Goal: Information Seeking & Learning: Learn about a topic

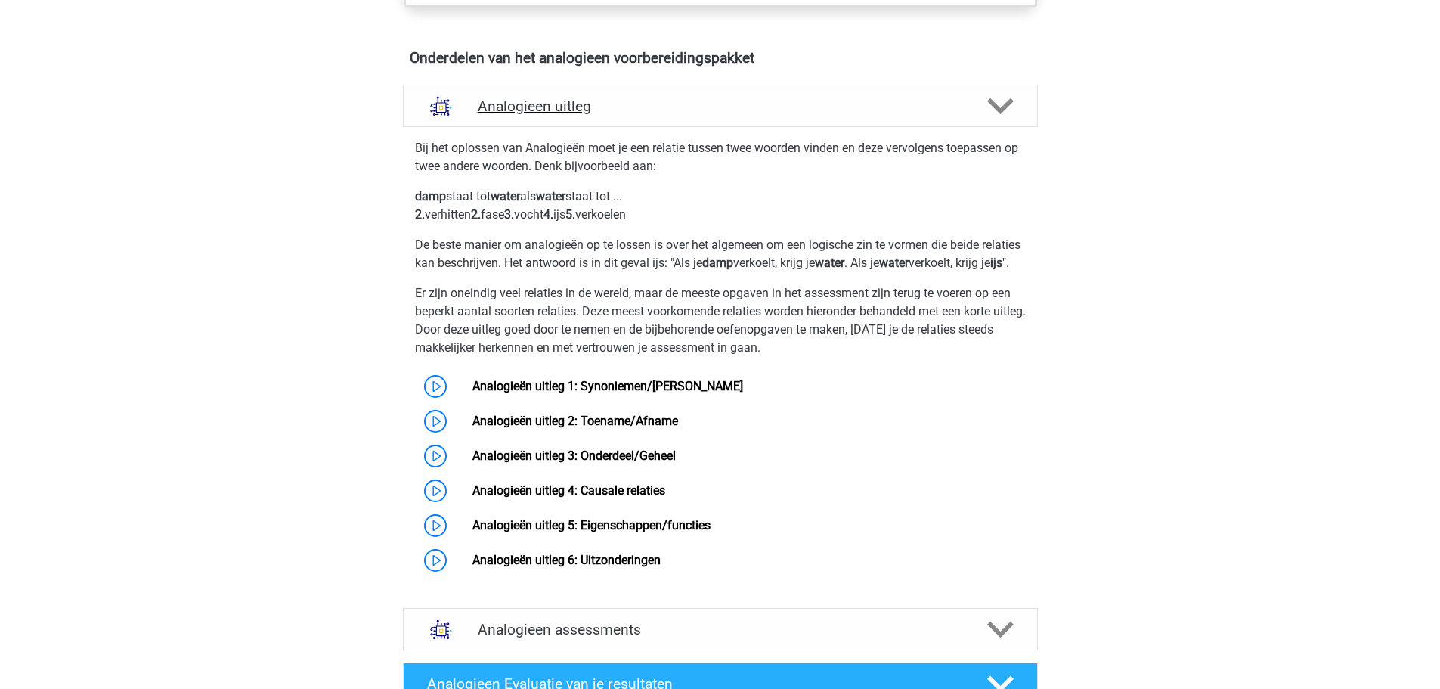
scroll to position [756, 0]
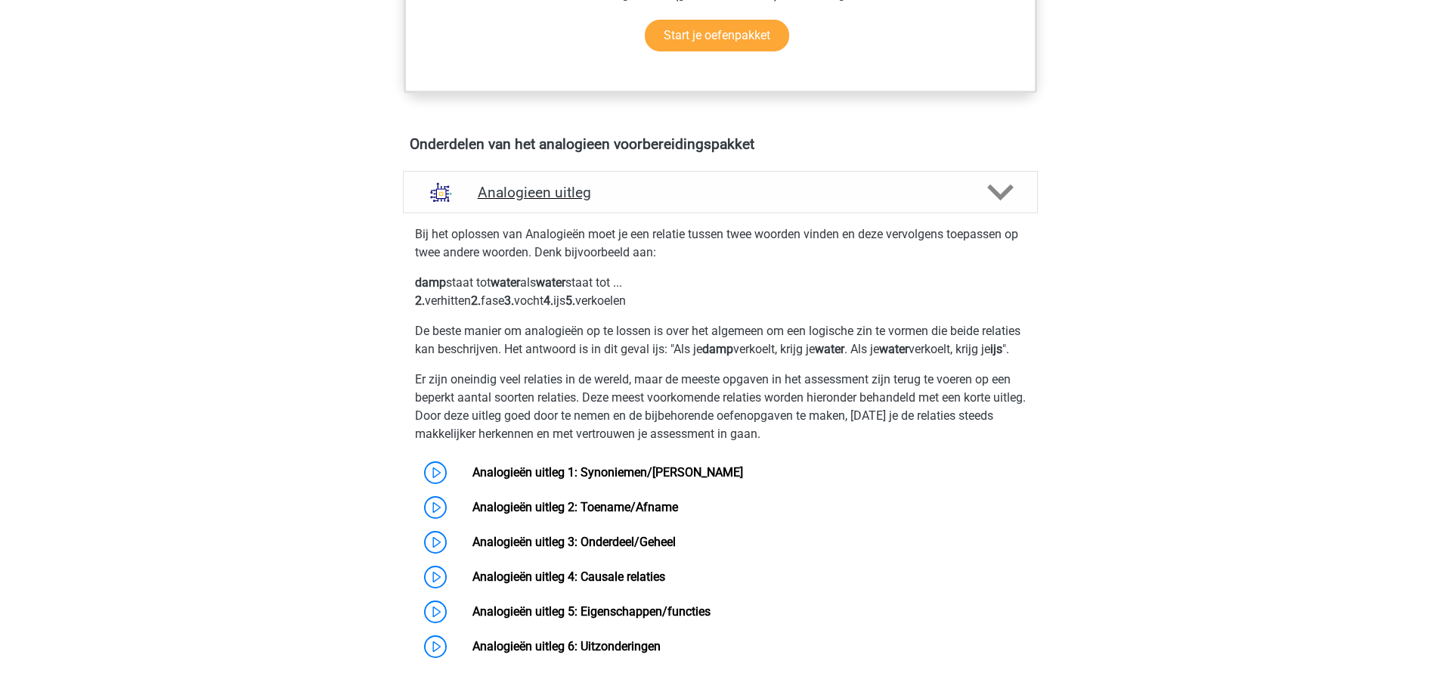
click at [615, 175] on div "Analogieen uitleg" at bounding box center [720, 192] width 635 height 42
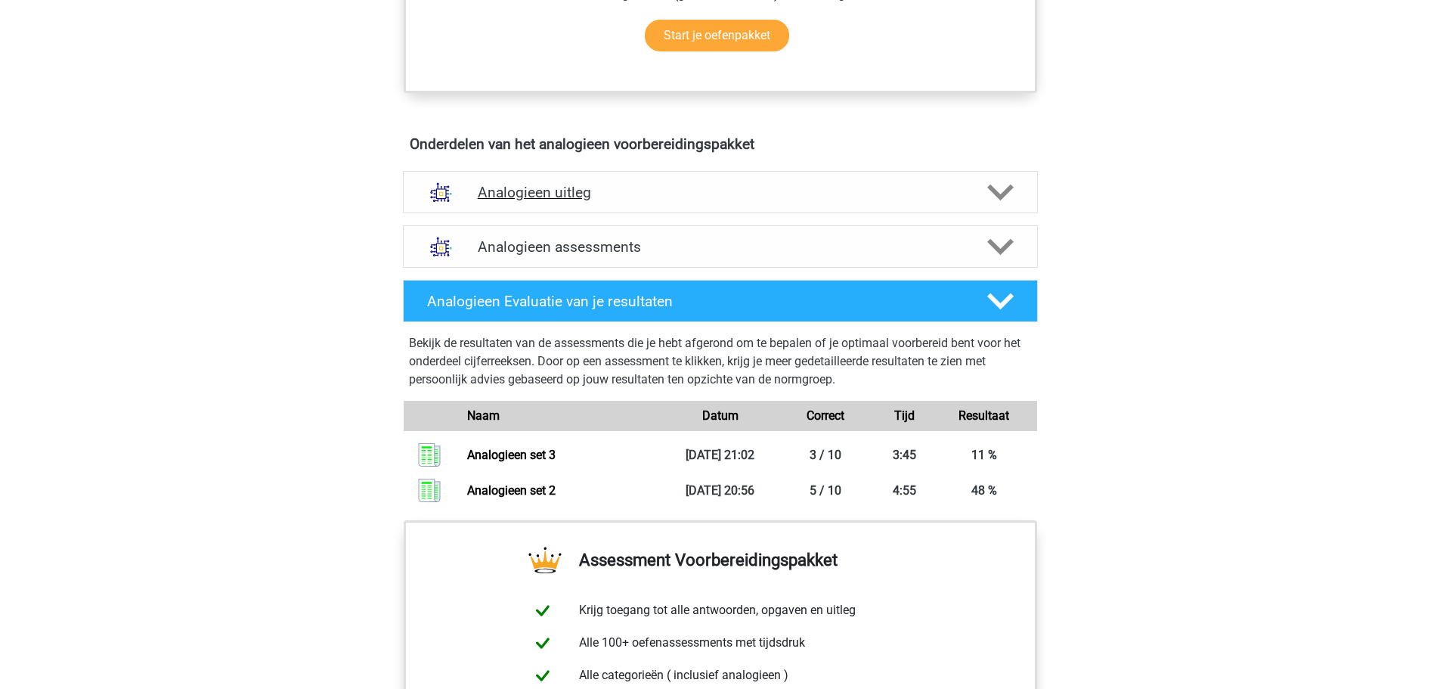
click at [615, 175] on div "Analogieen uitleg" at bounding box center [720, 192] width 635 height 42
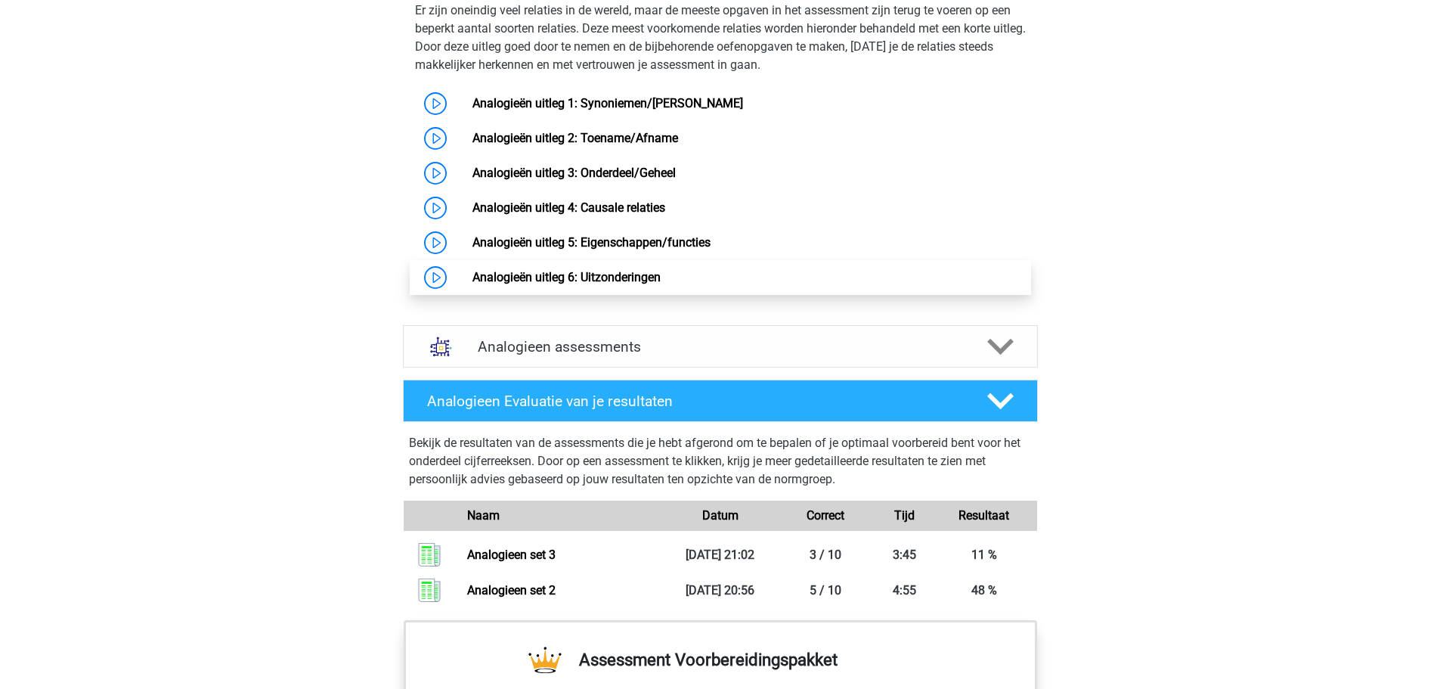
scroll to position [1134, 0]
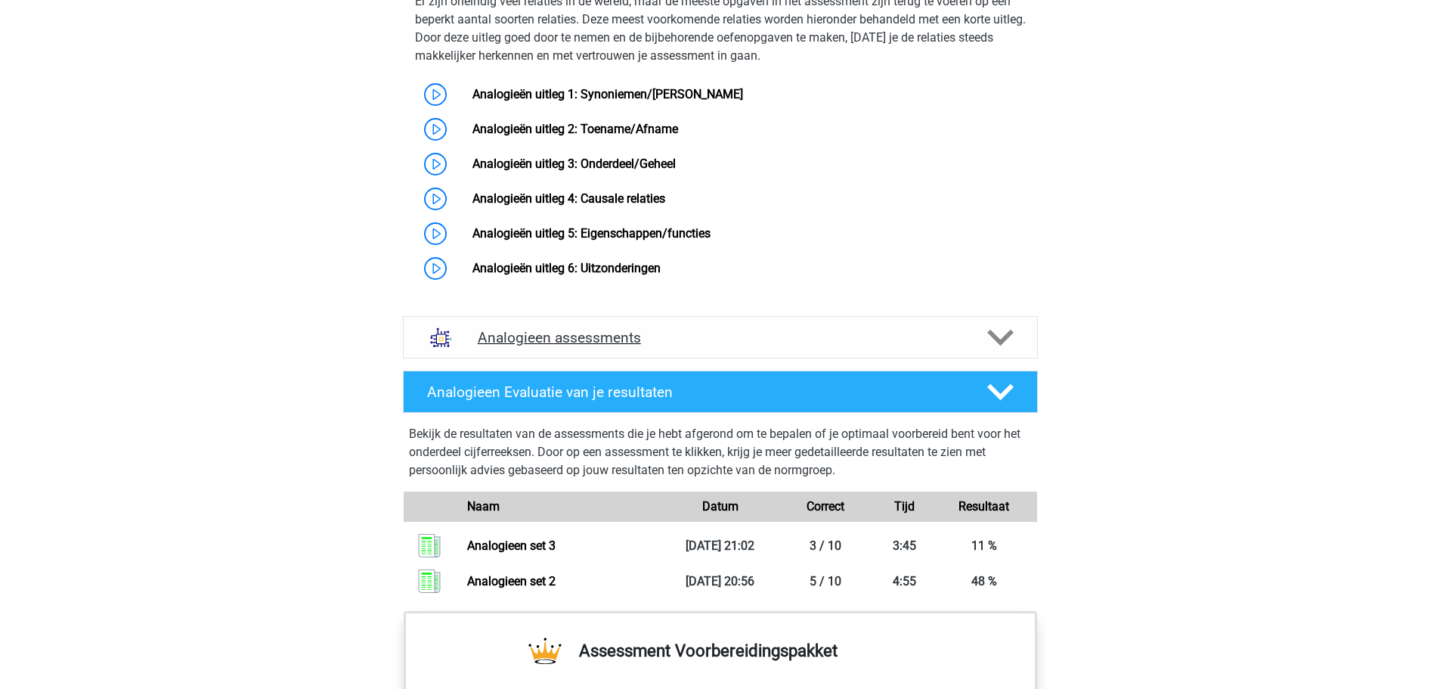
click at [552, 346] on h4 "Analogieen assessments" at bounding box center [720, 337] width 485 height 17
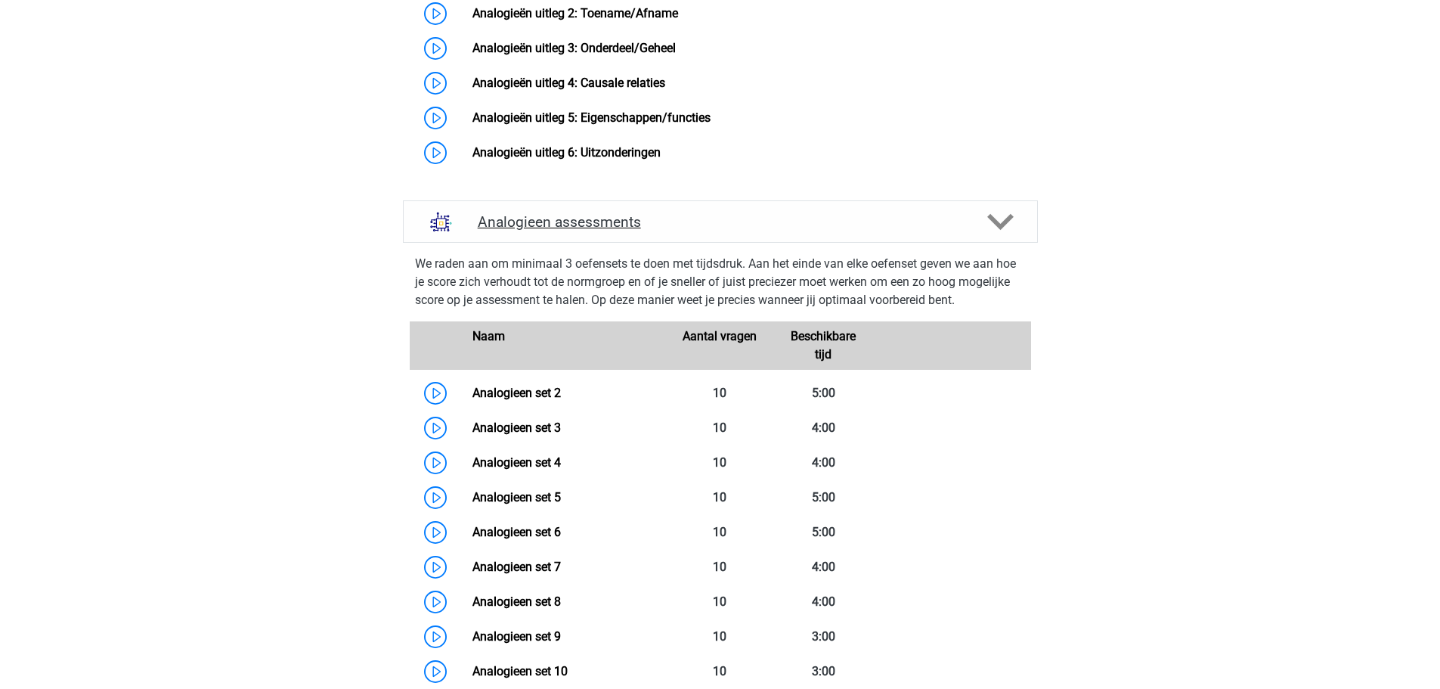
scroll to position [1285, 0]
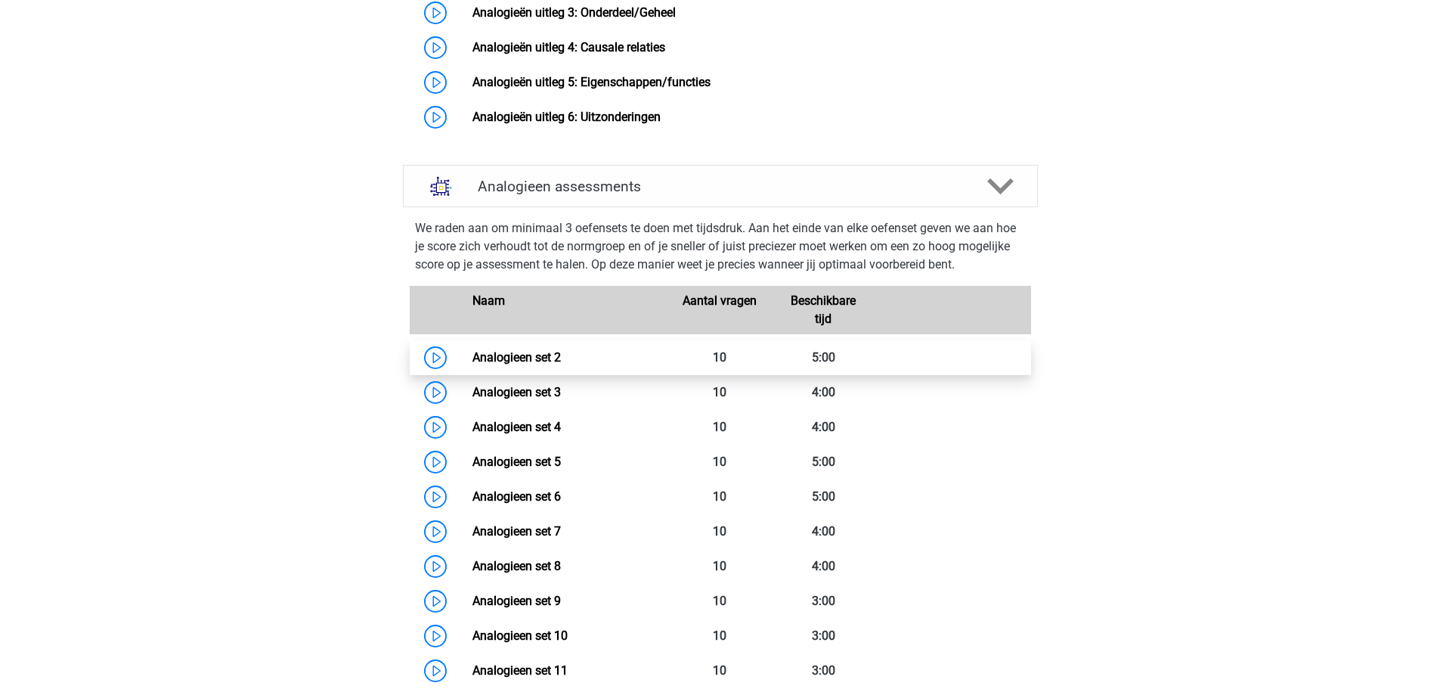
click at [542, 364] on link "Analogieen set 2" at bounding box center [517, 357] width 88 height 14
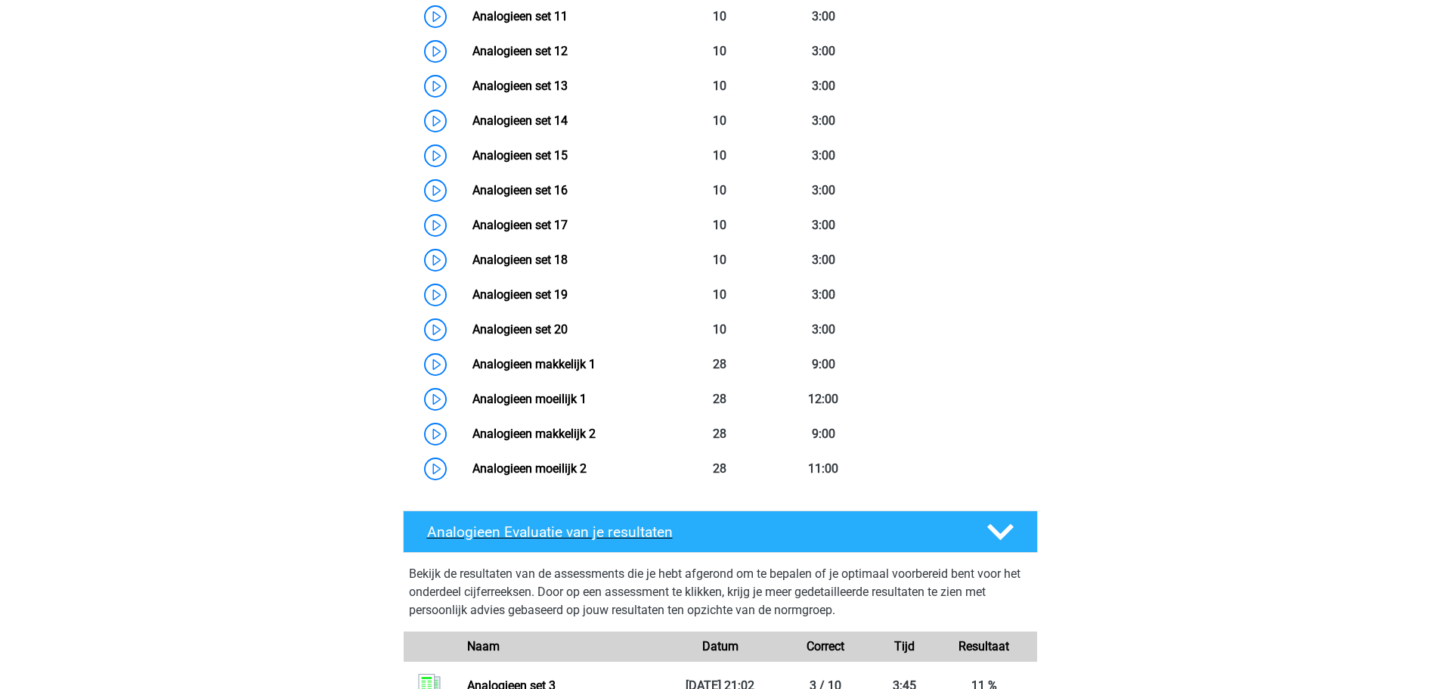
scroll to position [1966, 0]
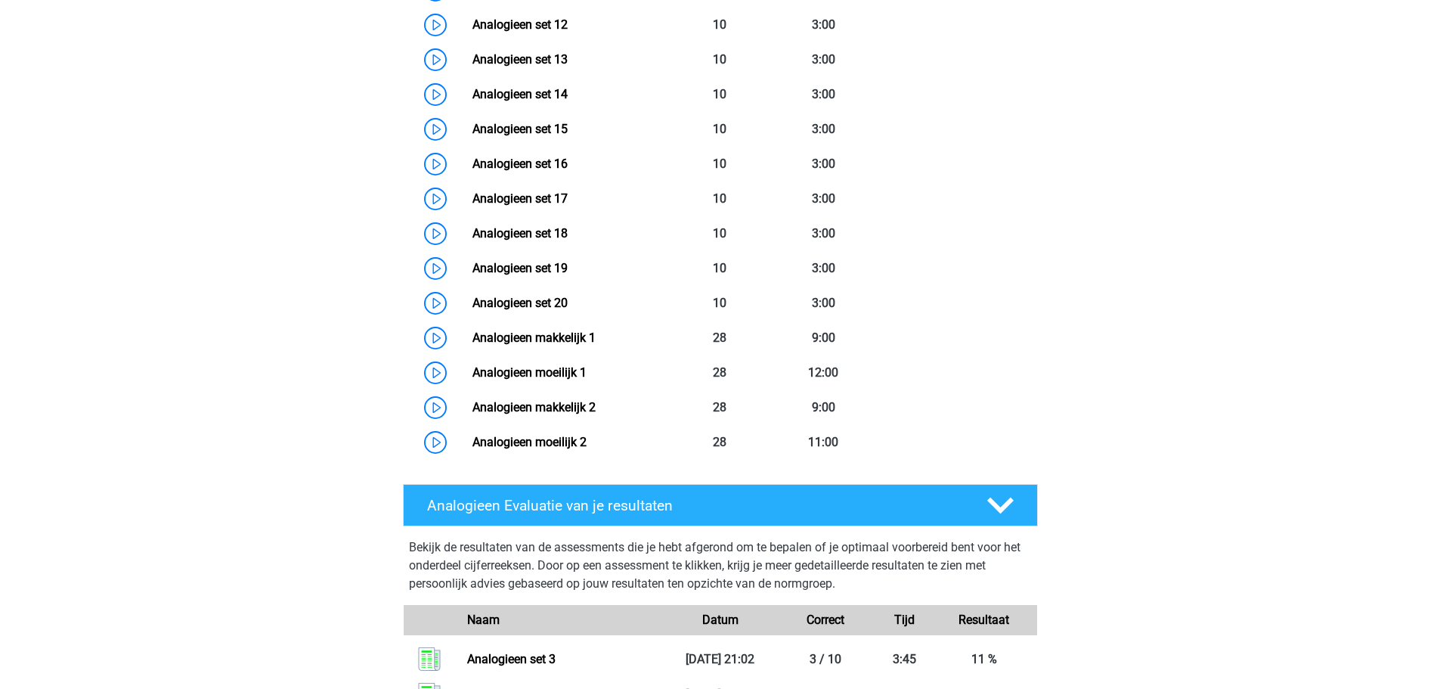
click at [628, 498] on div "Analogieen Evaluatie van je resultaten Bekijk de resultaten van de assessments …" at bounding box center [720, 601] width 694 height 246
click at [628, 514] on h4 "Analogieen Evaluatie van je resultaten" at bounding box center [695, 505] width 536 height 17
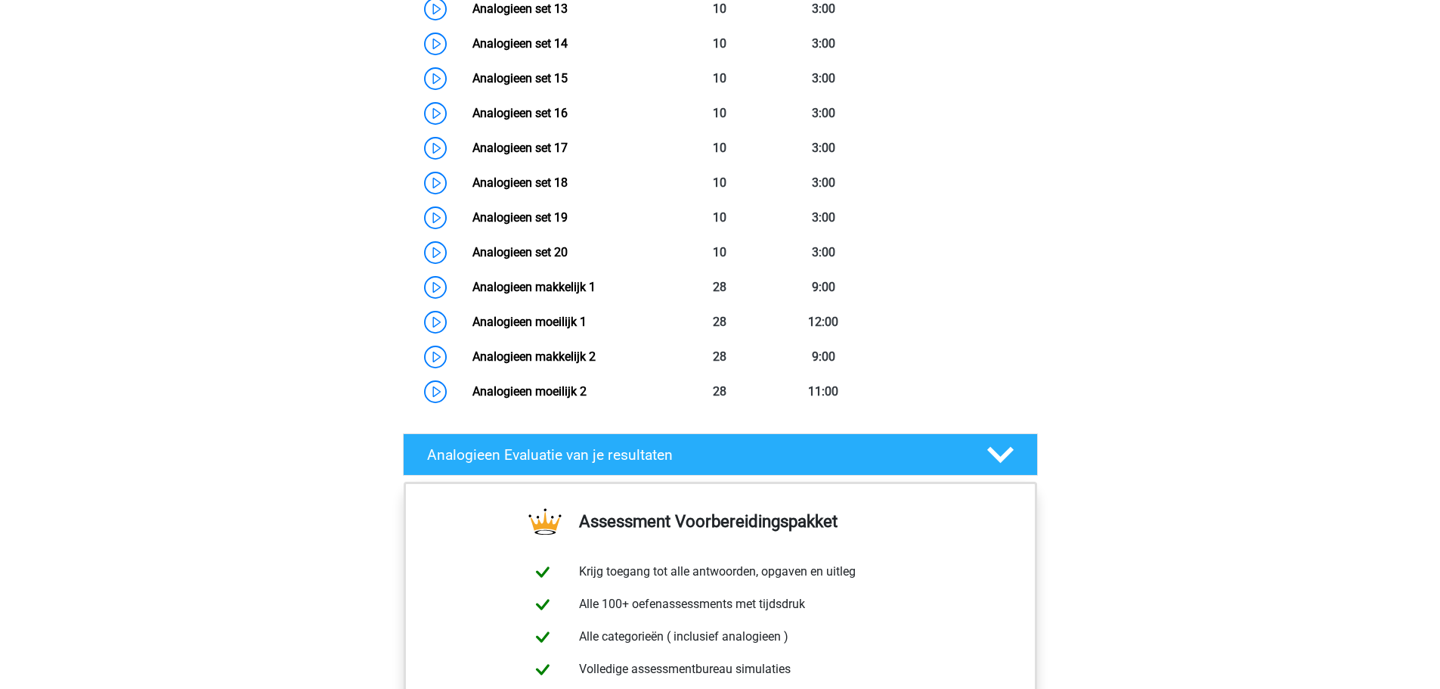
scroll to position [2041, 0]
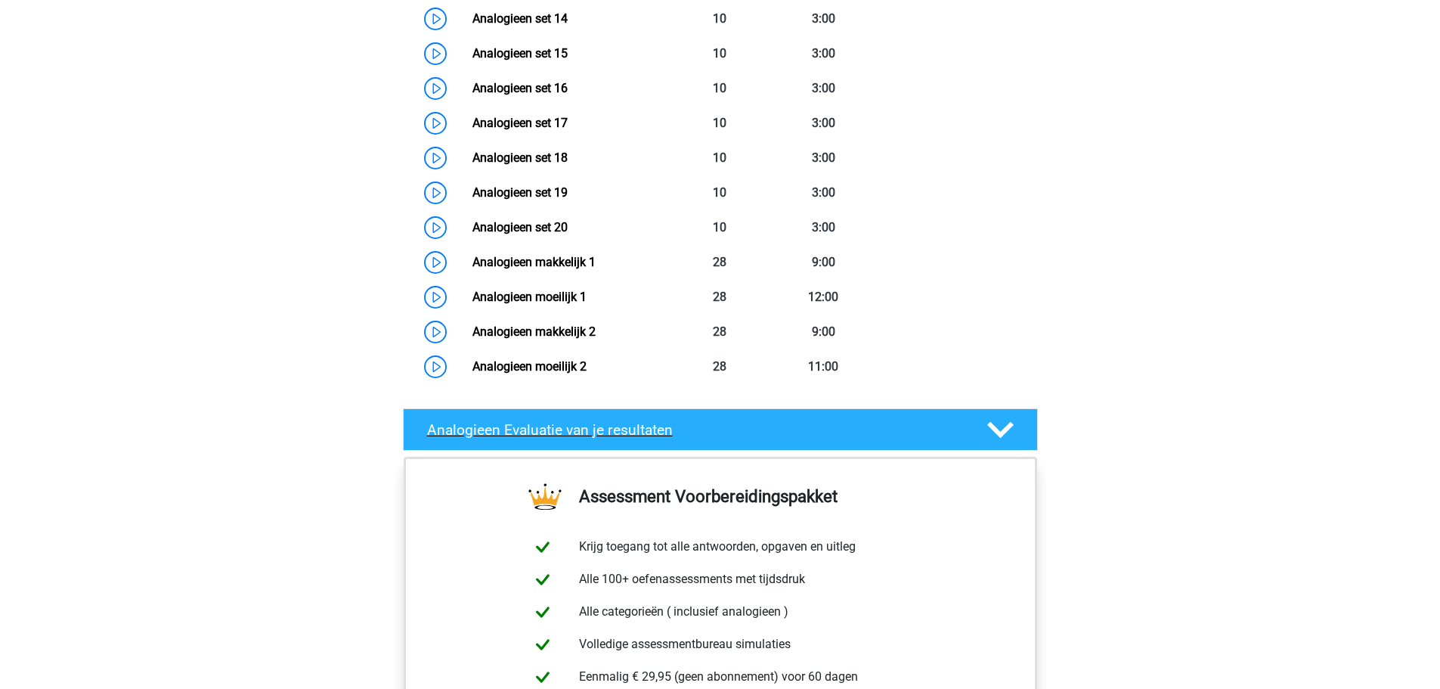
click at [631, 435] on div "Analogieen Evaluatie van je resultaten" at bounding box center [720, 429] width 635 height 42
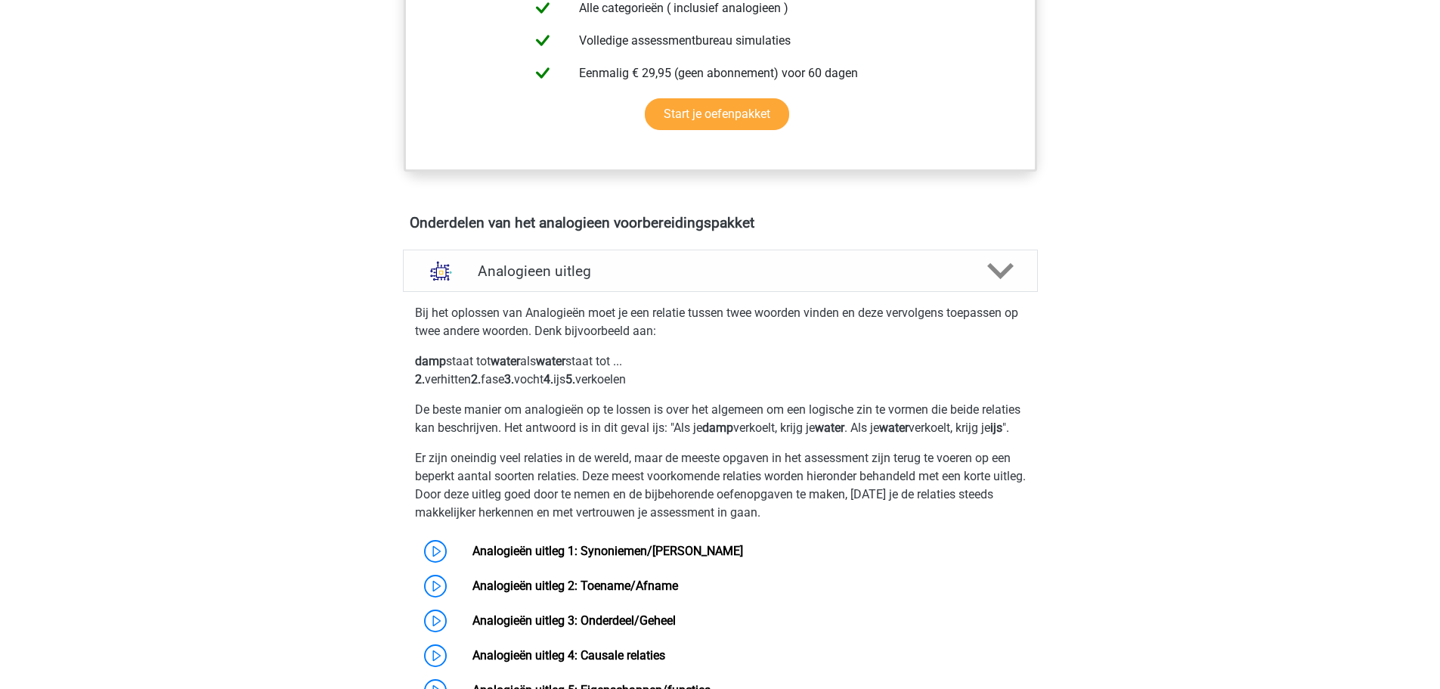
scroll to position [680, 0]
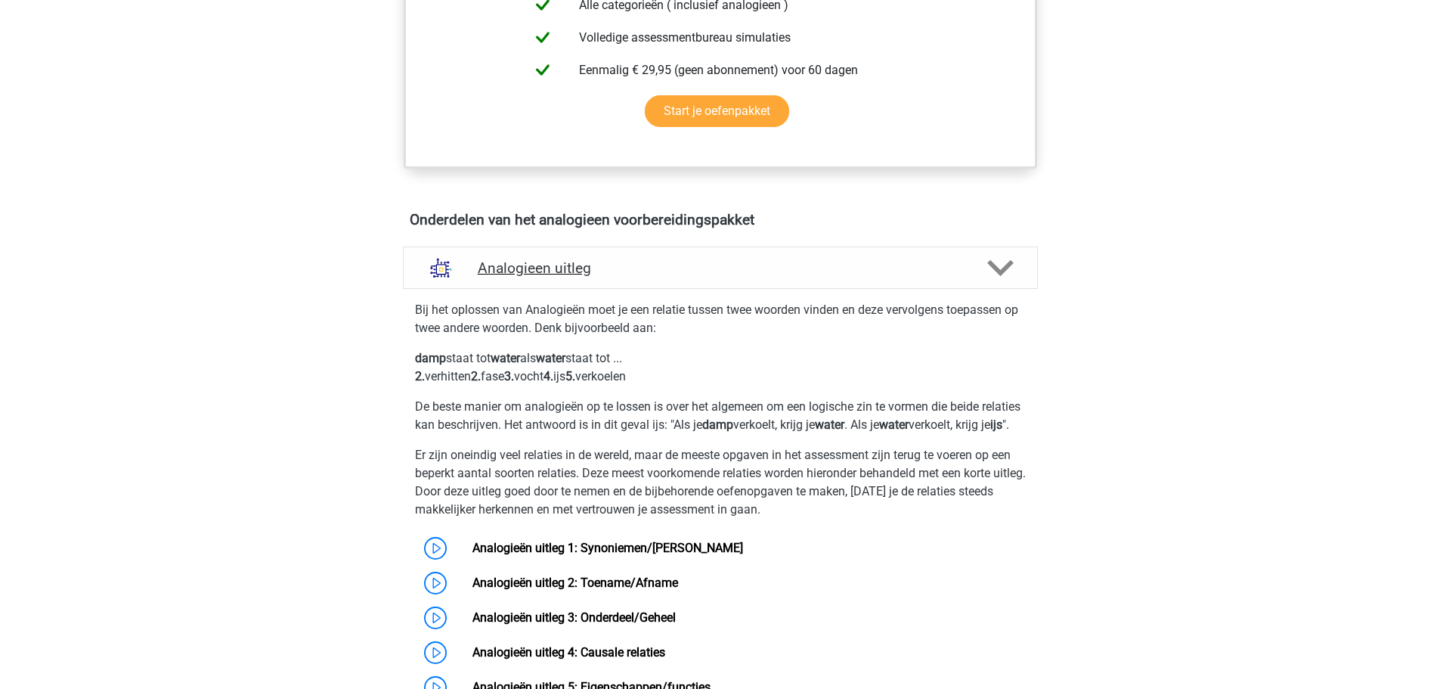
click at [559, 278] on div "Analogieen uitleg" at bounding box center [720, 267] width 635 height 42
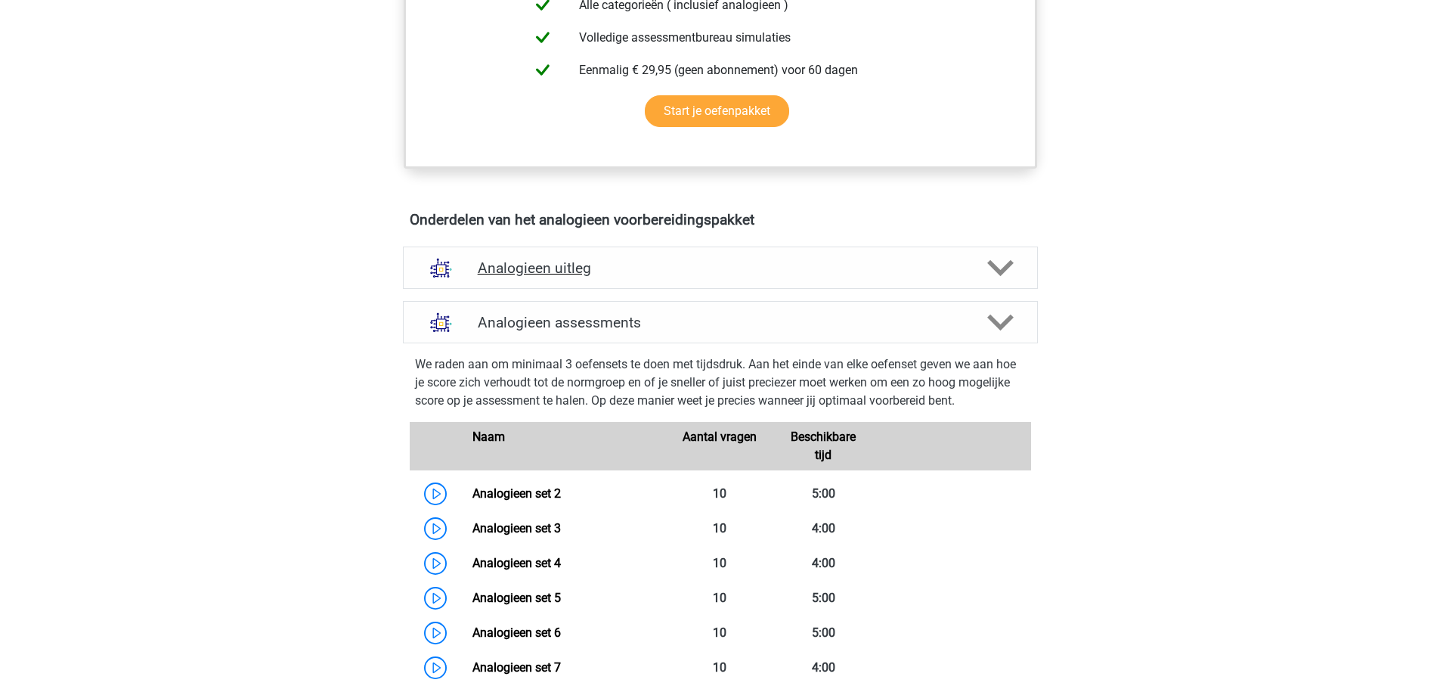
click at [559, 278] on div "Analogieen uitleg" at bounding box center [720, 267] width 635 height 42
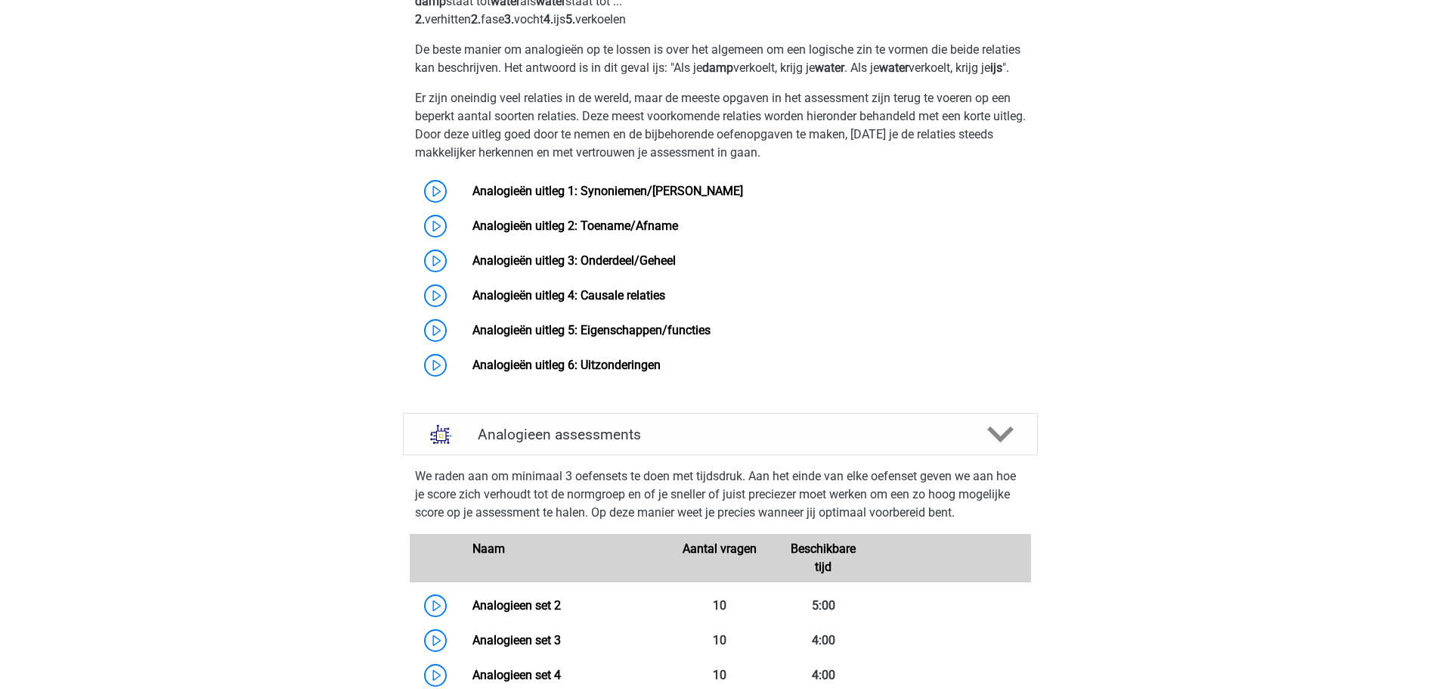
scroll to position [1058, 0]
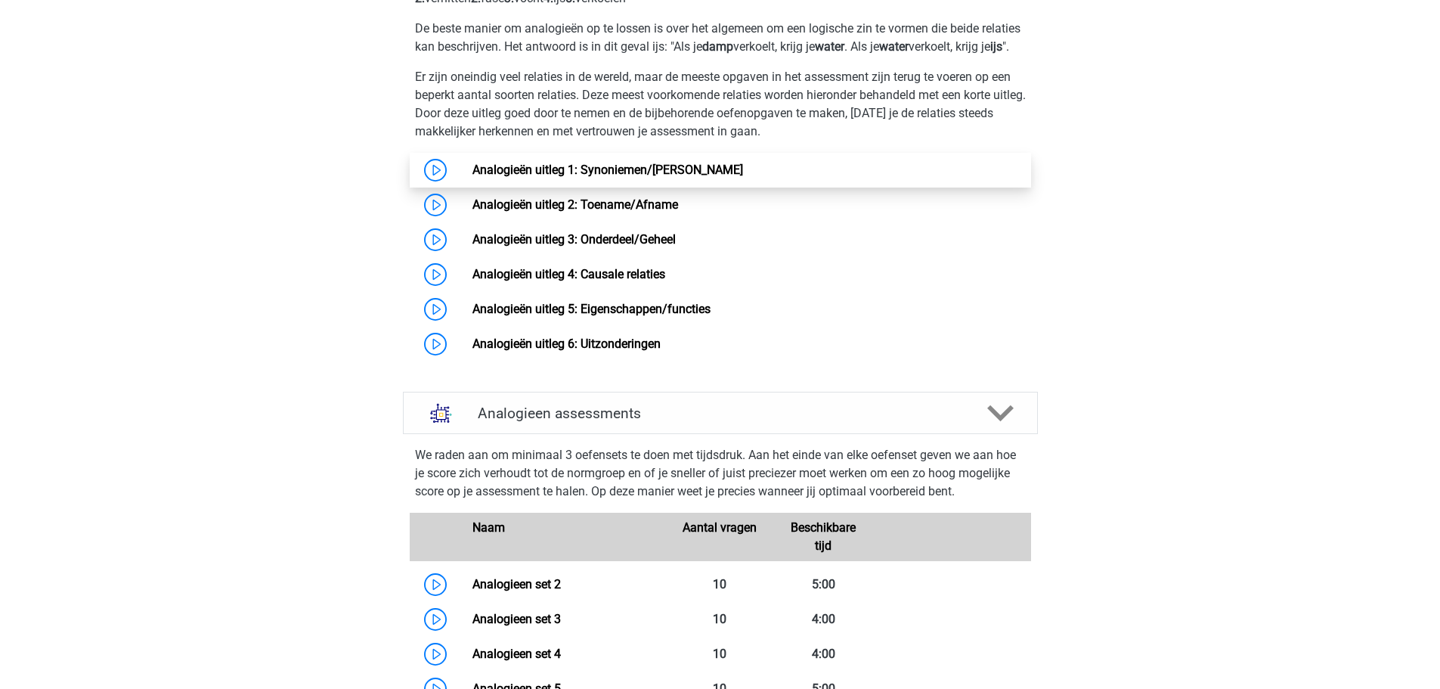
click at [553, 177] on link "Analogieën uitleg 1: Synoniemen/Antoniemen" at bounding box center [608, 170] width 271 height 14
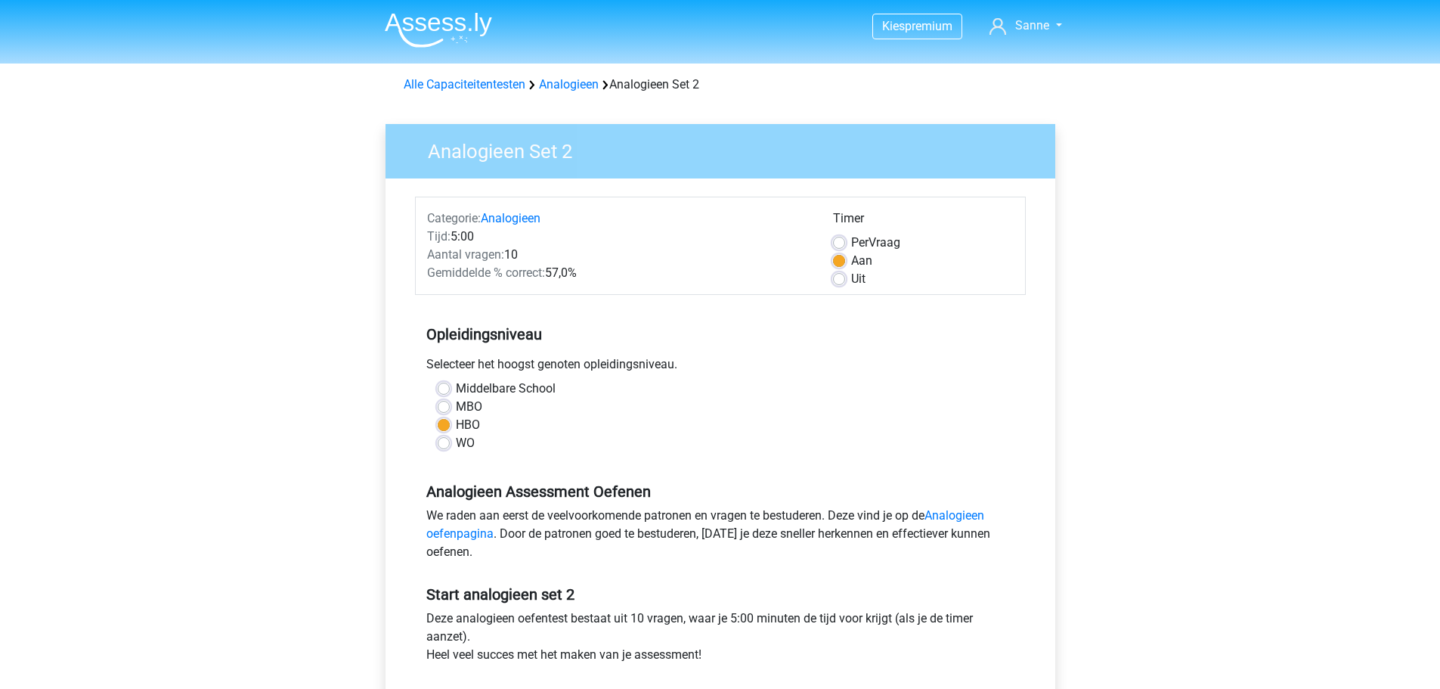
click at [845, 241] on div "Per Vraag" at bounding box center [923, 243] width 181 height 18
click at [851, 241] on label "Per Vraag" at bounding box center [875, 243] width 49 height 18
click at [840, 241] on input "Per Vraag" at bounding box center [839, 241] width 12 height 15
radio input "true"
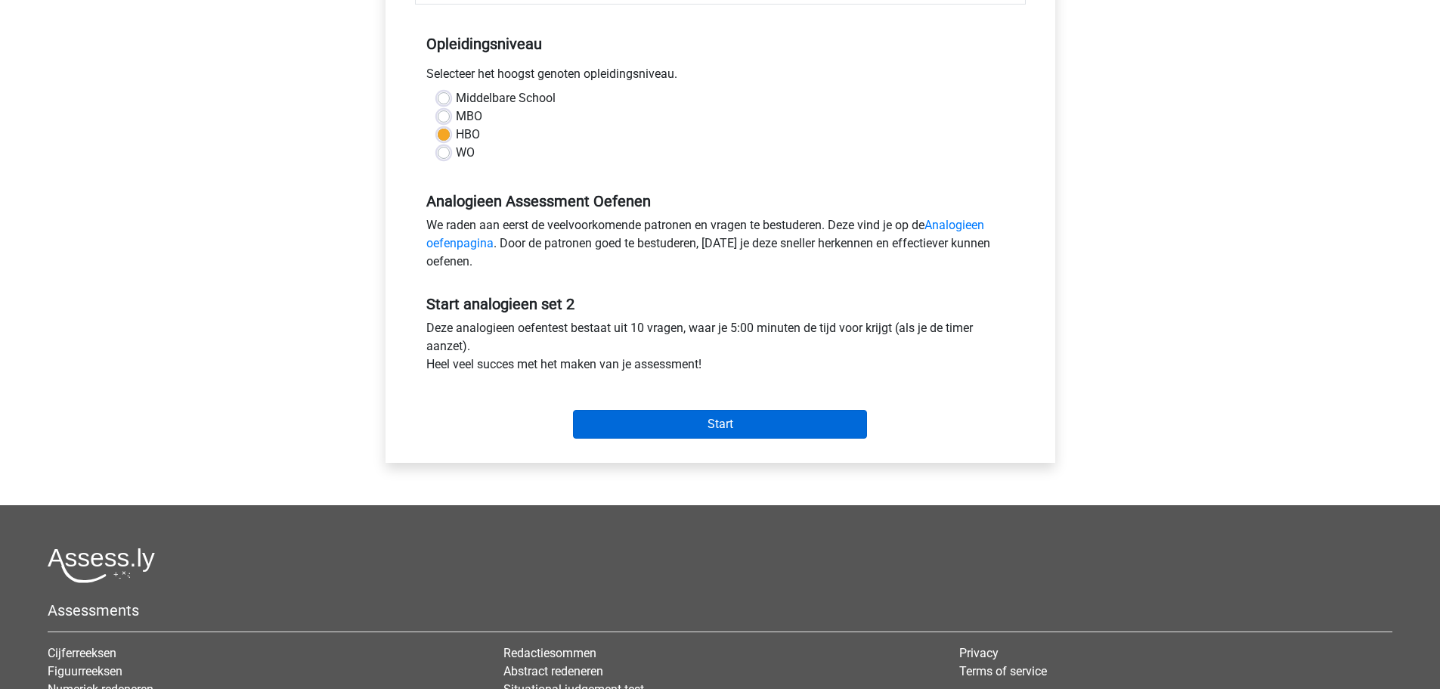
scroll to position [378, 0]
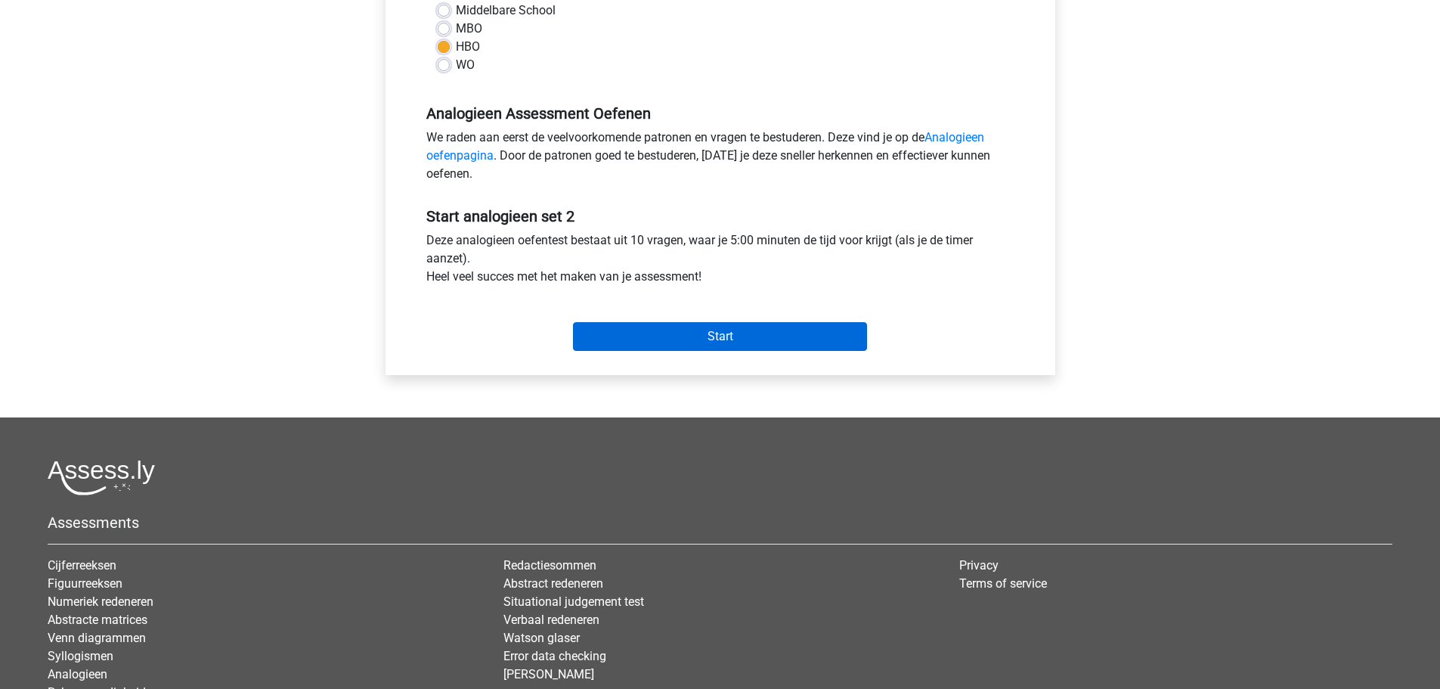
click at [733, 355] on div "Start" at bounding box center [720, 324] width 611 height 65
click at [726, 344] on input "Start" at bounding box center [720, 336] width 294 height 29
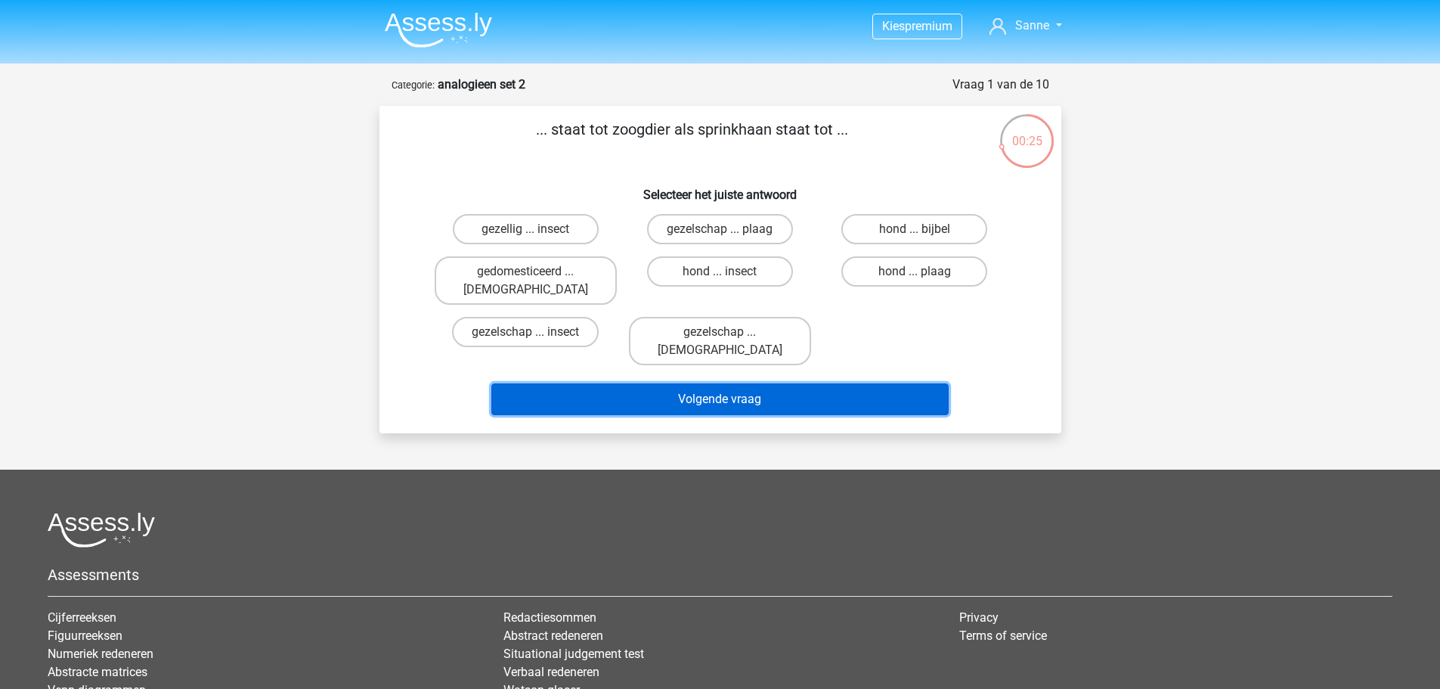
click at [790, 383] on button "Volgende vraag" at bounding box center [719, 399] width 457 height 32
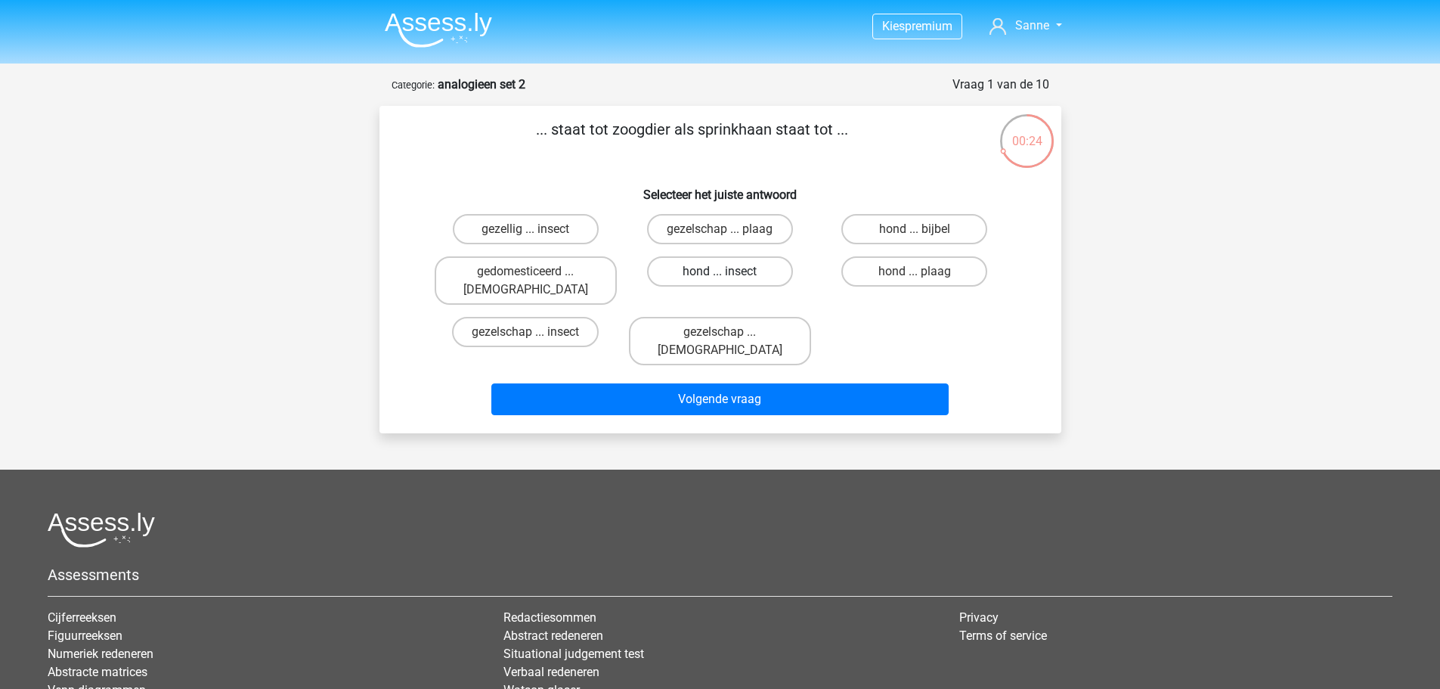
click at [677, 276] on label "hond ... insect" at bounding box center [720, 271] width 146 height 30
click at [720, 276] on input "hond ... insect" at bounding box center [725, 276] width 10 height 10
radio input "true"
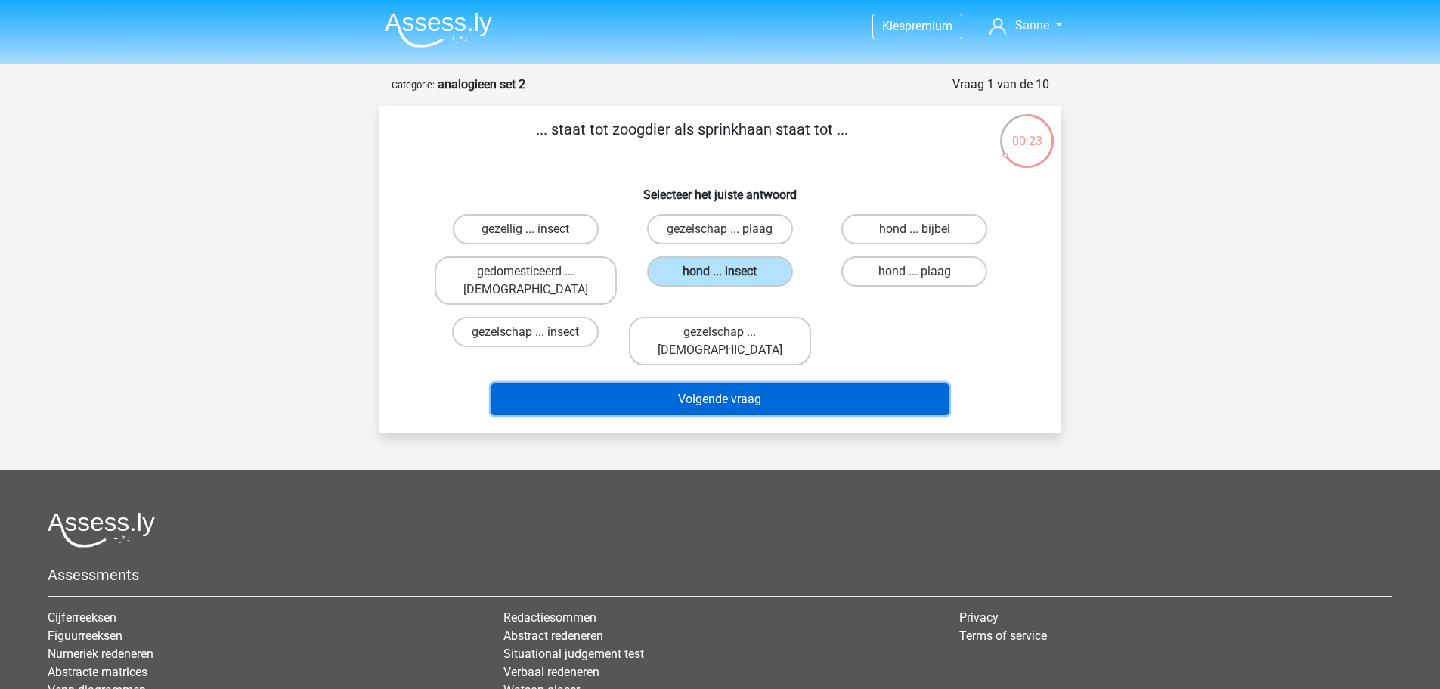
click at [705, 383] on button "Volgende vraag" at bounding box center [719, 399] width 457 height 32
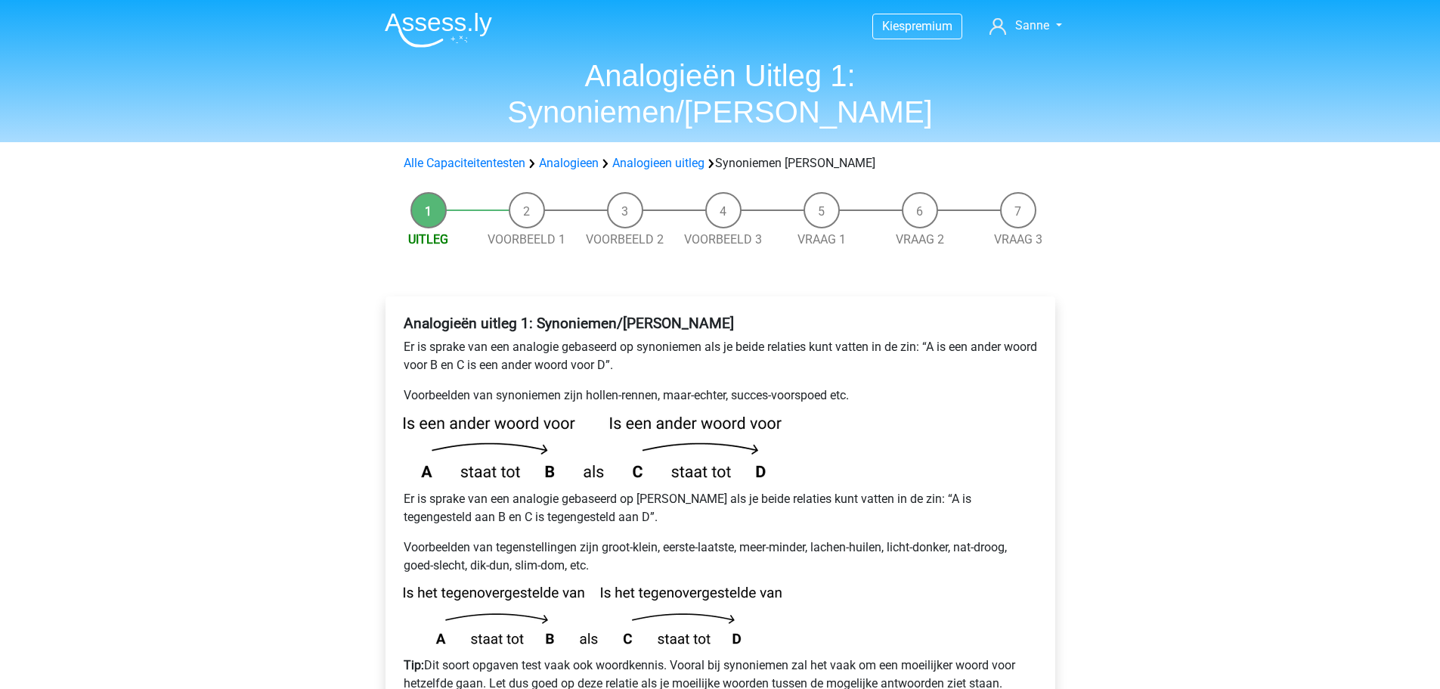
scroll to position [76, 0]
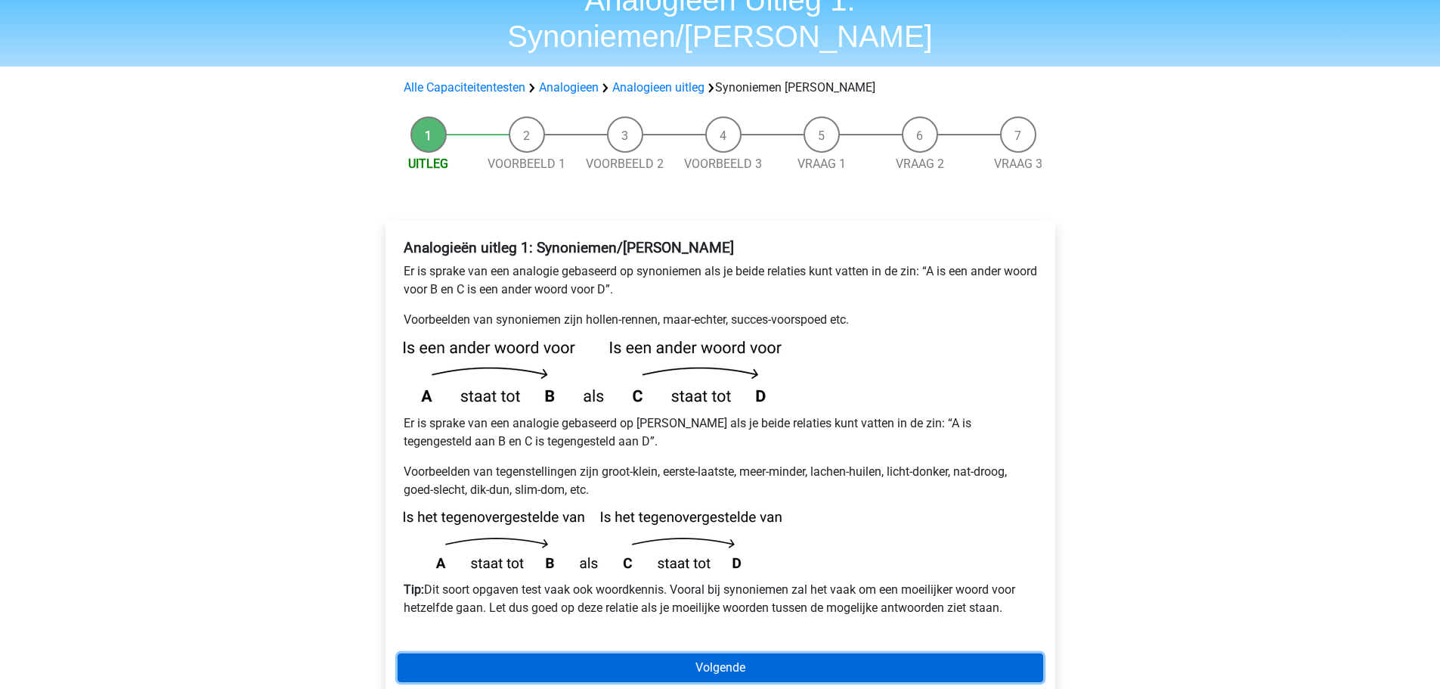
click at [625, 653] on link "Volgende" at bounding box center [721, 667] width 646 height 29
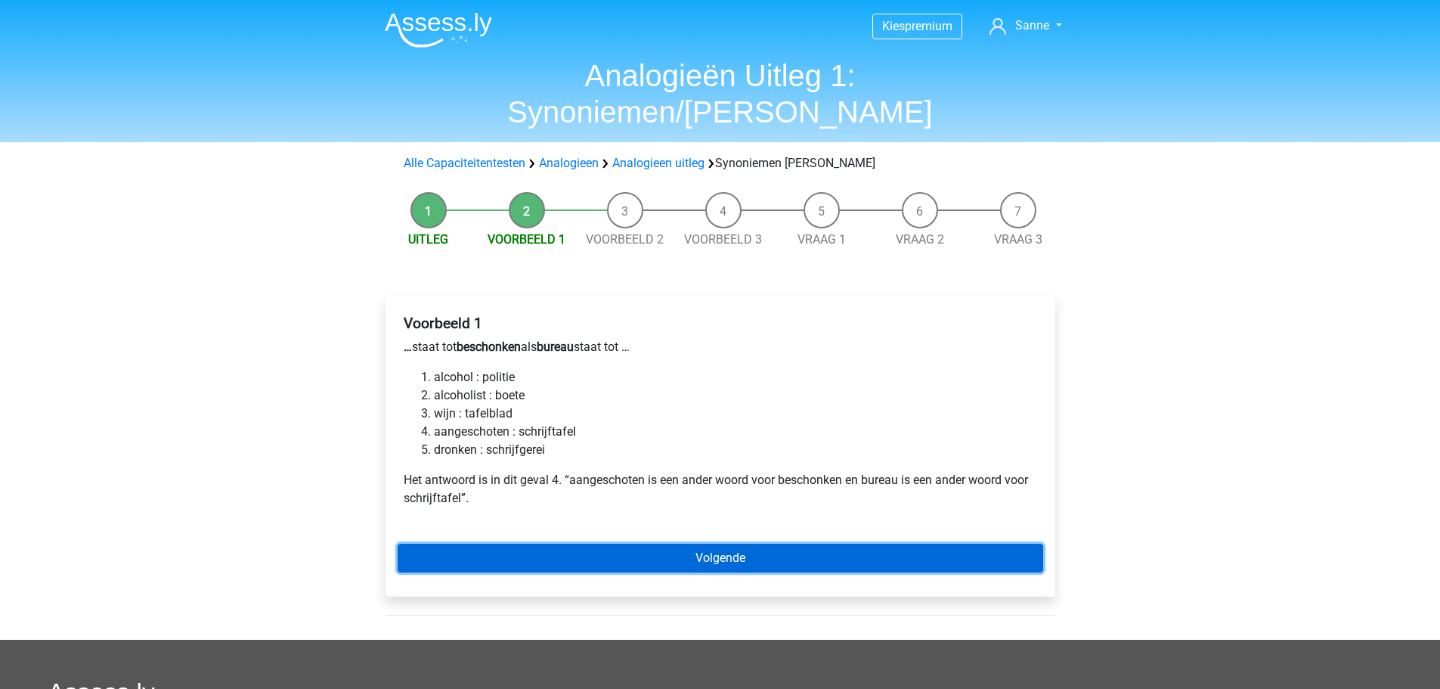
click at [725, 544] on link "Volgende" at bounding box center [721, 558] width 646 height 29
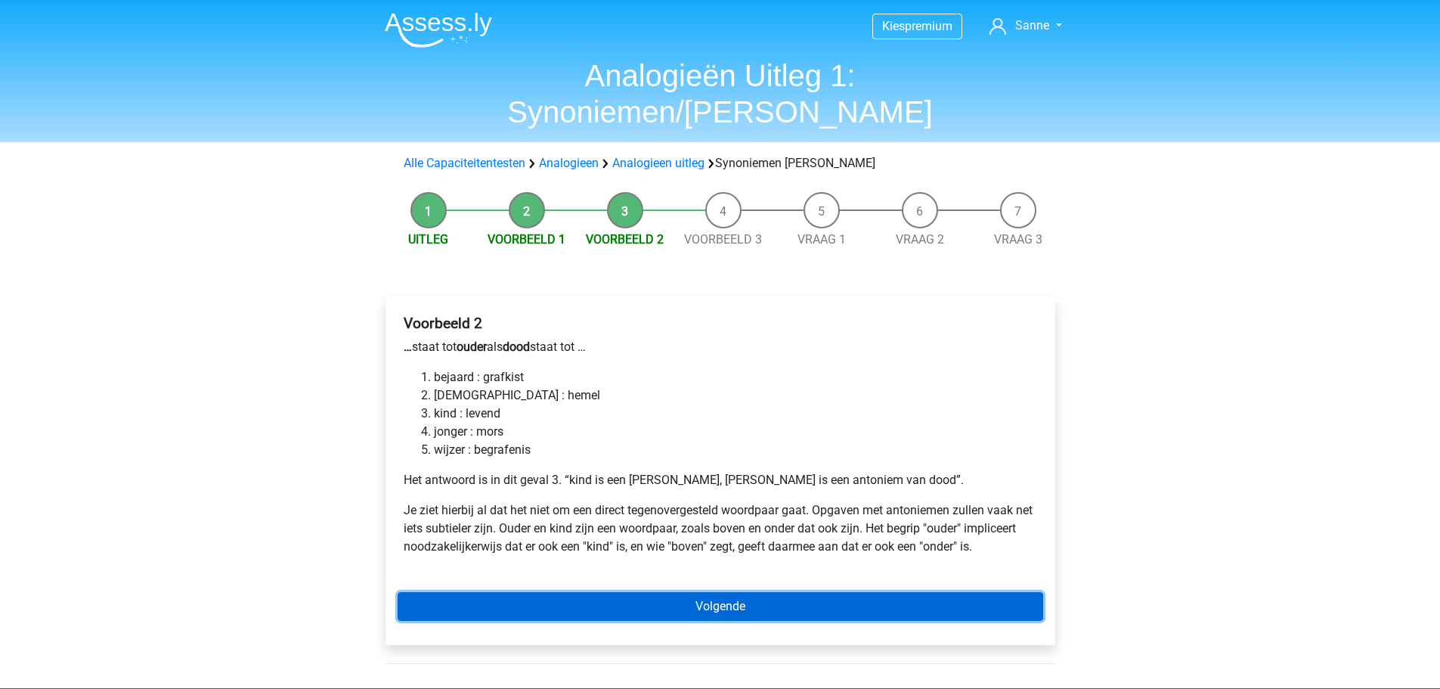
click at [724, 592] on link "Volgende" at bounding box center [721, 606] width 646 height 29
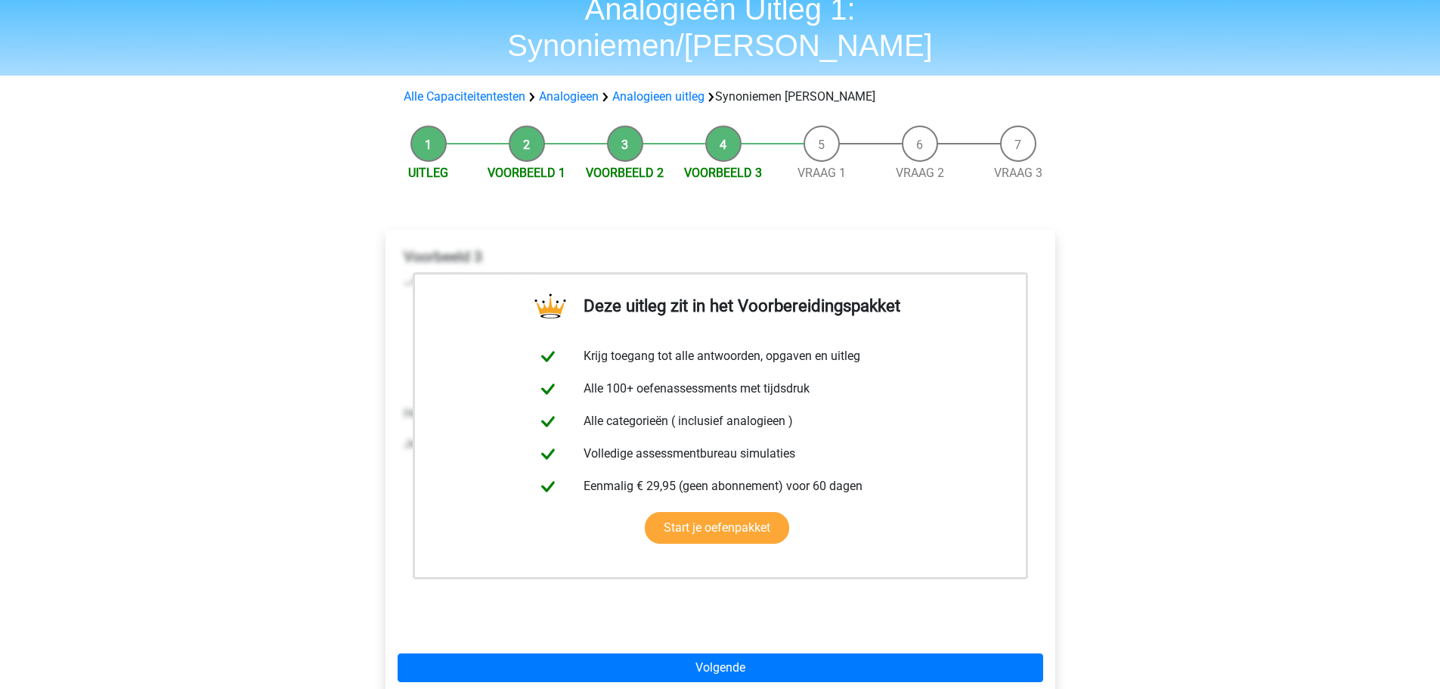
scroll to position [151, 0]
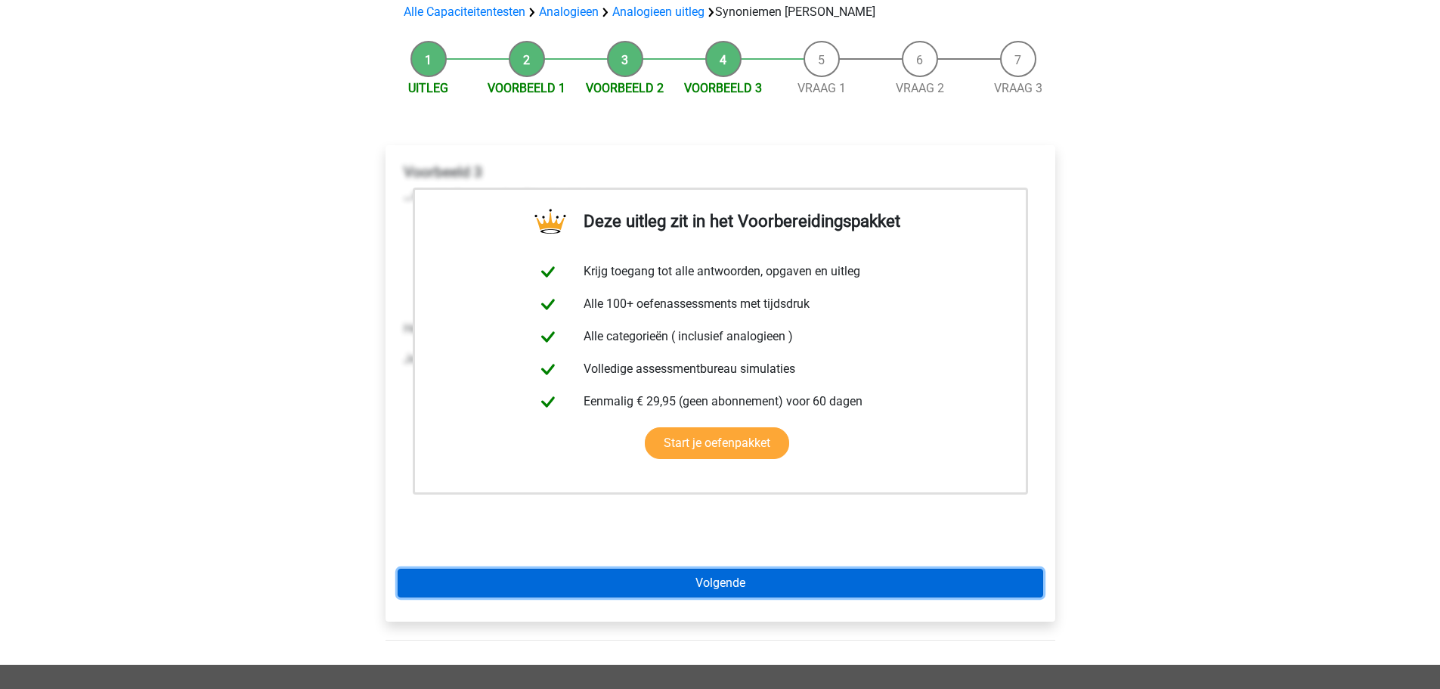
click at [666, 569] on link "Volgende" at bounding box center [721, 583] width 646 height 29
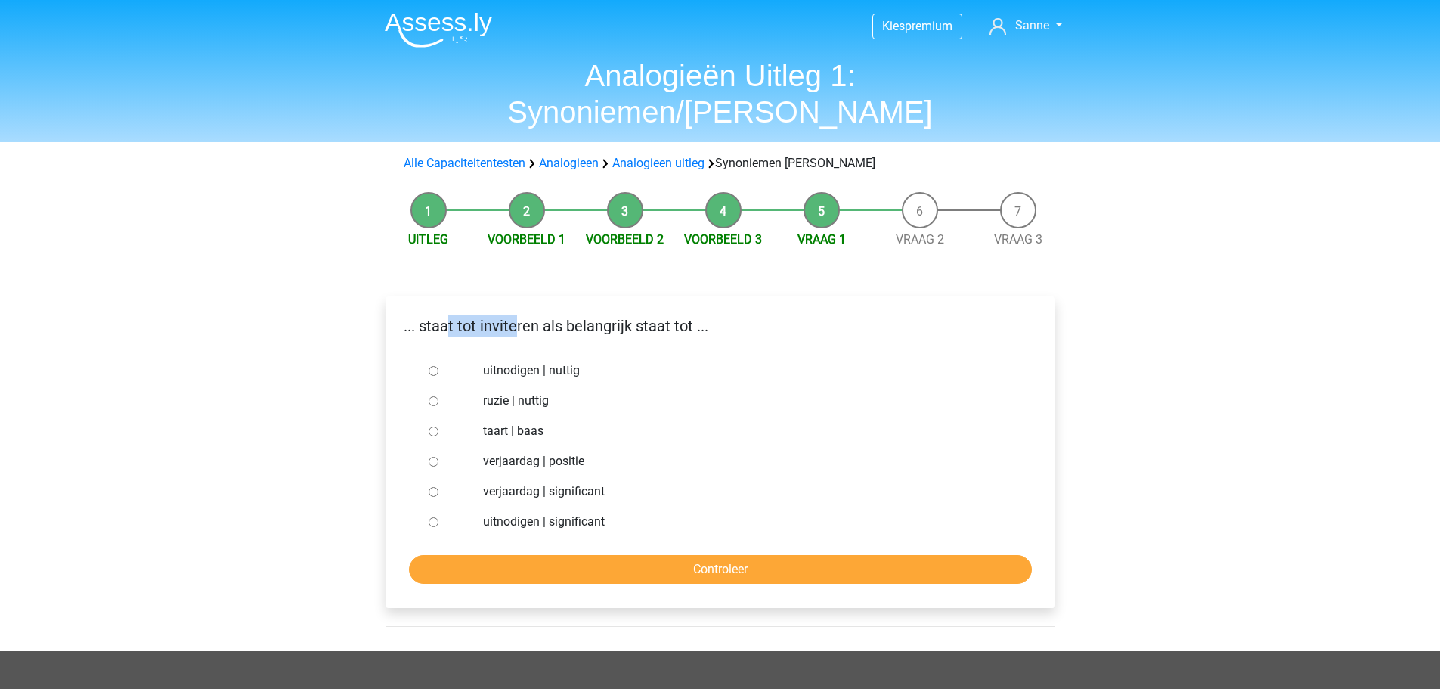
drag, startPoint x: 451, startPoint y: 290, endPoint x: 514, endPoint y: 290, distance: 63.5
click at [514, 315] on p "... staat tot inviteren als belangrijk staat tot ..." at bounding box center [721, 326] width 646 height 23
click at [568, 315] on p "... staat tot inviteren als belangrijk staat tot ..." at bounding box center [721, 326] width 646 height 23
click at [441, 507] on div at bounding box center [448, 522] width 50 height 30
click at [438, 507] on div at bounding box center [448, 522] width 50 height 30
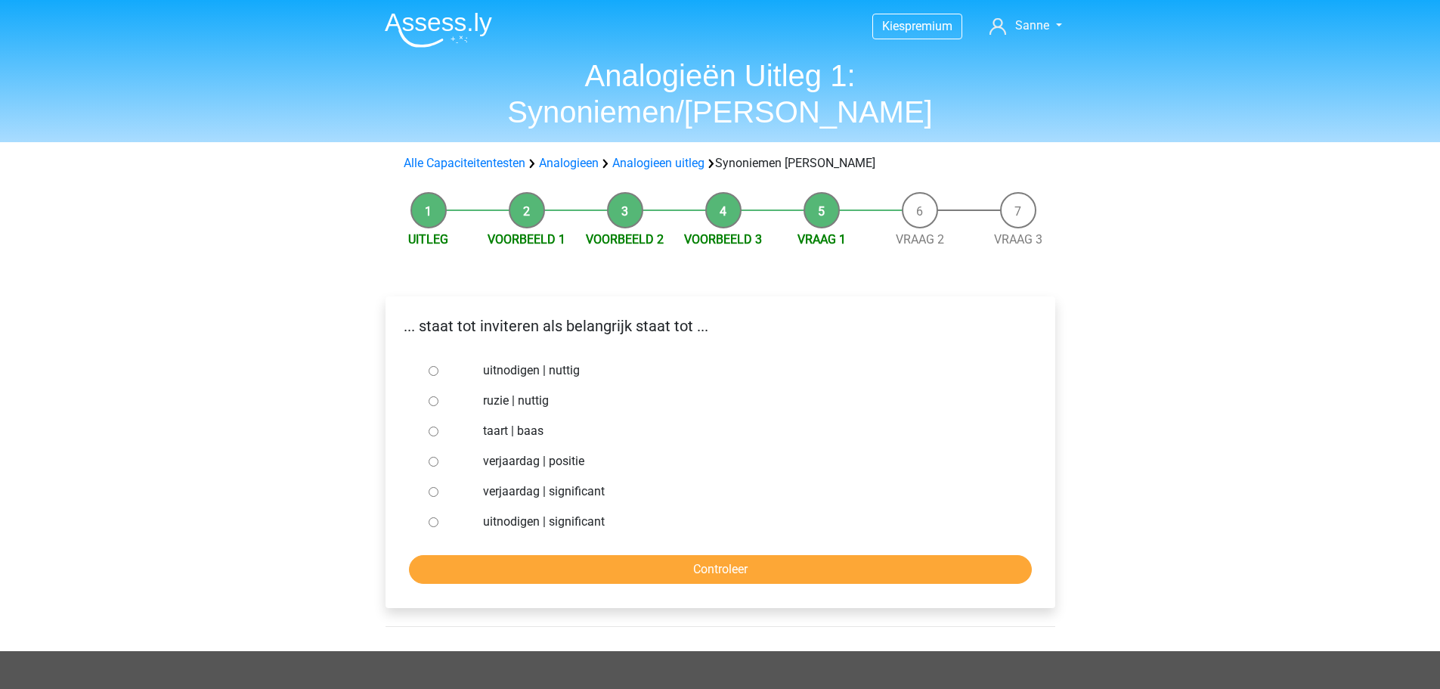
click at [438, 517] on input "uitnodigen | significant" at bounding box center [434, 522] width 10 height 10
radio input "true"
click at [550, 555] on input "Controleer" at bounding box center [720, 569] width 623 height 29
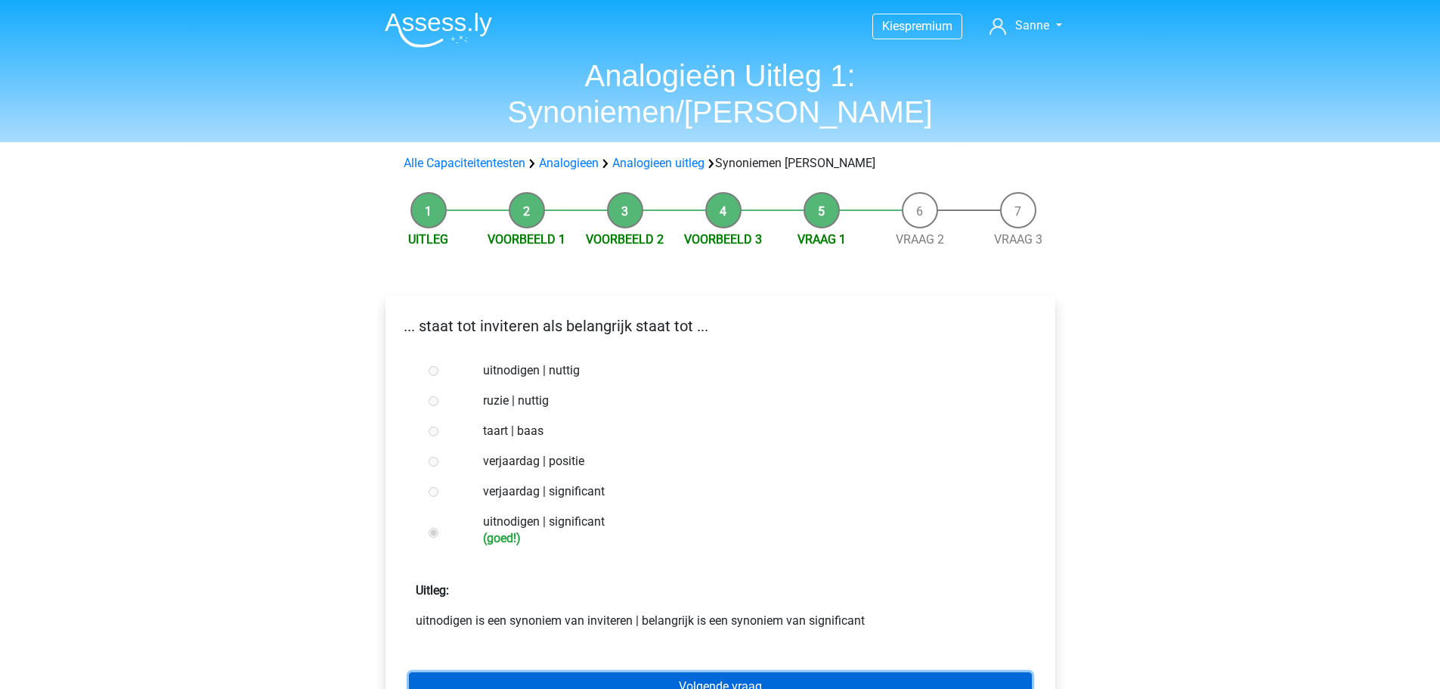
click at [621, 672] on link "Volgende vraag" at bounding box center [720, 686] width 623 height 29
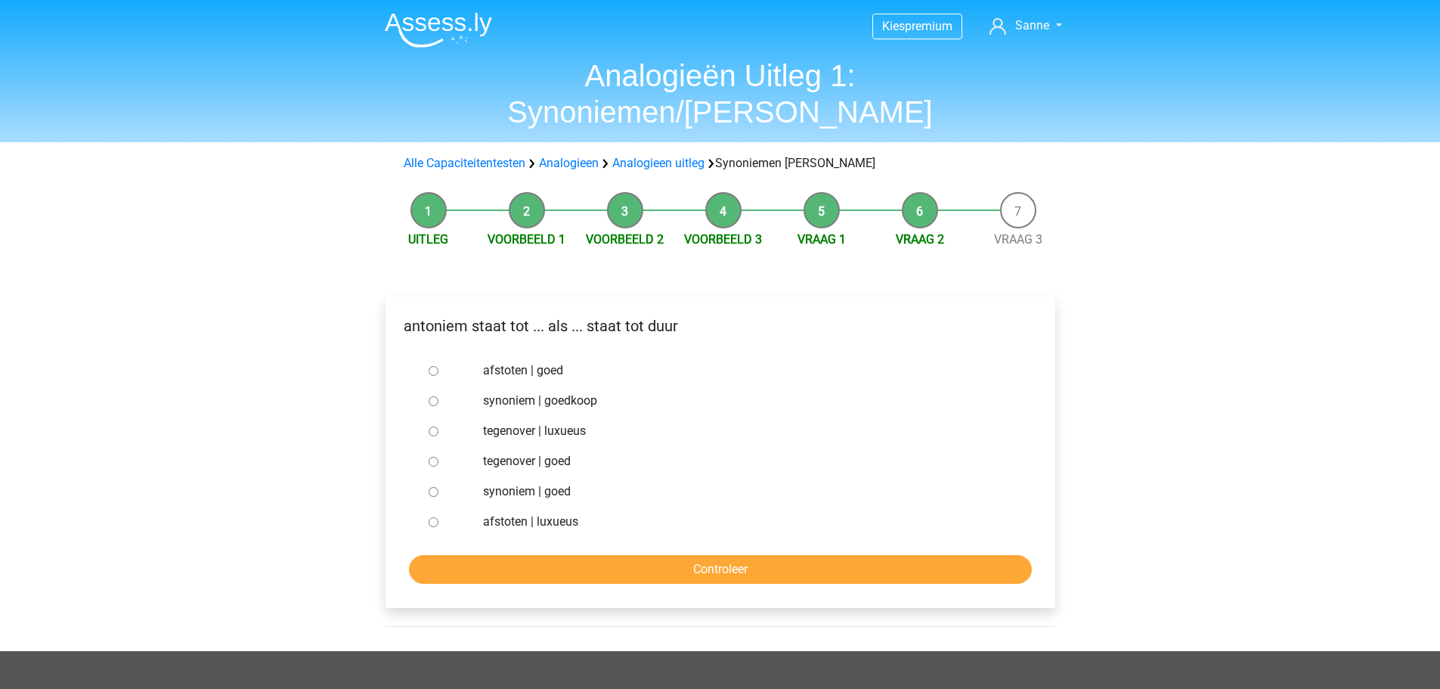
click at [432, 396] on input "synoniem | goedkoop" at bounding box center [434, 401] width 10 height 10
radio input "true"
click at [584, 555] on input "Controleer" at bounding box center [720, 569] width 623 height 29
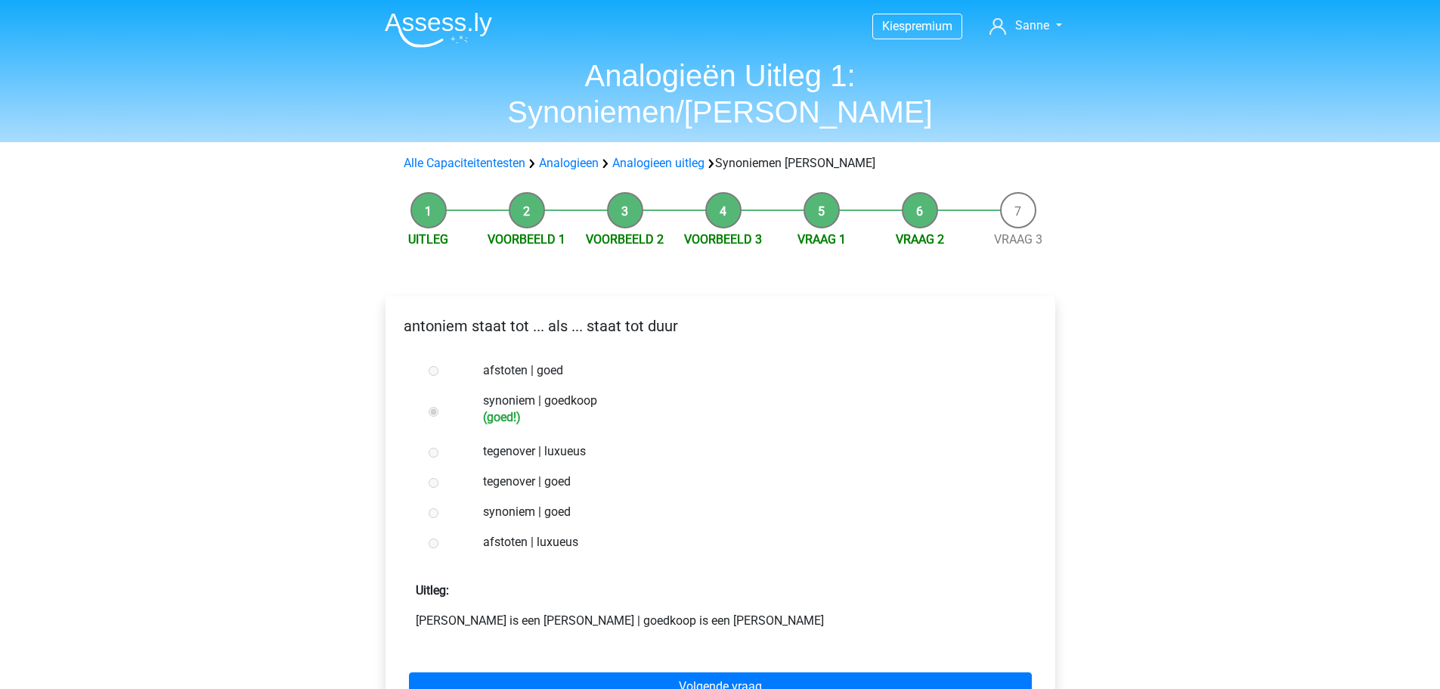
click at [588, 527] on div "afstoten | luxueus" at bounding box center [745, 542] width 546 height 30
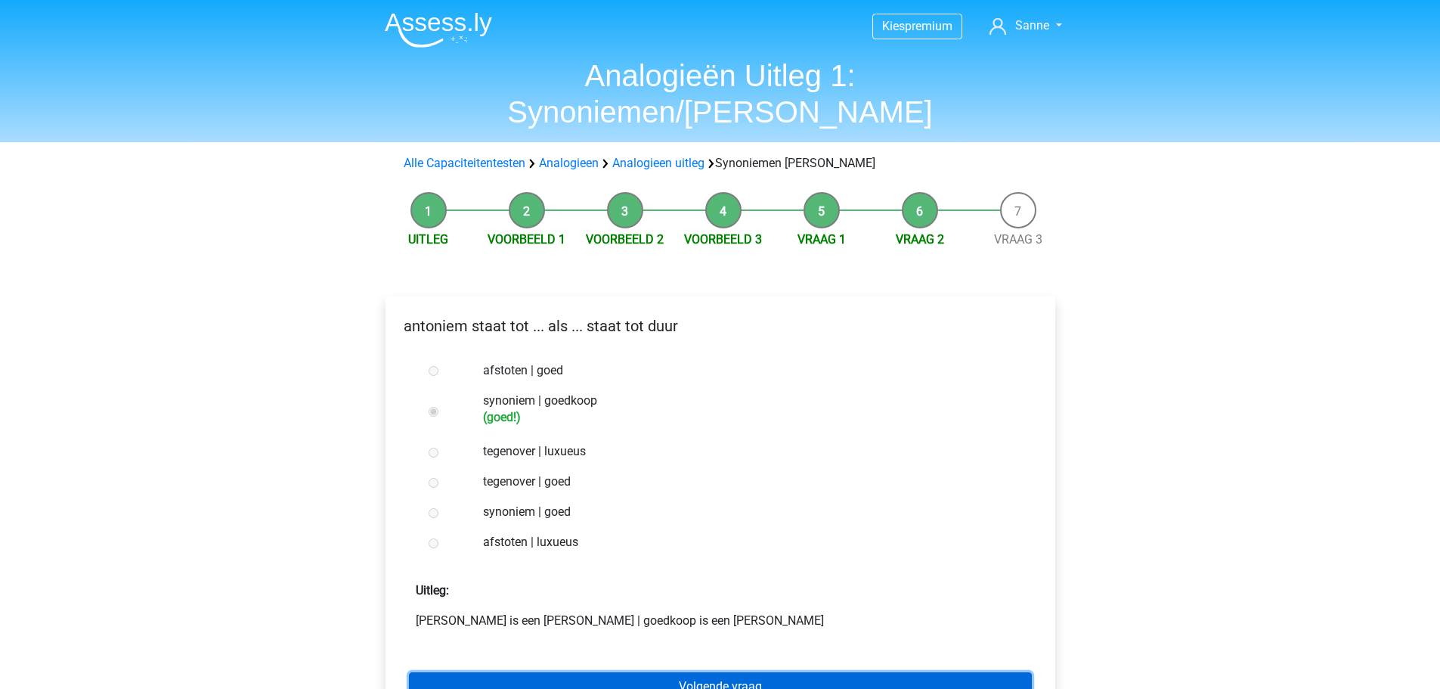
click at [671, 672] on link "Volgende vraag" at bounding box center [720, 686] width 623 height 29
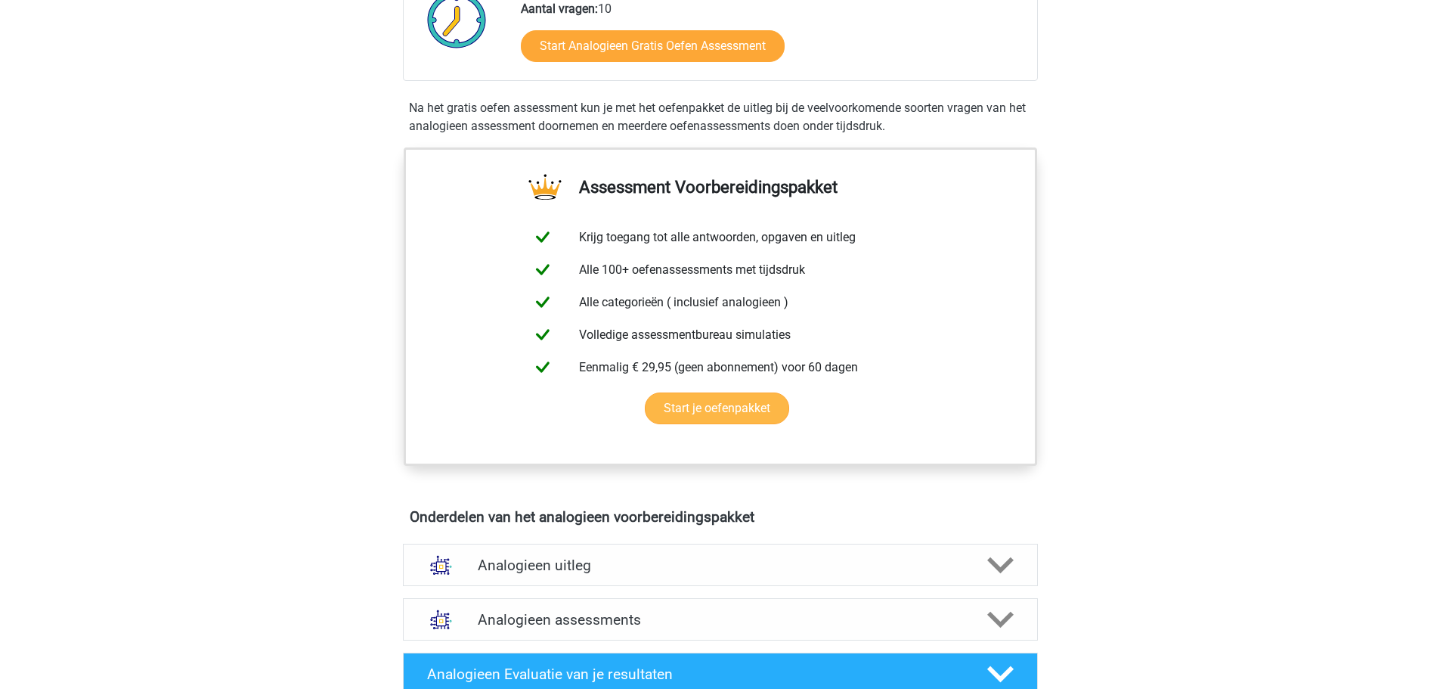
scroll to position [529, 0]
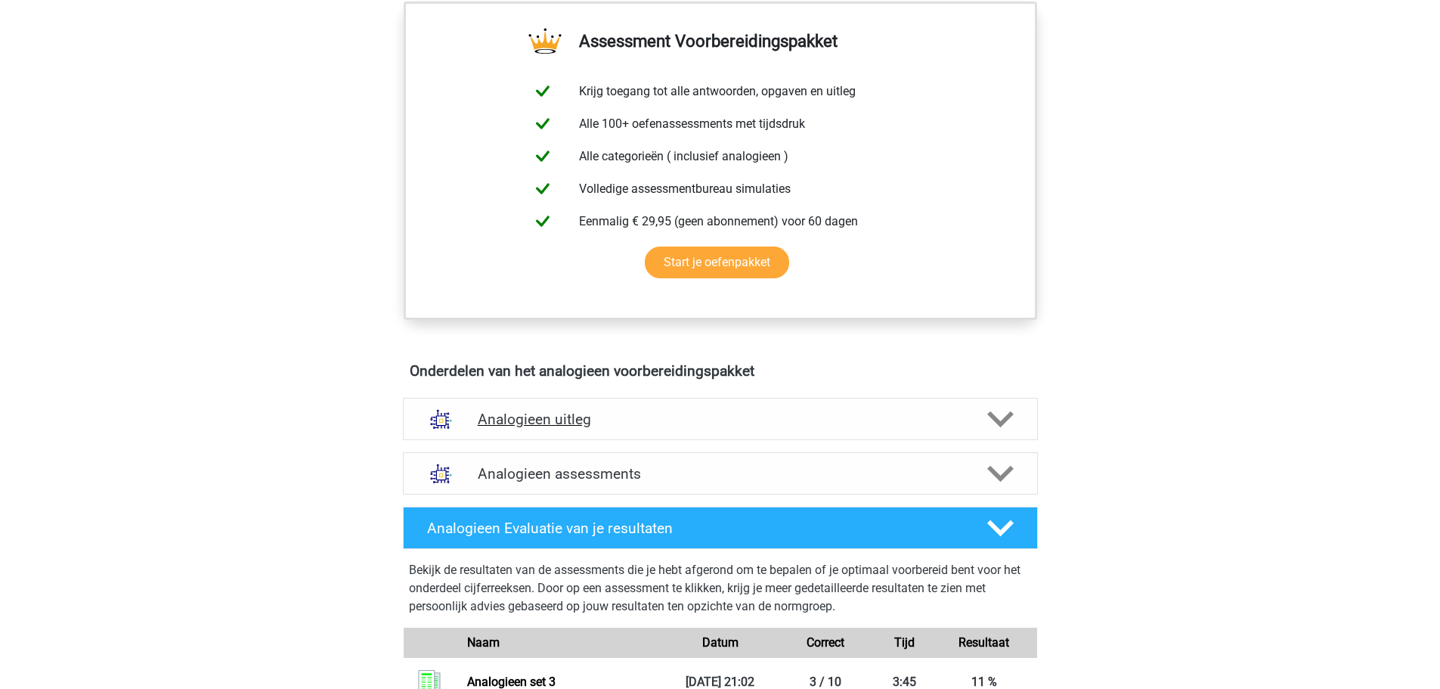
click at [562, 418] on h4 "Analogieen uitleg" at bounding box center [720, 419] width 485 height 17
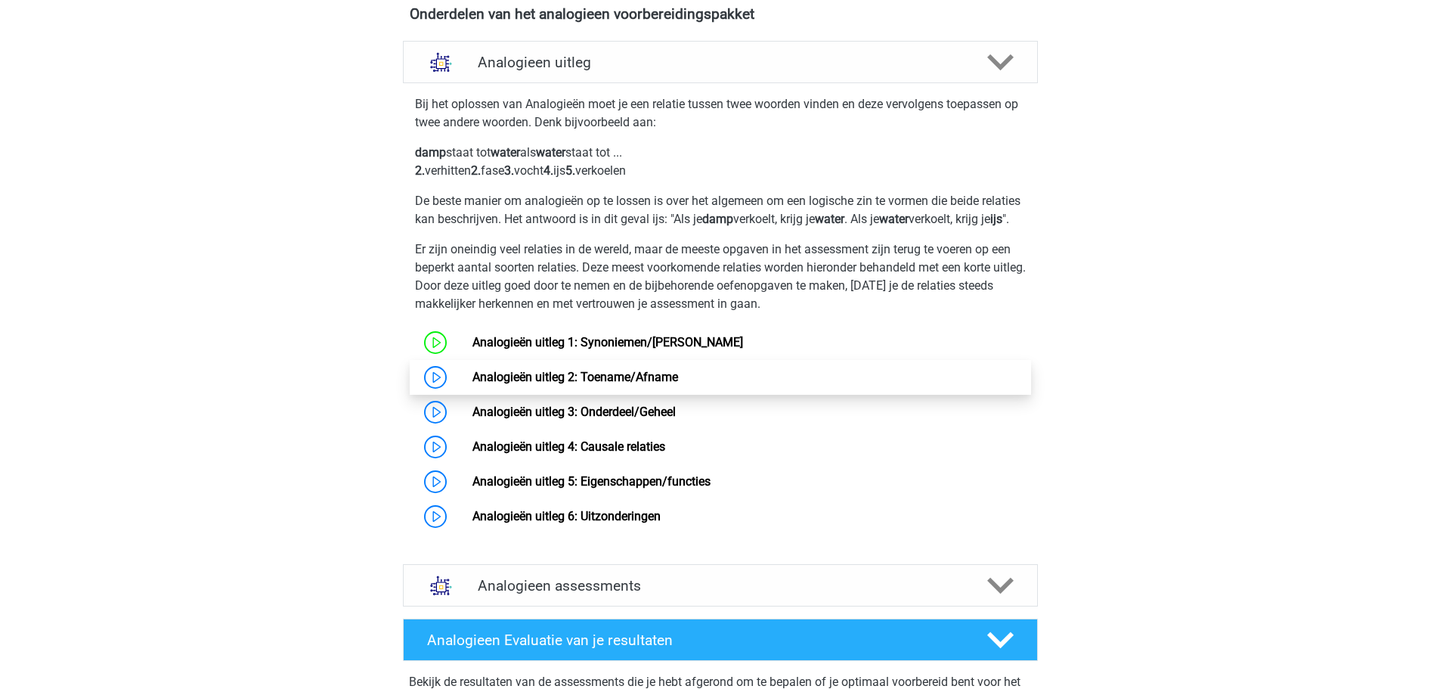
scroll to position [907, 0]
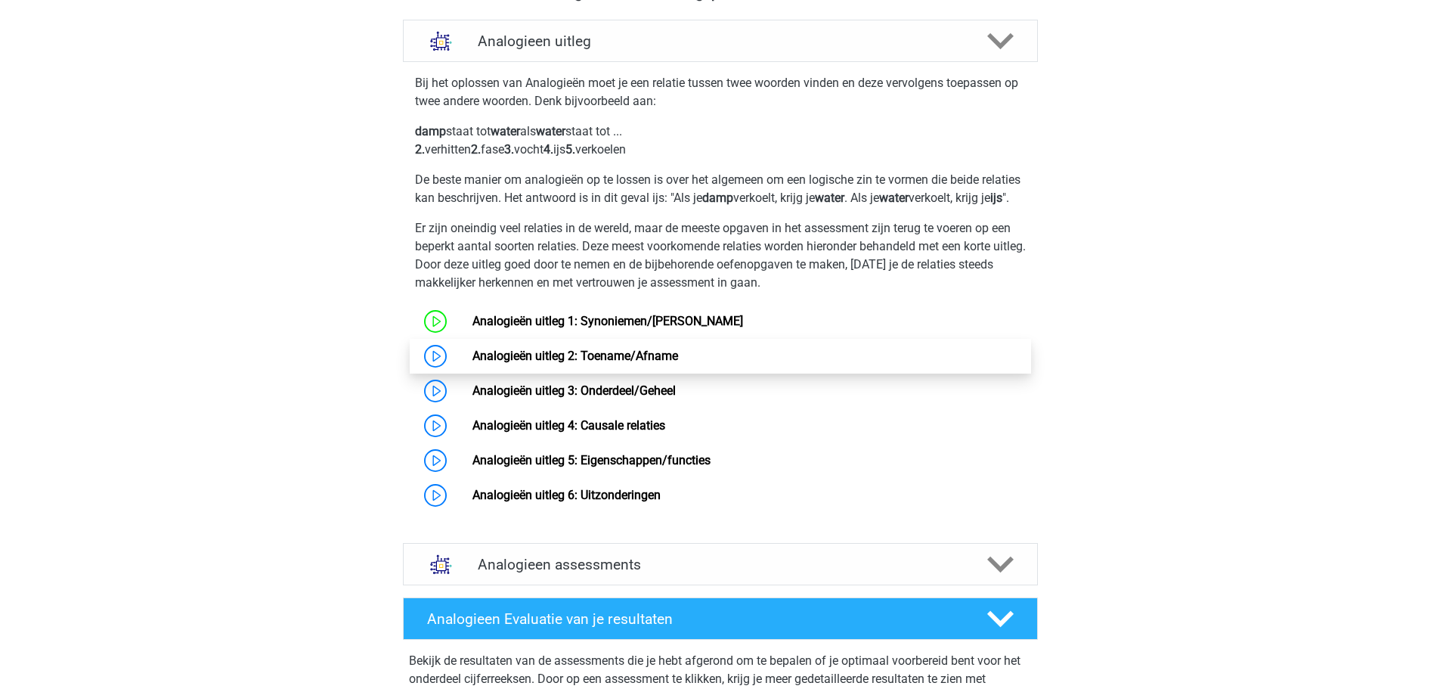
click at [557, 363] on link "Analogieën uitleg 2: Toename/Afname" at bounding box center [576, 356] width 206 height 14
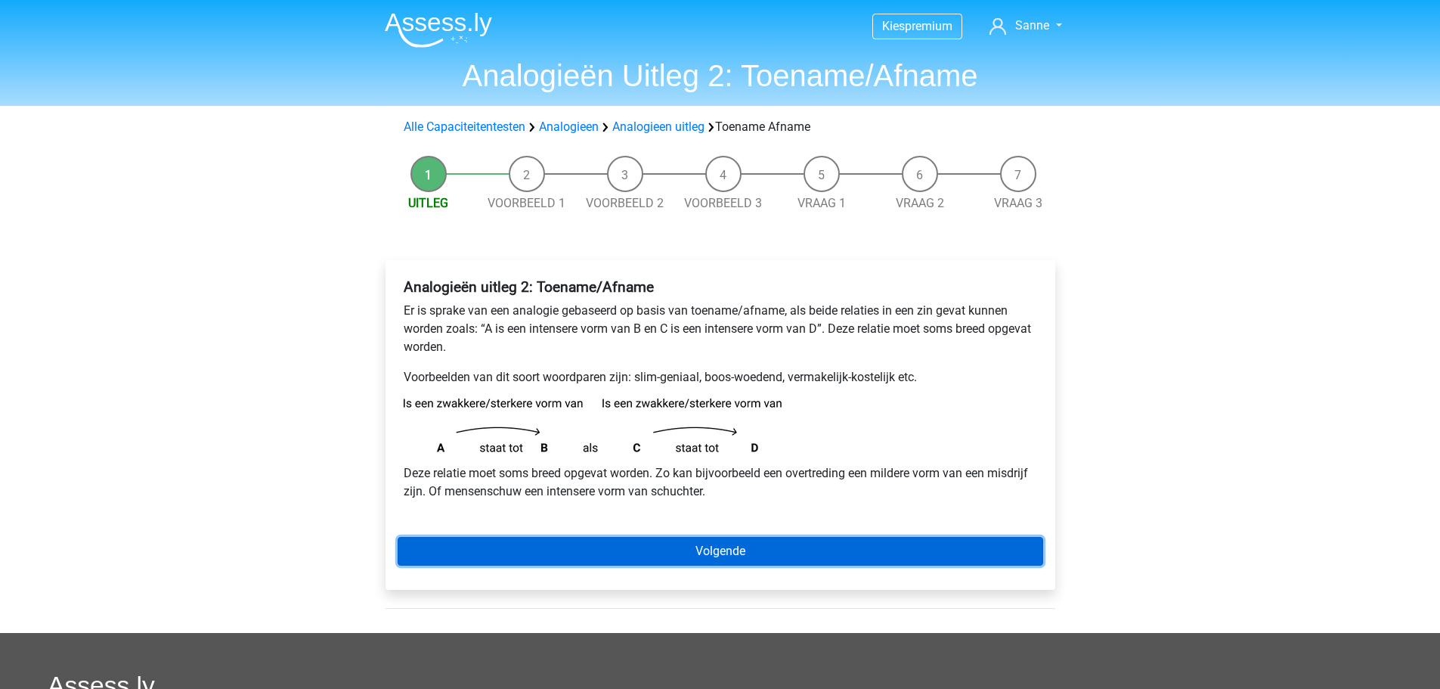
click at [566, 543] on link "Volgende" at bounding box center [721, 551] width 646 height 29
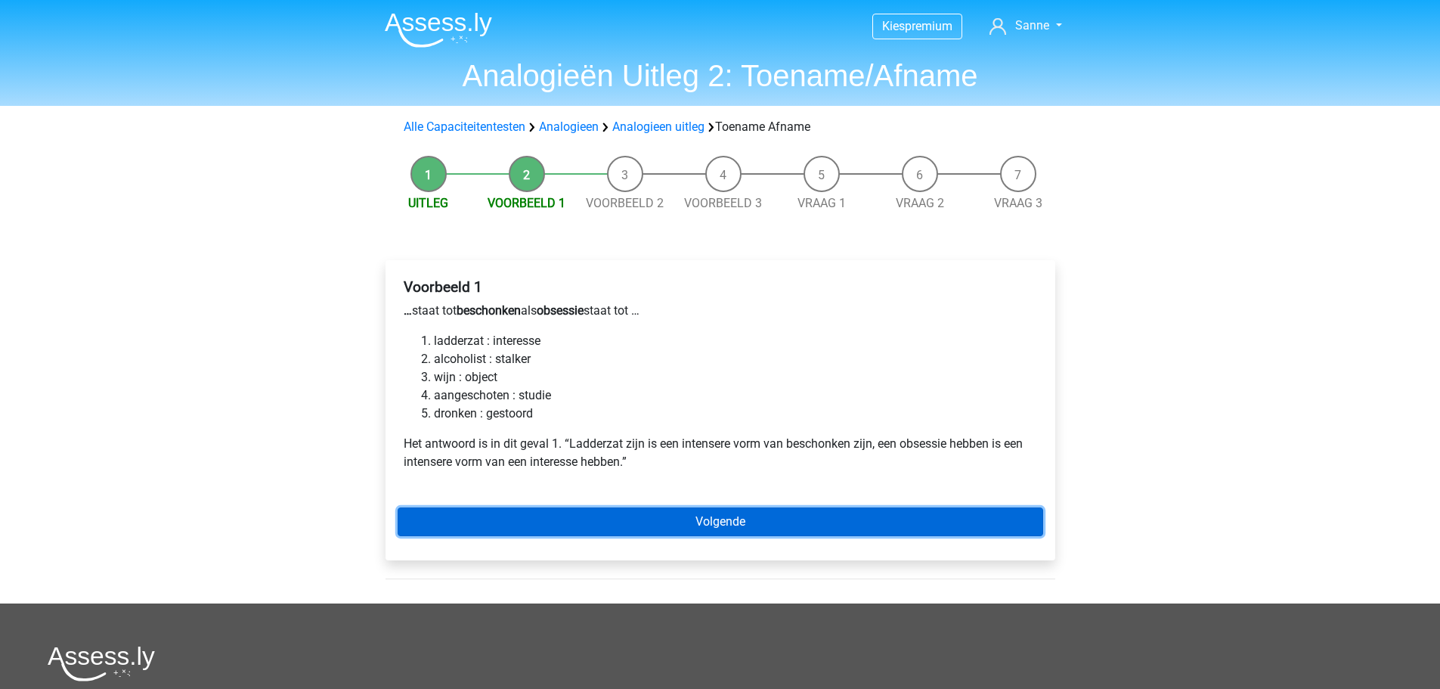
click at [593, 515] on link "Volgende" at bounding box center [721, 521] width 646 height 29
click at [707, 522] on link "Volgende" at bounding box center [721, 521] width 646 height 29
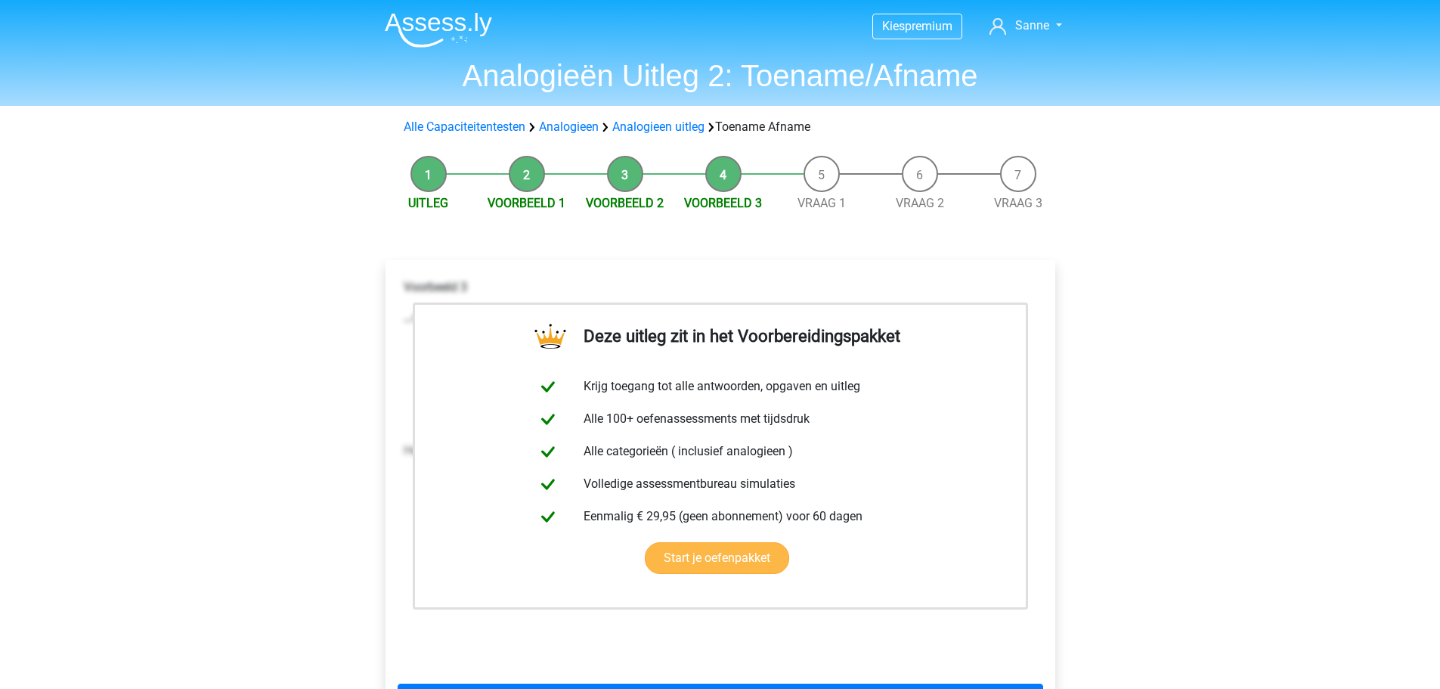
scroll to position [227, 0]
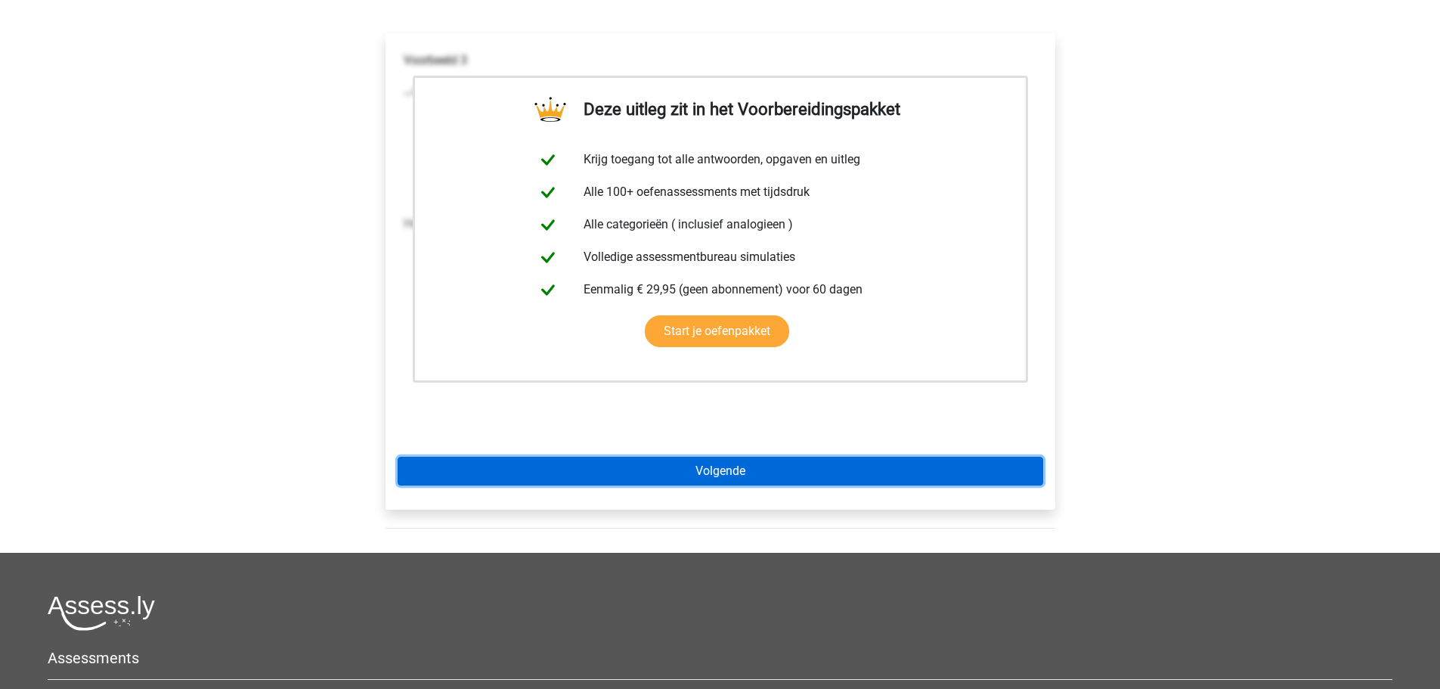
click at [652, 464] on link "Volgende" at bounding box center [721, 471] width 646 height 29
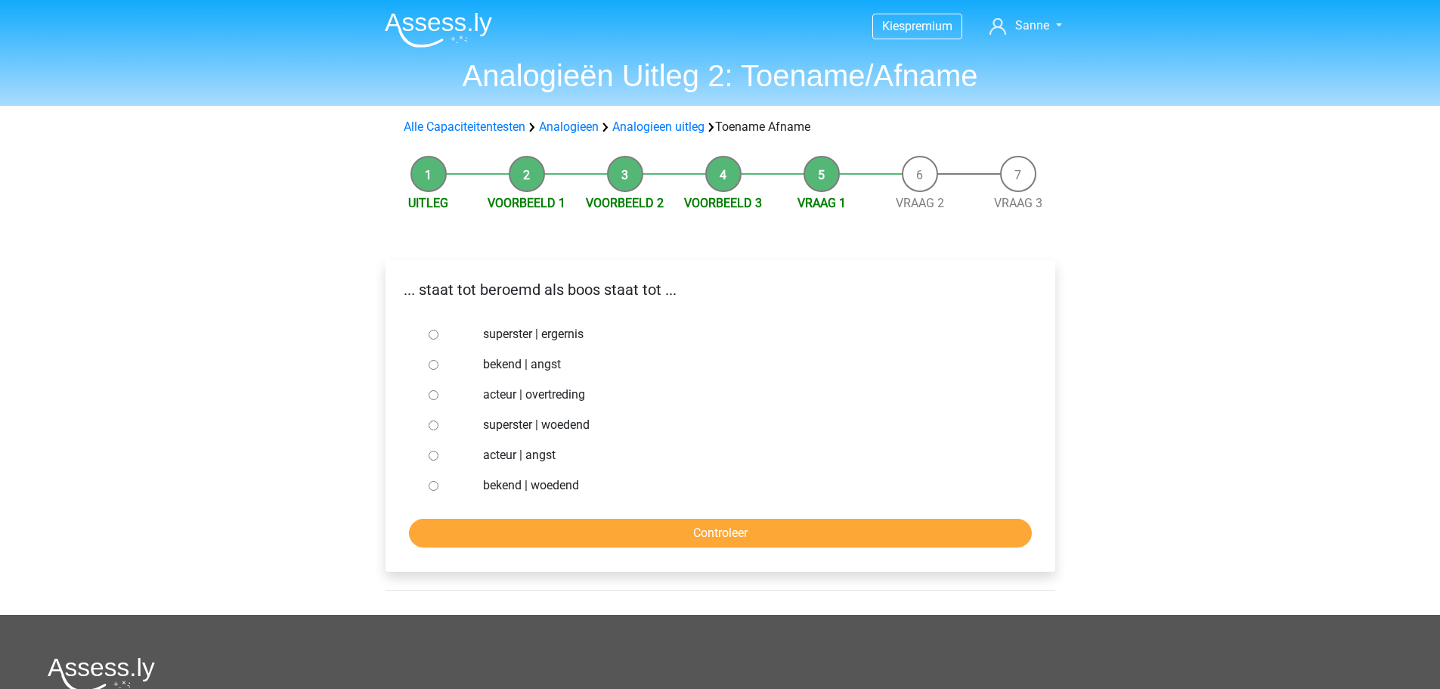
click at [433, 484] on input "bekend | woedend" at bounding box center [434, 486] width 10 height 10
radio input "true"
click at [550, 545] on input "Controleer" at bounding box center [720, 533] width 623 height 29
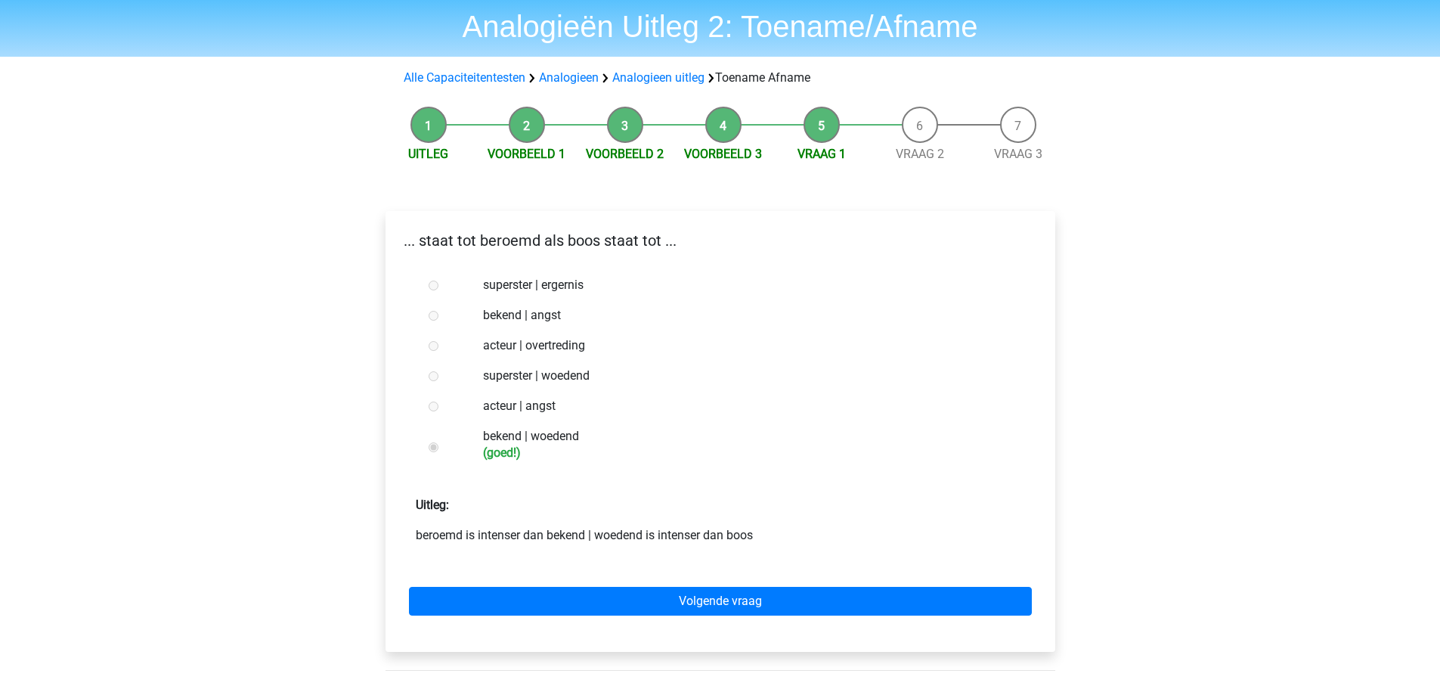
scroll to position [76, 0]
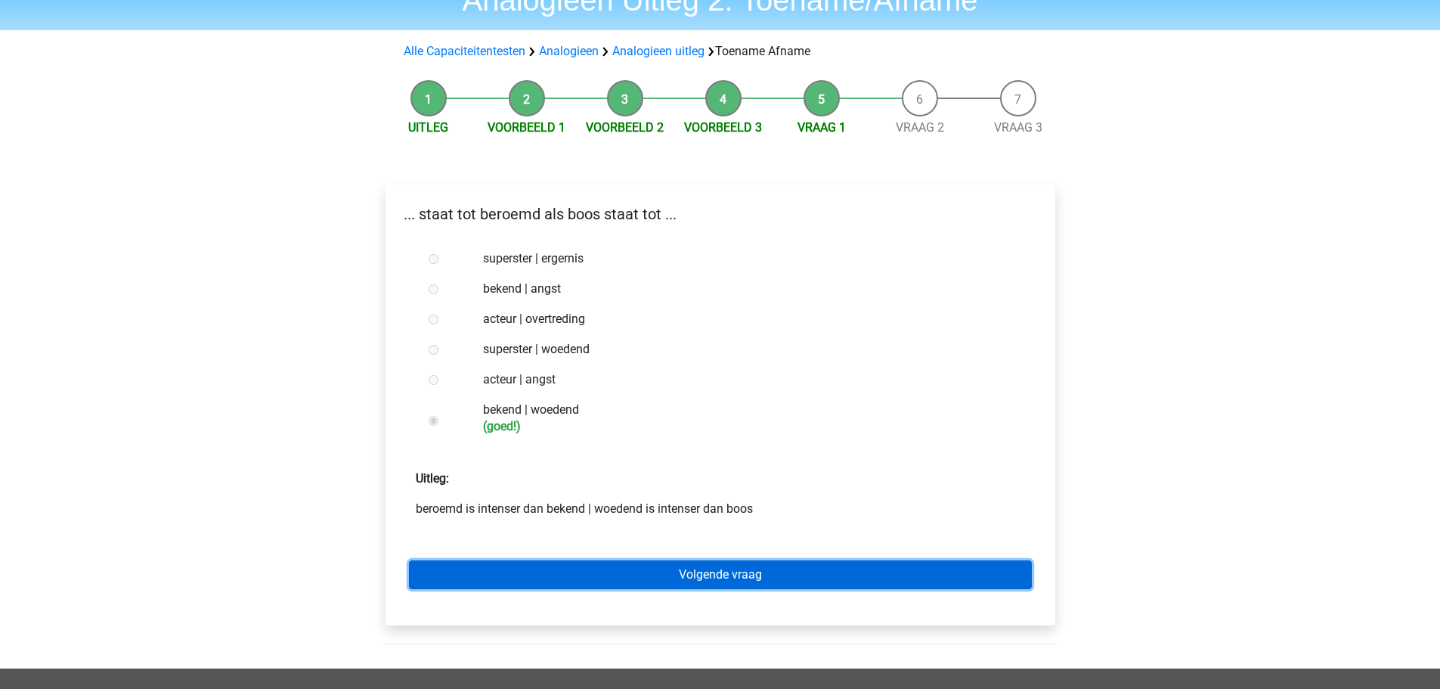
click at [673, 570] on link "Volgende vraag" at bounding box center [720, 574] width 623 height 29
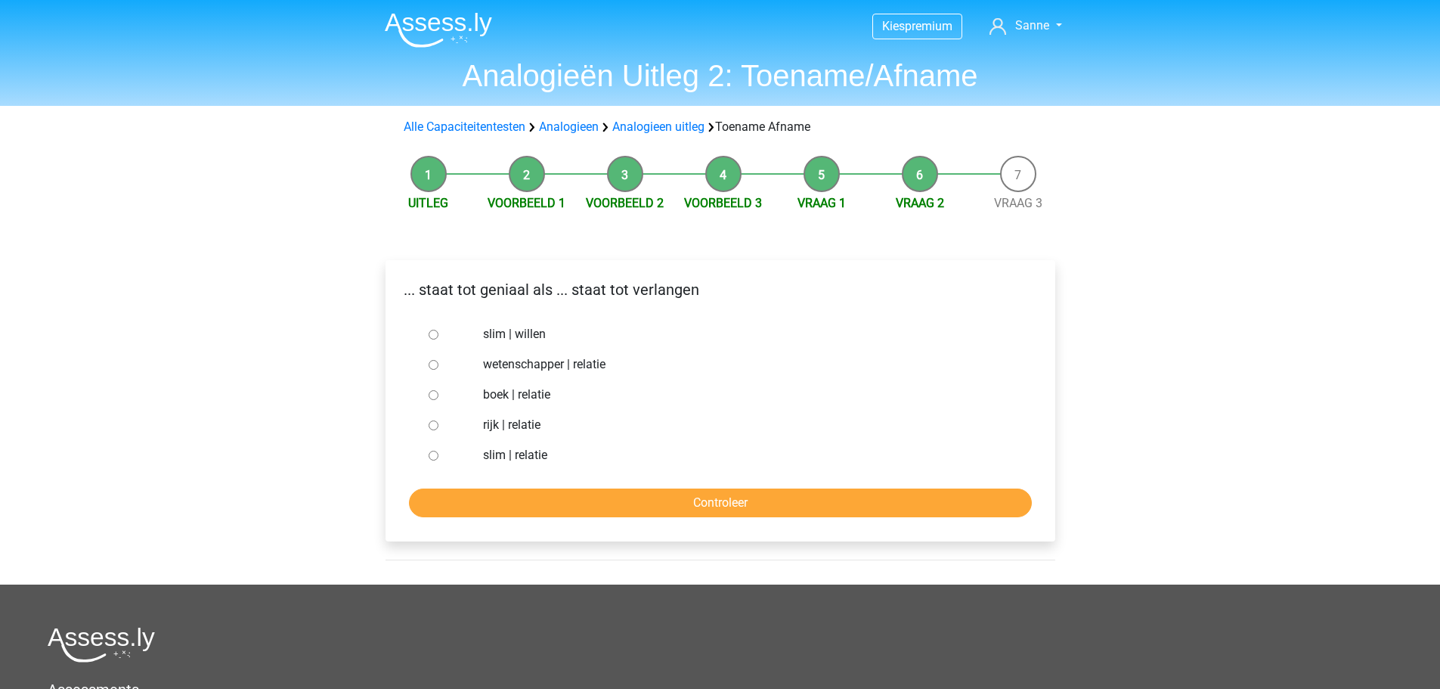
click at [445, 448] on div at bounding box center [448, 455] width 50 height 30
click at [432, 335] on input "slim | willen" at bounding box center [434, 335] width 10 height 10
radio input "true"
click at [556, 486] on form "slim | willen wetenschapper | relatie boek | relatie rijk | relatie slim | rela…" at bounding box center [721, 418] width 646 height 198
click at [562, 500] on input "Controleer" at bounding box center [720, 502] width 623 height 29
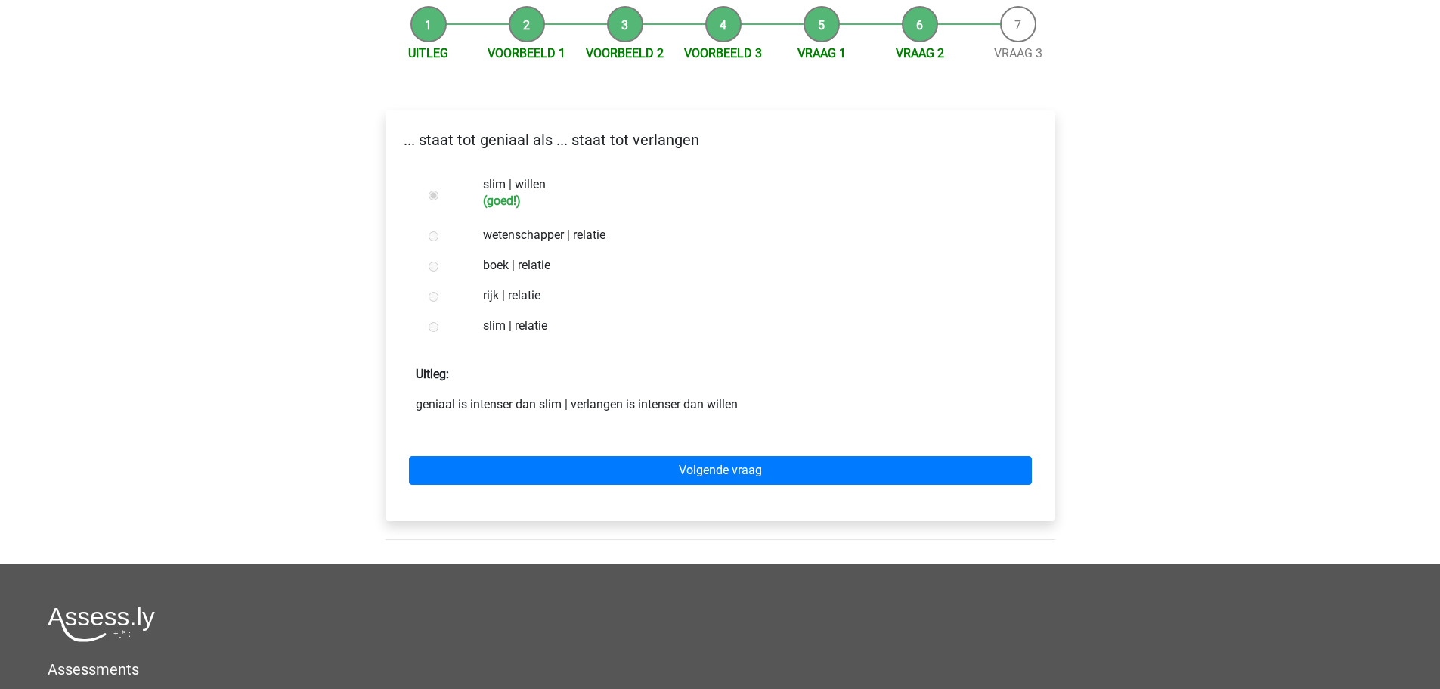
scroll to position [151, 0]
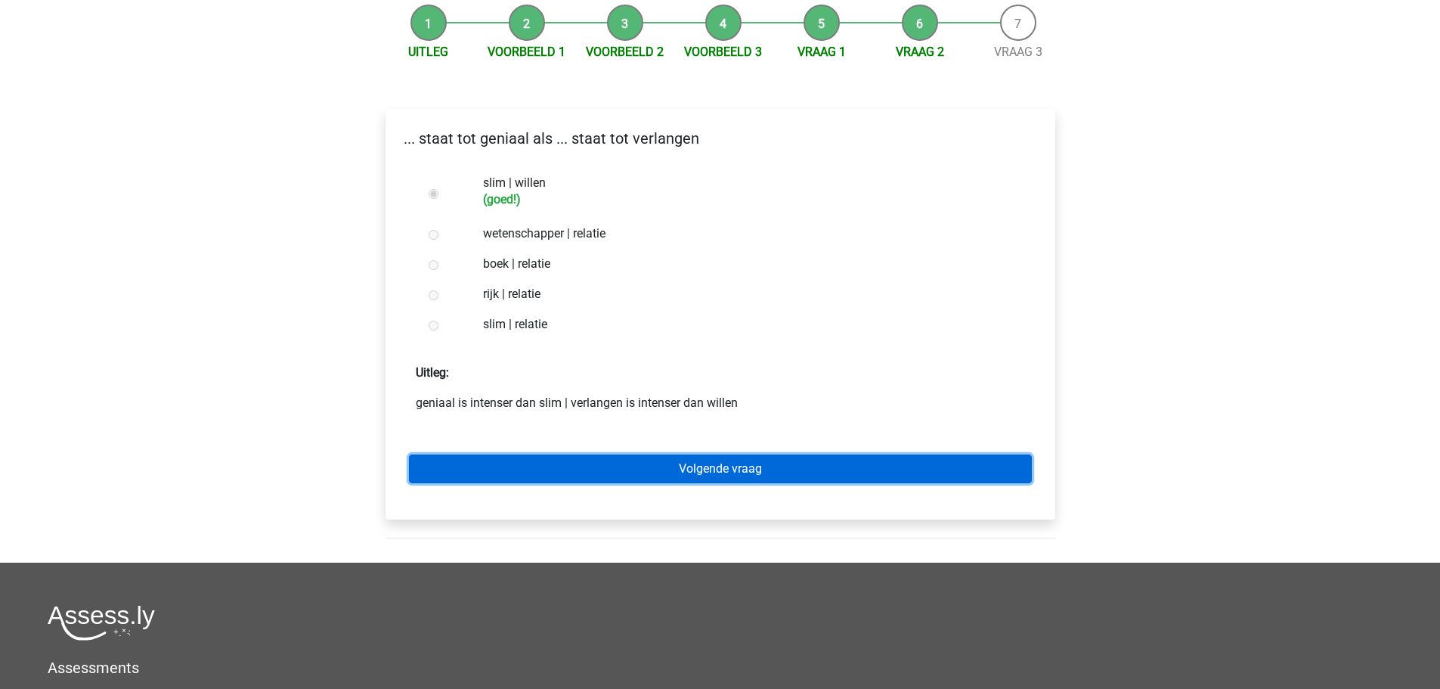
click at [569, 476] on link "Volgende vraag" at bounding box center [720, 468] width 623 height 29
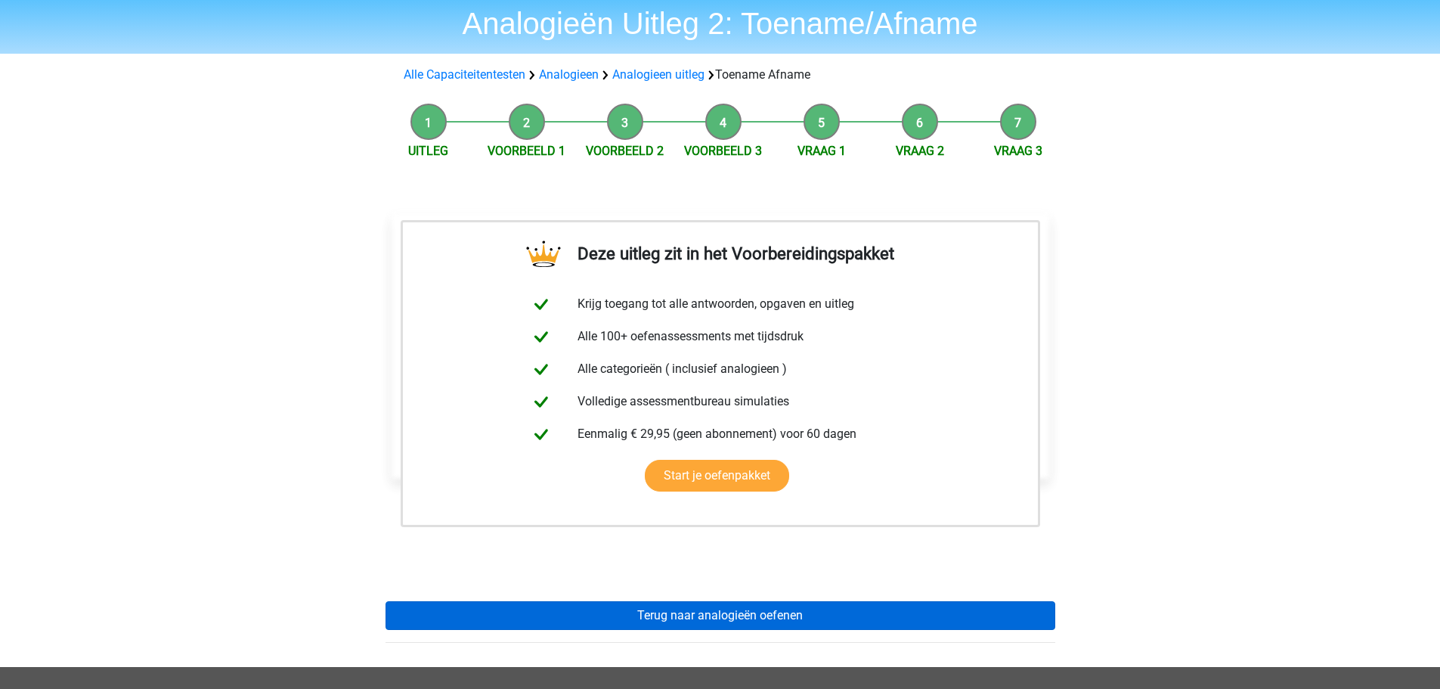
scroll to position [76, 0]
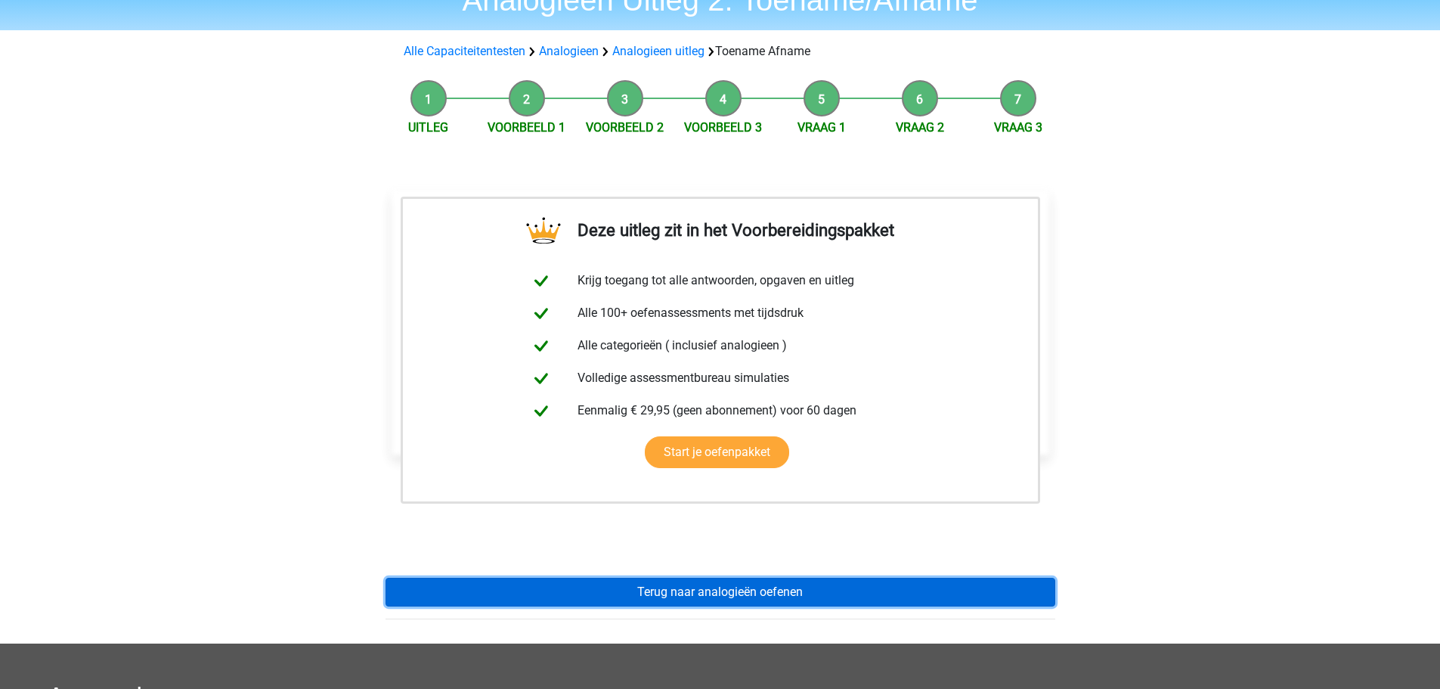
click at [651, 596] on link "Terug naar analogieën oefenen" at bounding box center [721, 592] width 670 height 29
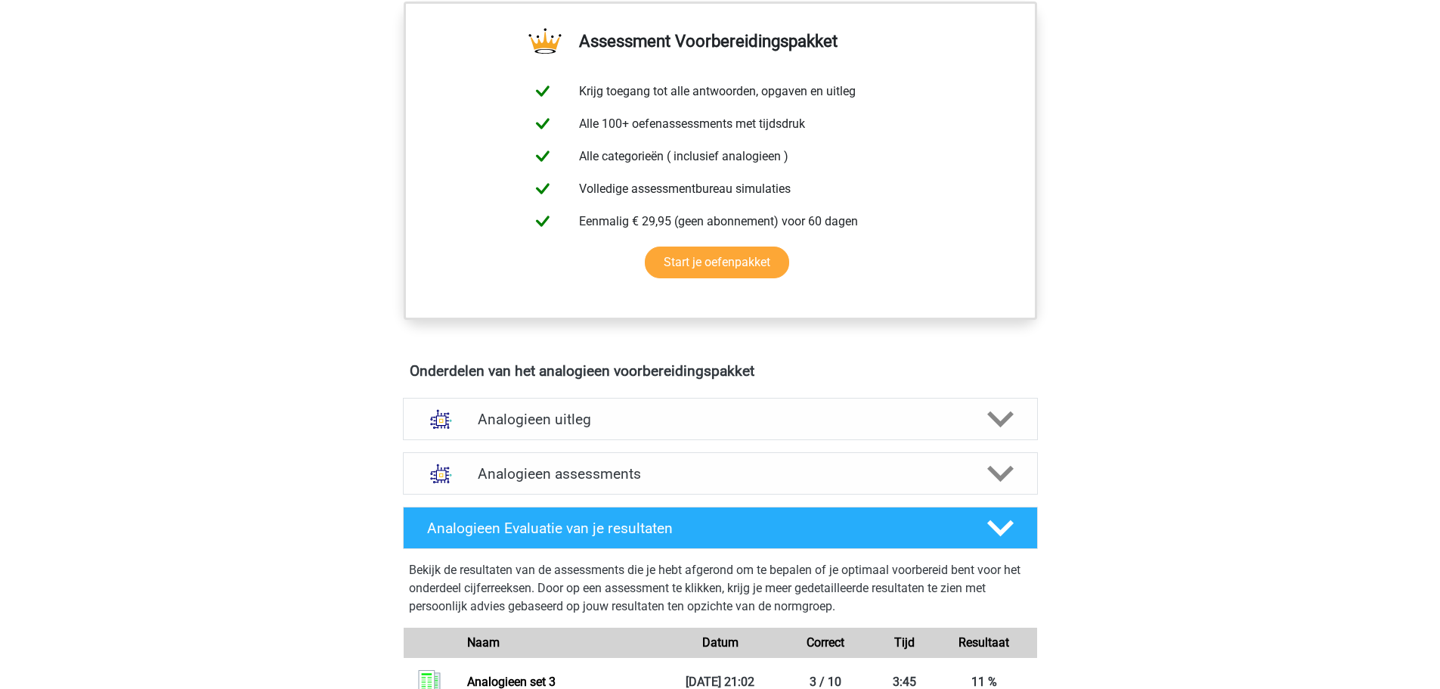
click at [562, 386] on div "Onderdelen van het analogieen voorbereidingspakket Analogieen uitleg Bij het op…" at bounding box center [720, 551] width 706 height 391
click at [572, 427] on h4 "Analogieen uitleg" at bounding box center [720, 419] width 485 height 17
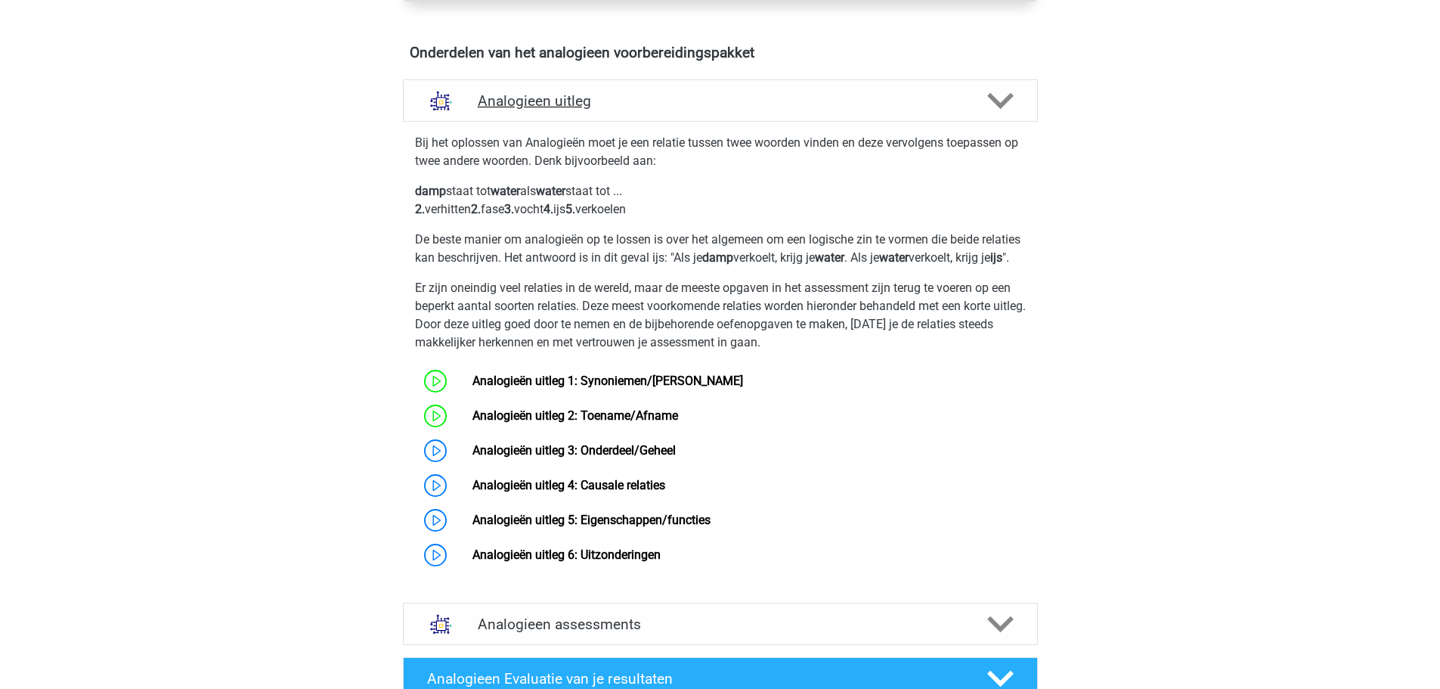
scroll to position [907, 0]
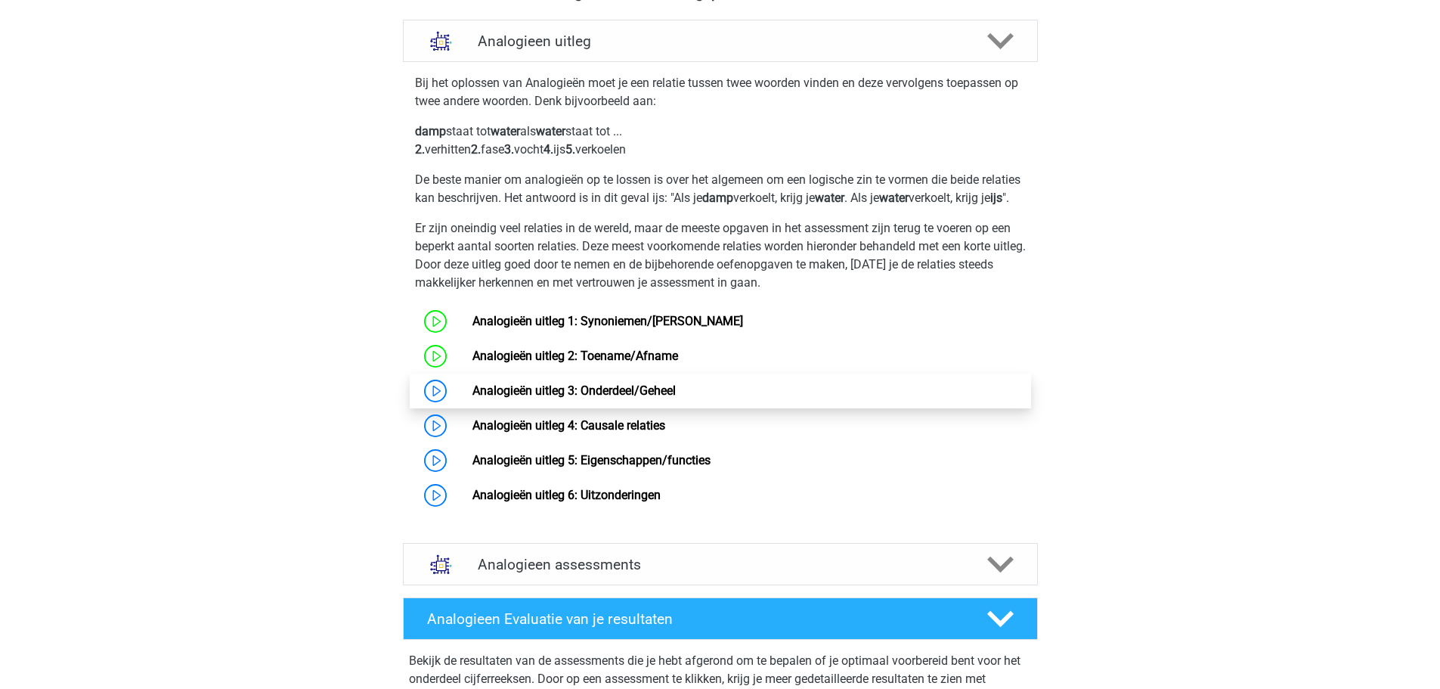
click at [574, 398] on link "Analogieën uitleg 3: Onderdeel/Geheel" at bounding box center [574, 390] width 203 height 14
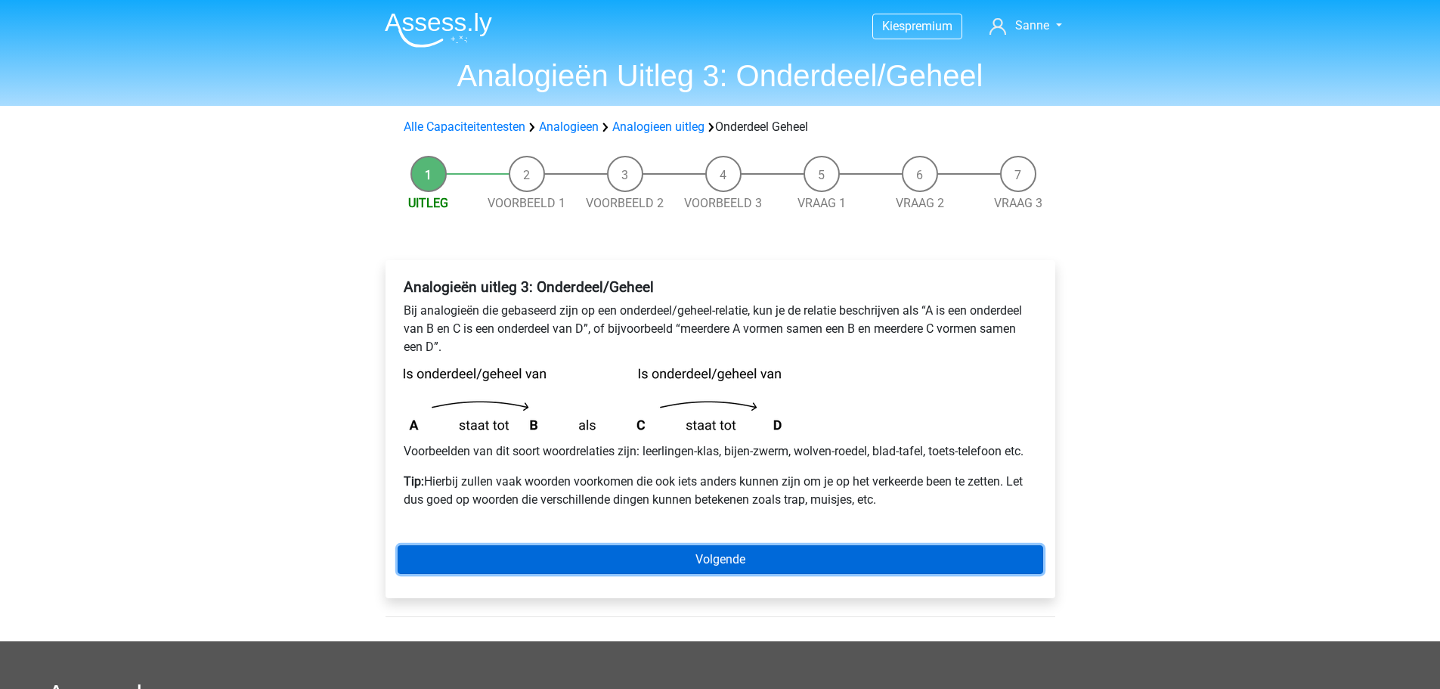
click at [710, 554] on link "Volgende" at bounding box center [721, 559] width 646 height 29
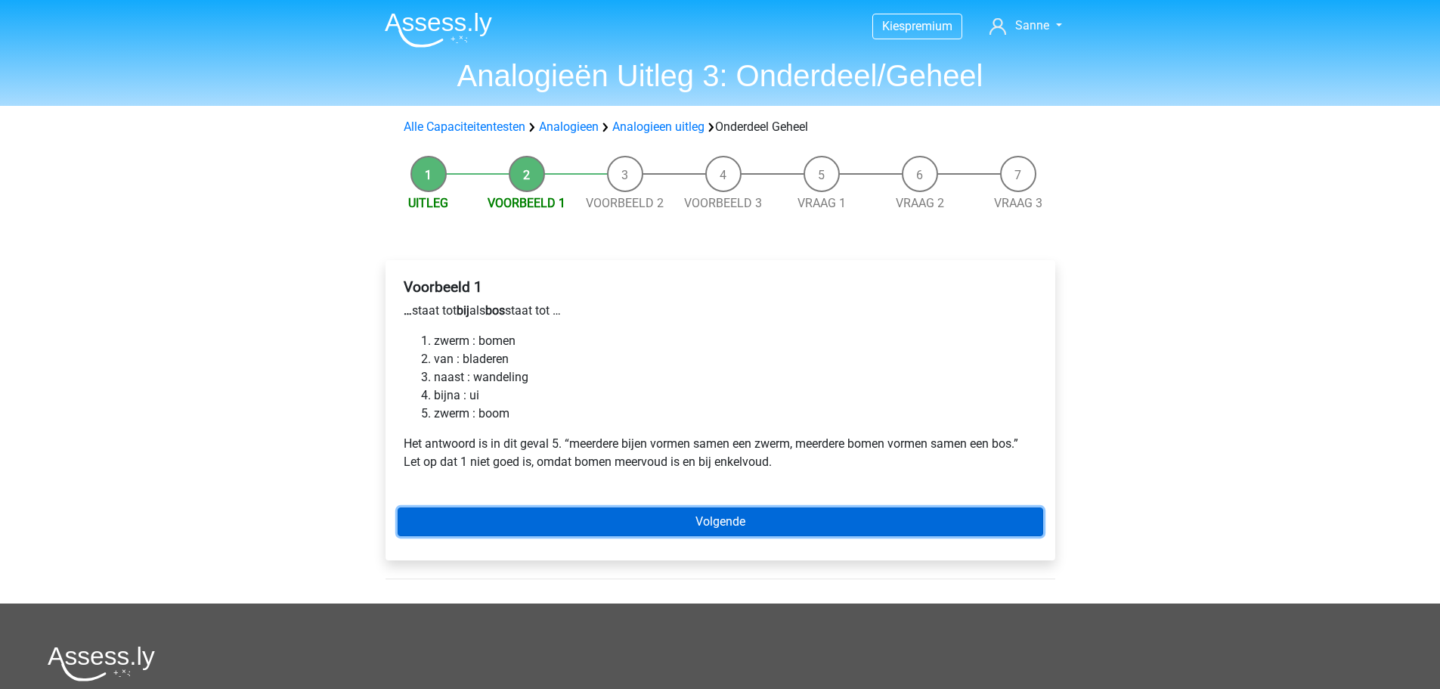
click at [528, 510] on link "Volgende" at bounding box center [721, 521] width 646 height 29
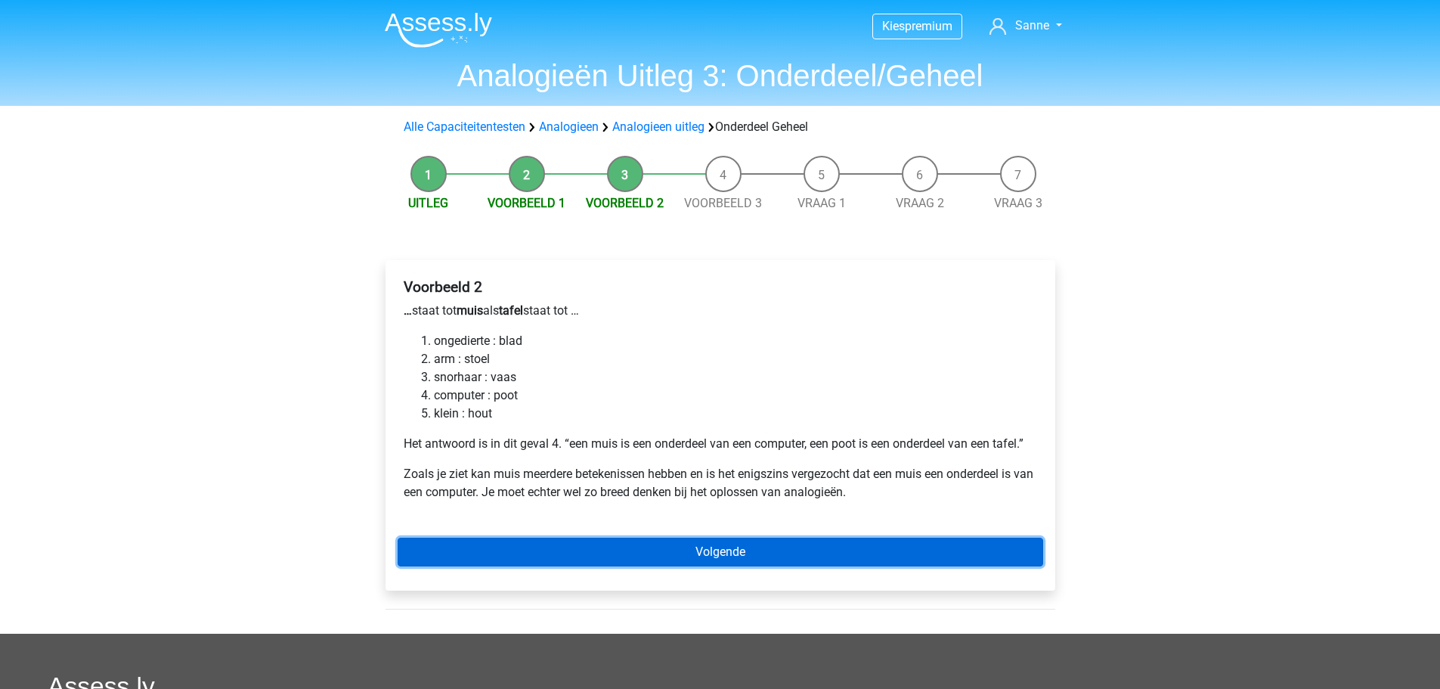
click at [717, 548] on link "Volgende" at bounding box center [721, 552] width 646 height 29
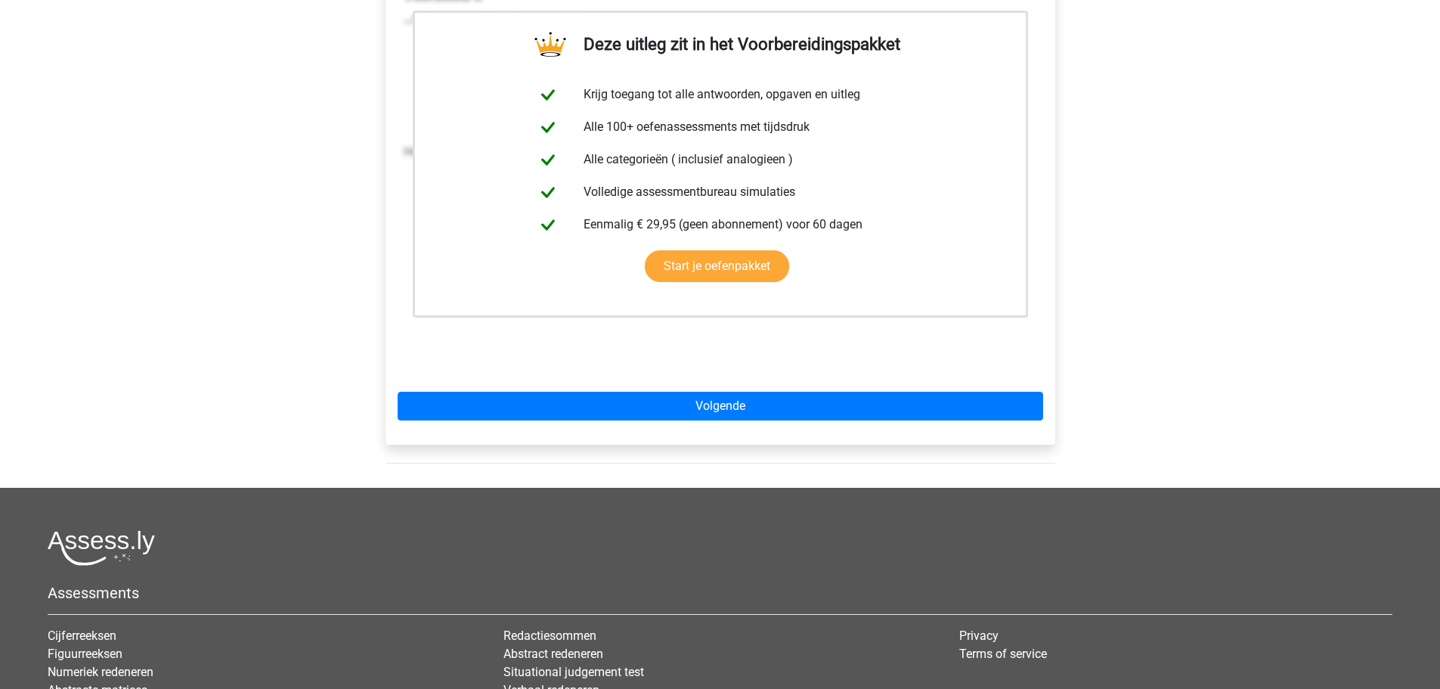
scroll to position [302, 0]
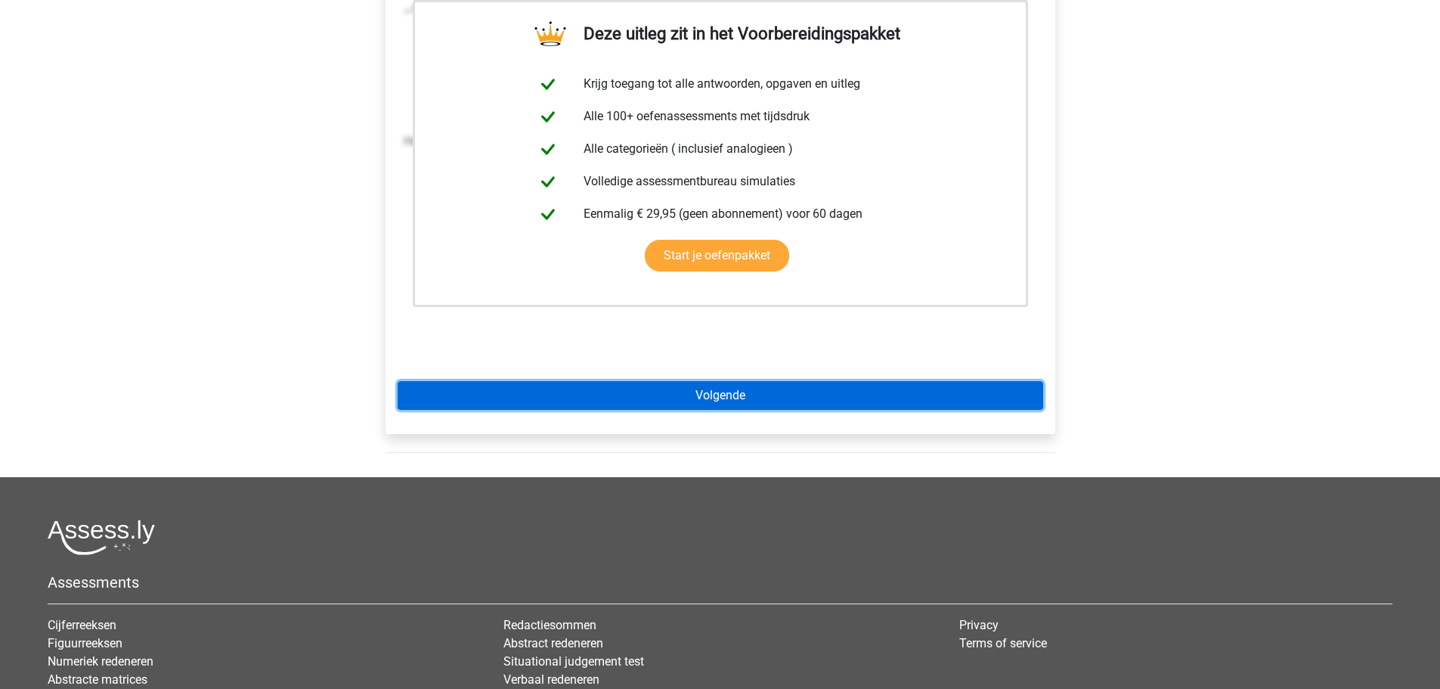
click at [725, 396] on link "Volgende" at bounding box center [721, 395] width 646 height 29
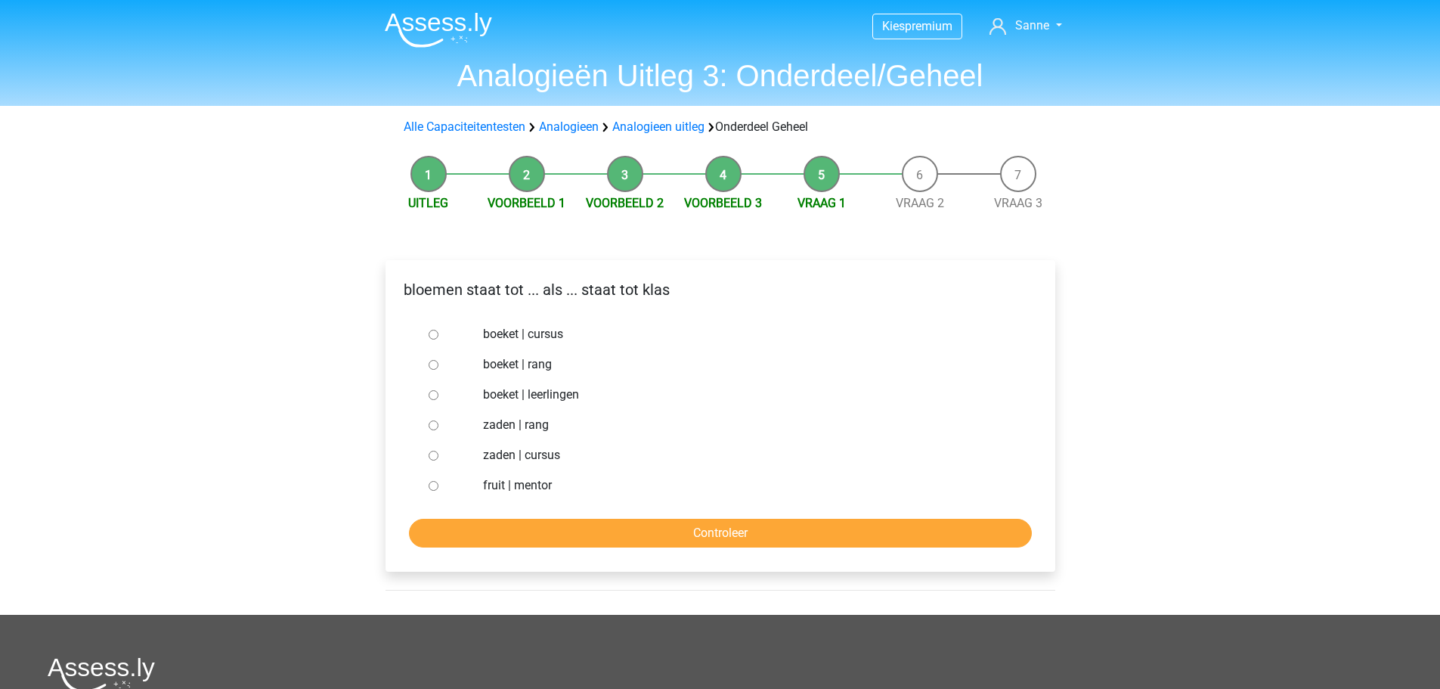
click at [434, 393] on input "boeket | leerlingen" at bounding box center [434, 395] width 10 height 10
radio input "true"
click at [634, 531] on input "Controleer" at bounding box center [720, 533] width 623 height 29
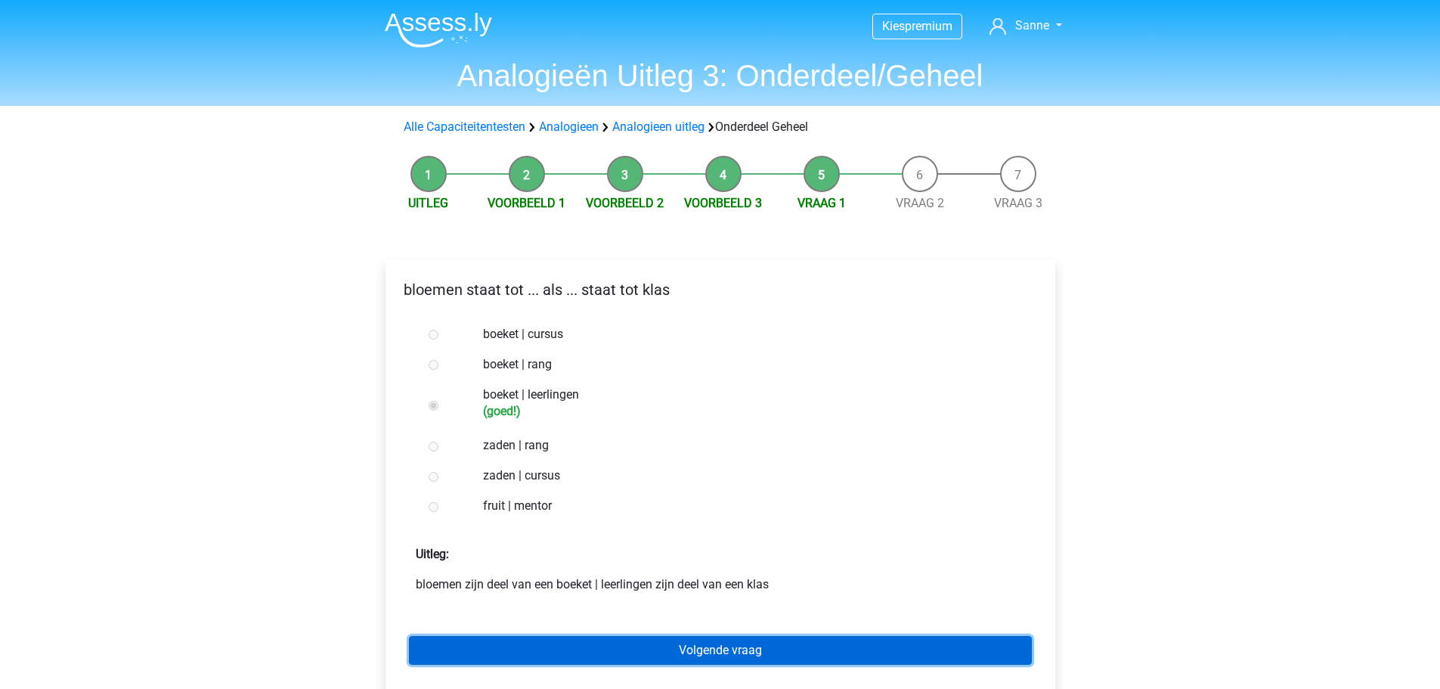
click at [690, 661] on link "Volgende vraag" at bounding box center [720, 650] width 623 height 29
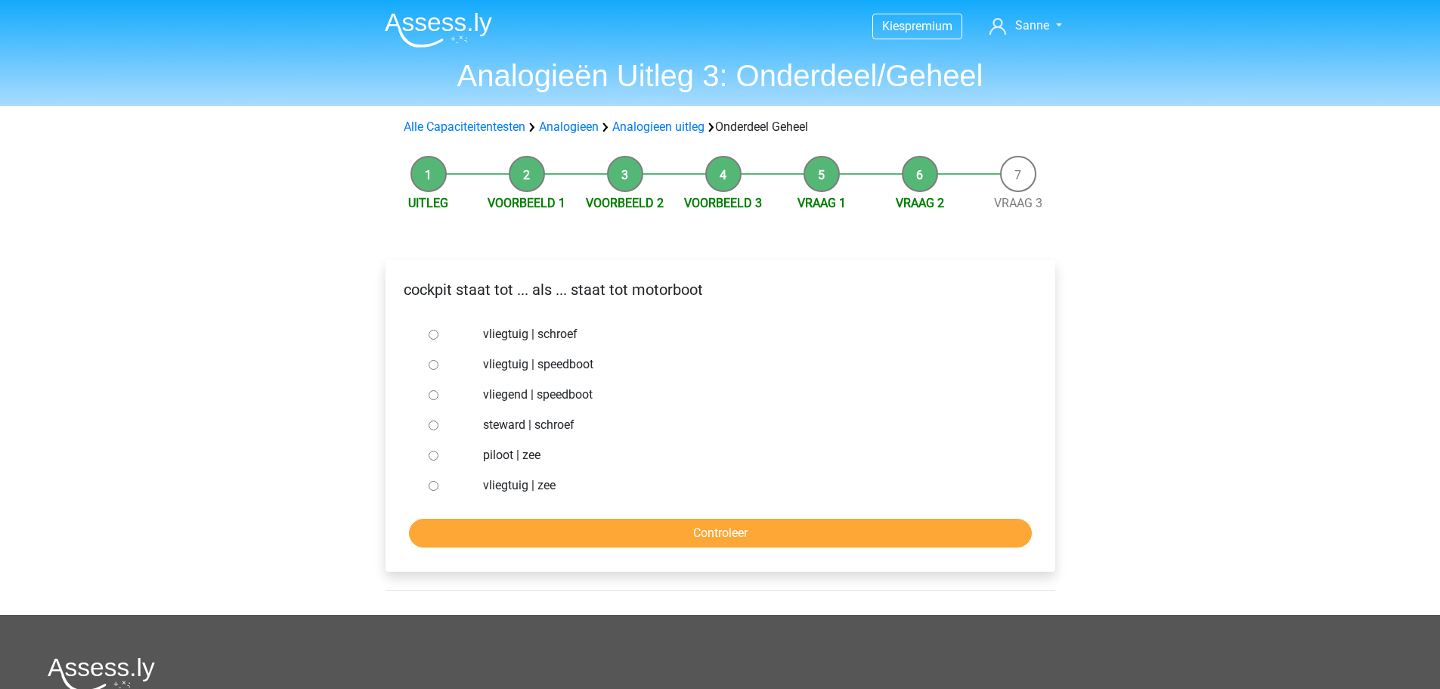
click at [430, 331] on input "vliegtuig | schroef" at bounding box center [434, 335] width 10 height 10
radio input "true"
click at [630, 514] on form "vliegtuig | schroef vliegtuig | speedboot vliegend | speedboot steward | schroe…" at bounding box center [721, 433] width 646 height 228
click at [638, 517] on form "vliegtuig | schroef vliegtuig | speedboot vliegend | speedboot steward | schroe…" at bounding box center [721, 433] width 646 height 228
click at [649, 530] on input "Controleer" at bounding box center [720, 533] width 623 height 29
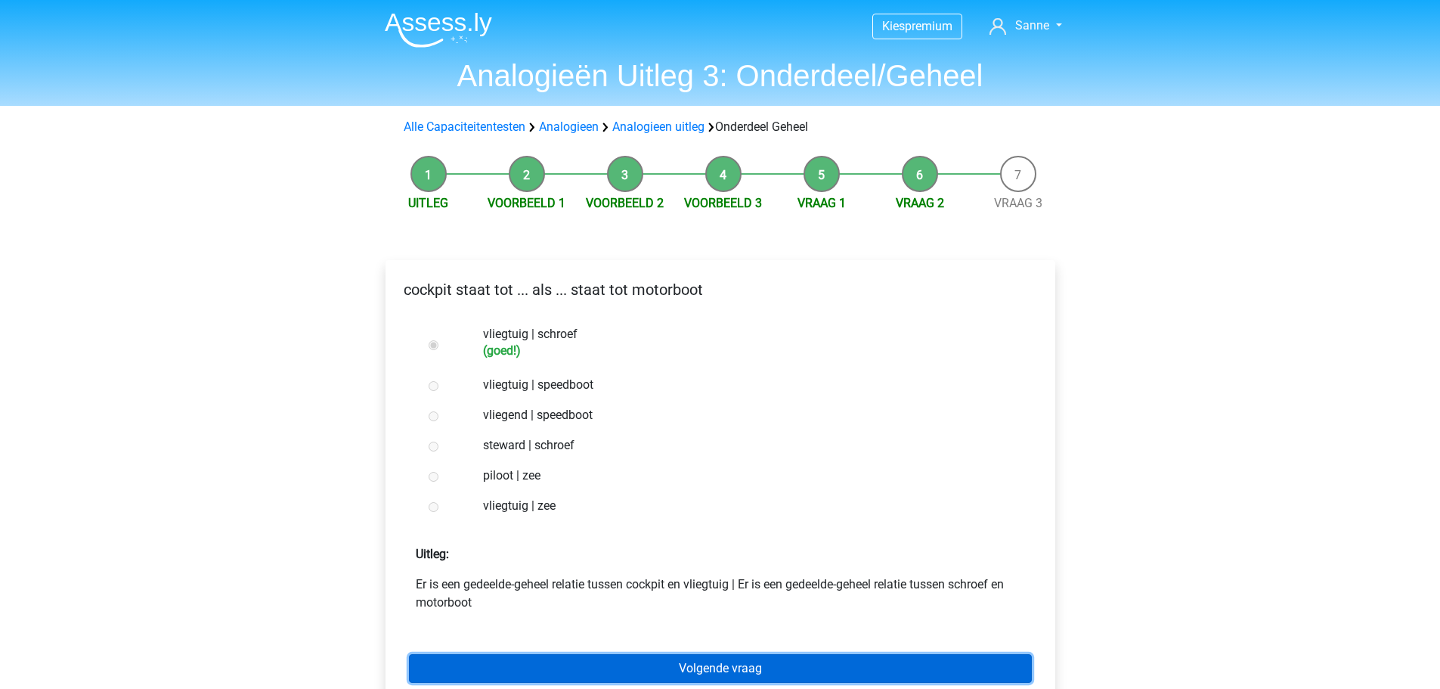
click at [686, 660] on link "Volgende vraag" at bounding box center [720, 668] width 623 height 29
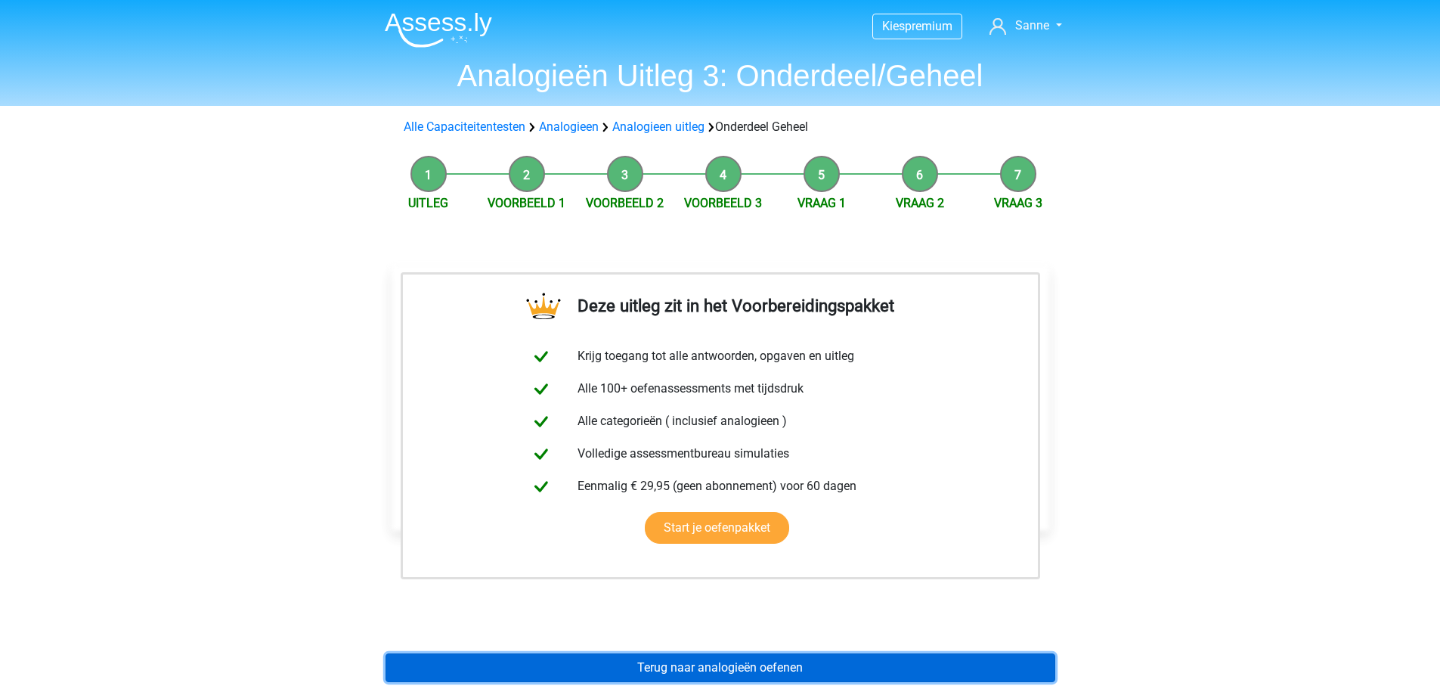
click at [676, 672] on link "Terug naar analogieën oefenen" at bounding box center [721, 667] width 670 height 29
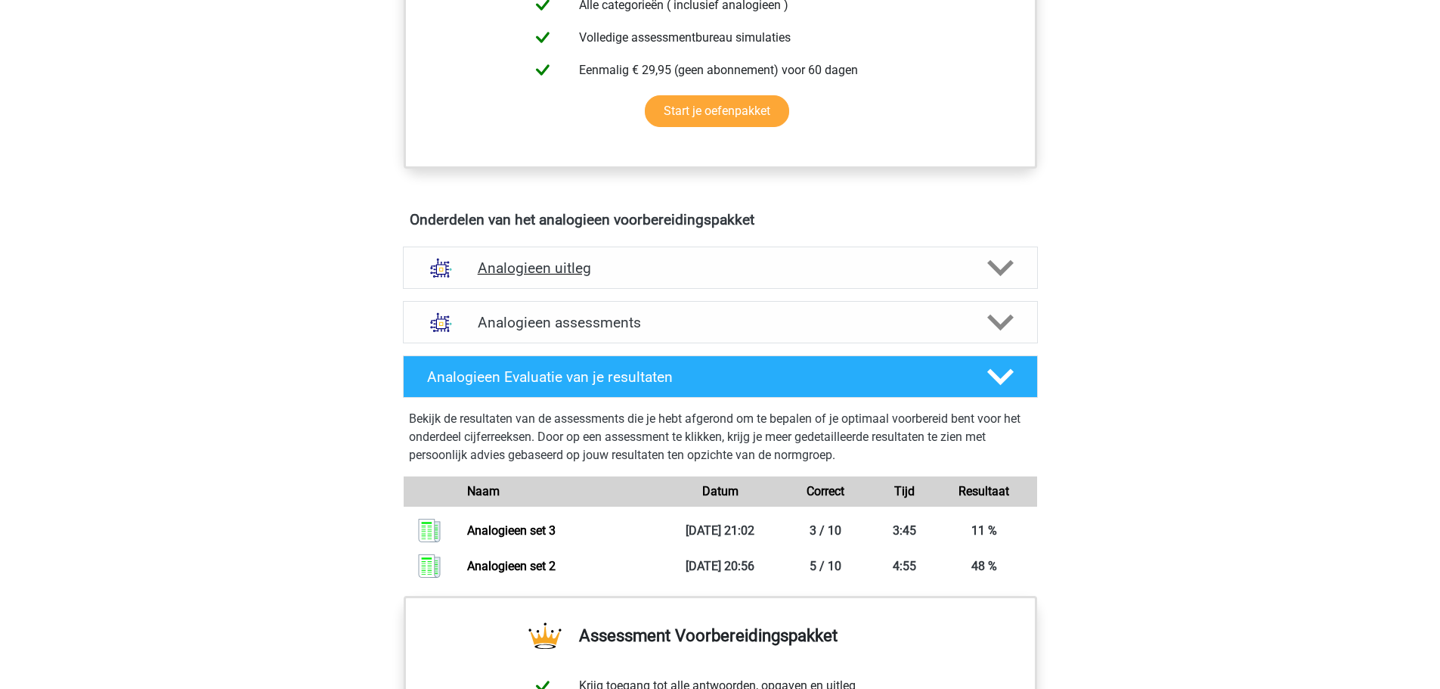
click at [519, 269] on h4 "Analogieen uitleg" at bounding box center [720, 267] width 485 height 17
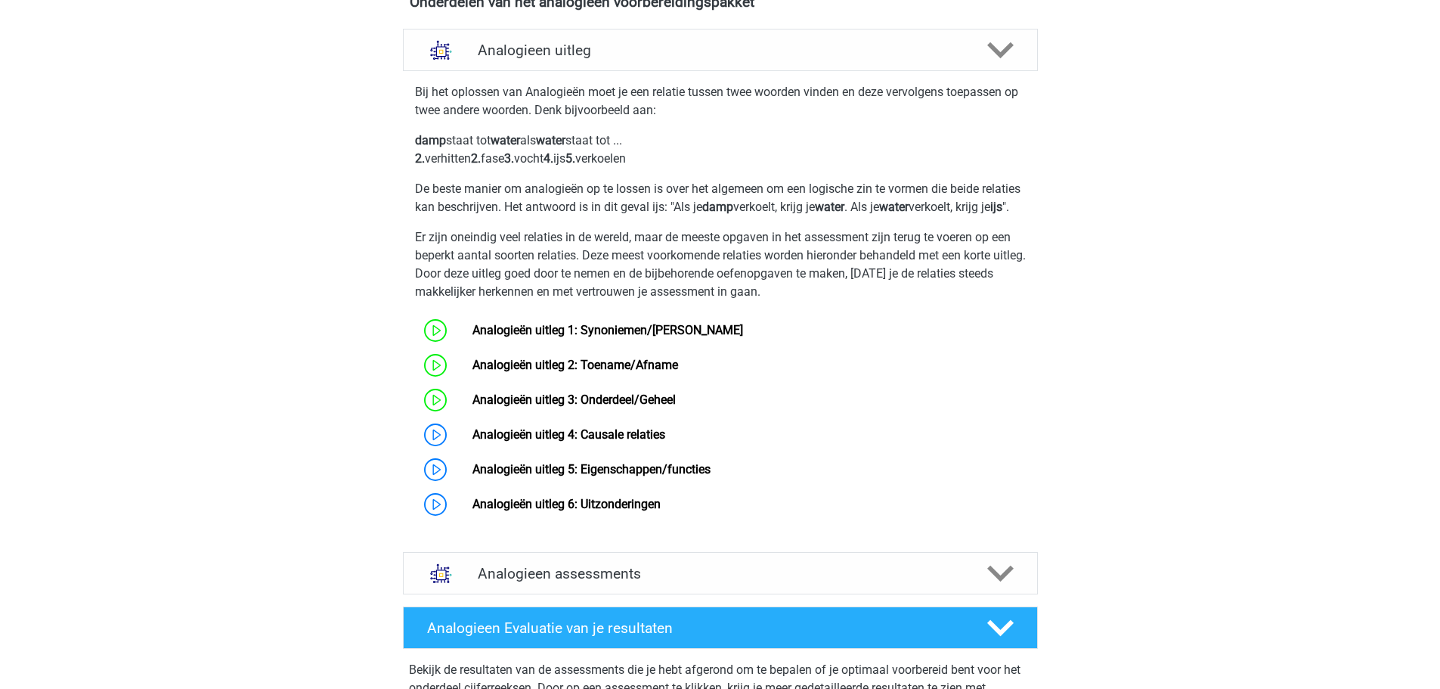
scroll to position [907, 0]
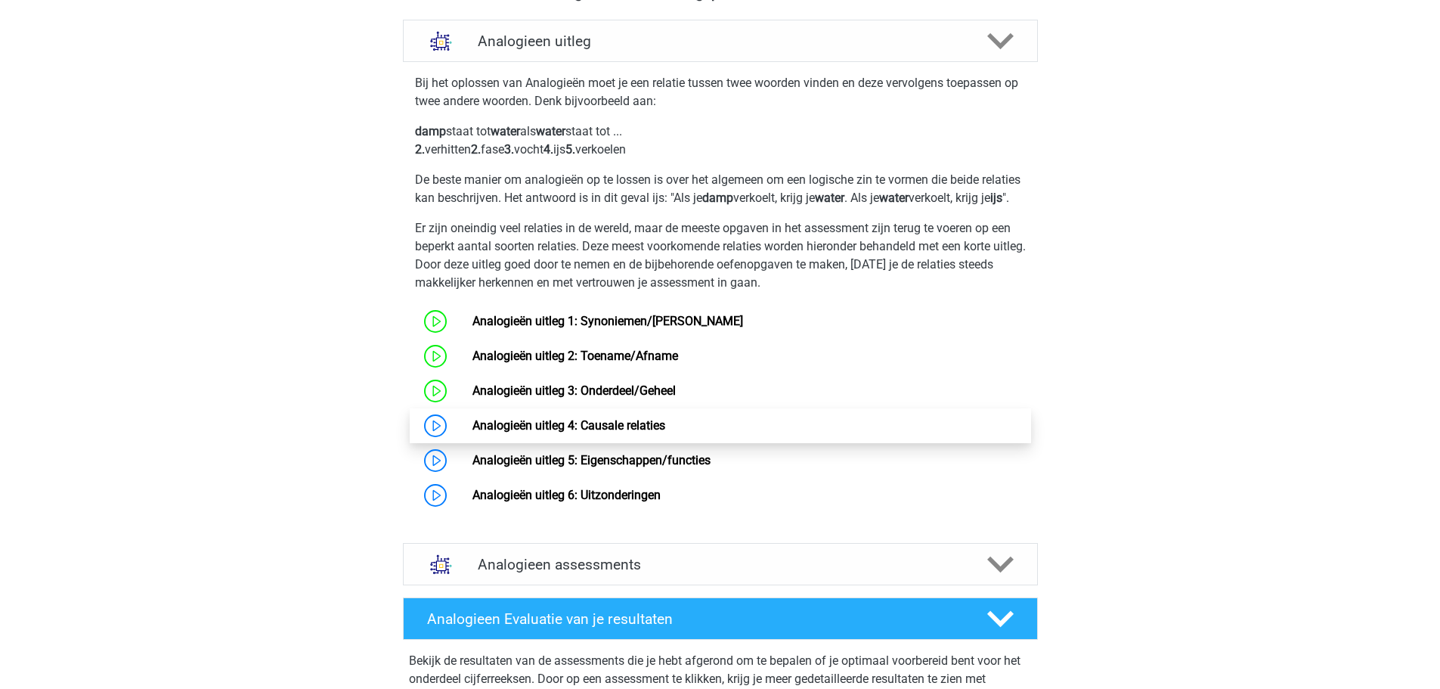
click at [501, 432] on link "Analogieën uitleg 4: Causale relaties" at bounding box center [569, 425] width 193 height 14
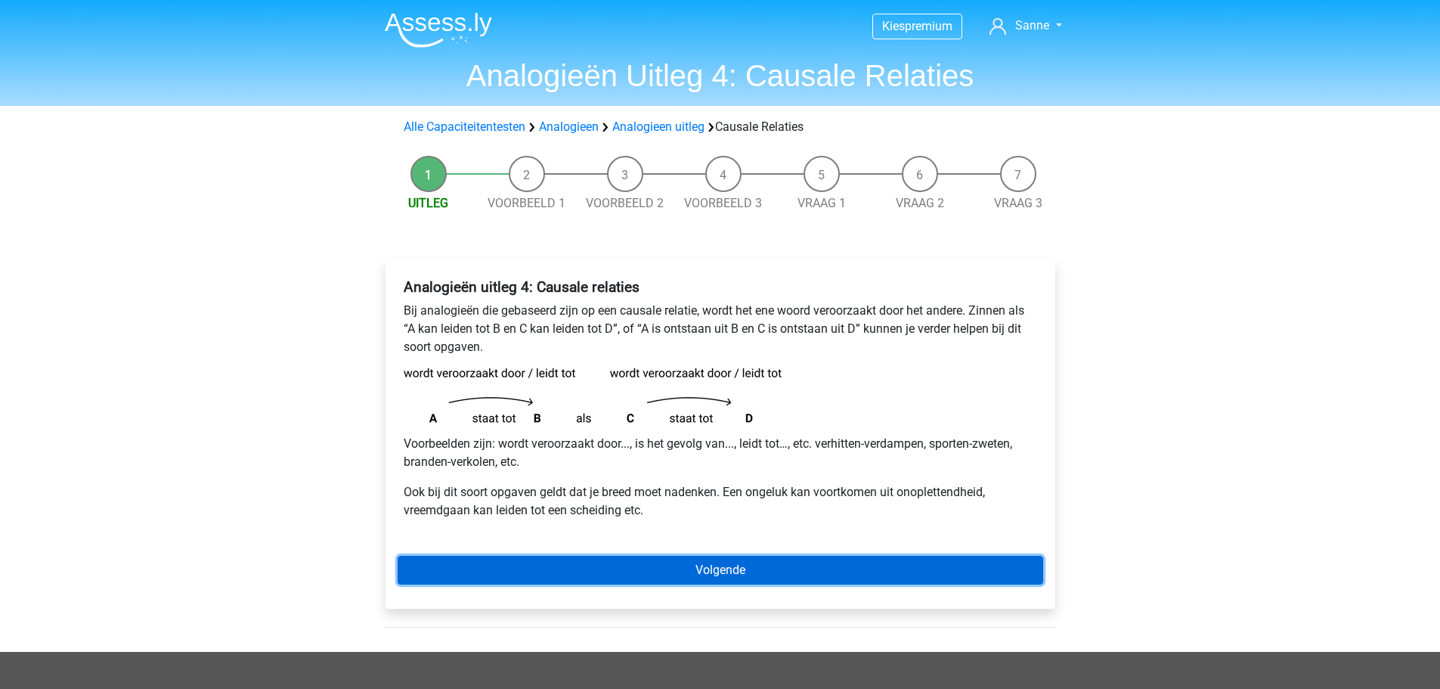
click at [569, 567] on link "Volgende" at bounding box center [721, 570] width 646 height 29
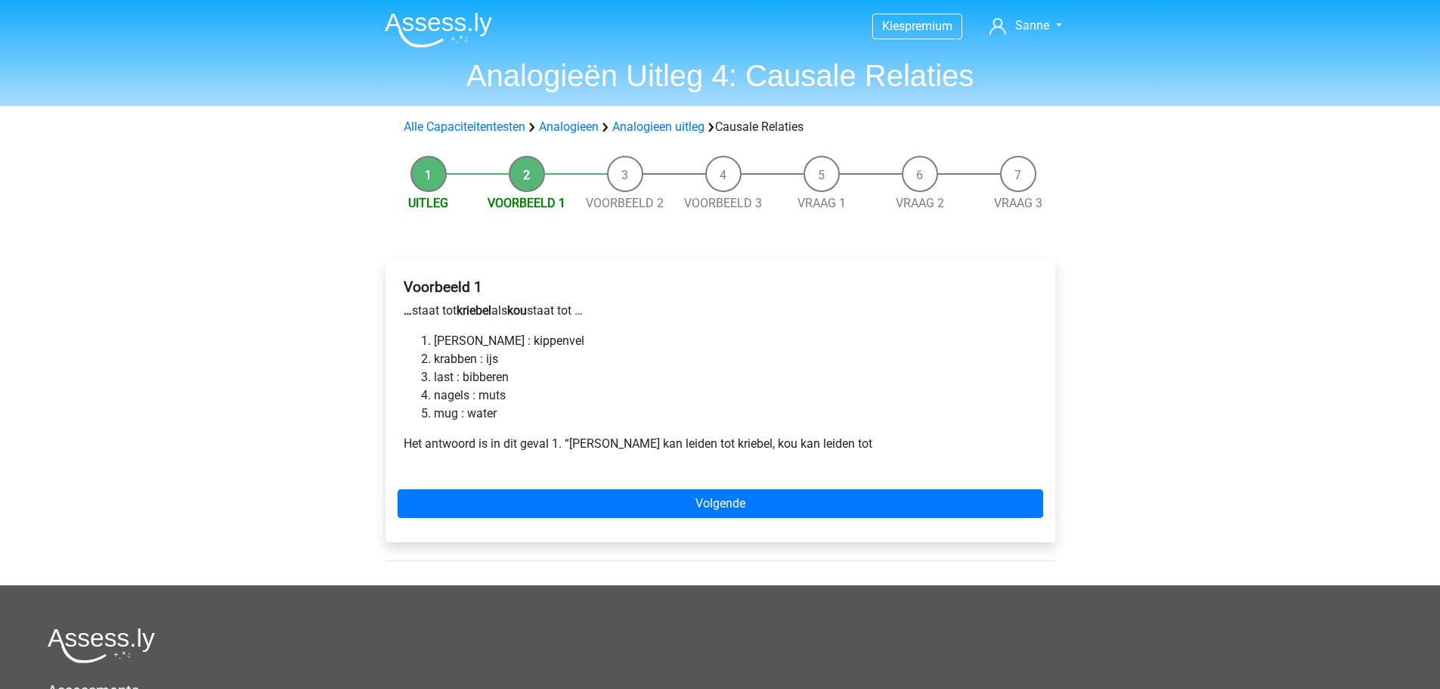
click at [735, 482] on div "Voorbeeld 1 … staat tot kriebel als kou staat tot … [PERSON_NAME] : [PERSON_NAM…" at bounding box center [721, 401] width 670 height 282
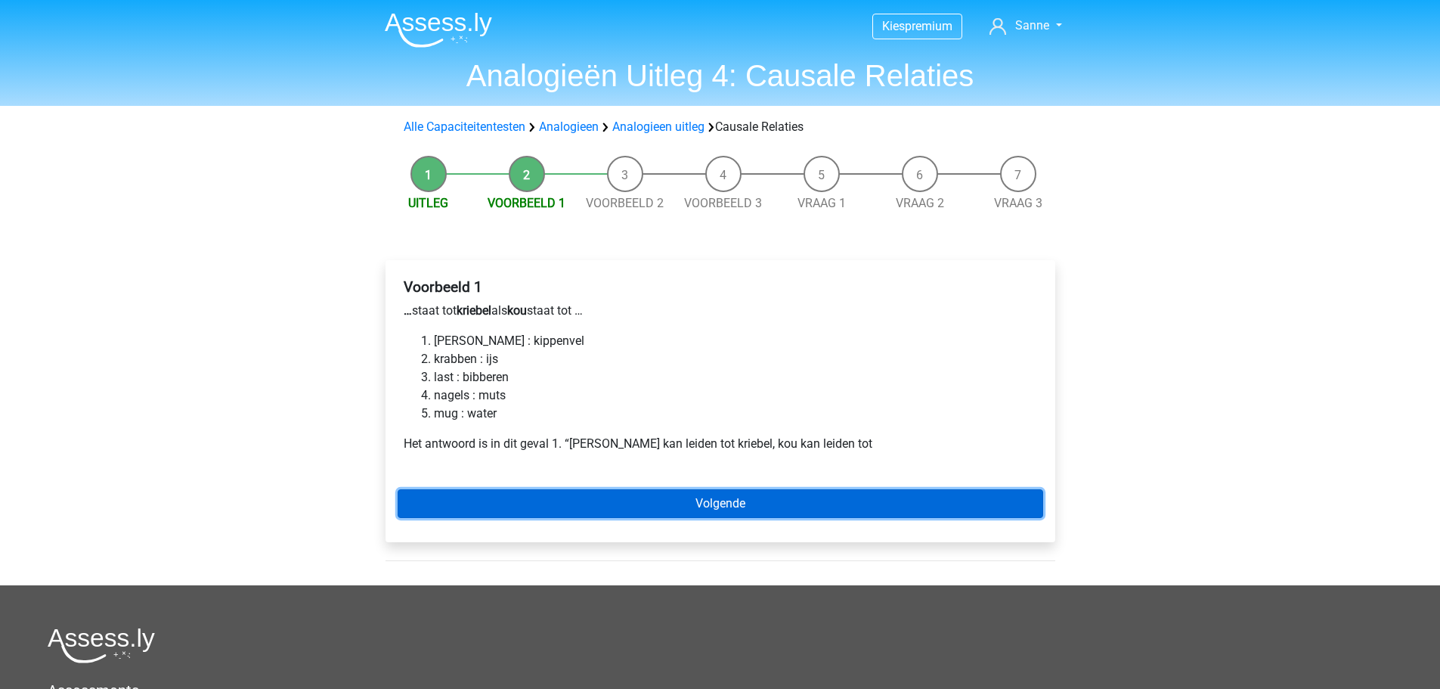
click at [729, 504] on link "Volgende" at bounding box center [721, 503] width 646 height 29
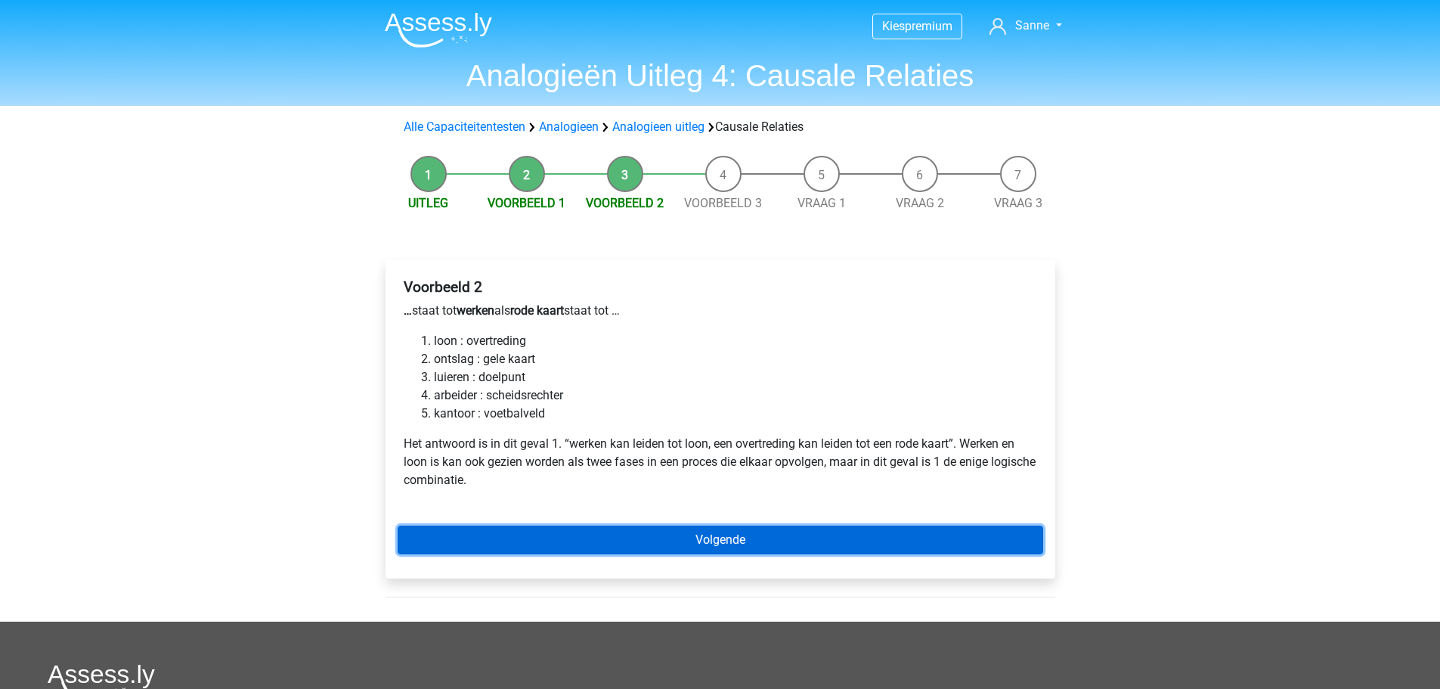
click at [638, 534] on link "Volgende" at bounding box center [721, 539] width 646 height 29
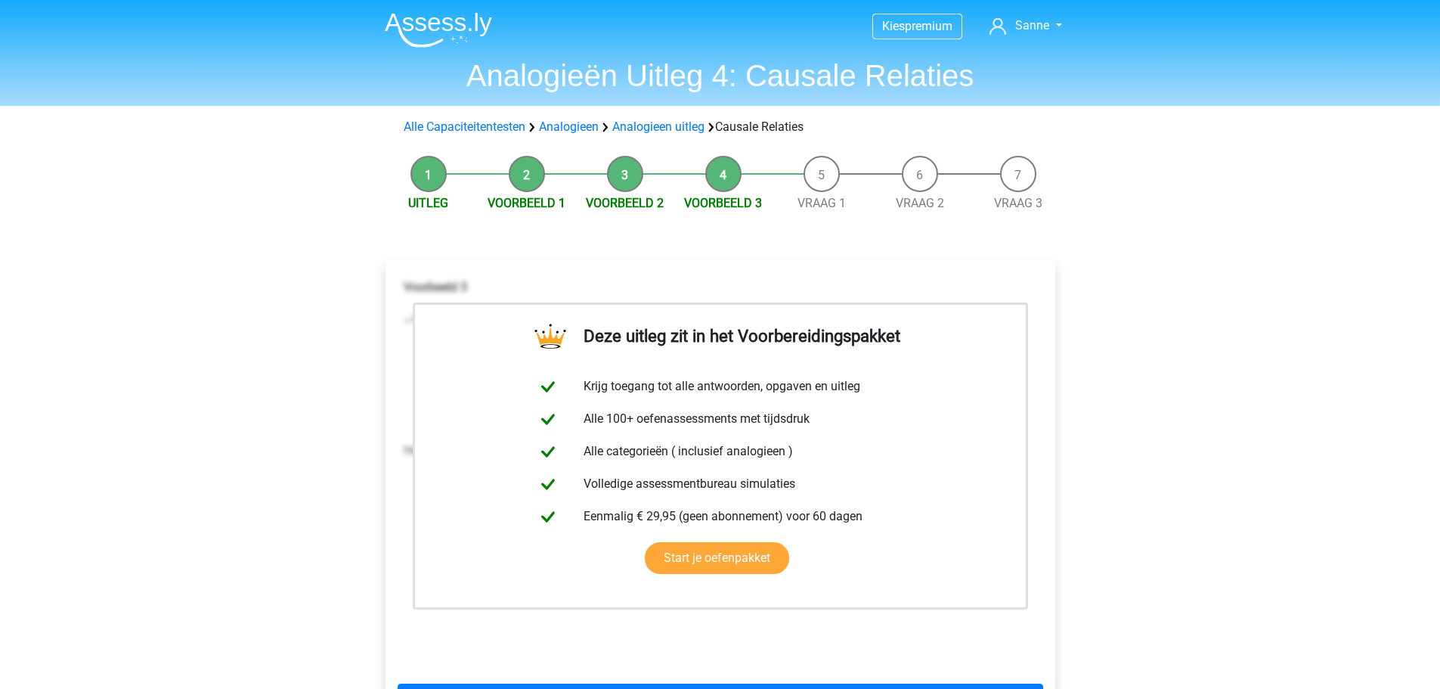
scroll to position [227, 0]
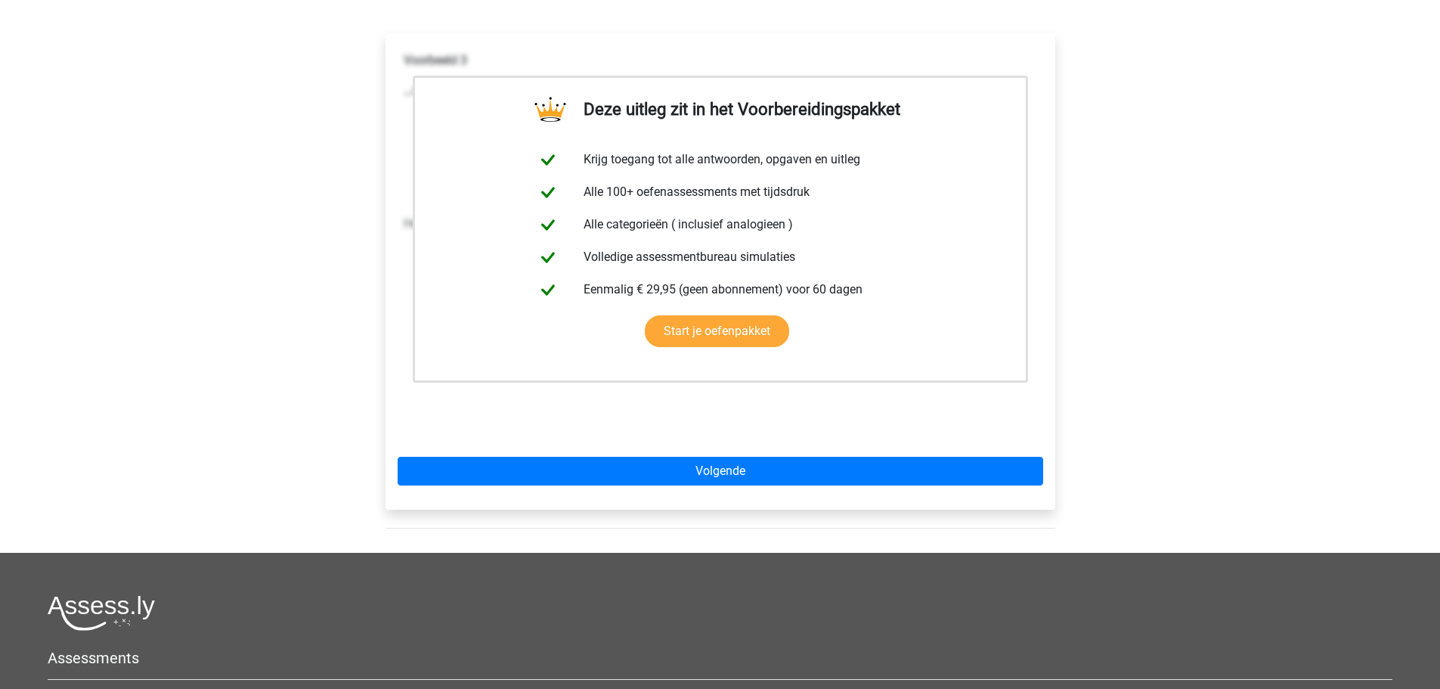
click at [608, 493] on div "Deze uitleg zit in het Voorbereidingspakket Krijg toegang tot alle antwoorden, …" at bounding box center [721, 271] width 670 height 476
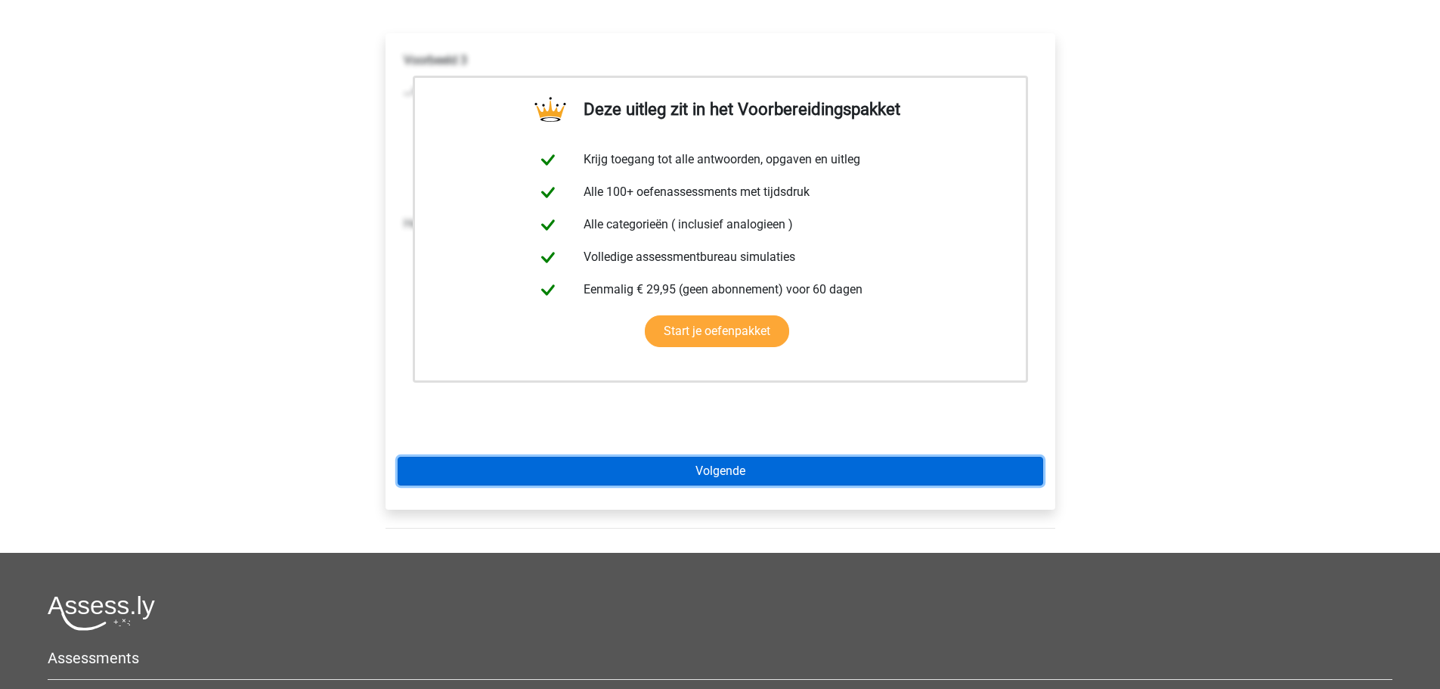
click at [605, 479] on link "Volgende" at bounding box center [721, 471] width 646 height 29
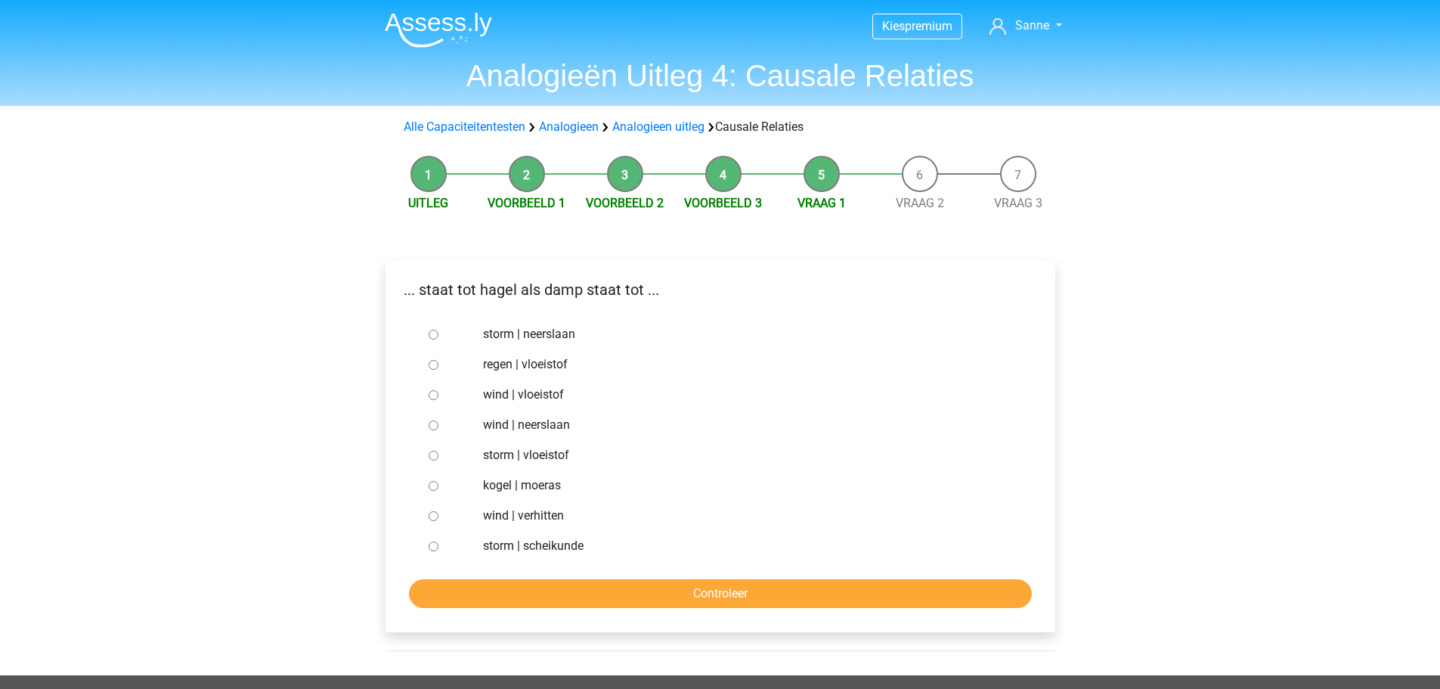
click at [429, 455] on input "storm | vloeistof" at bounding box center [434, 456] width 10 height 10
radio input "true"
click at [572, 587] on input "Controleer" at bounding box center [720, 593] width 623 height 29
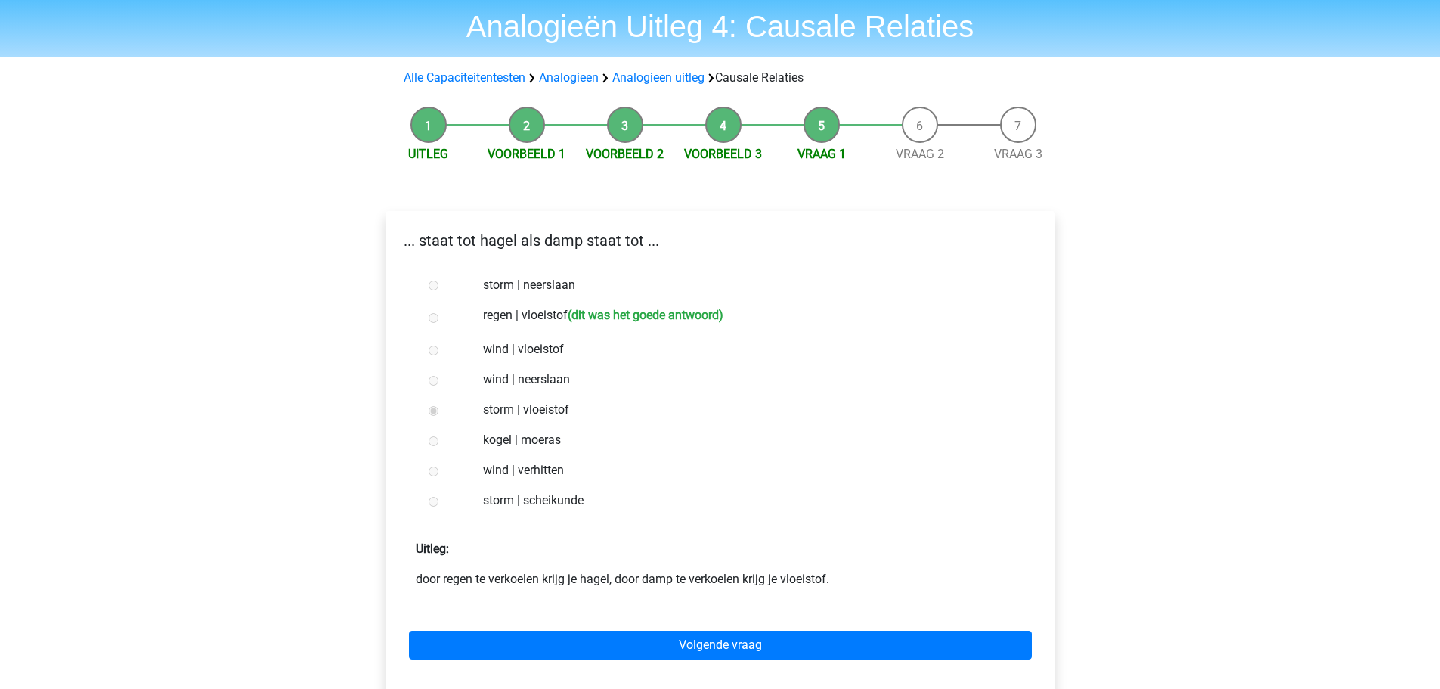
scroll to position [76, 0]
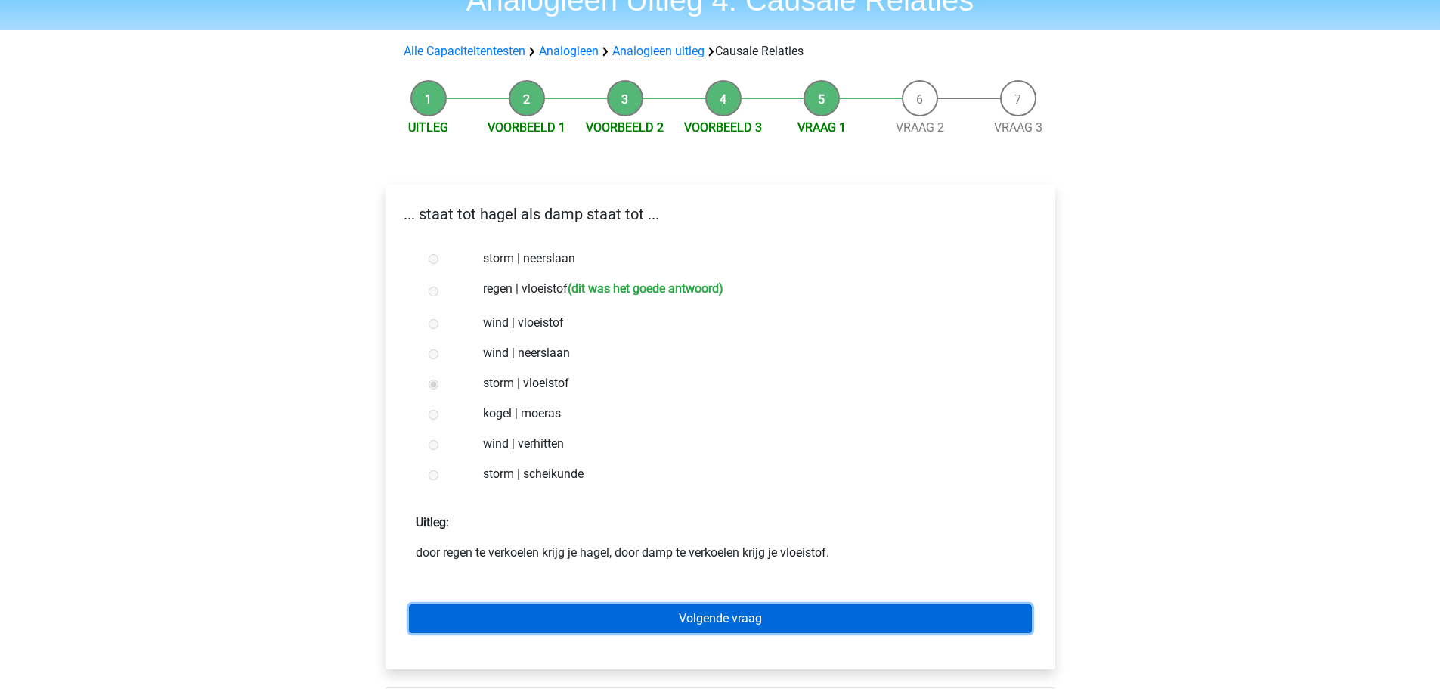
click at [624, 610] on link "Volgende vraag" at bounding box center [720, 618] width 623 height 29
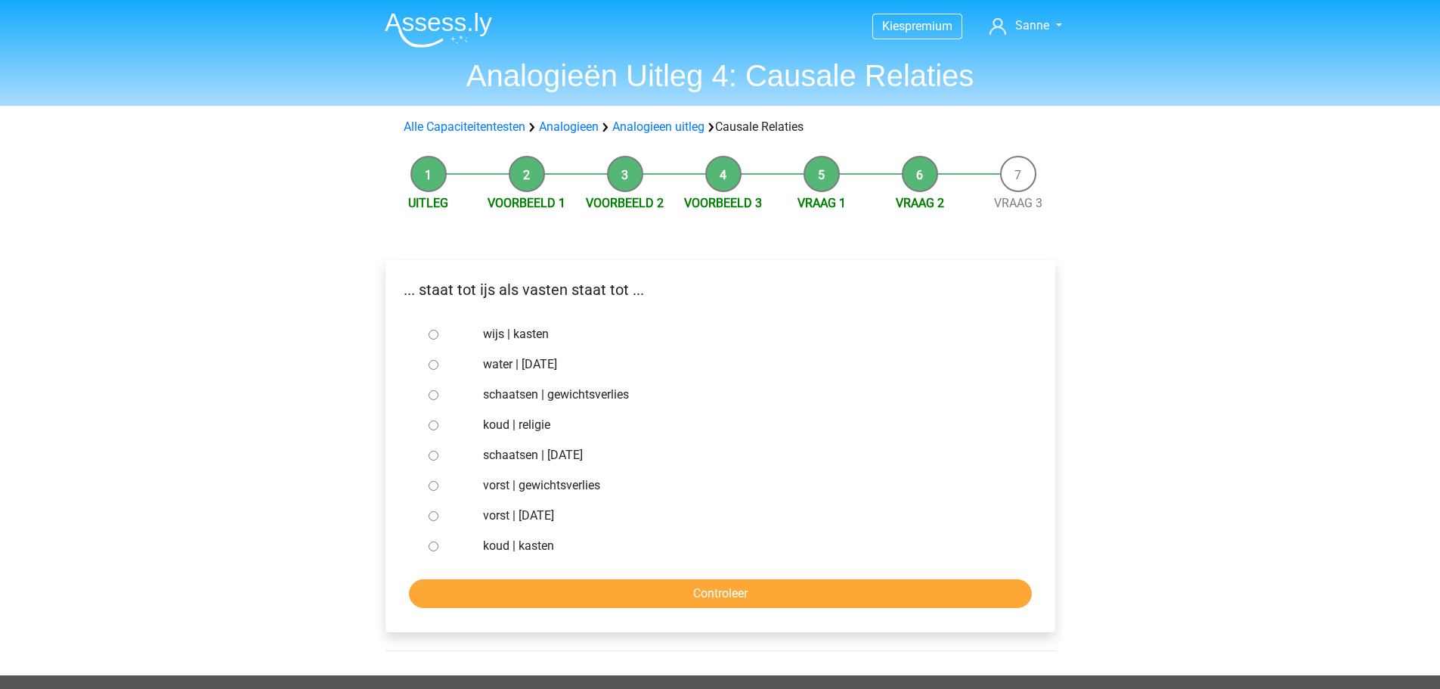
click at [435, 485] on input "vorst | gewichtsverlies" at bounding box center [434, 486] width 10 height 10
radio input "true"
click at [566, 602] on input "Controleer" at bounding box center [720, 593] width 623 height 29
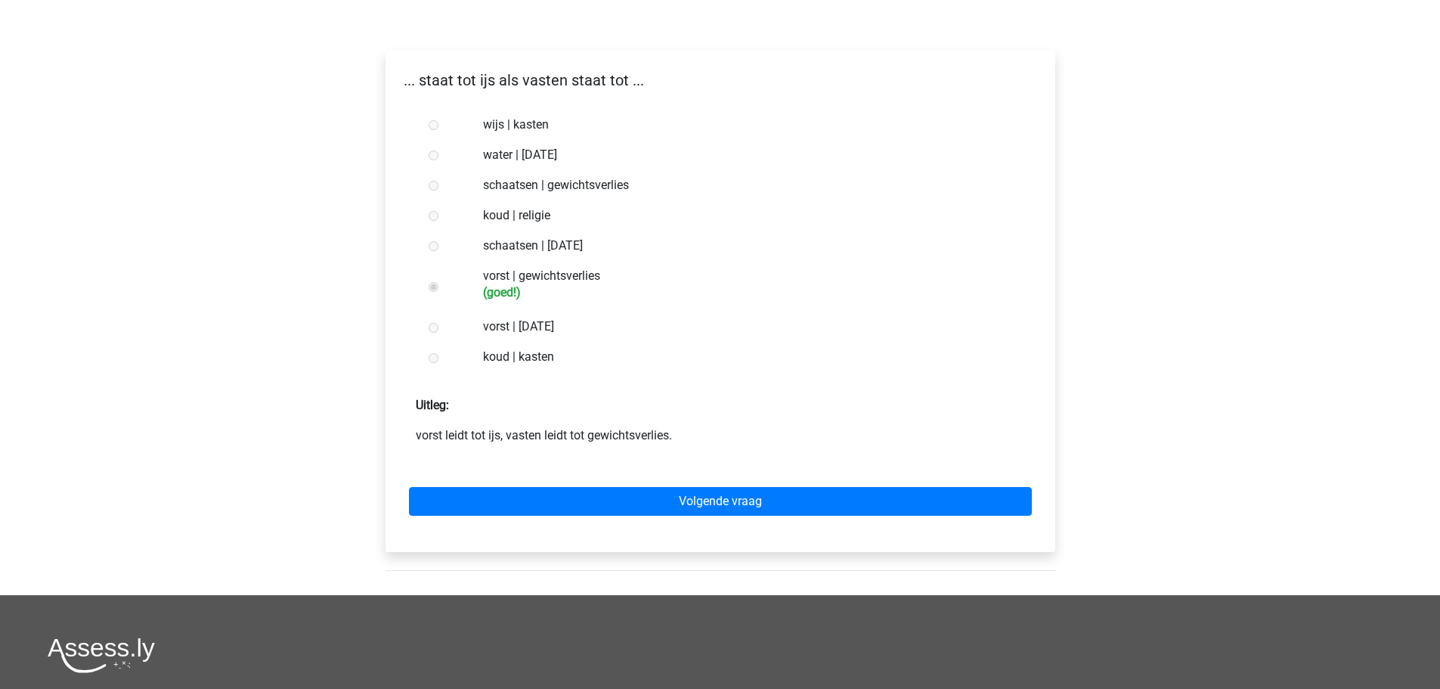
scroll to position [227, 0]
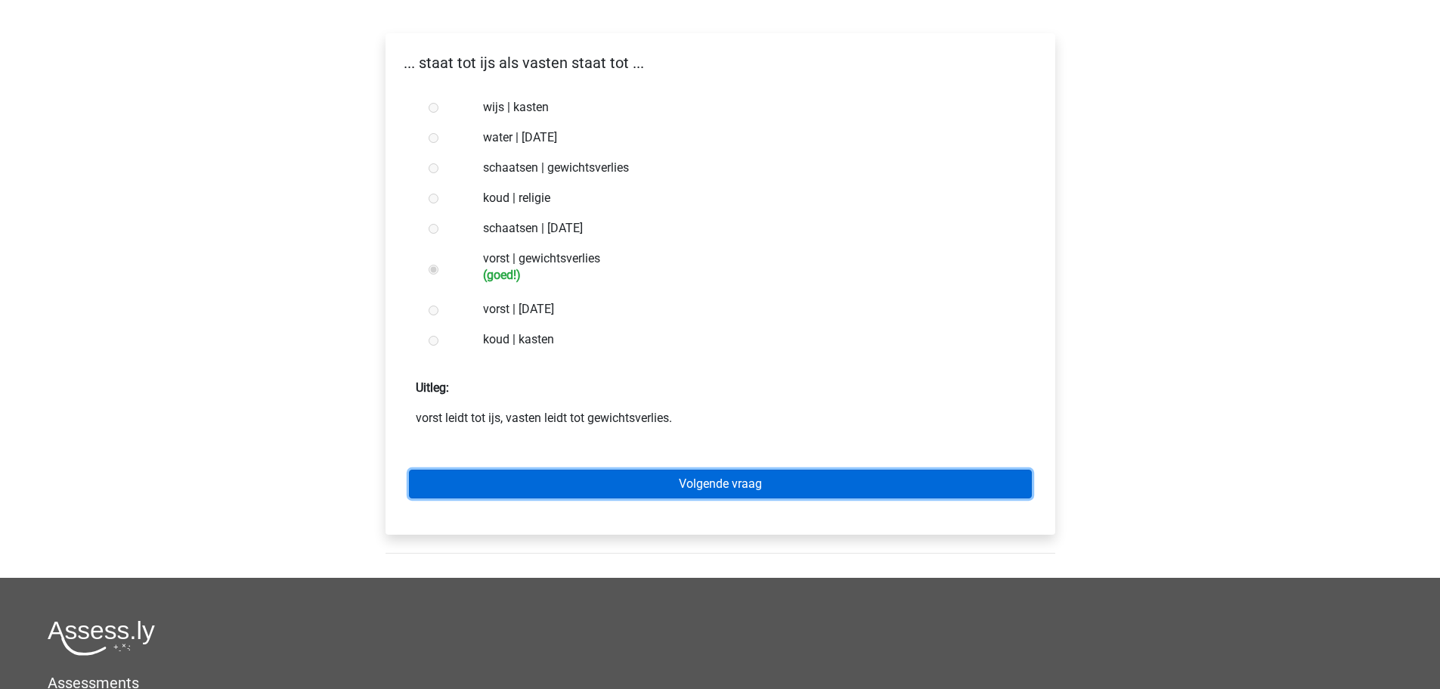
click at [544, 489] on link "Volgende vraag" at bounding box center [720, 483] width 623 height 29
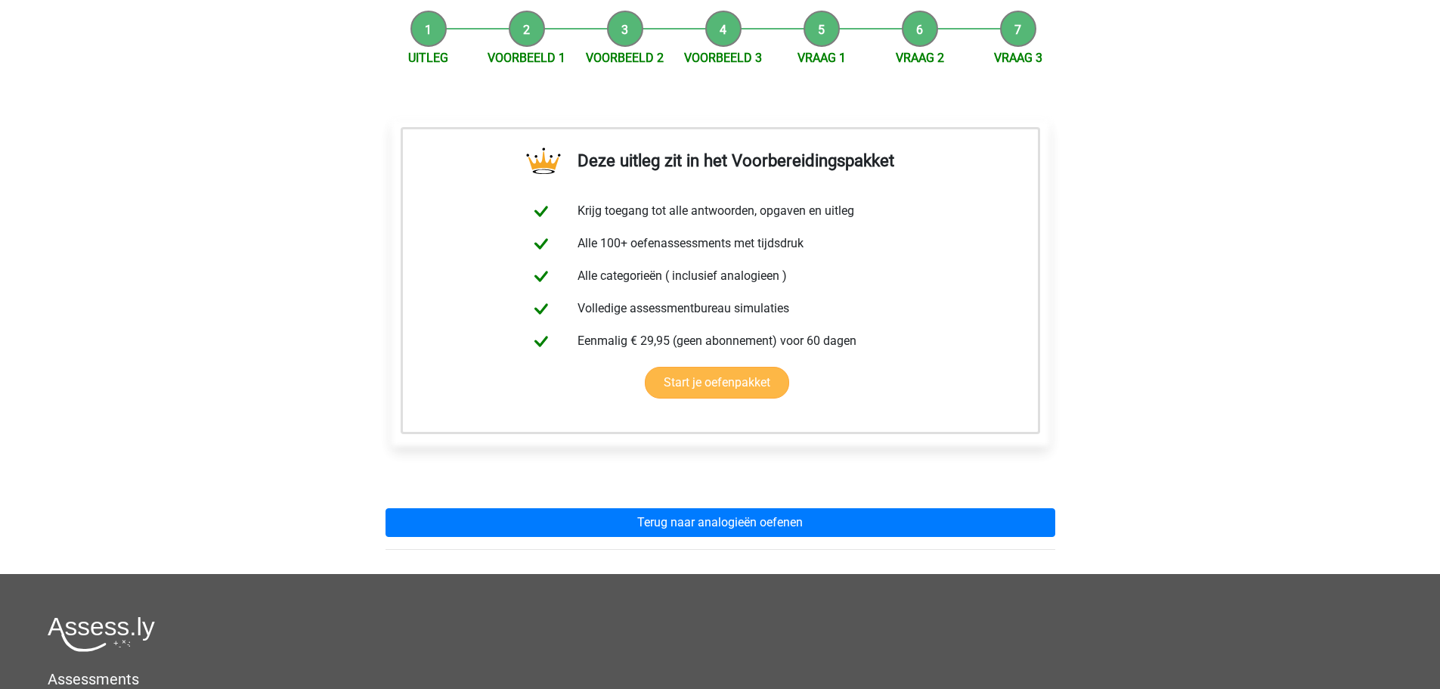
scroll to position [151, 0]
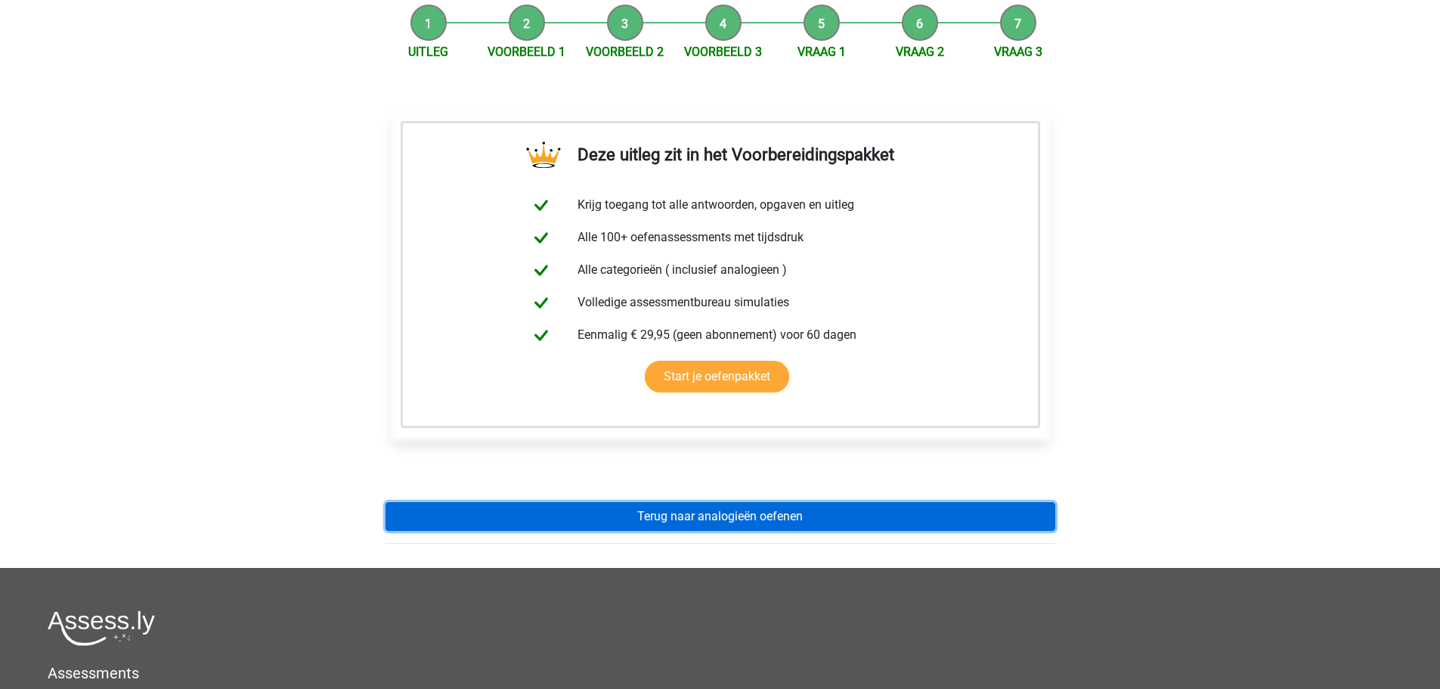
click at [672, 521] on link "Terug naar analogieën oefenen" at bounding box center [721, 516] width 670 height 29
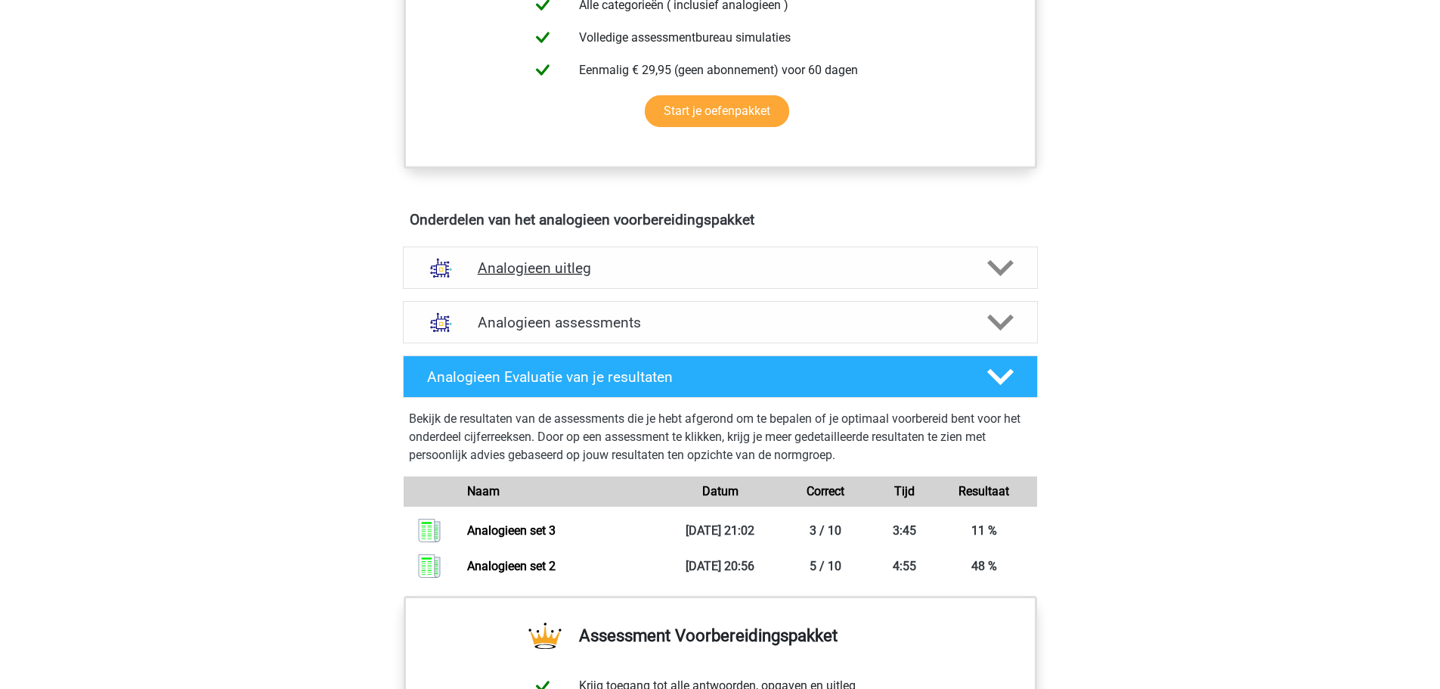
click at [524, 249] on div "Analogieen uitleg" at bounding box center [720, 267] width 635 height 42
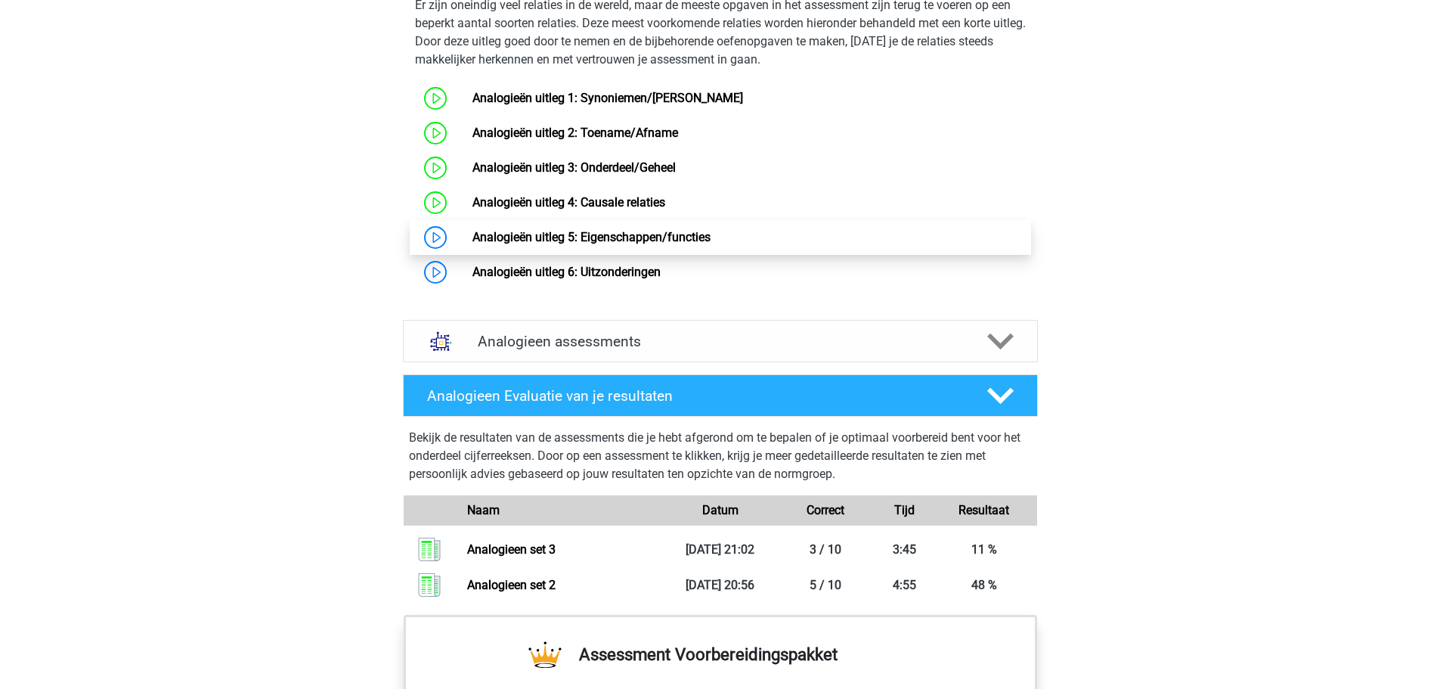
scroll to position [1134, 0]
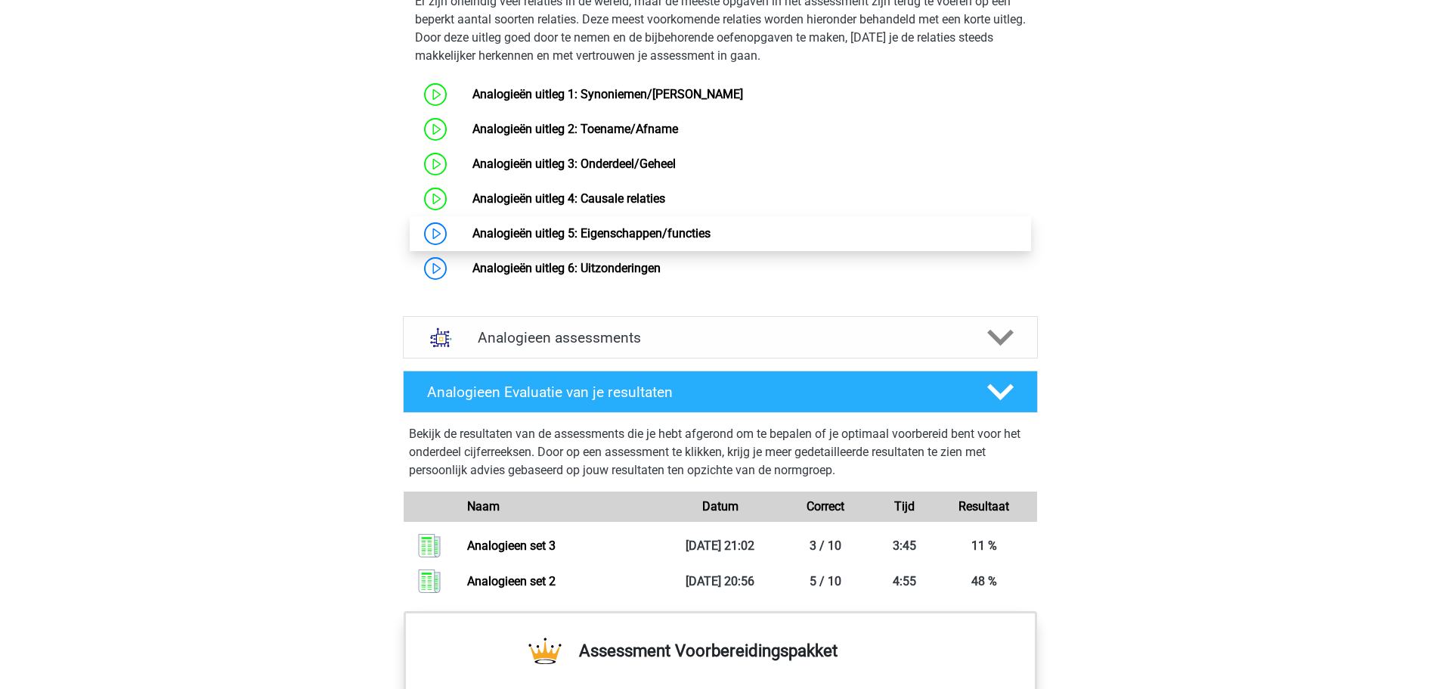
click at [525, 240] on link "Analogieën uitleg 5: Eigenschappen/functies" at bounding box center [592, 233] width 238 height 14
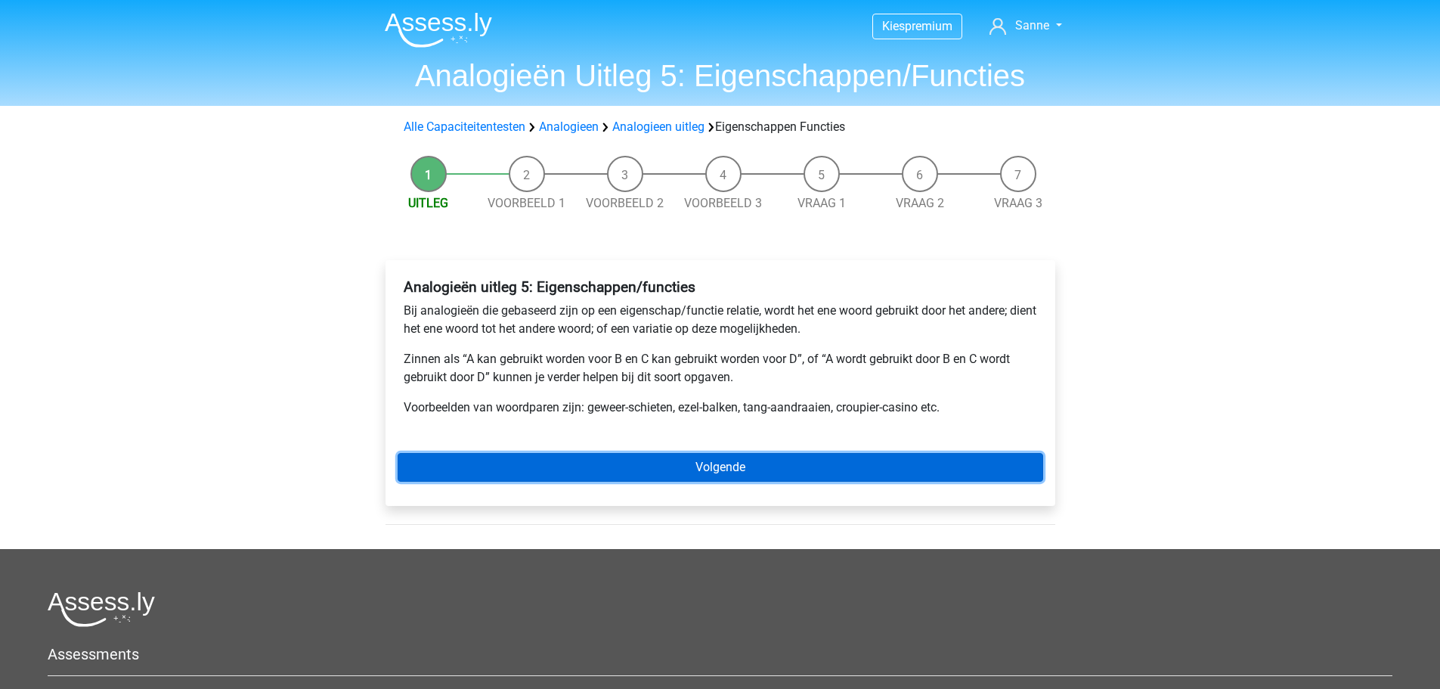
click at [646, 461] on link "Volgende" at bounding box center [721, 467] width 646 height 29
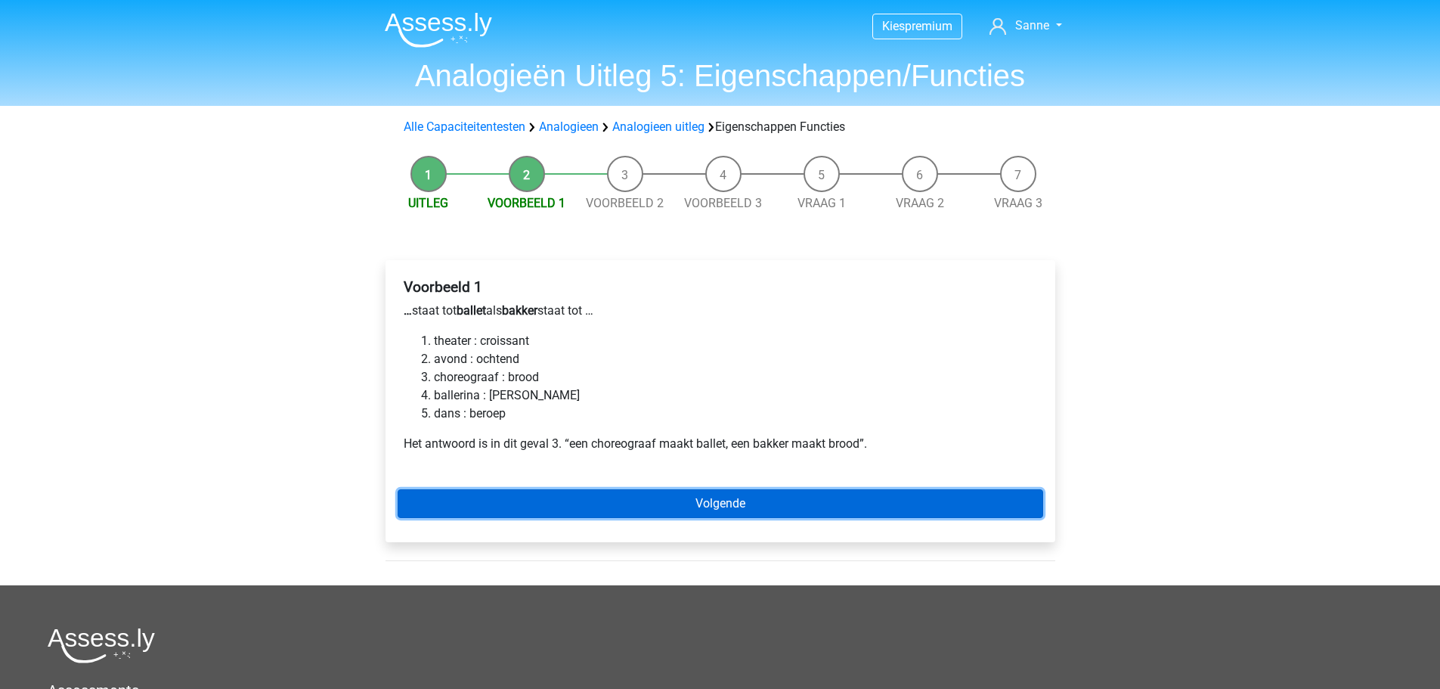
click at [588, 491] on link "Volgende" at bounding box center [721, 503] width 646 height 29
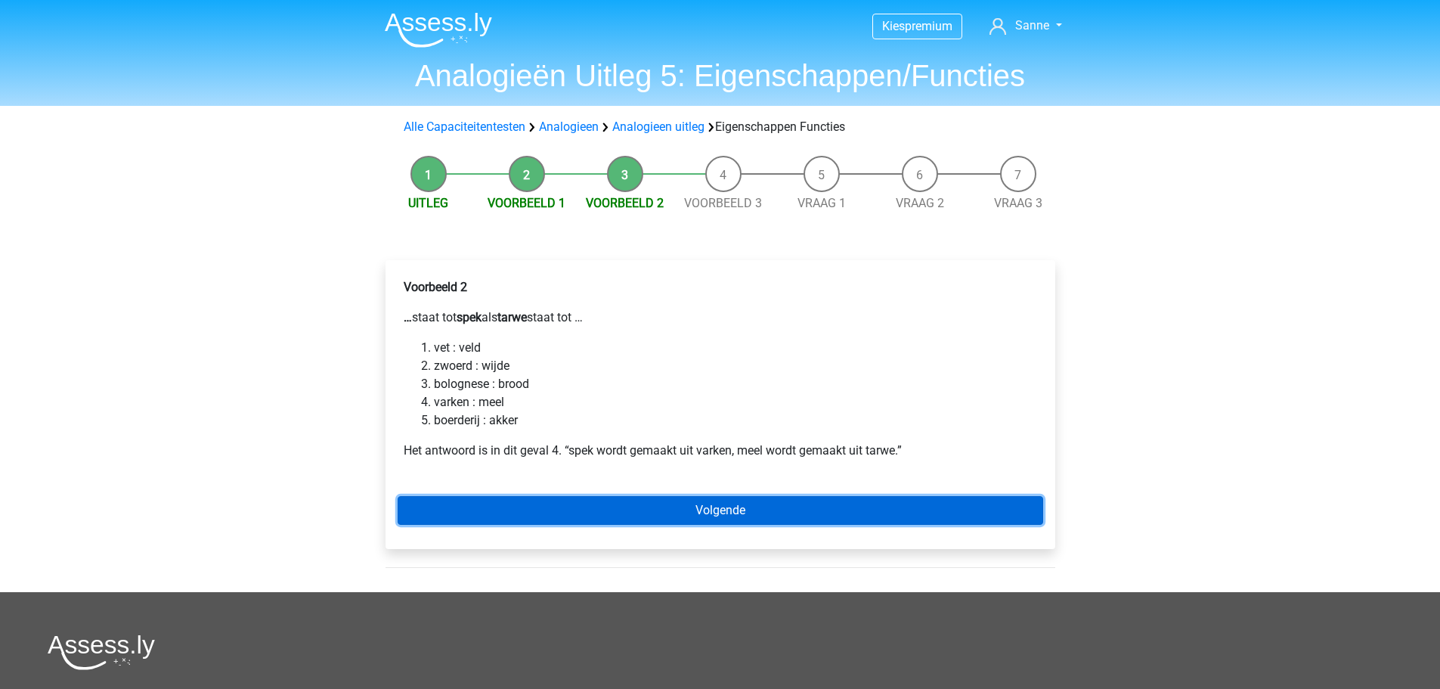
click at [563, 508] on link "Volgende" at bounding box center [721, 510] width 646 height 29
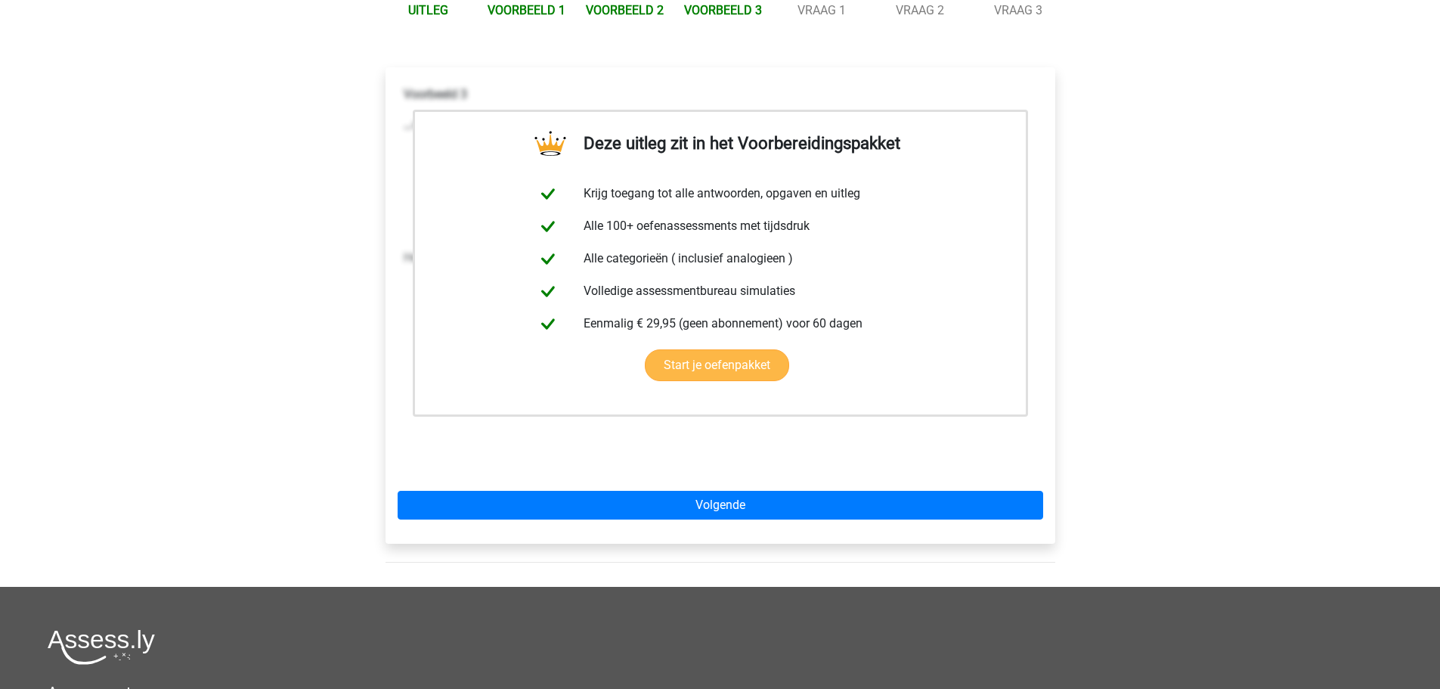
scroll to position [227, 0]
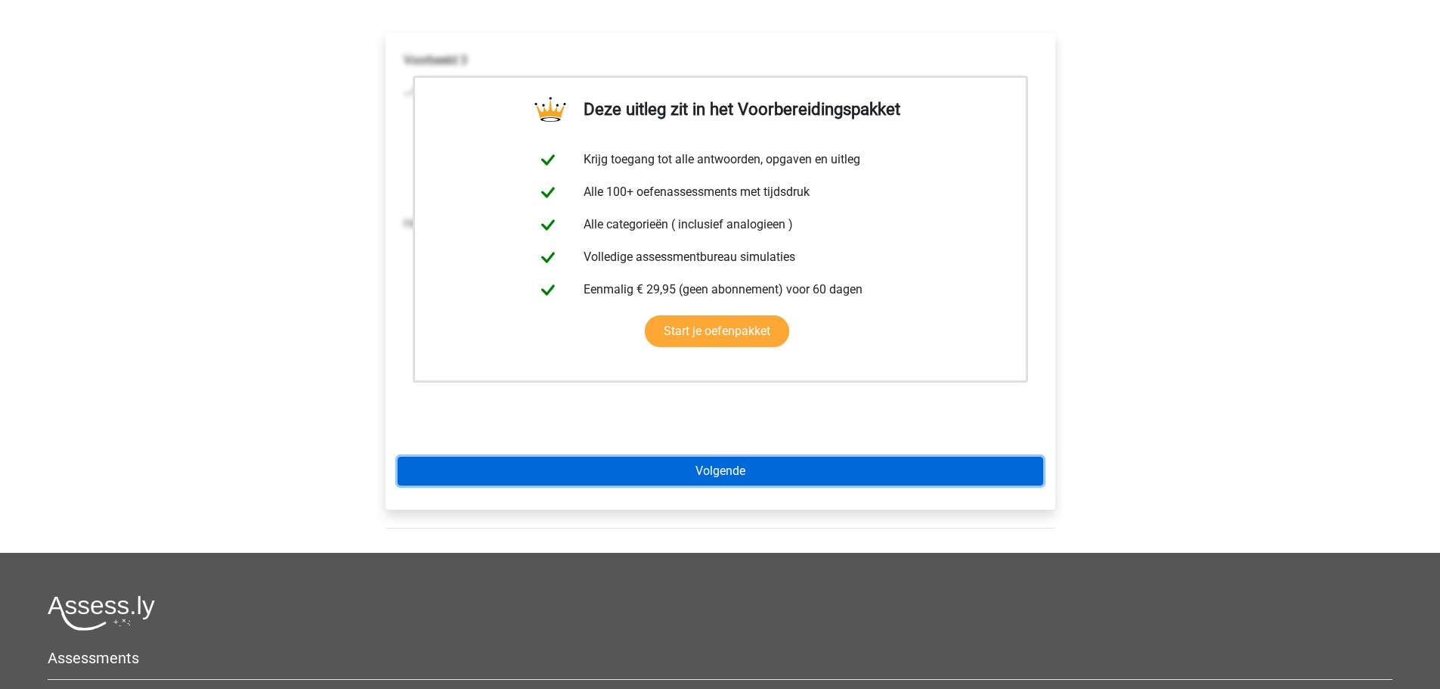
click at [595, 483] on link "Volgende" at bounding box center [721, 471] width 646 height 29
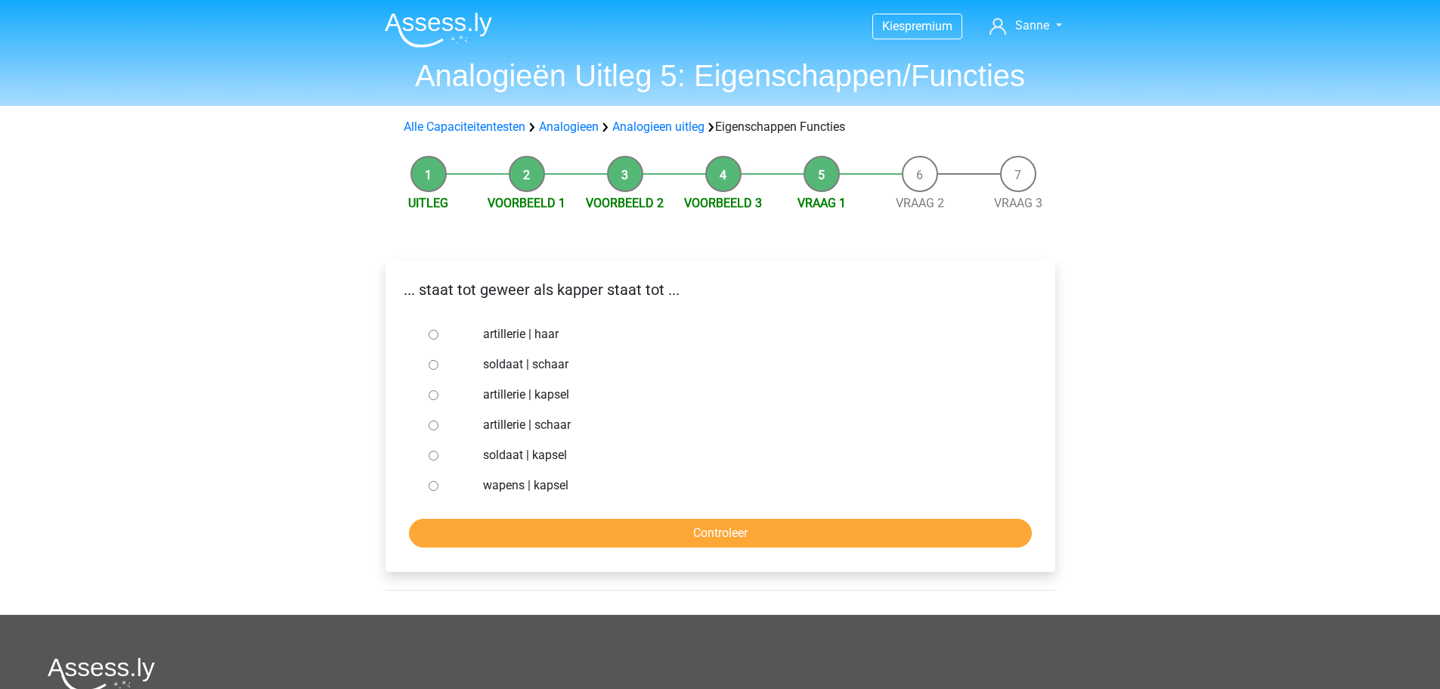
click at [426, 364] on div at bounding box center [448, 364] width 50 height 30
click at [432, 360] on input "soldaat | schaar" at bounding box center [434, 365] width 10 height 10
radio input "true"
click at [573, 522] on input "Controleer" at bounding box center [720, 533] width 623 height 29
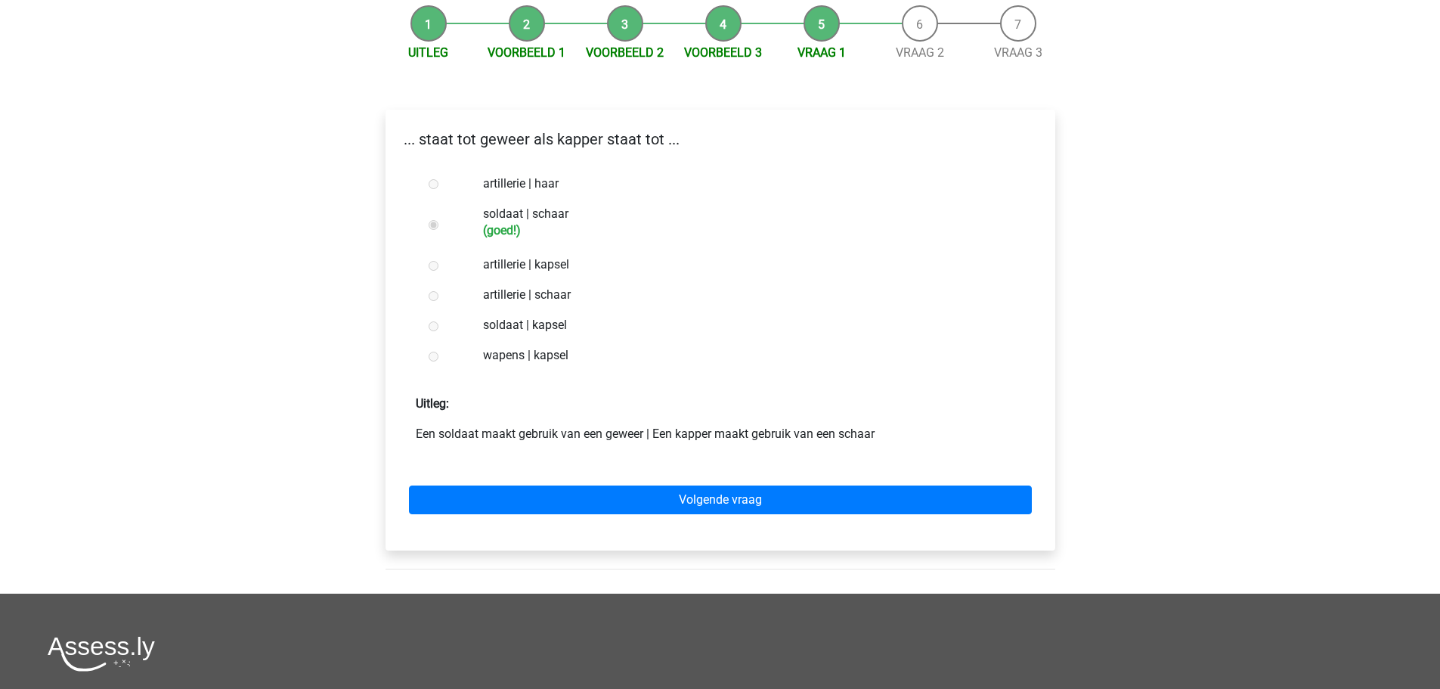
scroll to position [151, 0]
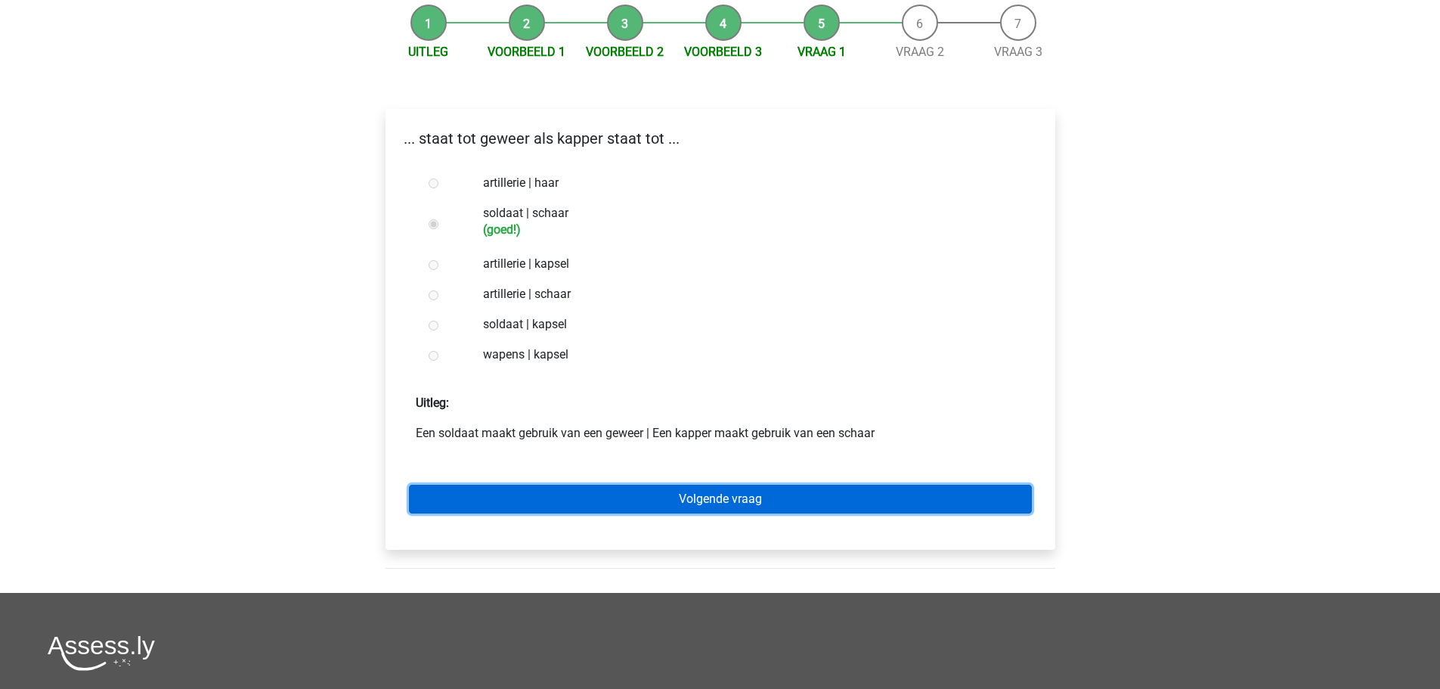
click at [593, 510] on link "Volgende vraag" at bounding box center [720, 499] width 623 height 29
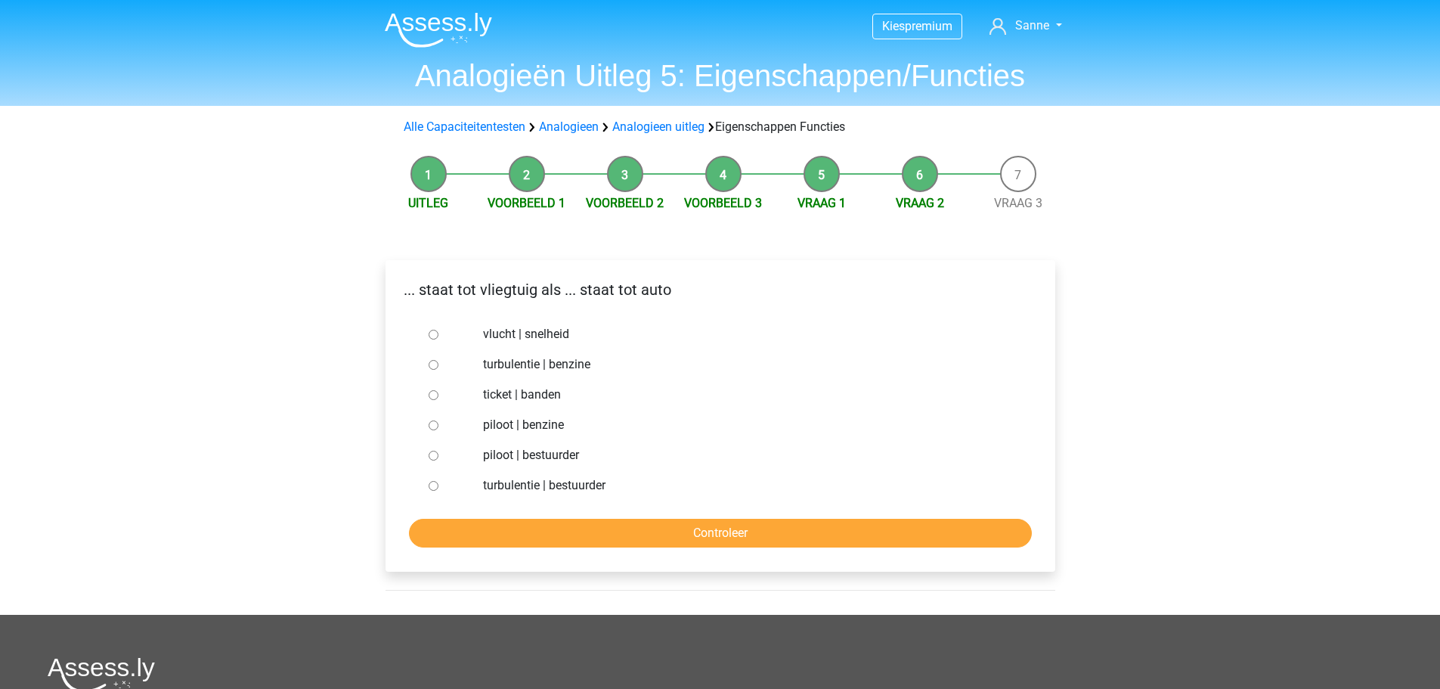
click at [437, 455] on input "piloot | bestuurder" at bounding box center [434, 456] width 10 height 10
radio input "true"
click at [643, 521] on input "Controleer" at bounding box center [720, 533] width 623 height 29
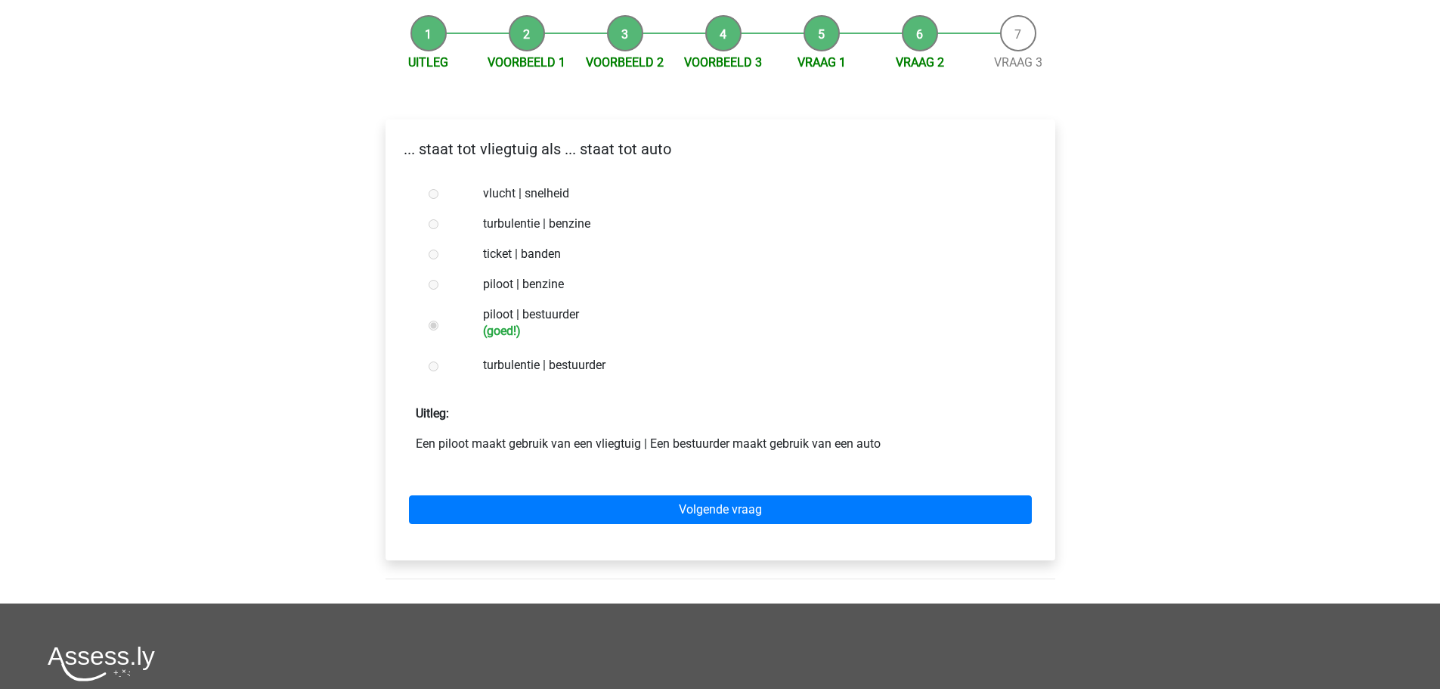
scroll to position [151, 0]
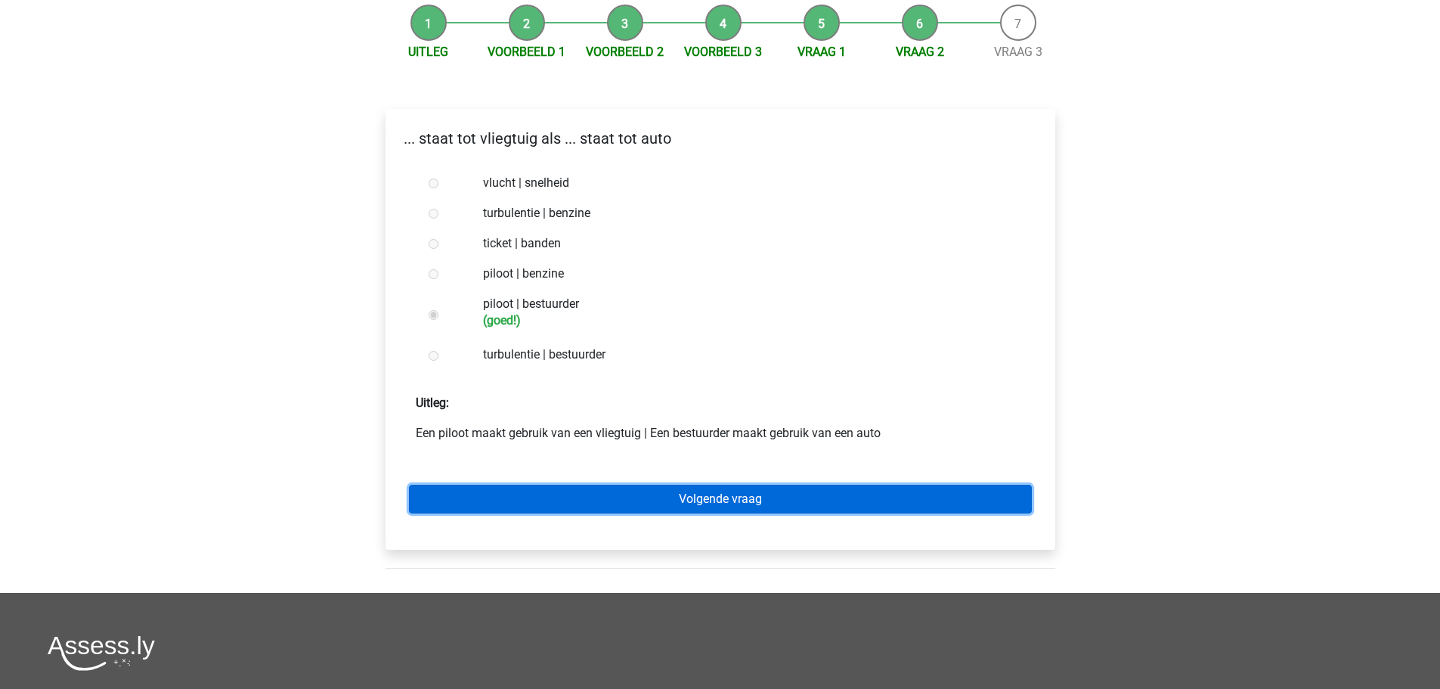
click at [612, 500] on link "Volgende vraag" at bounding box center [720, 499] width 623 height 29
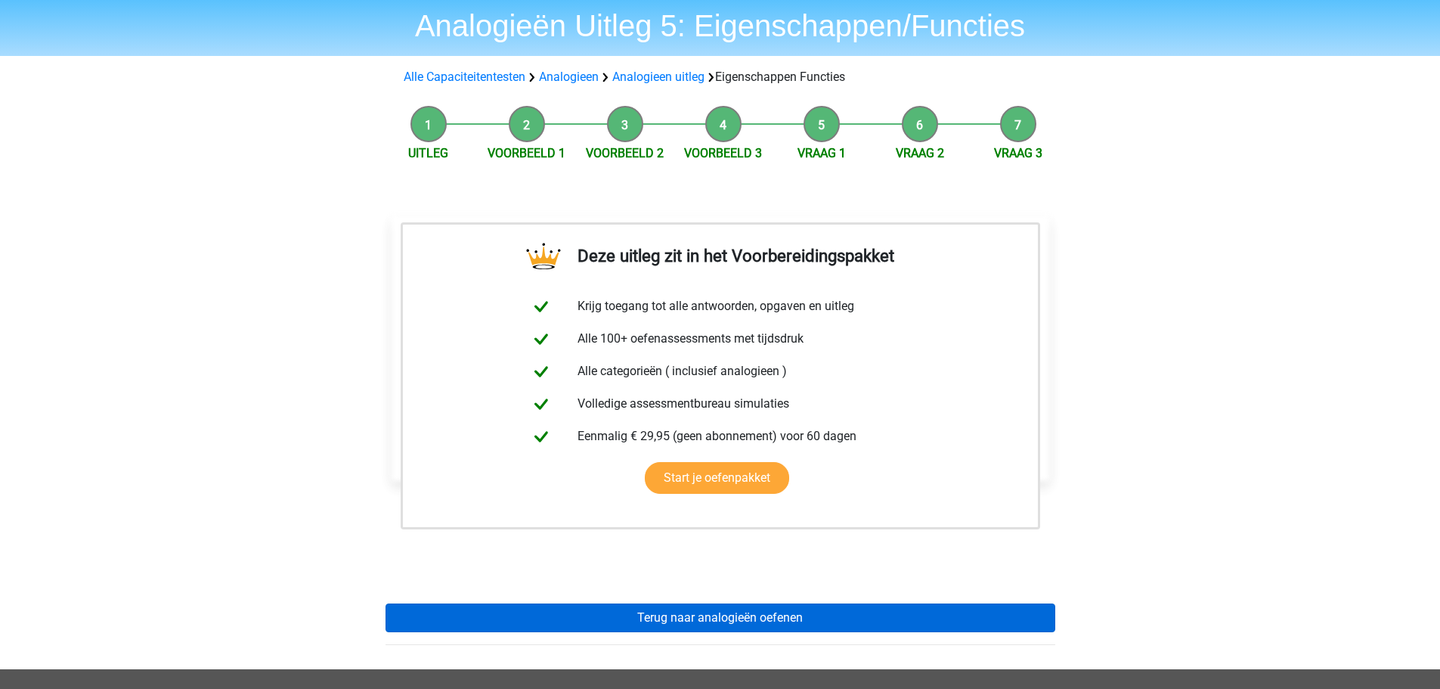
scroll to position [151, 0]
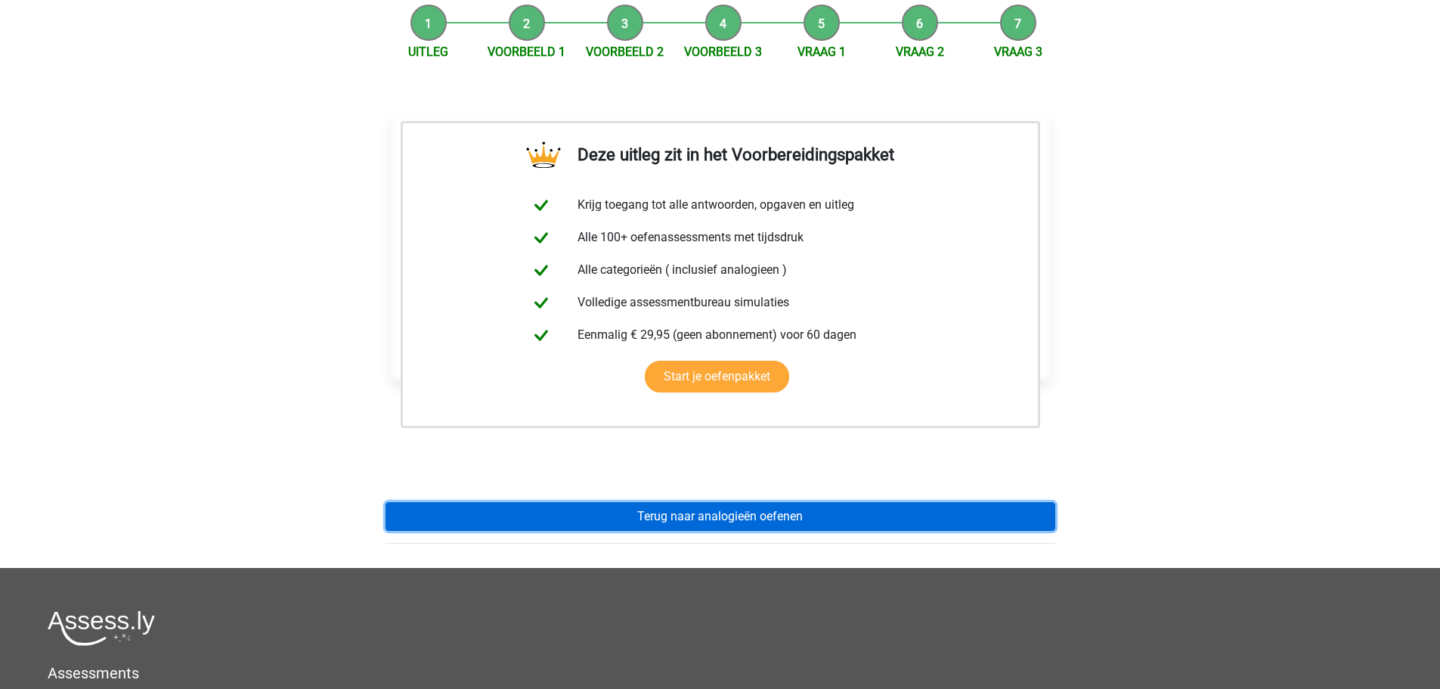
click at [621, 514] on link "Terug naar analogieën oefenen" at bounding box center [721, 516] width 670 height 29
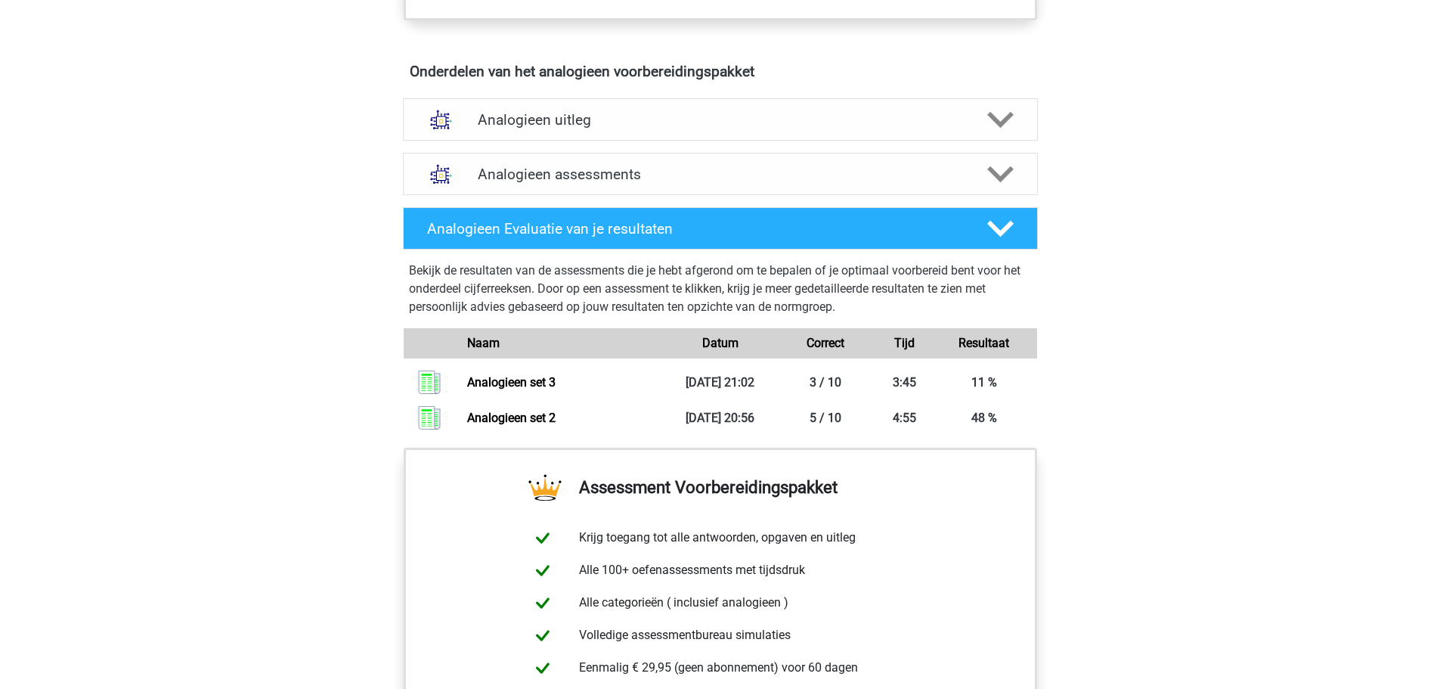
scroll to position [680, 0]
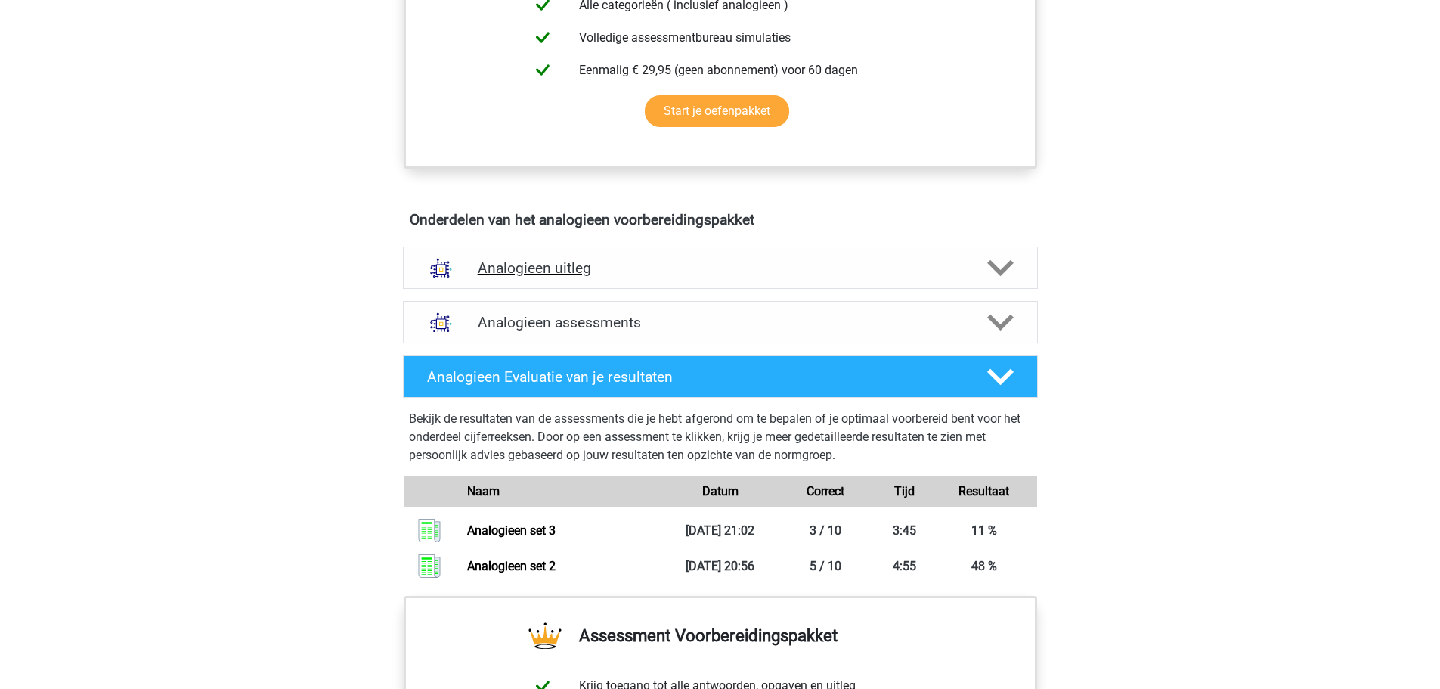
click at [531, 281] on div "Analogieen uitleg" at bounding box center [720, 267] width 635 height 42
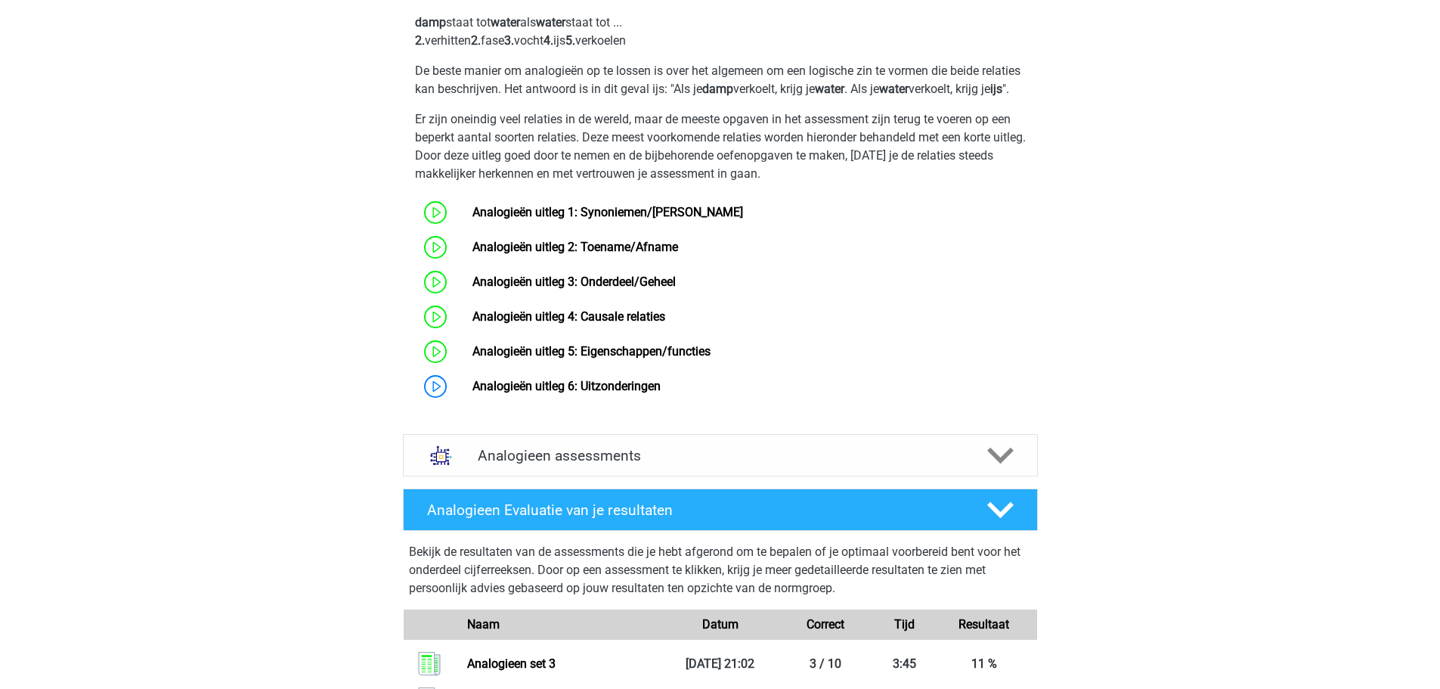
scroll to position [1058, 0]
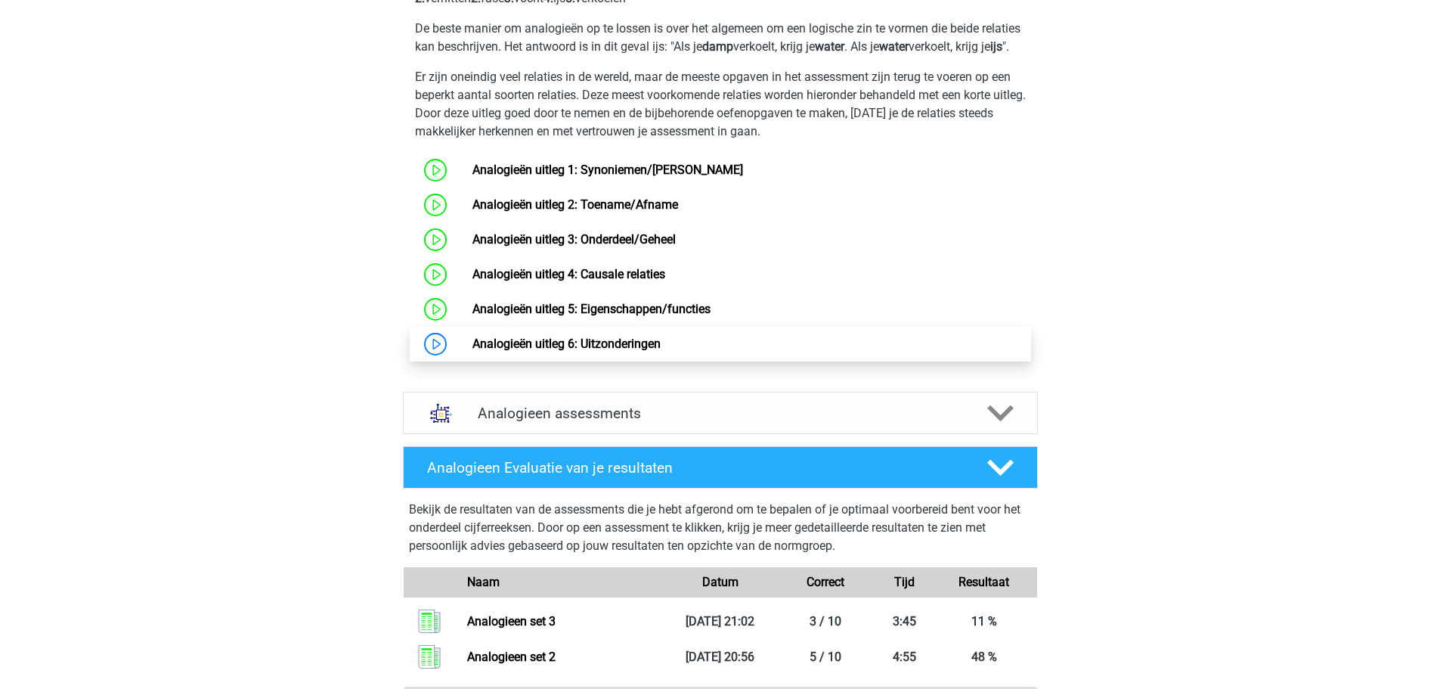
click at [478, 351] on link "Analogieën uitleg 6: Uitzonderingen" at bounding box center [567, 343] width 188 height 14
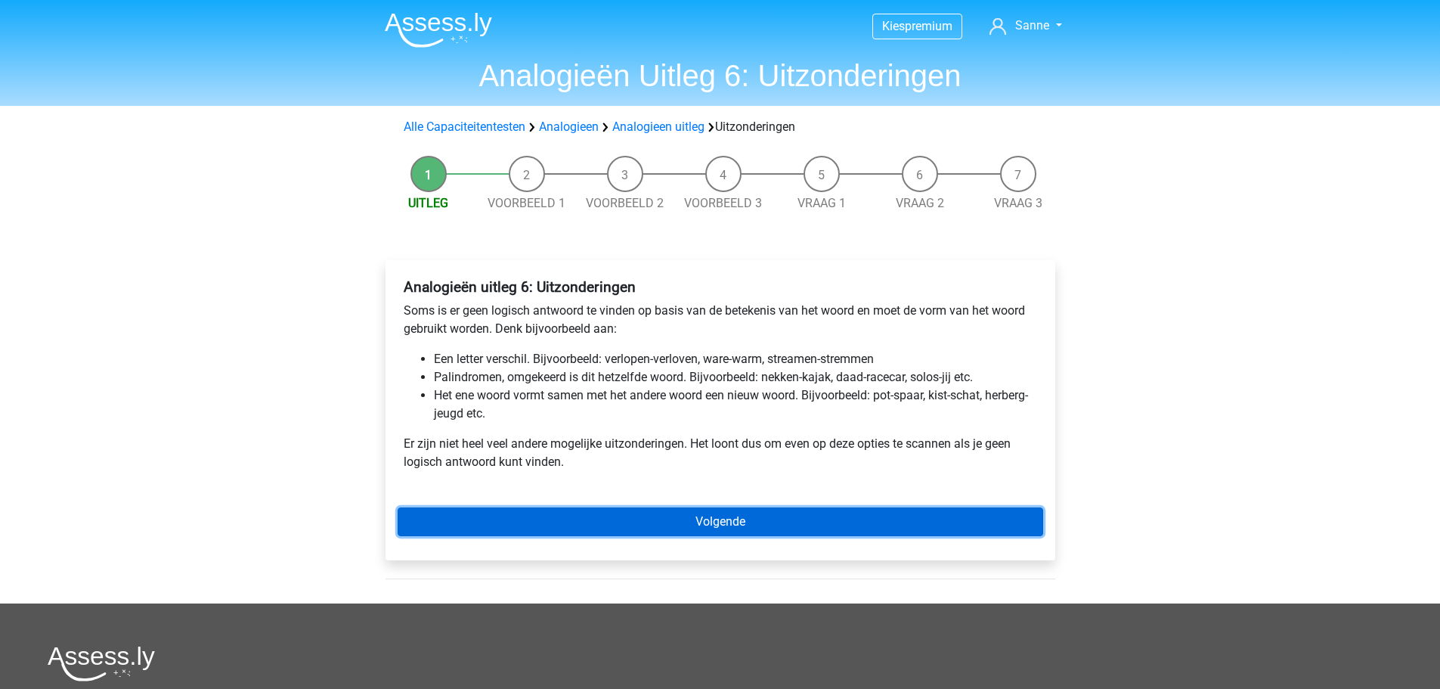
click at [672, 531] on link "Volgende" at bounding box center [721, 521] width 646 height 29
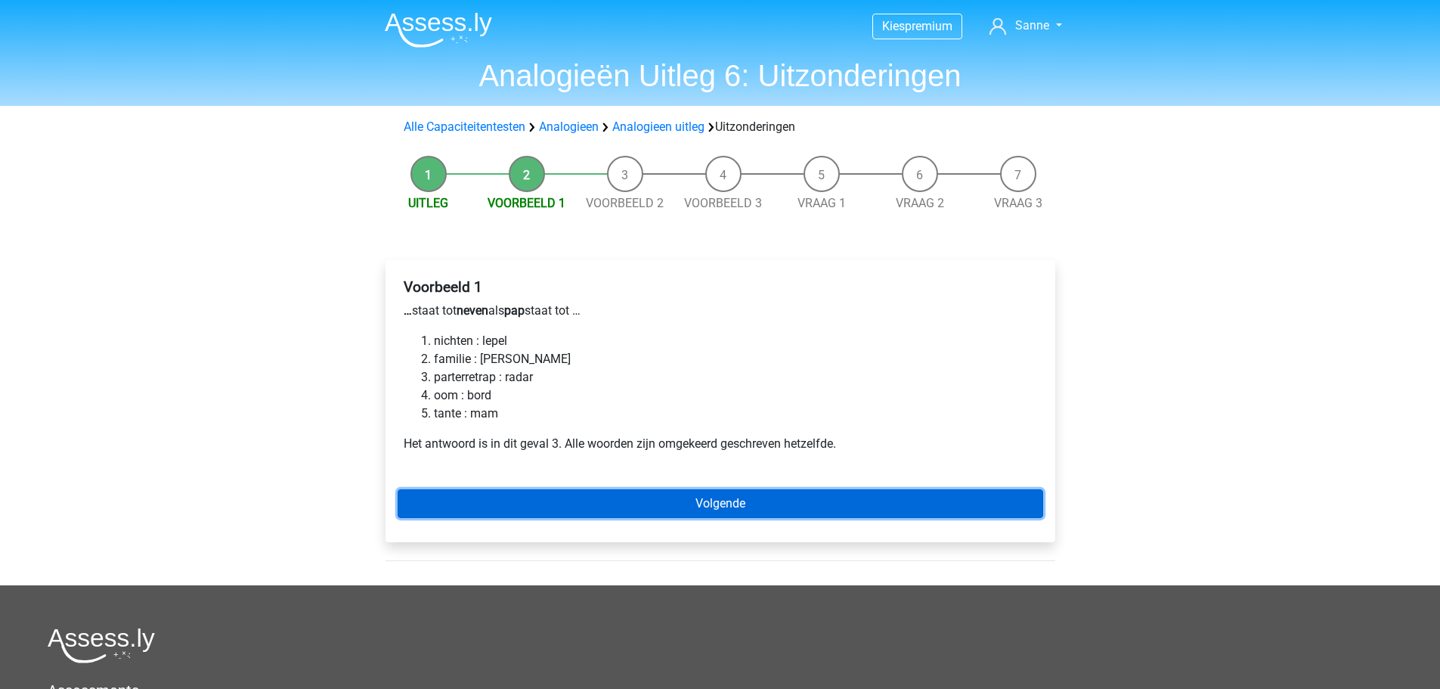
click at [716, 512] on link "Volgende" at bounding box center [721, 503] width 646 height 29
drag, startPoint x: 0, startPoint y: 0, endPoint x: 708, endPoint y: 513, distance: 874.2
click at [708, 513] on link "Volgende" at bounding box center [721, 503] width 646 height 29
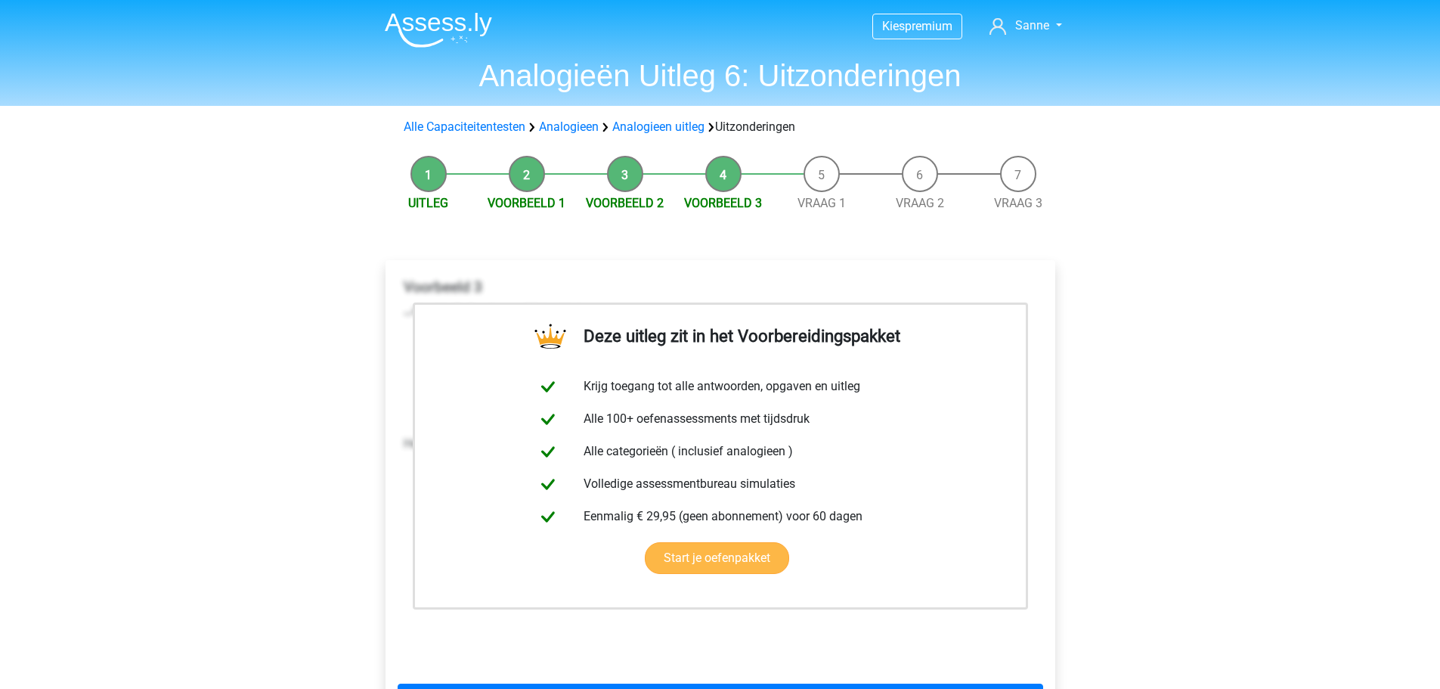
scroll to position [227, 0]
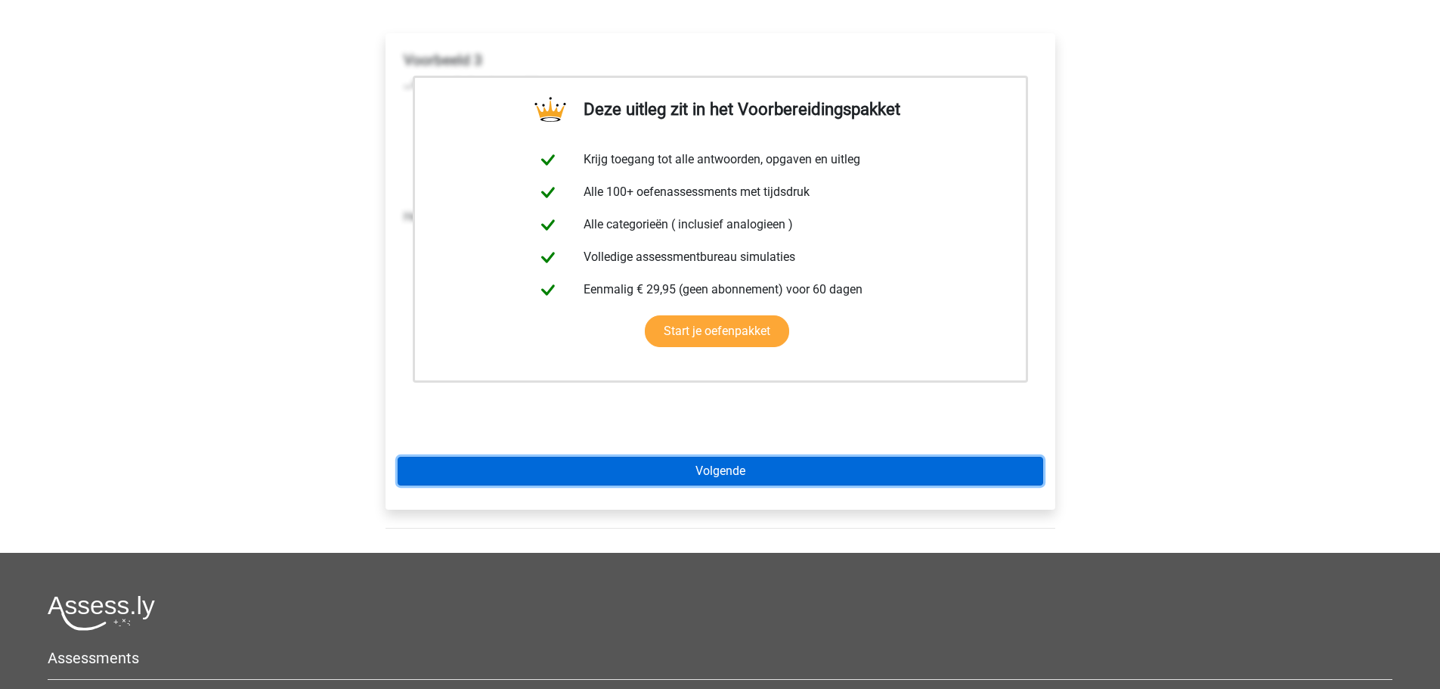
click at [707, 479] on link "Volgende" at bounding box center [721, 471] width 646 height 29
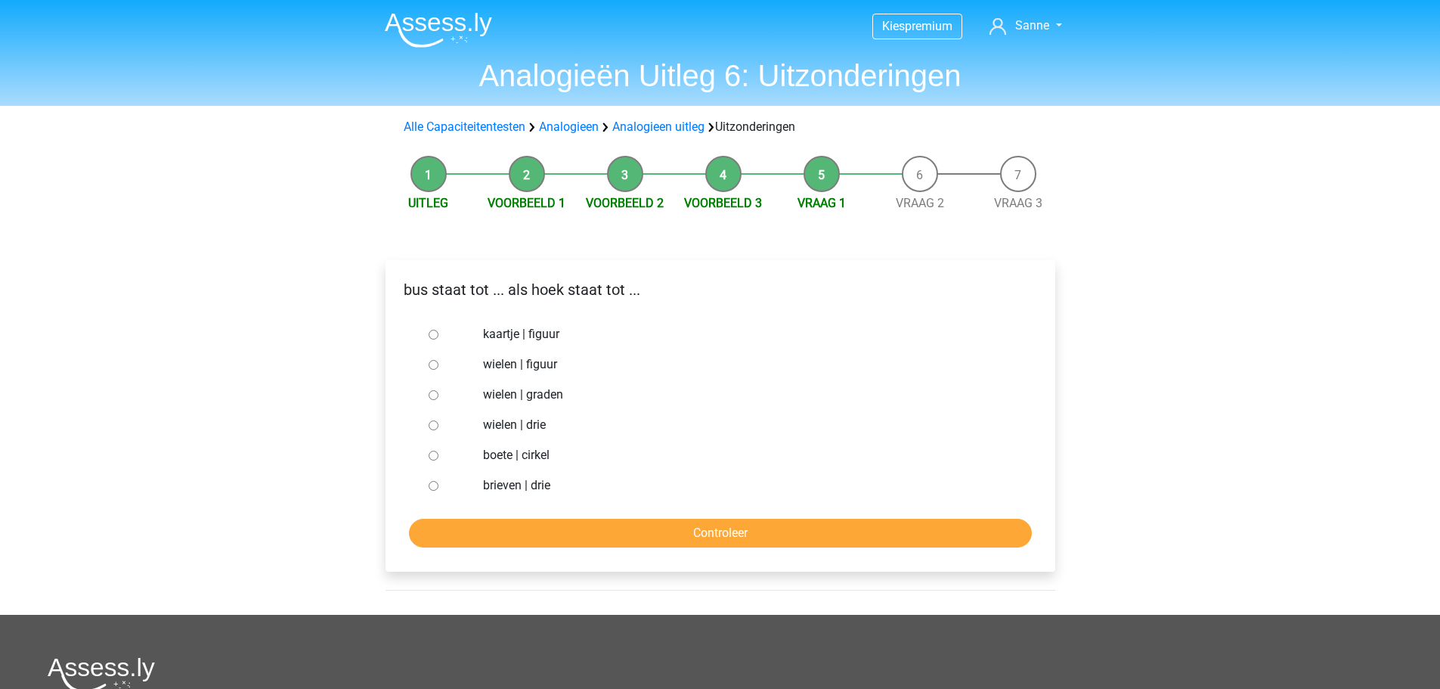
click at [435, 423] on input "wielen | drie" at bounding box center [434, 425] width 10 height 10
radio input "true"
click at [513, 528] on input "Controleer" at bounding box center [720, 533] width 623 height 29
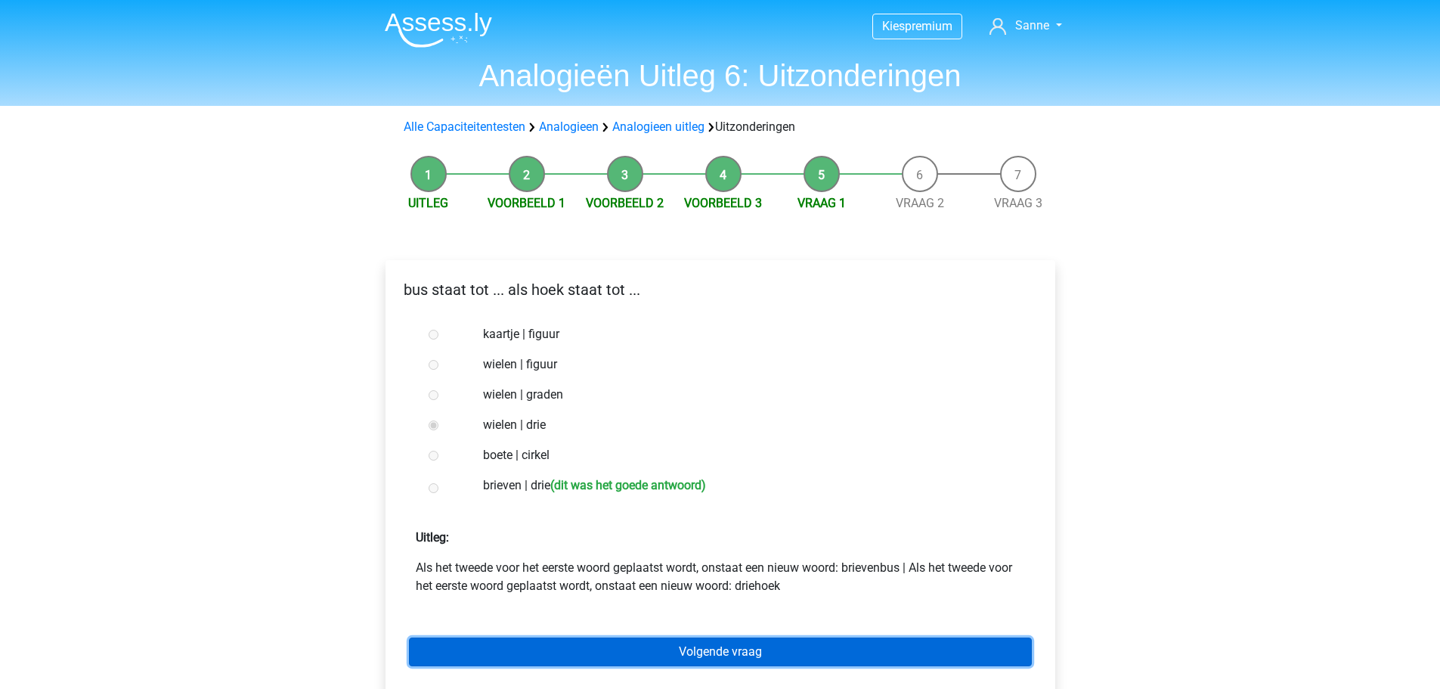
click at [538, 643] on link "Volgende vraag" at bounding box center [720, 651] width 623 height 29
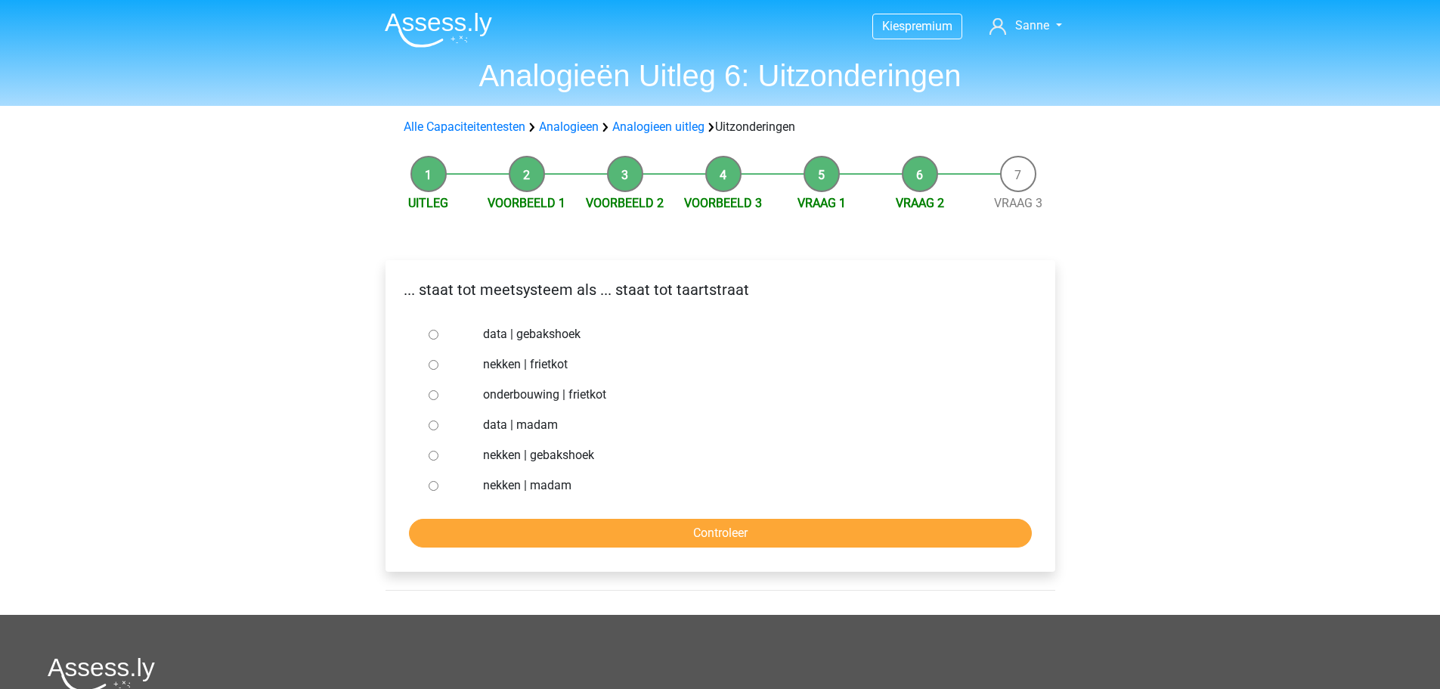
click at [433, 358] on div at bounding box center [448, 364] width 50 height 30
click at [439, 365] on div at bounding box center [448, 364] width 50 height 30
click at [433, 365] on input "nekken | frietkot" at bounding box center [434, 365] width 10 height 10
radio input "true"
click at [628, 536] on input "Controleer" at bounding box center [720, 533] width 623 height 29
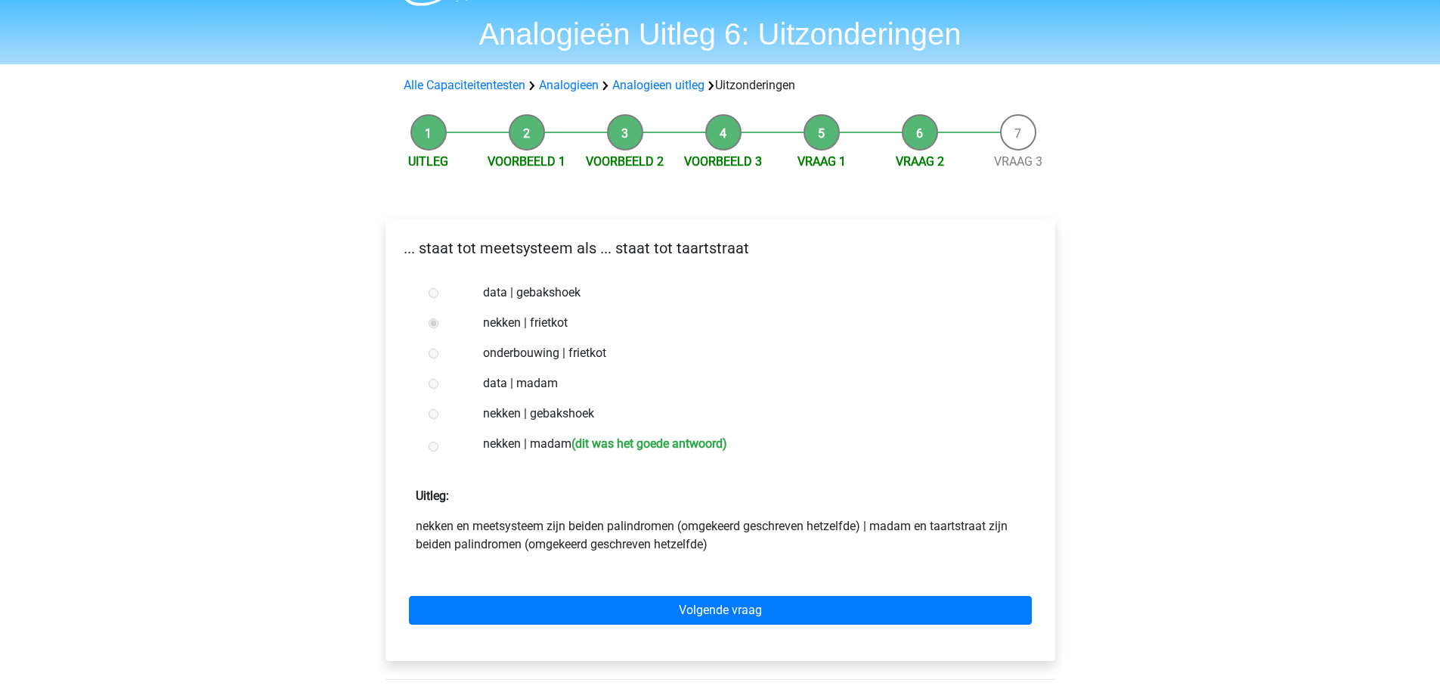
scroll to position [76, 0]
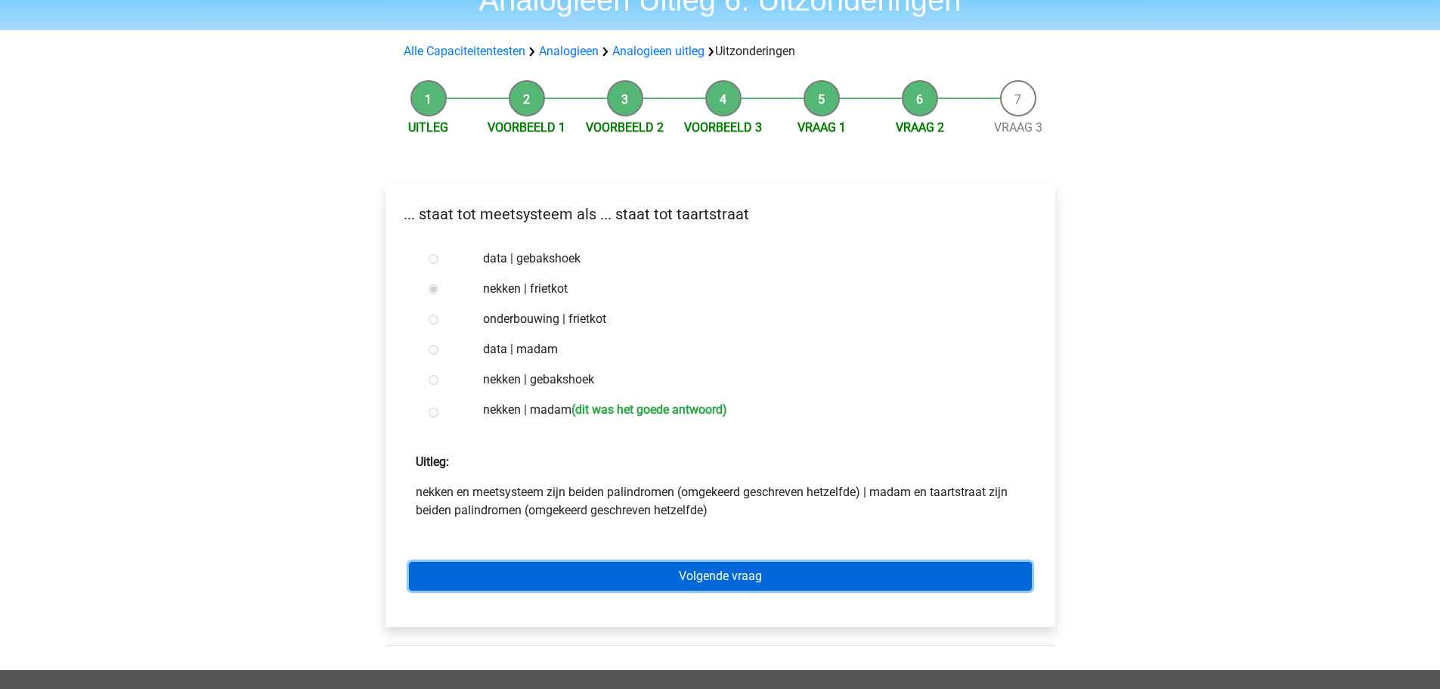
click at [617, 569] on link "Volgende vraag" at bounding box center [720, 576] width 623 height 29
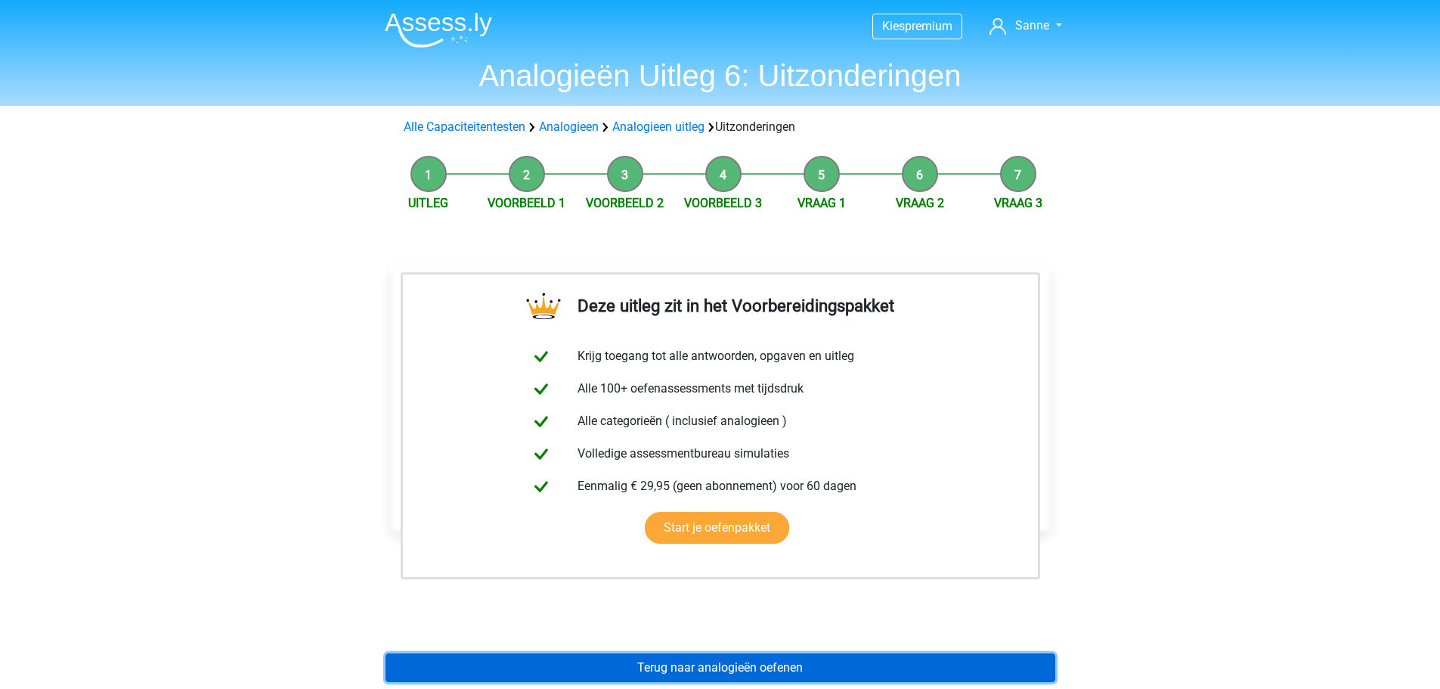
click at [633, 655] on link "Terug naar analogieën oefenen" at bounding box center [721, 667] width 670 height 29
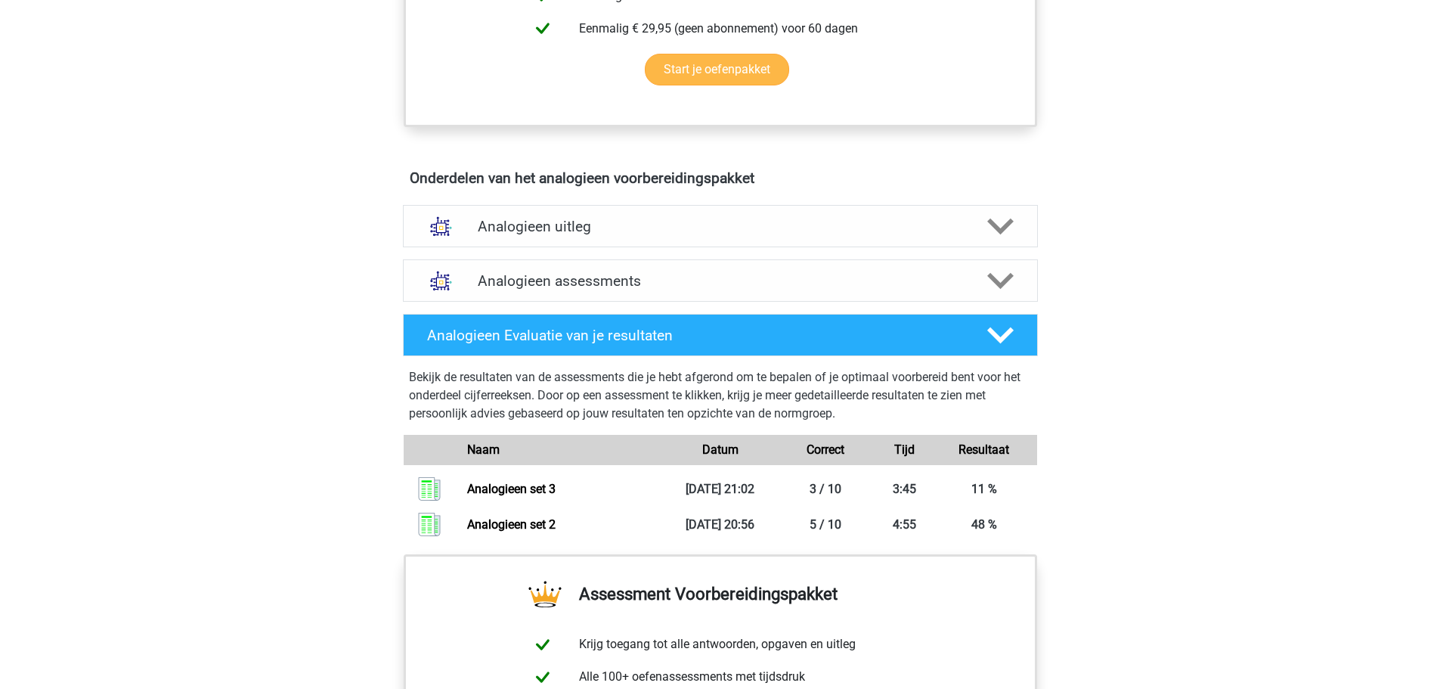
scroll to position [756, 0]
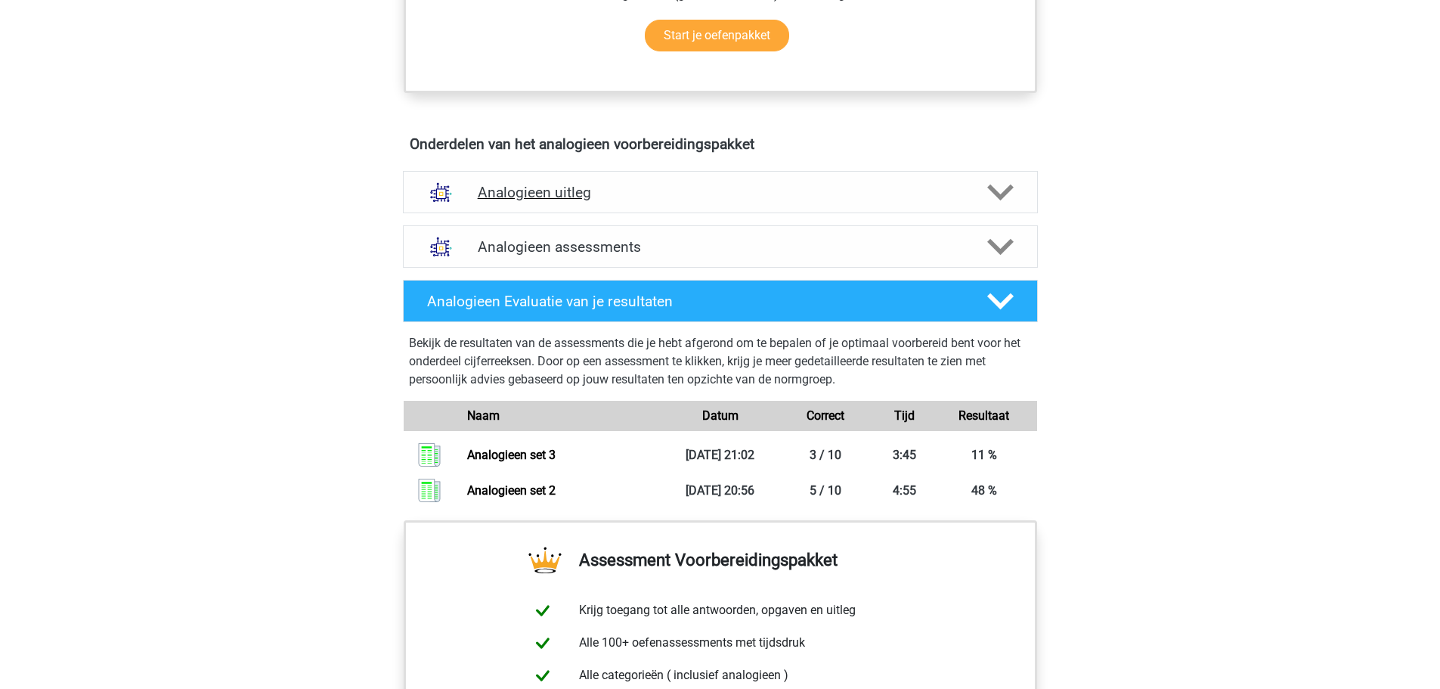
click at [474, 179] on div "Analogieen uitleg" at bounding box center [720, 192] width 635 height 42
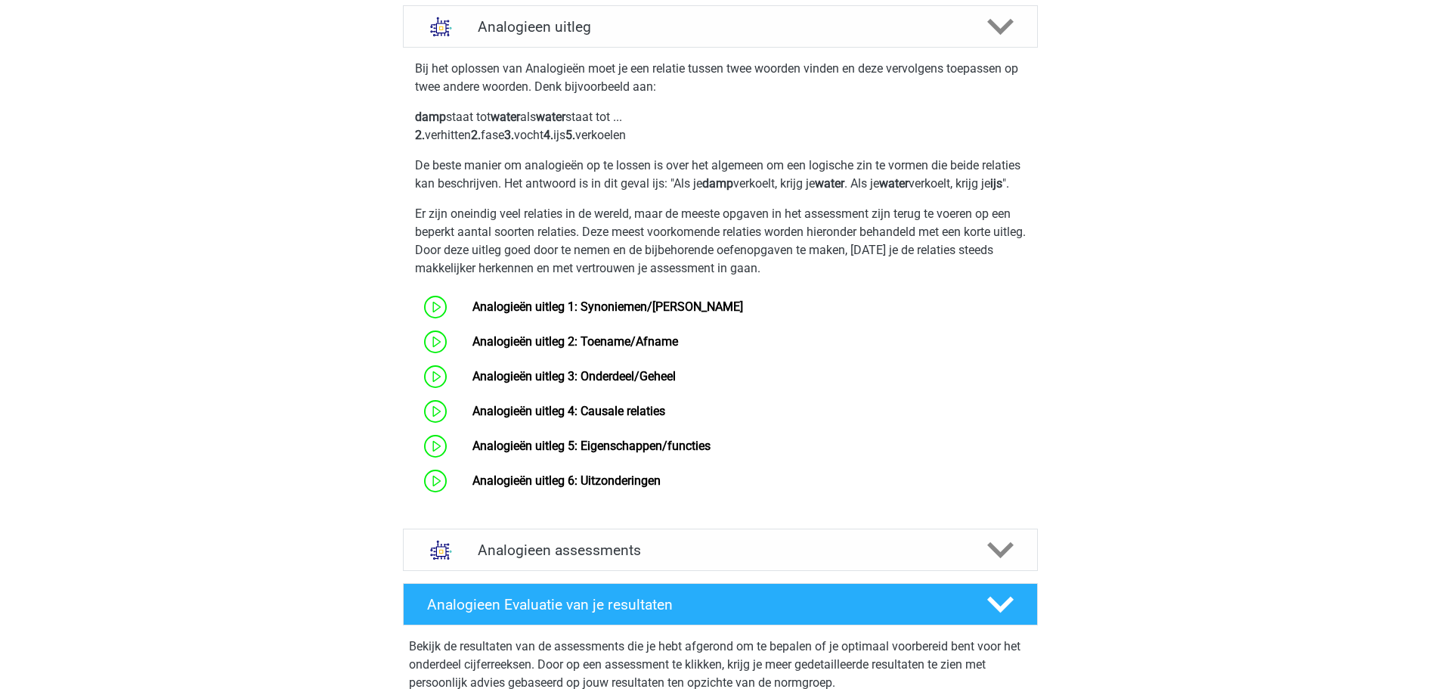
scroll to position [907, 0]
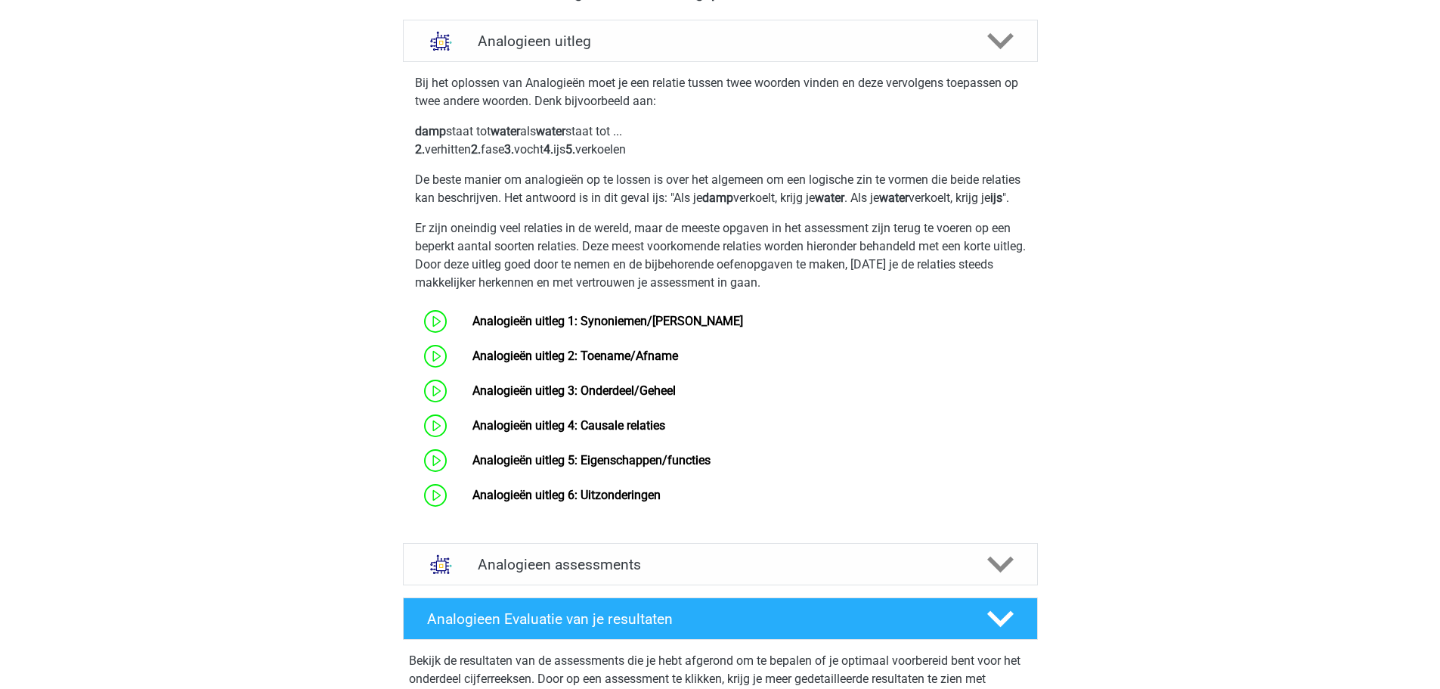
click at [538, 558] on div "Analogieen assessments We raden aan om minimaal 3 oefensets te doen met tijdsdr…" at bounding box center [720, 564] width 694 height 54
click at [542, 566] on div "Analogieen assessments" at bounding box center [720, 564] width 635 height 42
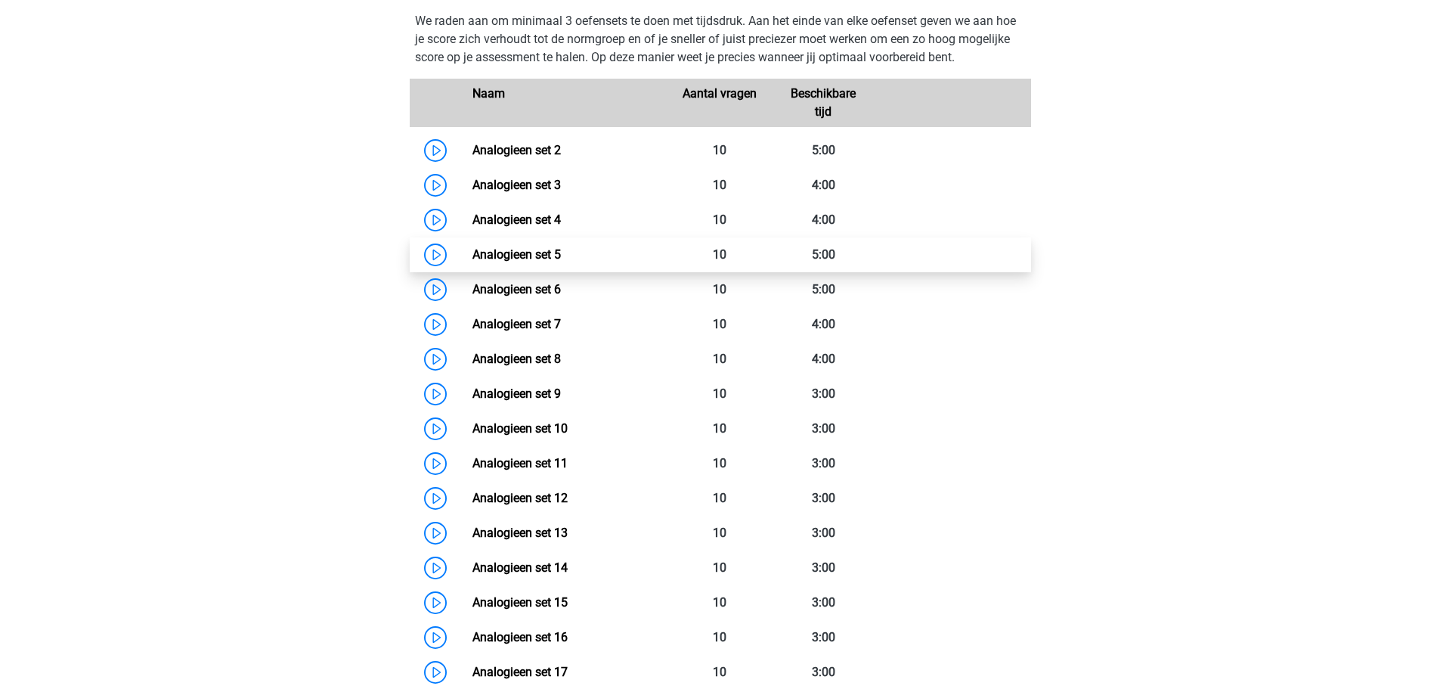
scroll to position [1512, 0]
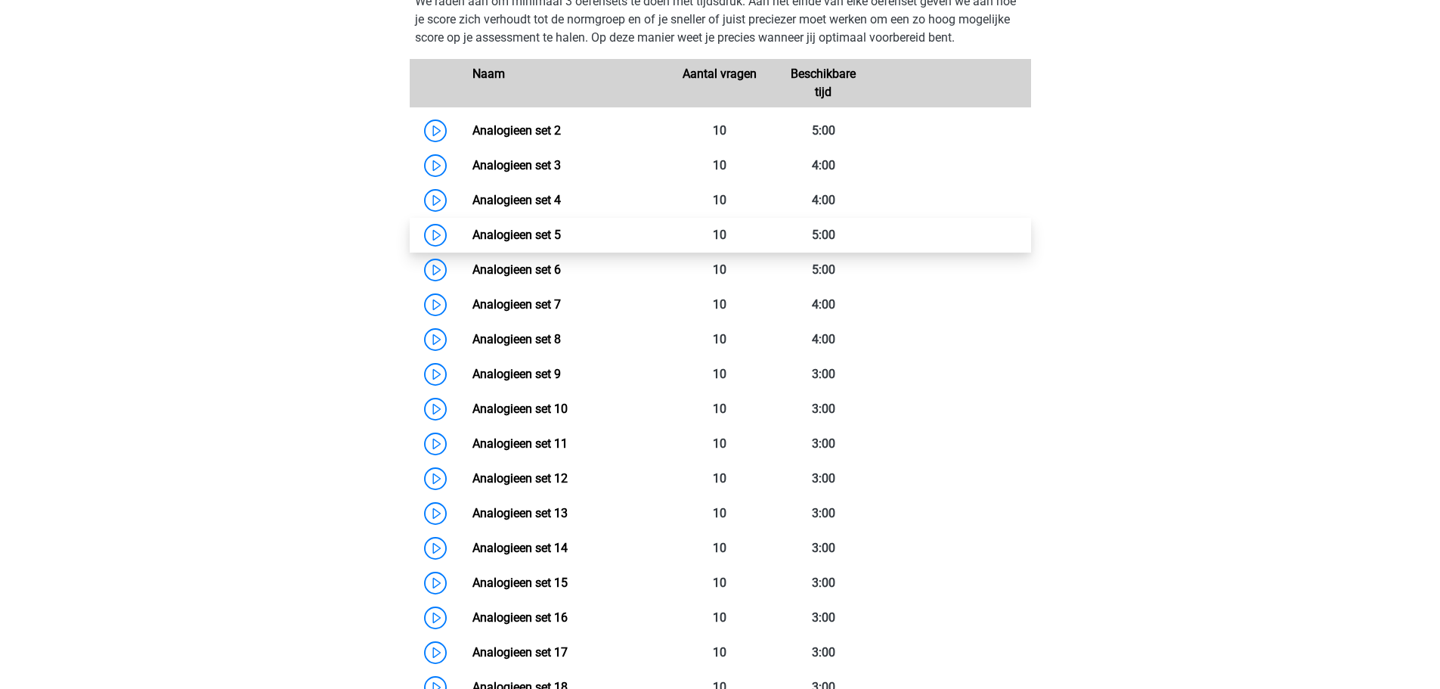
click at [549, 242] on link "Analogieen set 5" at bounding box center [517, 235] width 88 height 14
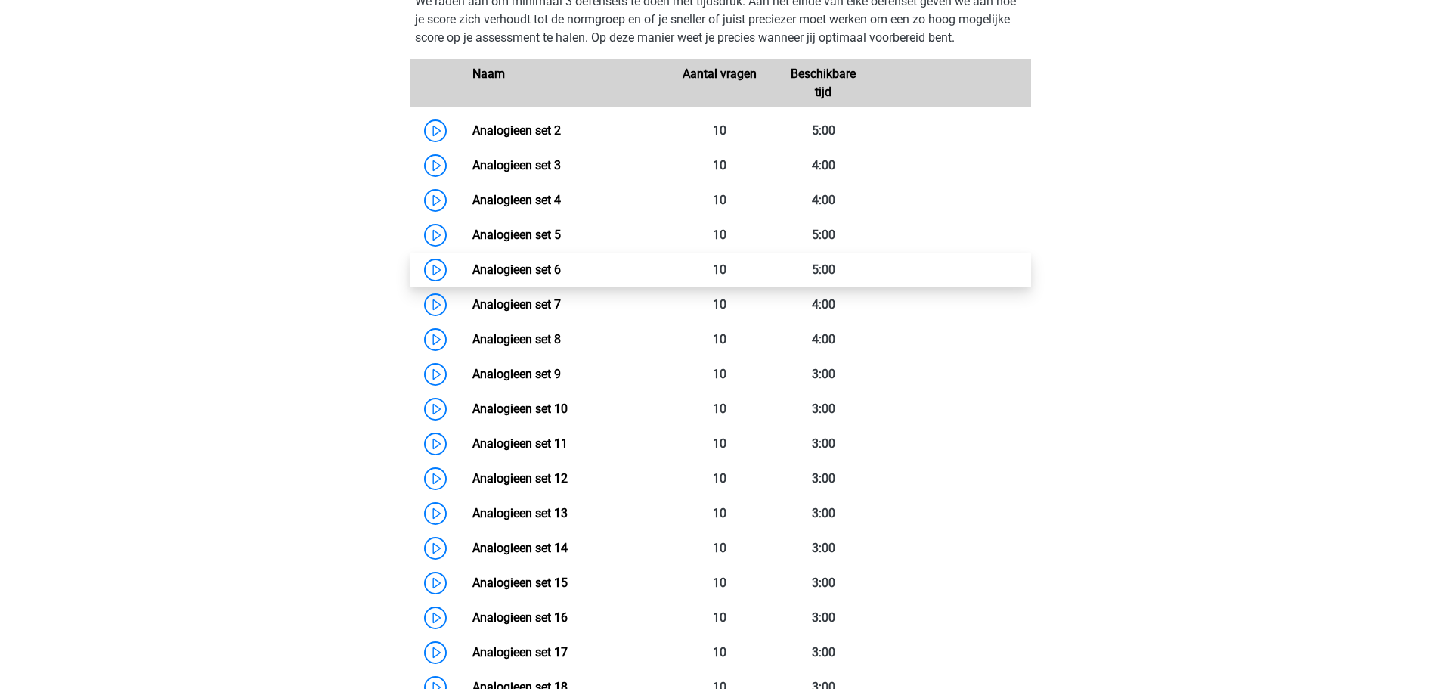
click at [538, 277] on link "Analogieen set 6" at bounding box center [517, 269] width 88 height 14
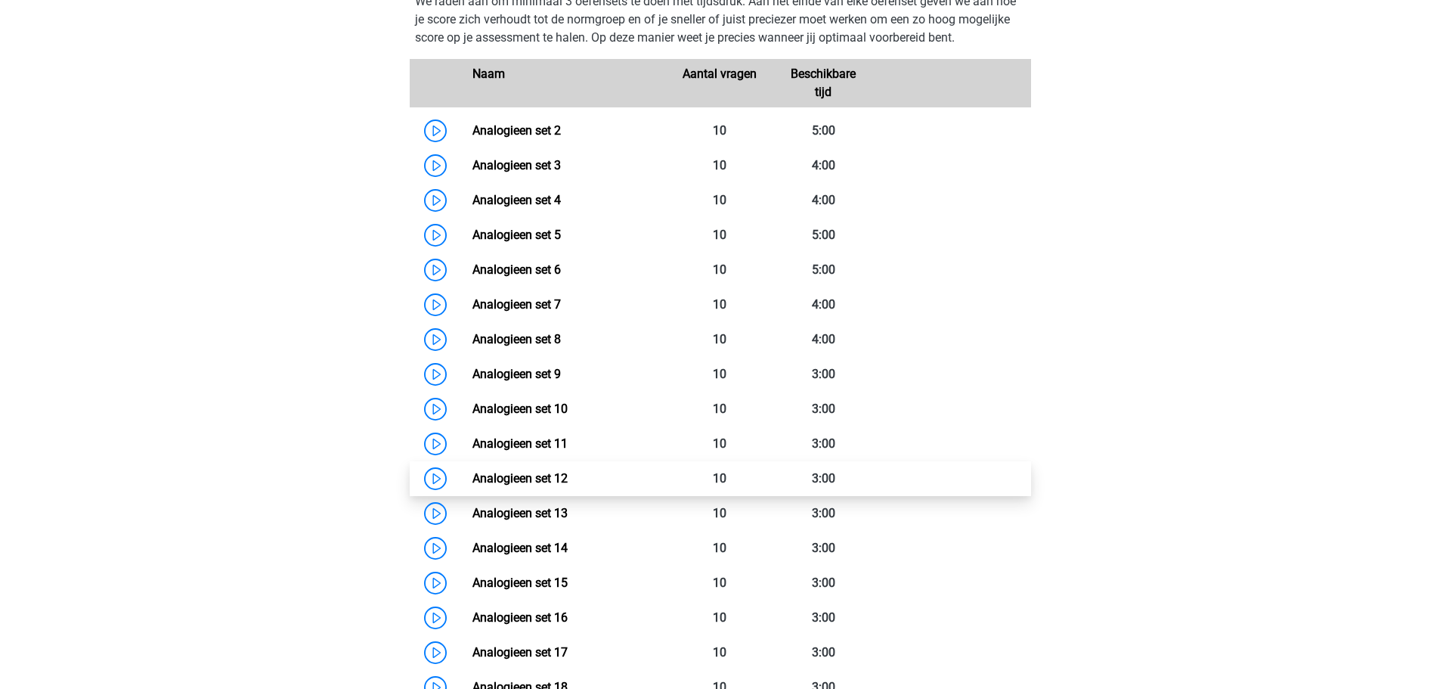
click at [568, 482] on link "Analogieen set 12" at bounding box center [520, 478] width 95 height 14
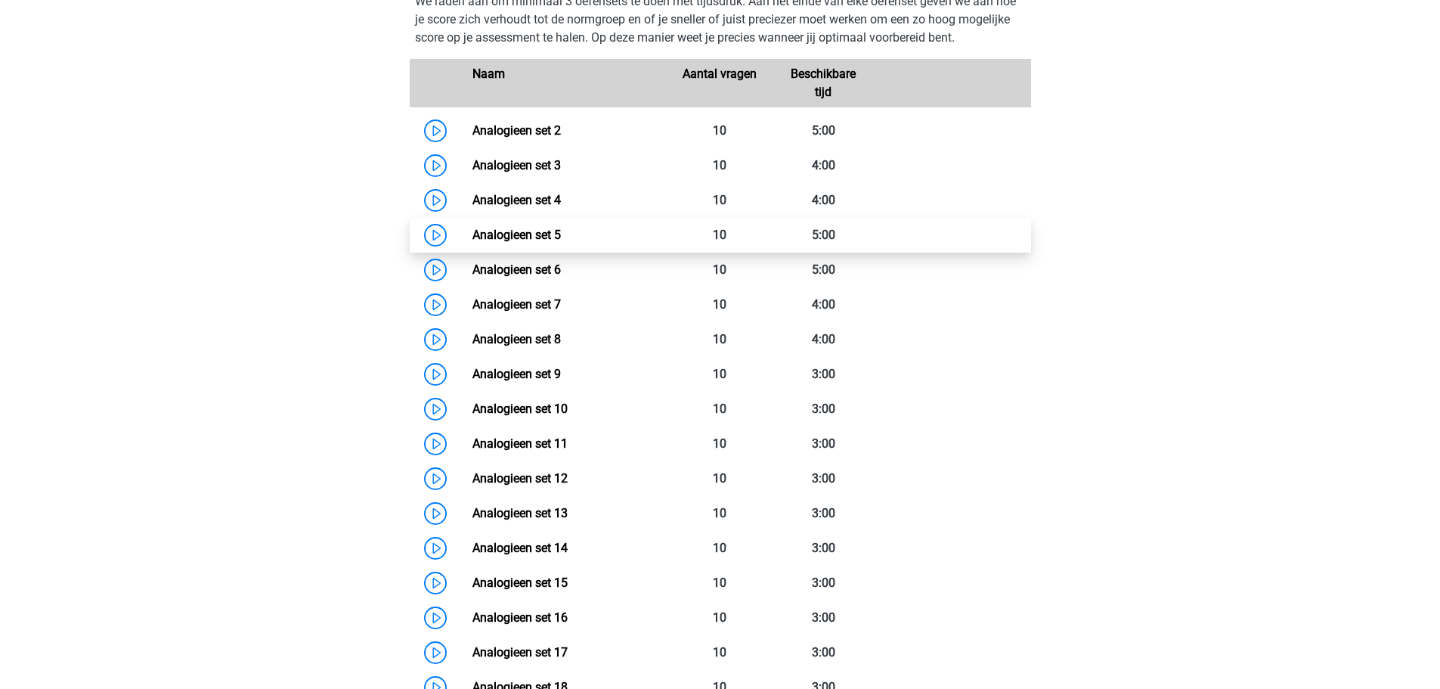
click at [540, 242] on link "Analogieen set 5" at bounding box center [517, 235] width 88 height 14
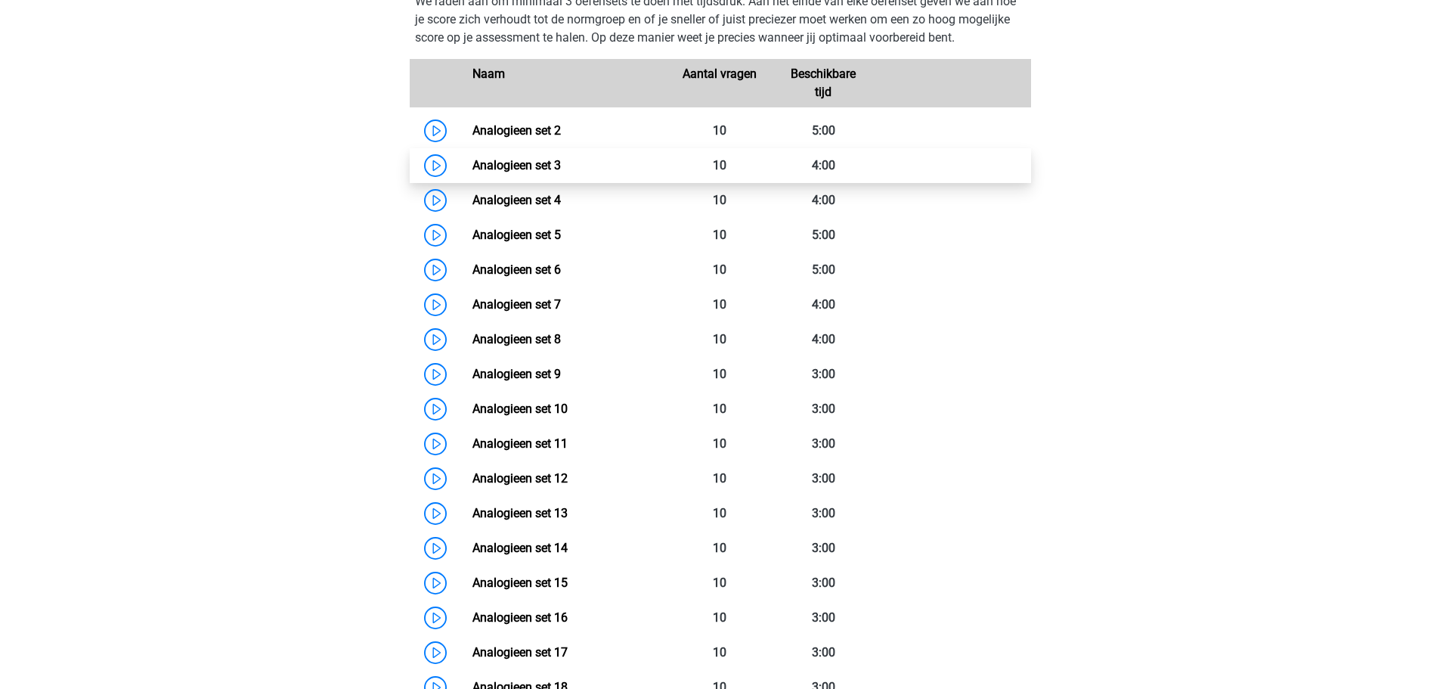
click at [519, 172] on link "Analogieen set 3" at bounding box center [517, 165] width 88 height 14
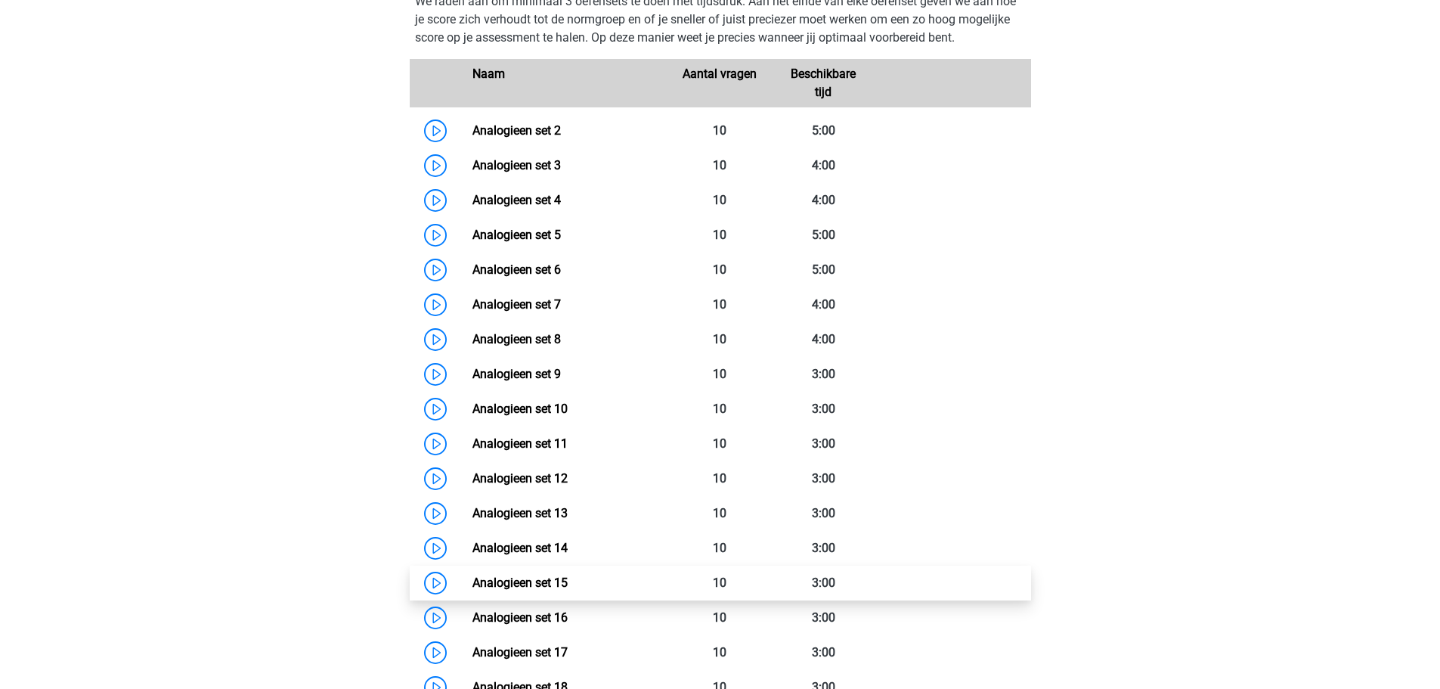
click at [568, 590] on link "Analogieen set 15" at bounding box center [520, 582] width 95 height 14
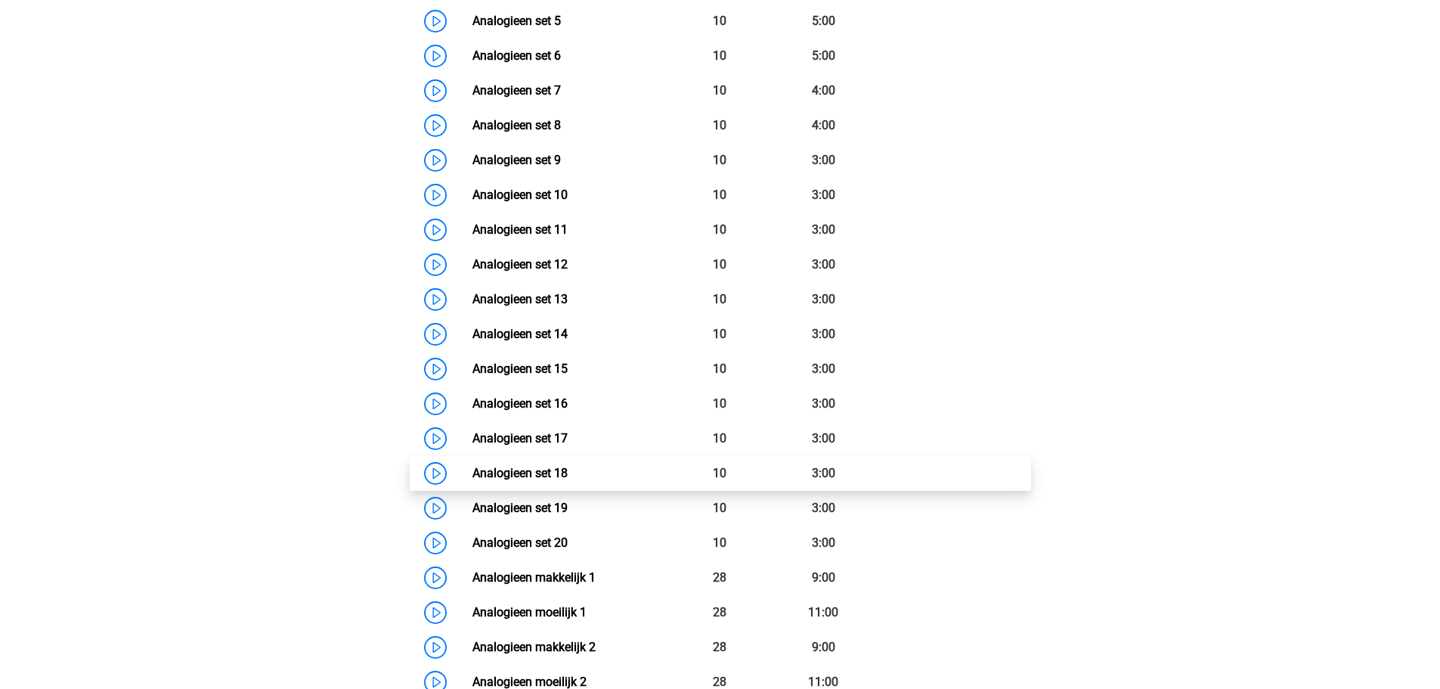
scroll to position [1739, 0]
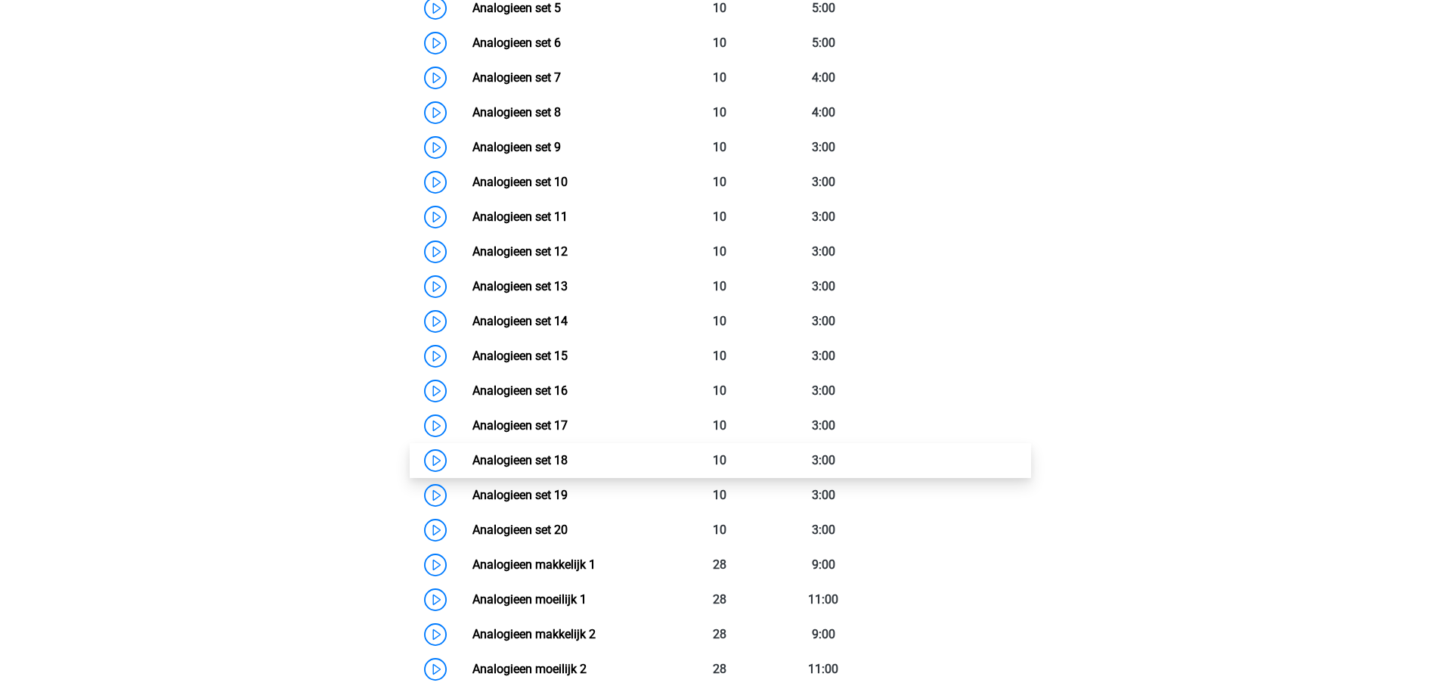
click at [568, 467] on link "Analogieen set 18" at bounding box center [520, 460] width 95 height 14
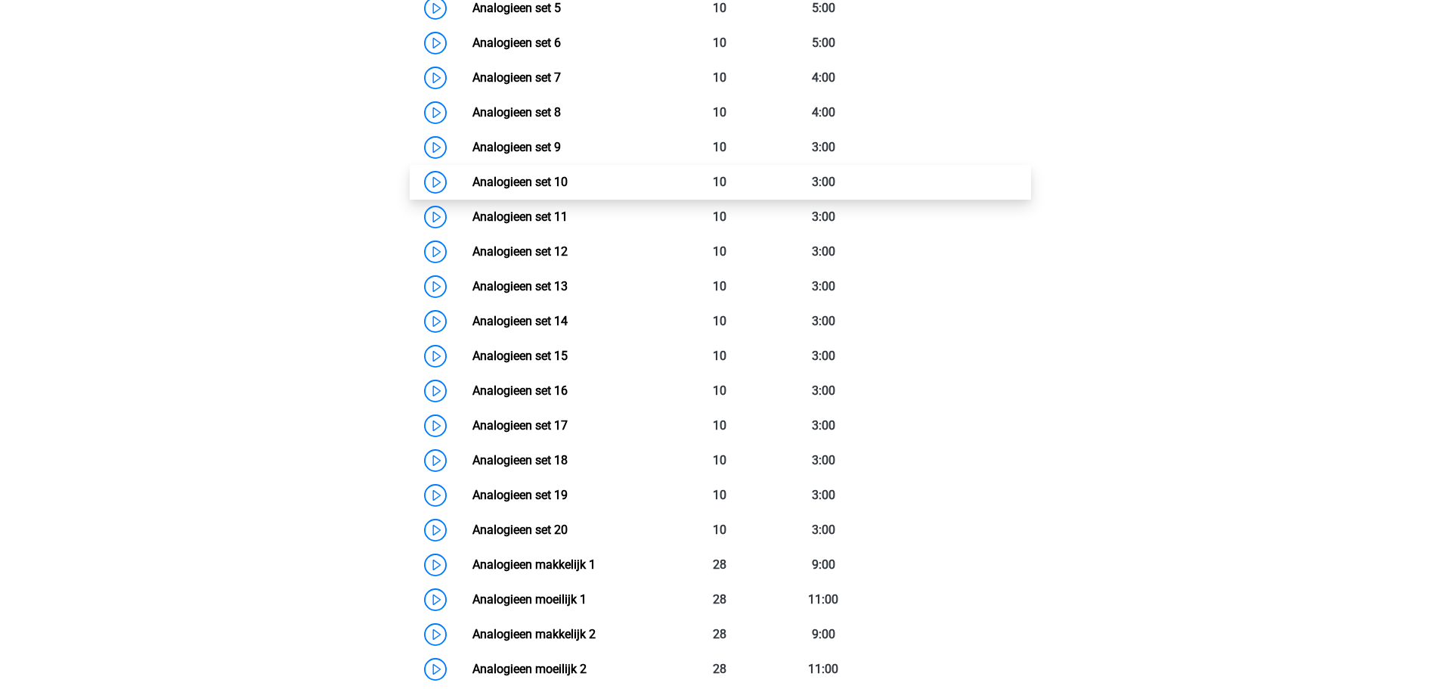
click at [477, 189] on link "Analogieen set 10" at bounding box center [520, 182] width 95 height 14
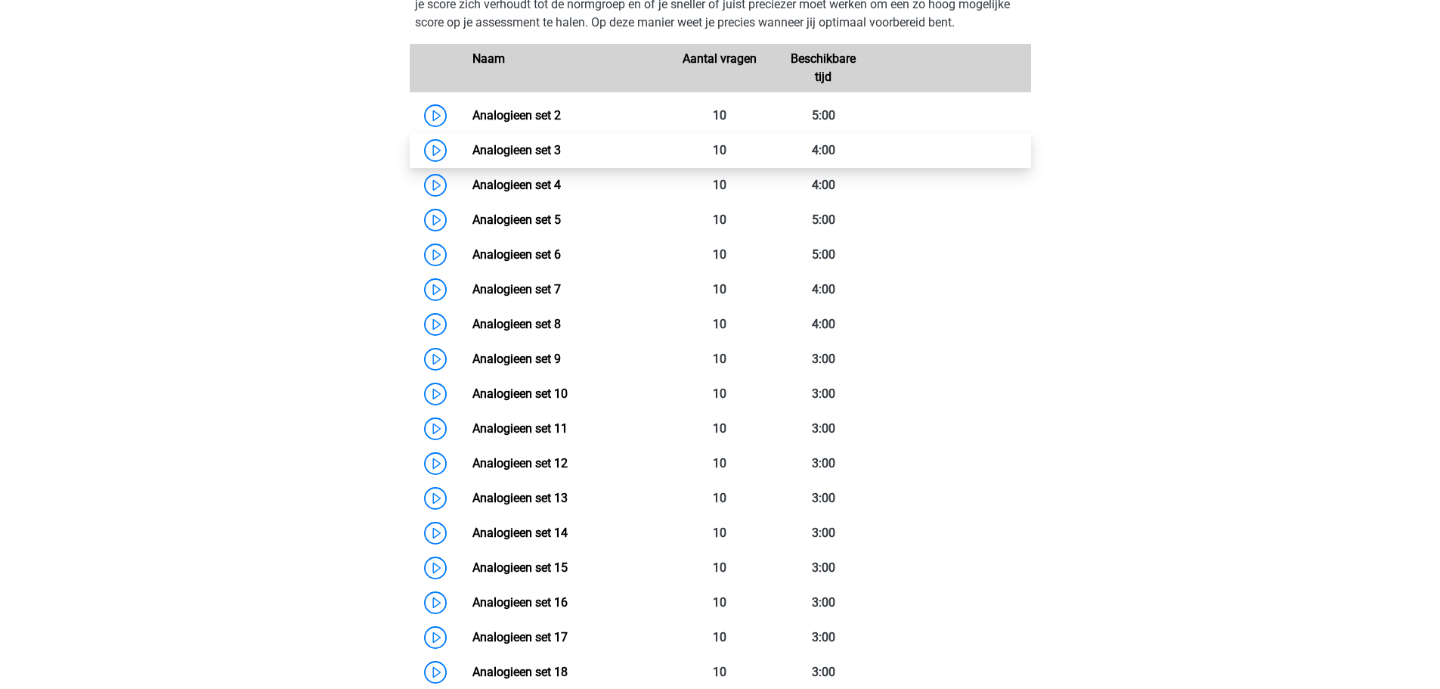
scroll to position [1512, 0]
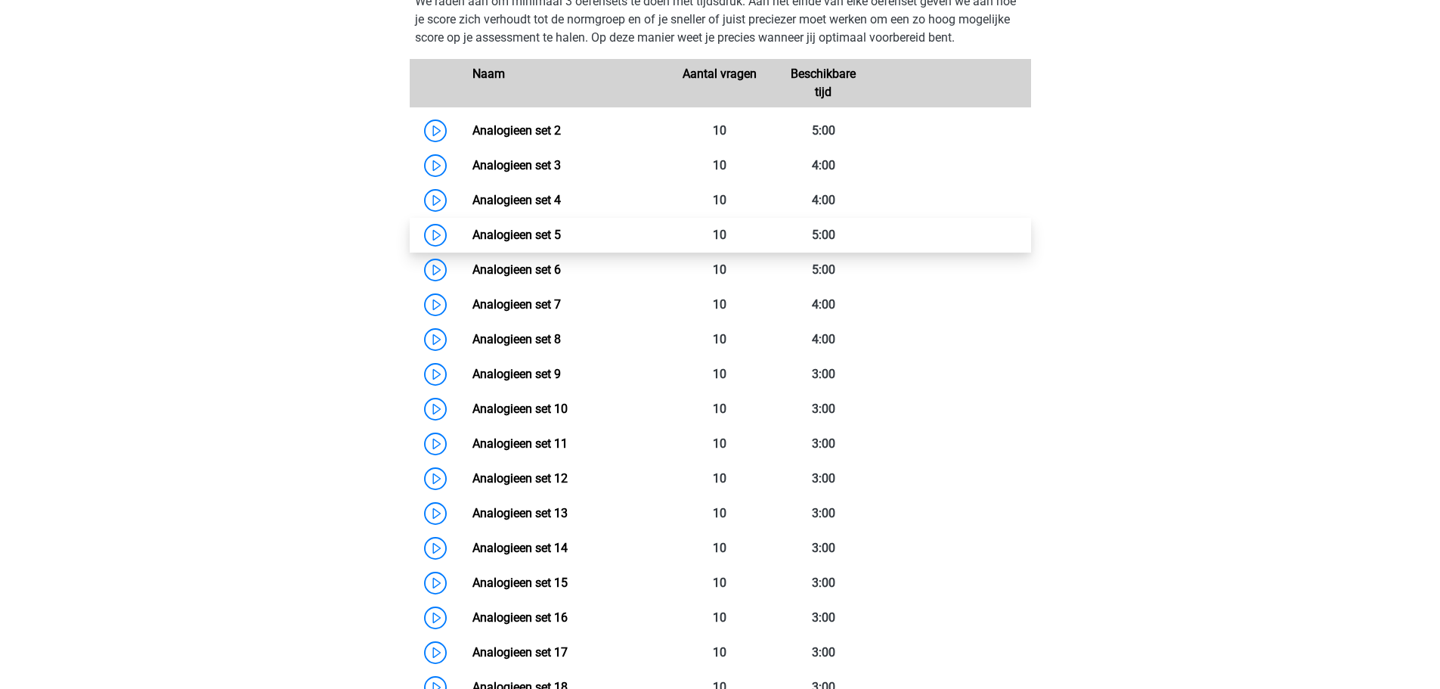
click at [541, 242] on link "Analogieen set 5" at bounding box center [517, 235] width 88 height 14
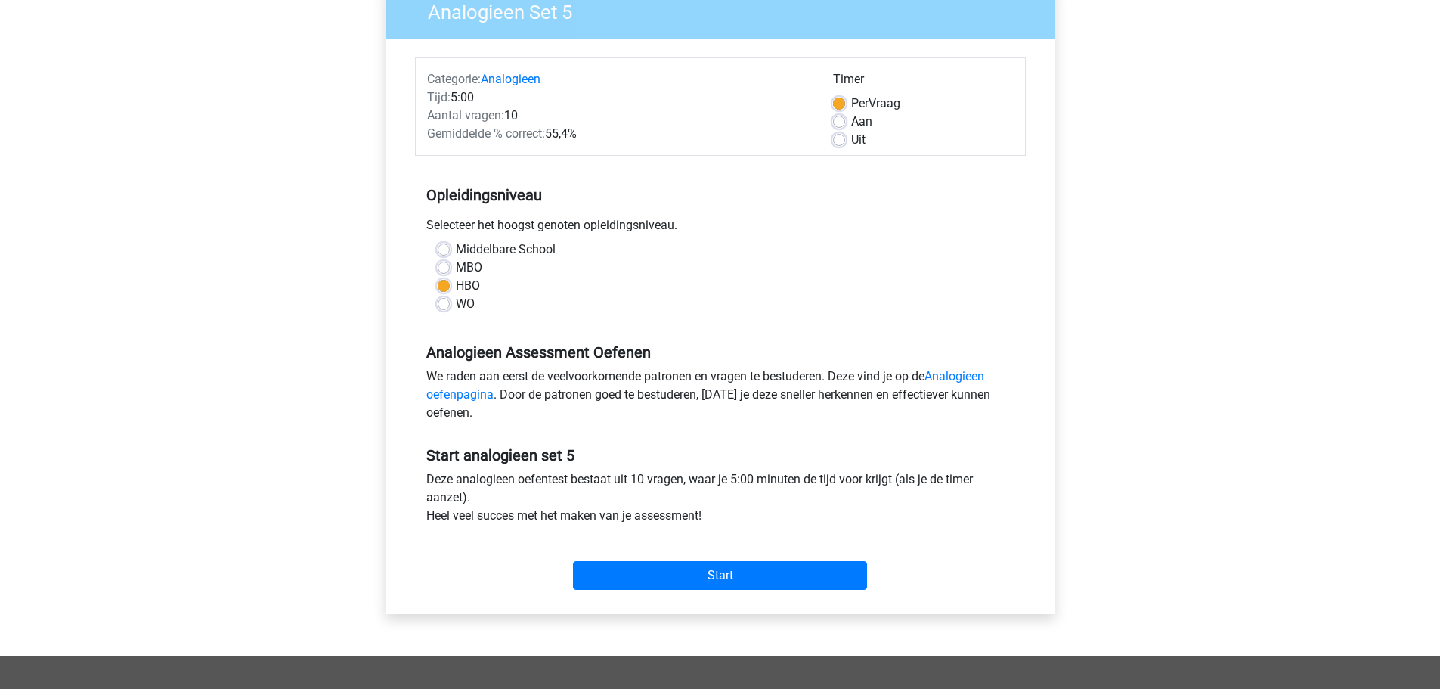
scroll to position [151, 0]
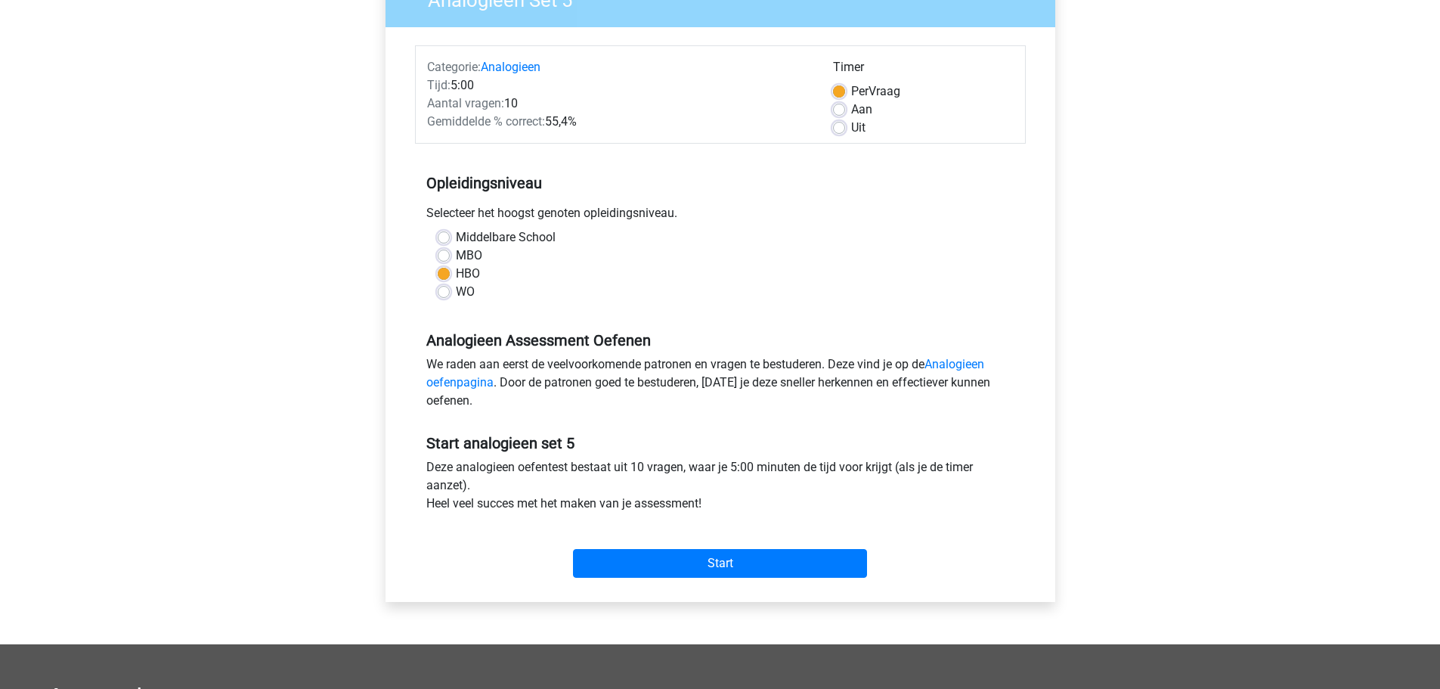
drag, startPoint x: 456, startPoint y: 469, endPoint x: 720, endPoint y: 504, distance: 266.2
click at [720, 504] on div "Deze analogieen oefentest bestaat uit 10 vragen, waar je 5:00 minuten de tijd v…" at bounding box center [720, 488] width 611 height 60
click at [708, 516] on div "Deze analogieen oefentest bestaat uit 10 vragen, waar je 5:00 minuten de tijd v…" at bounding box center [720, 488] width 611 height 60
click at [644, 569] on input "Start" at bounding box center [720, 563] width 294 height 29
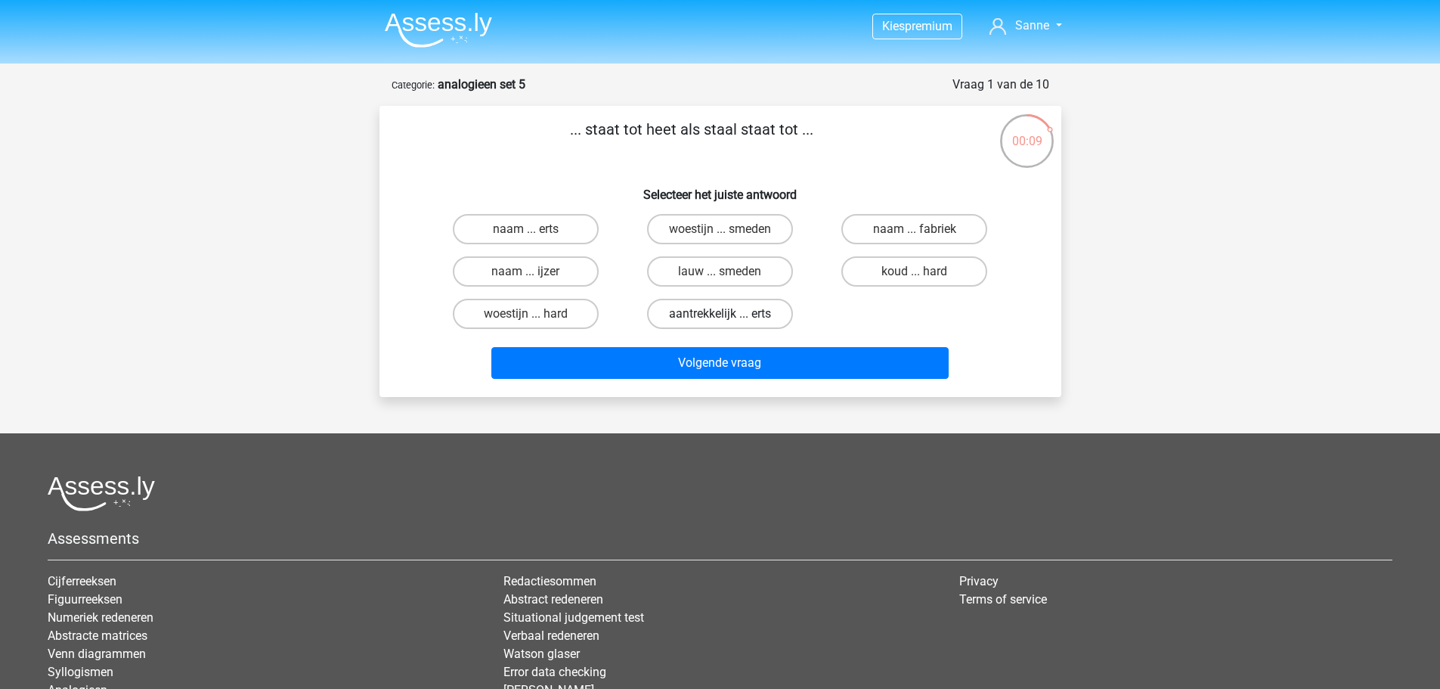
click at [676, 316] on label "aantrekkelijk ... erts" at bounding box center [720, 314] width 146 height 30
click at [720, 316] on input "aantrekkelijk ... erts" at bounding box center [725, 319] width 10 height 10
radio input "true"
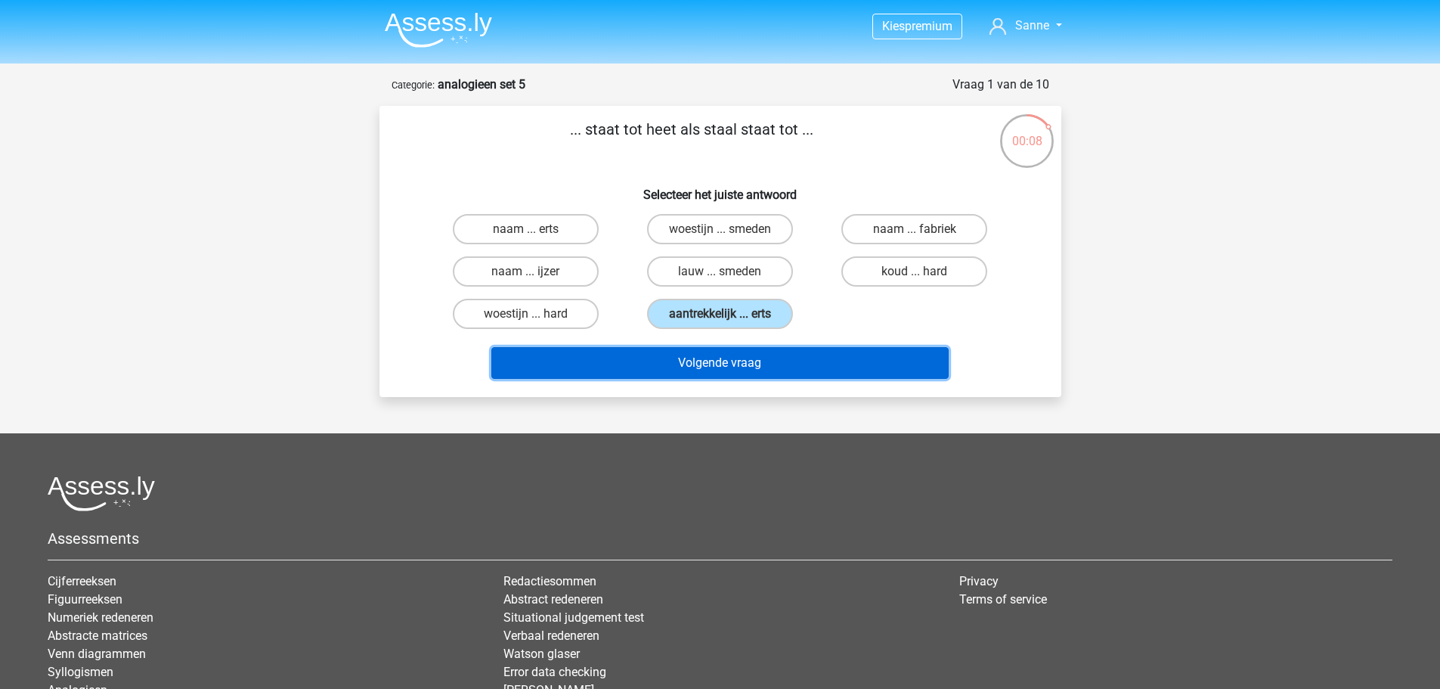
click at [693, 356] on button "Volgende vraag" at bounding box center [719, 363] width 457 height 32
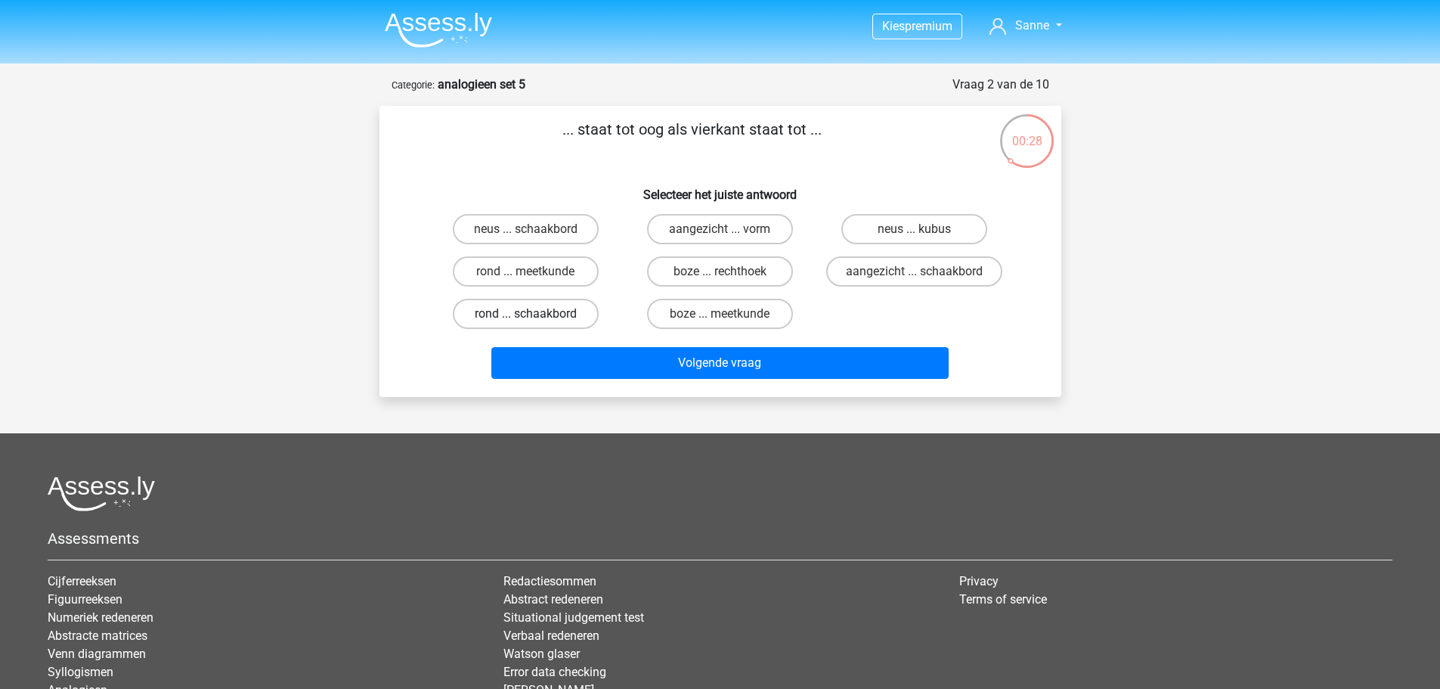
click at [482, 311] on label "rond ... schaakbord" at bounding box center [526, 314] width 146 height 30
click at [525, 314] on input "rond ... schaakbord" at bounding box center [530, 319] width 10 height 10
radio input "true"
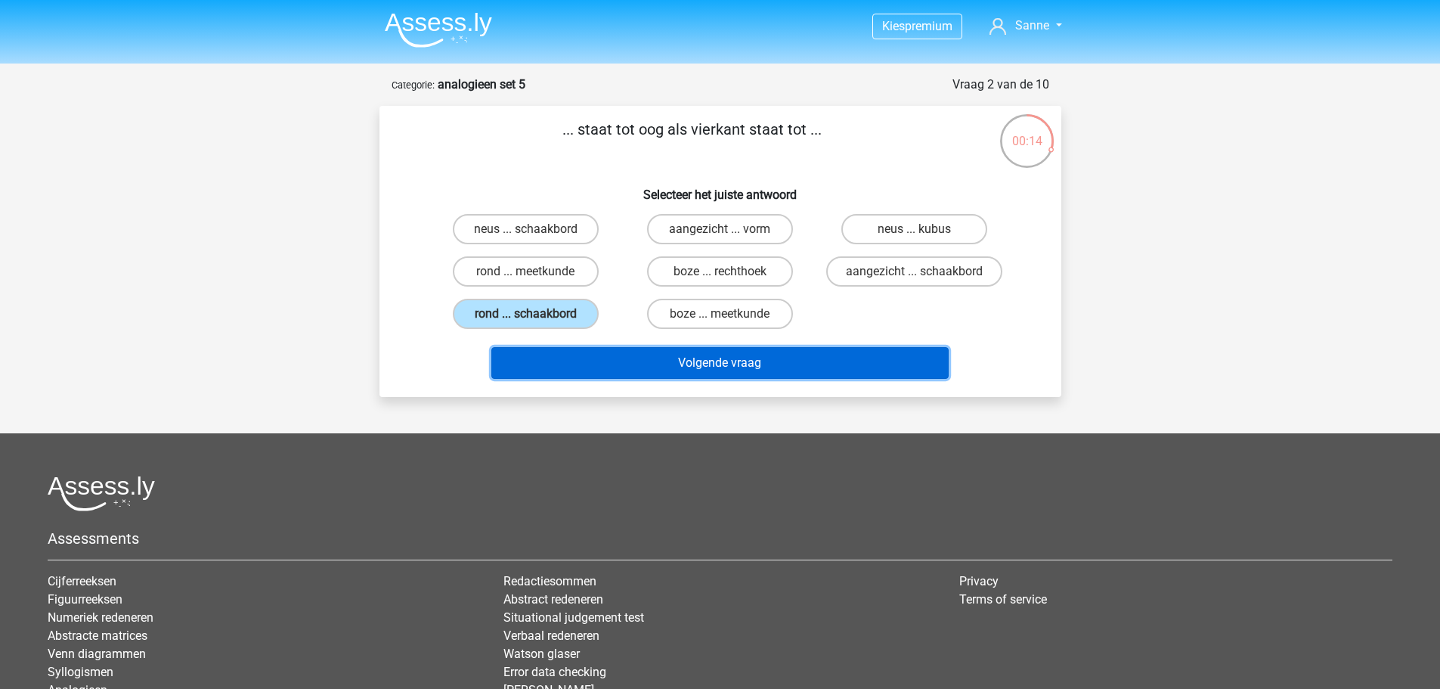
click at [628, 373] on button "Volgende vraag" at bounding box center [719, 363] width 457 height 32
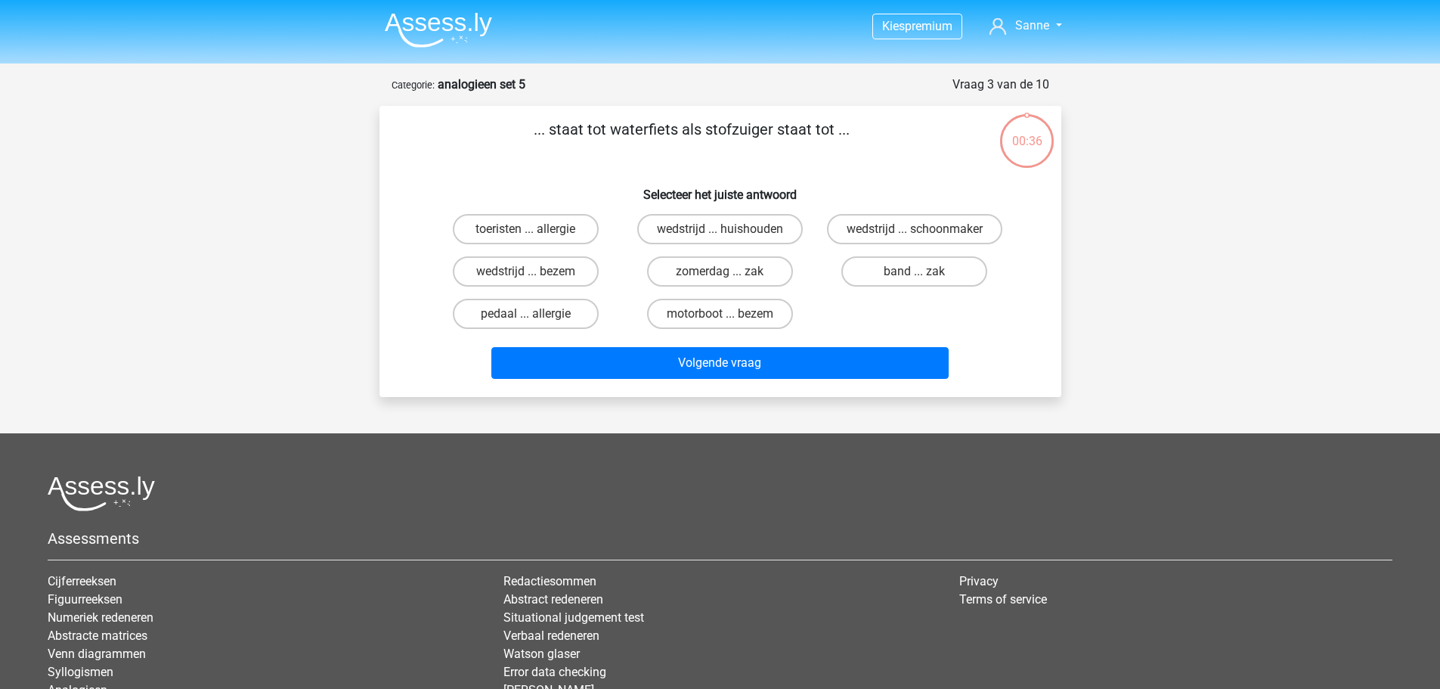
scroll to position [76, 0]
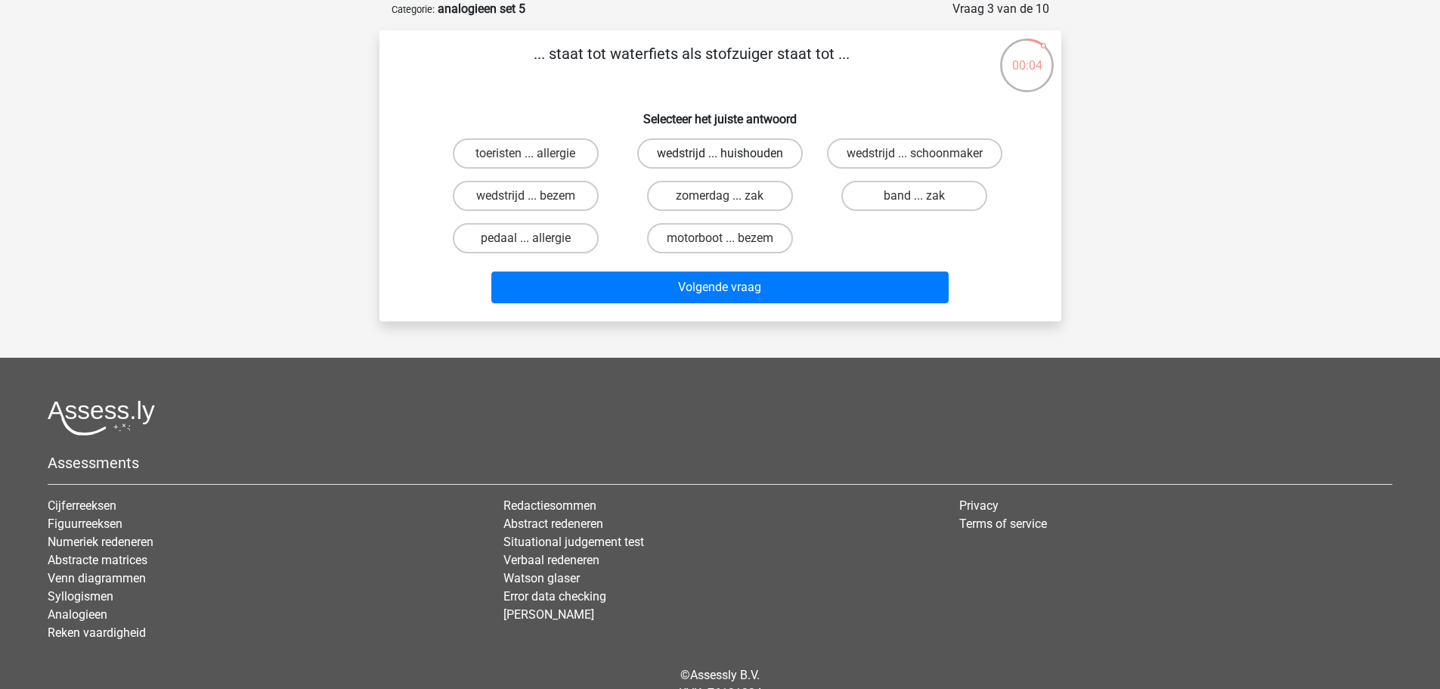
click at [755, 160] on label "wedstrijd ... huishouden" at bounding box center [720, 153] width 166 height 30
click at [730, 160] on input "wedstrijd ... huishouden" at bounding box center [725, 158] width 10 height 10
radio input "true"
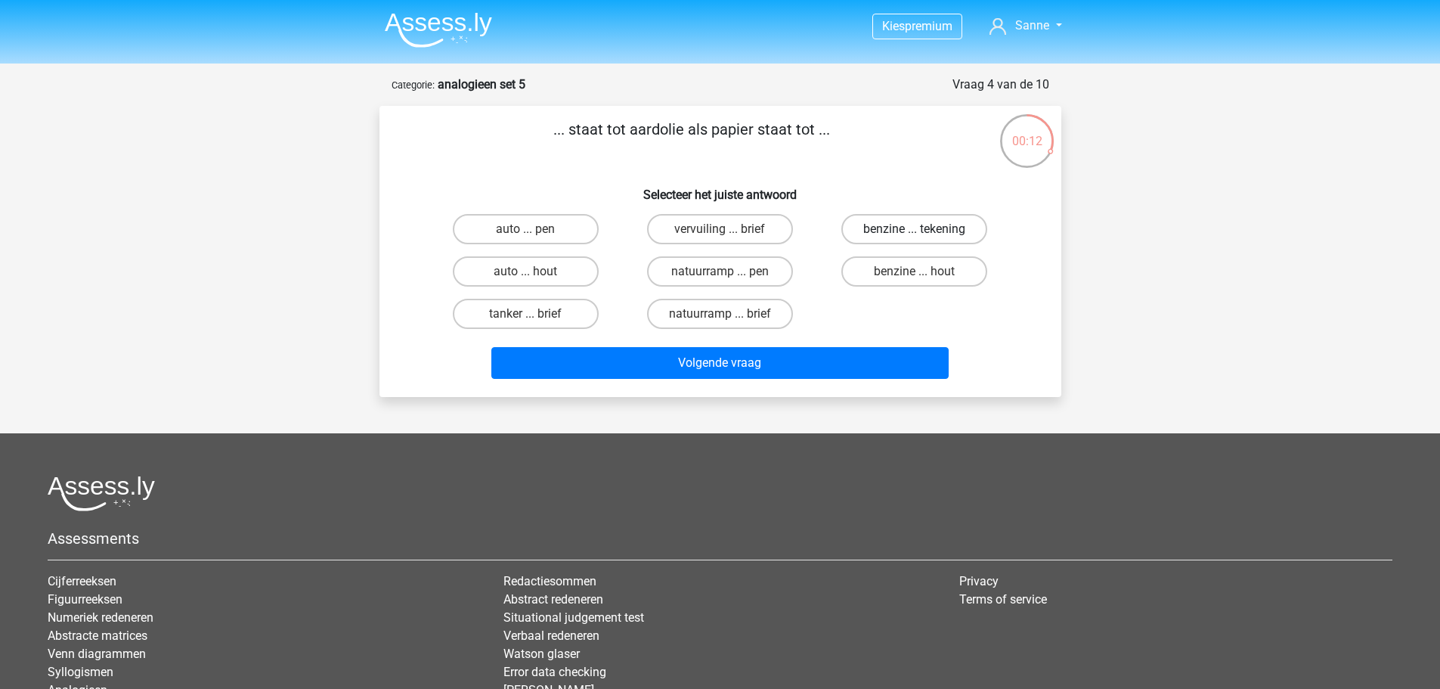
click at [869, 237] on label "benzine ... tekening" at bounding box center [914, 229] width 146 height 30
click at [915, 237] on input "benzine ... tekening" at bounding box center [920, 234] width 10 height 10
radio input "true"
click at [867, 275] on label "benzine ... hout" at bounding box center [914, 271] width 146 height 30
click at [915, 275] on input "benzine ... hout" at bounding box center [920, 276] width 10 height 10
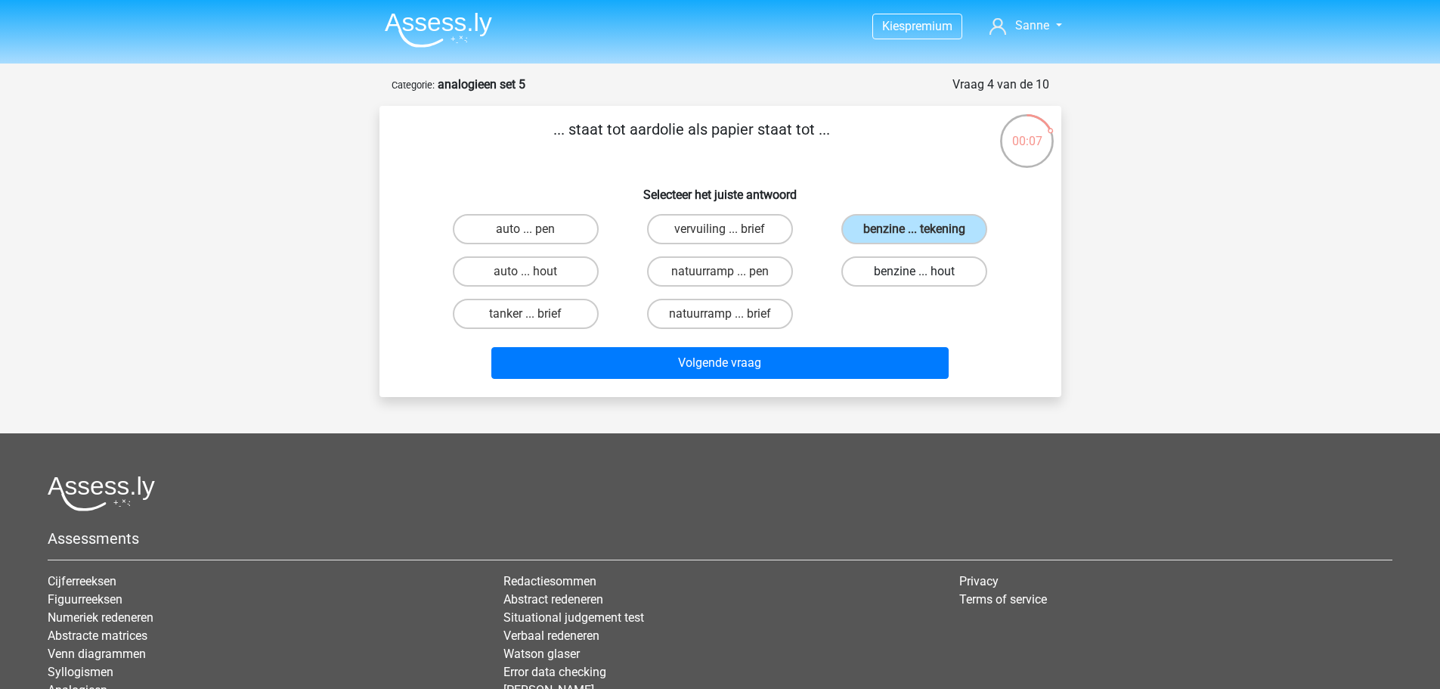
radio input "true"
click at [873, 277] on label "vochtig ... enorm" at bounding box center [914, 271] width 146 height 30
click at [915, 277] on input "vochtig ... enorm" at bounding box center [920, 276] width 10 height 10
radio input "true"
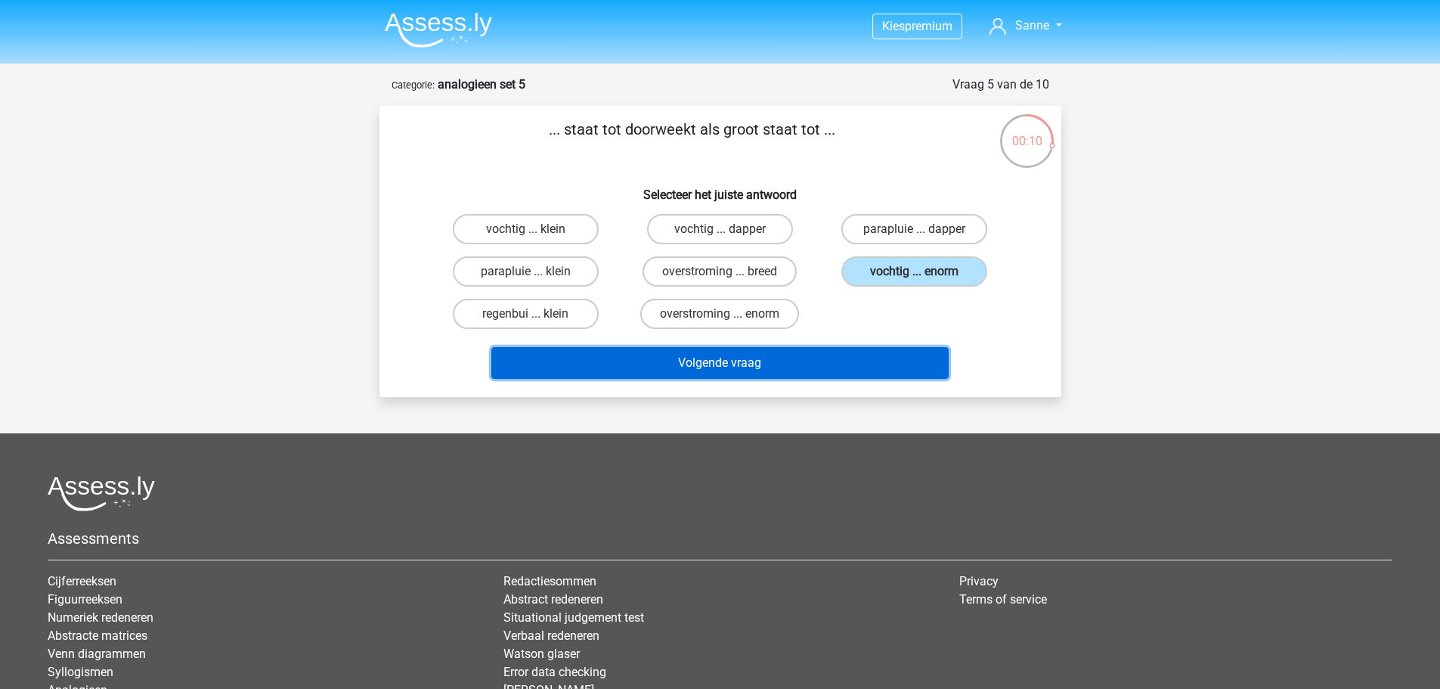
click at [763, 372] on button "Volgende vraag" at bounding box center [719, 363] width 457 height 32
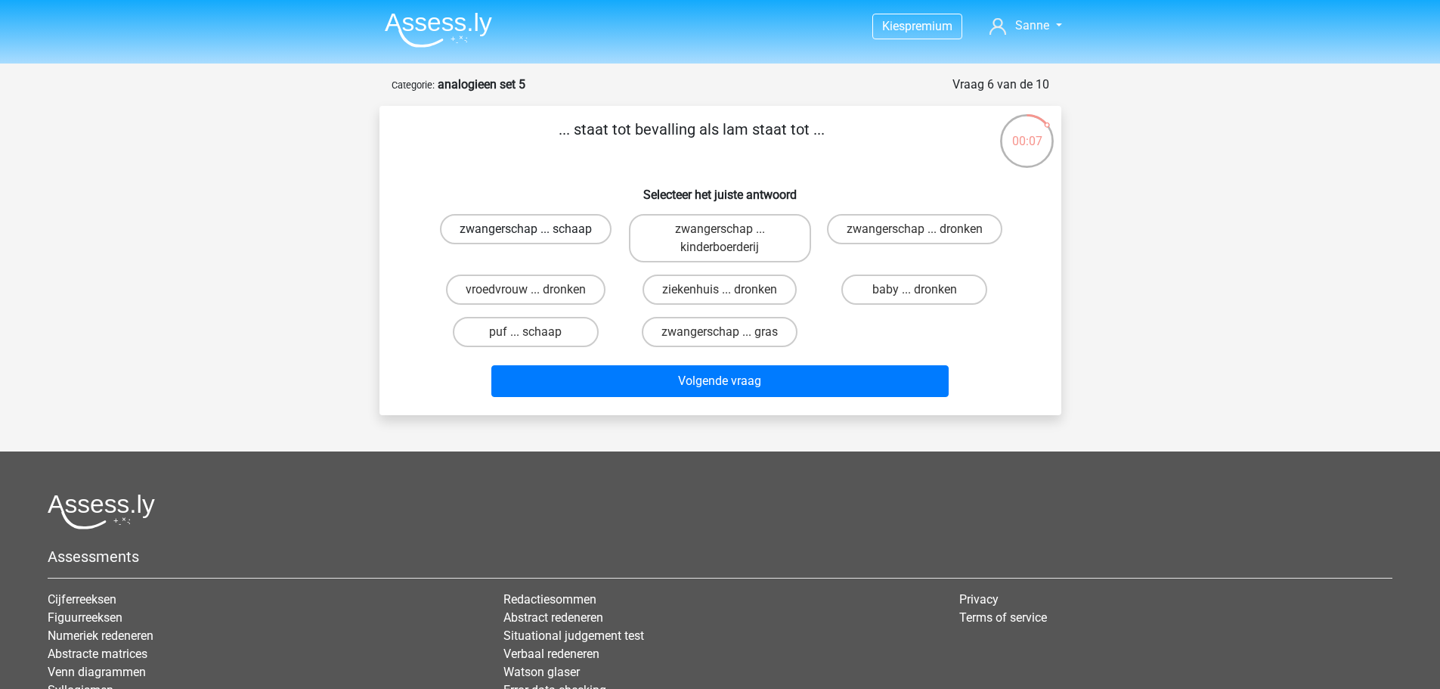
click at [543, 228] on label "zwangerschap ... schaap" at bounding box center [526, 229] width 172 height 30
click at [535, 229] on input "zwangerschap ... schaap" at bounding box center [530, 234] width 10 height 10
radio input "true"
click at [547, 274] on label "vroedvrouw ... dronken" at bounding box center [526, 289] width 160 height 30
click at [535, 290] on input "vroedvrouw ... dronken" at bounding box center [530, 295] width 10 height 10
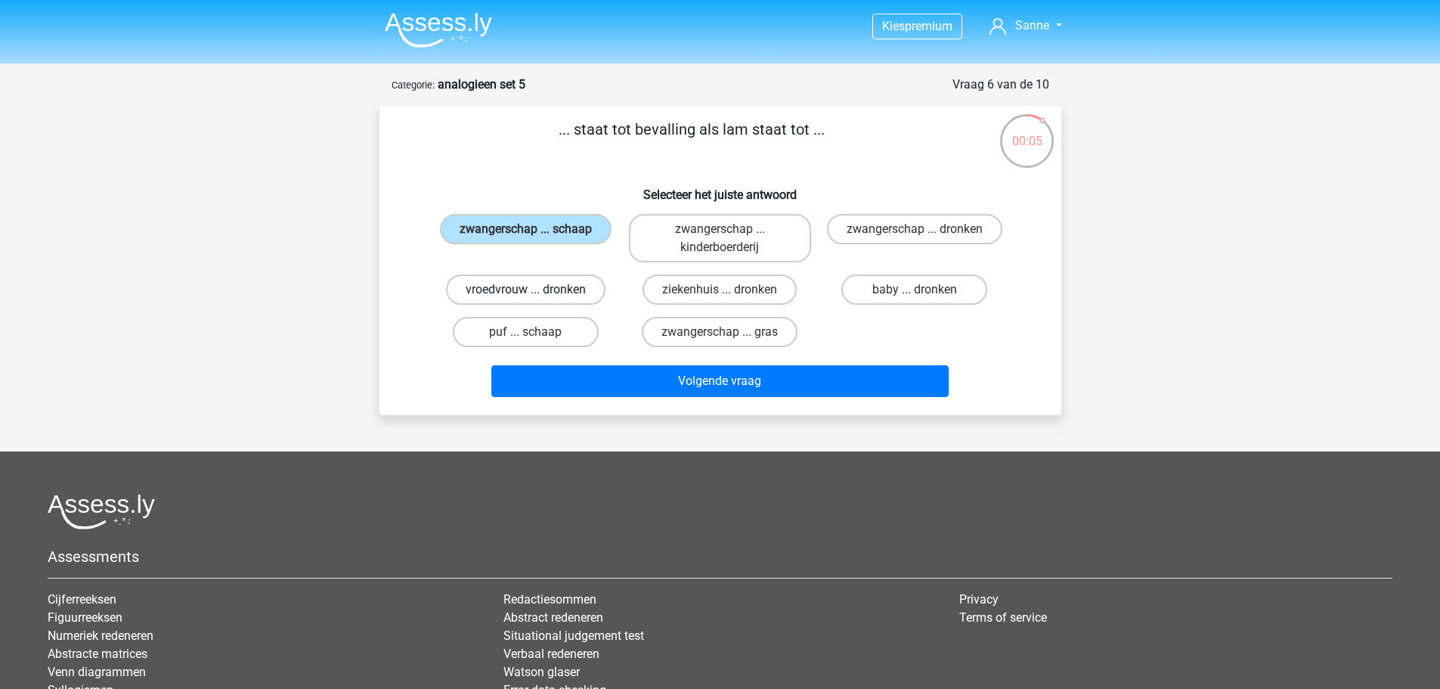
radio input "true"
click at [543, 330] on label "puf ... schaap" at bounding box center [526, 332] width 146 height 30
click at [535, 332] on input "puf ... schaap" at bounding box center [530, 337] width 10 height 10
radio input "true"
click at [538, 293] on label "vroedvrouw ... dronken" at bounding box center [526, 289] width 160 height 30
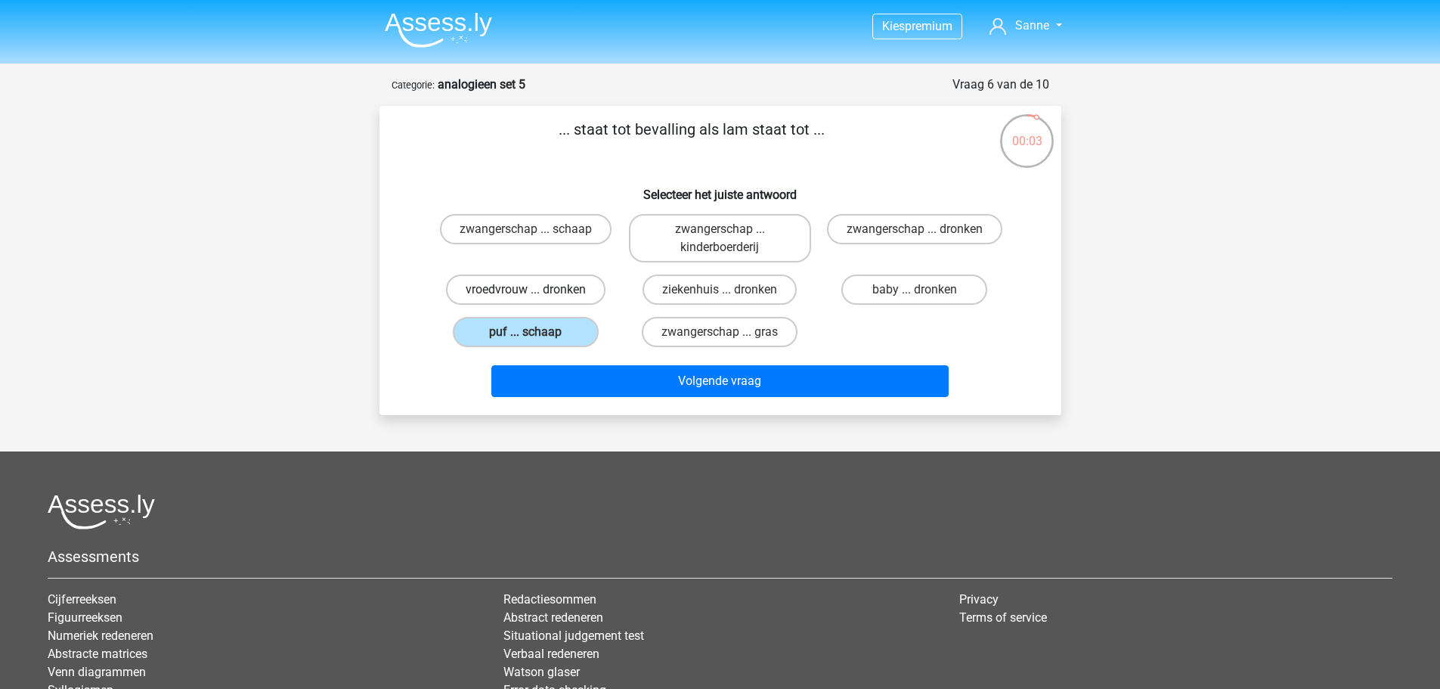
click at [535, 293] on input "vroedvrouw ... dronken" at bounding box center [530, 295] width 10 height 10
radio input "true"
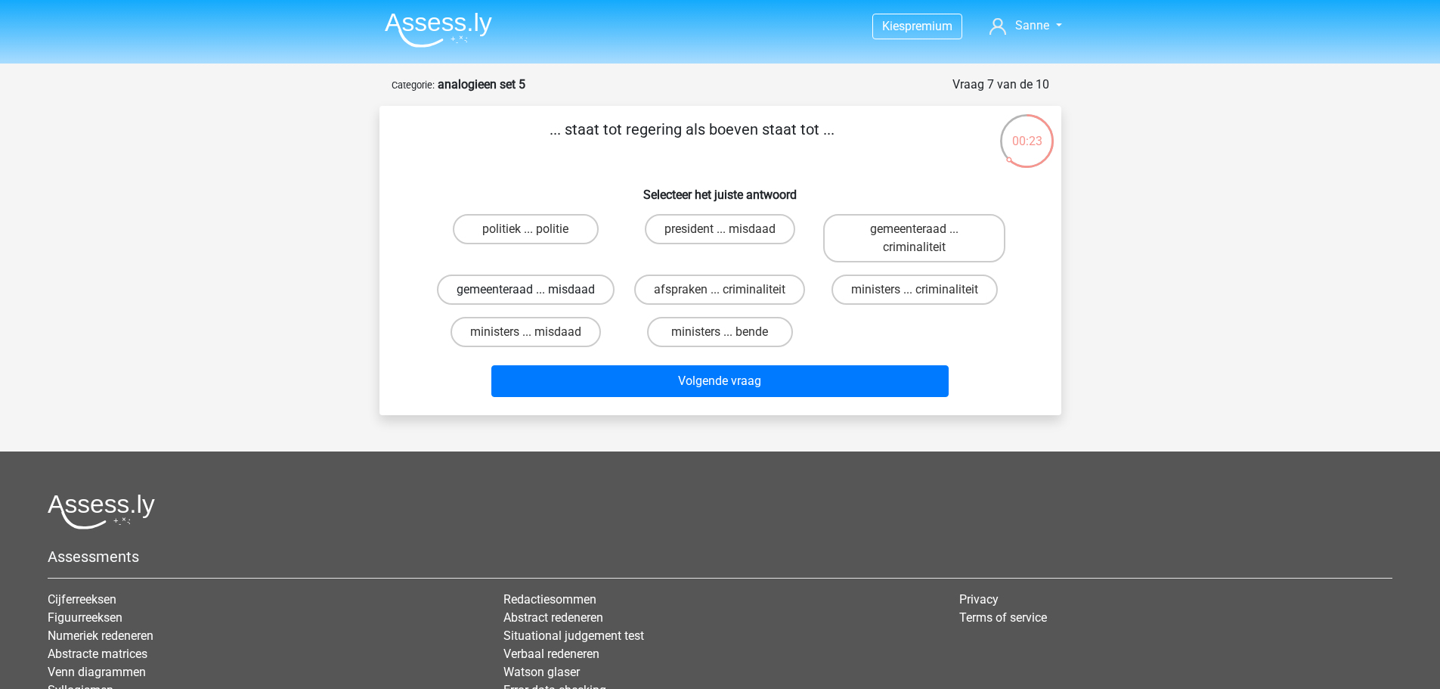
click at [572, 288] on label "gemeenteraad ... misdaad" at bounding box center [526, 289] width 178 height 30
click at [535, 290] on input "gemeenteraad ... misdaad" at bounding box center [530, 295] width 10 height 10
radio input "true"
click at [694, 321] on label "ministers ... bende" at bounding box center [720, 332] width 146 height 30
click at [720, 332] on input "ministers ... bende" at bounding box center [725, 337] width 10 height 10
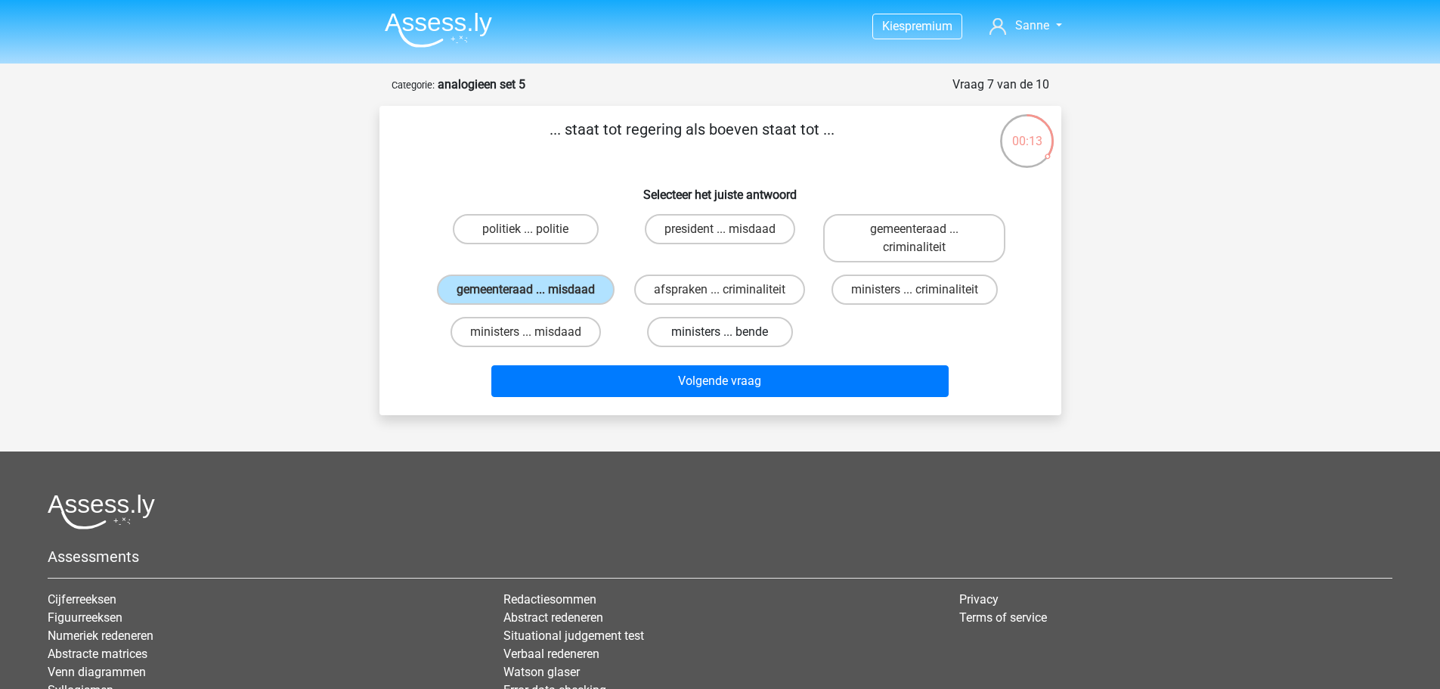
radio input "true"
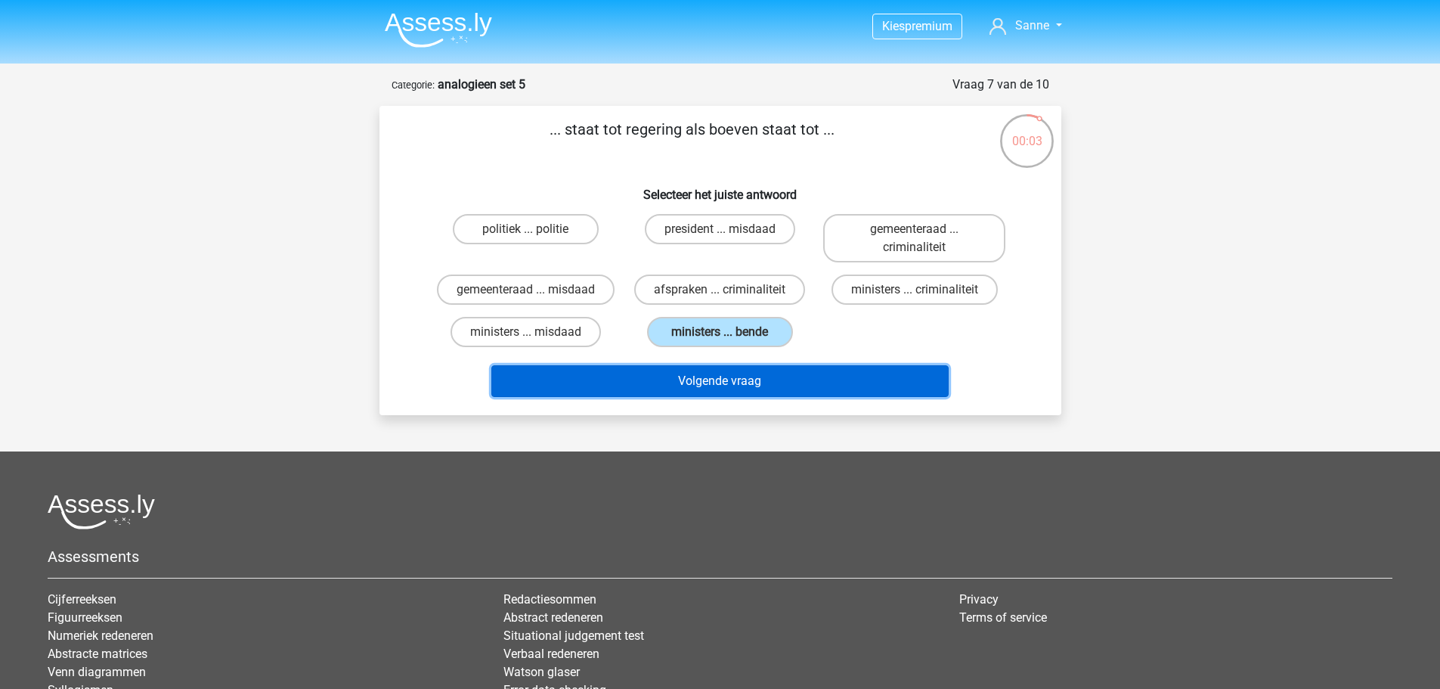
click at [776, 376] on button "Volgende vraag" at bounding box center [719, 381] width 457 height 32
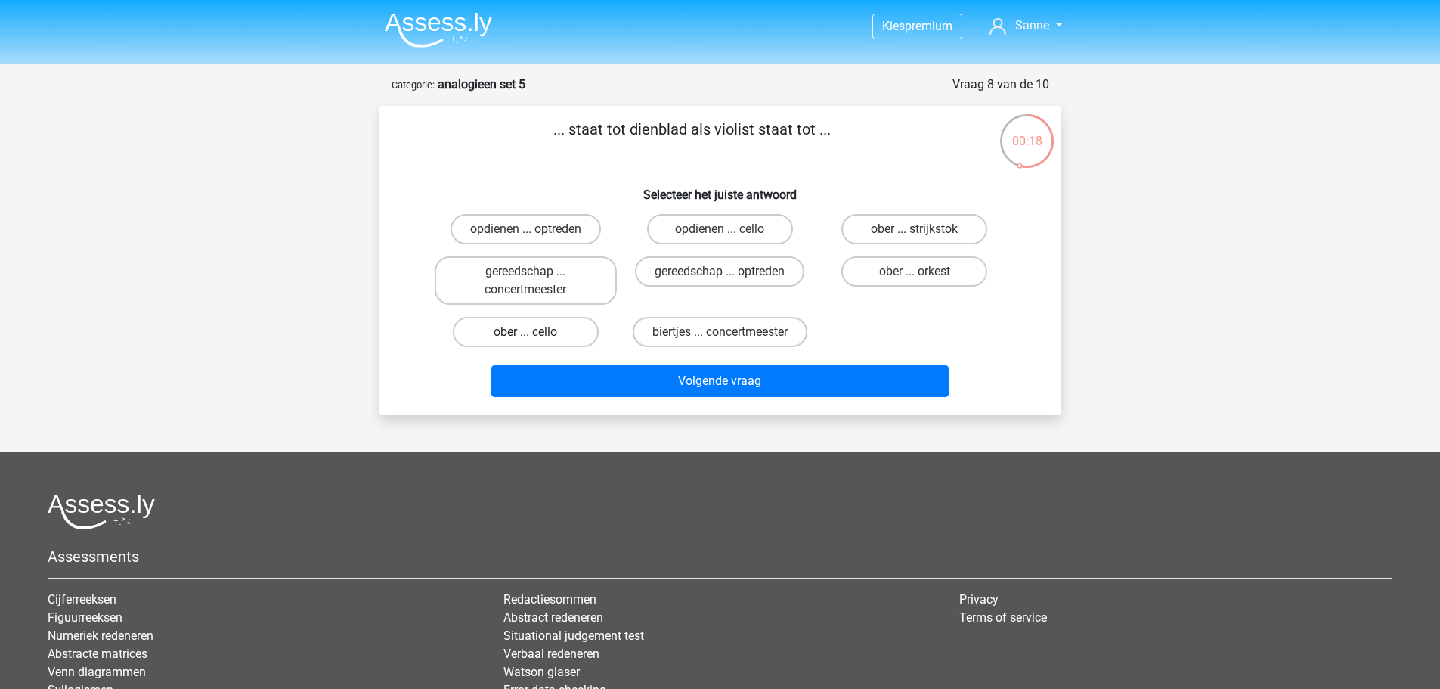
click at [542, 336] on label "ober ... cello" at bounding box center [526, 332] width 146 height 30
click at [535, 336] on input "ober ... cello" at bounding box center [530, 337] width 10 height 10
radio input "true"
click at [858, 230] on label "ober ... strijkstok" at bounding box center [914, 229] width 146 height 30
click at [915, 230] on input "ober ... strijkstok" at bounding box center [920, 234] width 10 height 10
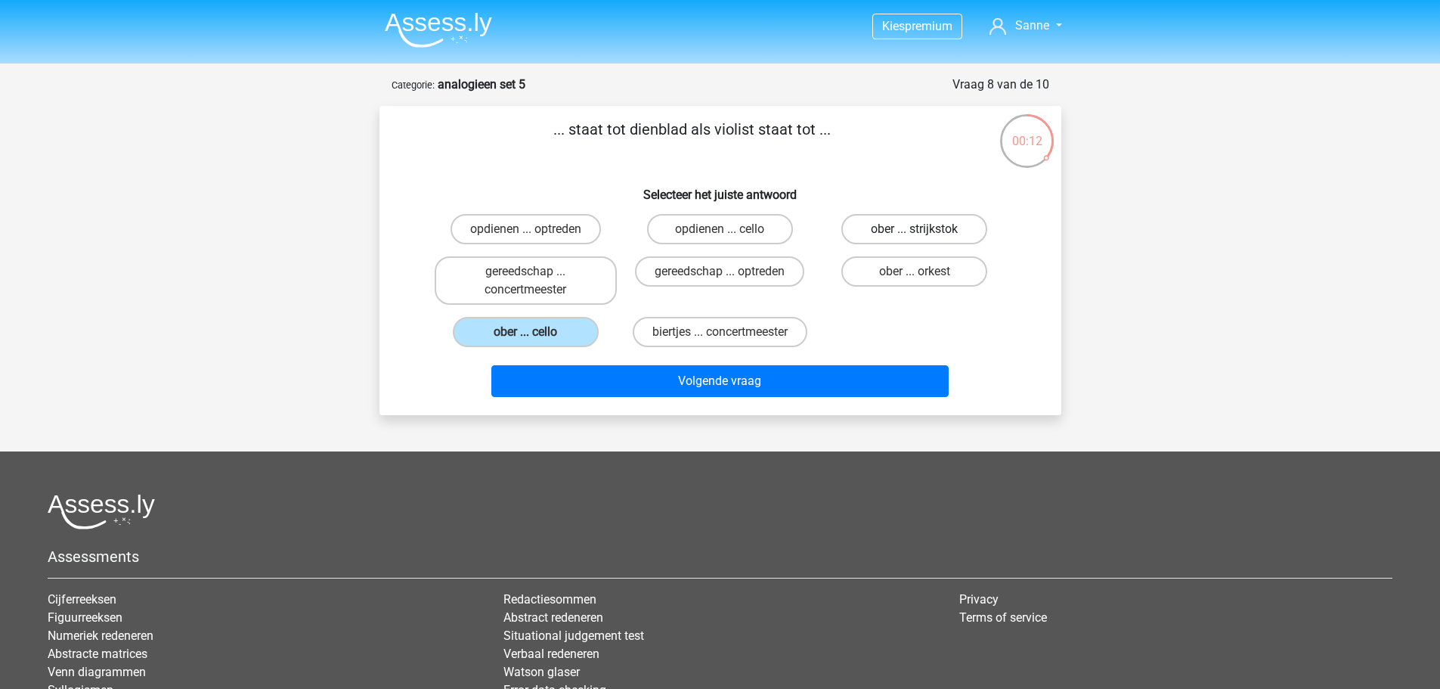
radio input "true"
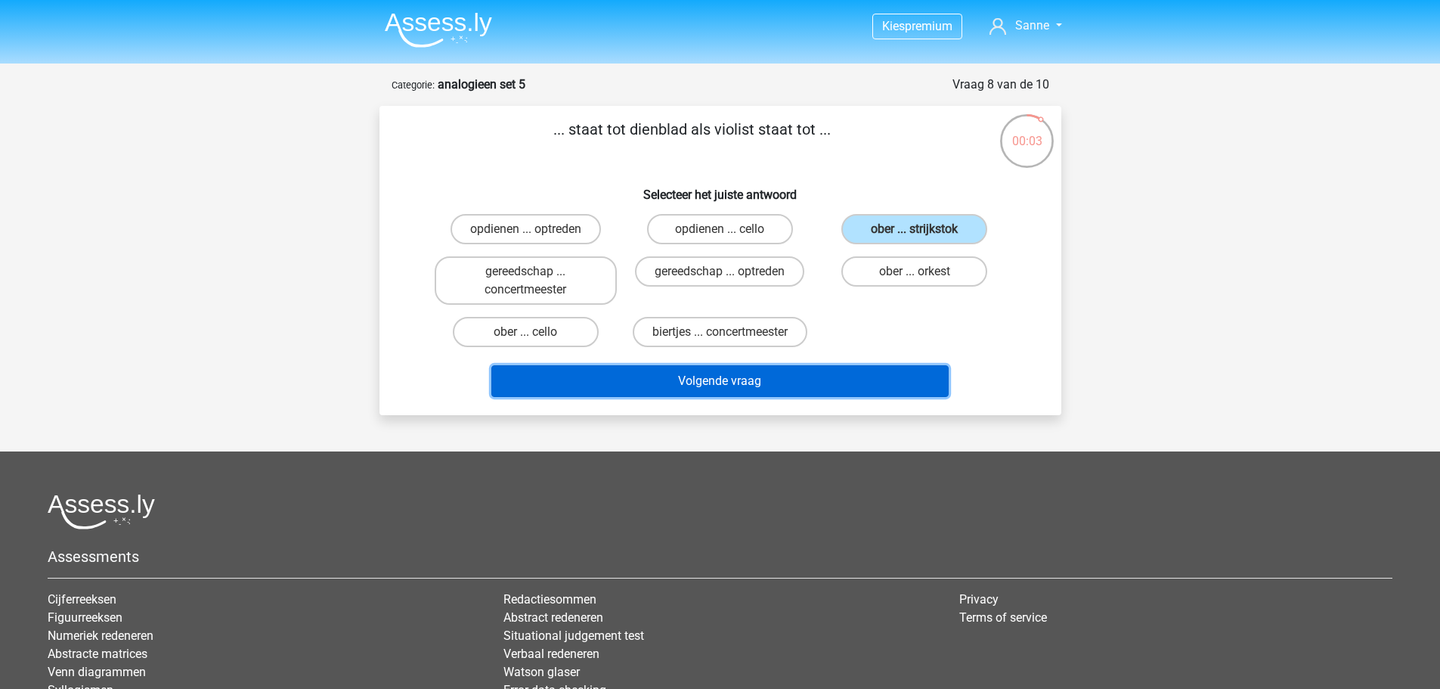
click at [705, 373] on button "Volgende vraag" at bounding box center [719, 381] width 457 height 32
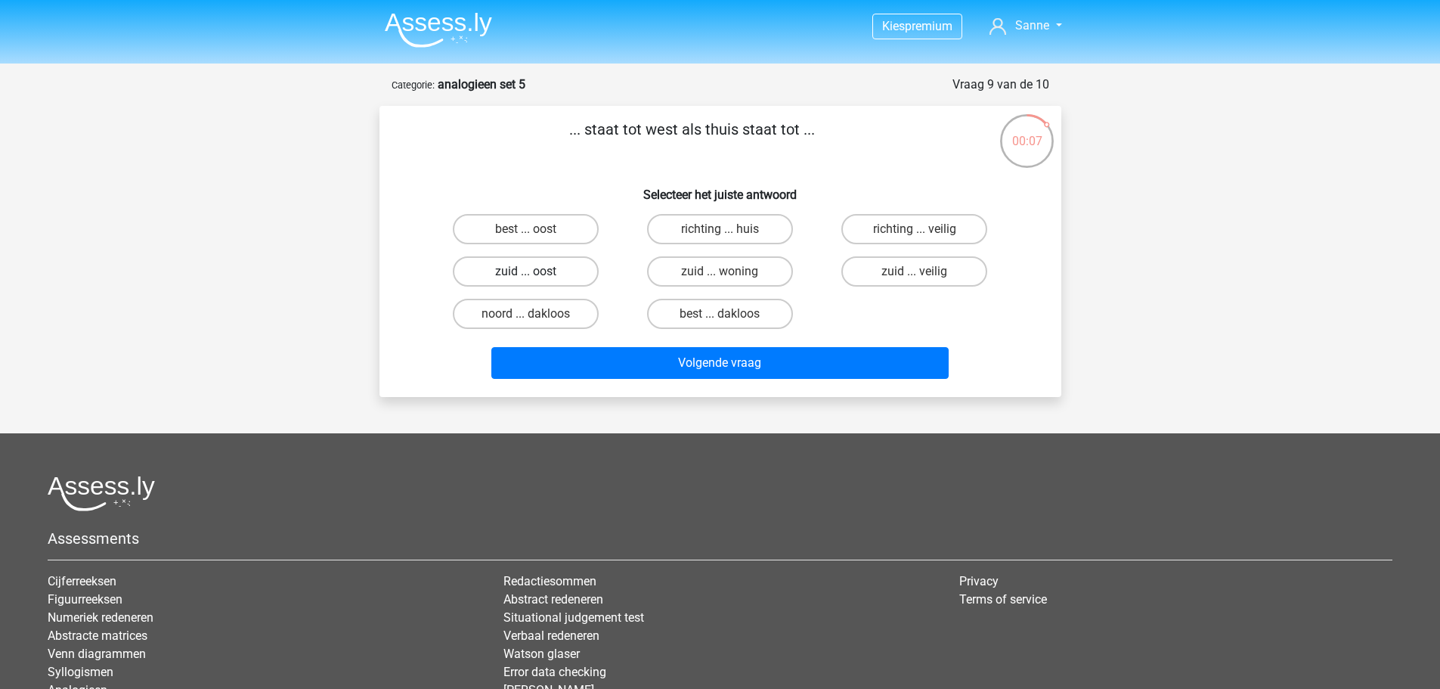
click at [572, 262] on label "zuid ... oost" at bounding box center [526, 271] width 146 height 30
click at [535, 271] on input "zuid ... oost" at bounding box center [530, 276] width 10 height 10
radio input "true"
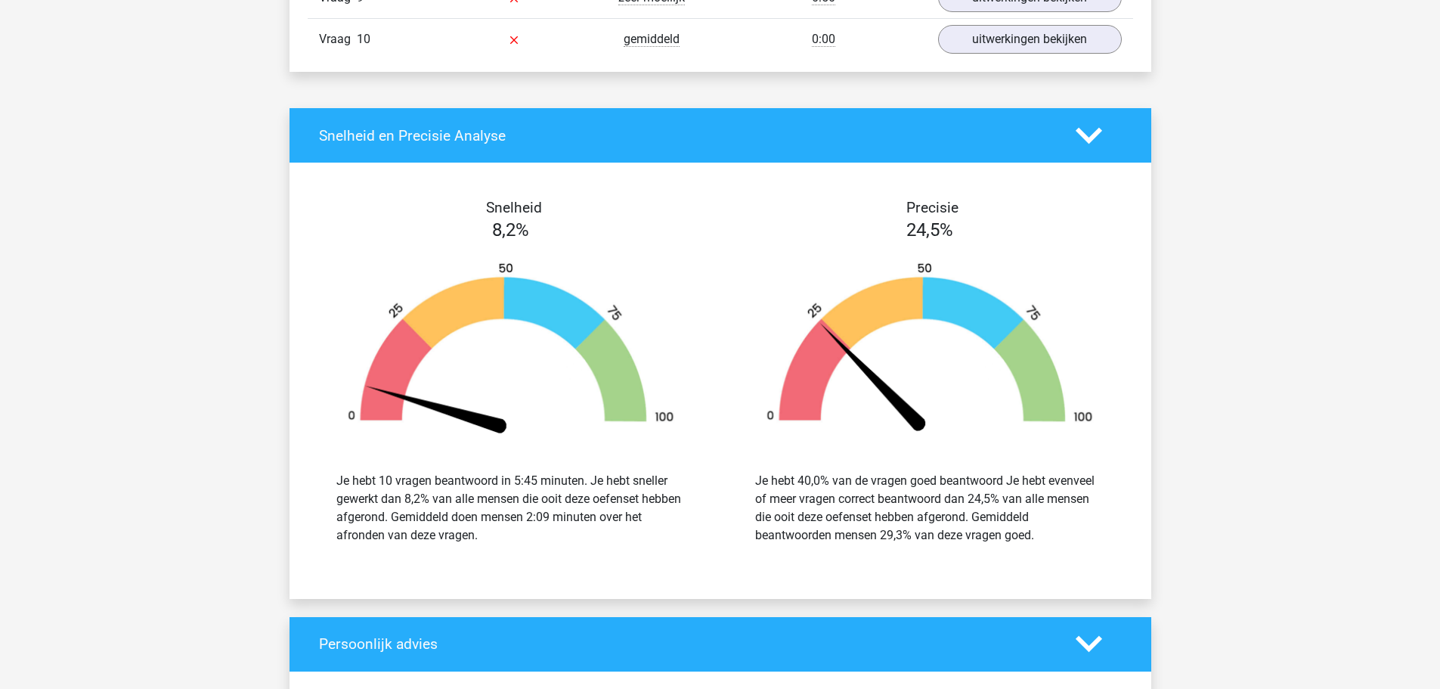
scroll to position [1663, 0]
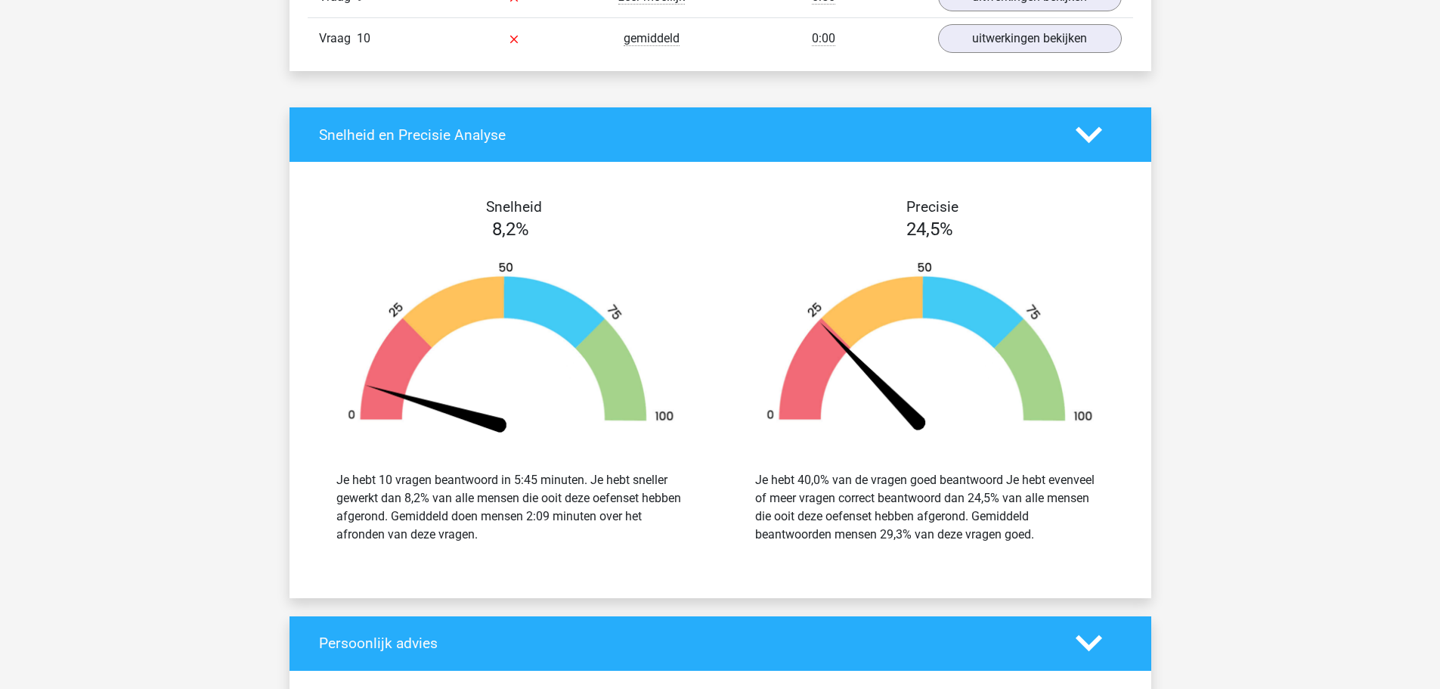
drag, startPoint x: 792, startPoint y: 501, endPoint x: 968, endPoint y: 532, distance: 178.9
click at [968, 532] on div "Je hebt 40,0% van de vragen goed beantwoord Je hebt evenveel of meer vragen cor…" at bounding box center [929, 507] width 349 height 73
drag, startPoint x: 983, startPoint y: 537, endPoint x: 860, endPoint y: 522, distance: 123.4
click at [860, 522] on div "Je hebt 40,0% van de vragen goed beantwoord Je hebt evenveel of meer vragen cor…" at bounding box center [929, 507] width 349 height 73
click at [832, 514] on div "Je hebt 40,0% van de vragen goed beantwoord Je hebt evenveel of meer vragen cor…" at bounding box center [929, 507] width 349 height 73
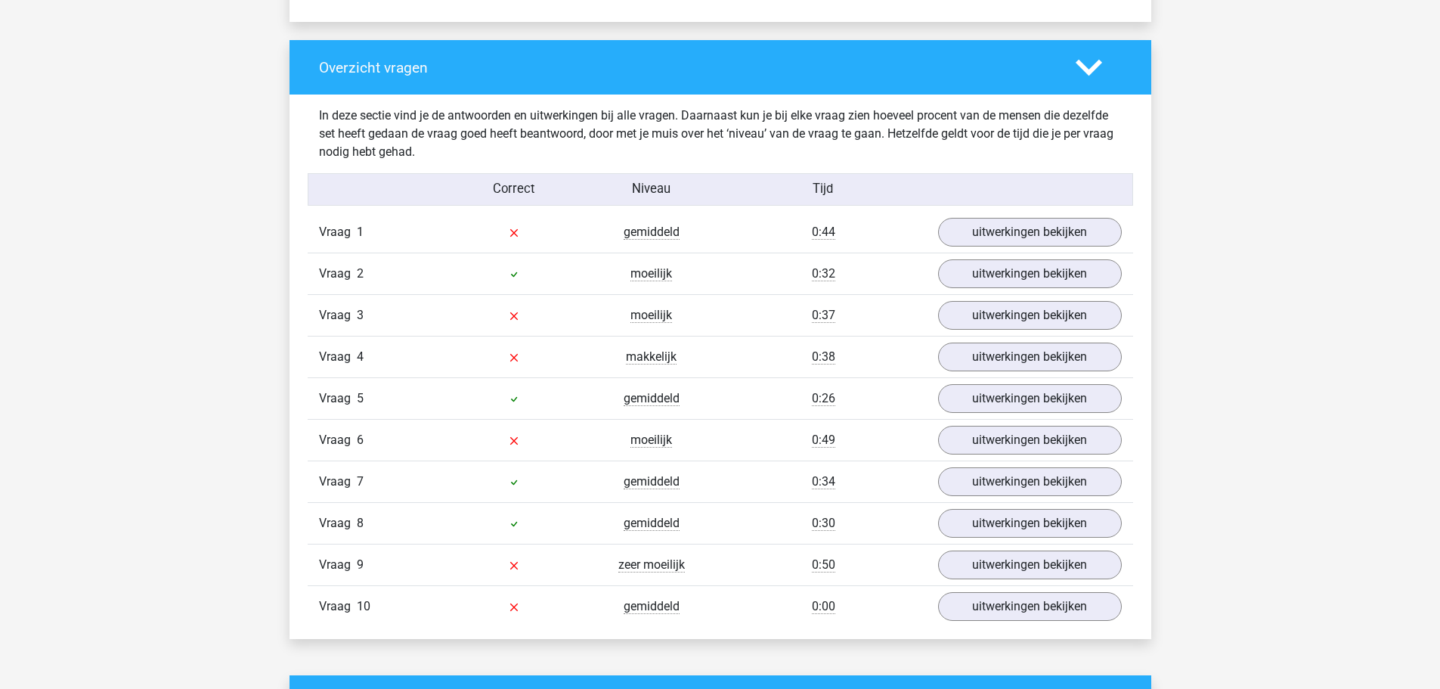
scroll to position [1134, 0]
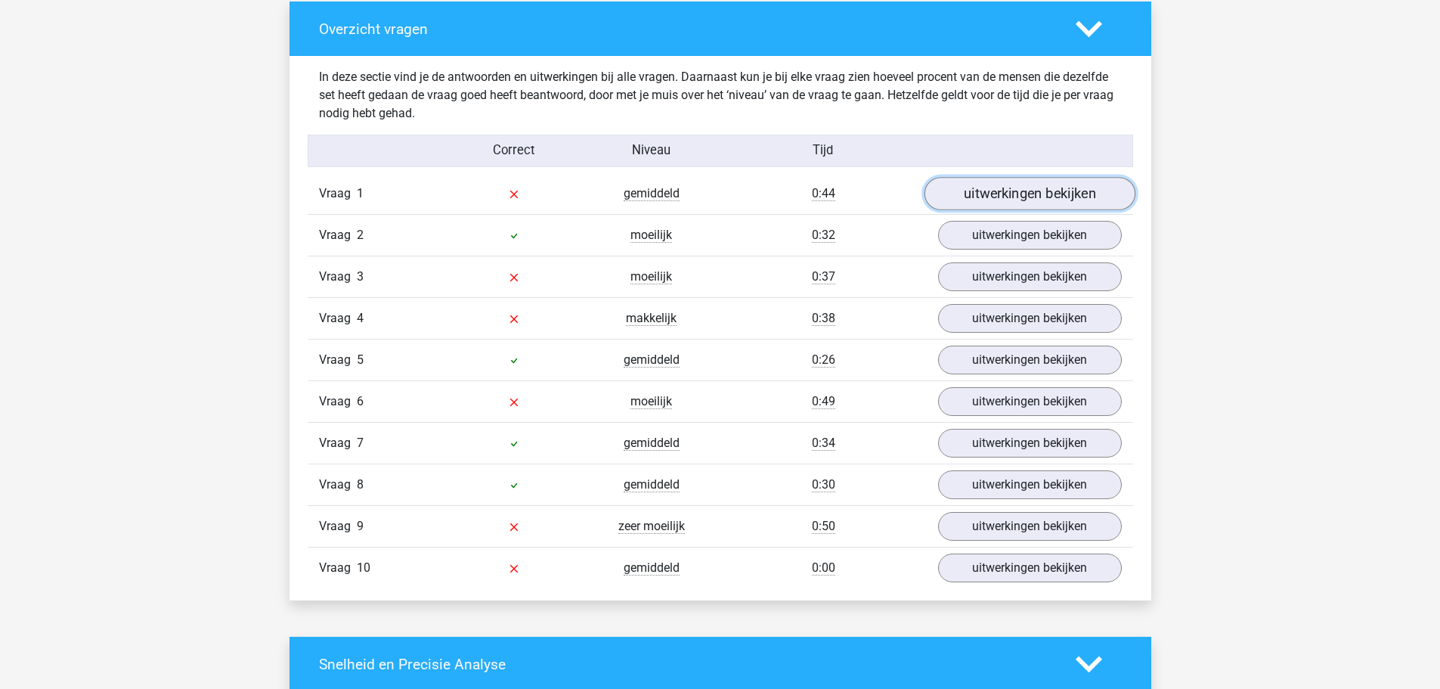
click at [974, 194] on link "uitwerkingen bekijken" at bounding box center [1029, 194] width 211 height 33
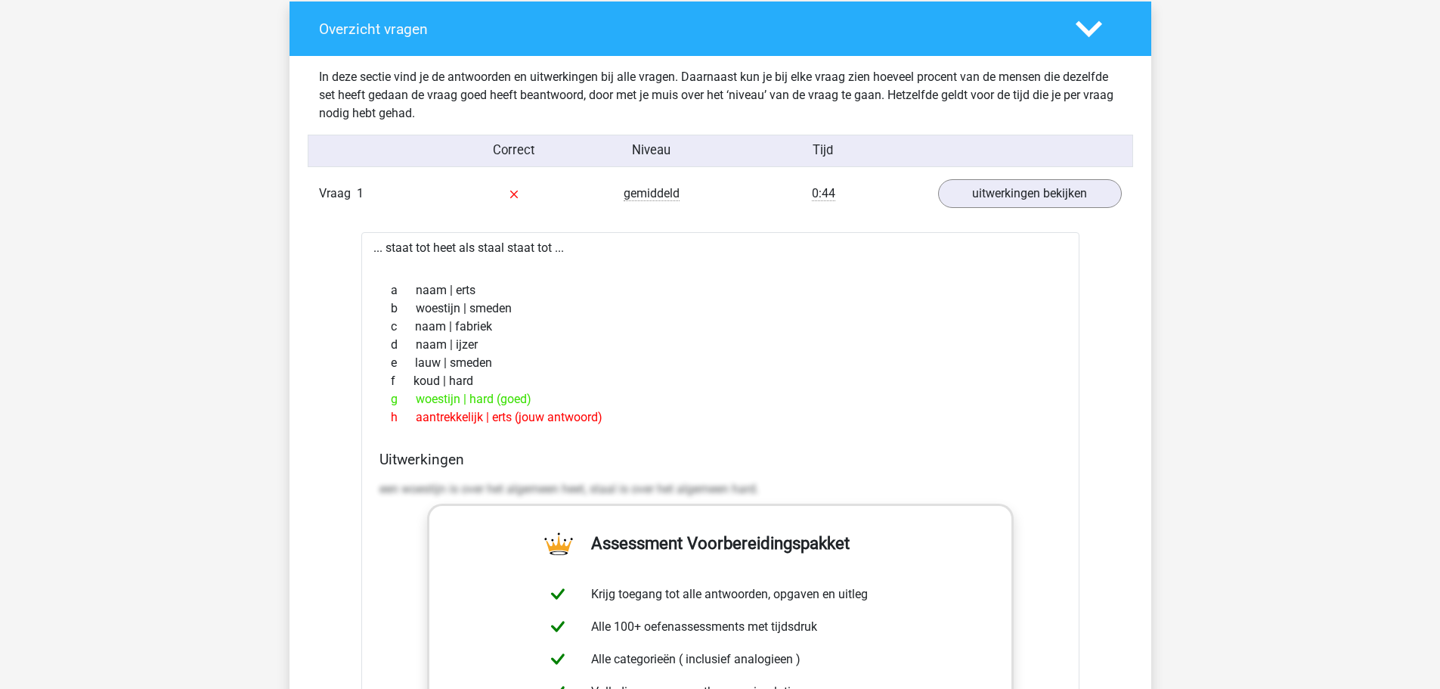
drag, startPoint x: 600, startPoint y: 423, endPoint x: 373, endPoint y: 246, distance: 287.5
click at [373, 246] on div "... staat tot heet als staal staat tot ... a naam | erts b woestijn | smeden c …" at bounding box center [720, 614] width 718 height 765
copy div "... staat tot heet als staal staat tot ... a naam | erts b woestijn | smeden c …"
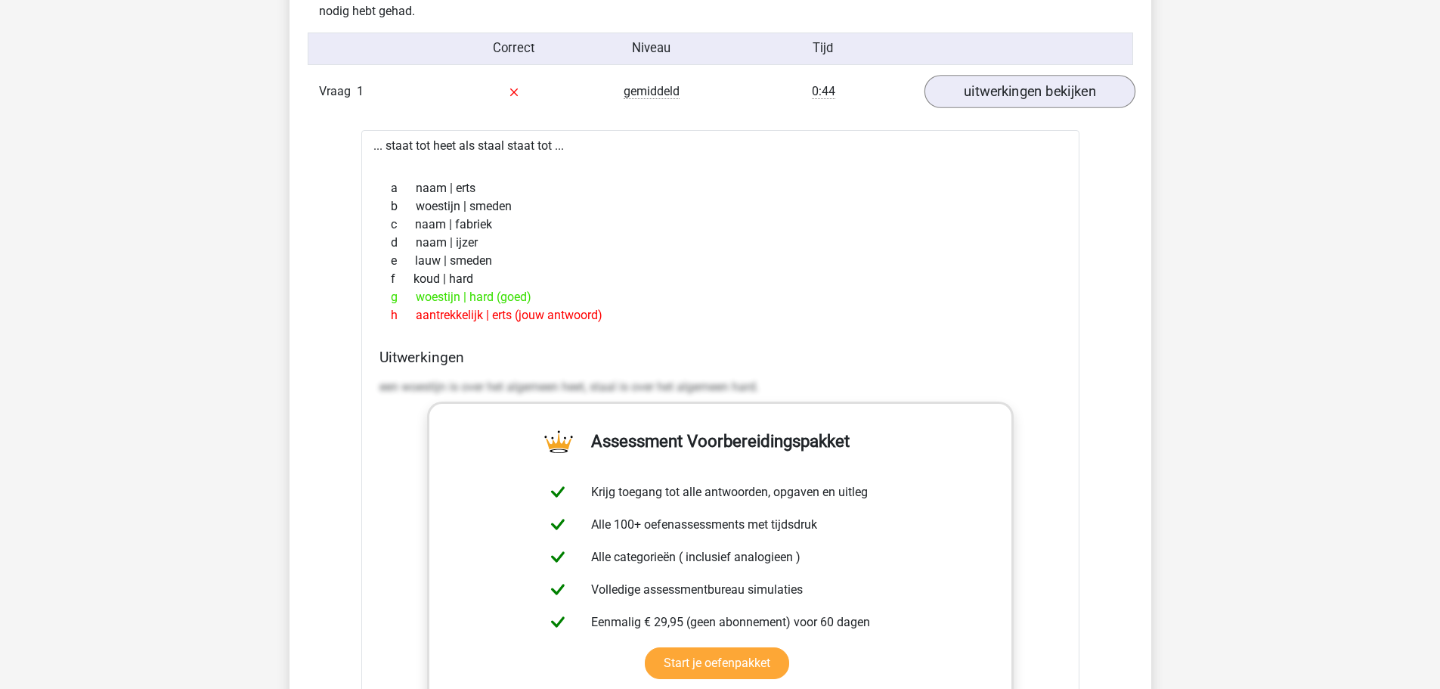
scroll to position [1210, 0]
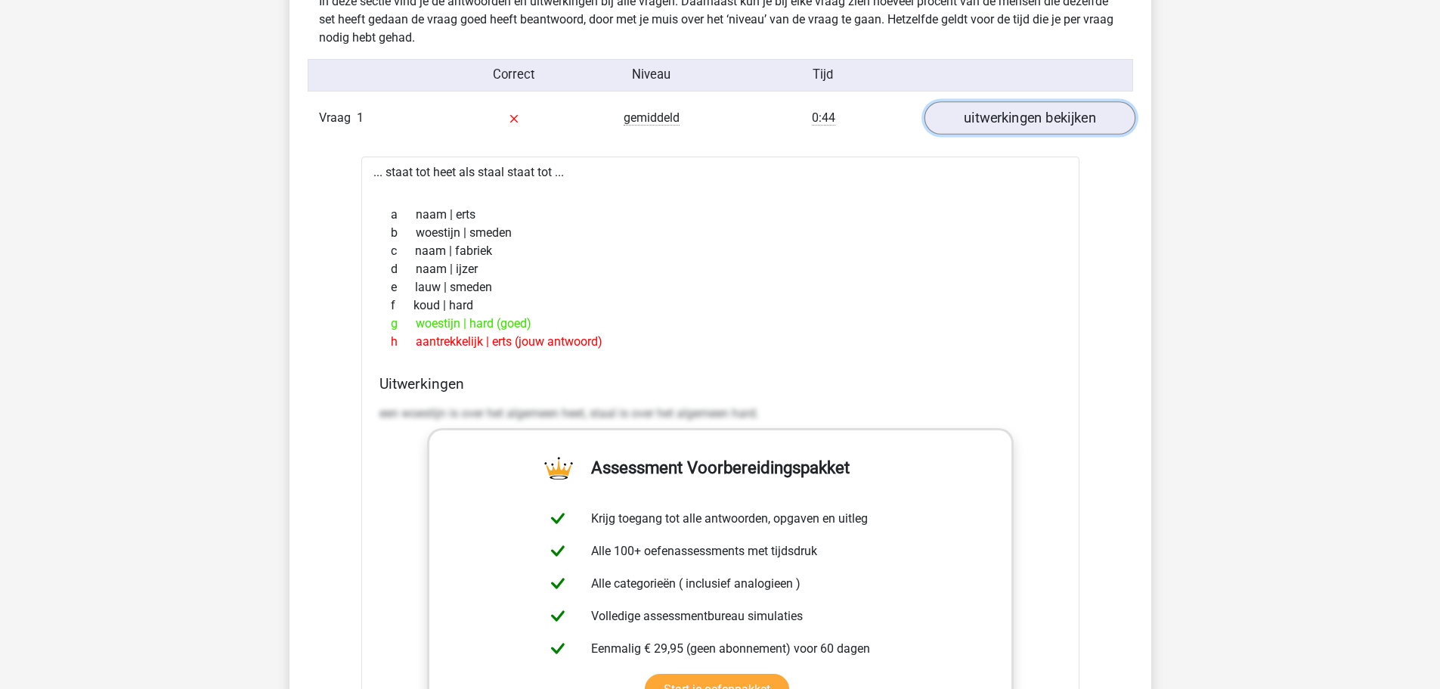
click at [1009, 113] on link "uitwerkingen bekijken" at bounding box center [1029, 118] width 211 height 33
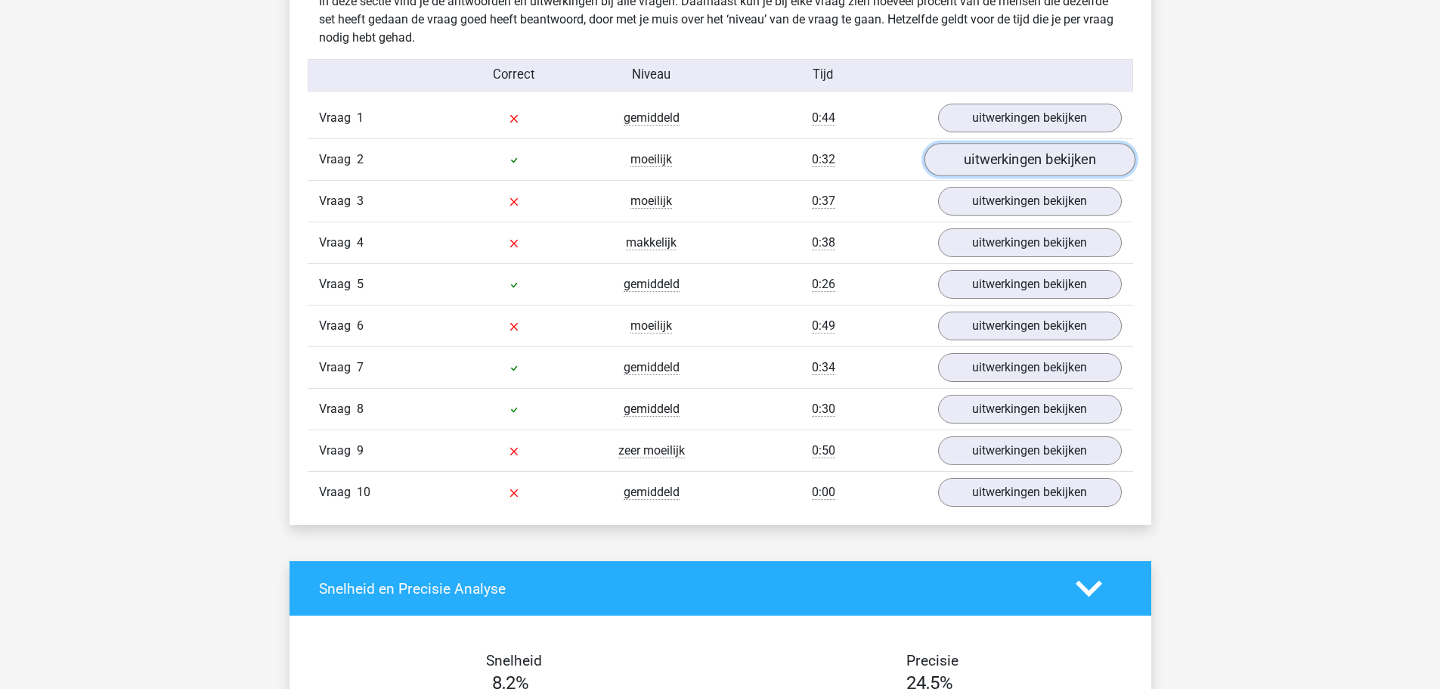
click at [1003, 153] on link "uitwerkingen bekijken" at bounding box center [1029, 160] width 211 height 33
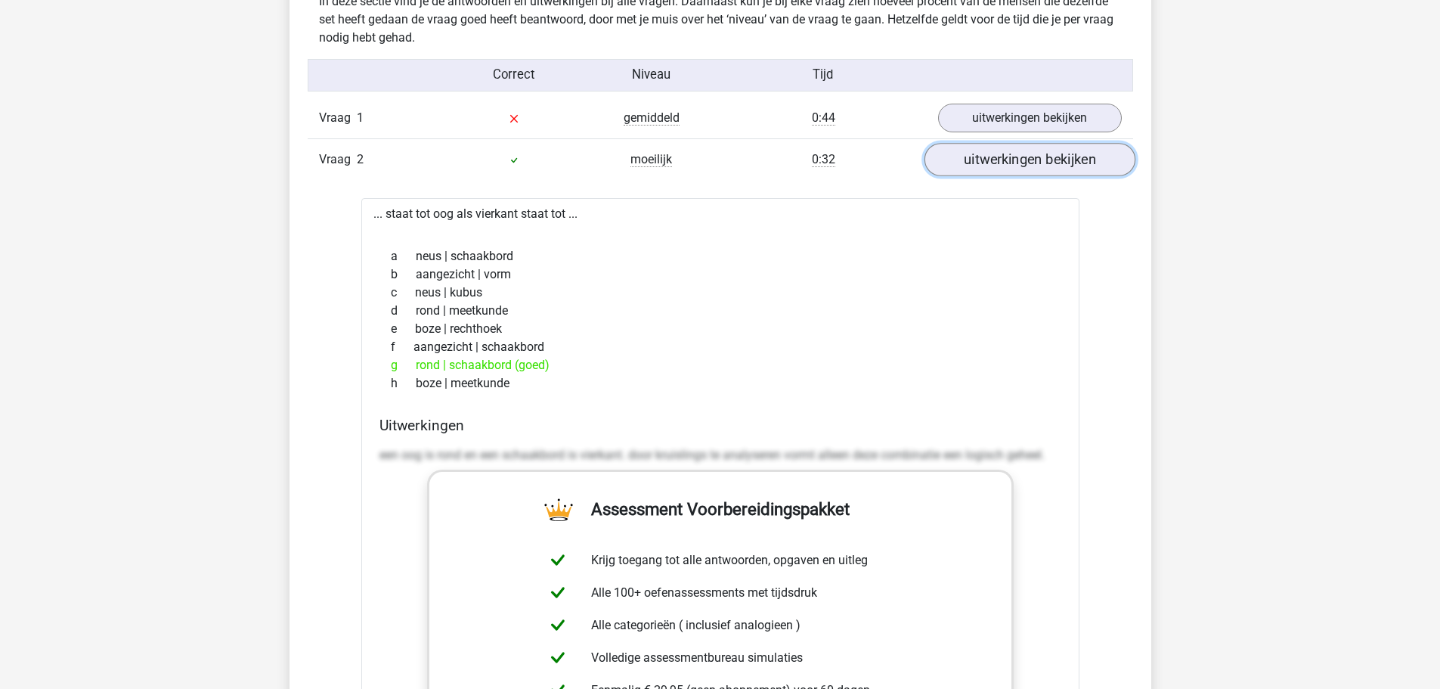
click at [1041, 157] on link "uitwerkingen bekijken" at bounding box center [1029, 160] width 211 height 33
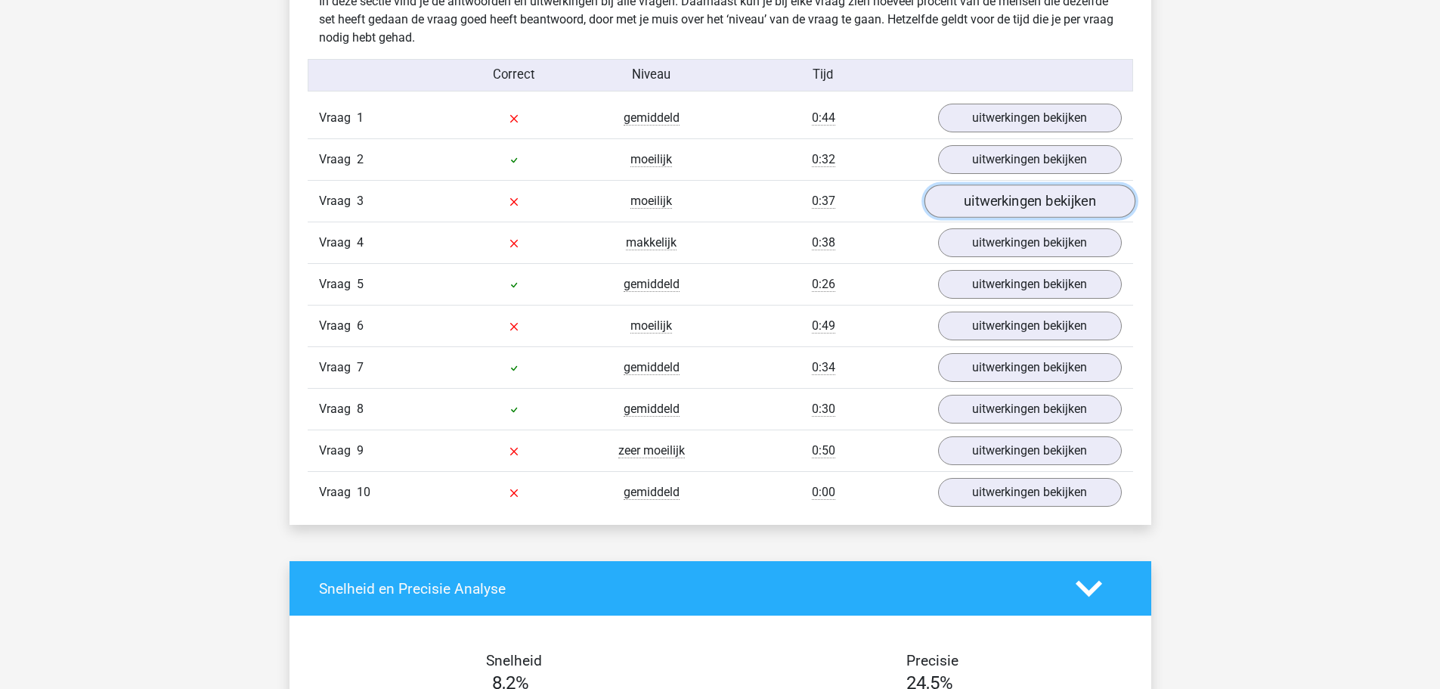
click at [996, 206] on link "uitwerkingen bekijken" at bounding box center [1029, 201] width 211 height 33
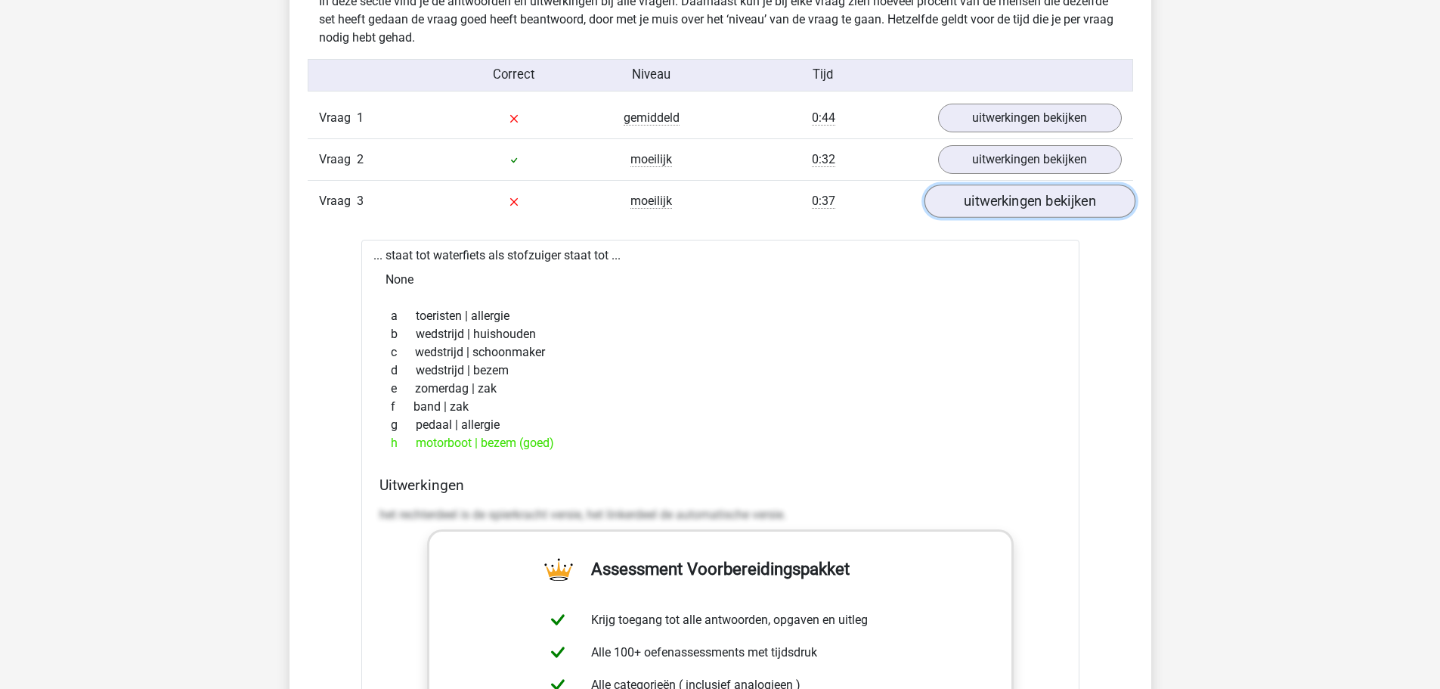
click at [1003, 211] on link "uitwerkingen bekijken" at bounding box center [1029, 201] width 211 height 33
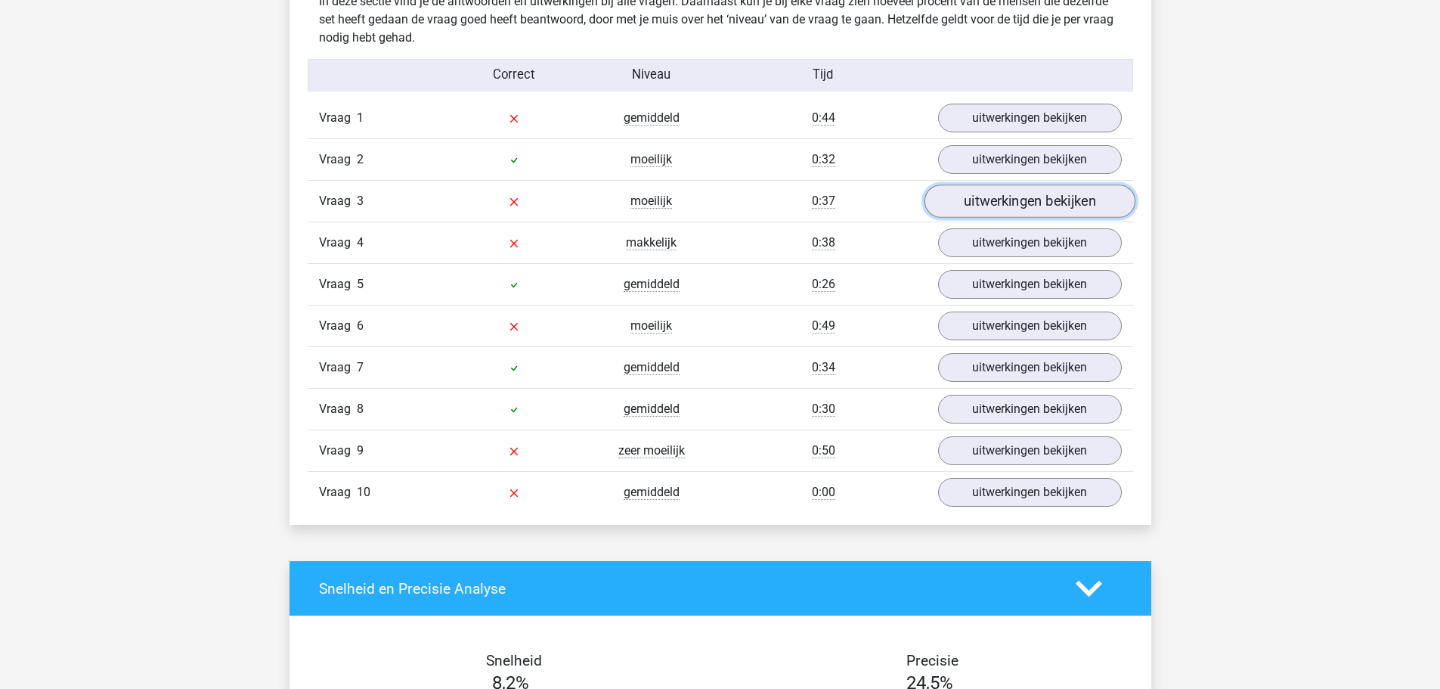
click at [998, 205] on link "uitwerkingen bekijken" at bounding box center [1029, 201] width 211 height 33
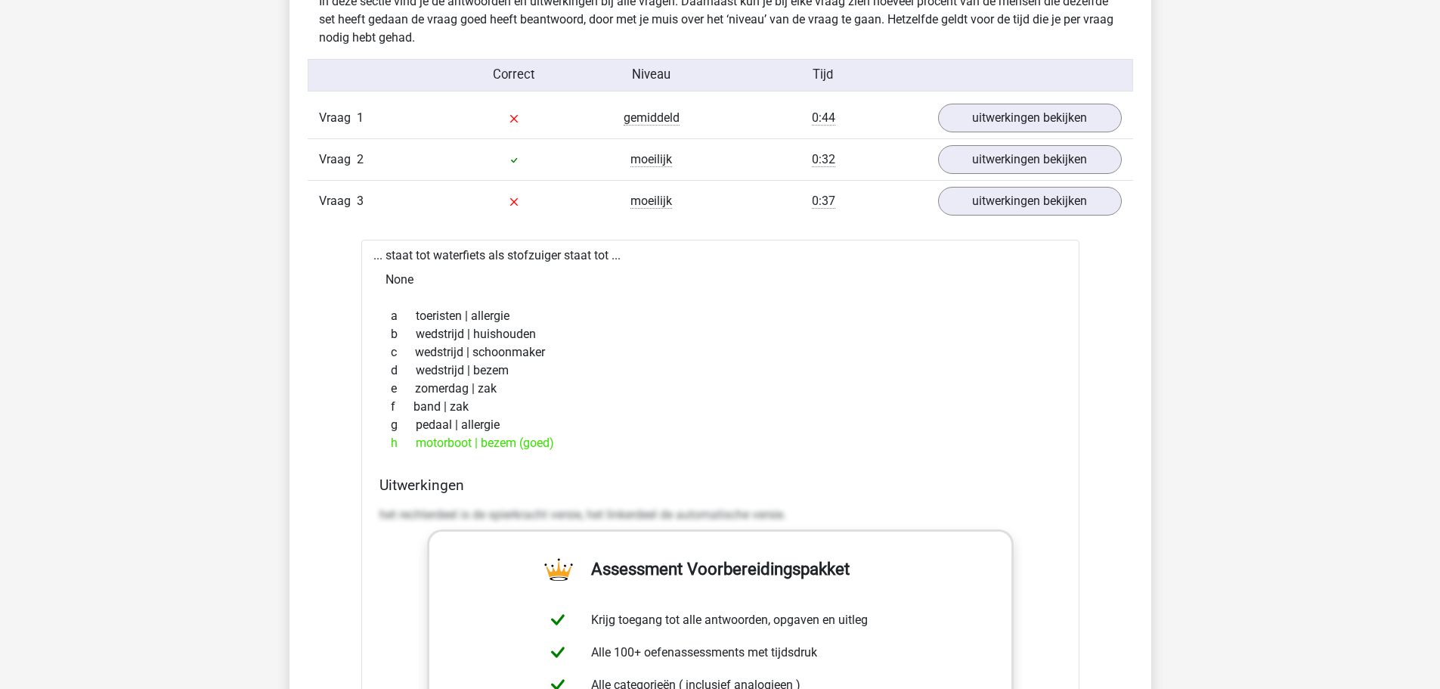
drag, startPoint x: 369, startPoint y: 253, endPoint x: 566, endPoint y: 450, distance: 278.5
click at [566, 450] on div "... staat tot waterfiets als stofzuiger staat tot ... None a toeristen | allerg…" at bounding box center [720, 631] width 718 height 783
copy div "... staat tot waterfiets als stofzuiger staat tot ... None a toeristen | allerg…"
click at [416, 256] on div "... staat tot waterfiets als stofzuiger staat tot ... None a toeristen | allerg…" at bounding box center [720, 631] width 718 height 783
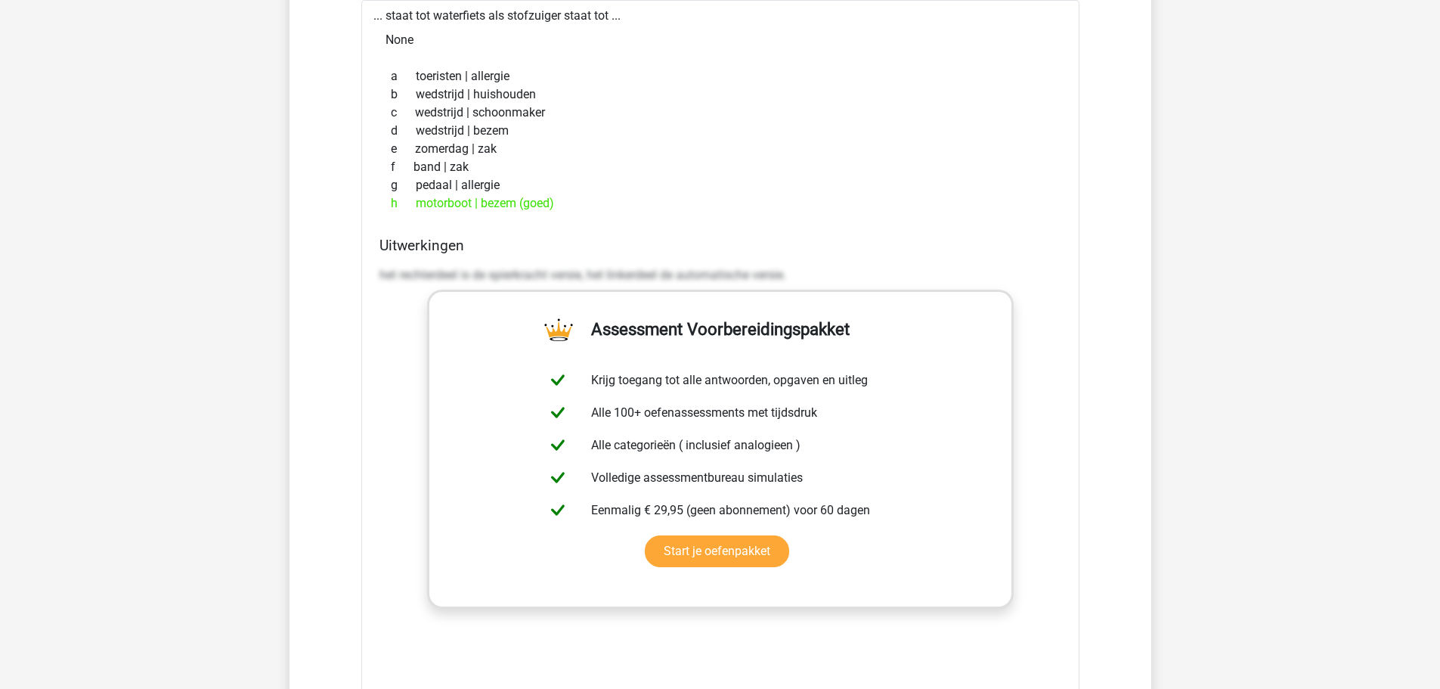
scroll to position [1285, 0]
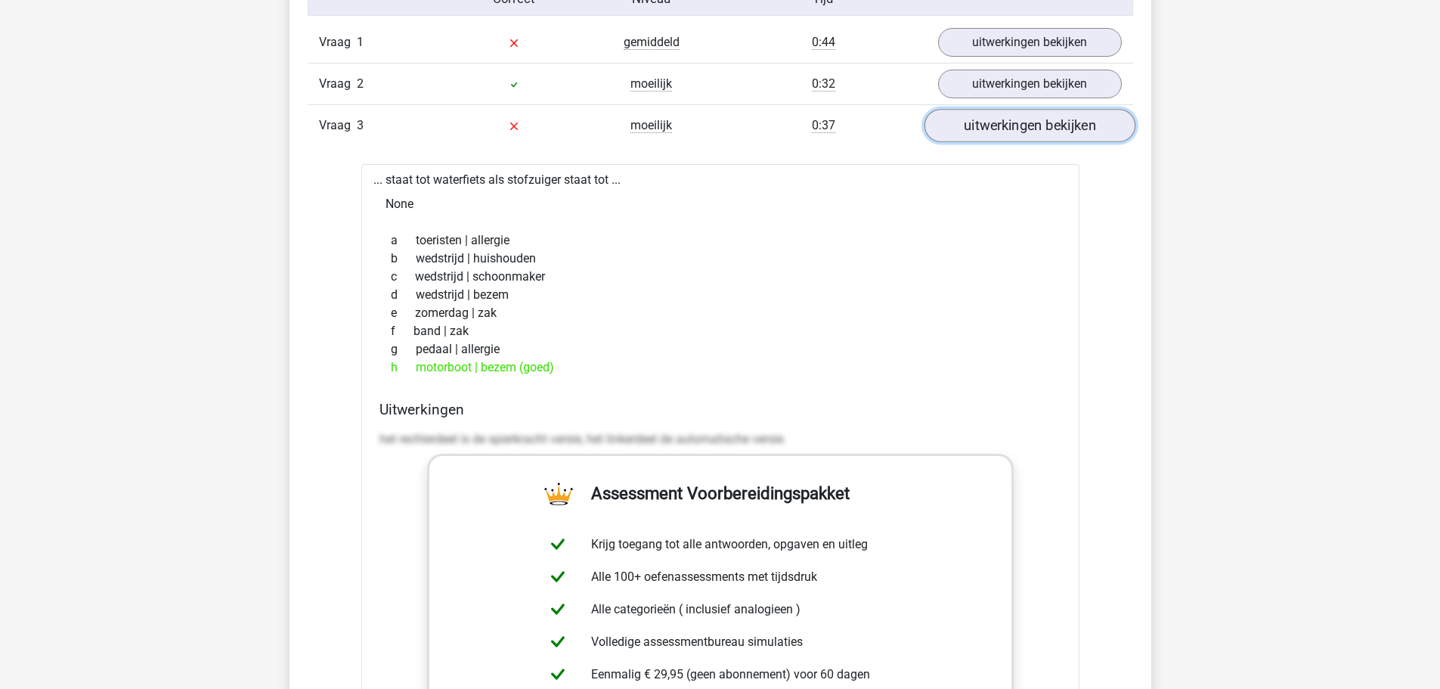
click at [1012, 129] on link "uitwerkingen bekijken" at bounding box center [1029, 126] width 211 height 33
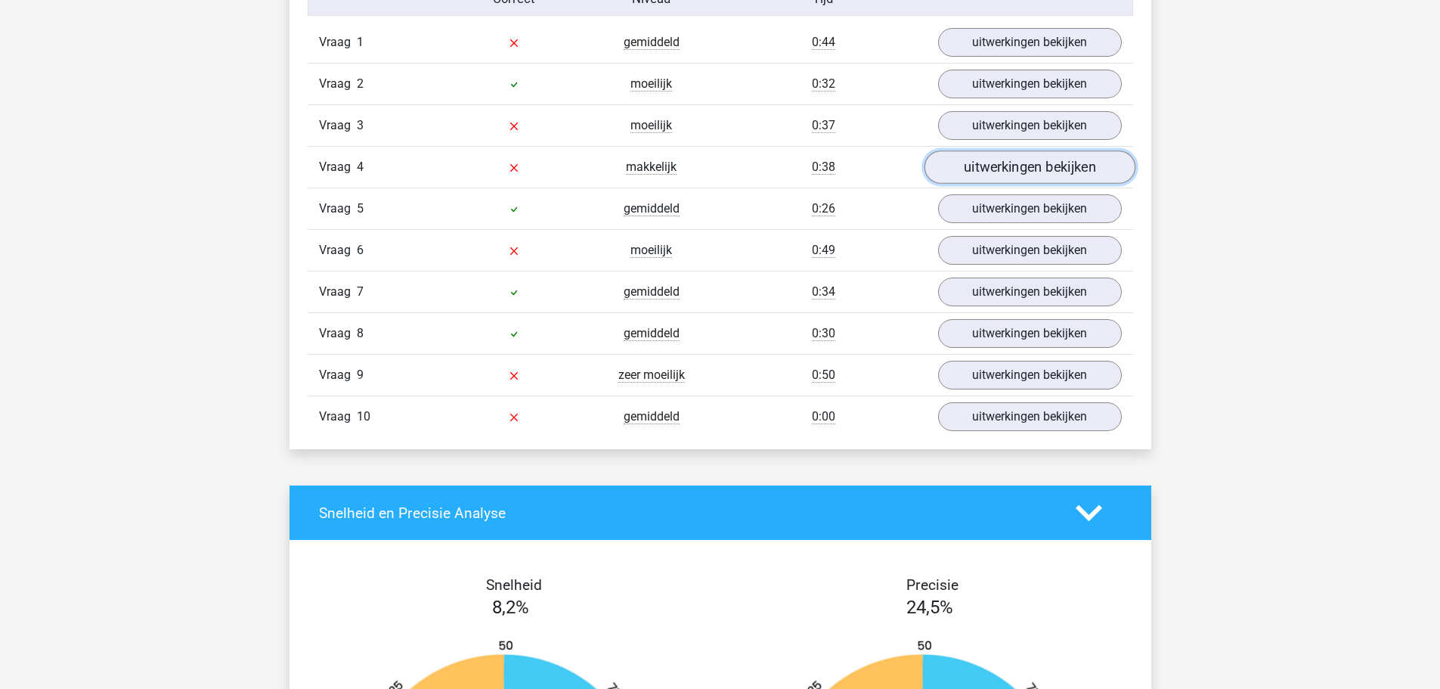
click at [999, 166] on link "uitwerkingen bekijken" at bounding box center [1029, 167] width 211 height 33
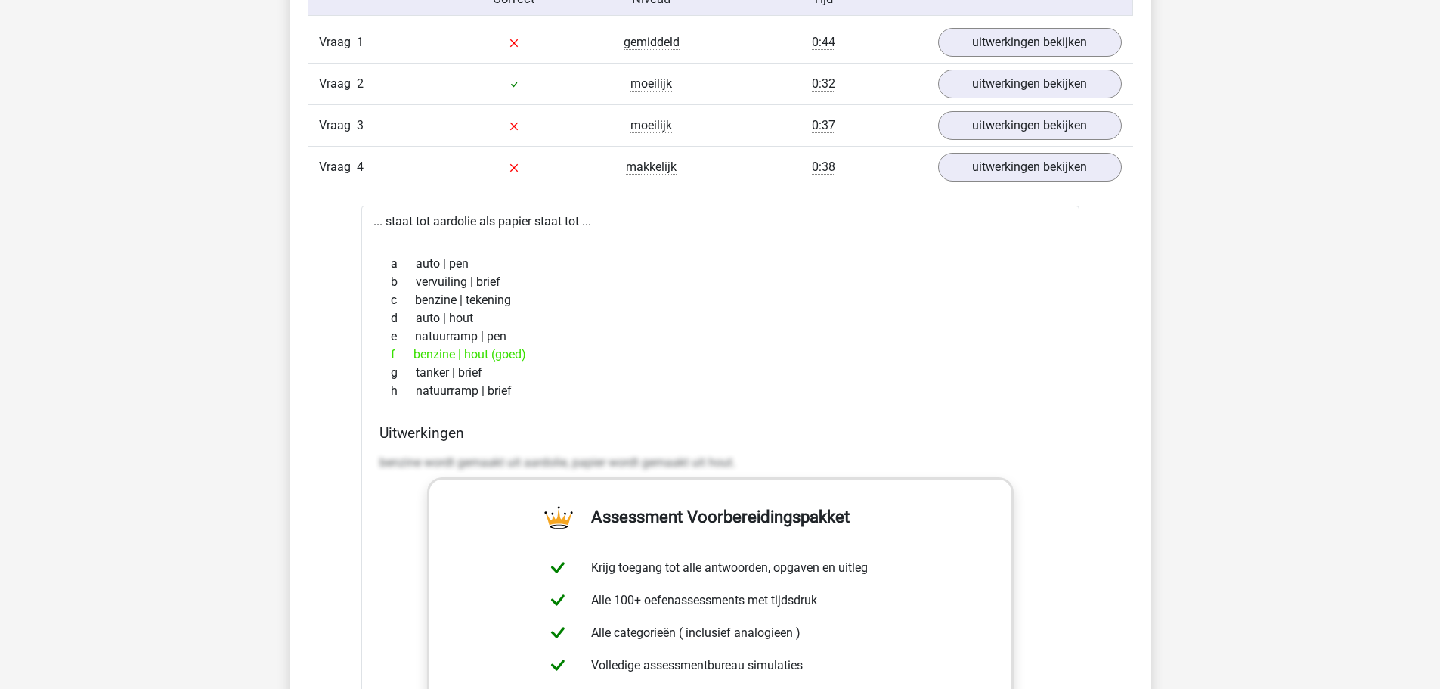
drag, startPoint x: 370, startPoint y: 224, endPoint x: 531, endPoint y: 386, distance: 228.3
click at [531, 386] on div "... staat tot aardolie als papier staat tot ... a auto | pen b vervuiling | bri…" at bounding box center [720, 588] width 718 height 765
click at [551, 339] on div "e natuurramp | pen" at bounding box center [721, 336] width 682 height 18
click at [978, 170] on link "uitwerkingen bekijken" at bounding box center [1029, 167] width 211 height 33
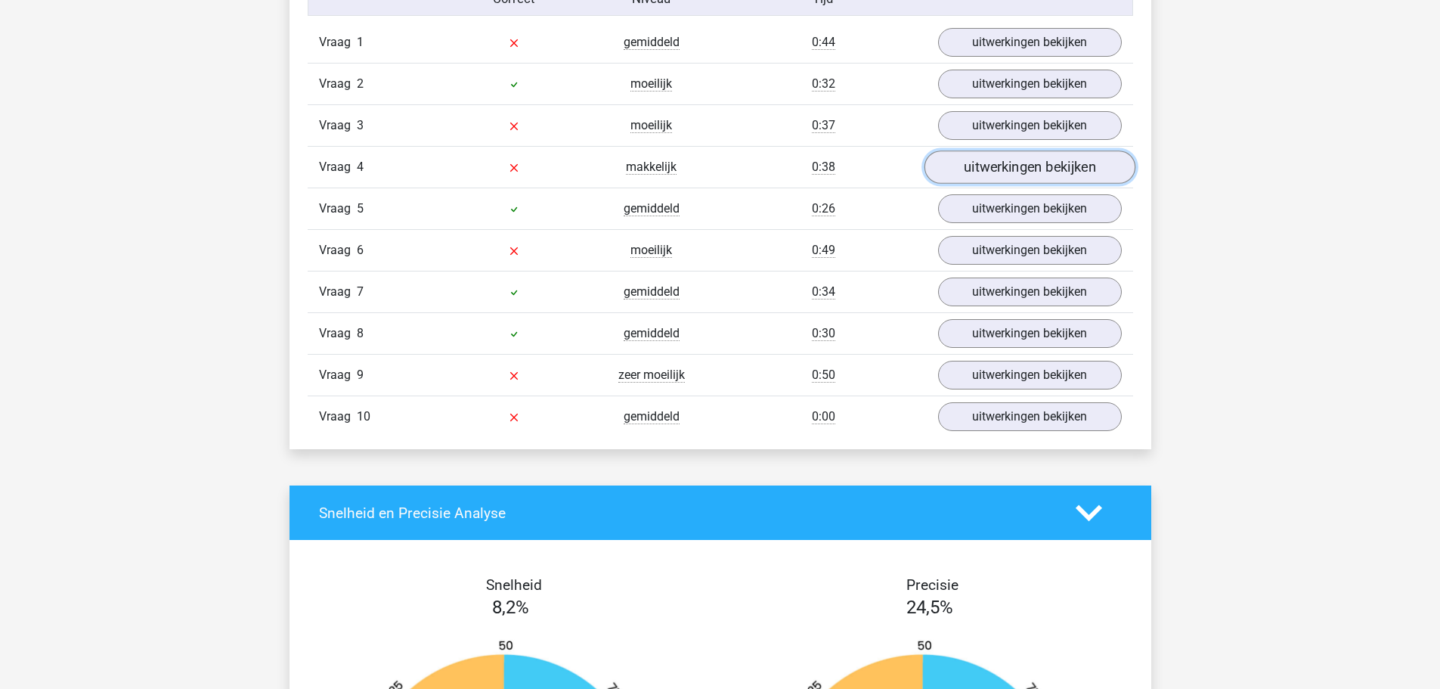
click at [978, 170] on link "uitwerkingen bekijken" at bounding box center [1029, 167] width 211 height 33
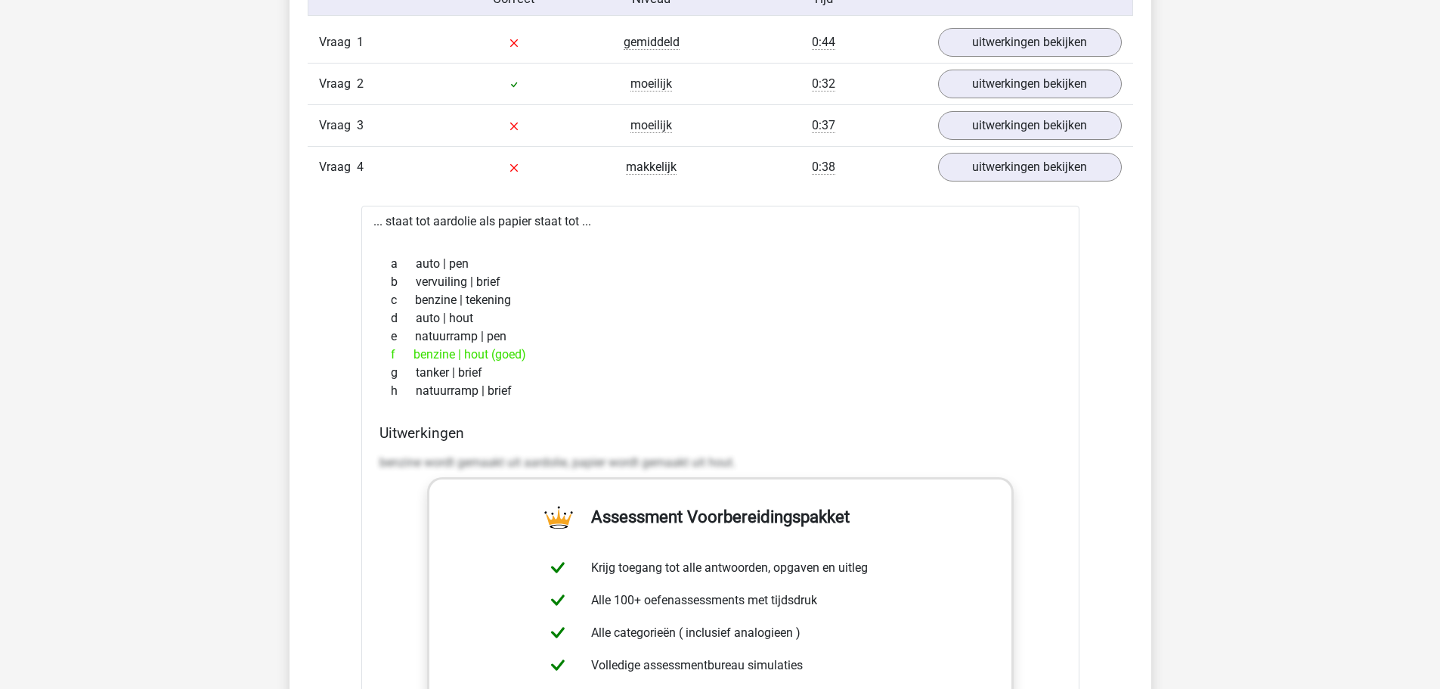
drag, startPoint x: 373, startPoint y: 224, endPoint x: 529, endPoint y: 387, distance: 225.7
click at [529, 387] on div "... staat tot aardolie als papier staat tot ... a auto | pen b vervuiling | bri…" at bounding box center [720, 588] width 718 height 765
copy div "... staat tot aardolie als papier staat tot ... a auto | pen b vervuiling | bri…"
click at [981, 174] on link "uitwerkingen bekijken" at bounding box center [1029, 167] width 211 height 33
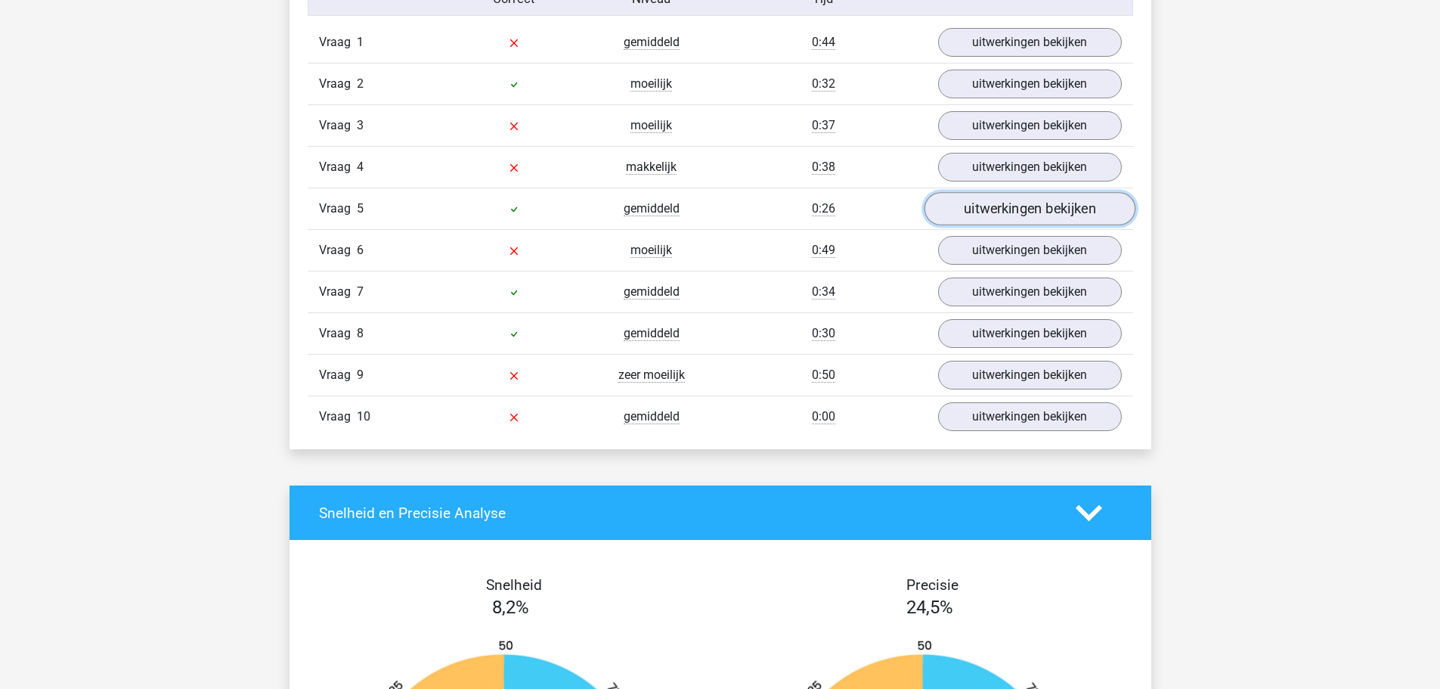
click at [987, 206] on link "uitwerkingen bekijken" at bounding box center [1029, 209] width 211 height 33
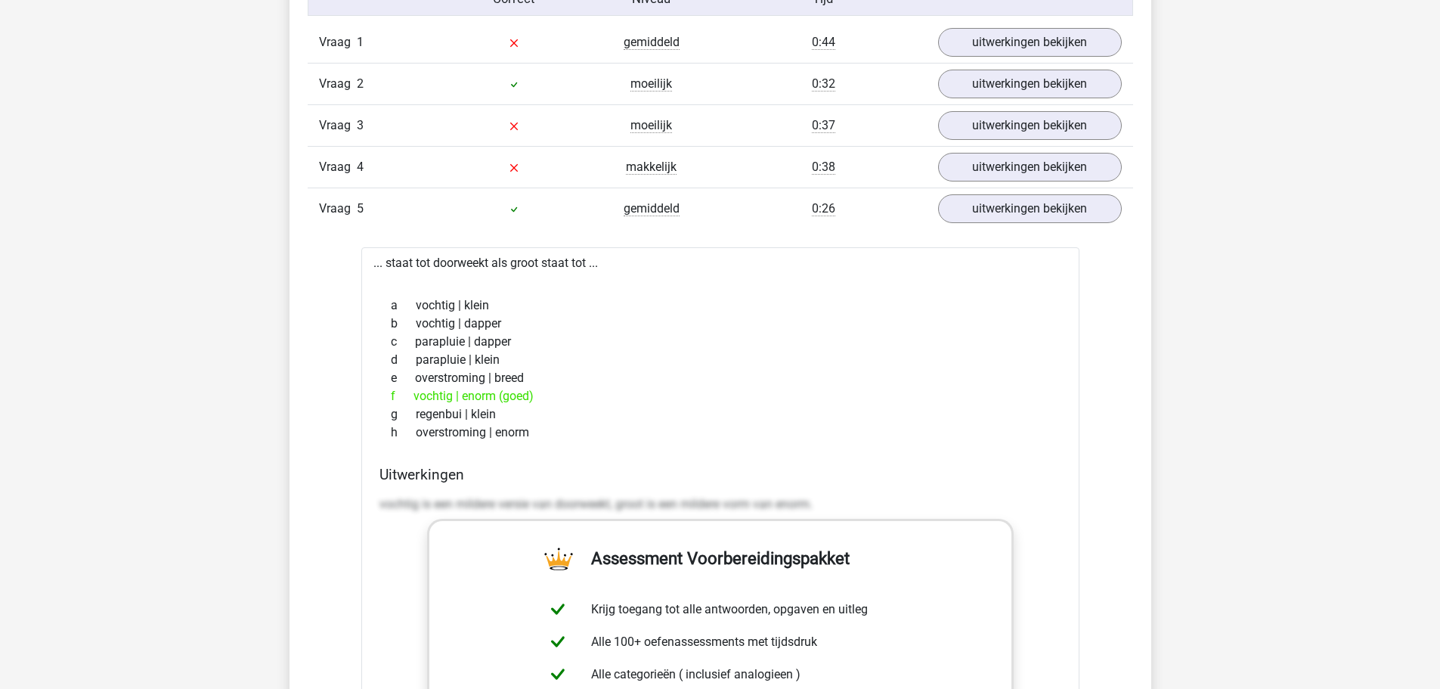
drag, startPoint x: 370, startPoint y: 262, endPoint x: 544, endPoint y: 443, distance: 250.8
click at [547, 445] on div "... staat tot doorweekt als groot staat tot ... a vochtig | klein b vochtig | d…" at bounding box center [720, 629] width 718 height 765
copy div "... staat tot doorweekt als groot staat tot ... a vochtig | klein b vochtig | d…"
click at [587, 315] on div "b vochtig | dapper" at bounding box center [721, 324] width 682 height 18
click at [1037, 214] on link "uitwerkingen bekijken" at bounding box center [1029, 209] width 211 height 33
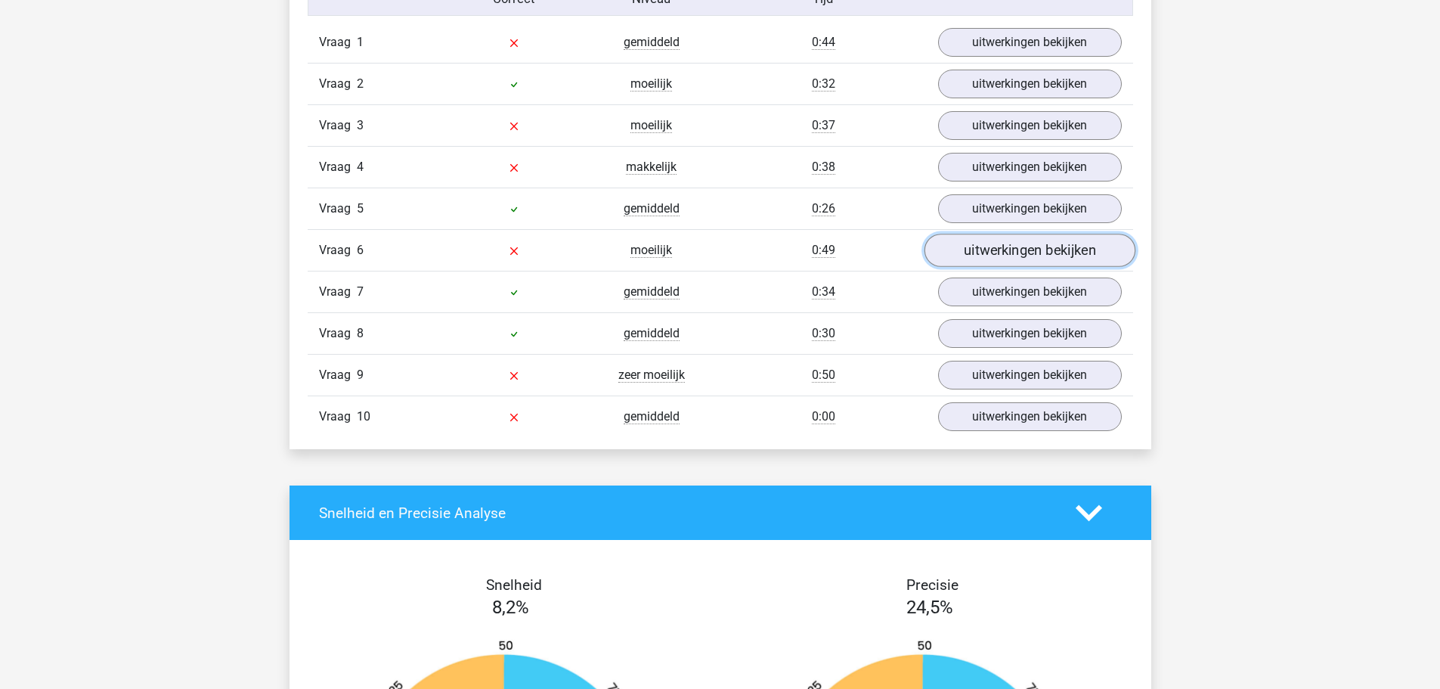
click at [1037, 244] on link "uitwerkingen bekijken" at bounding box center [1029, 250] width 211 height 33
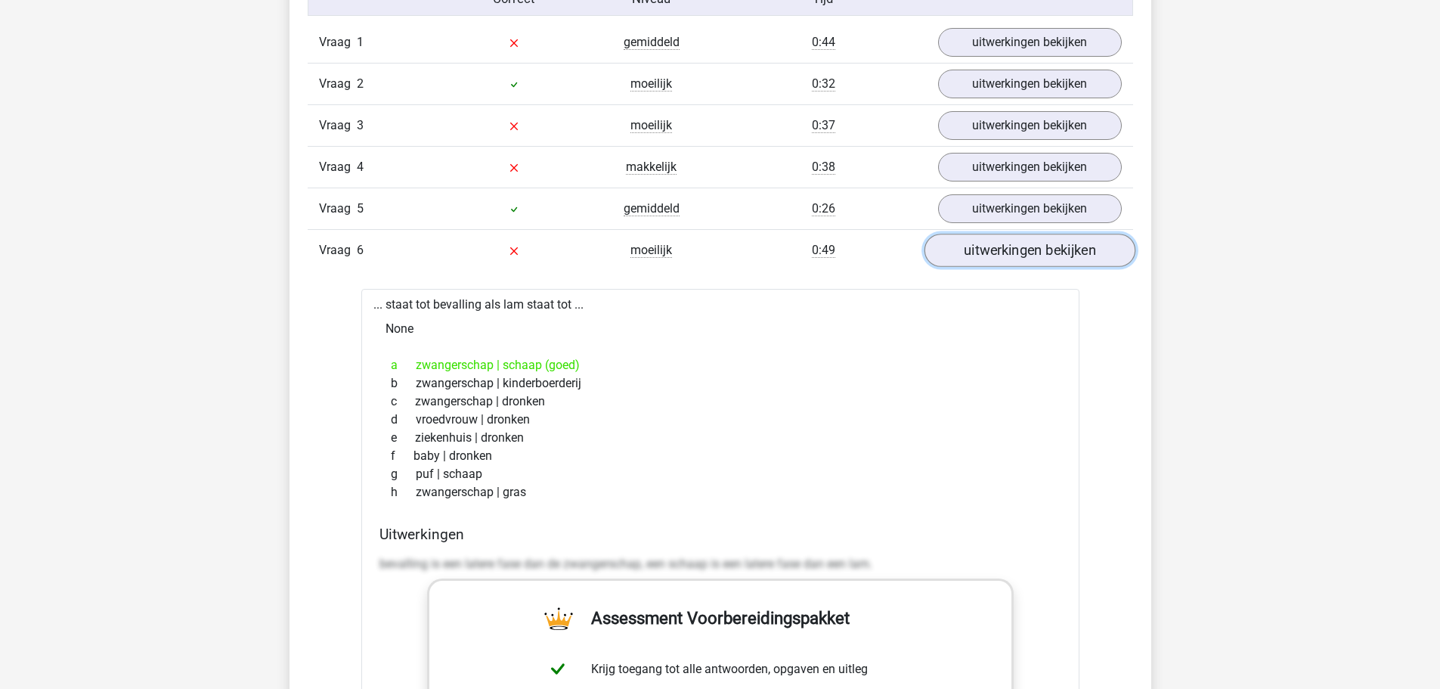
click at [1034, 244] on link "uitwerkingen bekijken" at bounding box center [1029, 250] width 211 height 33
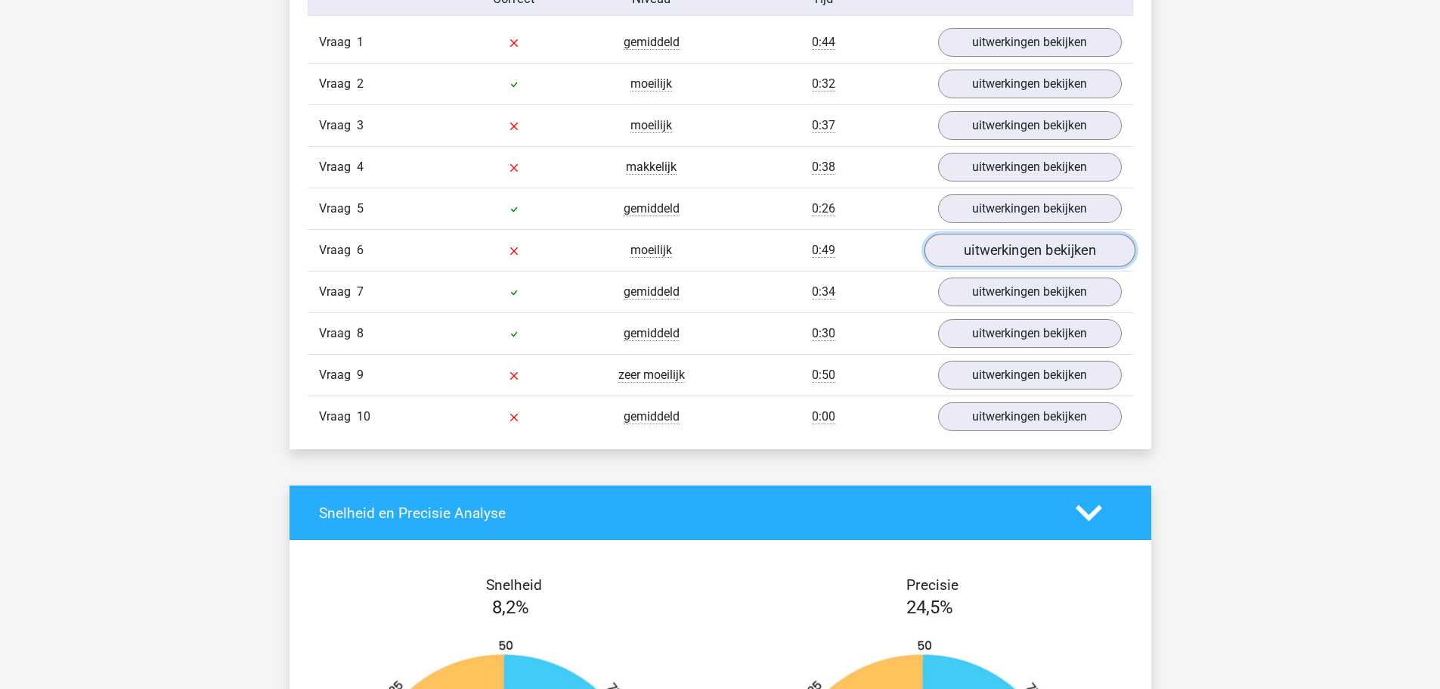
click at [1035, 254] on link "uitwerkingen bekijken" at bounding box center [1029, 250] width 211 height 33
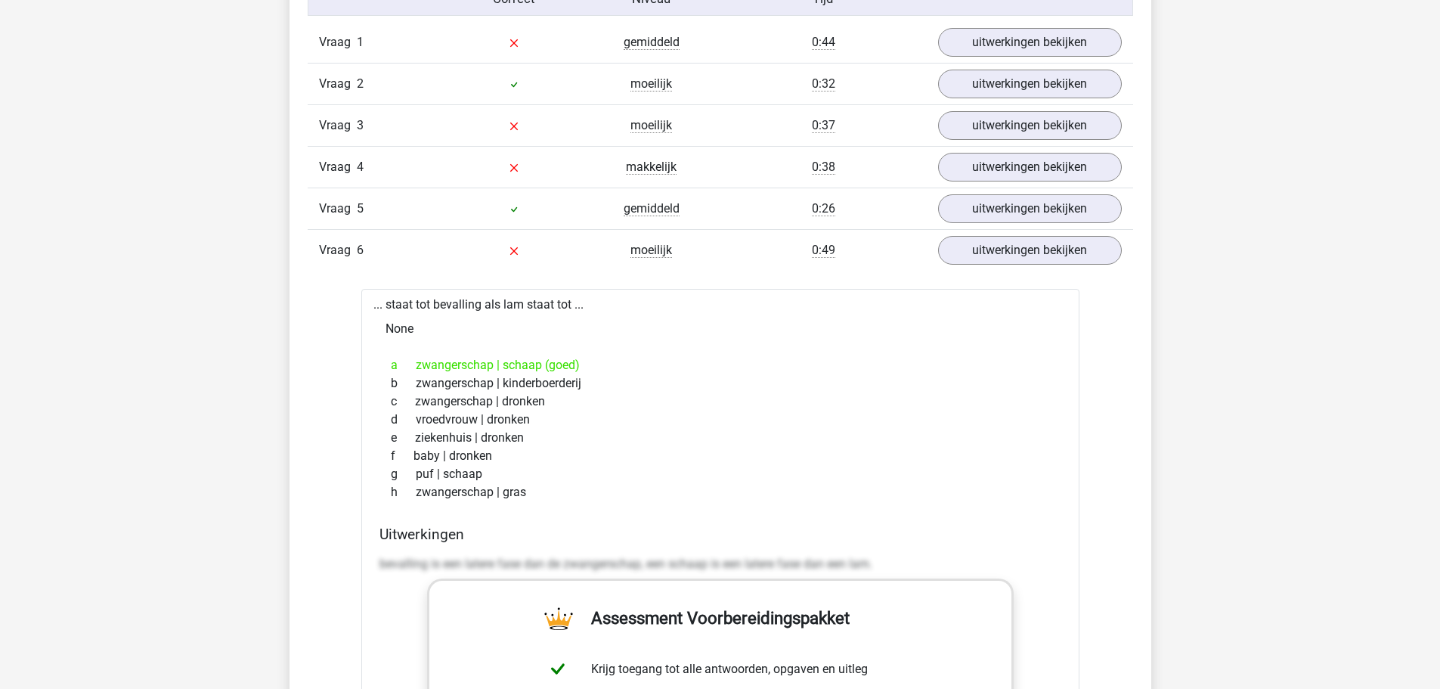
drag, startPoint x: 373, startPoint y: 305, endPoint x: 548, endPoint y: 488, distance: 253.5
click at [548, 488] on div "... staat tot bevalling als lam staat tot ... None a zwangerschap | schaap (goe…" at bounding box center [720, 680] width 718 height 783
click at [1047, 259] on link "uitwerkingen bekijken" at bounding box center [1029, 250] width 211 height 33
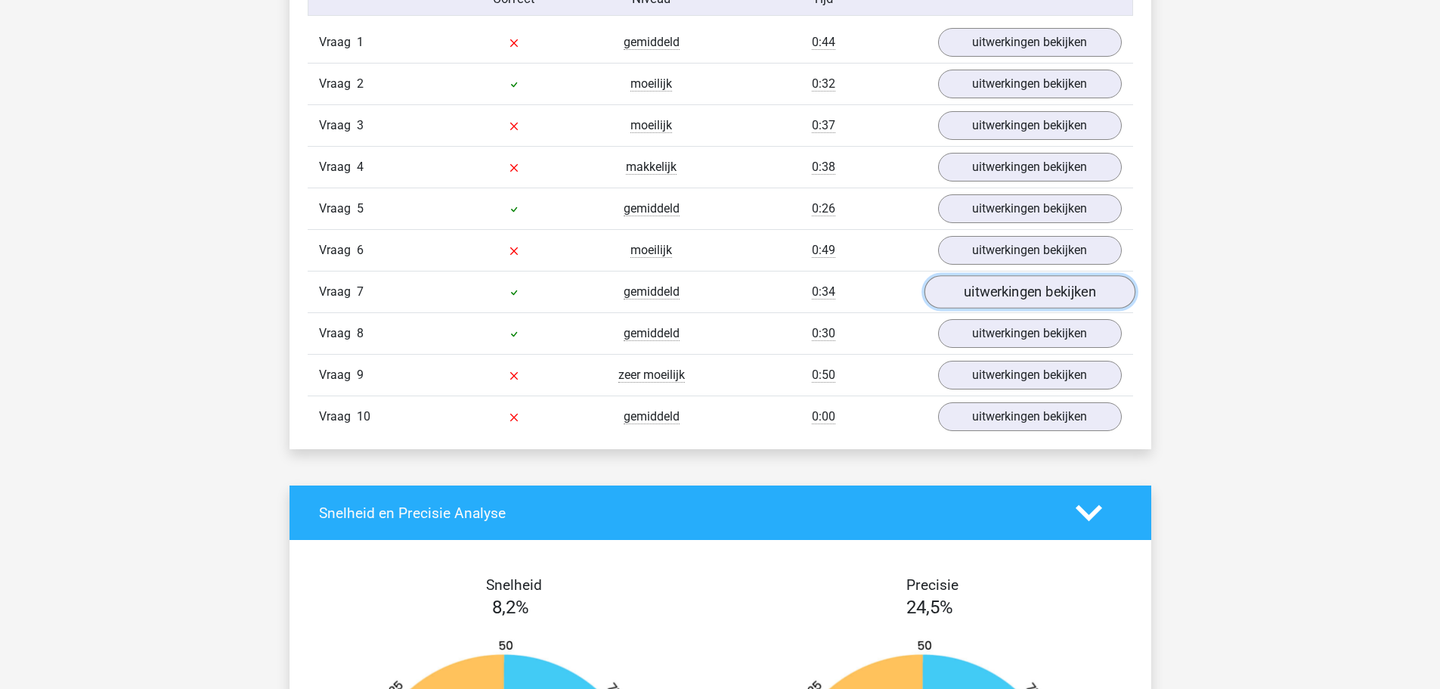
click at [1007, 294] on link "uitwerkingen bekijken" at bounding box center [1029, 292] width 211 height 33
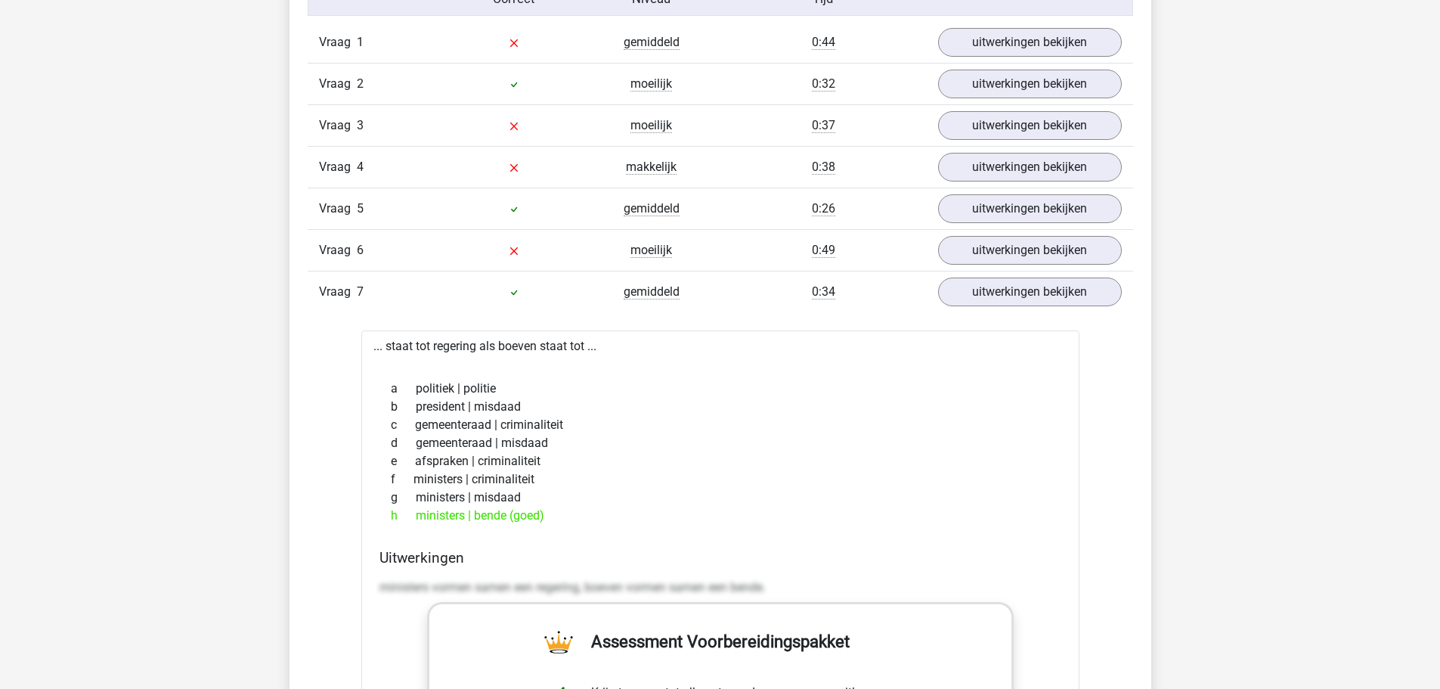
drag, startPoint x: 370, startPoint y: 346, endPoint x: 576, endPoint y: 516, distance: 266.4
copy div "... staat tot regering als boeven staat tot ... a politiek | politie b presiden…"
click at [1017, 299] on link "uitwerkingen bekijken" at bounding box center [1029, 292] width 211 height 33
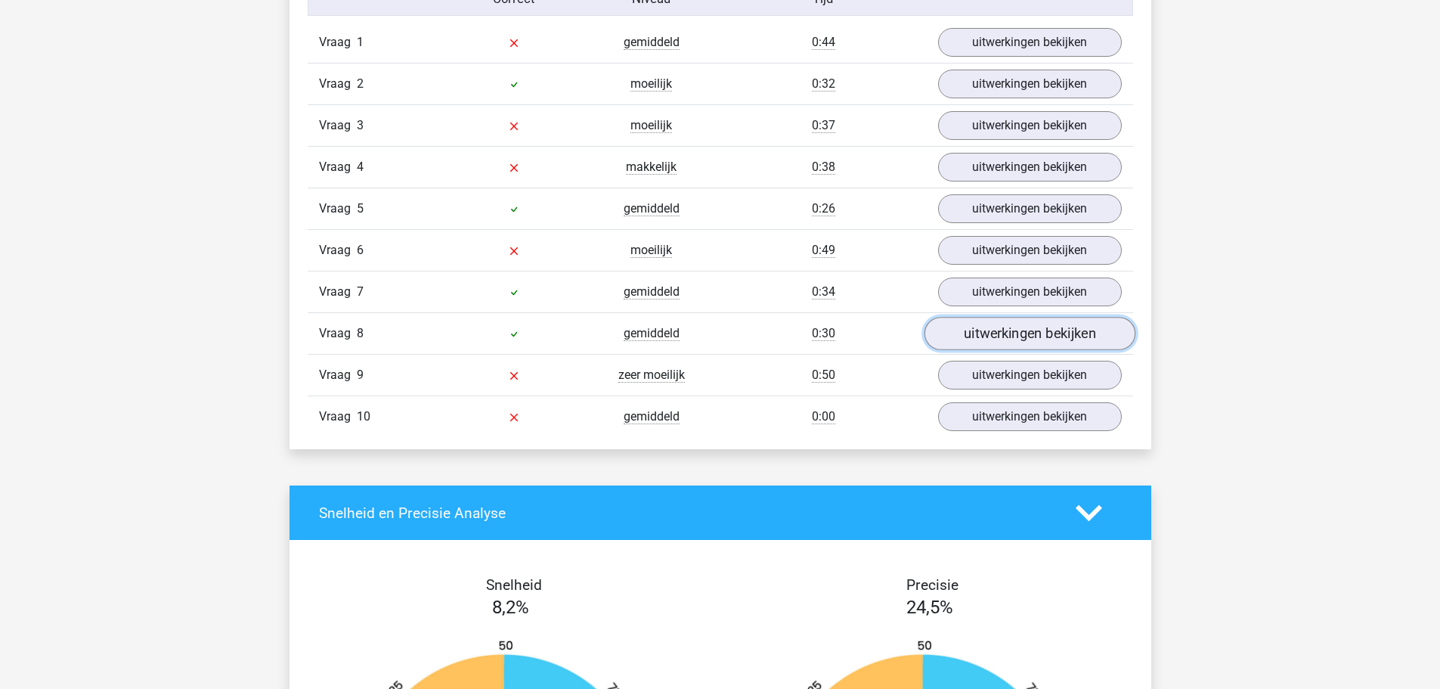
click at [988, 341] on link "uitwerkingen bekijken" at bounding box center [1029, 334] width 211 height 33
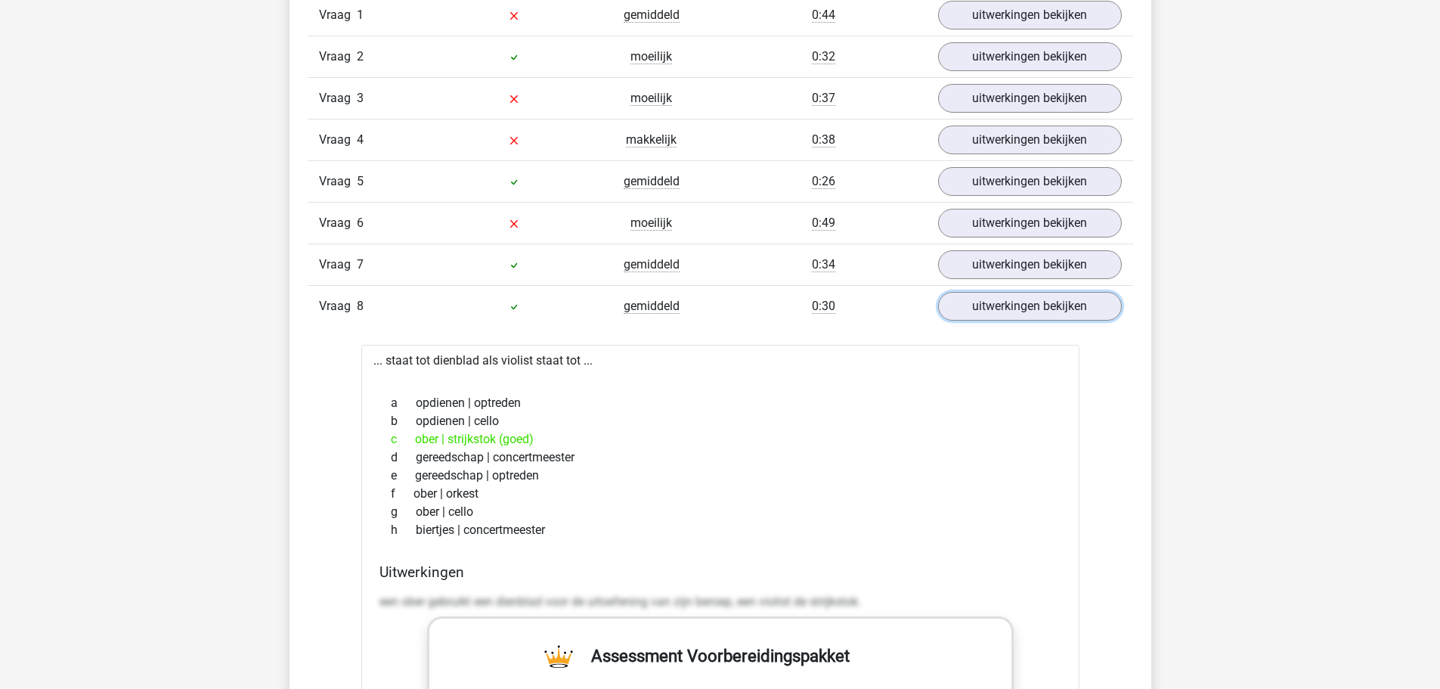
scroll to position [1361, 0]
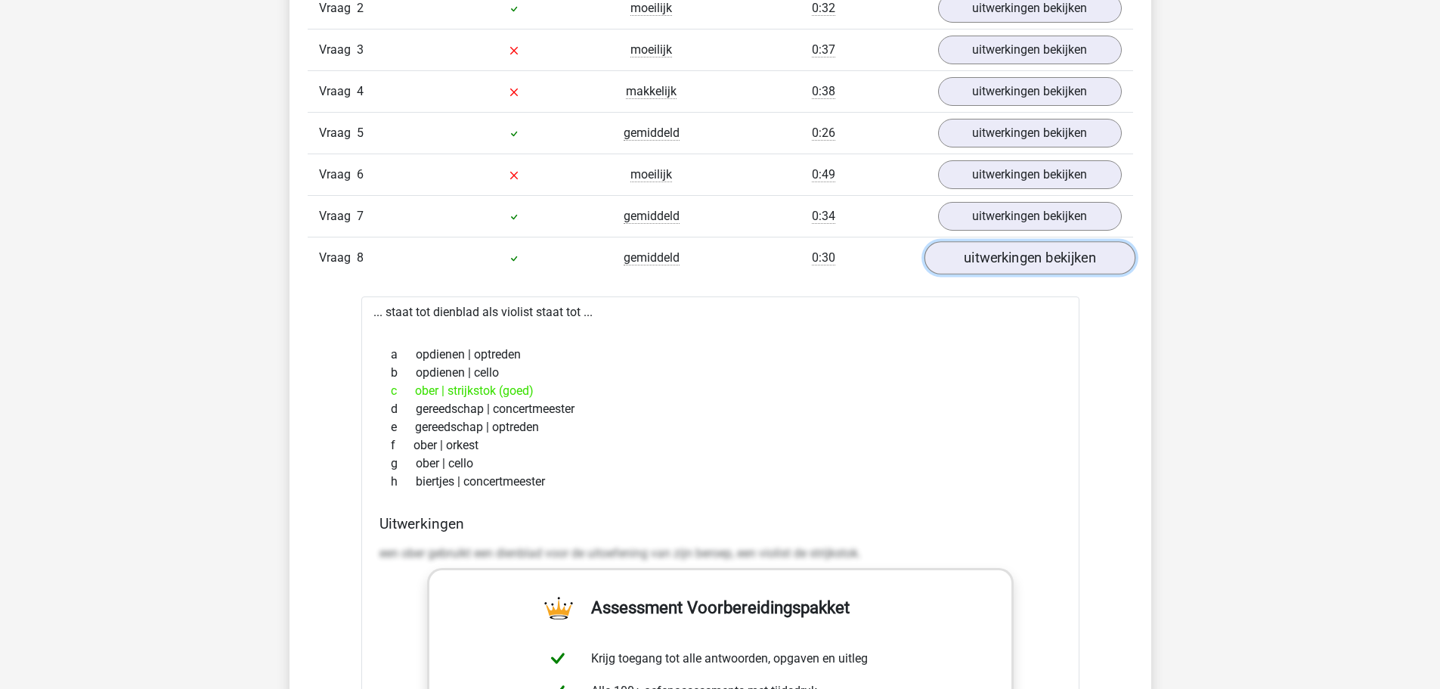
click at [1027, 257] on link "uitwerkingen bekijken" at bounding box center [1029, 258] width 211 height 33
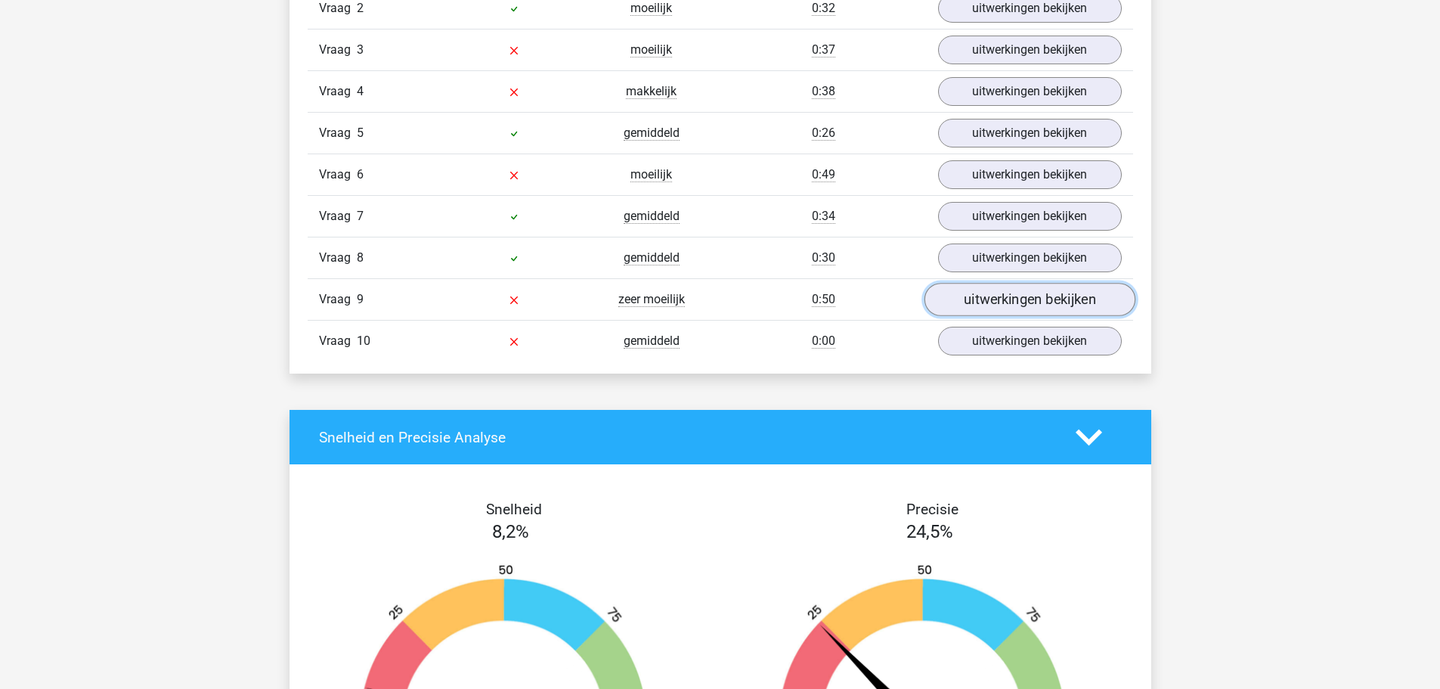
click at [1001, 303] on link "uitwerkingen bekijken" at bounding box center [1029, 300] width 211 height 33
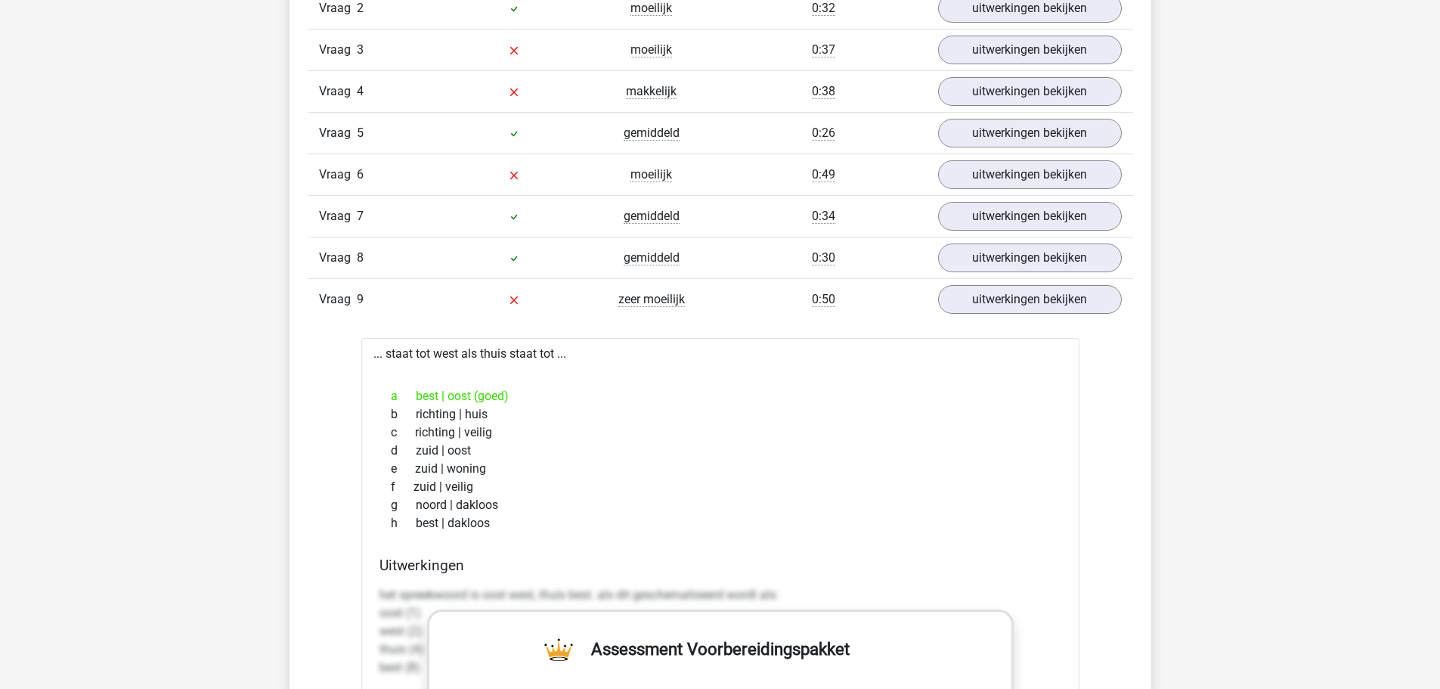
drag, startPoint x: 363, startPoint y: 348, endPoint x: 470, endPoint y: 530, distance: 211.5
copy div "... staat tot west als thuis staat tot ... a best | oost (goed) b richting | hu…"
click at [505, 451] on div "d zuid | oost" at bounding box center [721, 451] width 682 height 18
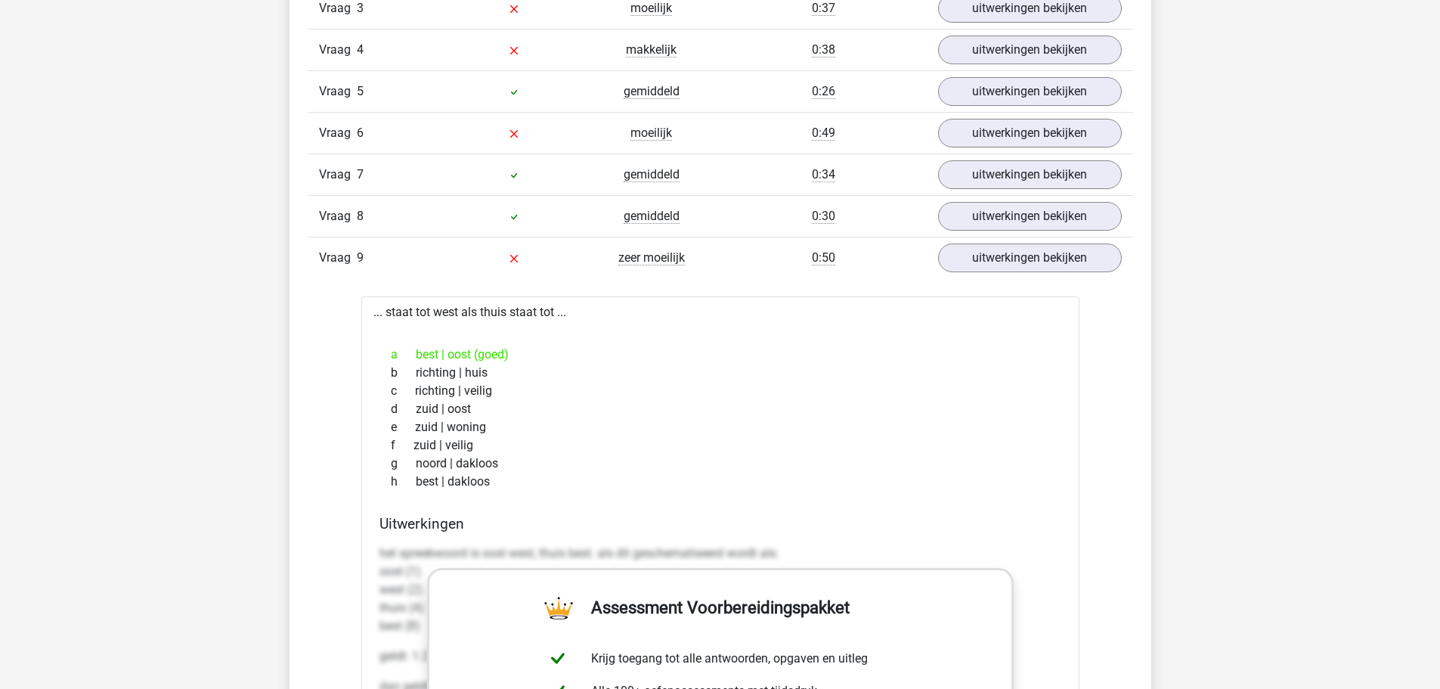
scroll to position [1436, 0]
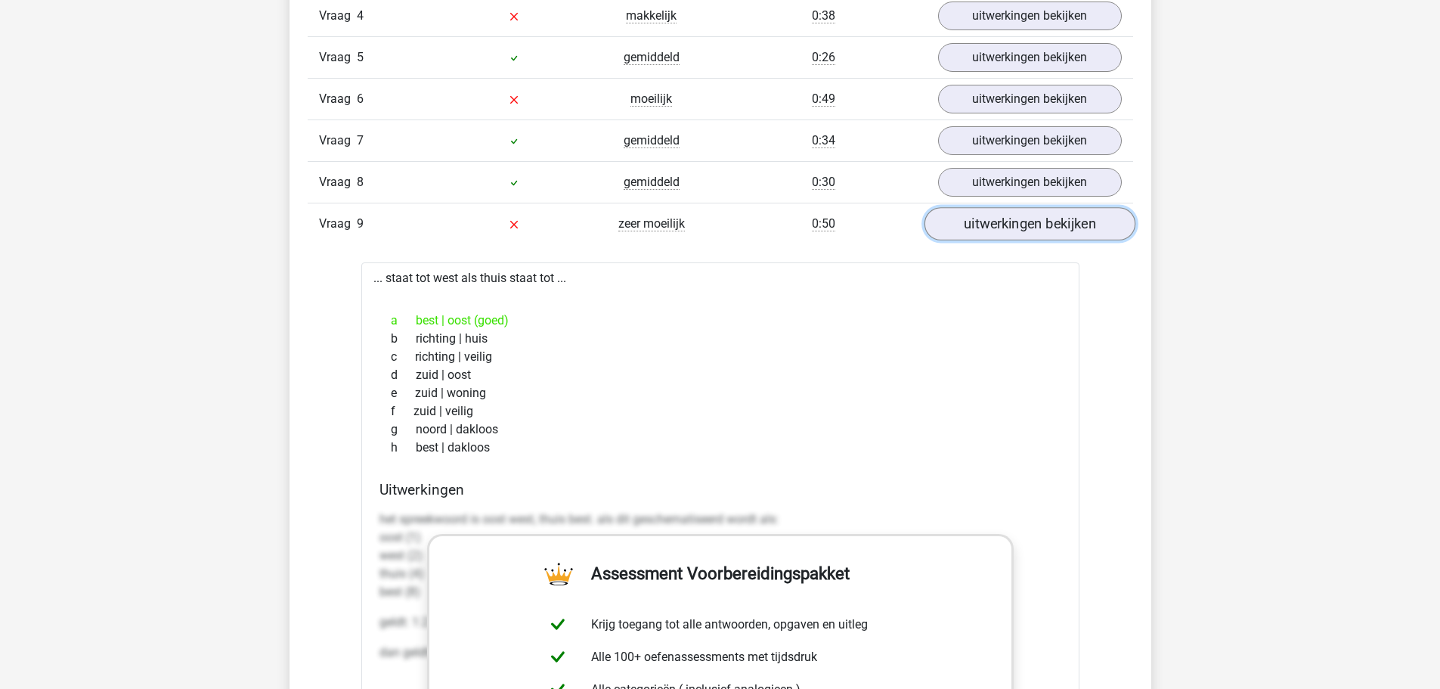
click at [1037, 235] on link "uitwerkingen bekijken" at bounding box center [1029, 224] width 211 height 33
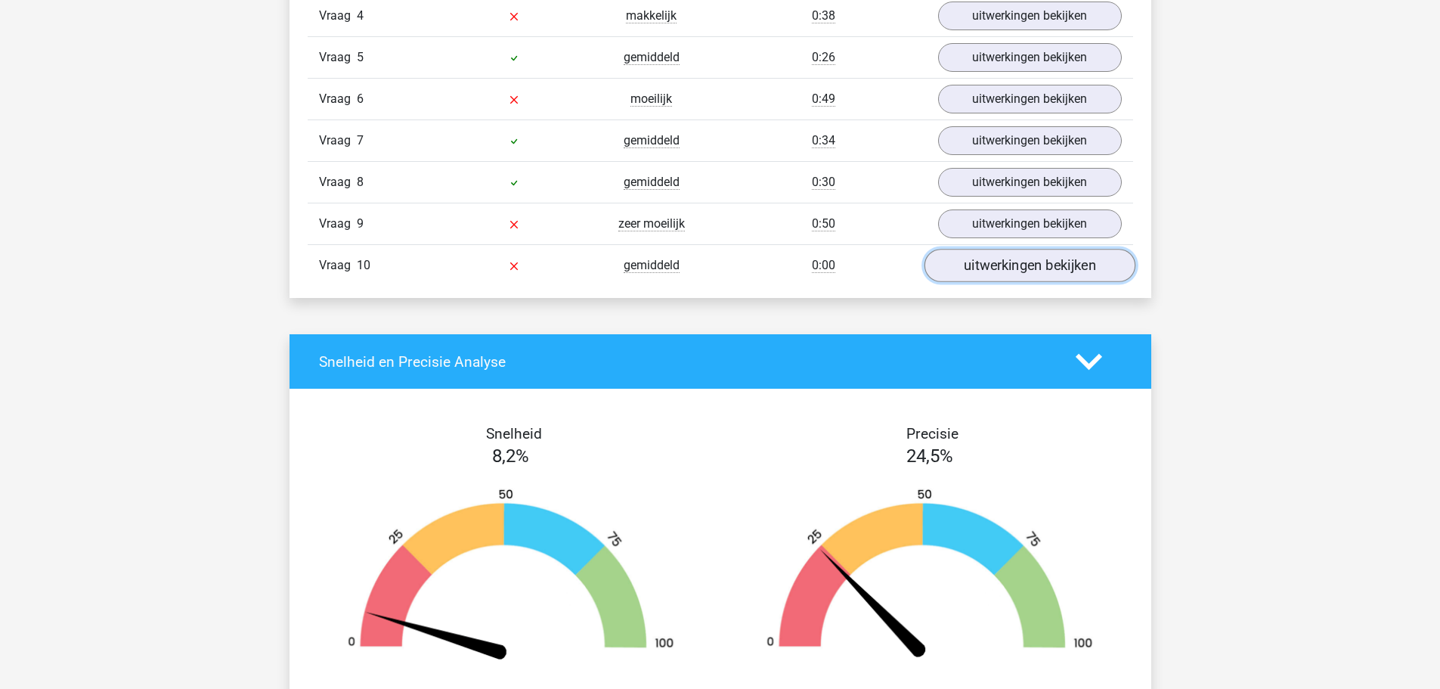
click at [1019, 273] on link "uitwerkingen bekijken" at bounding box center [1029, 265] width 211 height 33
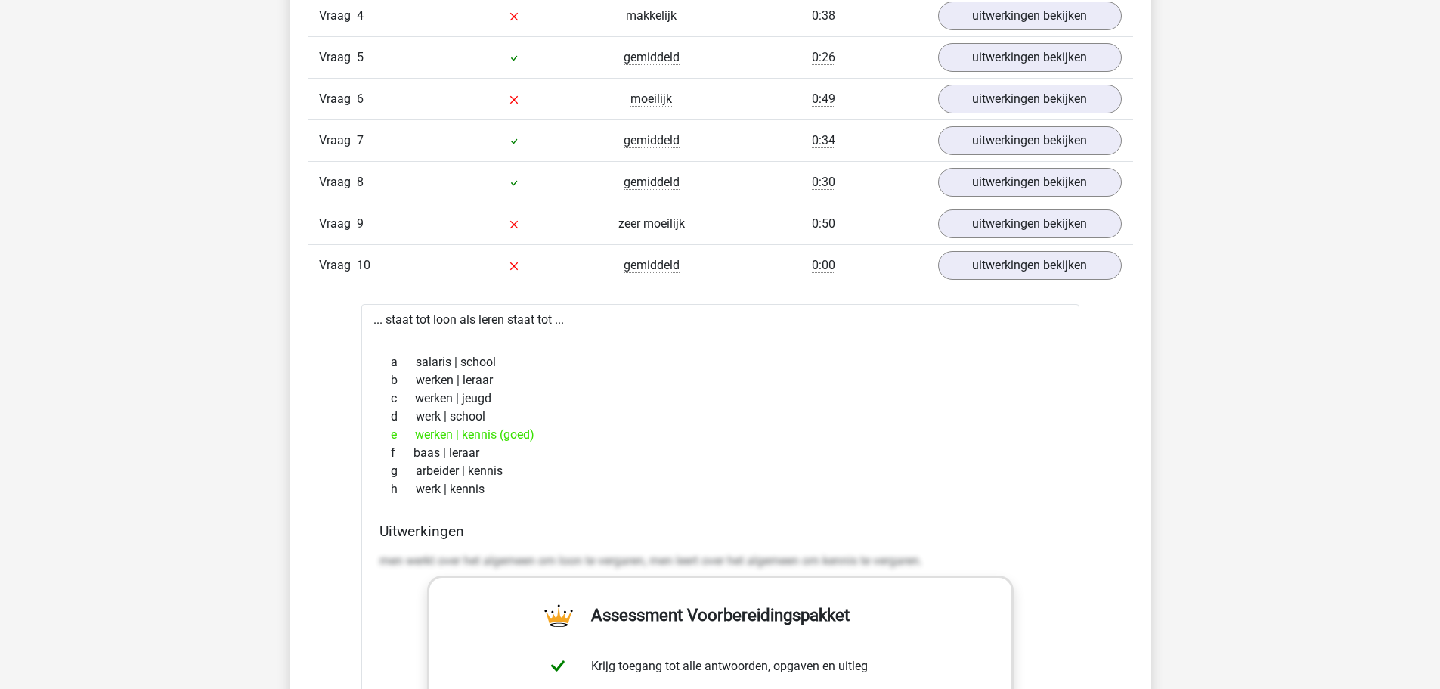
drag, startPoint x: 362, startPoint y: 322, endPoint x: 552, endPoint y: 488, distance: 251.8
click at [553, 488] on div "... staat tot loon als leren staat tot ... a salaris | school b werken | leraar…" at bounding box center [720, 686] width 718 height 765
copy div "... staat tot loon als leren staat tot ... a salaris | school b werken | leraar…"
click at [542, 374] on div "b werken | leraar" at bounding box center [721, 380] width 682 height 18
click at [973, 259] on link "uitwerkingen bekijken" at bounding box center [1029, 265] width 211 height 33
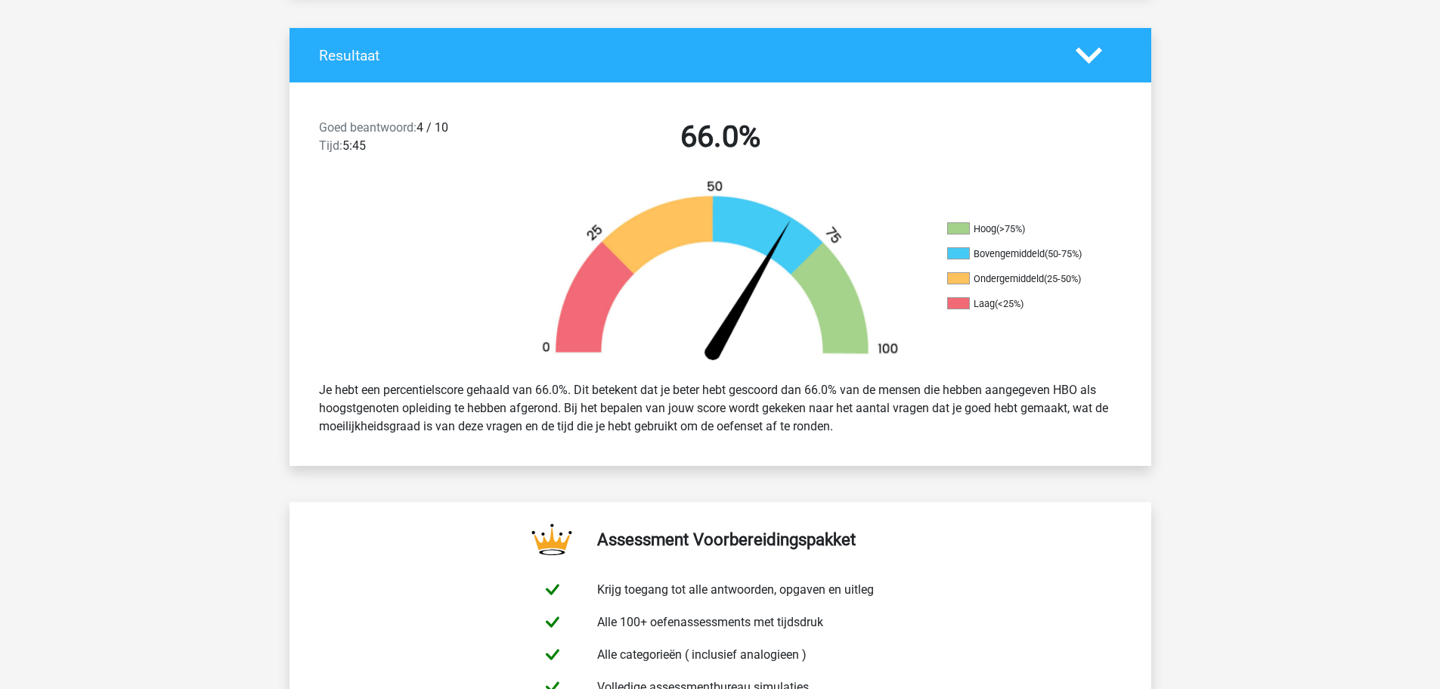
scroll to position [302, 0]
drag, startPoint x: 302, startPoint y: 385, endPoint x: 891, endPoint y: 446, distance: 592.1
click at [891, 446] on div "Je hebt een percentielscore gehaald van 66.0%. Dit betekent dat je beter hebt g…" at bounding box center [721, 407] width 862 height 79
copy div "Je hebt een percentielscore gehaald van 66.0%. Dit betekent dat je beter hebt g…"
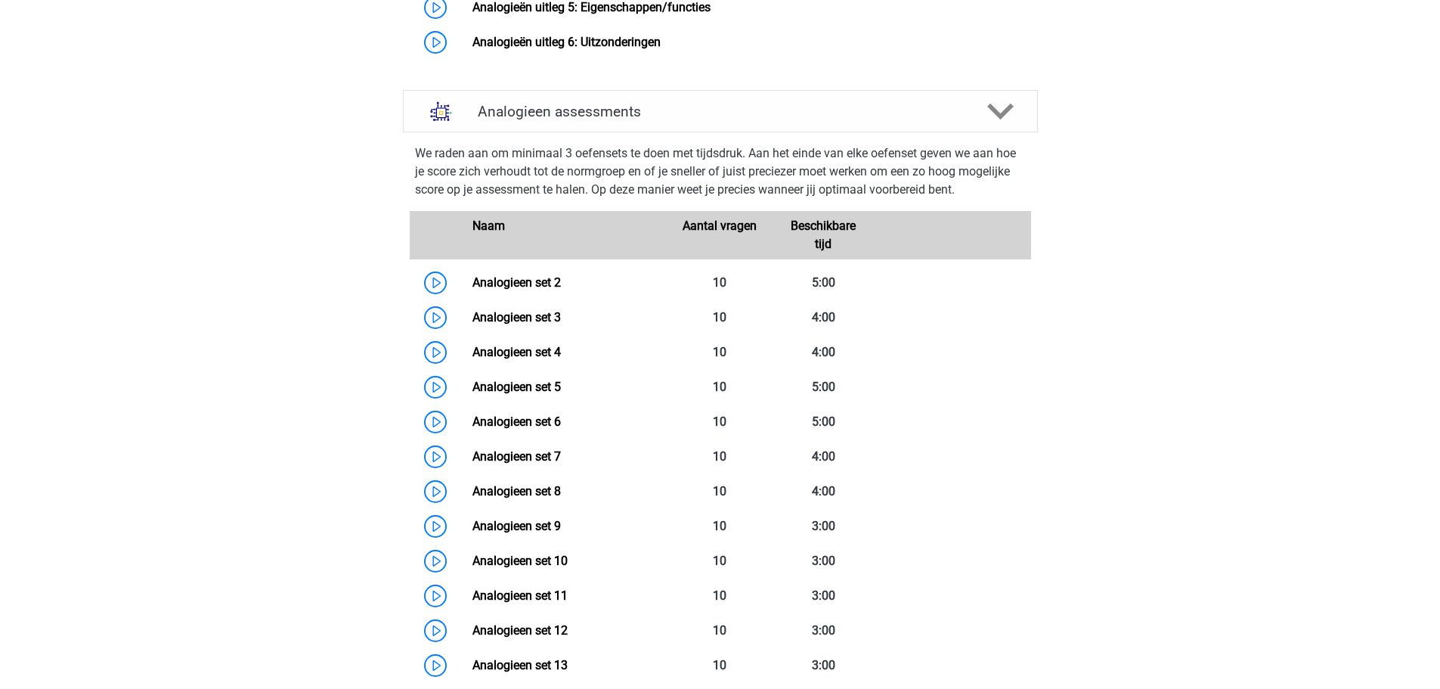
scroll to position [1361, 0]
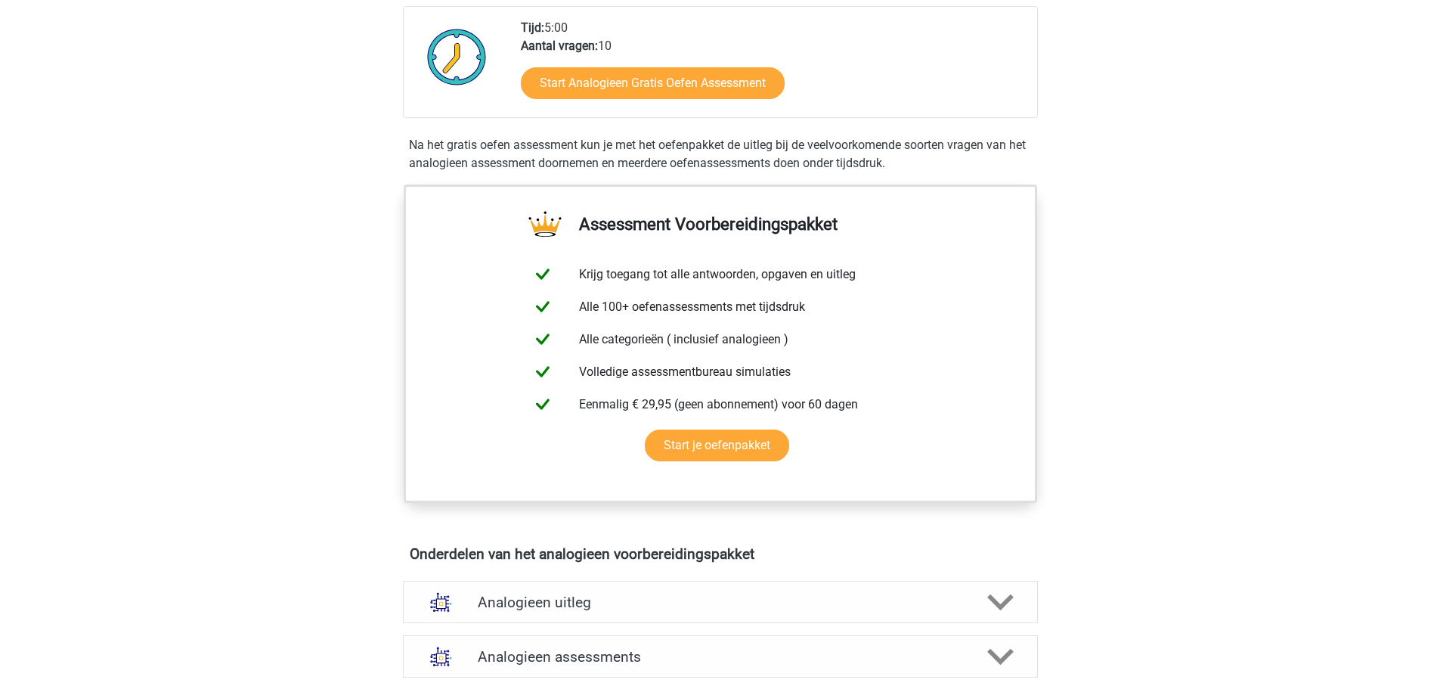
scroll to position [605, 0]
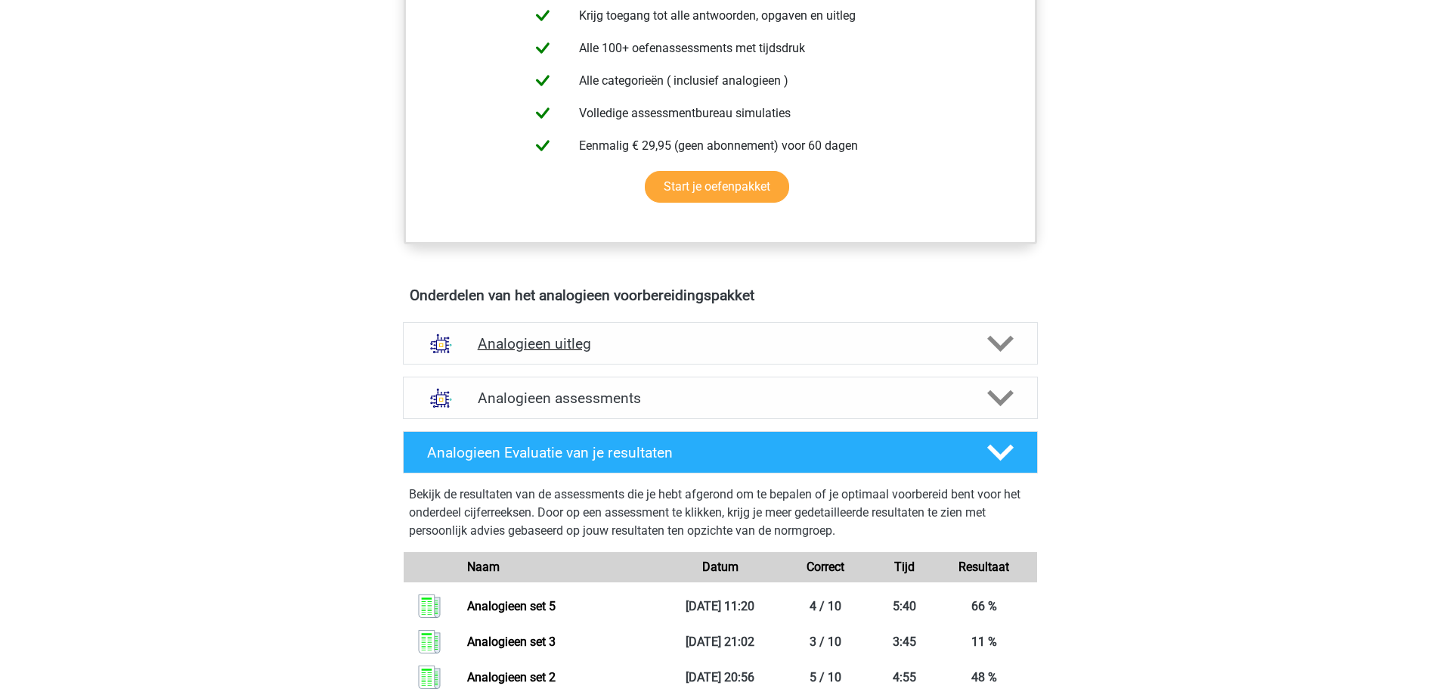
click at [620, 336] on h4 "Analogieen uitleg" at bounding box center [720, 343] width 485 height 17
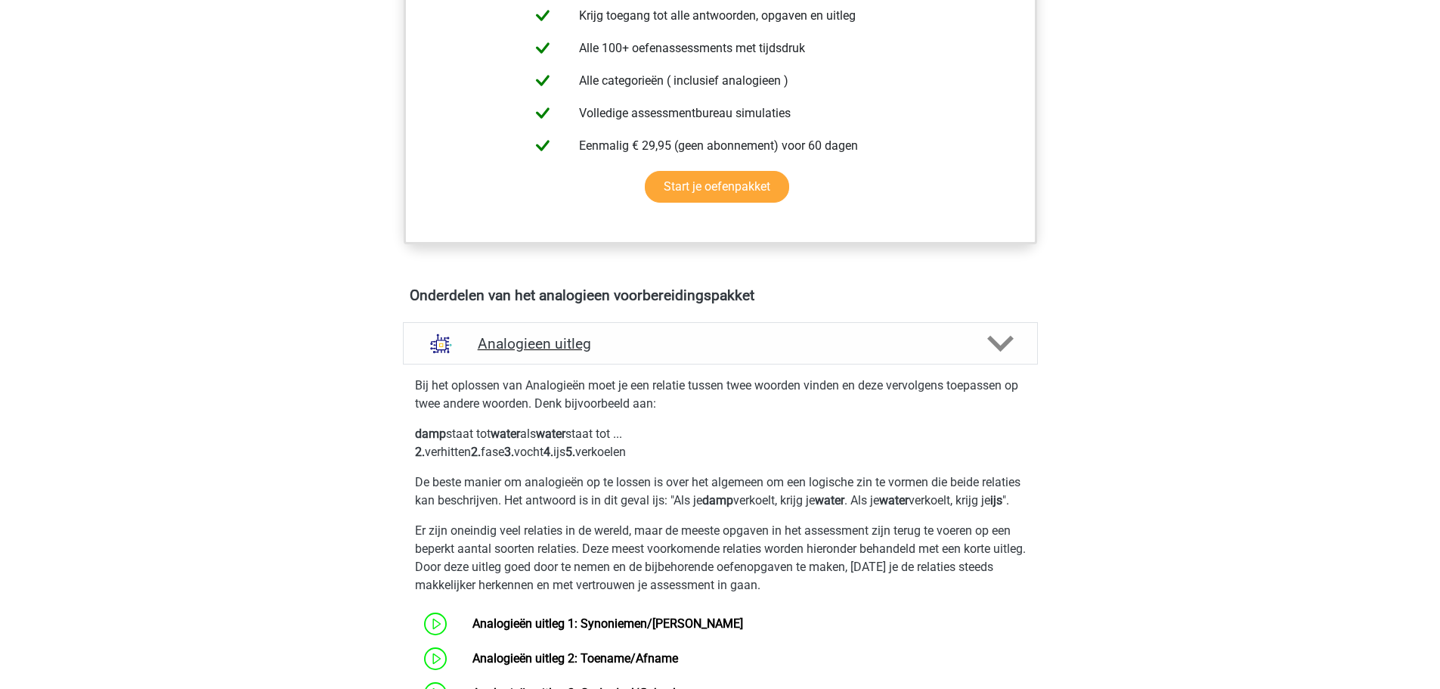
click at [622, 324] on div "Analogieen uitleg" at bounding box center [720, 343] width 635 height 42
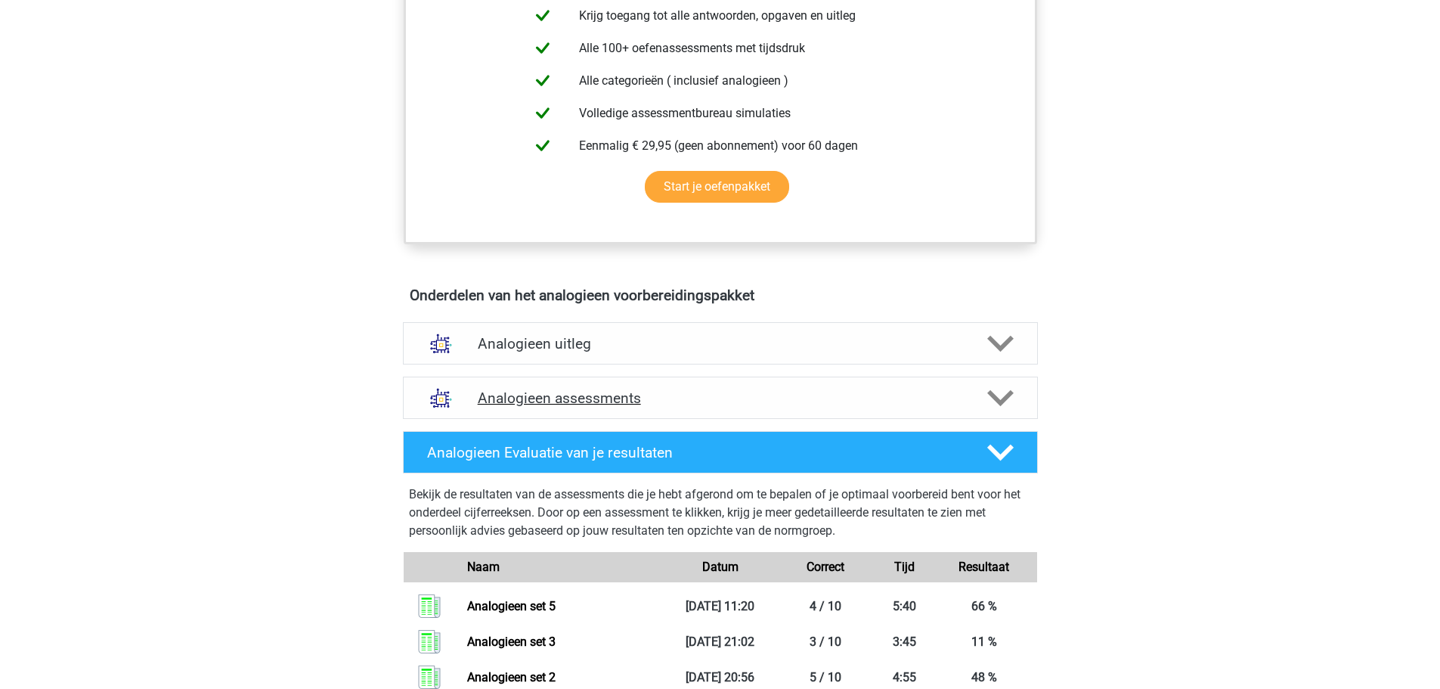
click at [597, 385] on div "Analogieen assessments" at bounding box center [720, 398] width 635 height 42
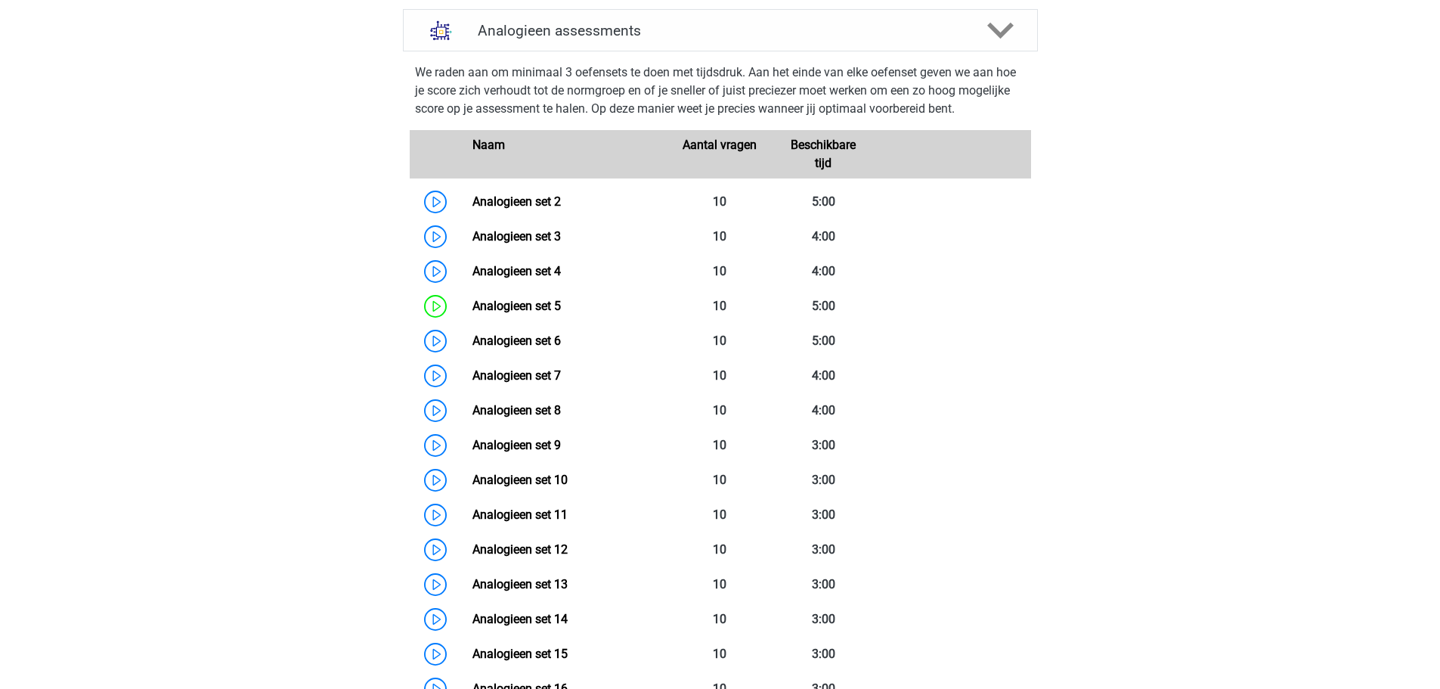
scroll to position [983, 0]
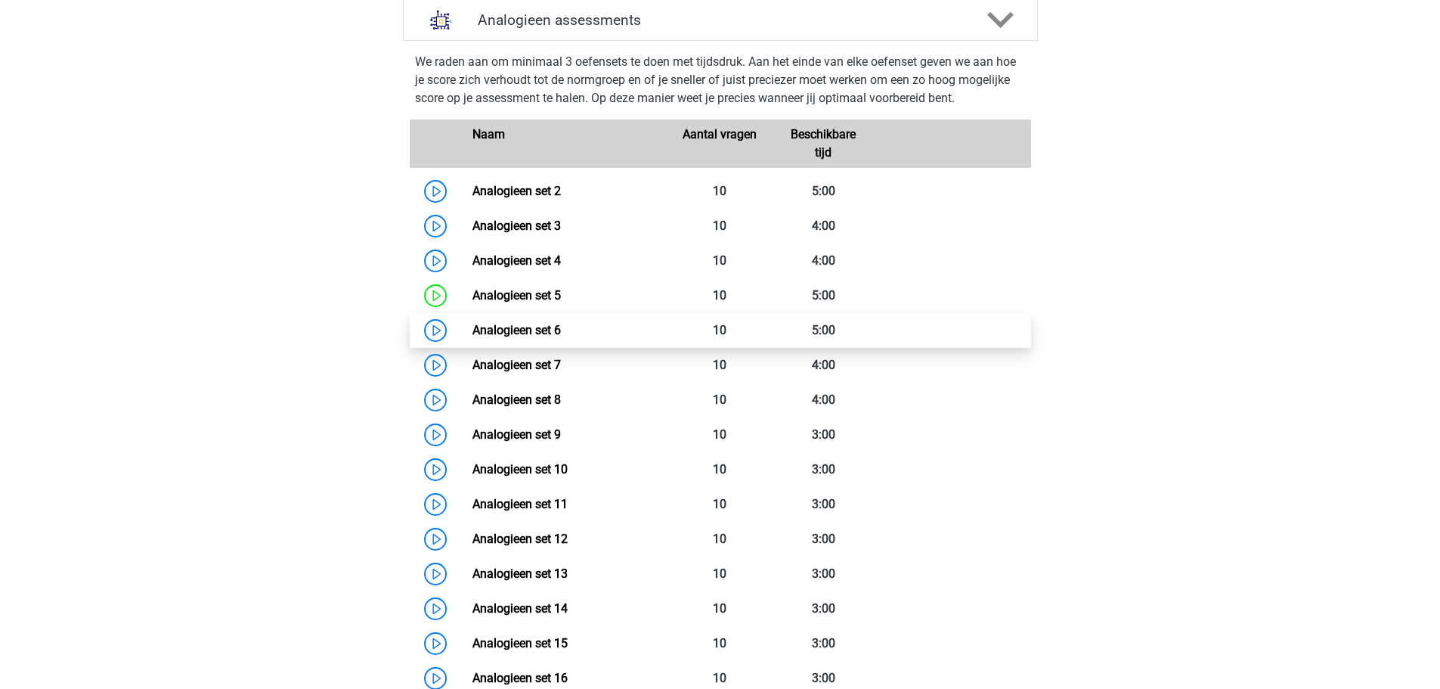
click at [497, 325] on link "Analogieen set 6" at bounding box center [517, 330] width 88 height 14
click at [522, 332] on link "Analogieen set 6" at bounding box center [517, 330] width 88 height 14
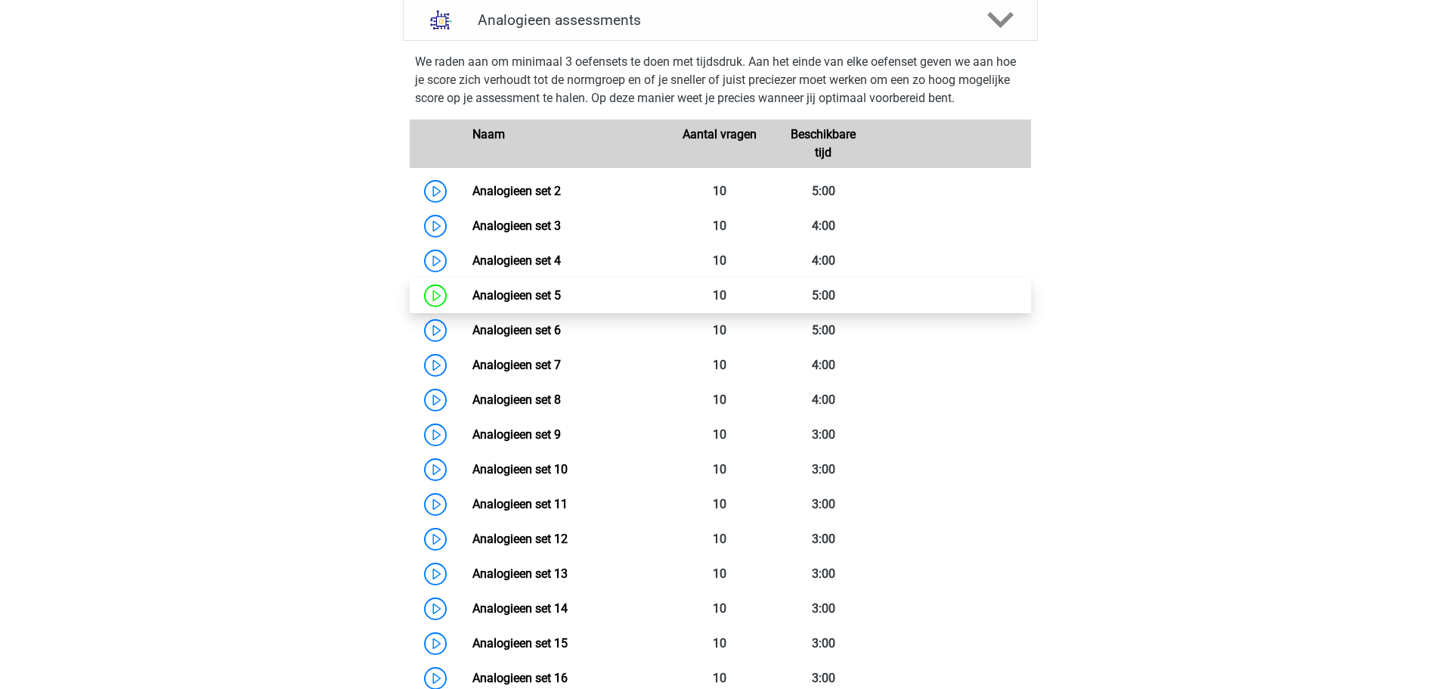
click at [537, 288] on link "Analogieen set 5" at bounding box center [517, 295] width 88 height 14
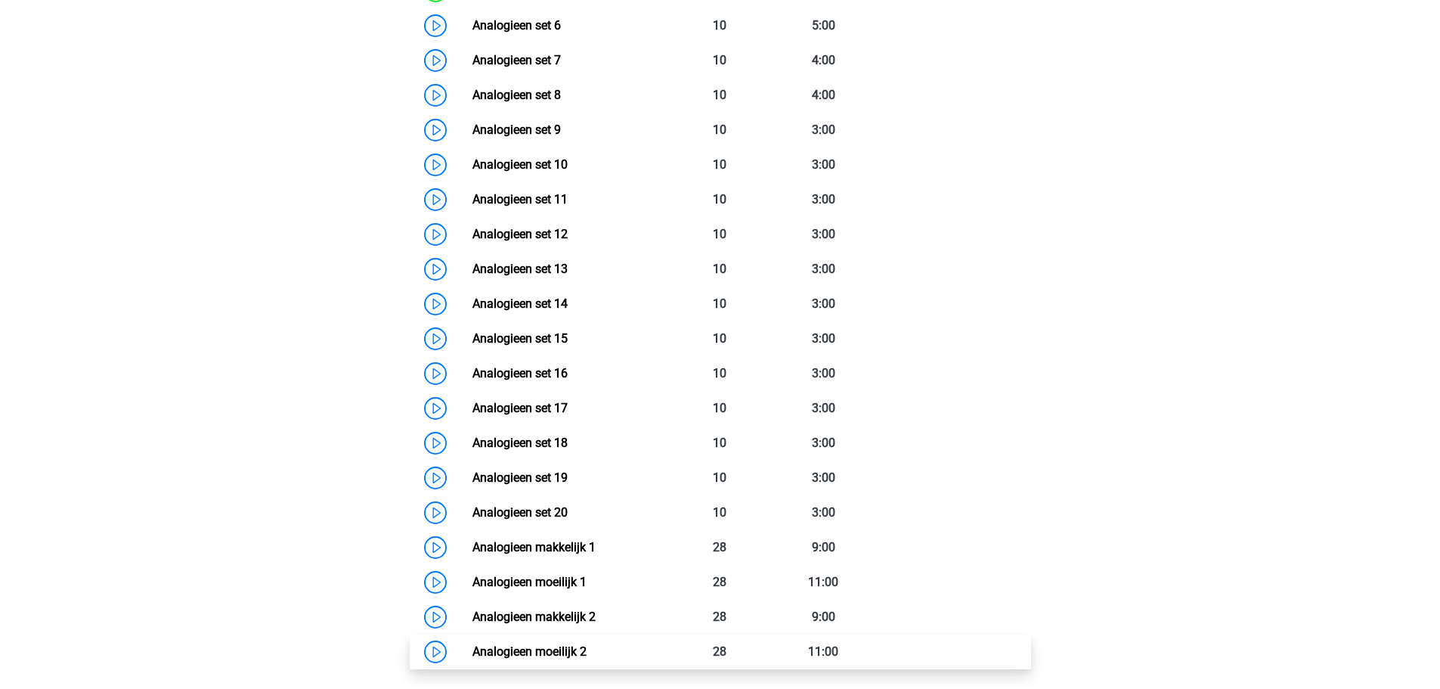
scroll to position [1588, 0]
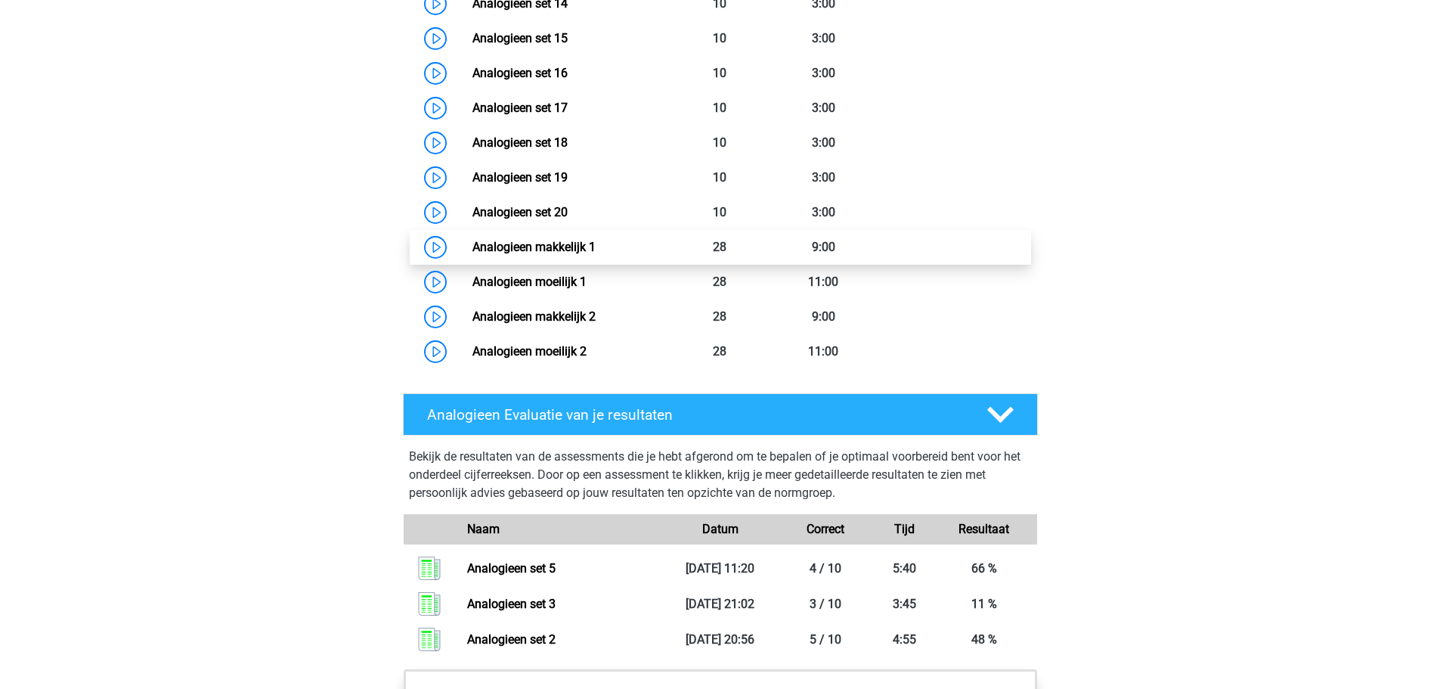
click at [541, 253] on link "Analogieen makkelijk 1" at bounding box center [534, 247] width 123 height 14
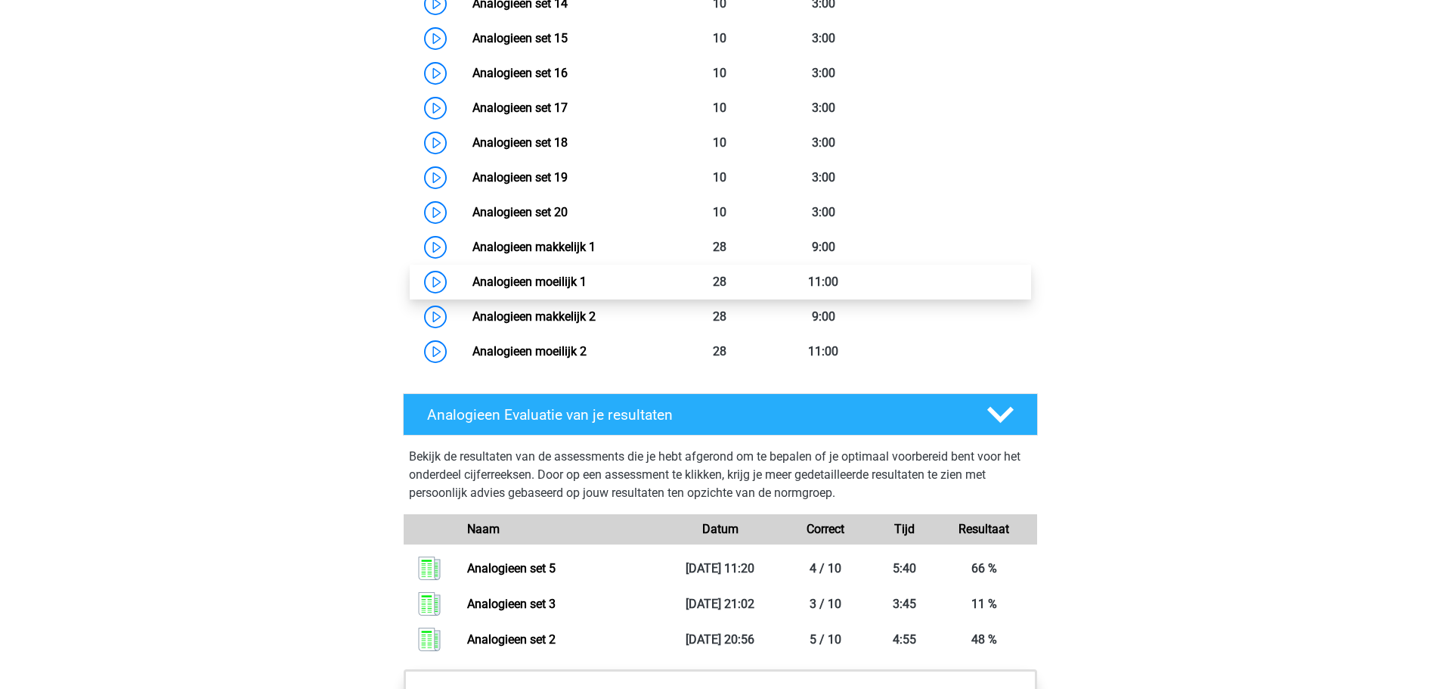
click at [555, 274] on link "Analogieen moeilijk 1" at bounding box center [530, 281] width 114 height 14
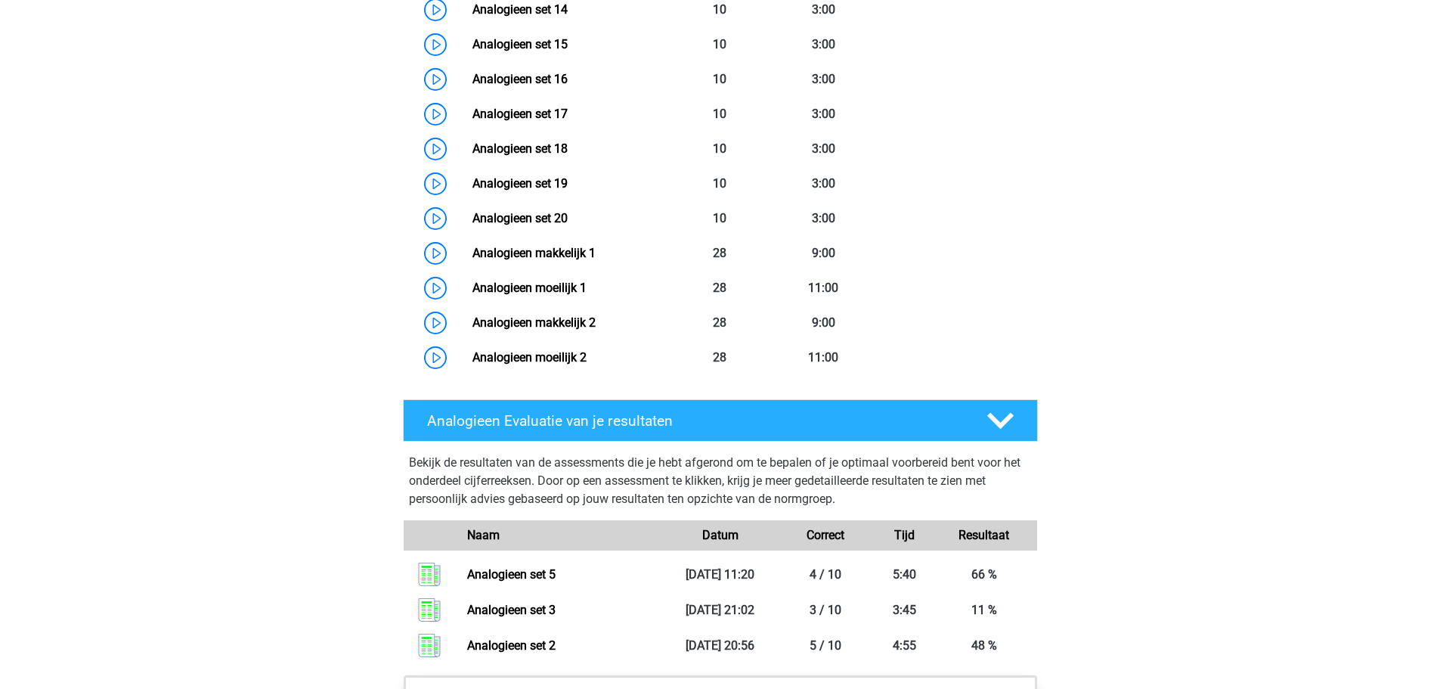
scroll to position [1436, 0]
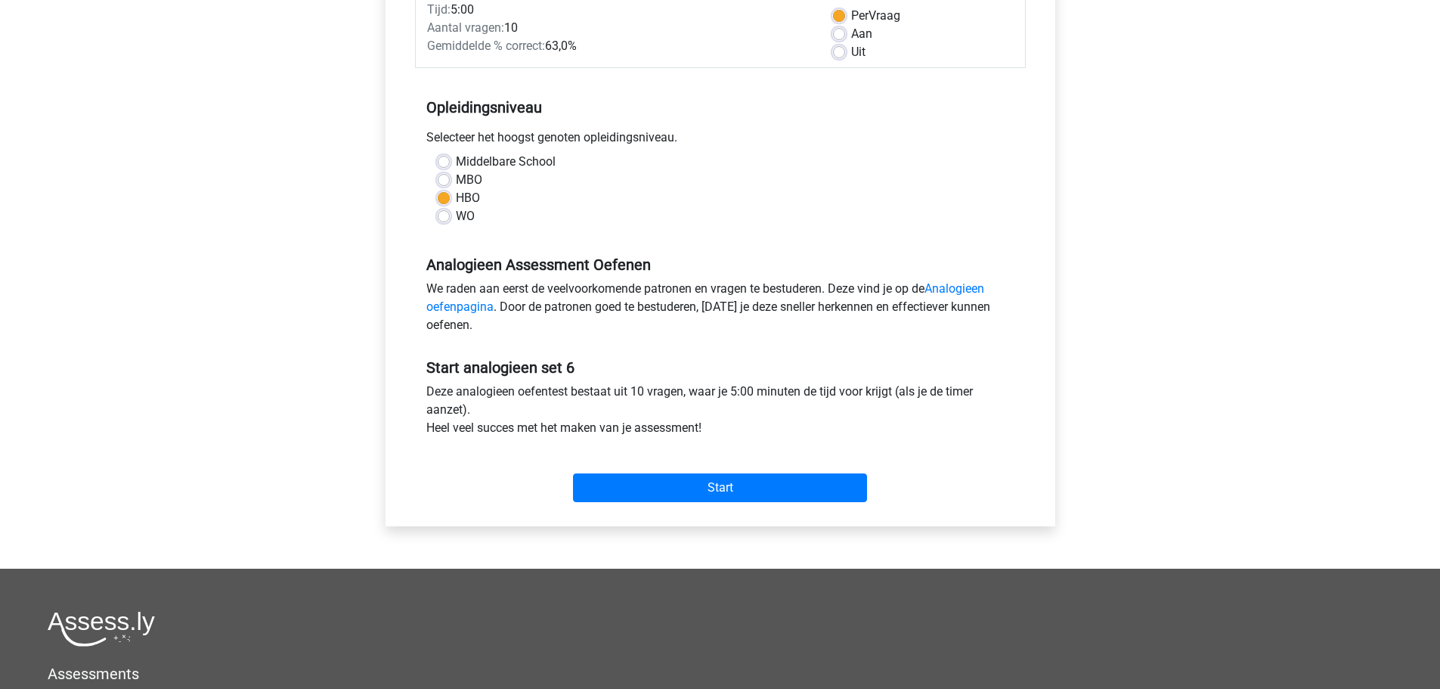
scroll to position [76, 0]
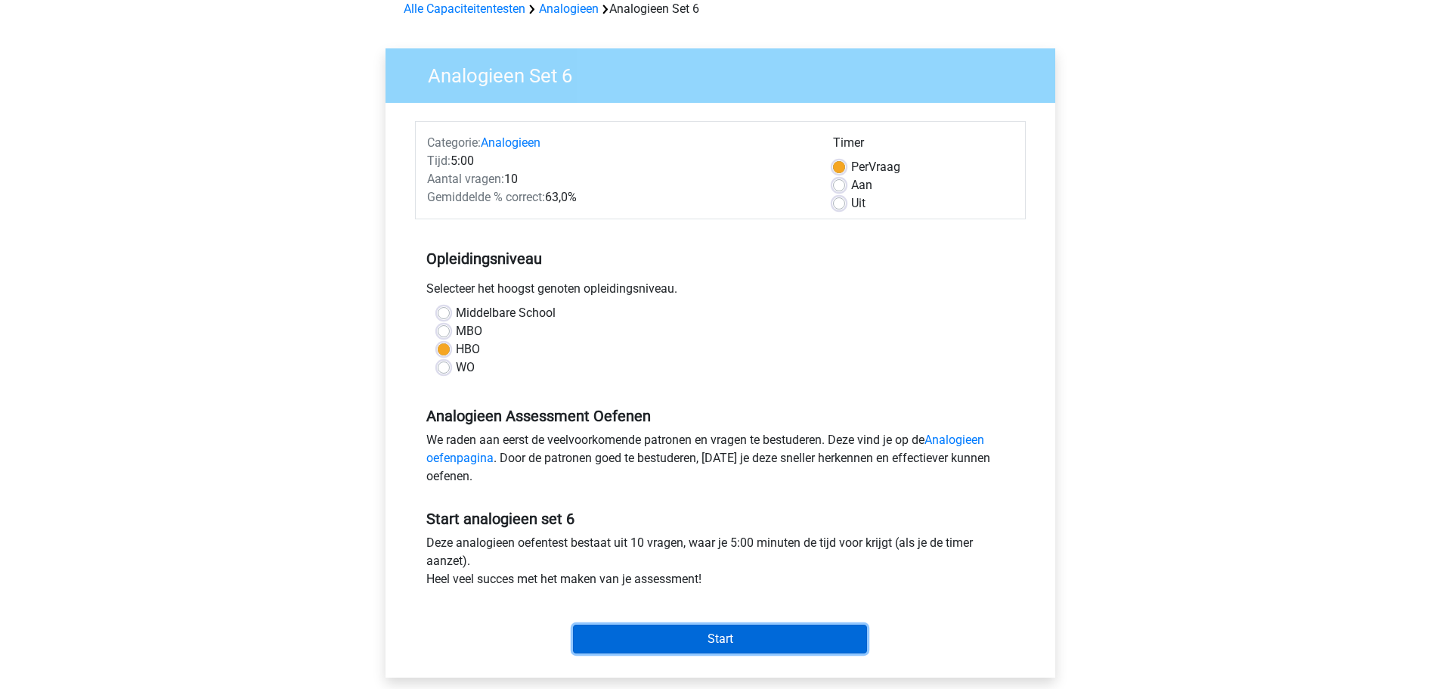
click at [723, 631] on input "Start" at bounding box center [720, 638] width 294 height 29
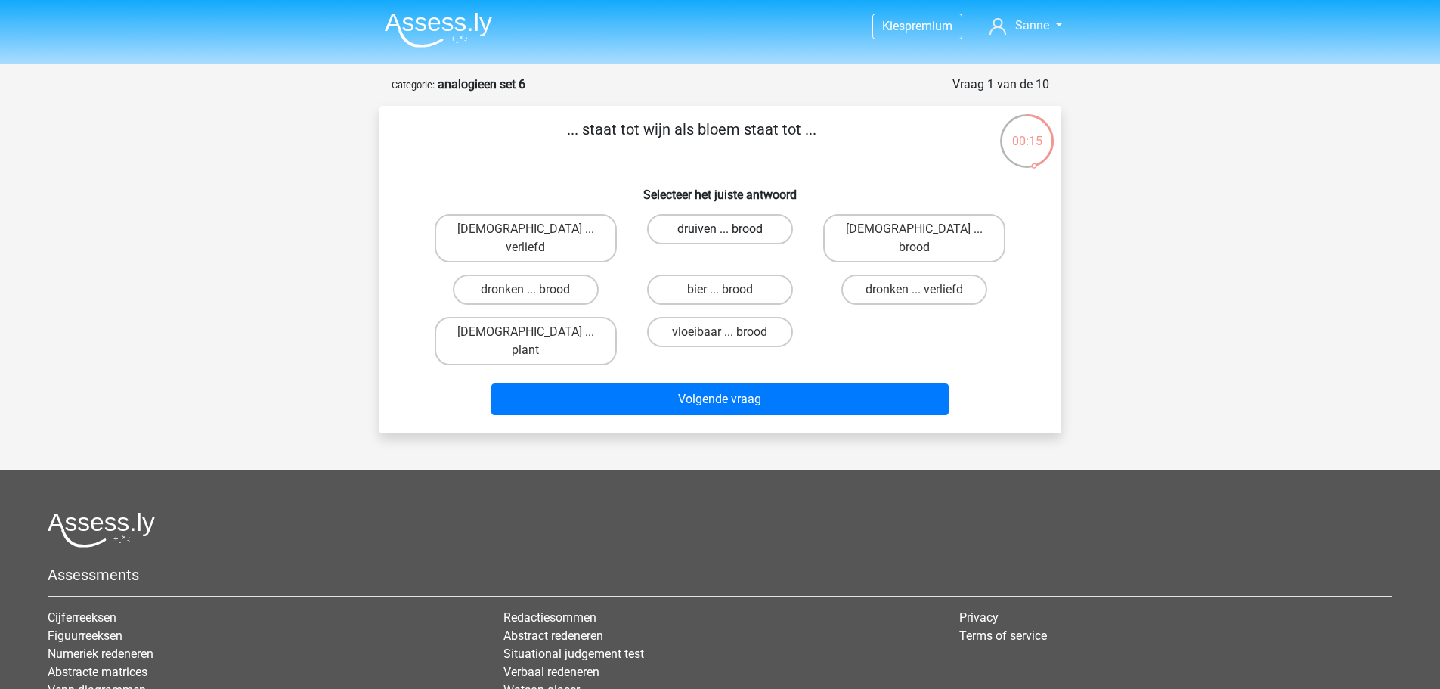
click at [727, 236] on div "druiven ... brood" at bounding box center [720, 238] width 182 height 48
click at [727, 222] on label "druiven ... brood" at bounding box center [720, 229] width 146 height 30
click at [727, 229] on input "druiven ... brood" at bounding box center [725, 234] width 10 height 10
radio input "true"
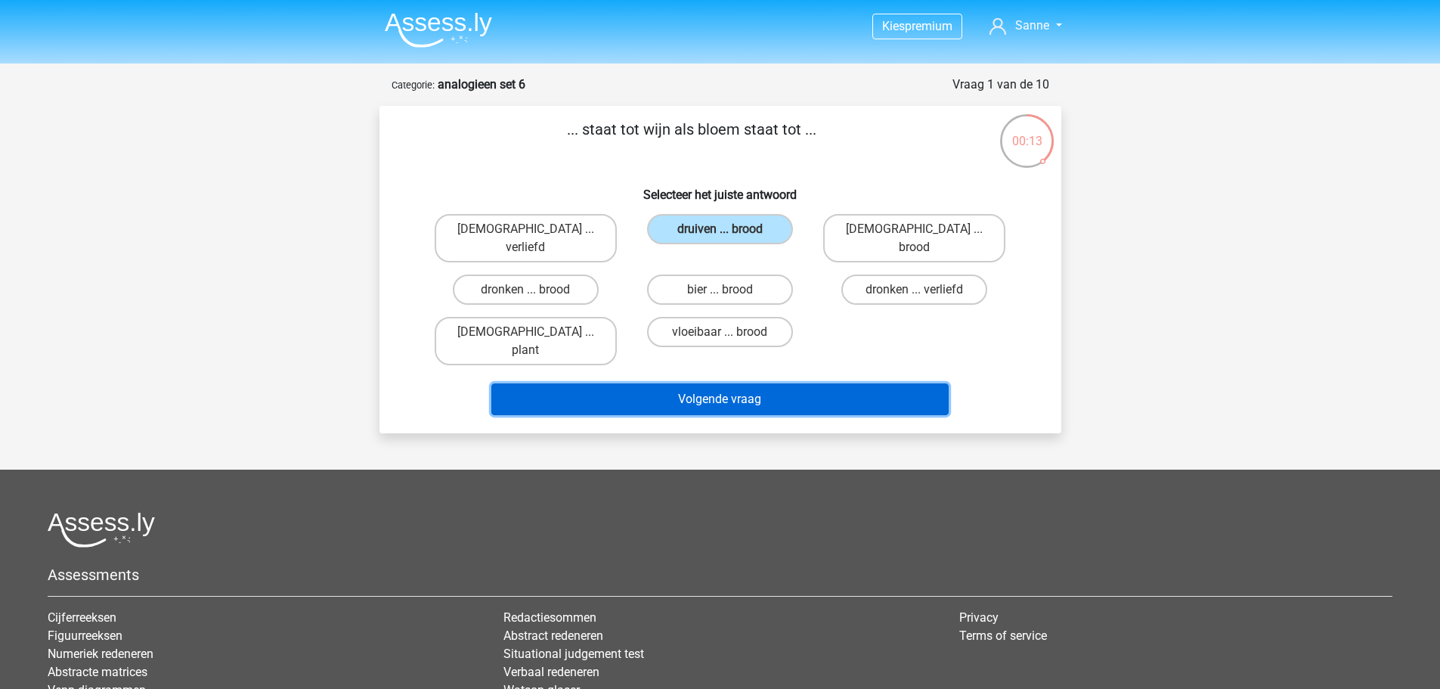
click at [704, 383] on button "Volgende vraag" at bounding box center [719, 399] width 457 height 32
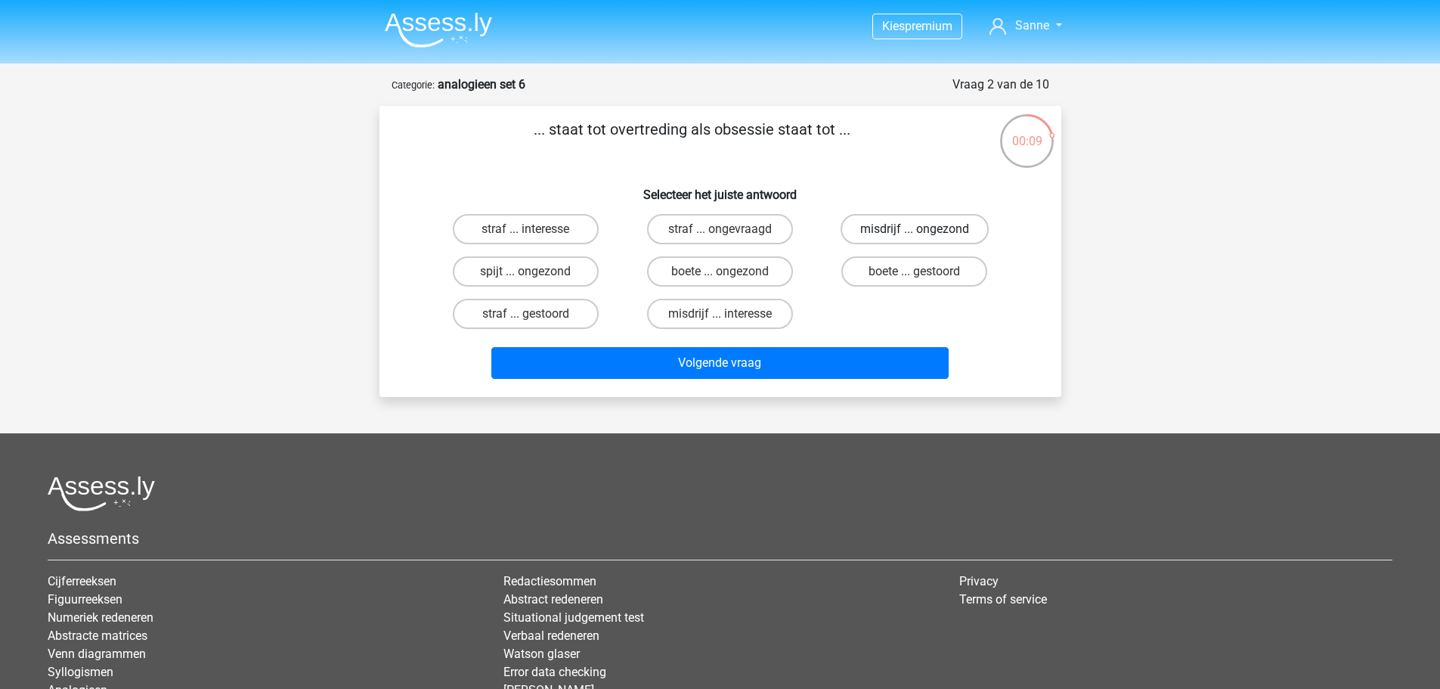
click at [869, 225] on label "misdrijf ... ongezond" at bounding box center [915, 229] width 148 height 30
click at [915, 229] on input "misdrijf ... ongezond" at bounding box center [920, 234] width 10 height 10
radio input "true"
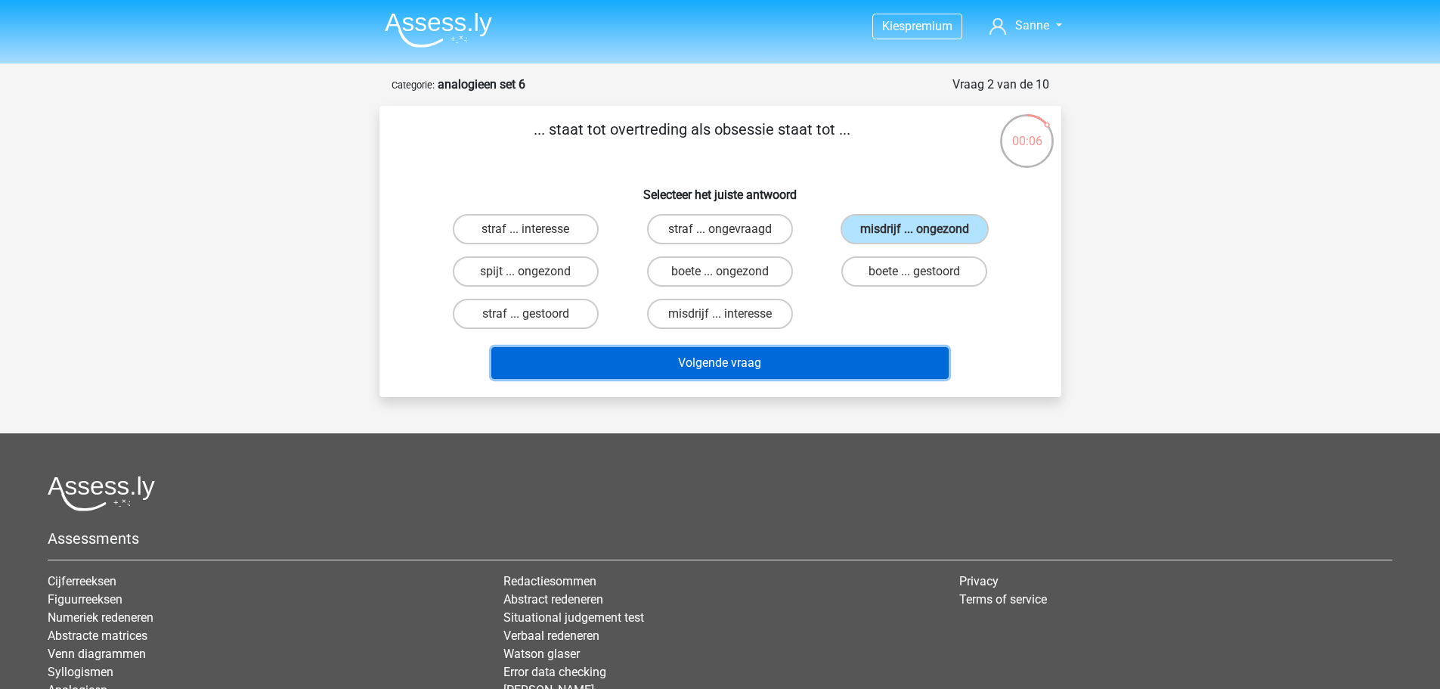
click at [789, 356] on button "Volgende vraag" at bounding box center [719, 363] width 457 height 32
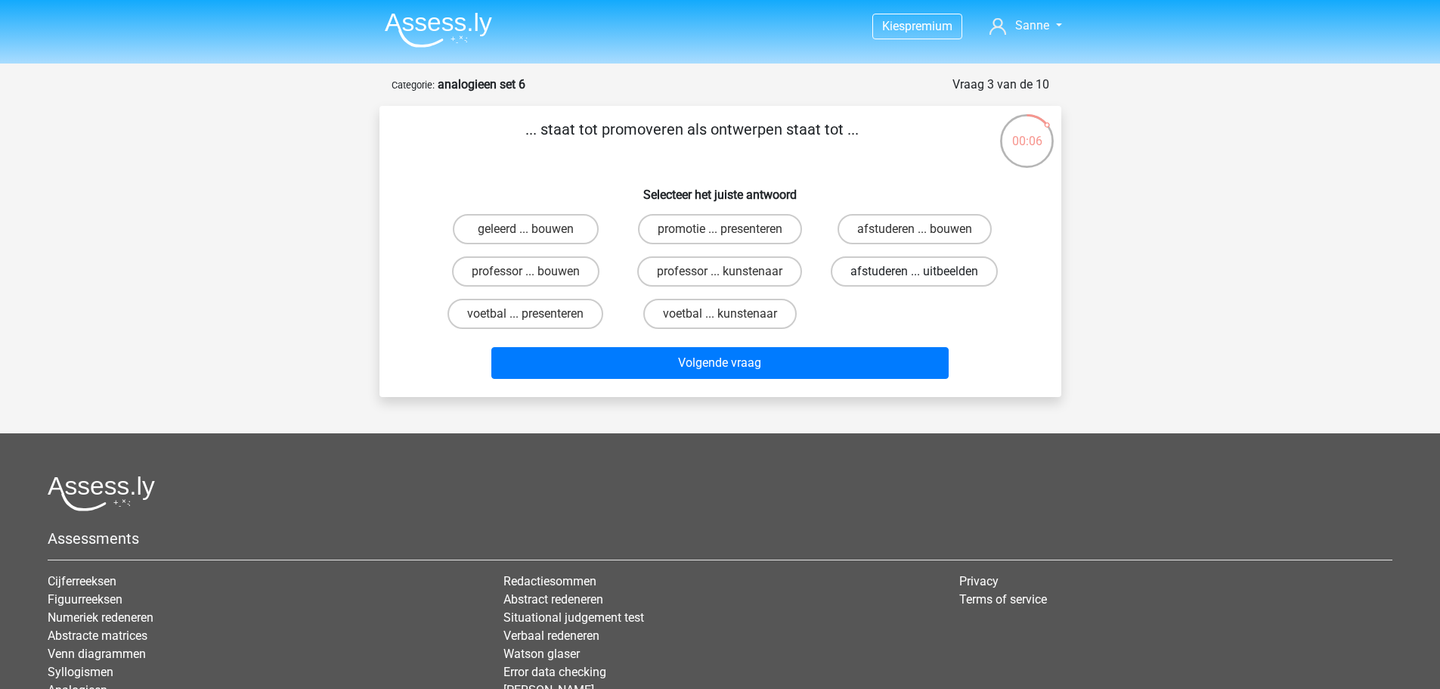
click at [912, 274] on label "afstuderen ... uitbeelden" at bounding box center [914, 271] width 167 height 30
click input "afstuderen ... uitbeelden"
radio input "true"
click label "professor ... bouwen"
click input "professor ... bouwen"
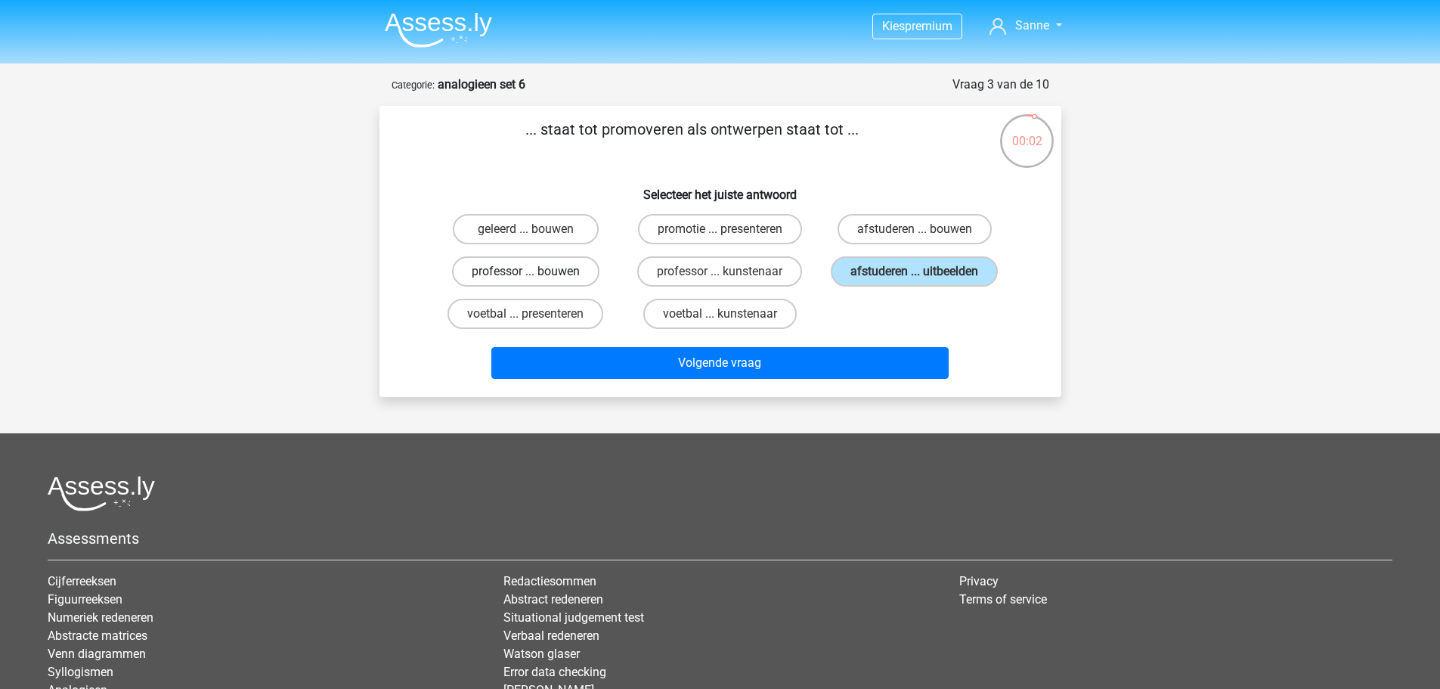
radio input "true"
click at [512, 284] on label "dutje ... agressief" at bounding box center [526, 271] width 146 height 30
click at [525, 281] on input "dutje ... agressief" at bounding box center [530, 276] width 10 height 10
radio input "true"
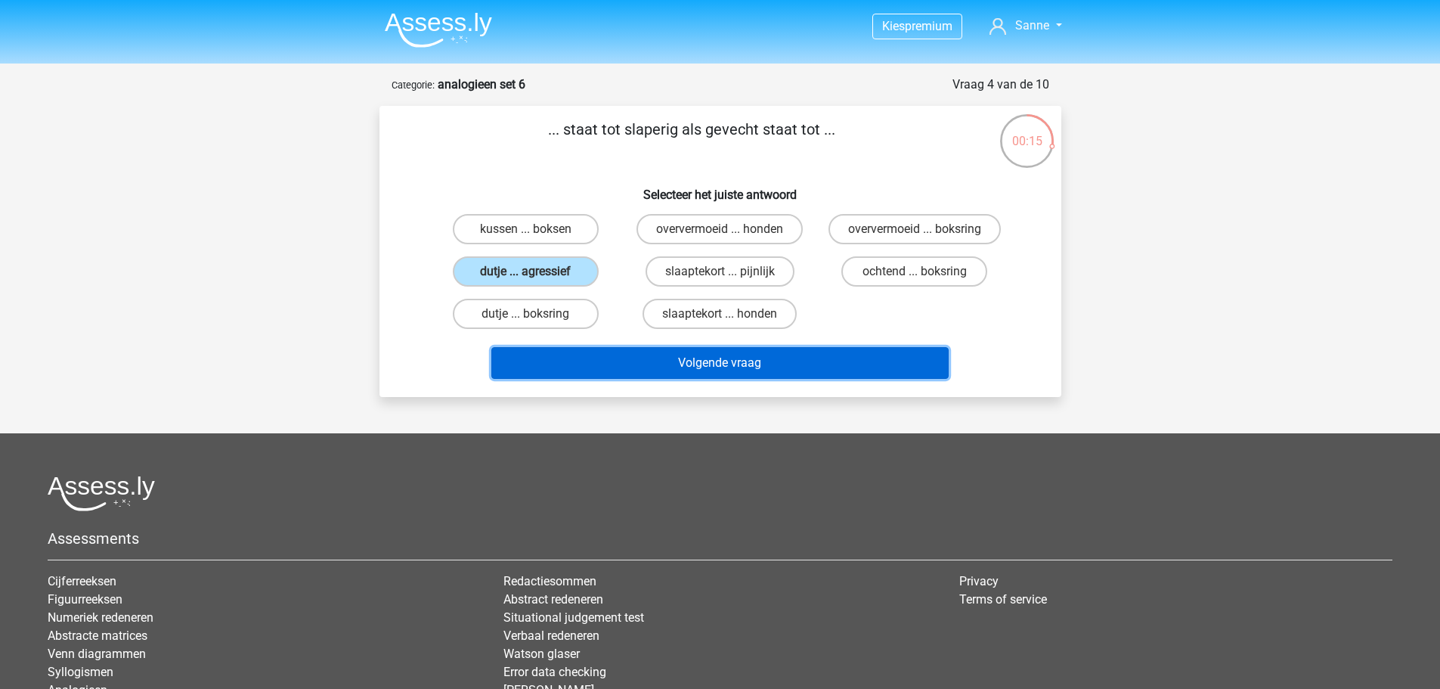
click at [714, 354] on button "Volgende vraag" at bounding box center [719, 363] width 457 height 32
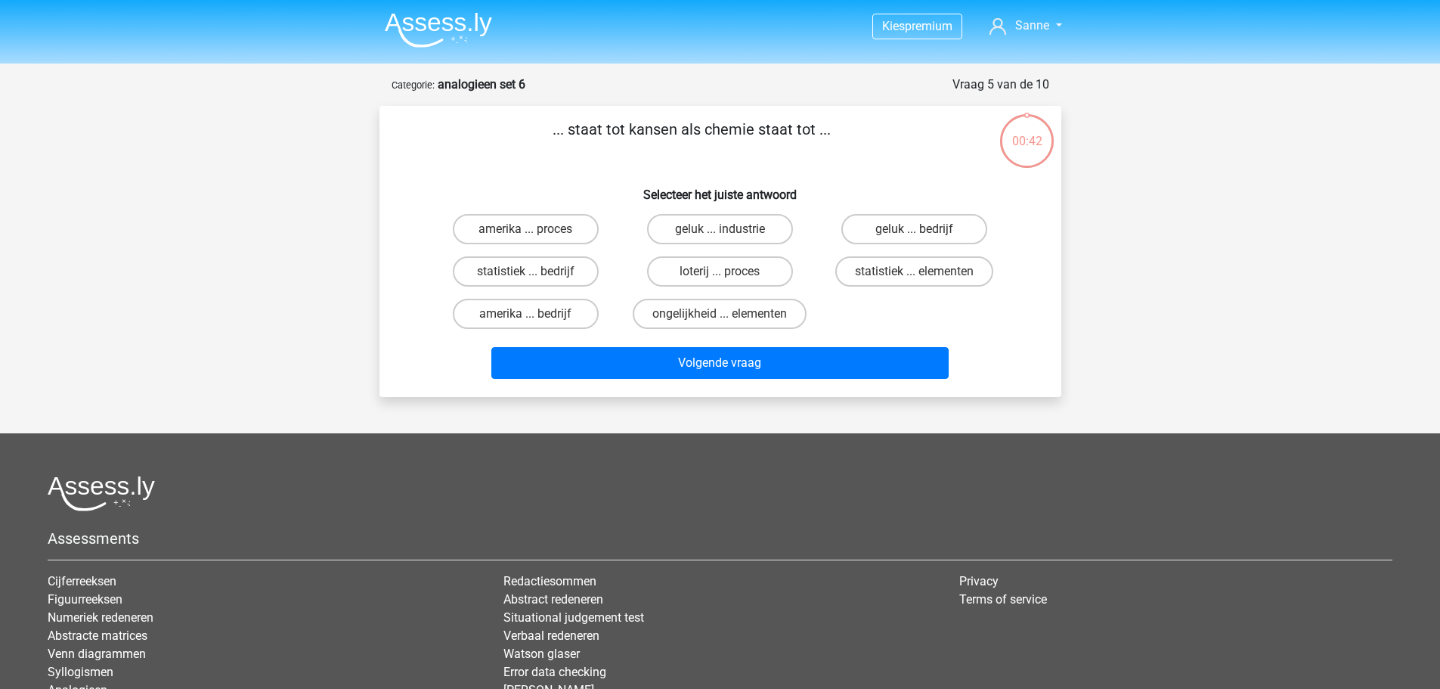
scroll to position [76, 0]
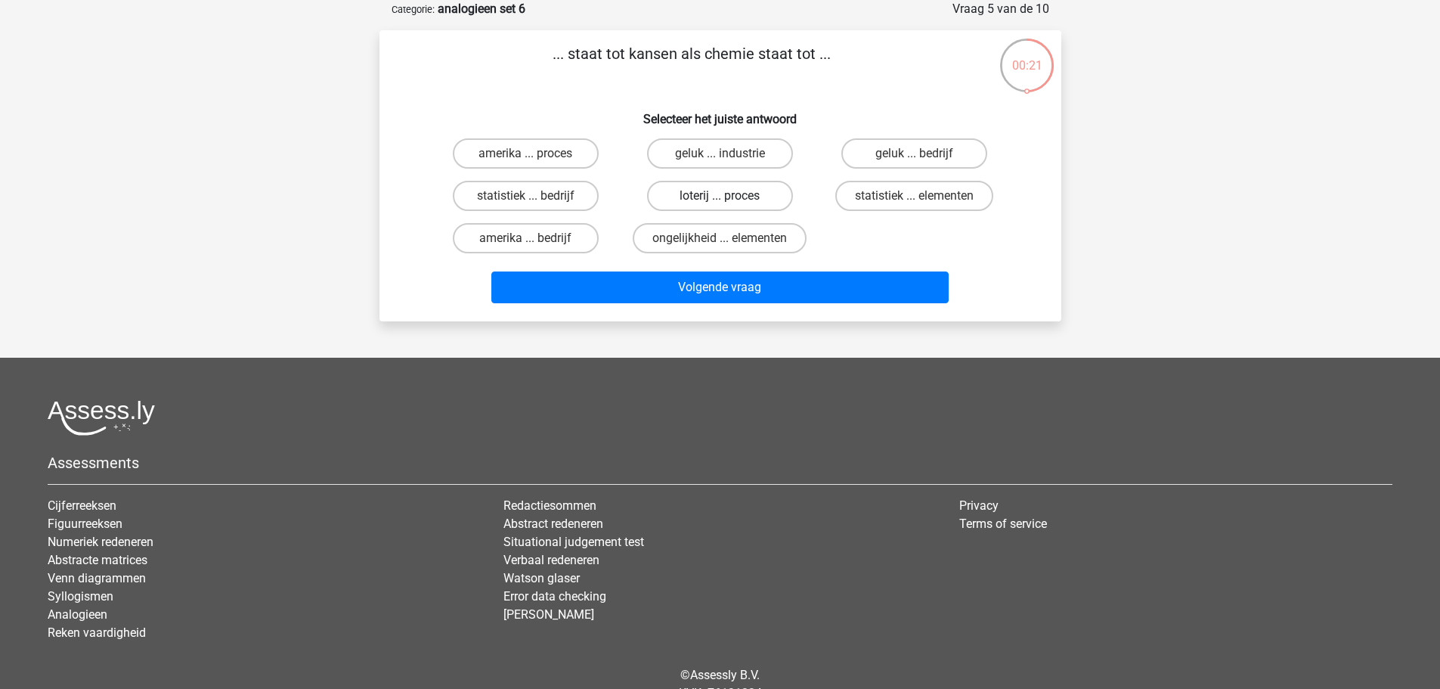
click at [733, 204] on label "loterij ... proces" at bounding box center [720, 196] width 146 height 30
click at [730, 204] on input "loterij ... proces" at bounding box center [725, 201] width 10 height 10
radio input "true"
drag, startPoint x: 852, startPoint y: 201, endPoint x: 846, endPoint y: 225, distance: 24.9
click at [846, 225] on div "amerika ... proces [GEOGRAPHIC_DATA] ... industrie geluk ... bedrijf statistiek…" at bounding box center [721, 195] width 584 height 127
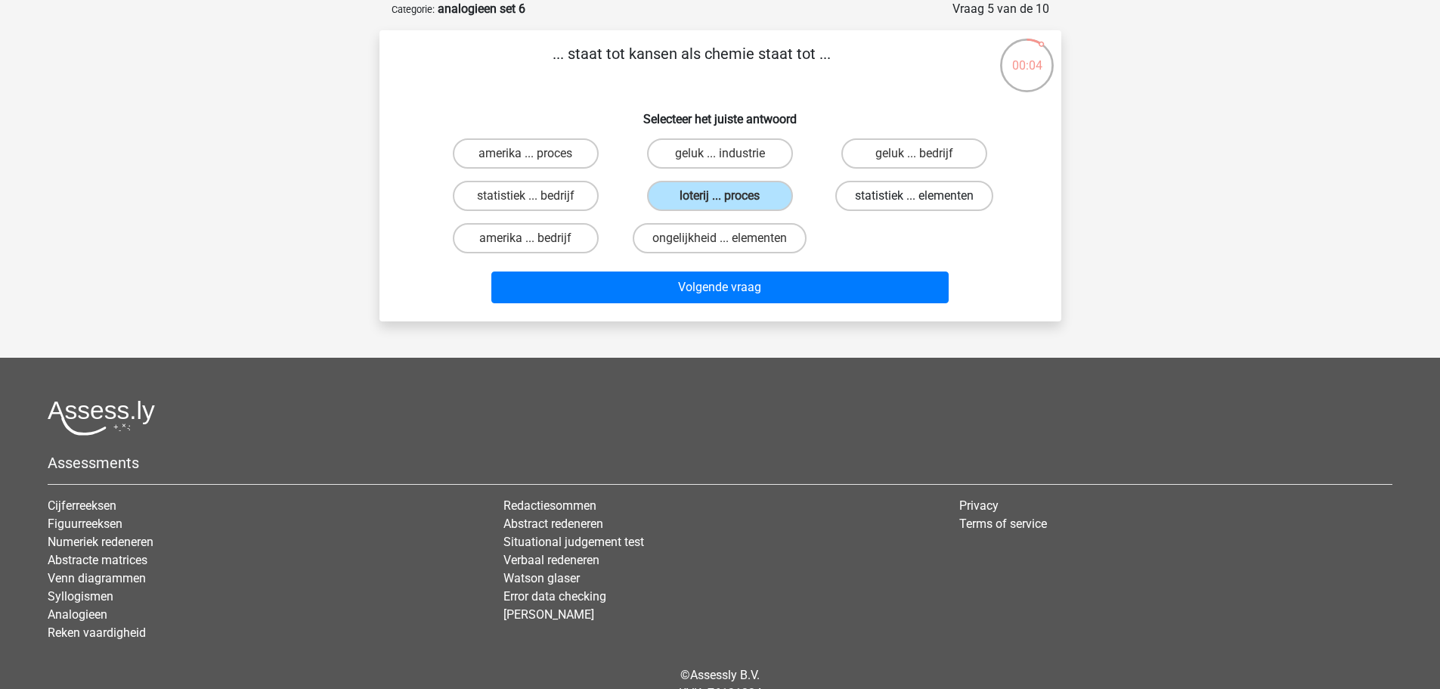
click at [852, 192] on label "statistiek ... elementen" at bounding box center [914, 196] width 158 height 30
click at [915, 196] on input "statistiek ... elementen" at bounding box center [920, 201] width 10 height 10
radio input "true"
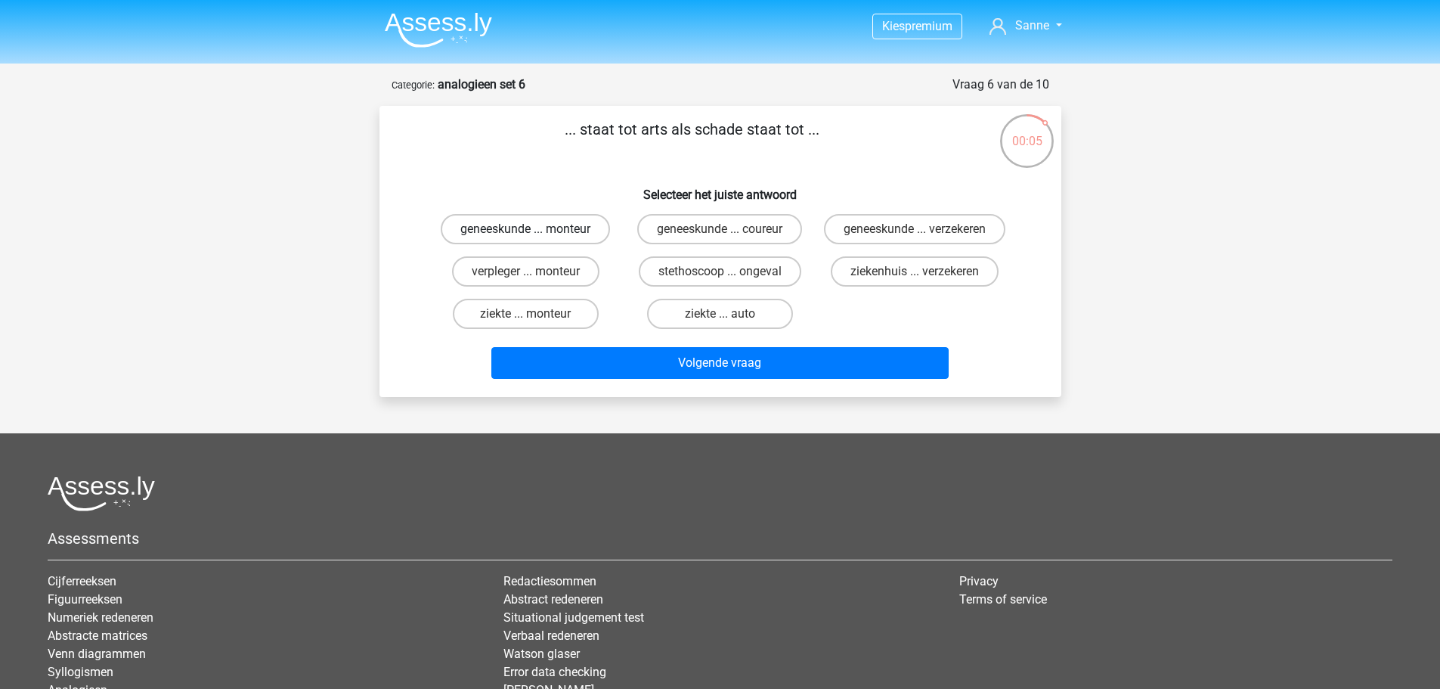
click at [588, 235] on label "geneeskunde ... monteur" at bounding box center [525, 229] width 169 height 30
click at [535, 235] on input "geneeskunde ... monteur" at bounding box center [530, 234] width 10 height 10
radio input "true"
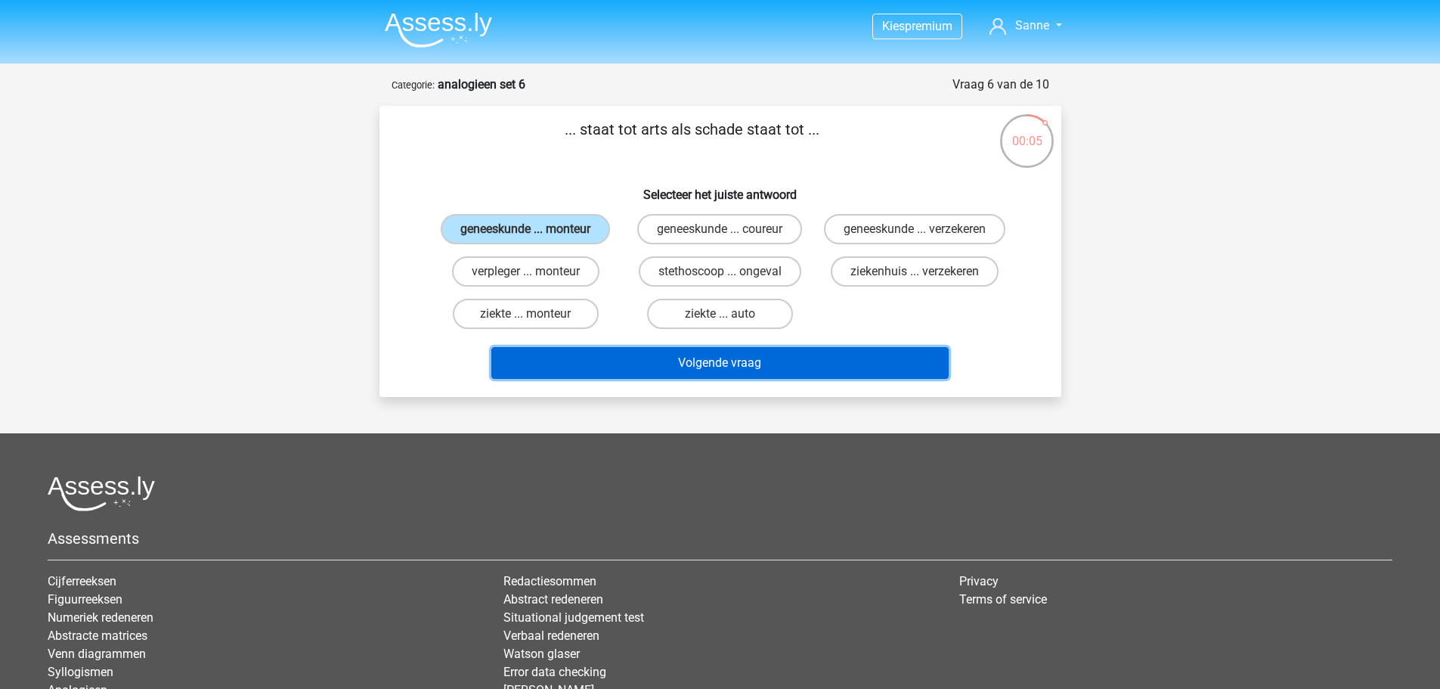
click at [690, 379] on button "Volgende vraag" at bounding box center [719, 363] width 457 height 32
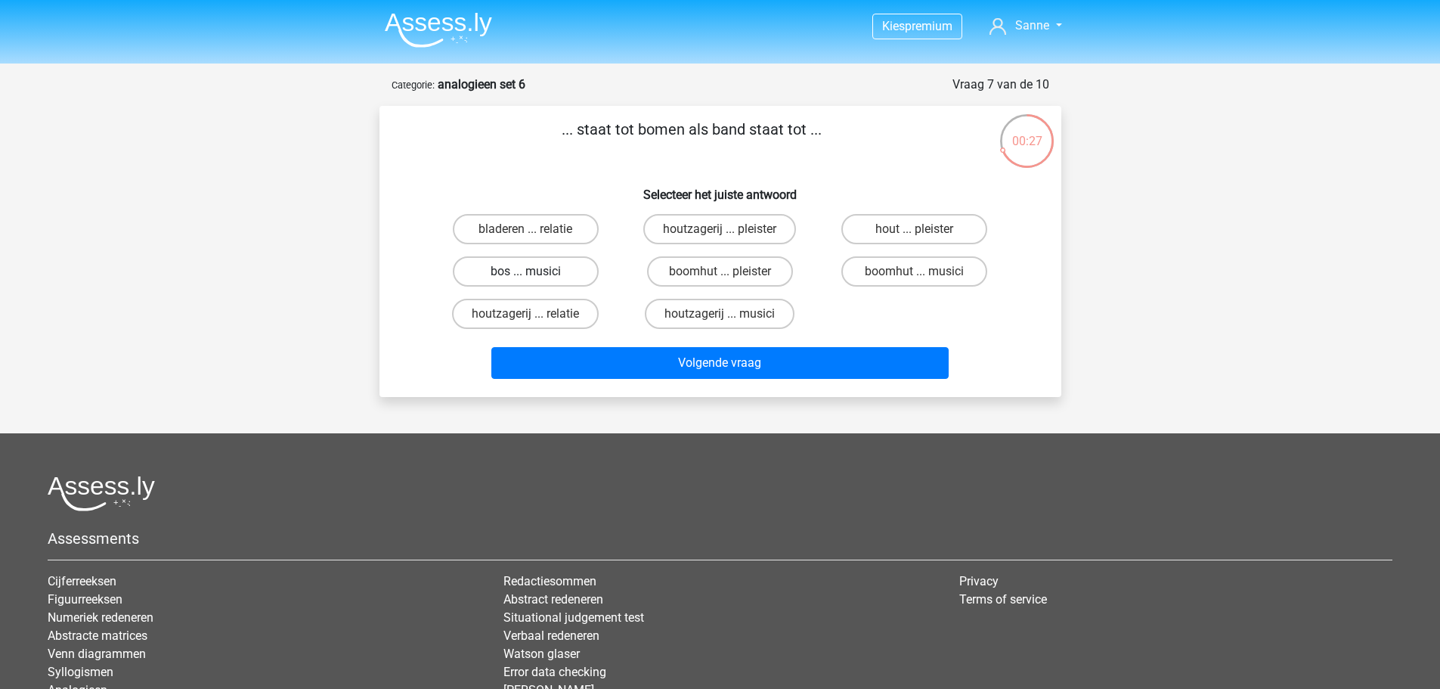
click at [493, 268] on label "bos ... musici" at bounding box center [526, 271] width 146 height 30
click at [525, 271] on input "bos ... musici" at bounding box center [530, 276] width 10 height 10
radio input "true"
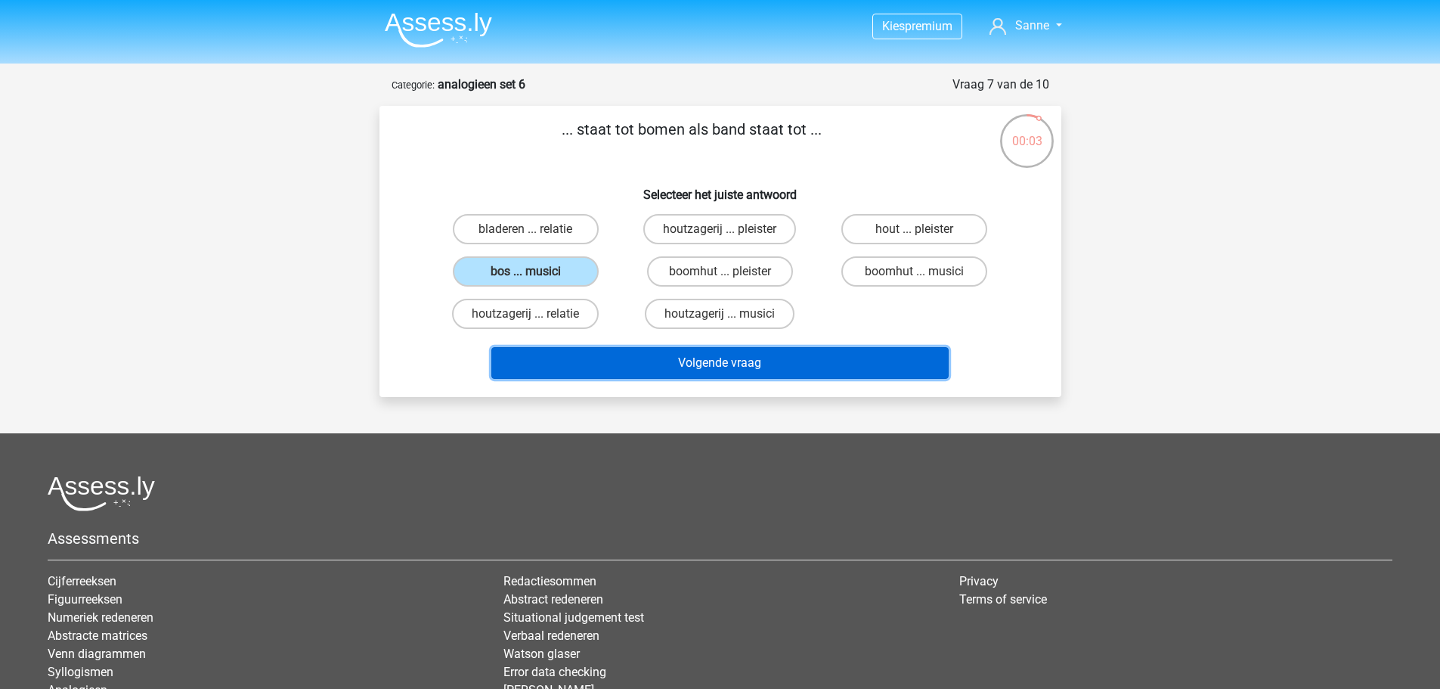
click at [724, 359] on button "Volgende vraag" at bounding box center [719, 363] width 457 height 32
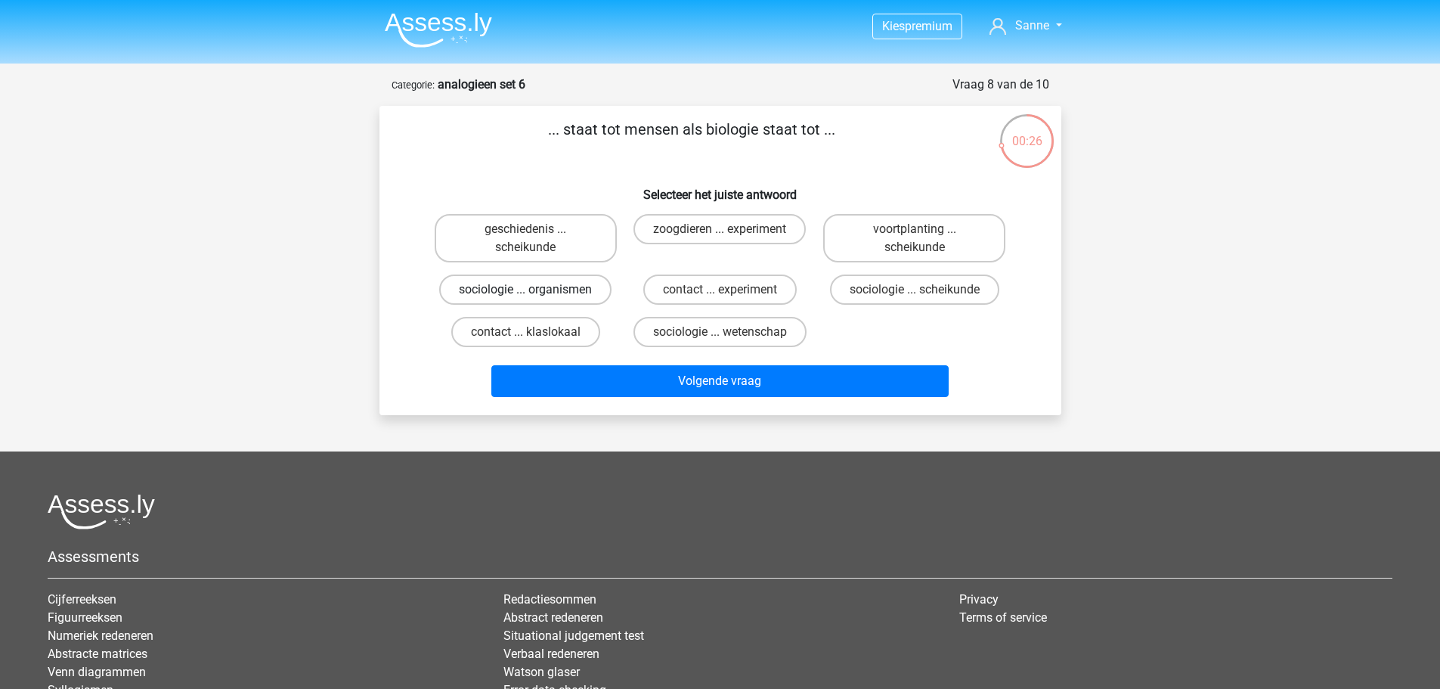
click at [516, 290] on label "sociologie ... organismen" at bounding box center [525, 289] width 172 height 30
click at [525, 290] on input "sociologie ... organismen" at bounding box center [530, 295] width 10 height 10
radio input "true"
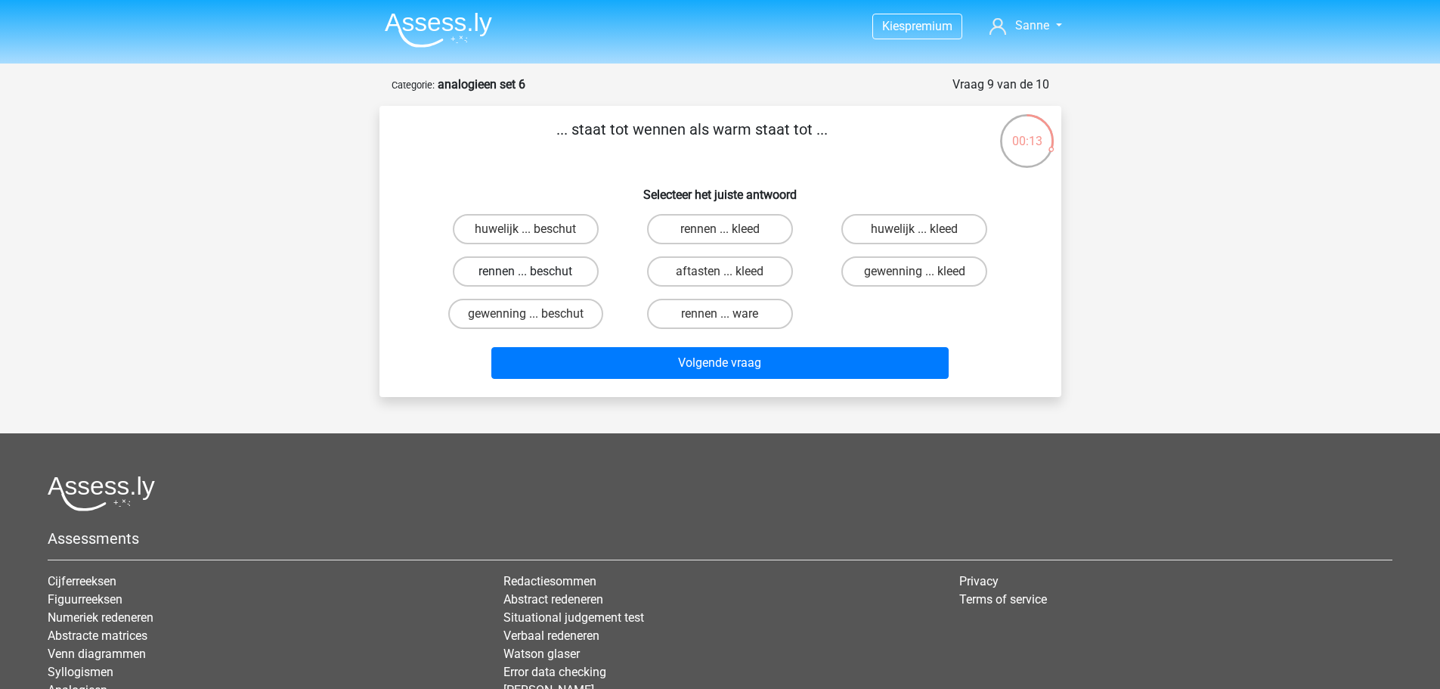
click at [554, 271] on label "rennen ... beschut" at bounding box center [526, 271] width 146 height 30
click at [535, 271] on input "rennen ... beschut" at bounding box center [530, 276] width 10 height 10
radio input "true"
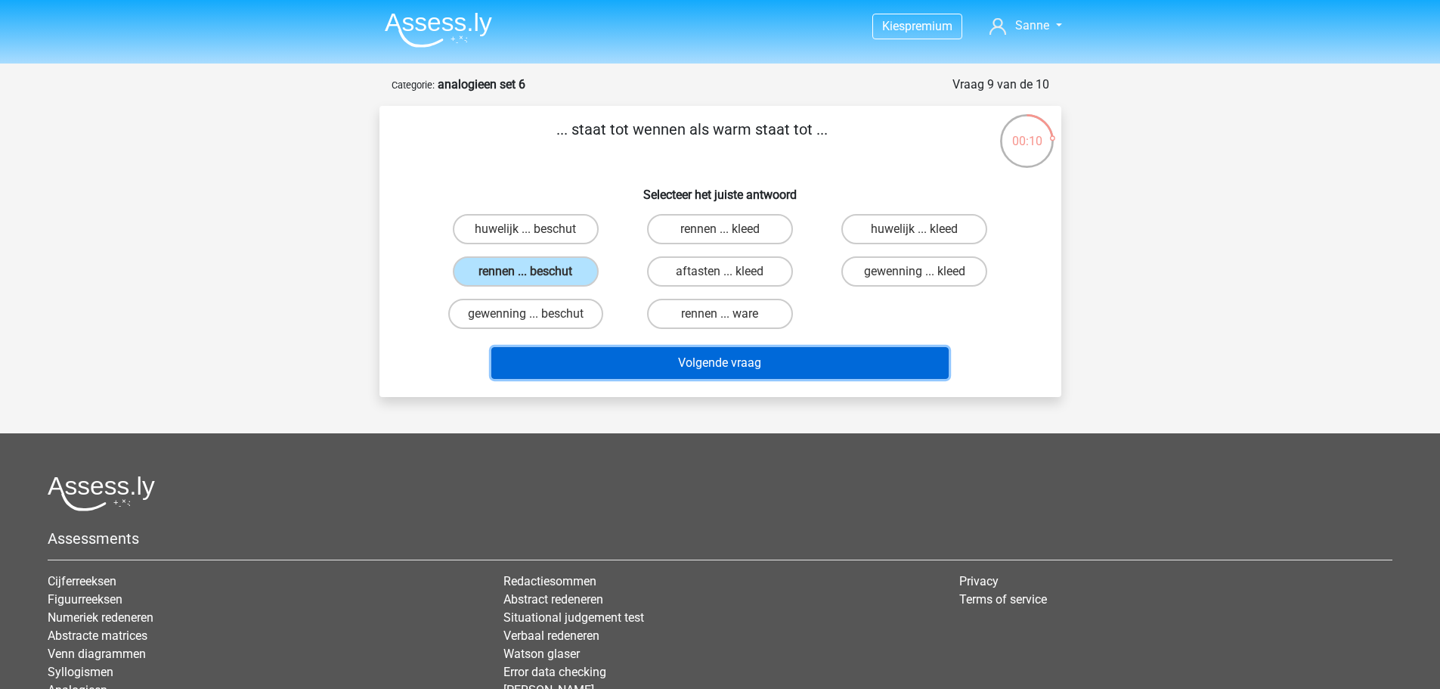
click at [764, 354] on button "Volgende vraag" at bounding box center [719, 363] width 457 height 32
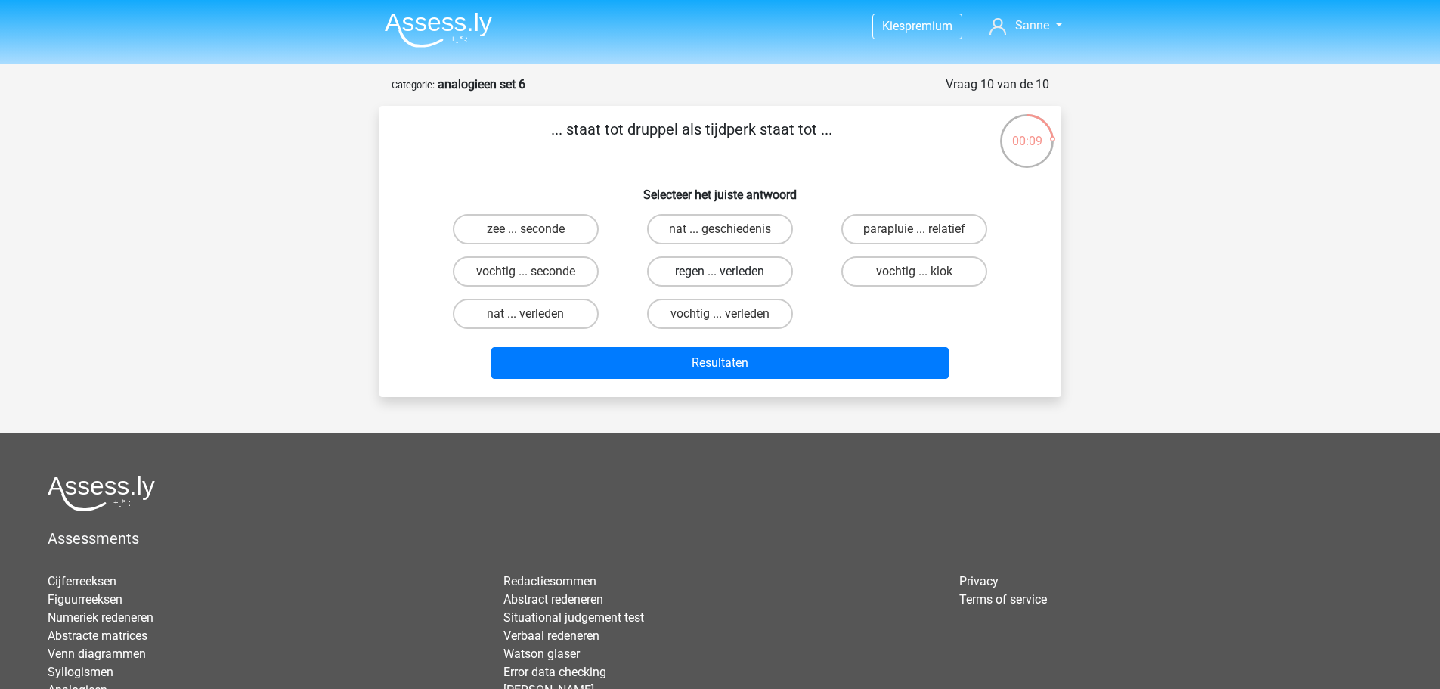
click at [732, 279] on label "regen ... verleden" at bounding box center [720, 271] width 146 height 30
click at [730, 279] on input "regen ... verleden" at bounding box center [725, 276] width 10 height 10
radio input "true"
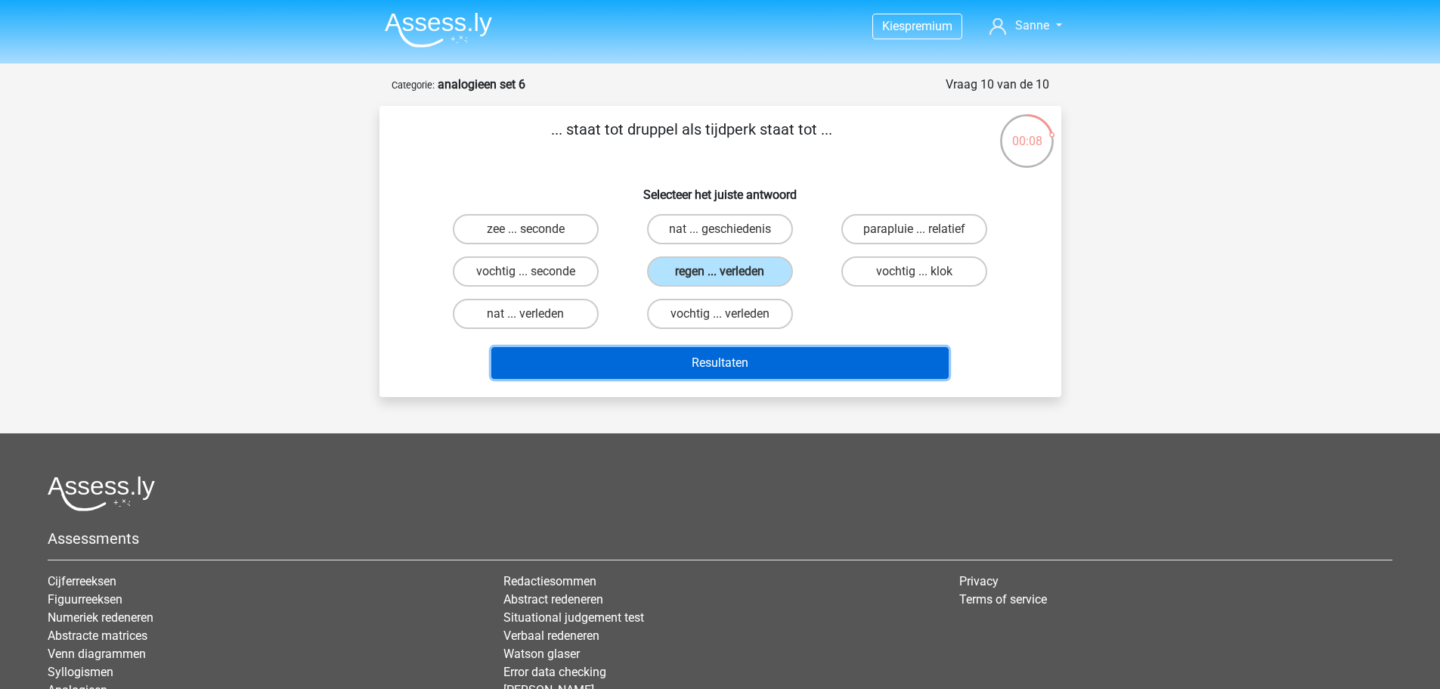
click at [759, 356] on button "Resultaten" at bounding box center [719, 363] width 457 height 32
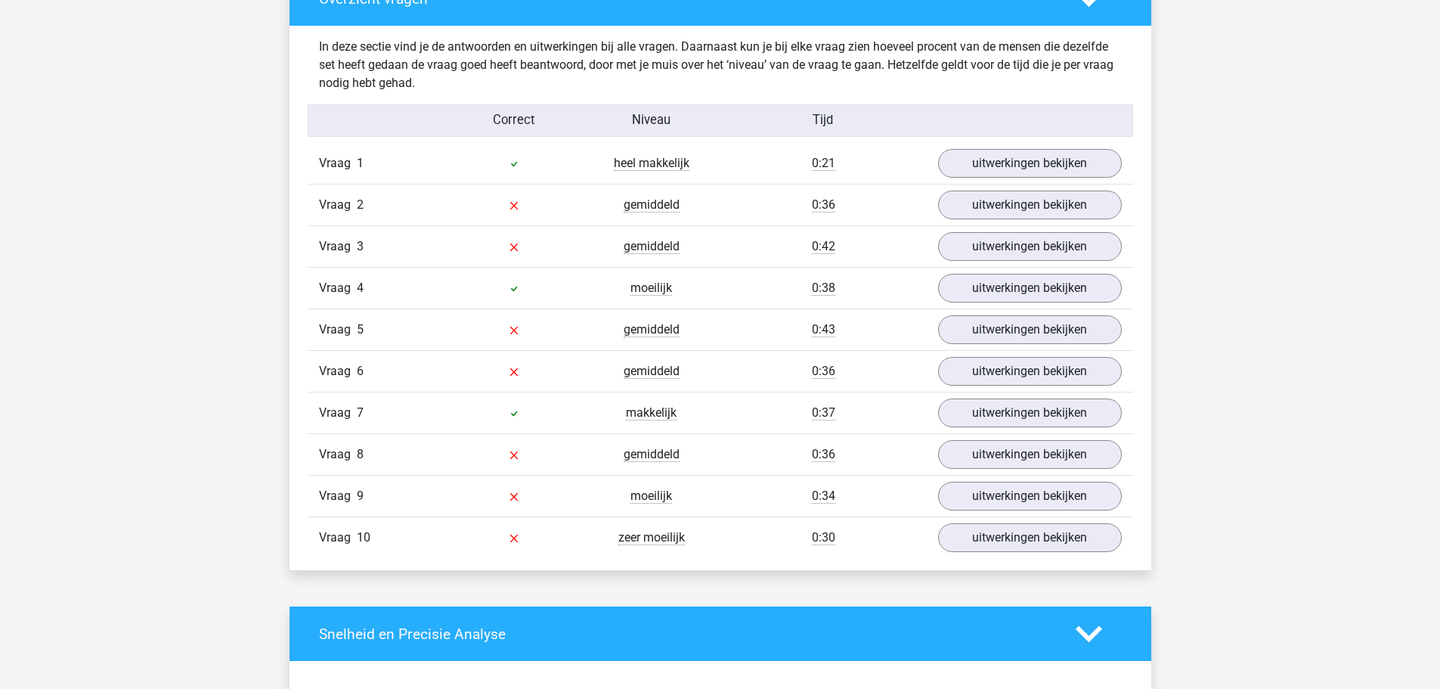
scroll to position [1210, 0]
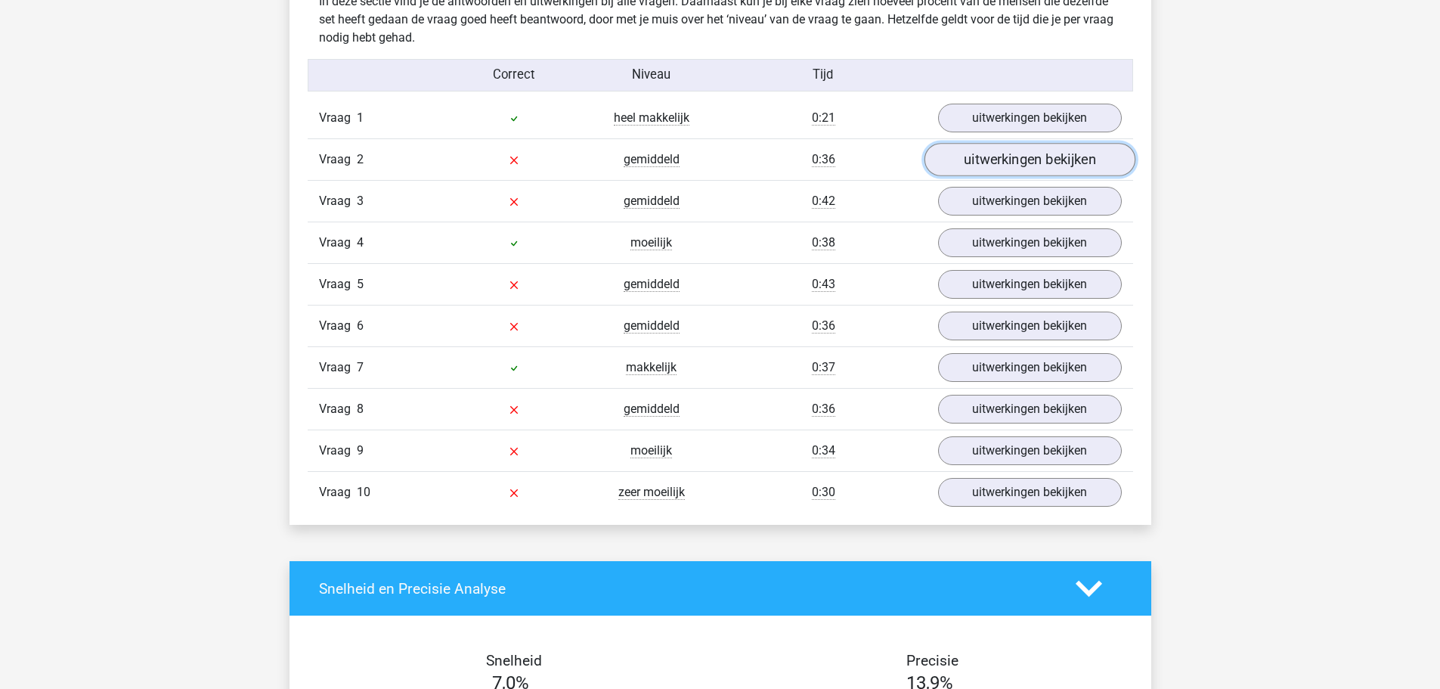
click at [993, 160] on link "uitwerkingen bekijken" at bounding box center [1029, 160] width 211 height 33
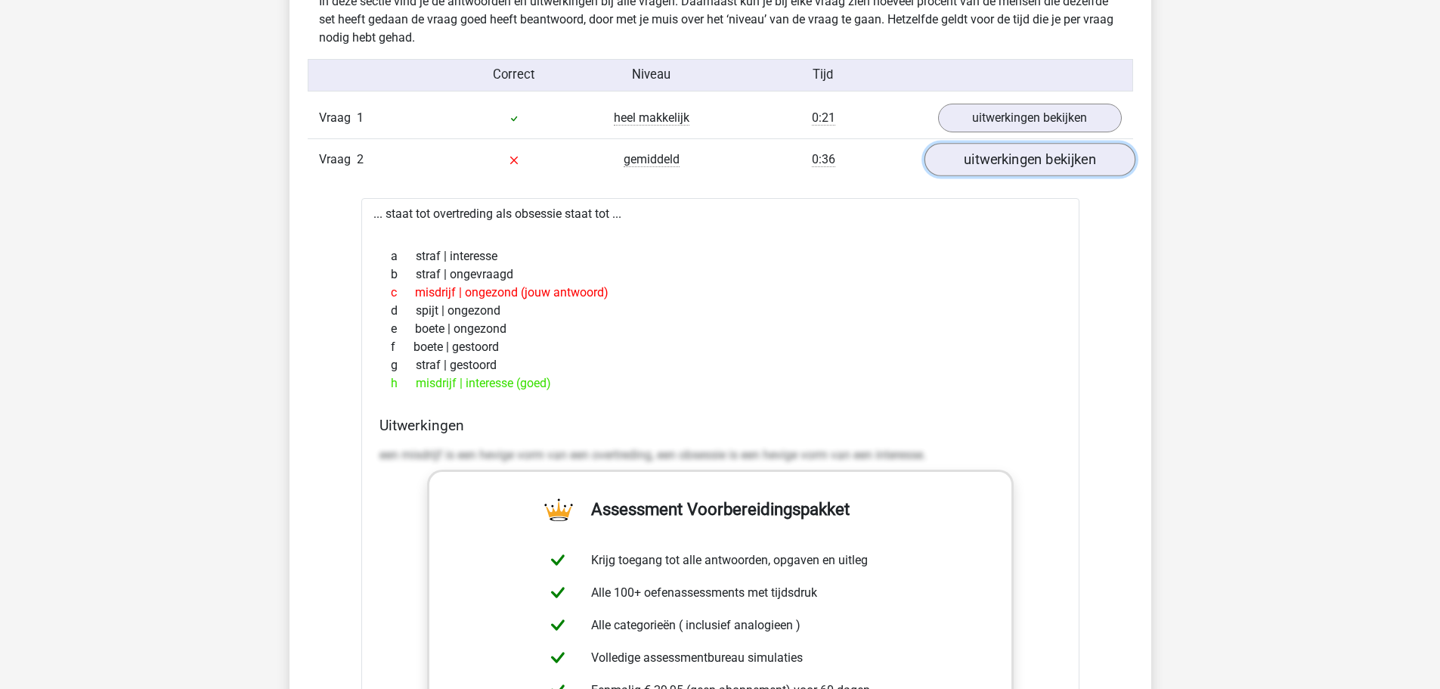
click at [993, 160] on link "uitwerkingen bekijken" at bounding box center [1029, 160] width 211 height 33
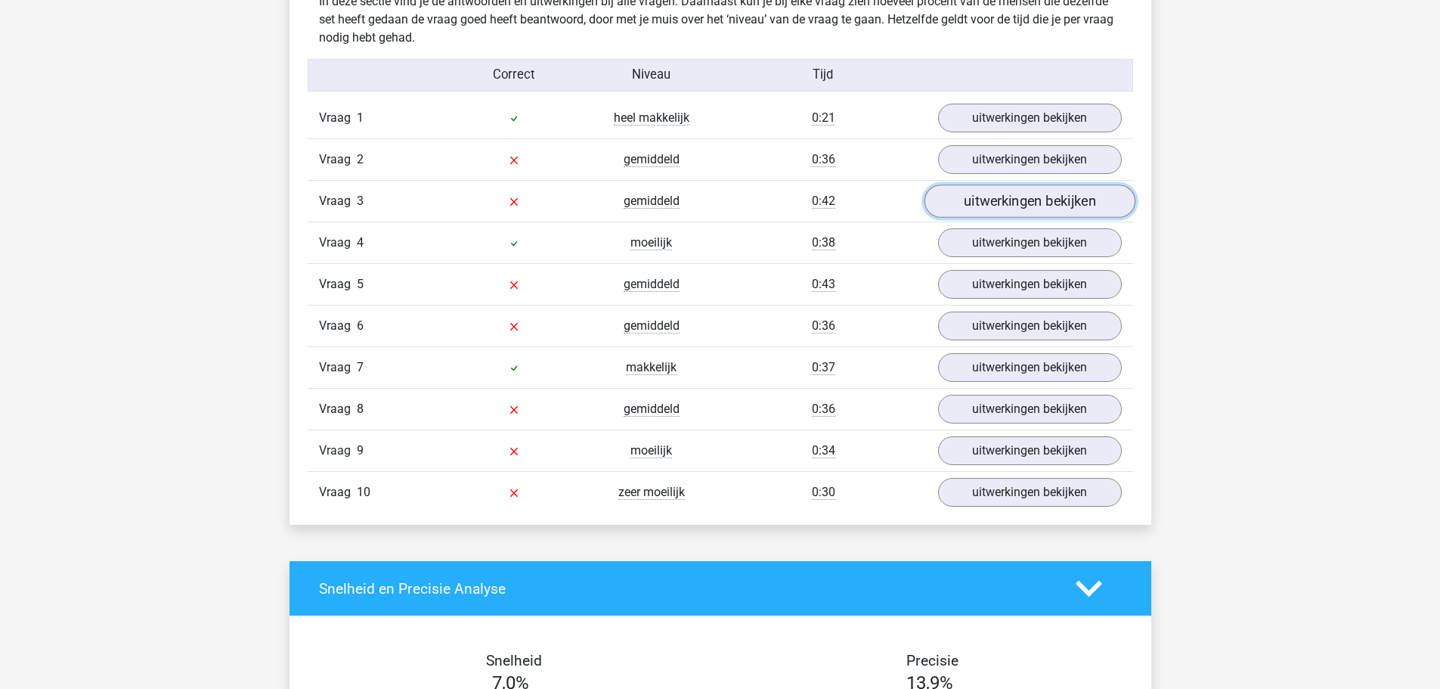
click at [984, 201] on link "uitwerkingen bekijken" at bounding box center [1029, 201] width 211 height 33
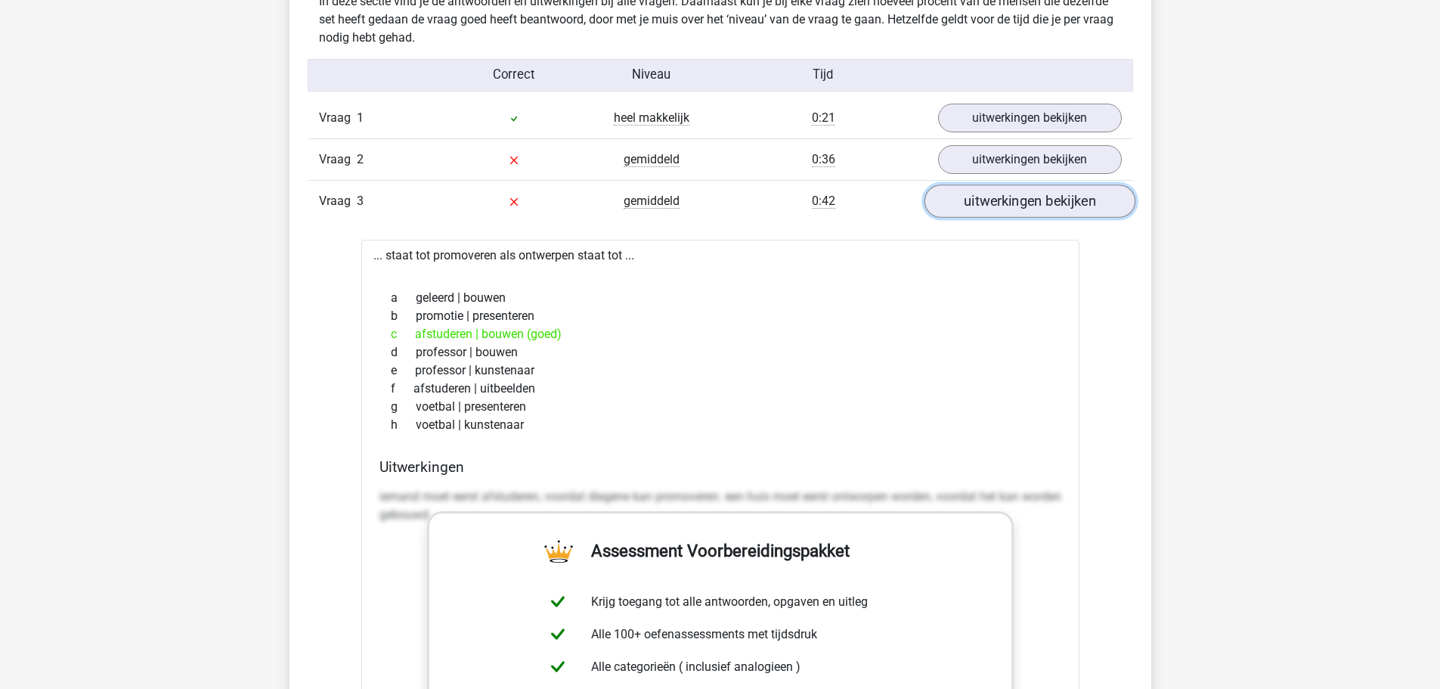
click at [984, 201] on link "uitwerkingen bekijken" at bounding box center [1029, 201] width 211 height 33
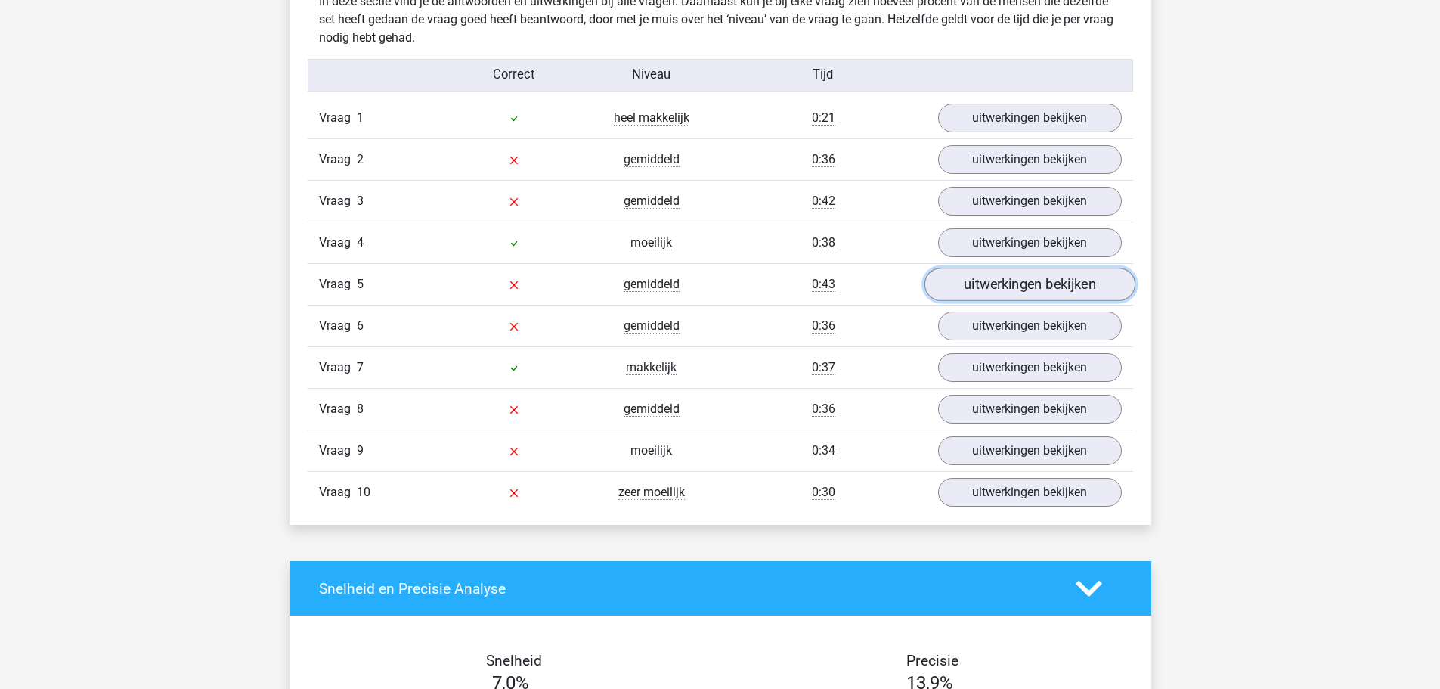
click at [984, 291] on link "uitwerkingen bekijken" at bounding box center [1029, 284] width 211 height 33
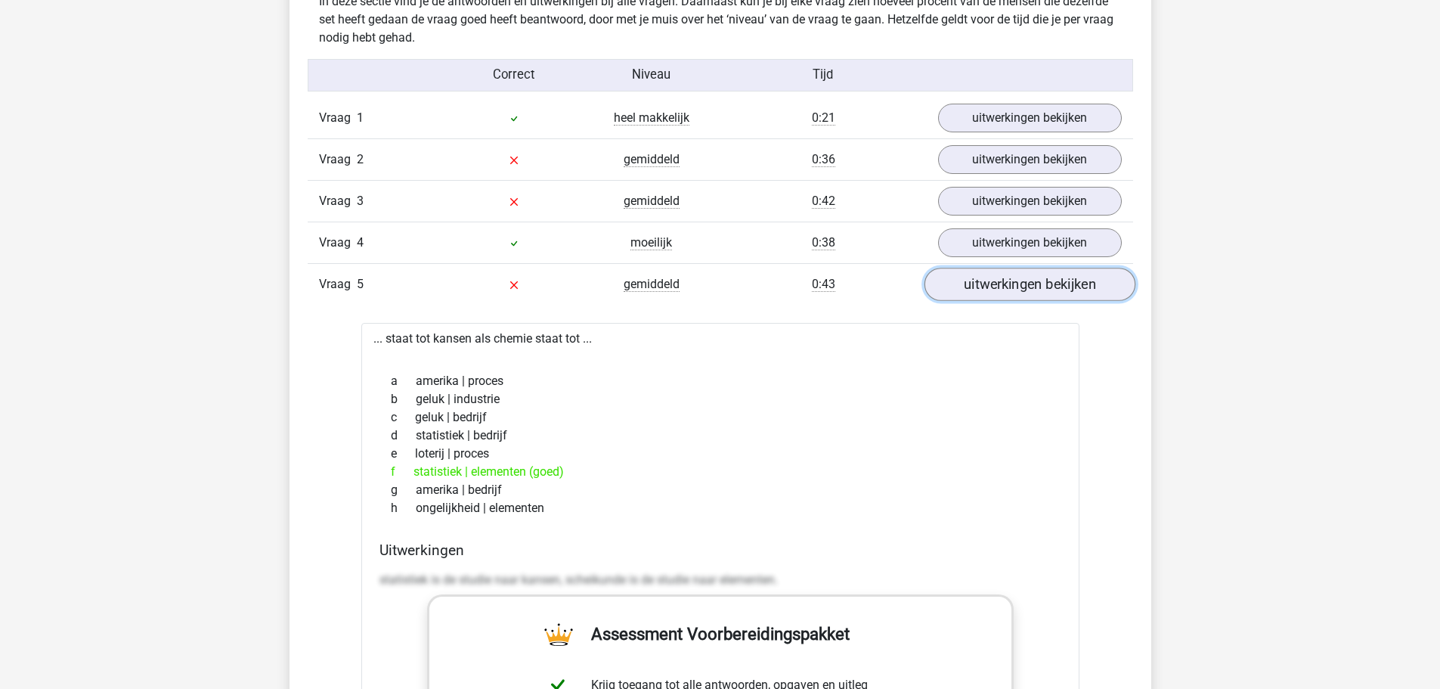
click at [983, 291] on link "uitwerkingen bekijken" at bounding box center [1029, 284] width 211 height 33
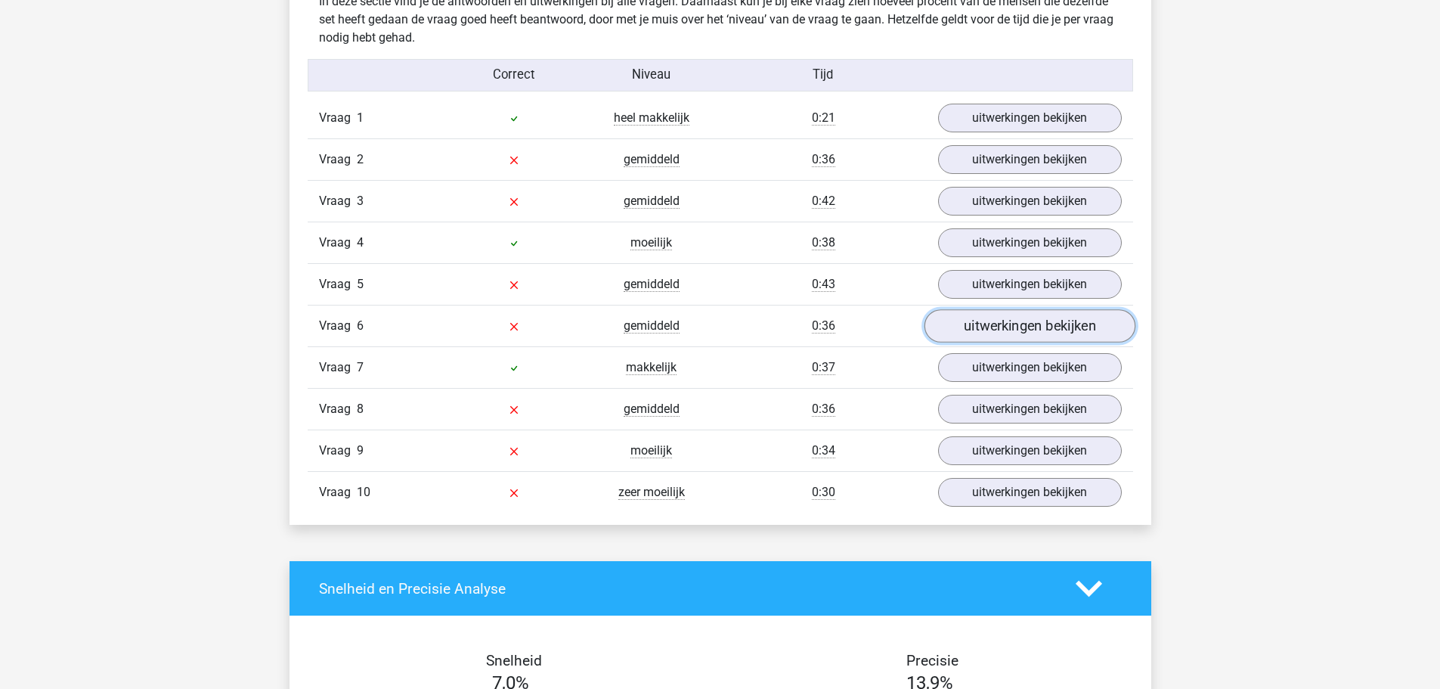
click at [994, 320] on link "uitwerkingen bekijken" at bounding box center [1029, 326] width 211 height 33
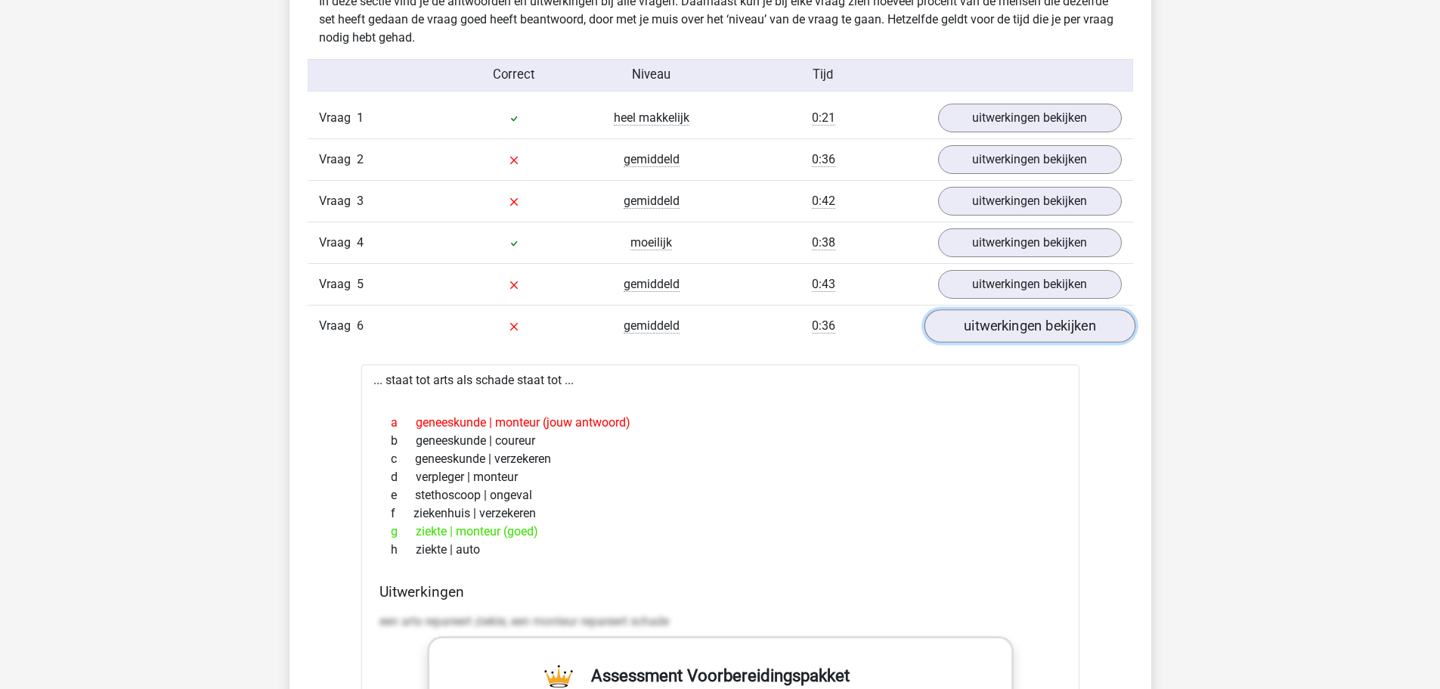
click at [994, 320] on link "uitwerkingen bekijken" at bounding box center [1029, 326] width 211 height 33
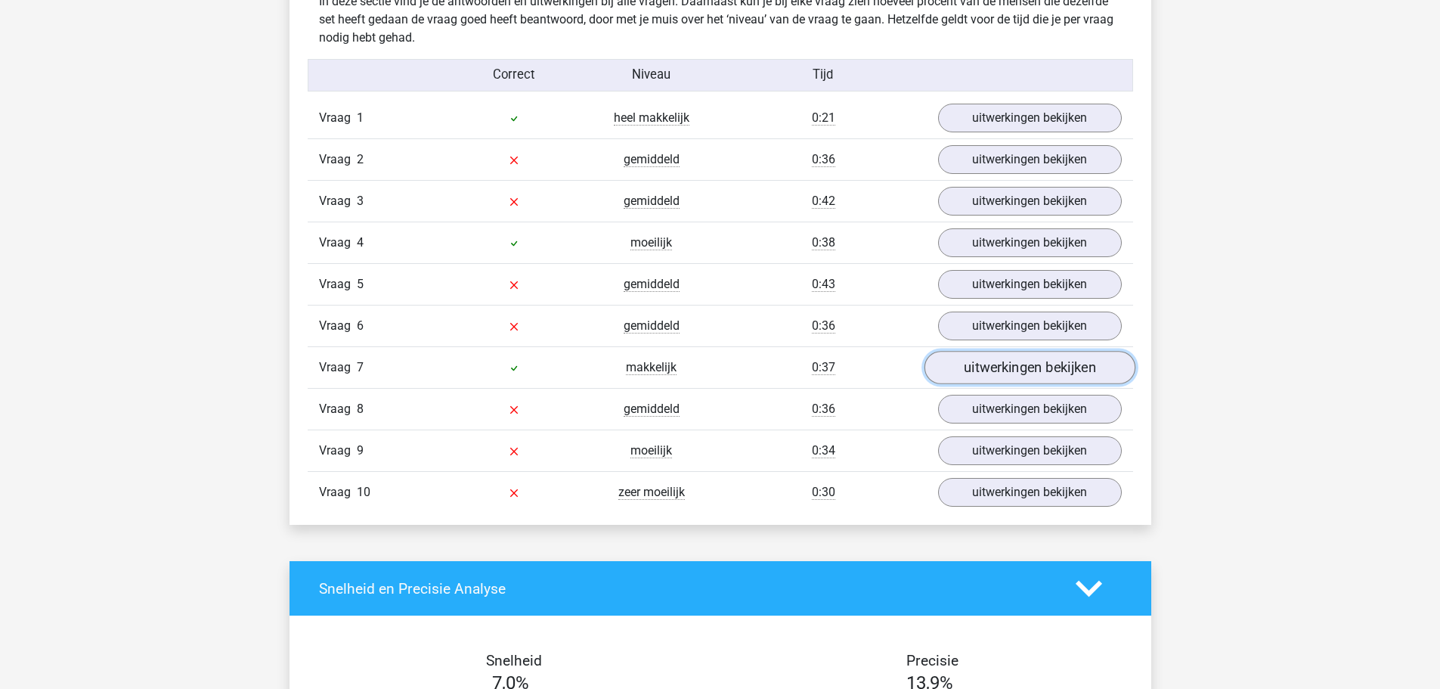
click at [981, 381] on link "uitwerkingen bekijken" at bounding box center [1029, 368] width 211 height 33
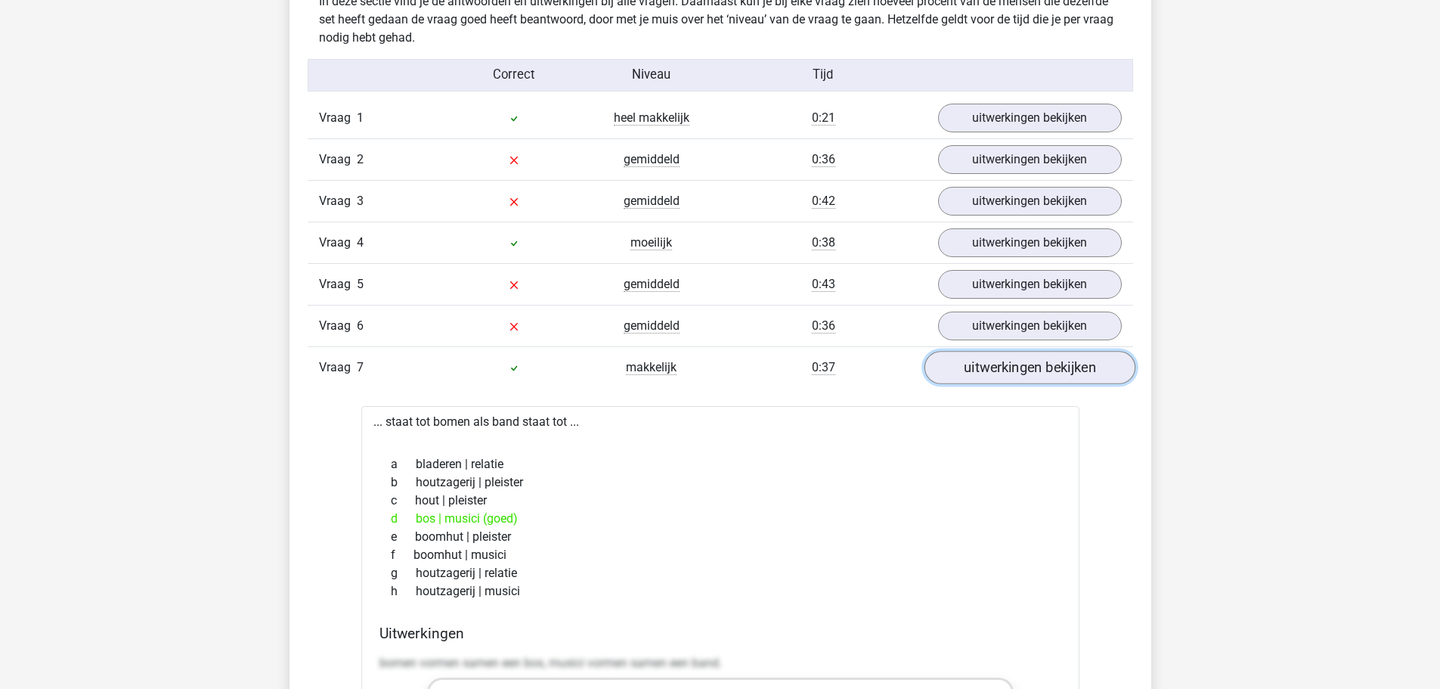
click at [981, 381] on link "uitwerkingen bekijken" at bounding box center [1029, 368] width 211 height 33
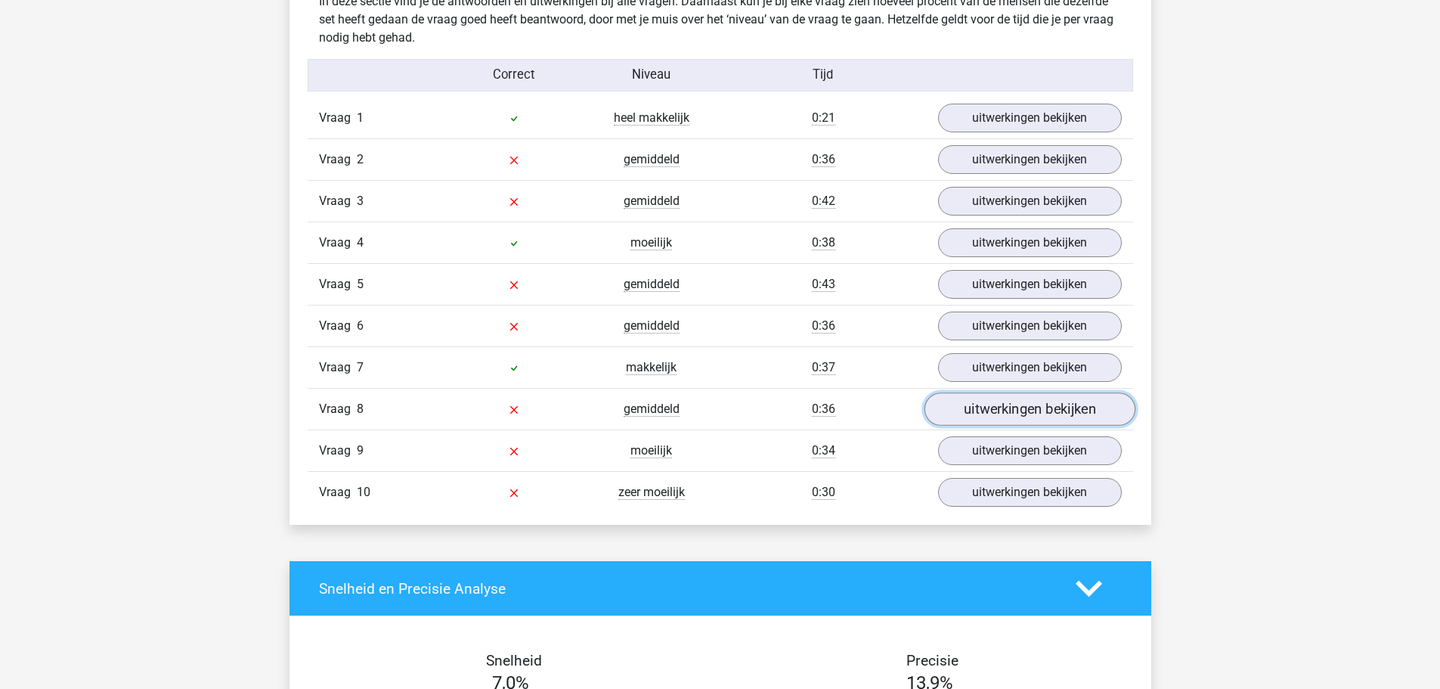
click at [980, 403] on link "uitwerkingen bekijken" at bounding box center [1029, 409] width 211 height 33
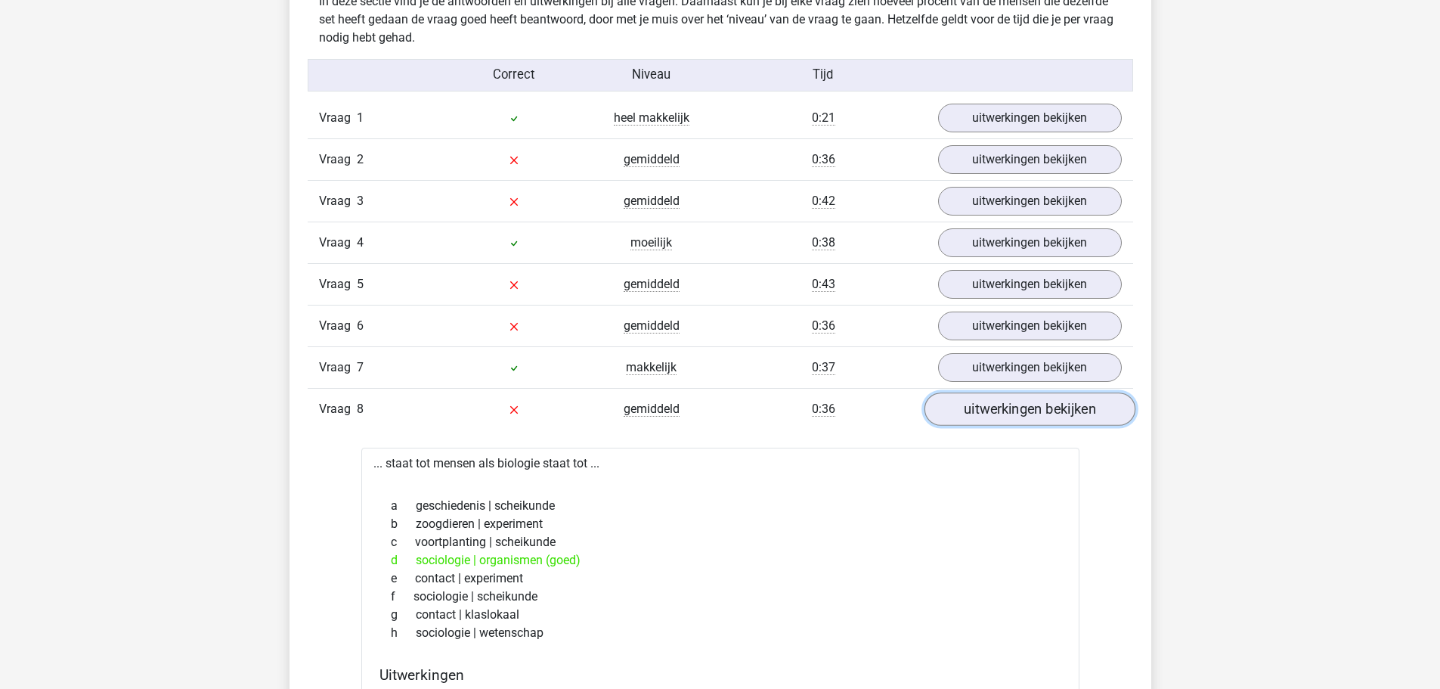
click at [980, 403] on link "uitwerkingen bekijken" at bounding box center [1029, 409] width 211 height 33
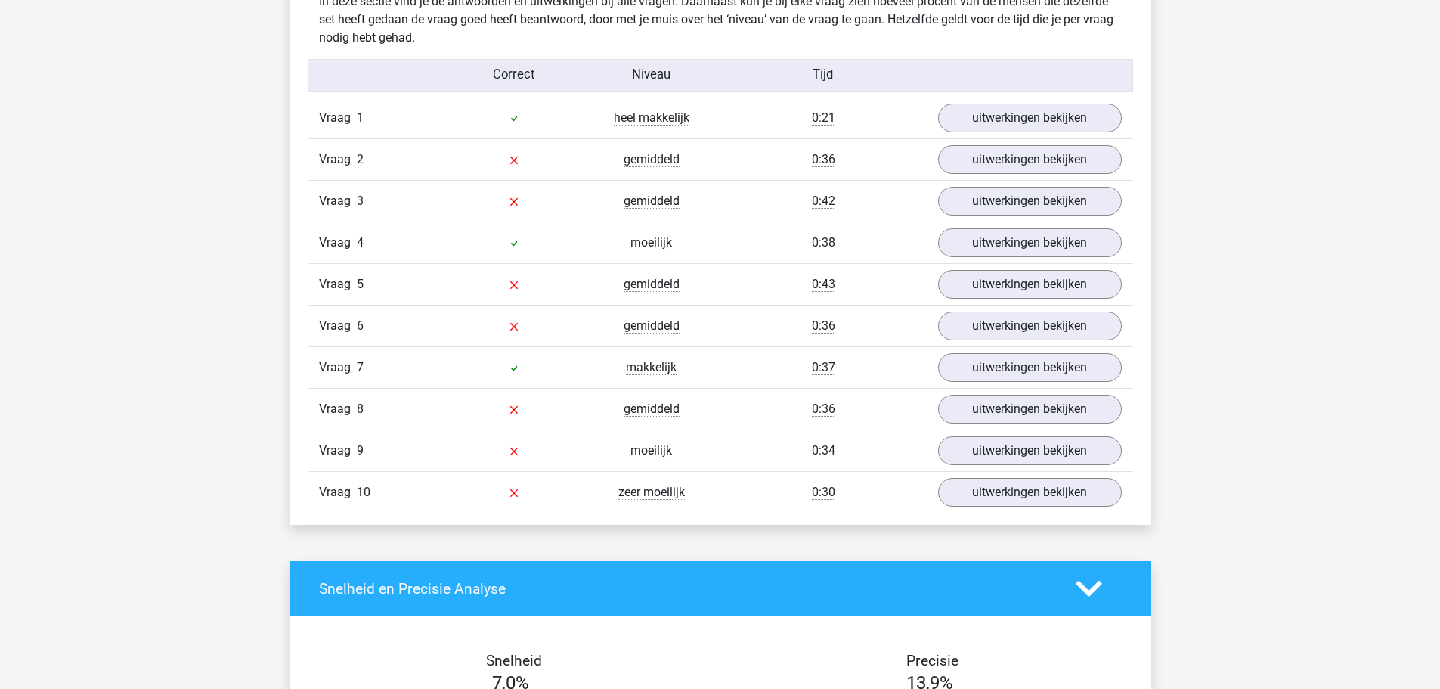
drag, startPoint x: 511, startPoint y: 410, endPoint x: 562, endPoint y: 411, distance: 51.4
click at [562, 411] on div at bounding box center [514, 409] width 138 height 18
click at [971, 442] on link "uitwerkingen bekijken" at bounding box center [1029, 451] width 211 height 33
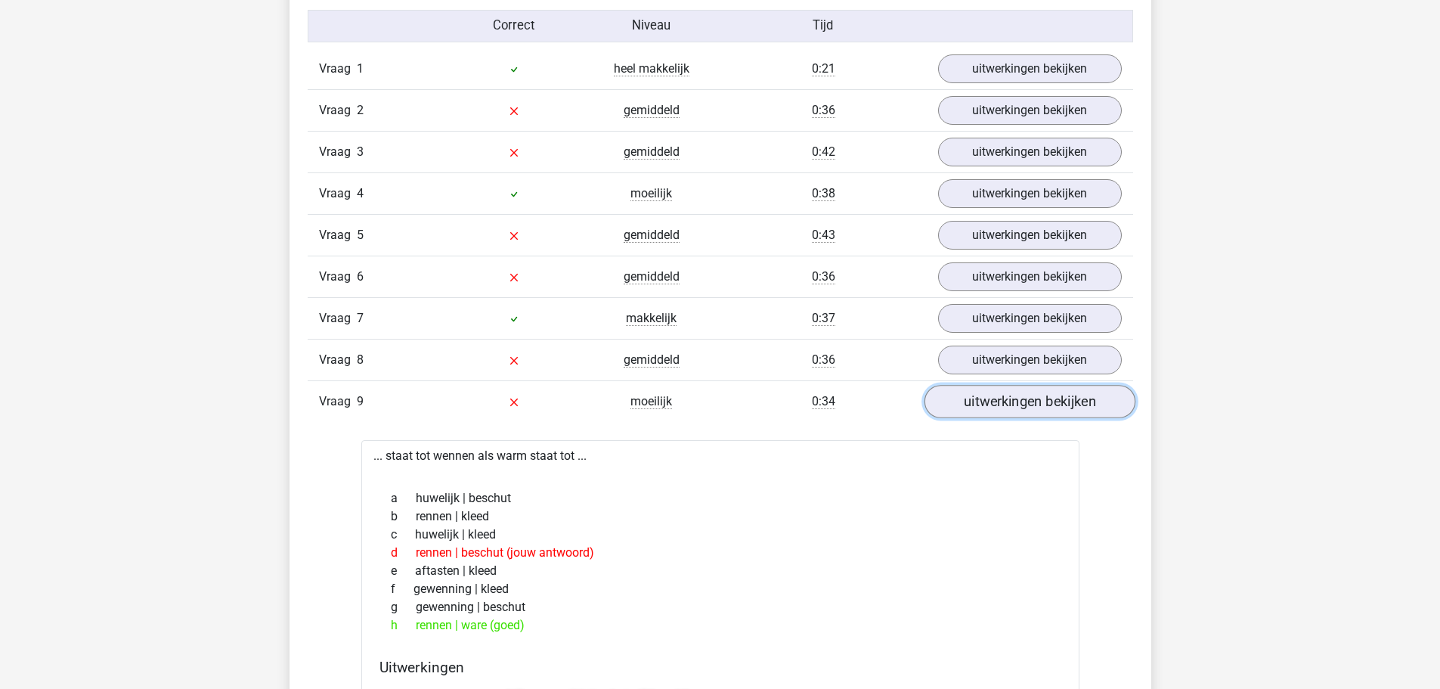
scroll to position [1285, 0]
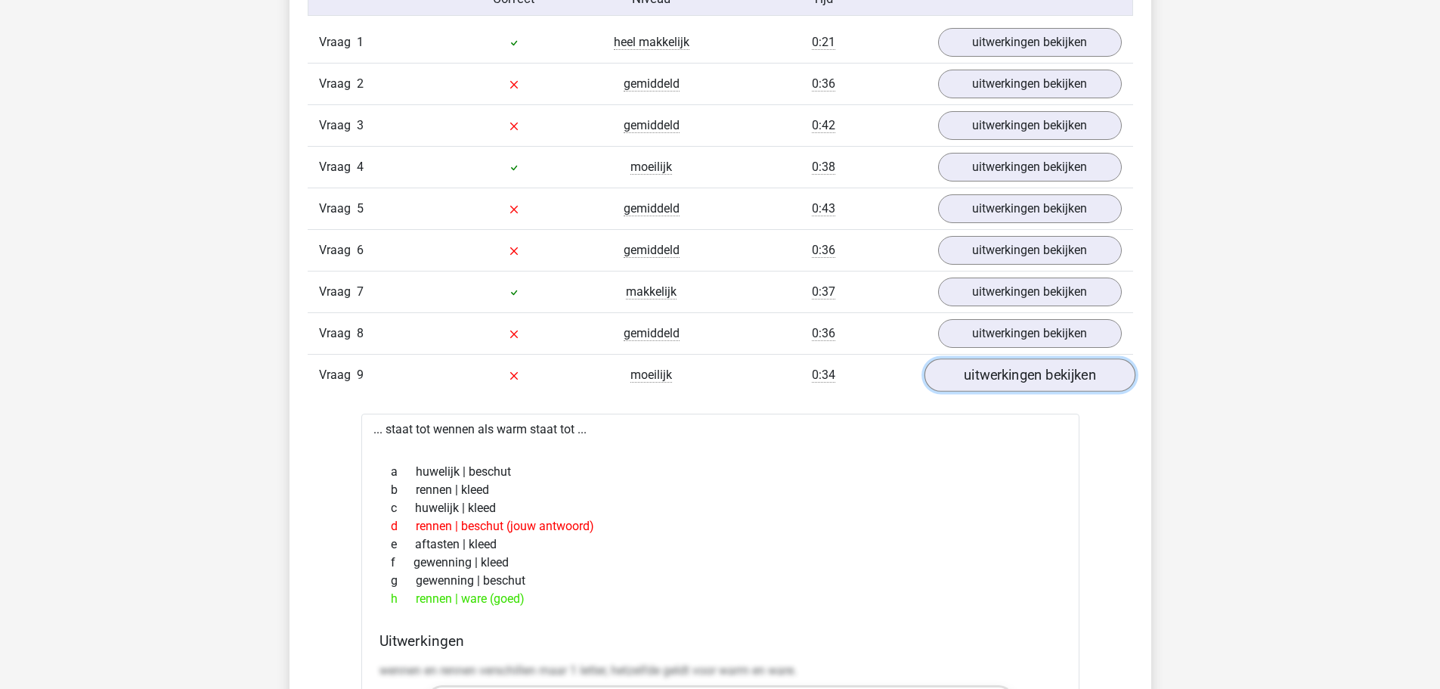
click at [990, 361] on link "uitwerkingen bekijken" at bounding box center [1029, 375] width 211 height 33
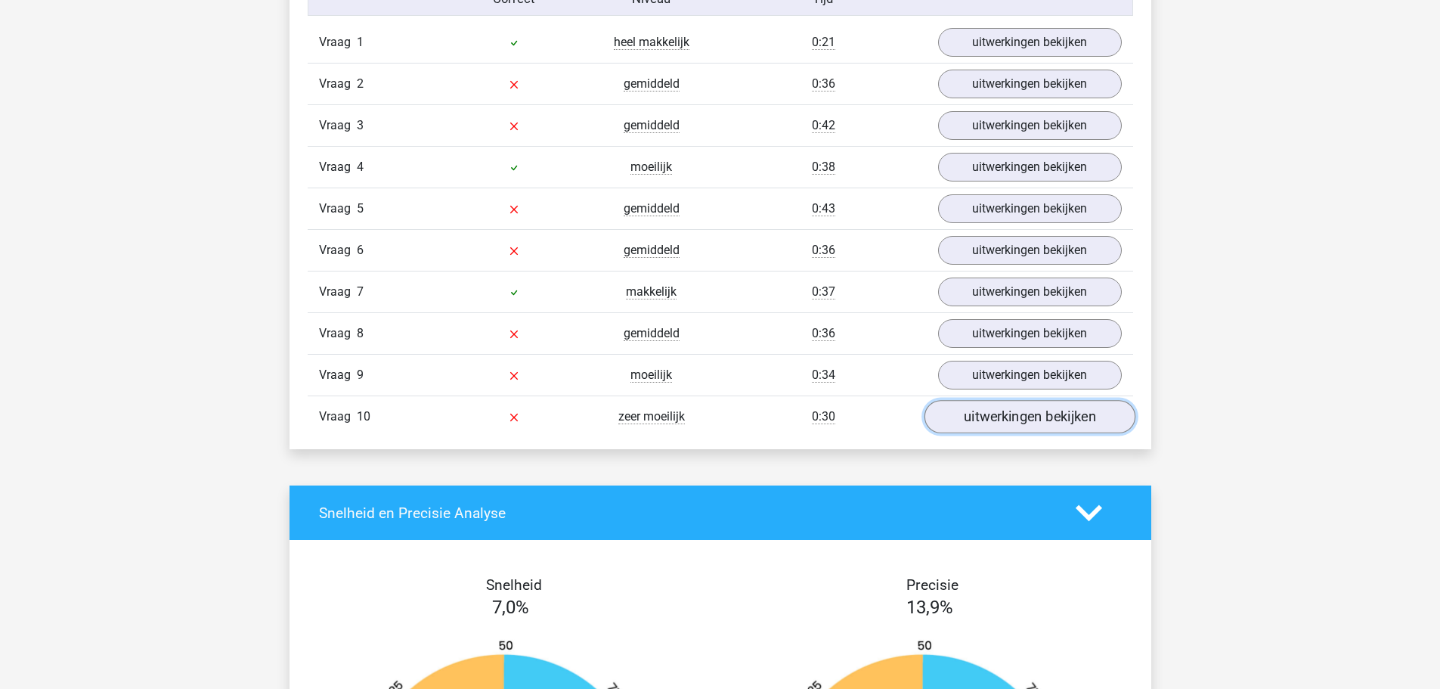
click at [983, 409] on link "uitwerkingen bekijken" at bounding box center [1029, 417] width 211 height 33
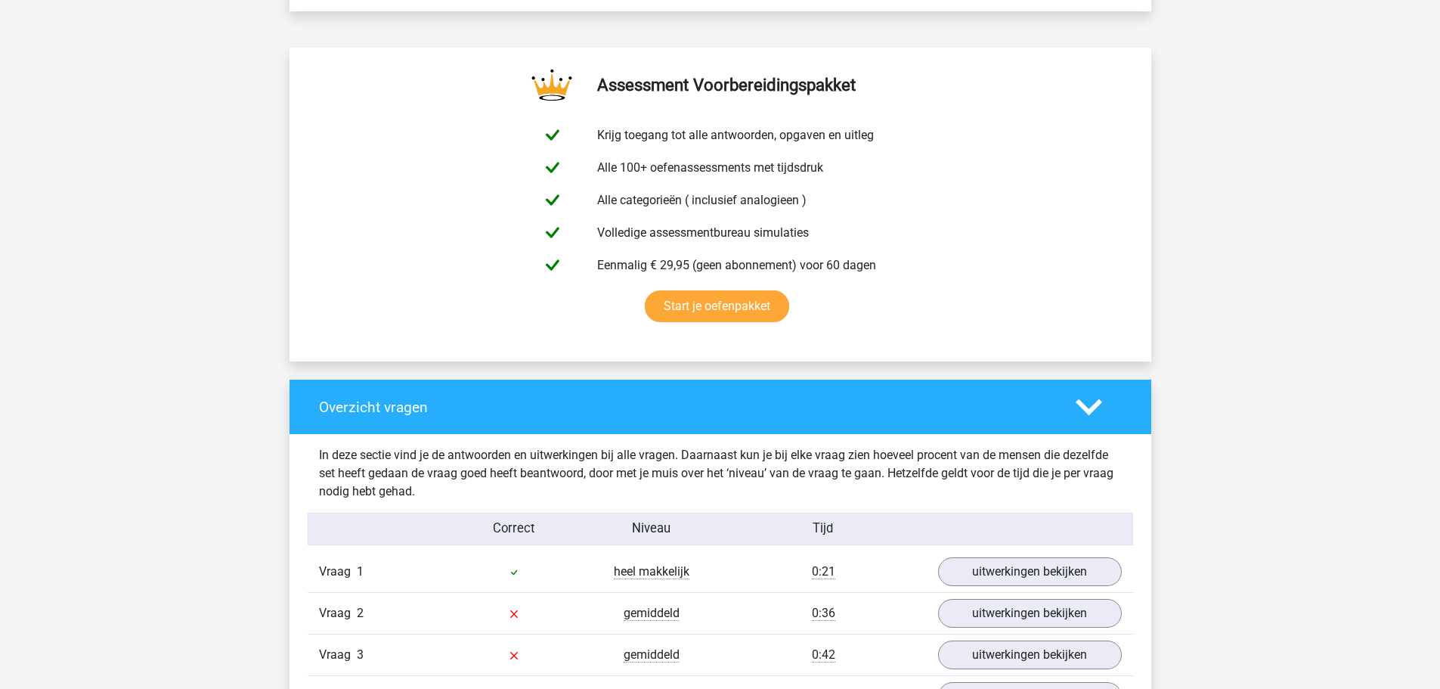
scroll to position [983, 0]
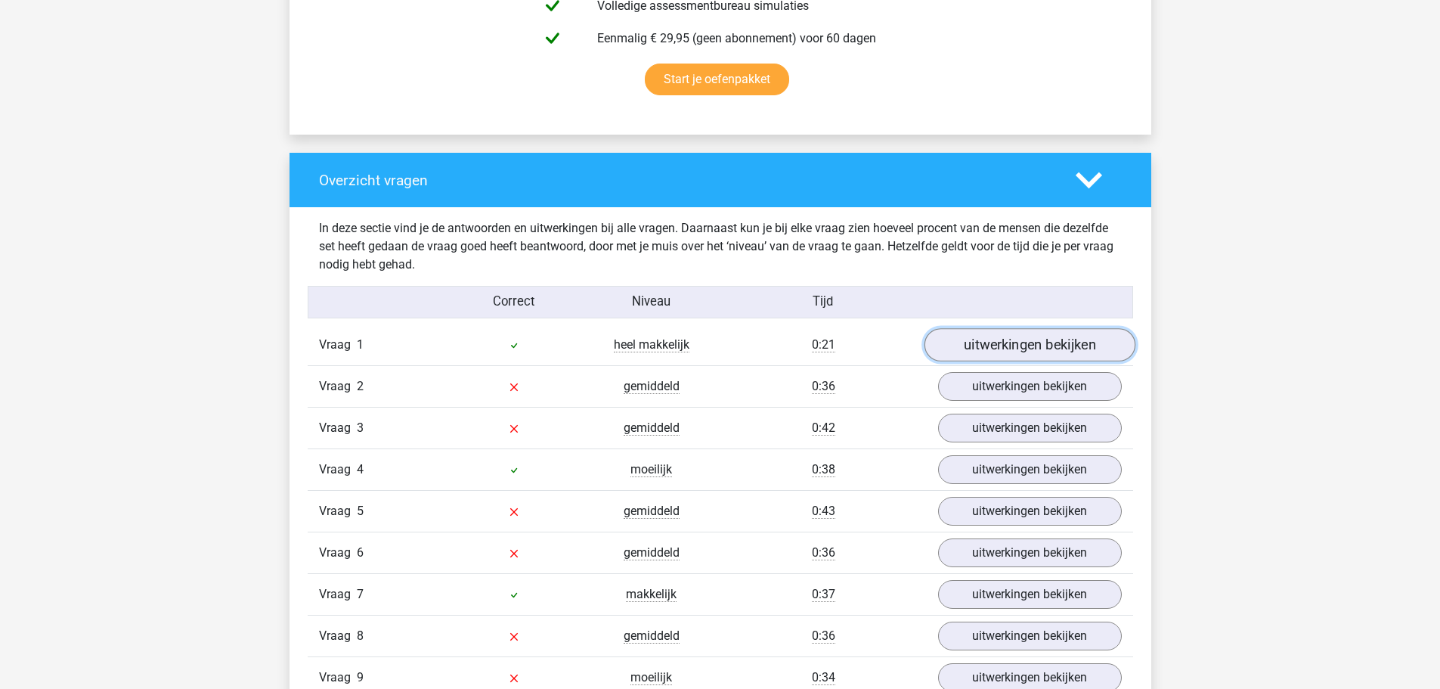
click at [996, 344] on link "uitwerkingen bekijken" at bounding box center [1029, 345] width 211 height 33
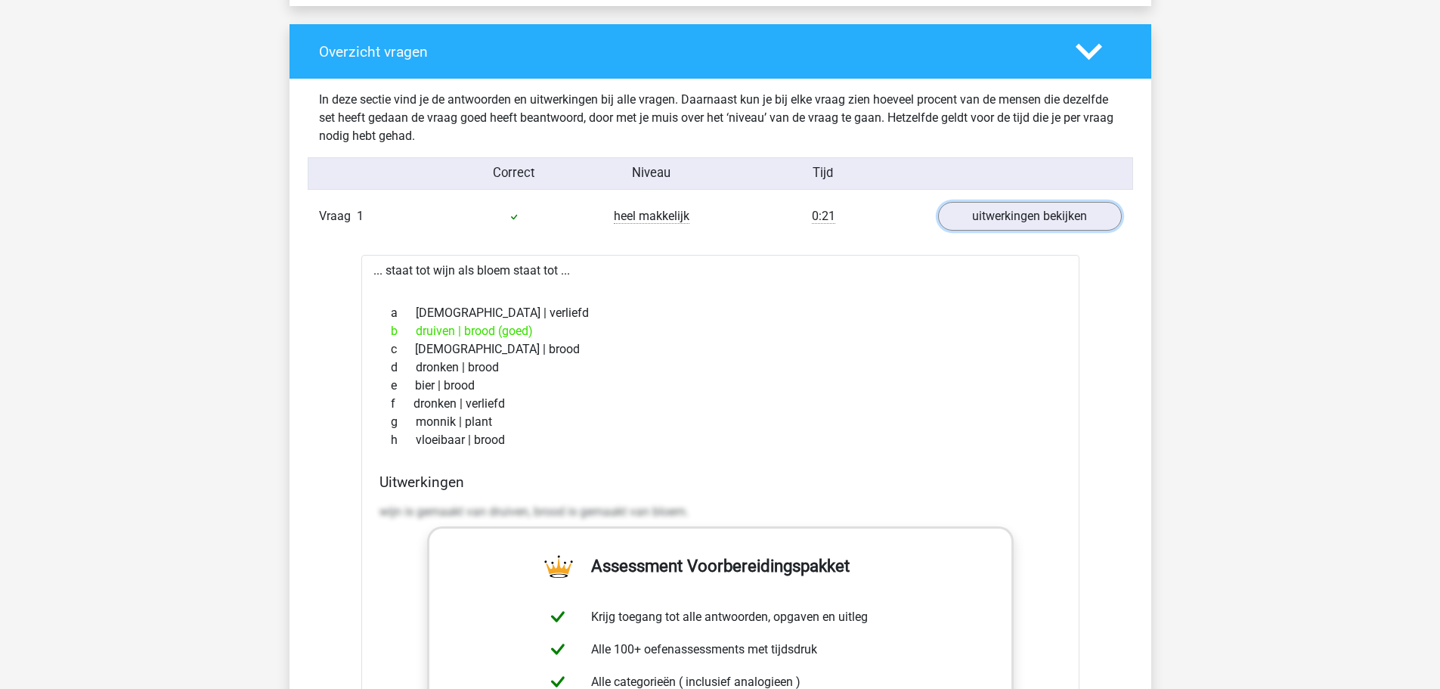
scroll to position [1134, 0]
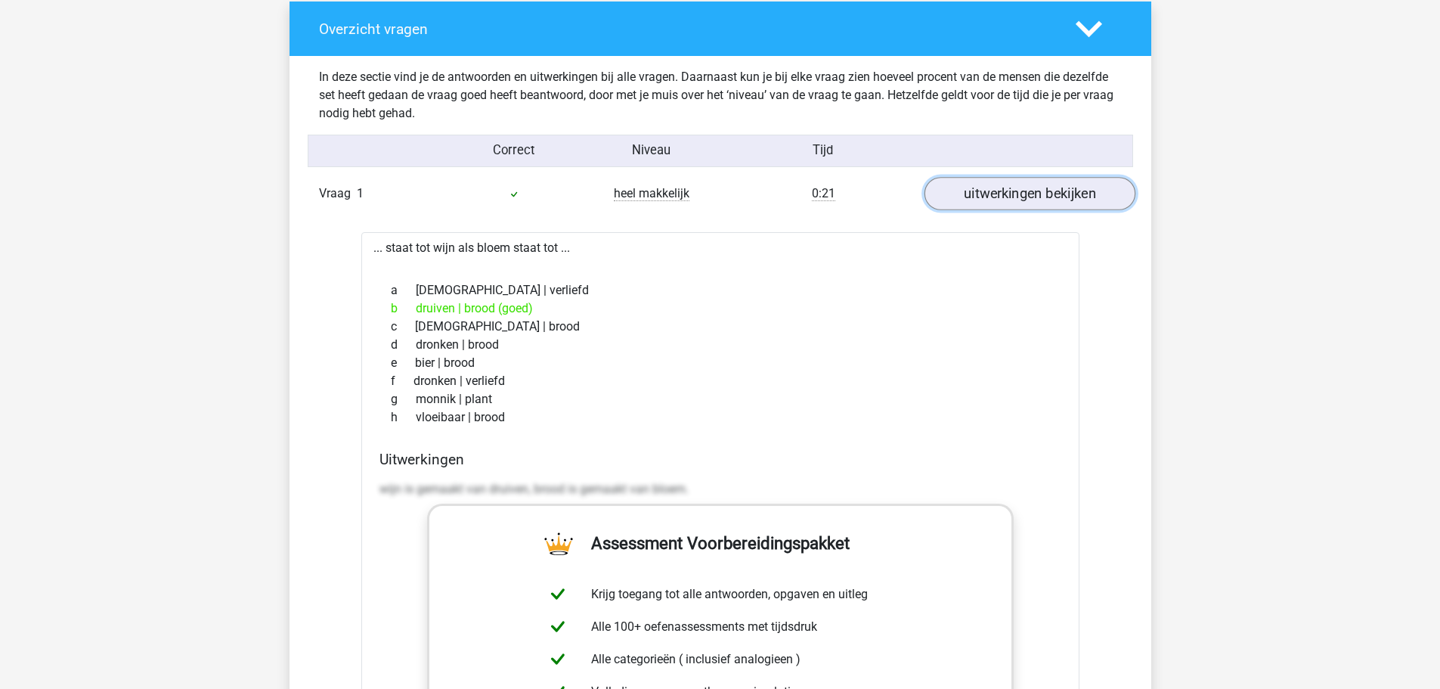
click at [988, 194] on link "uitwerkingen bekijken" at bounding box center [1029, 194] width 211 height 33
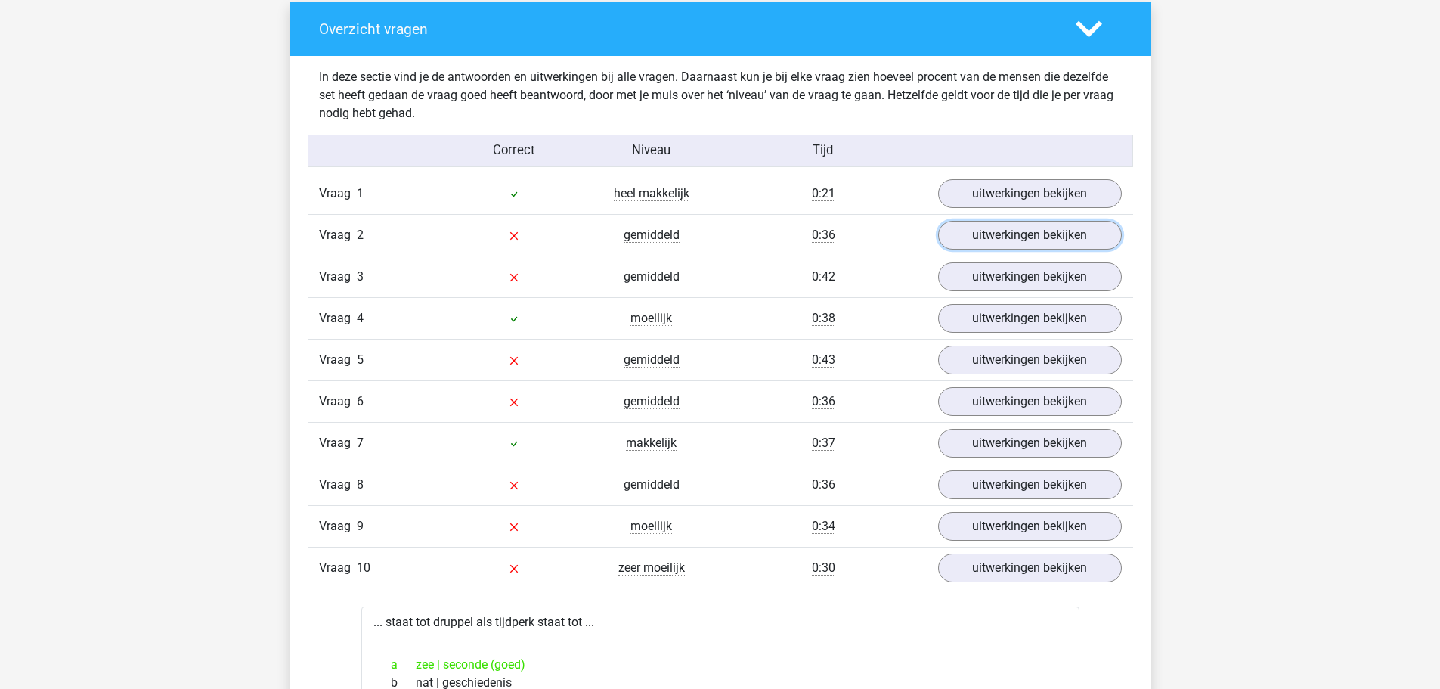
click at [993, 234] on link "uitwerkingen bekijken" at bounding box center [1030, 235] width 184 height 29
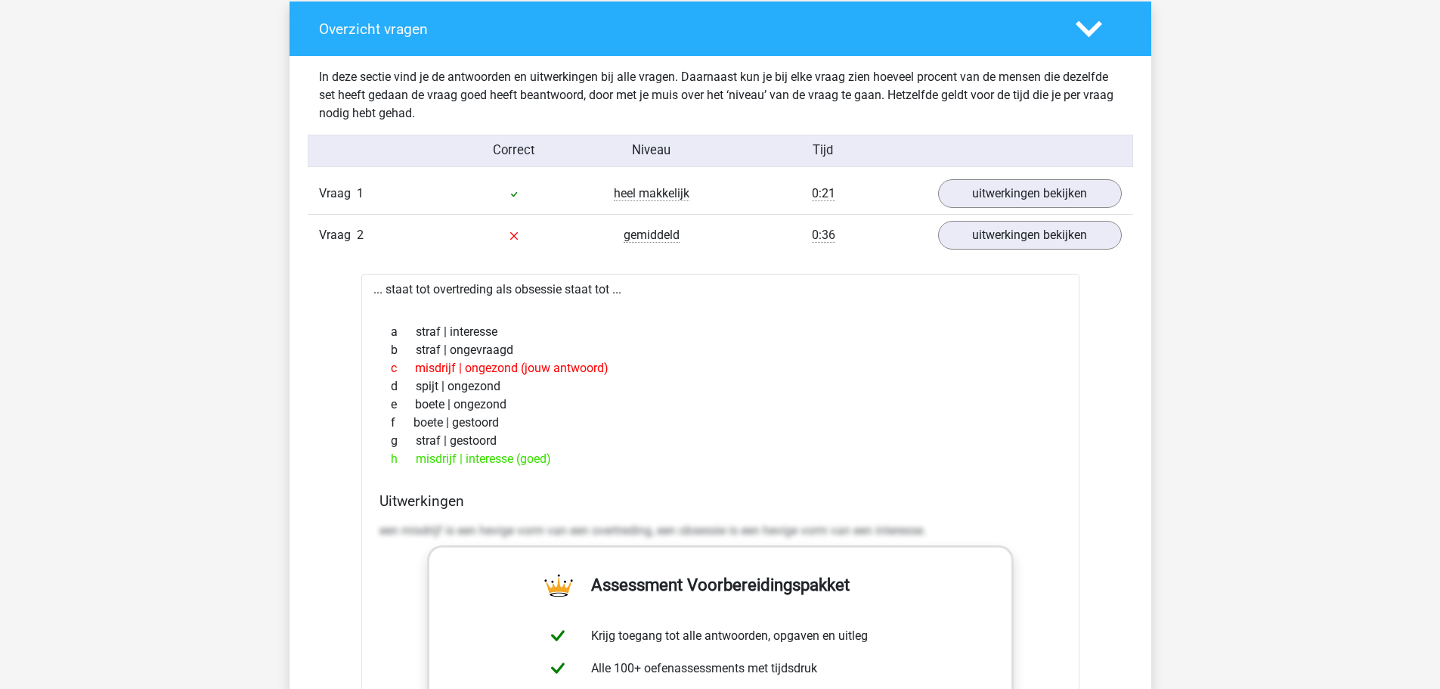
drag, startPoint x: 381, startPoint y: 284, endPoint x: 446, endPoint y: 327, distance: 78.0
click at [468, 330] on div "... staat tot overtreding als obsessie staat tot ... a straf | interesse b stra…" at bounding box center [720, 656] width 718 height 765
click at [386, 296] on div "... staat tot overtreding als obsessie staat tot ... a straf | interesse b stra…" at bounding box center [720, 656] width 718 height 765
drag, startPoint x: 369, startPoint y: 286, endPoint x: 560, endPoint y: 460, distance: 258.5
click at [560, 460] on div "... staat tot overtreding als obsessie staat tot ... a straf | interesse b stra…" at bounding box center [720, 656] width 718 height 765
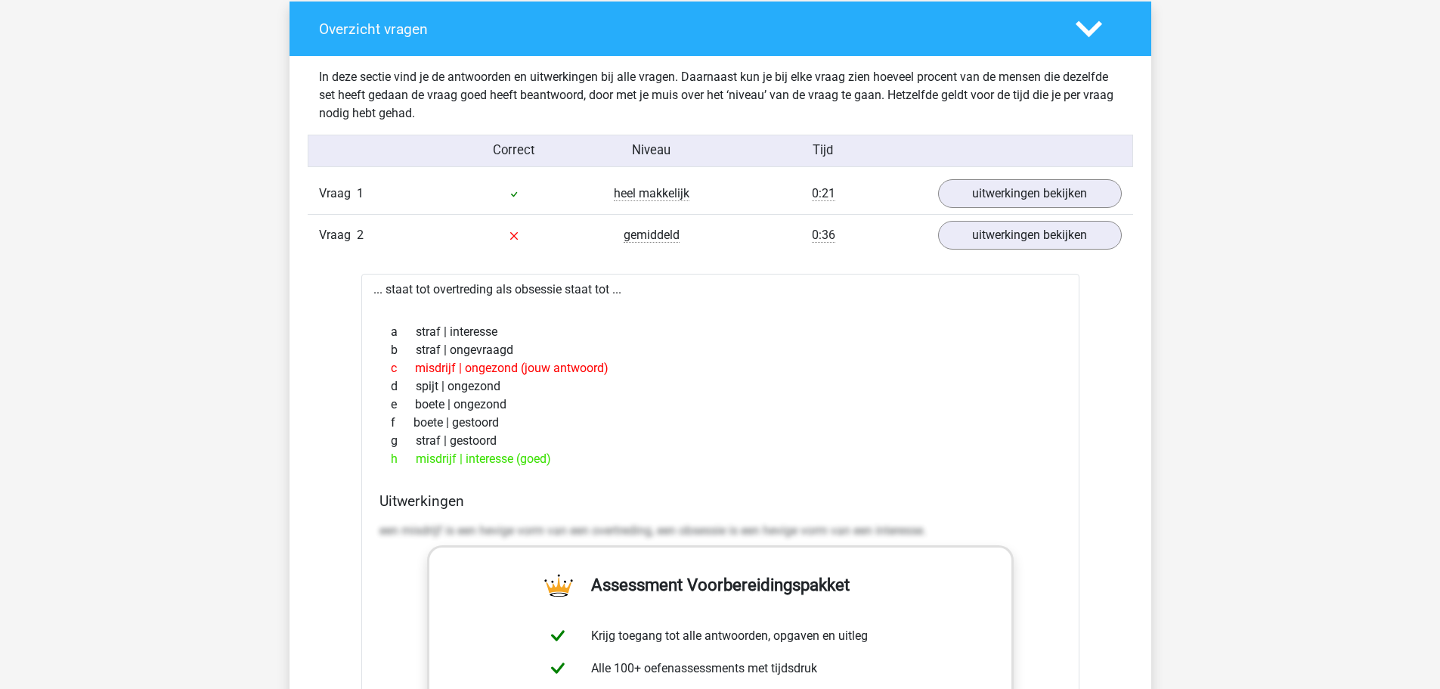
copy div "... staat tot overtreding als obsessie staat tot ... a straf | interesse b stra…"
click at [506, 417] on div "f boete | gestoord" at bounding box center [721, 423] width 682 height 18
click at [465, 398] on div "e boete | ongezond" at bounding box center [721, 404] width 682 height 18
click at [1041, 224] on link "uitwerkingen bekijken" at bounding box center [1029, 235] width 211 height 33
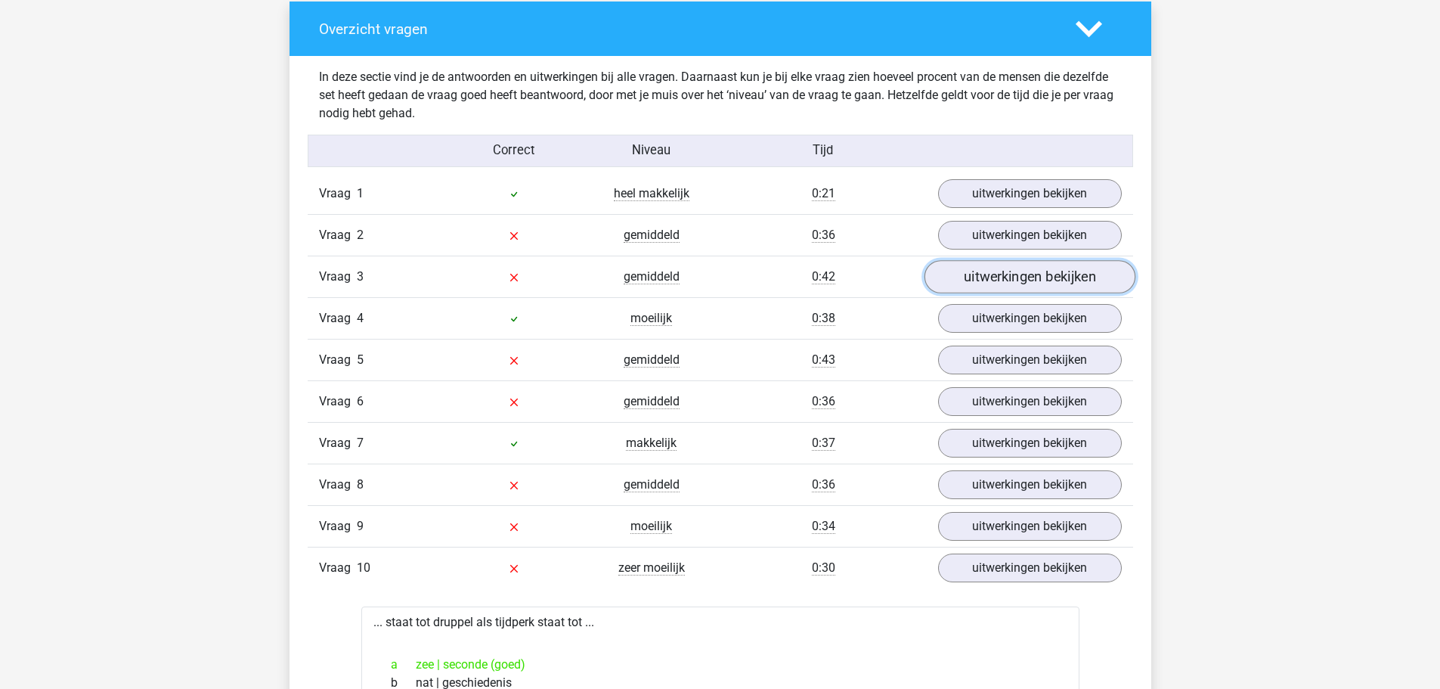
click at [979, 283] on link "uitwerkingen bekijken" at bounding box center [1029, 277] width 211 height 33
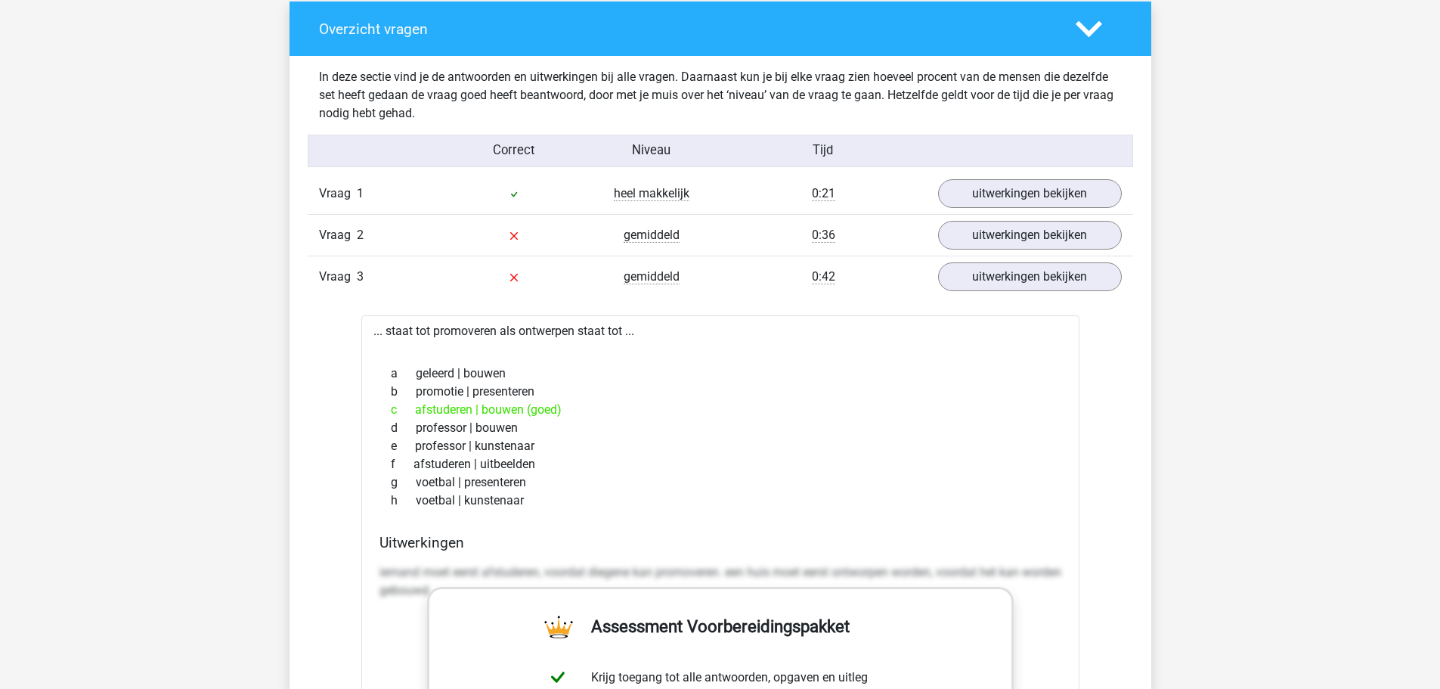
drag, startPoint x: 398, startPoint y: 341, endPoint x: 597, endPoint y: 499, distance: 254.0
click at [597, 499] on div "... staat tot promoveren als ontwerpen staat tot ... a geleerd | bouwen b promo…" at bounding box center [720, 697] width 718 height 765
copy div "... staat tot promoveren als ontwerpen staat tot ... a geleerd | bouwen b promo…"
click at [431, 443] on div "e professor | kunstenaar" at bounding box center [721, 446] width 682 height 18
click at [945, 277] on link "uitwerkingen bekijken" at bounding box center [1029, 277] width 211 height 33
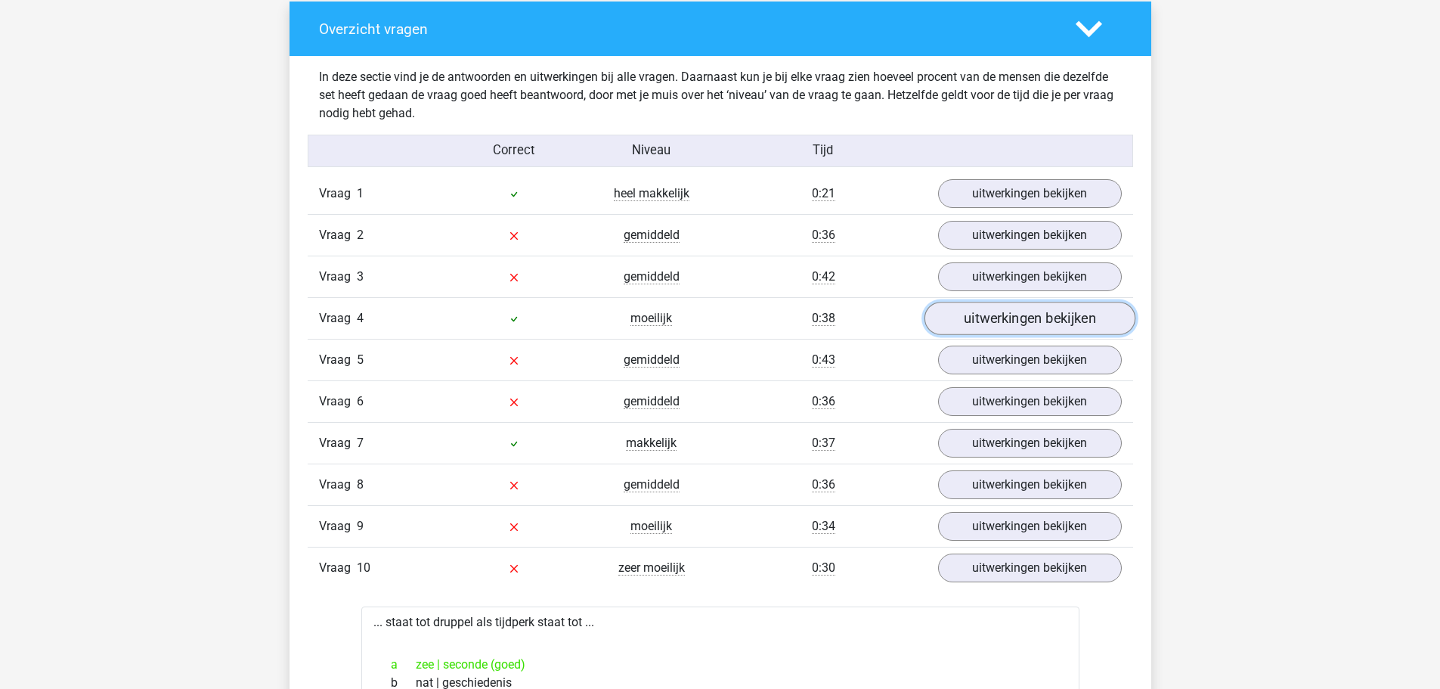
click at [949, 309] on link "uitwerkingen bekijken" at bounding box center [1029, 318] width 211 height 33
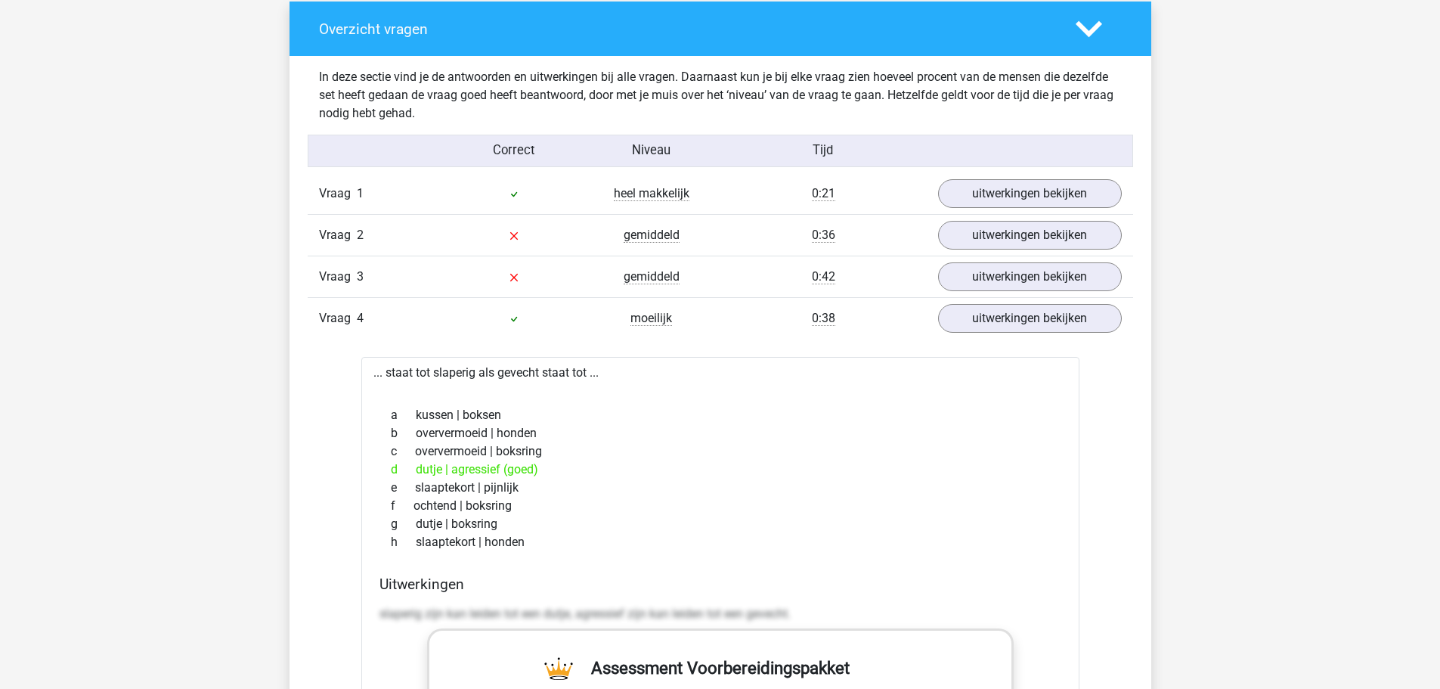
click at [959, 335] on div "Vraag 4 moeilijk 0:38 uitwerkingen bekijken" at bounding box center [721, 318] width 826 height 42
click at [960, 333] on div "Vraag 4 moeilijk 0:38 uitwerkingen bekijken" at bounding box center [721, 318] width 826 height 42
click at [960, 329] on link "uitwerkingen bekijken" at bounding box center [1029, 318] width 211 height 33
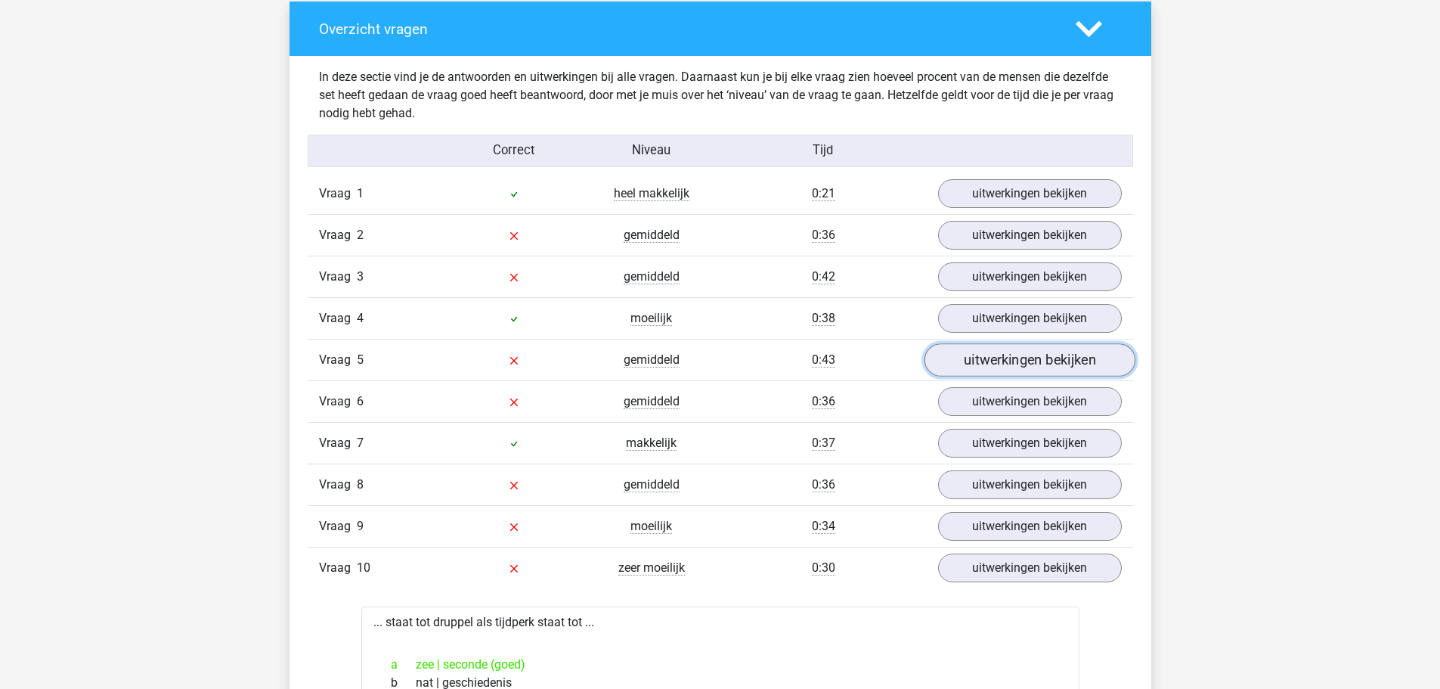
click at [963, 355] on link "uitwerkingen bekijken" at bounding box center [1029, 360] width 211 height 33
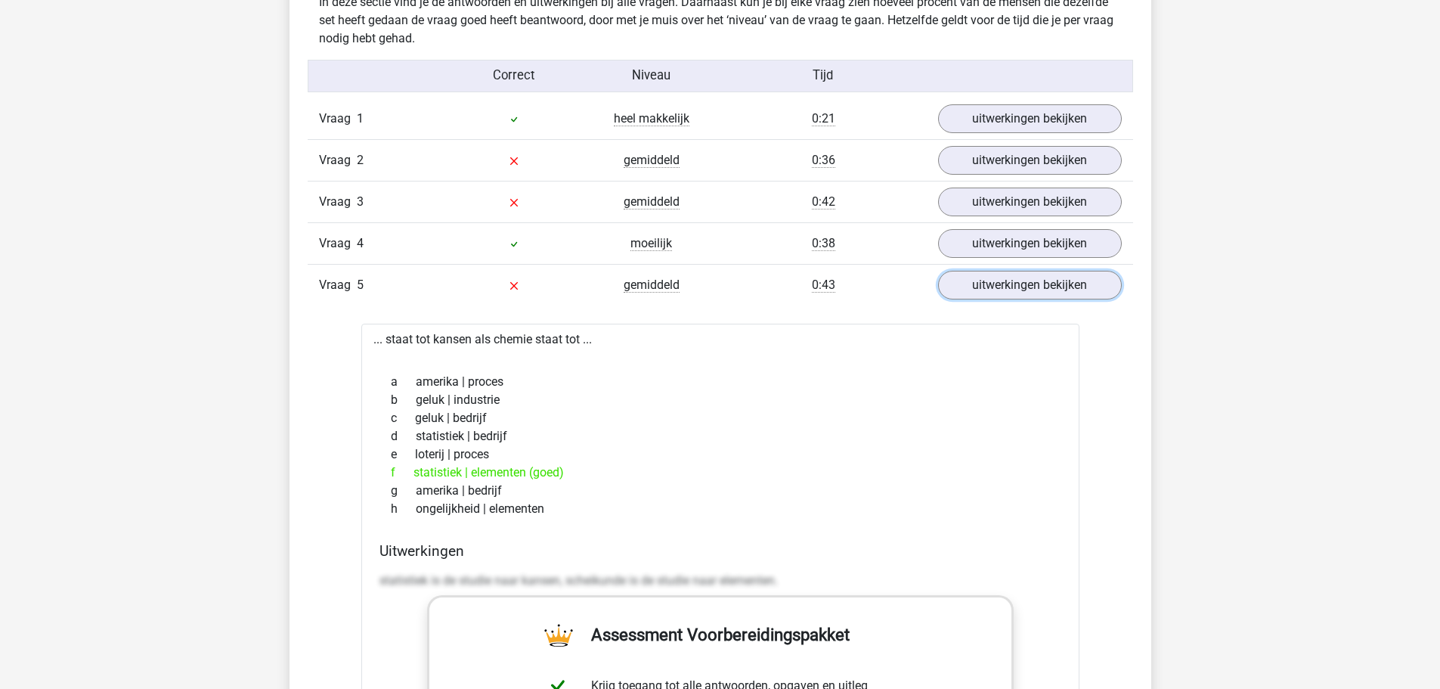
scroll to position [1210, 0]
drag, startPoint x: 370, startPoint y: 345, endPoint x: 586, endPoint y: 499, distance: 265.0
copy div "... staat tot kansen als chemie staat tot ... a amerika | proces b geluk | indu…"
click at [571, 406] on div "b geluk | industrie" at bounding box center [721, 399] width 682 height 18
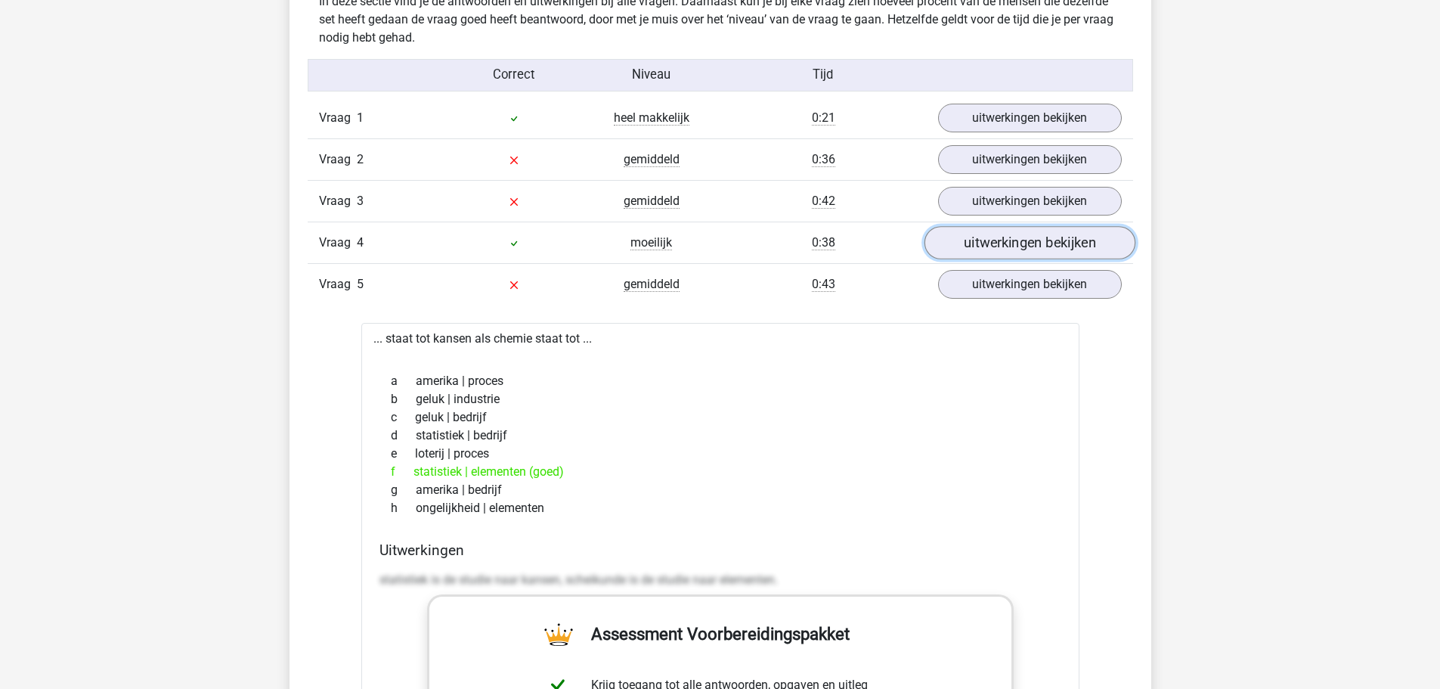
click at [1012, 249] on link "uitwerkingen bekijken" at bounding box center [1029, 243] width 211 height 33
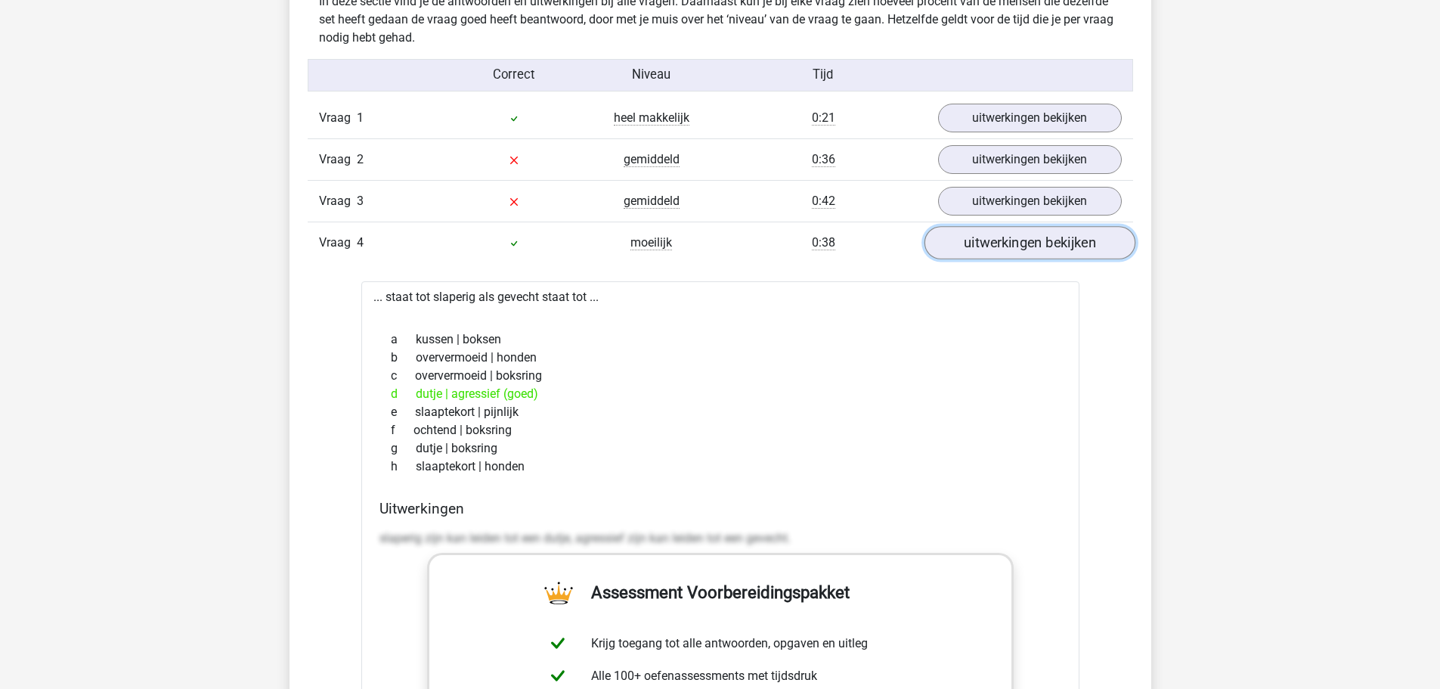
click at [1012, 249] on link "uitwerkingen bekijken" at bounding box center [1029, 243] width 211 height 33
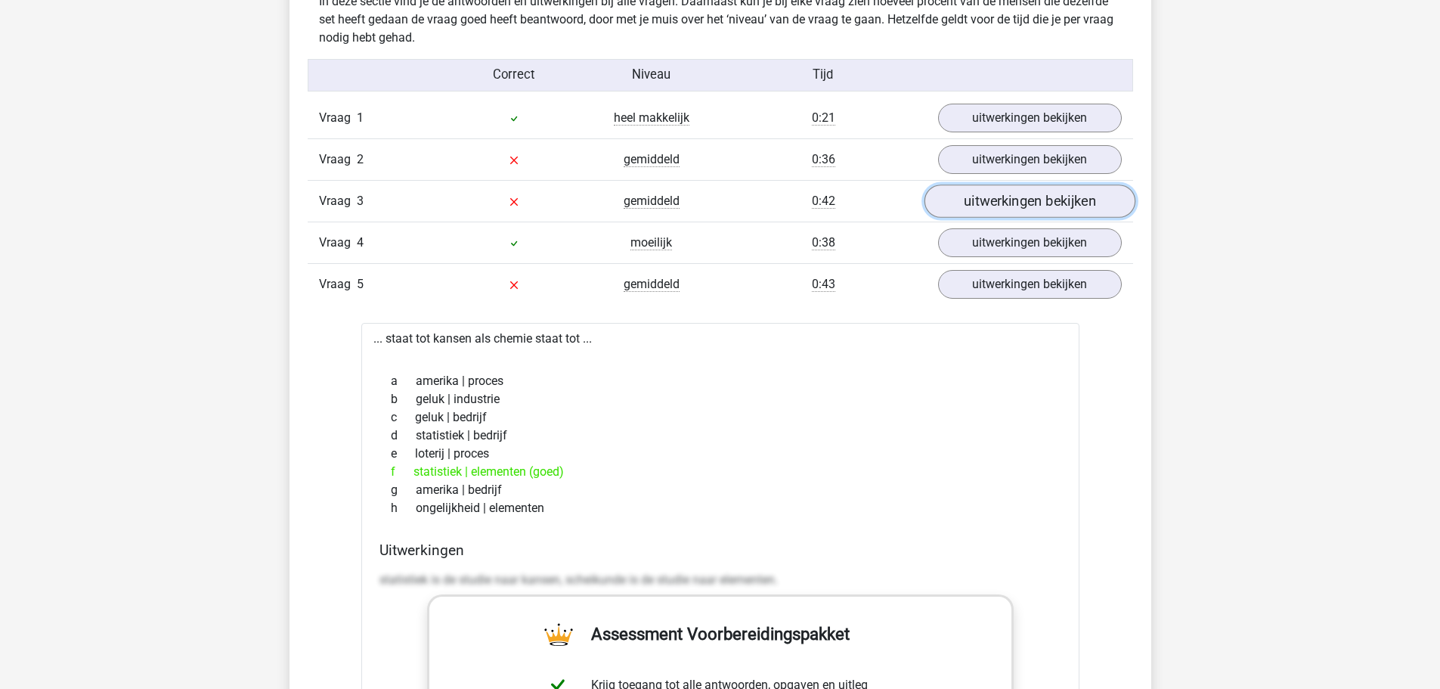
click at [1000, 199] on link "uitwerkingen bekijken" at bounding box center [1029, 201] width 211 height 33
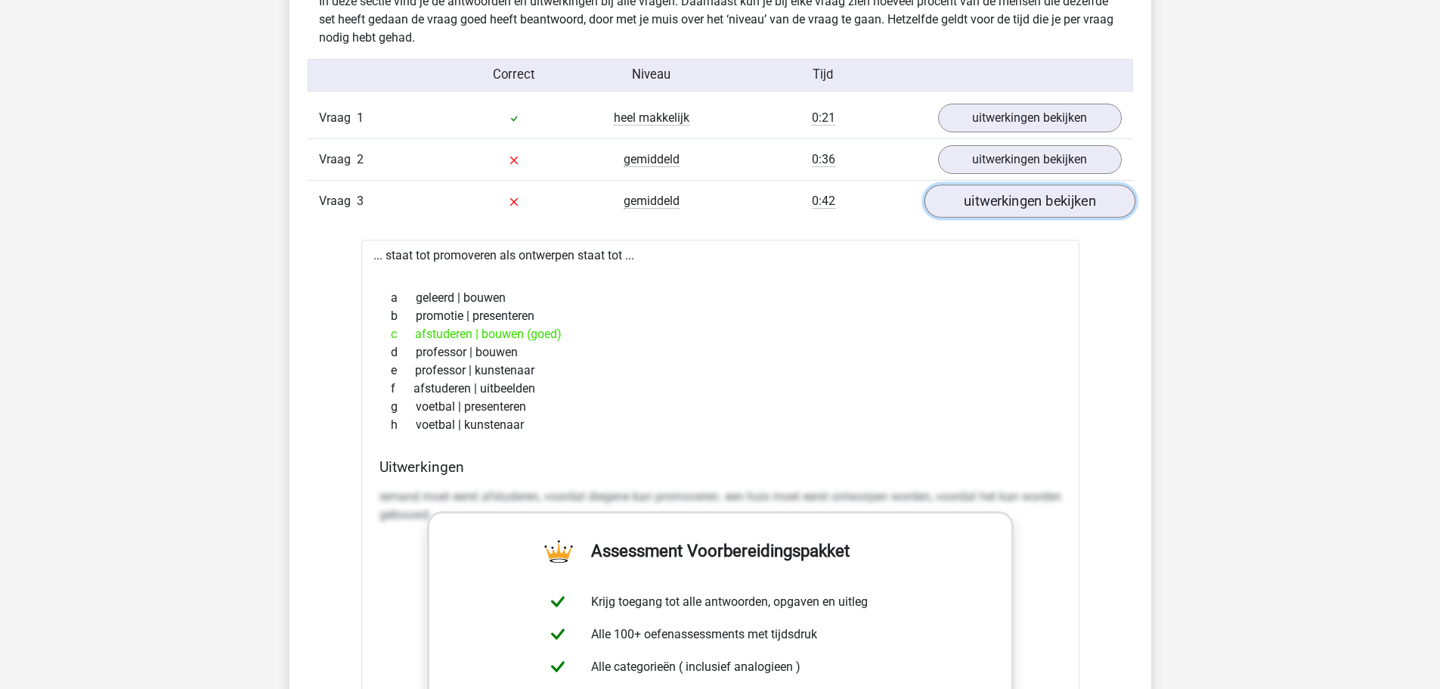
click at [1000, 199] on link "uitwerkingen bekijken" at bounding box center [1029, 201] width 211 height 33
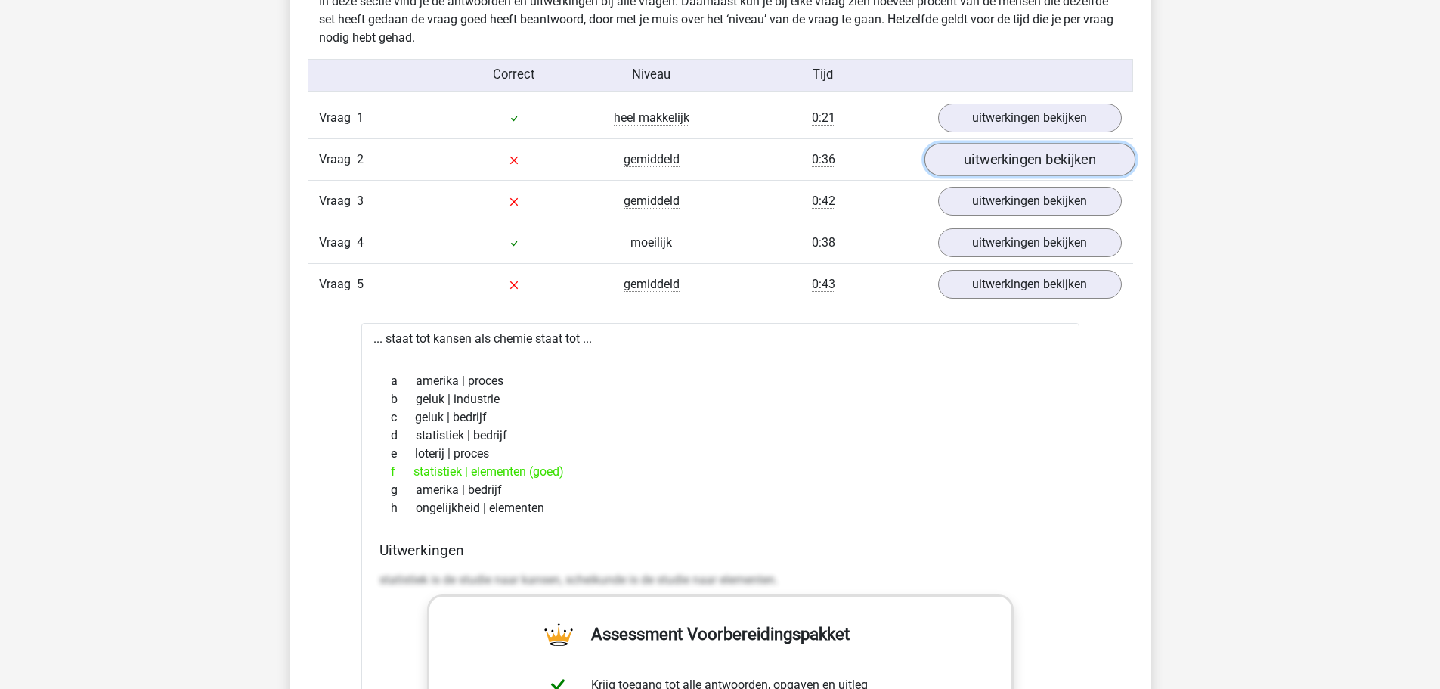
click at [1000, 167] on link "uitwerkingen bekijken" at bounding box center [1029, 160] width 211 height 33
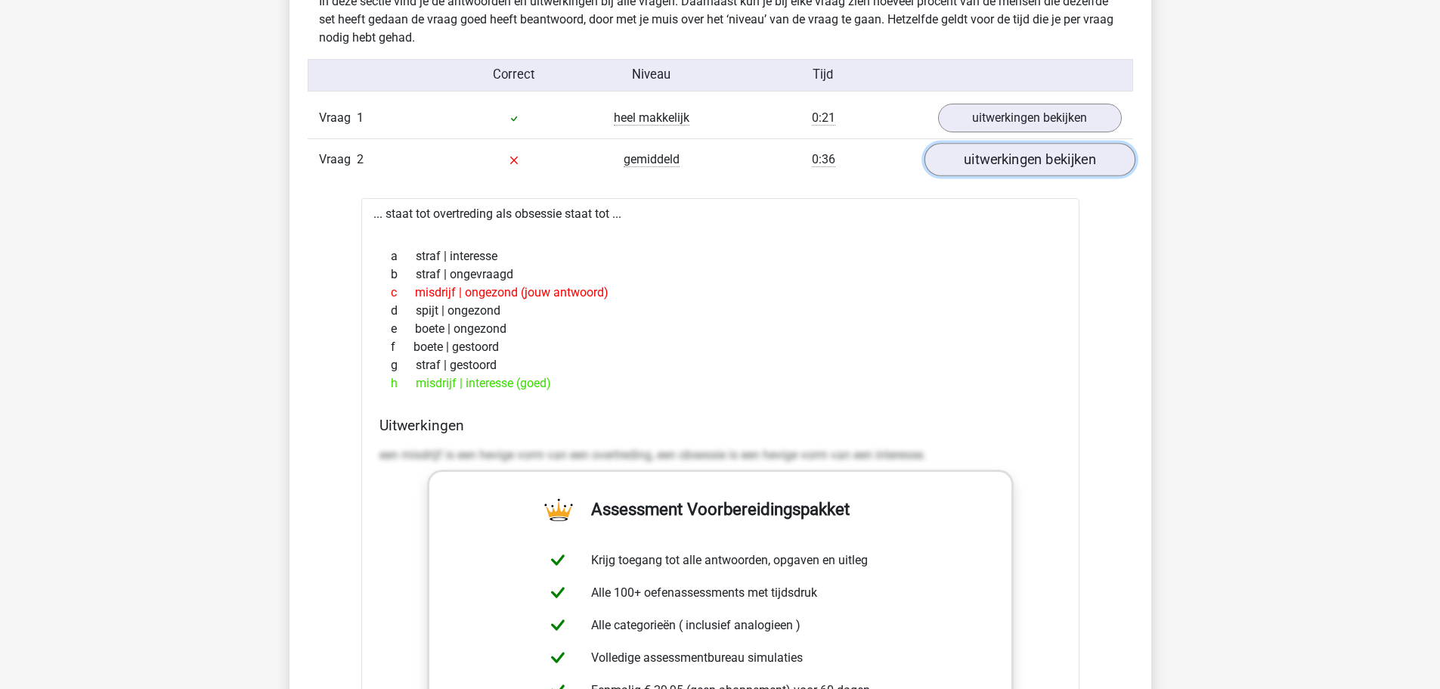
click at [1000, 163] on link "uitwerkingen bekijken" at bounding box center [1029, 160] width 211 height 33
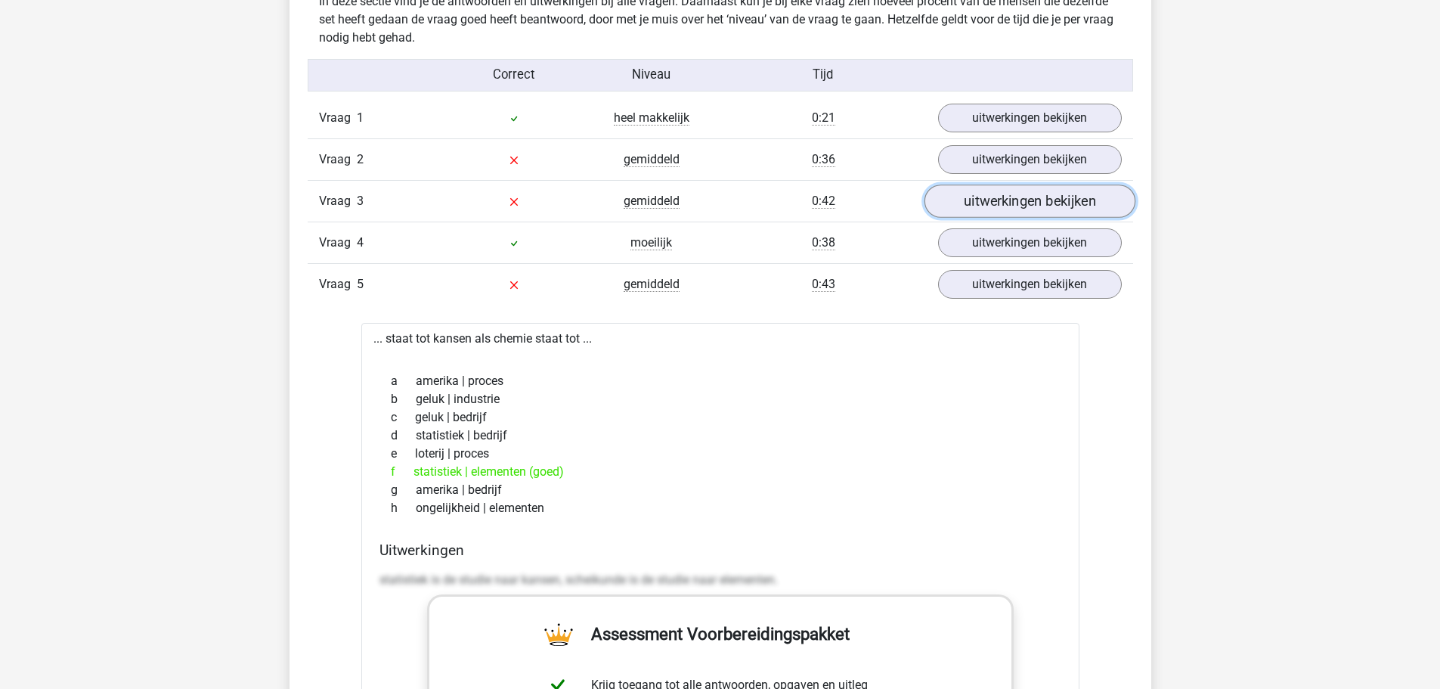
click at [999, 189] on link "uitwerkingen bekijken" at bounding box center [1029, 201] width 211 height 33
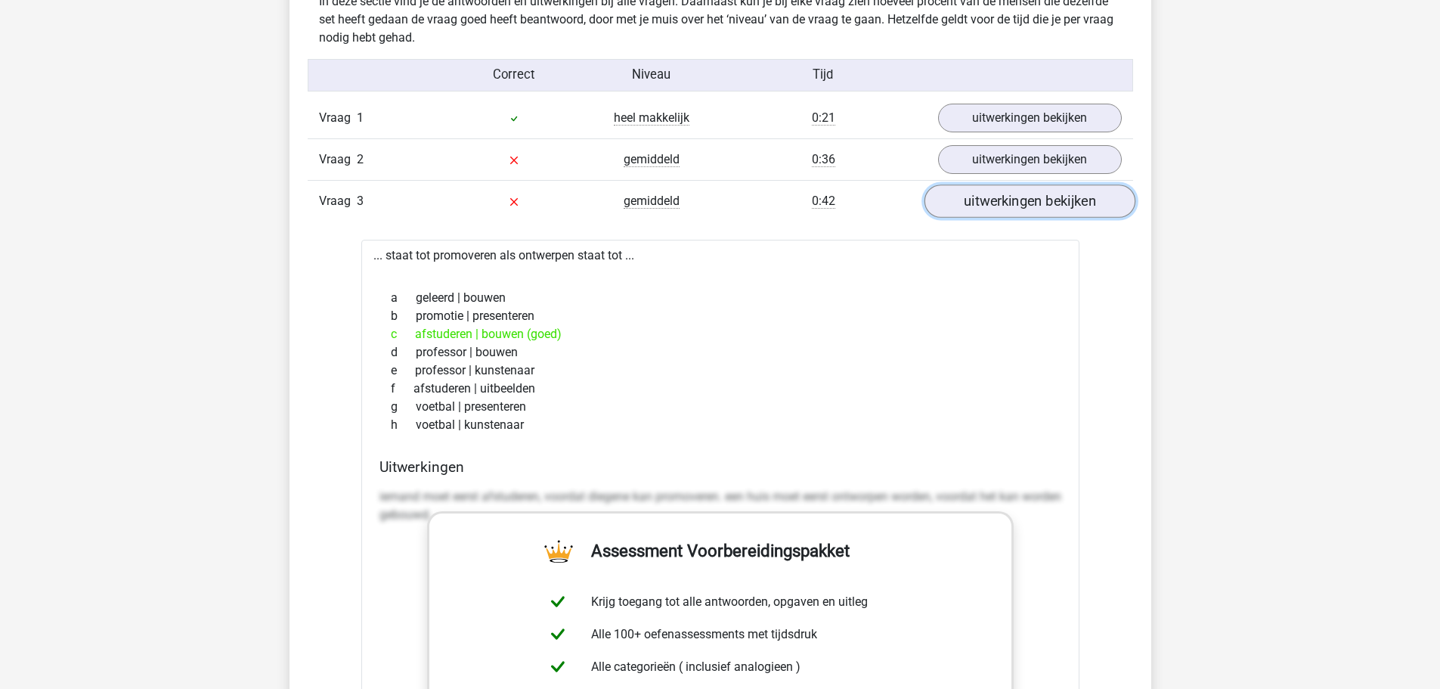
click at [999, 189] on link "uitwerkingen bekijken" at bounding box center [1029, 201] width 211 height 33
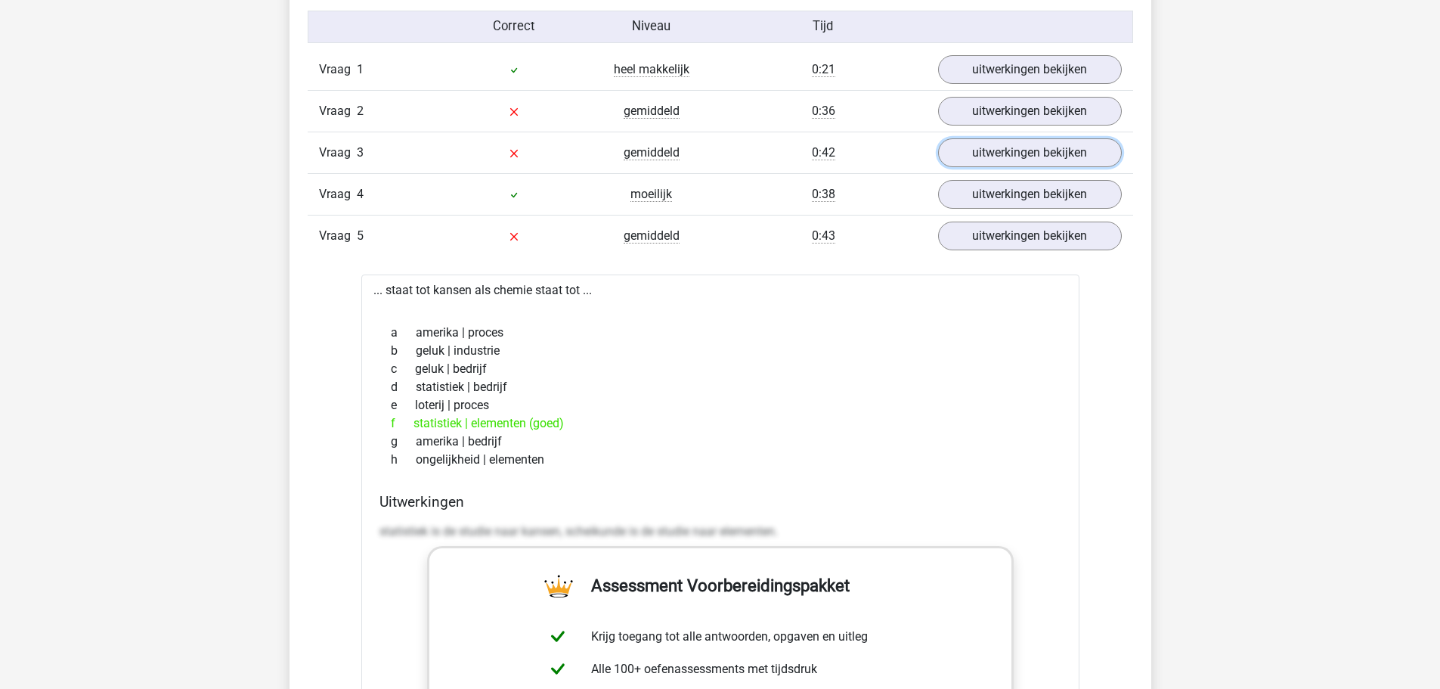
scroll to position [1285, 0]
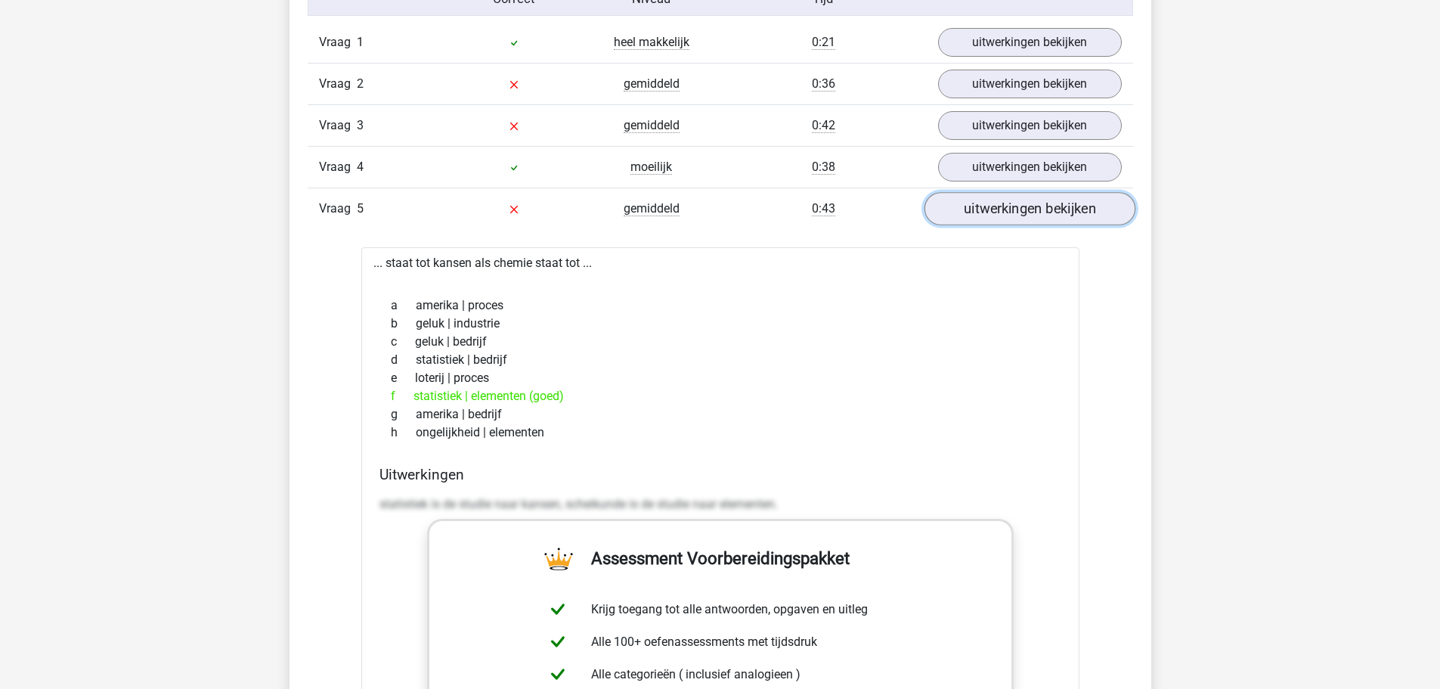
click at [1020, 206] on link "uitwerkingen bekijken" at bounding box center [1029, 209] width 211 height 33
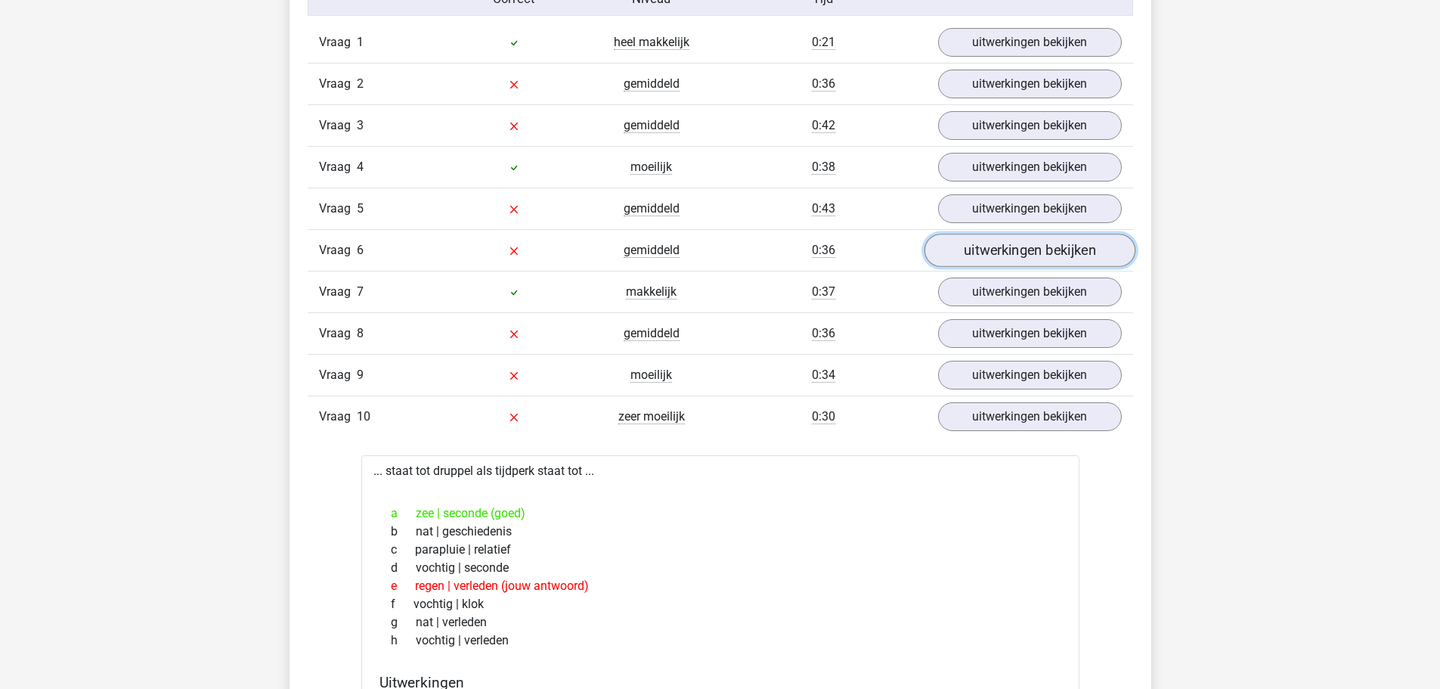
click at [1009, 242] on link "uitwerkingen bekijken" at bounding box center [1029, 250] width 211 height 33
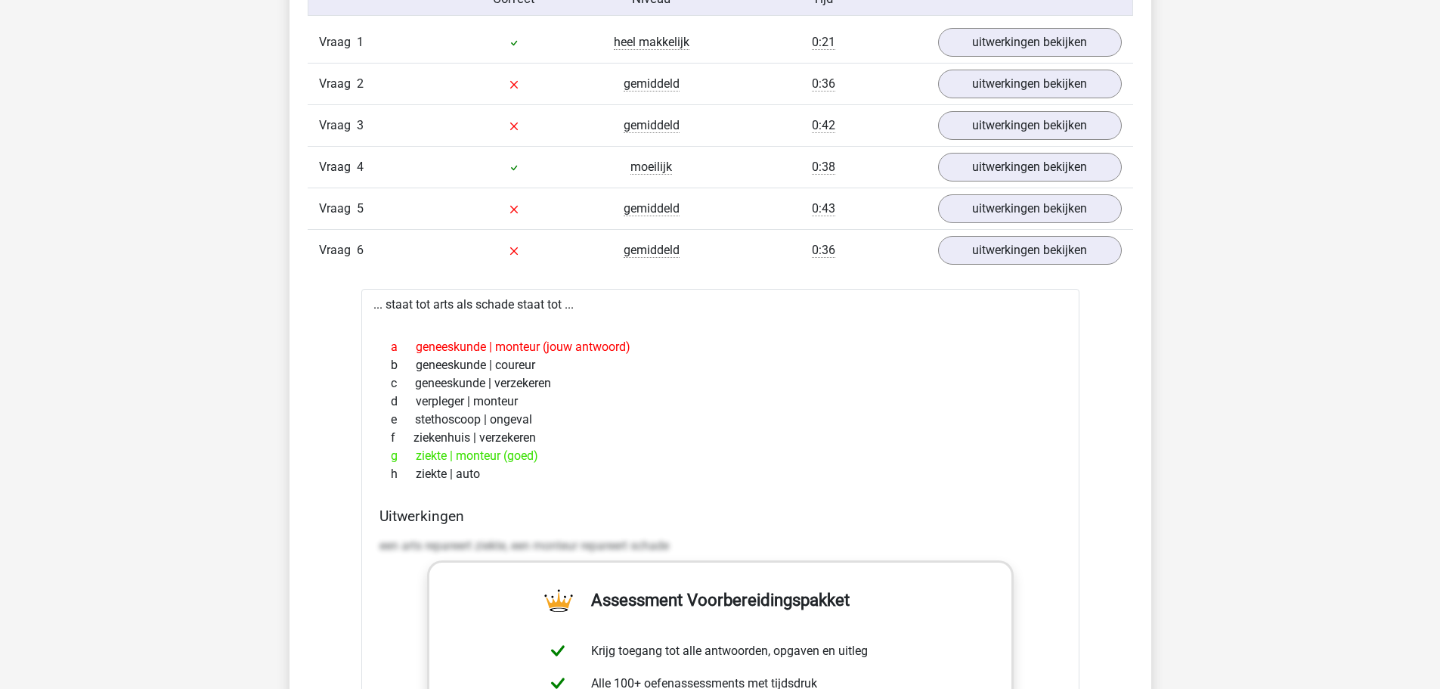
drag, startPoint x: 370, startPoint y: 308, endPoint x: 500, endPoint y: 462, distance: 201.7
click at [529, 488] on div "... staat tot arts als schade staat tot ... a geneeskunde | monteur (jouw antwo…" at bounding box center [720, 671] width 718 height 765
copy div "... staat tot arts als schade staat tot ... a geneeskunde | monteur (jouw antwo…"
click at [582, 430] on div "f ziekenhuis | verzekeren" at bounding box center [721, 438] width 682 height 18
click at [964, 253] on link "uitwerkingen bekijken" at bounding box center [1029, 250] width 211 height 33
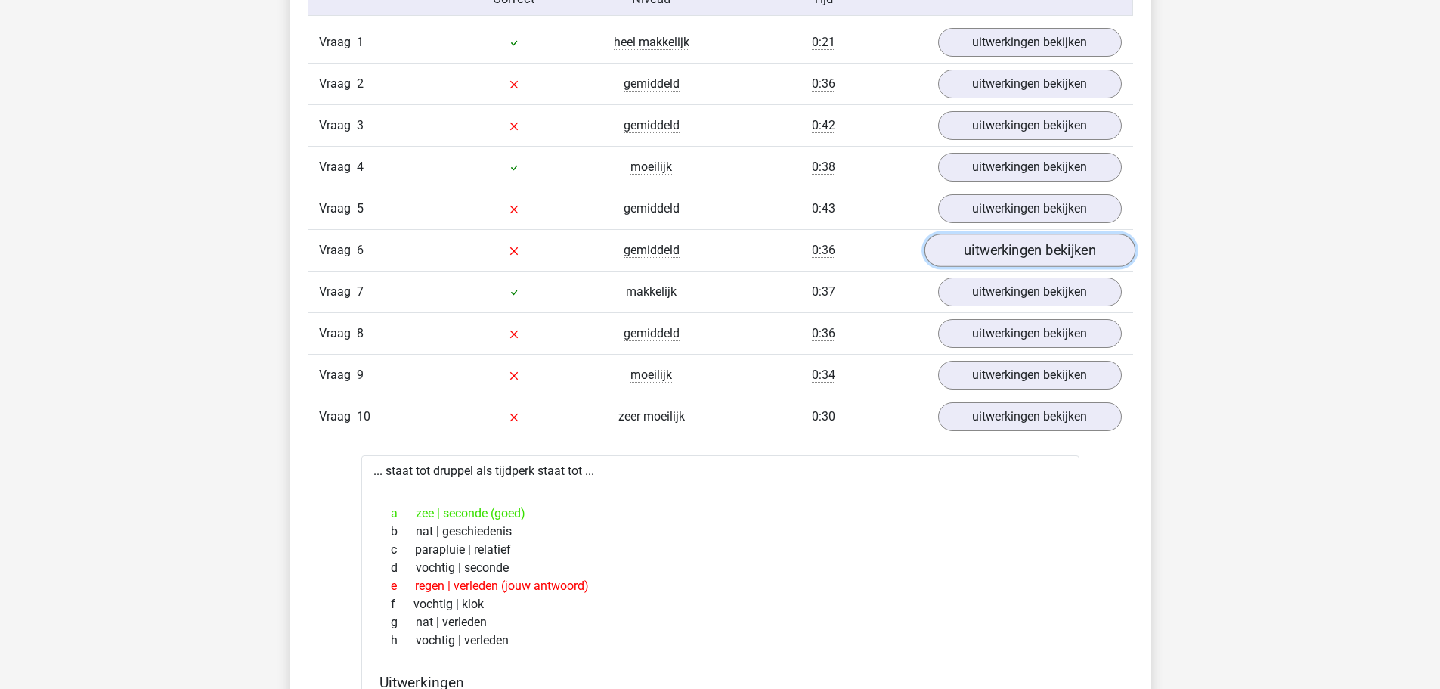
click at [982, 254] on link "uitwerkingen bekijken" at bounding box center [1029, 250] width 211 height 33
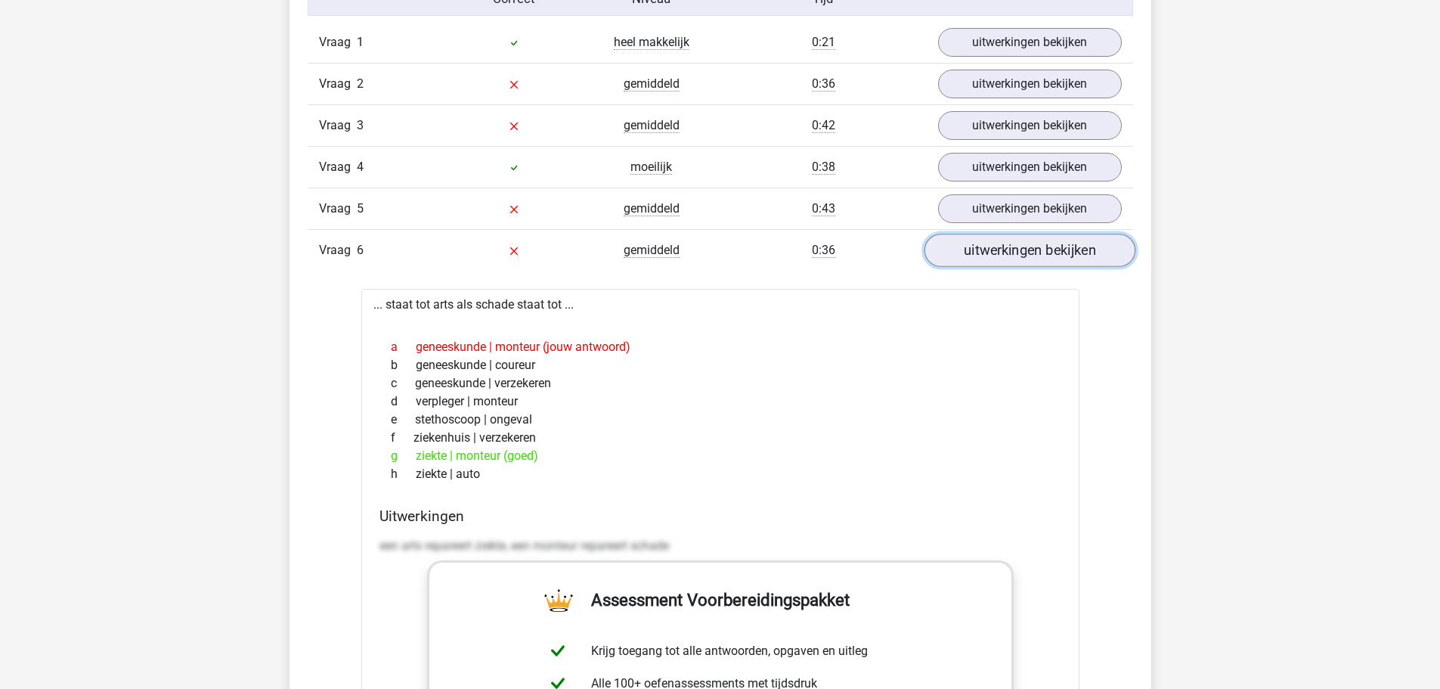
click at [982, 254] on link "uitwerkingen bekijken" at bounding box center [1029, 250] width 211 height 33
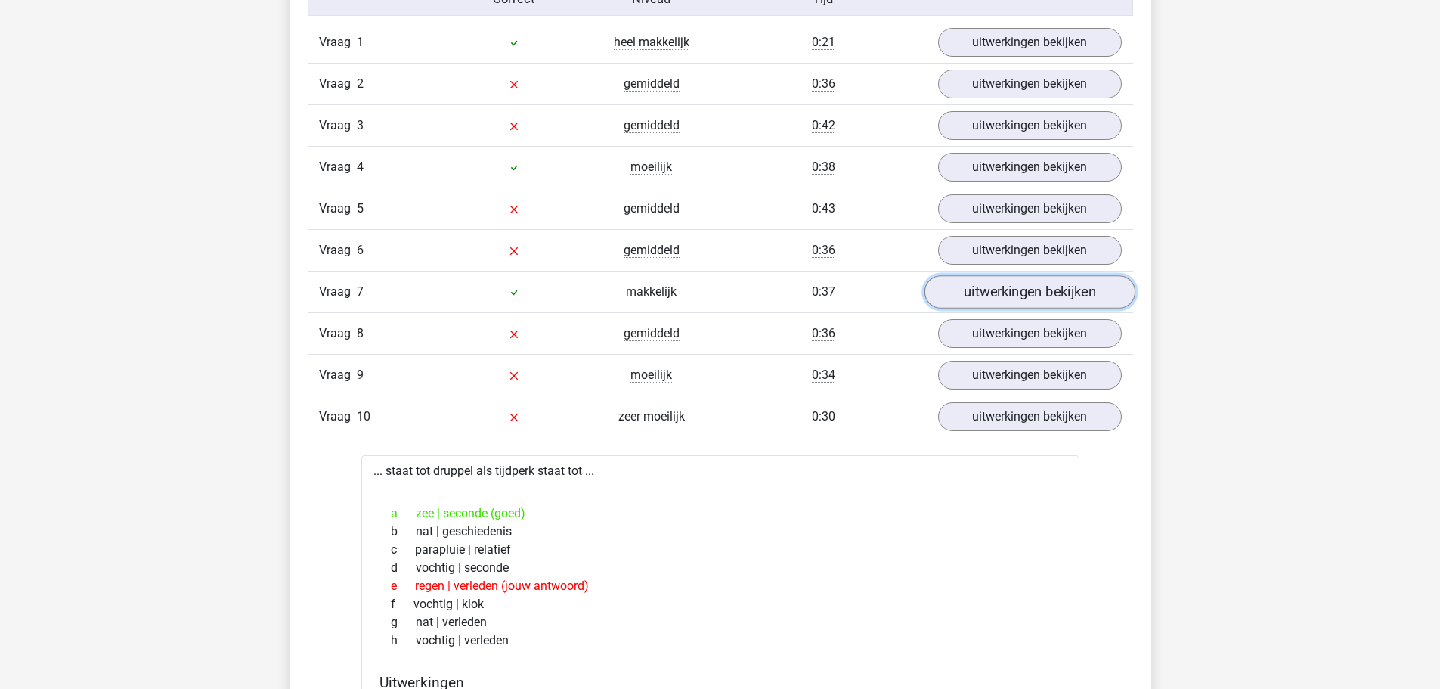
click at [963, 298] on link "uitwerkingen bekijken" at bounding box center [1029, 292] width 211 height 33
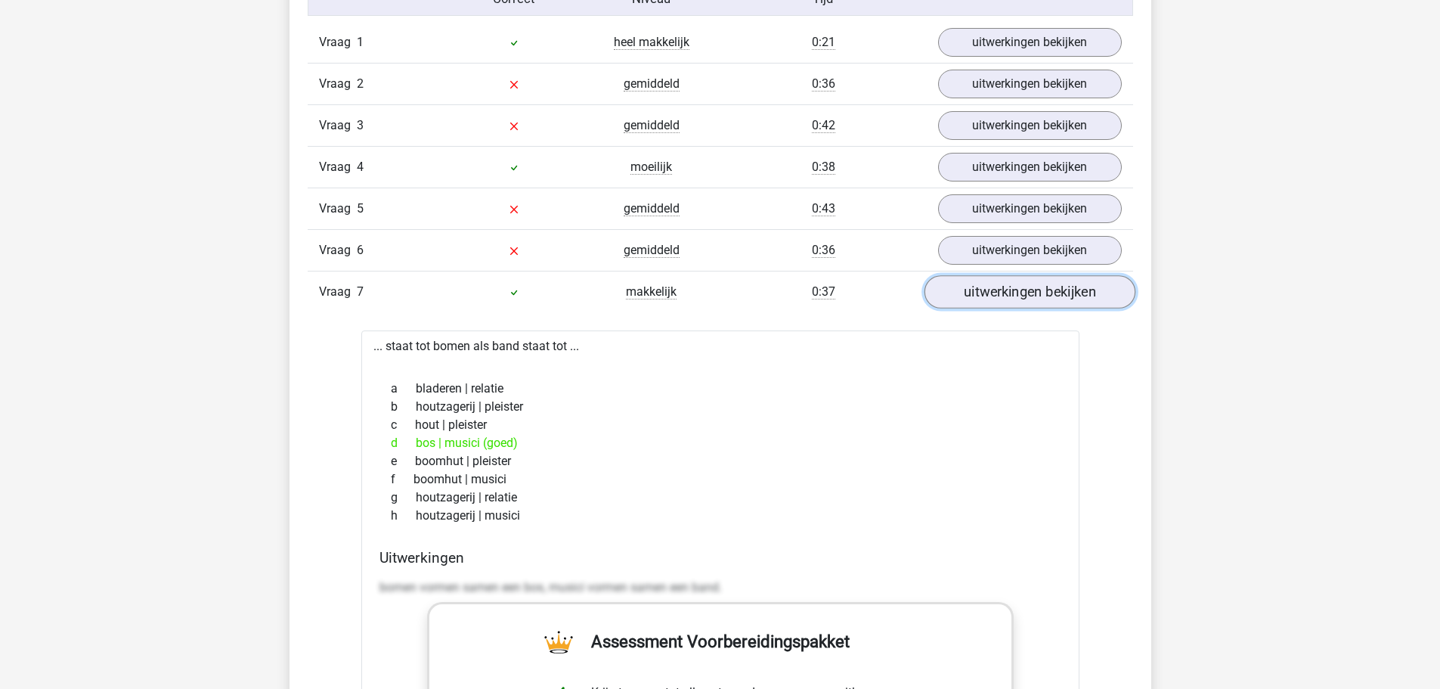
click at [963, 298] on link "uitwerkingen bekijken" at bounding box center [1029, 292] width 211 height 33
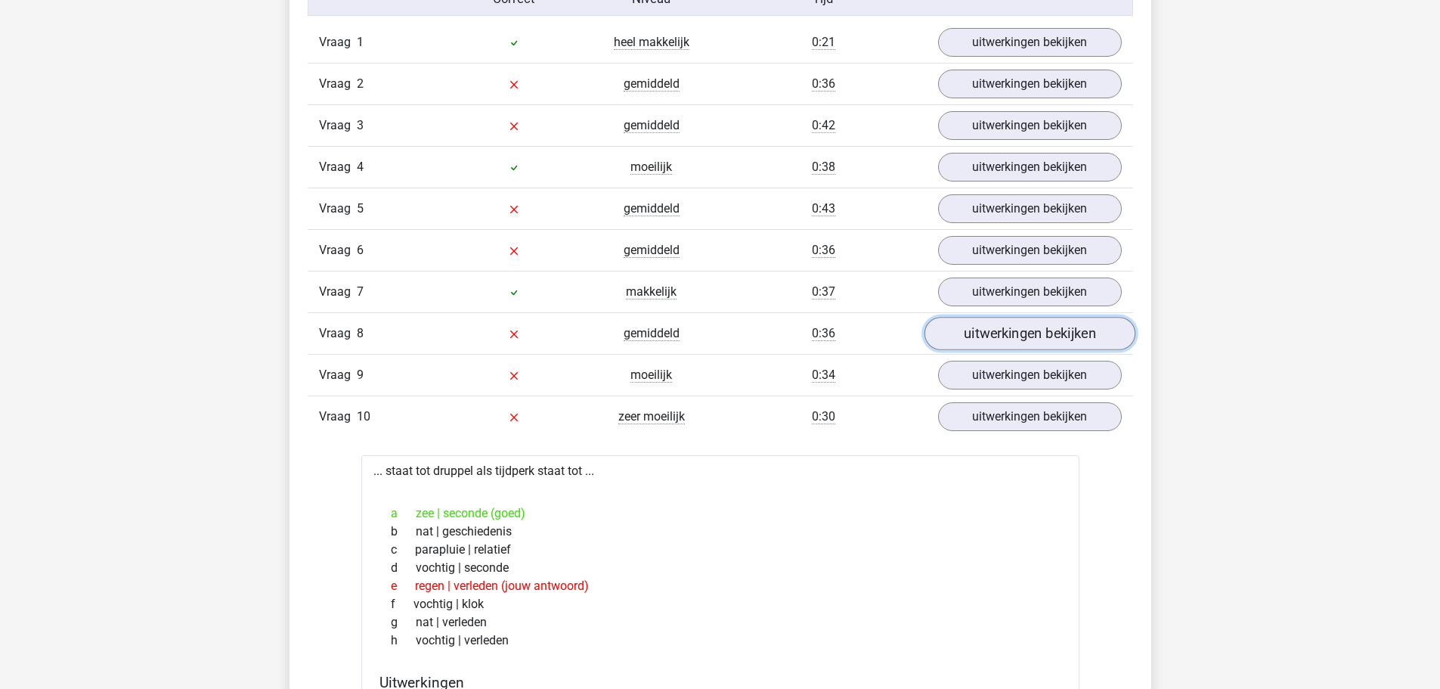
click at [968, 322] on link "uitwerkingen bekijken" at bounding box center [1029, 334] width 211 height 33
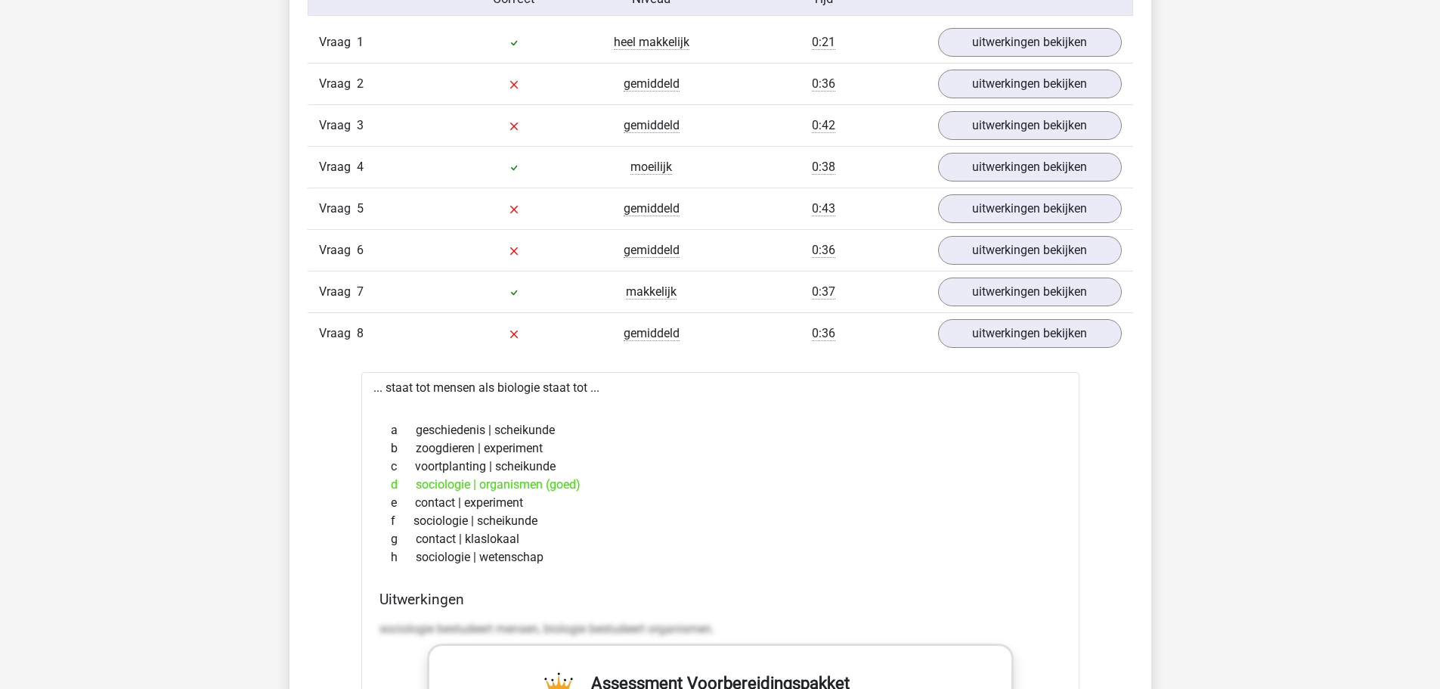
drag, startPoint x: 569, startPoint y: 554, endPoint x: 361, endPoint y: 387, distance: 267.3
copy div "... staat tot mensen als biologie staat tot ... a geschiedenis | scheikunde b z…"
click at [605, 463] on div "c voortplanting | scheikunde" at bounding box center [721, 466] width 682 height 18
click at [981, 341] on link "uitwerkingen bekijken" at bounding box center [1029, 334] width 211 height 33
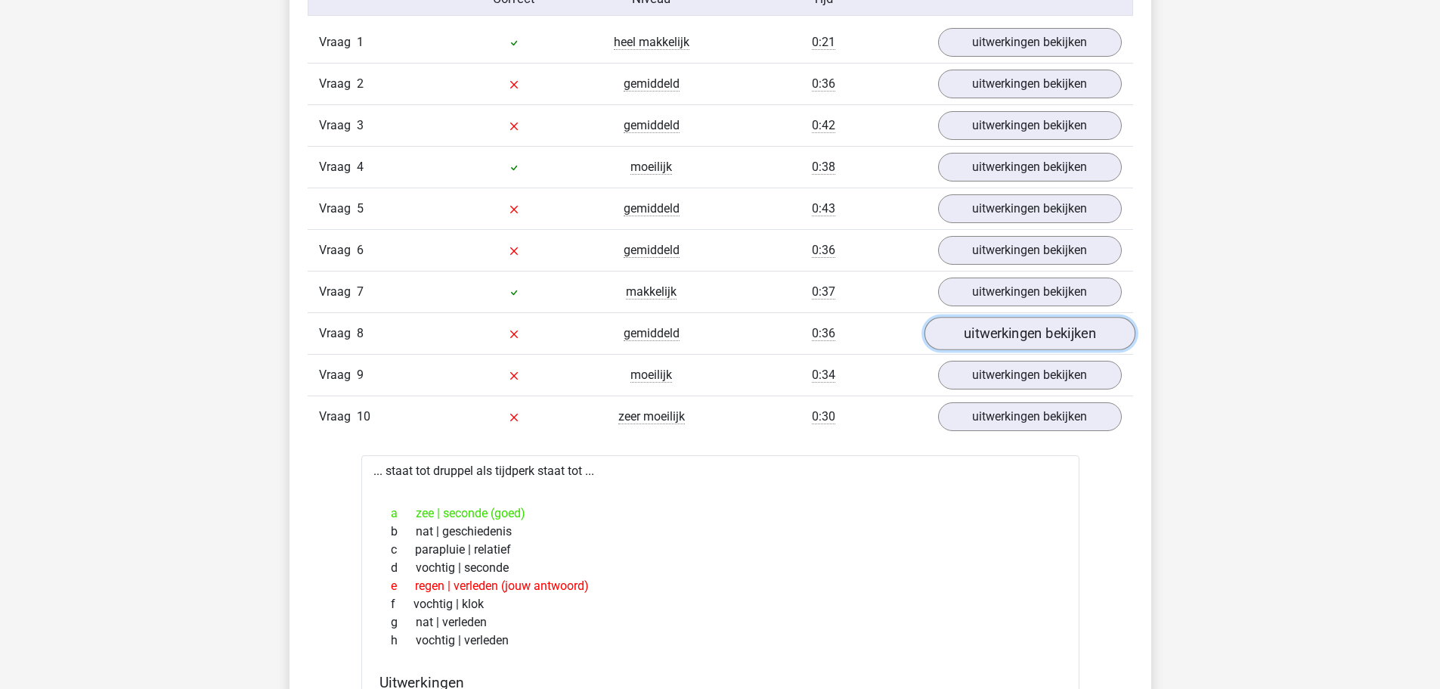
click at [981, 341] on link "uitwerkingen bekijken" at bounding box center [1029, 334] width 211 height 33
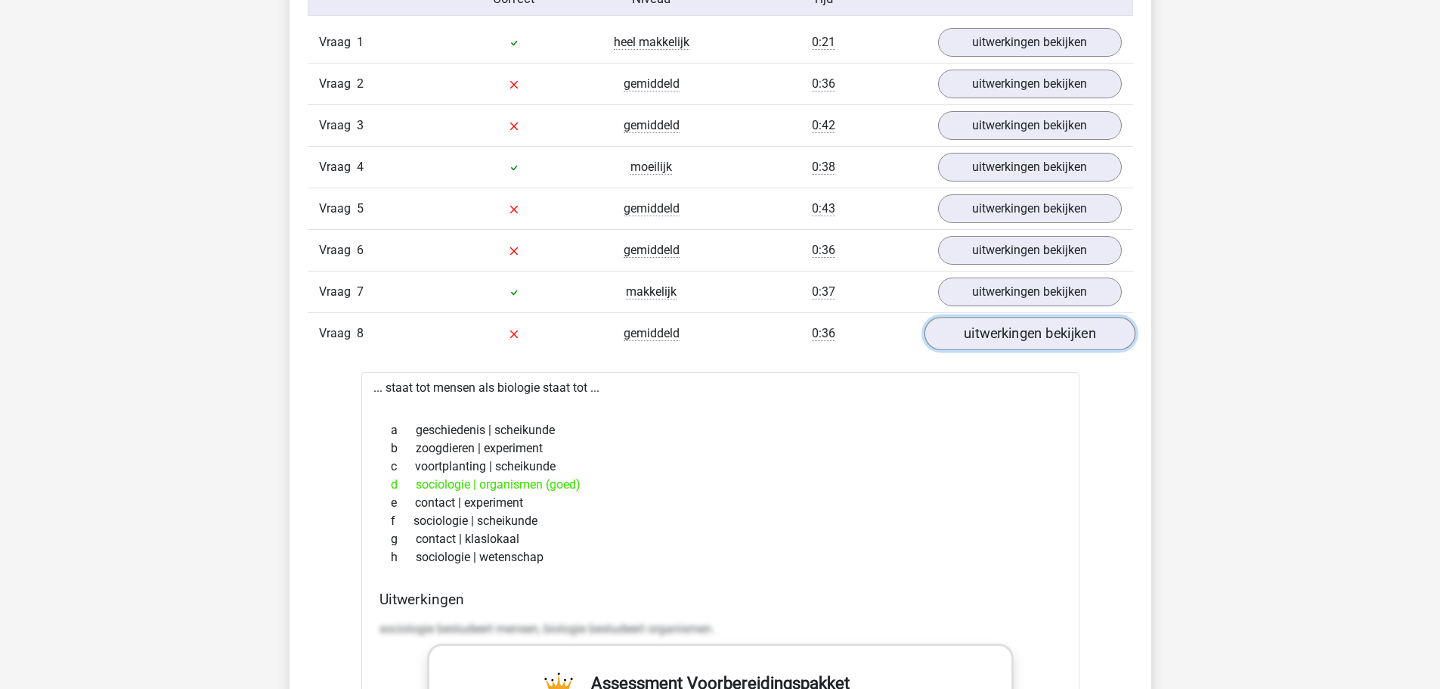
click at [981, 341] on link "uitwerkingen bekijken" at bounding box center [1029, 334] width 211 height 33
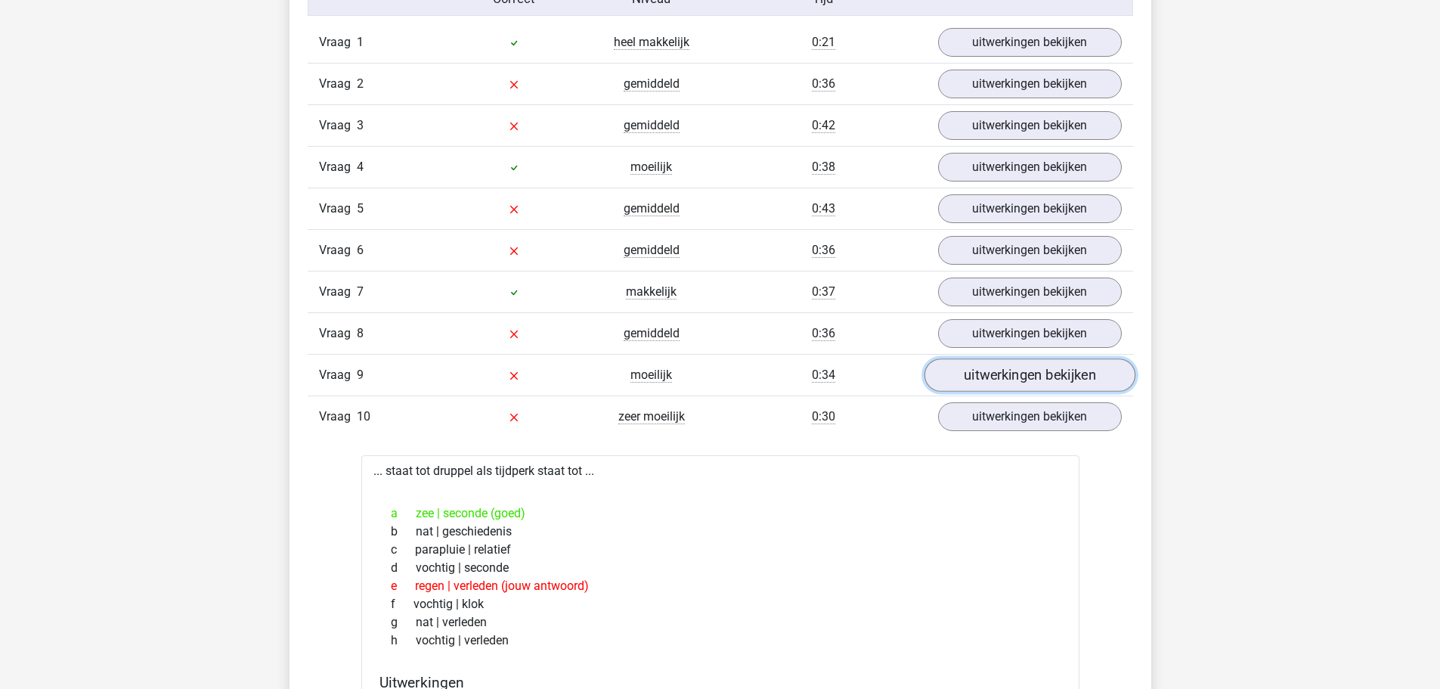
click at [982, 376] on link "uitwerkingen bekijken" at bounding box center [1029, 375] width 211 height 33
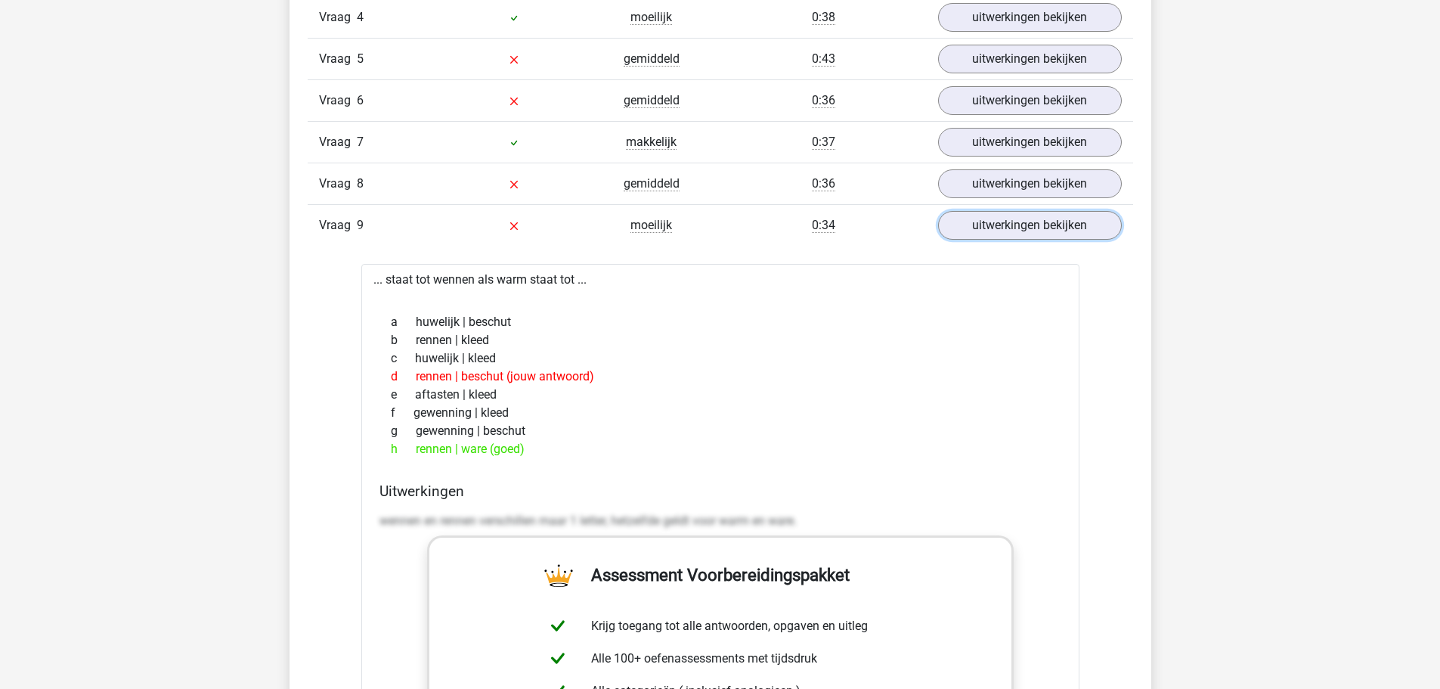
scroll to position [1436, 0]
drag, startPoint x: 562, startPoint y: 436, endPoint x: 393, endPoint y: 361, distance: 184.8
click at [398, 362] on div "a huwelijk | beschut b rennen | kleed c huwelijk | kleed d rennen | beschut (jo…" at bounding box center [721, 383] width 682 height 157
click at [504, 431] on div "g gewenning | beschut" at bounding box center [721, 429] width 682 height 18
click at [538, 454] on div "h rennen | ware (goed)" at bounding box center [721, 448] width 682 height 18
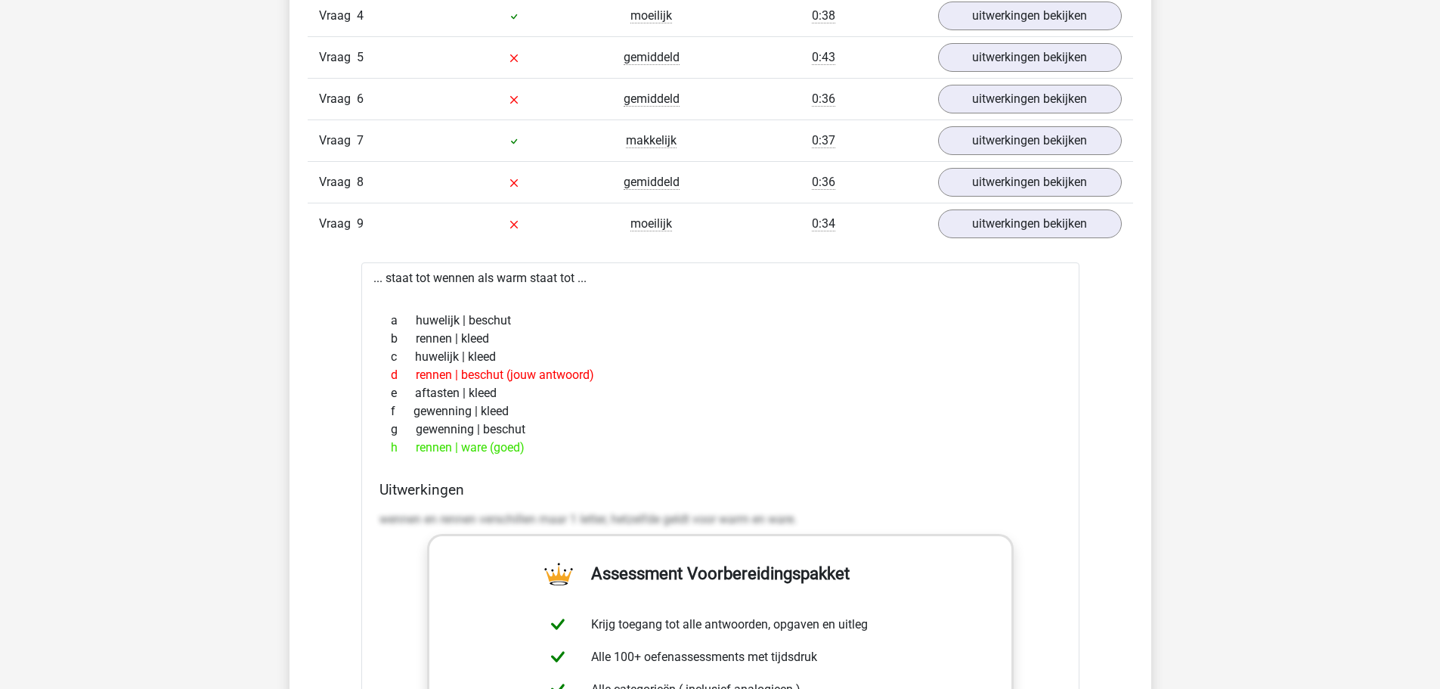
drag, startPoint x: 543, startPoint y: 451, endPoint x: 364, endPoint y: 278, distance: 248.6
click at [364, 278] on div "... staat tot wennen als warm staat tot ... a huwelijk | beschut b rennen | kle…" at bounding box center [720, 644] width 718 height 765
copy div "... staat tot wennen als warm staat tot ... a huwelijk | beschut b rennen | kle…"
click at [703, 374] on div "d rennen | beschut (jouw antwoord)" at bounding box center [721, 375] width 682 height 18
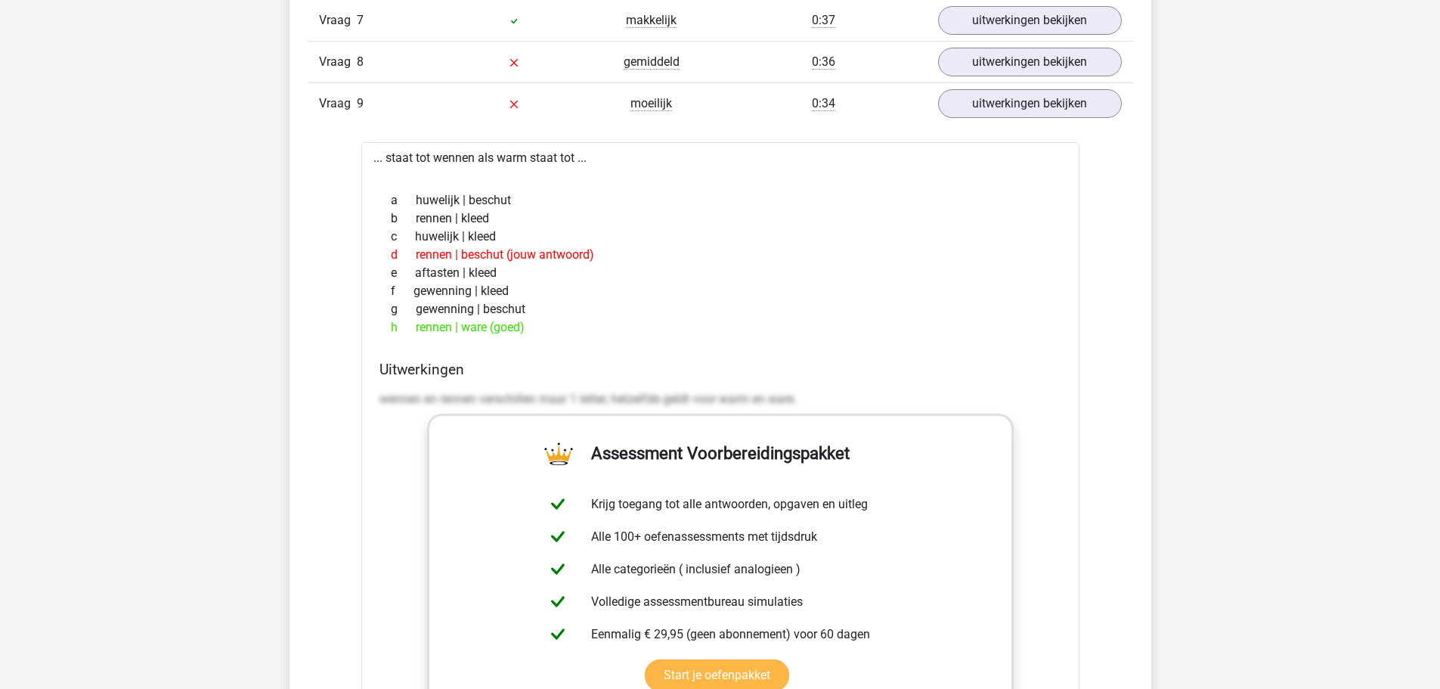
scroll to position [1510, 0]
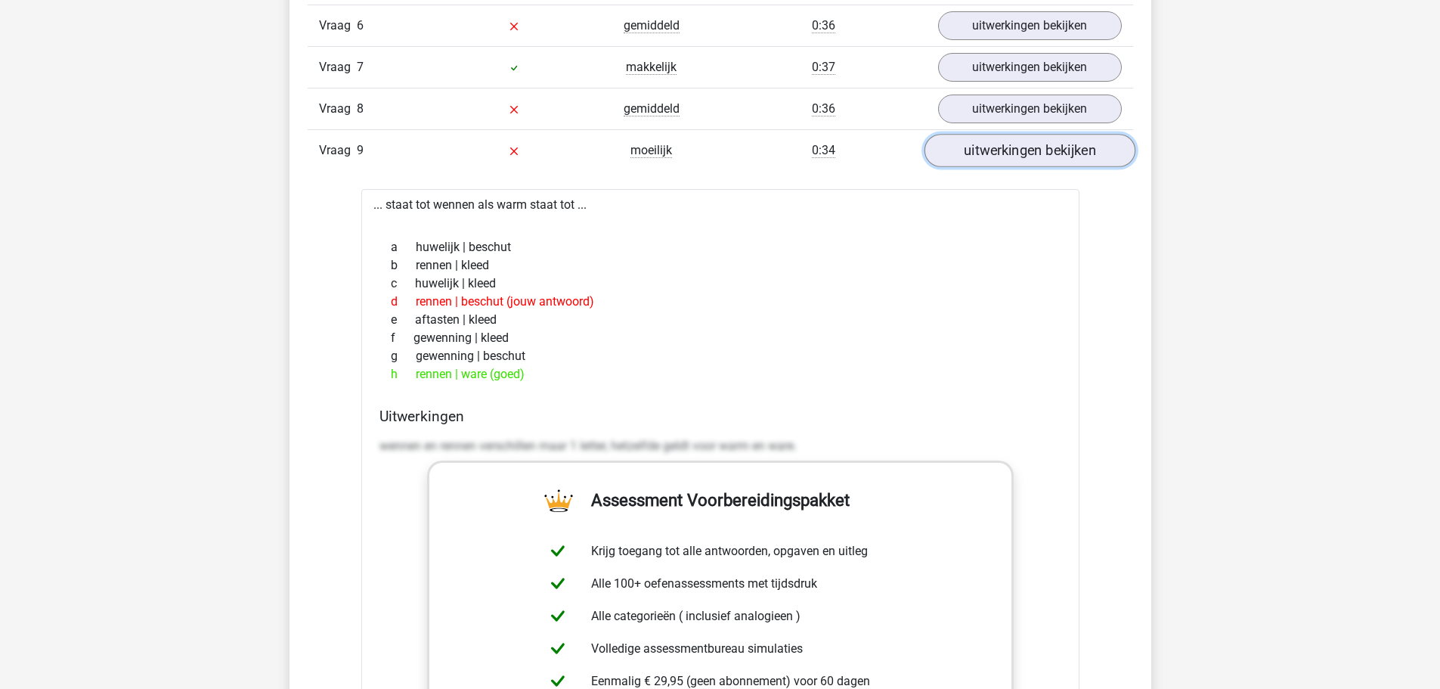
click at [1009, 151] on link "uitwerkingen bekijken" at bounding box center [1029, 151] width 211 height 33
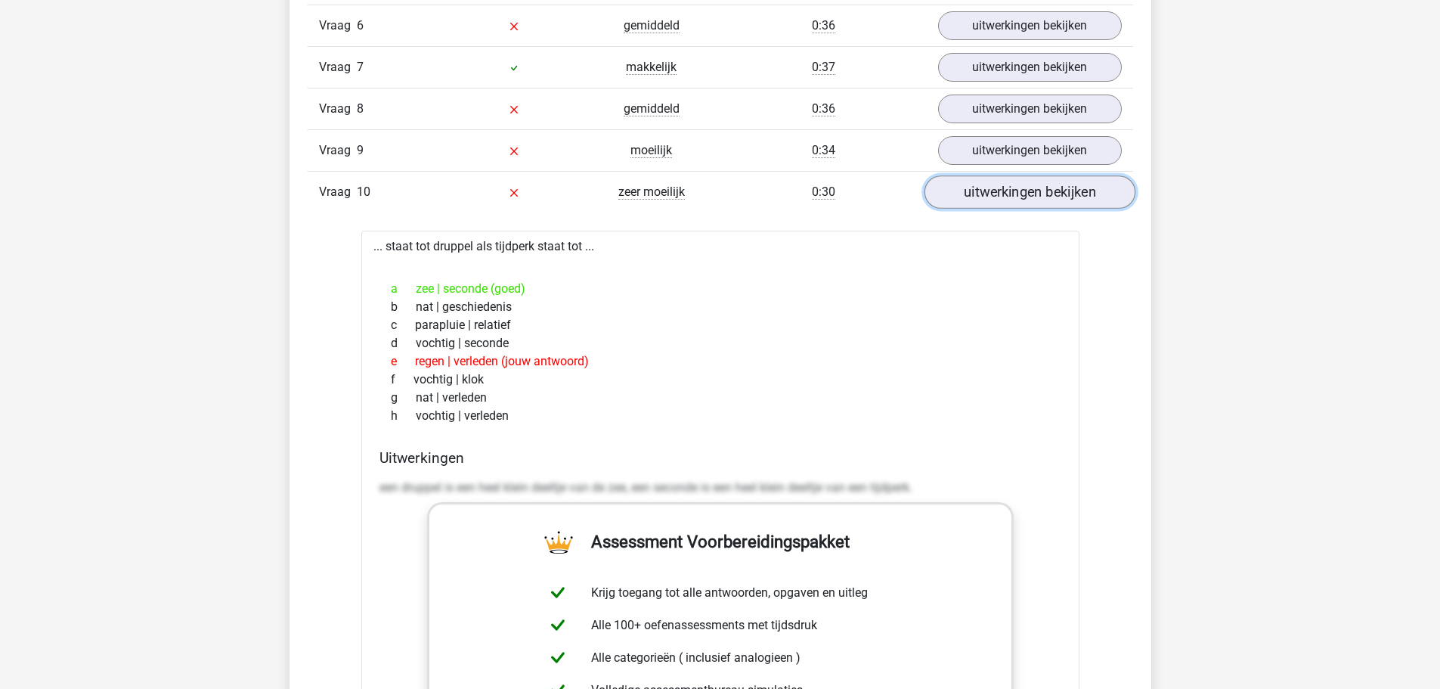
click at [1009, 187] on link "uitwerkingen bekijken" at bounding box center [1029, 192] width 211 height 33
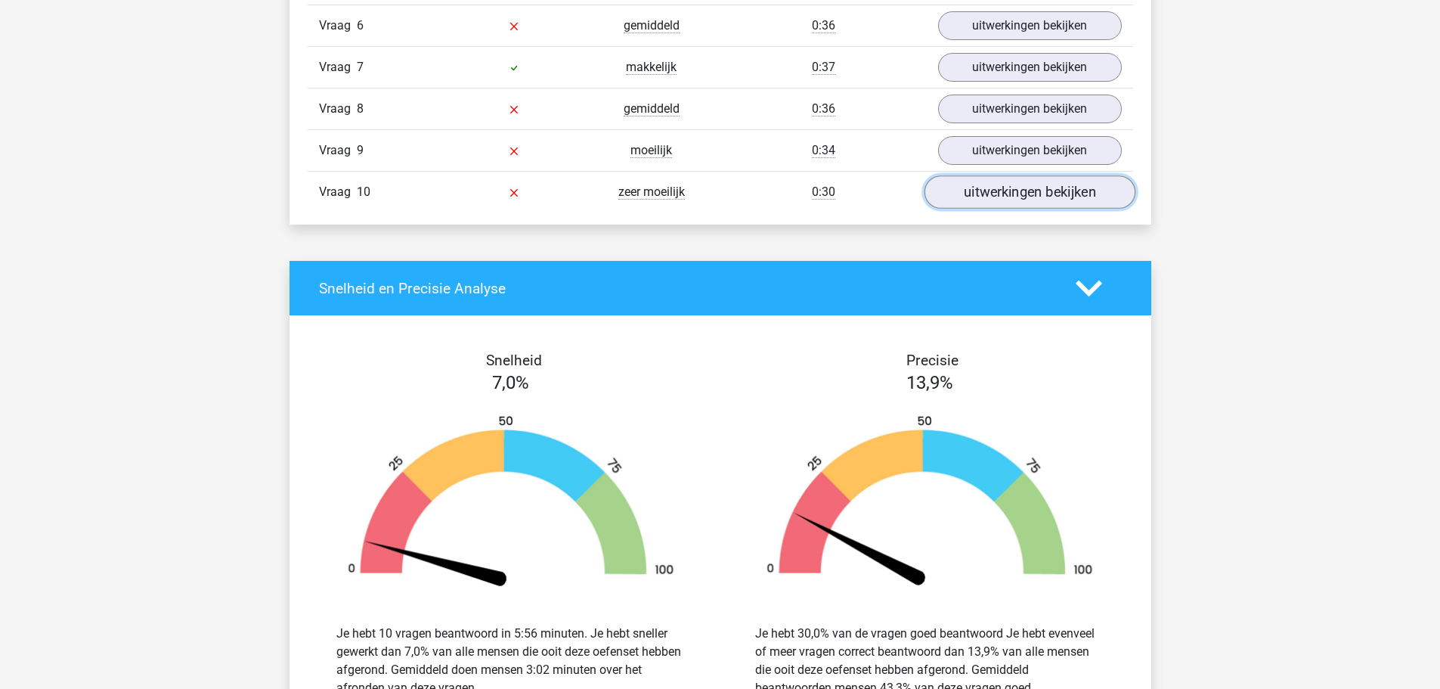
click at [1009, 187] on link "uitwerkingen bekijken" at bounding box center [1029, 192] width 211 height 33
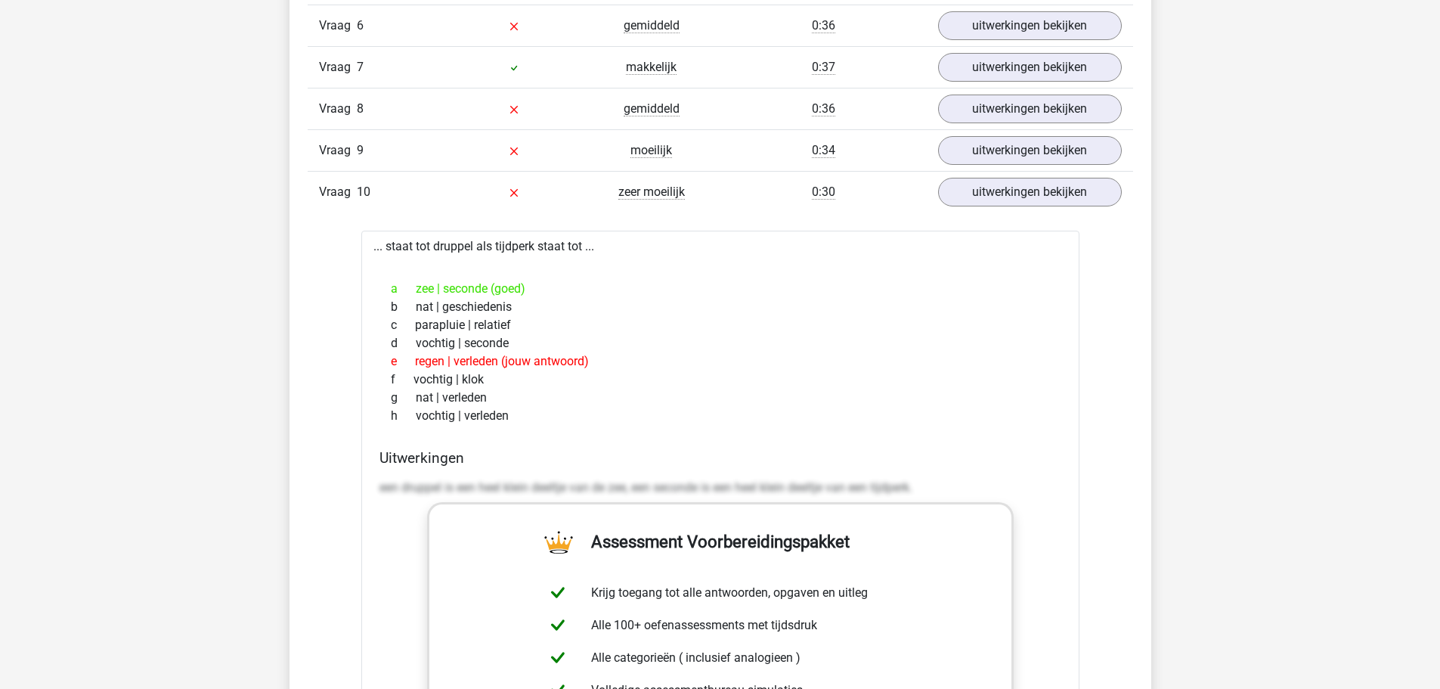
drag, startPoint x: 370, startPoint y: 247, endPoint x: 530, endPoint y: 418, distance: 234.3
click at [530, 418] on div "... staat tot druppel als tijdperk staat tot ... a zee | seconde (goed) b nat |…" at bounding box center [720, 613] width 718 height 765
copy div "... staat tot druppel als tijdperk staat tot ... a zee | seconde (goed) b nat |…"
click at [750, 301] on div "b nat | geschiedenis" at bounding box center [721, 307] width 682 height 18
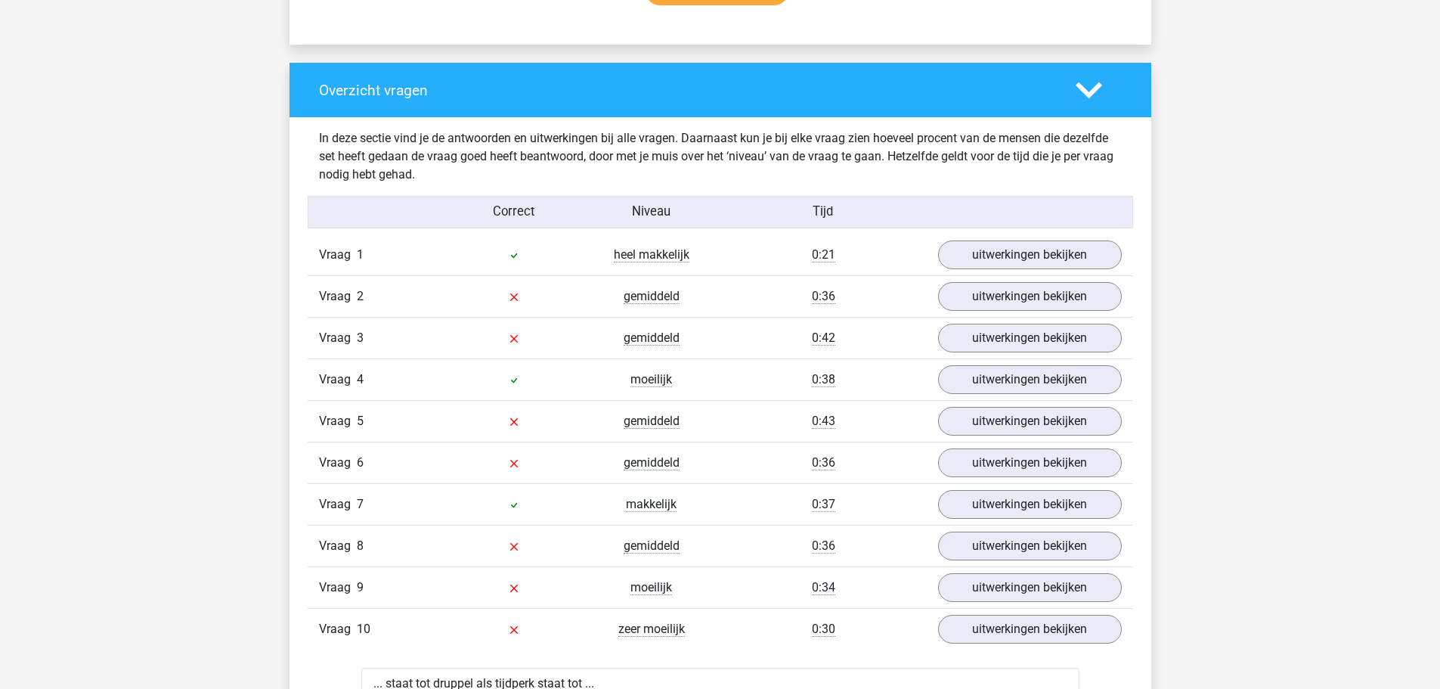
scroll to position [1056, 0]
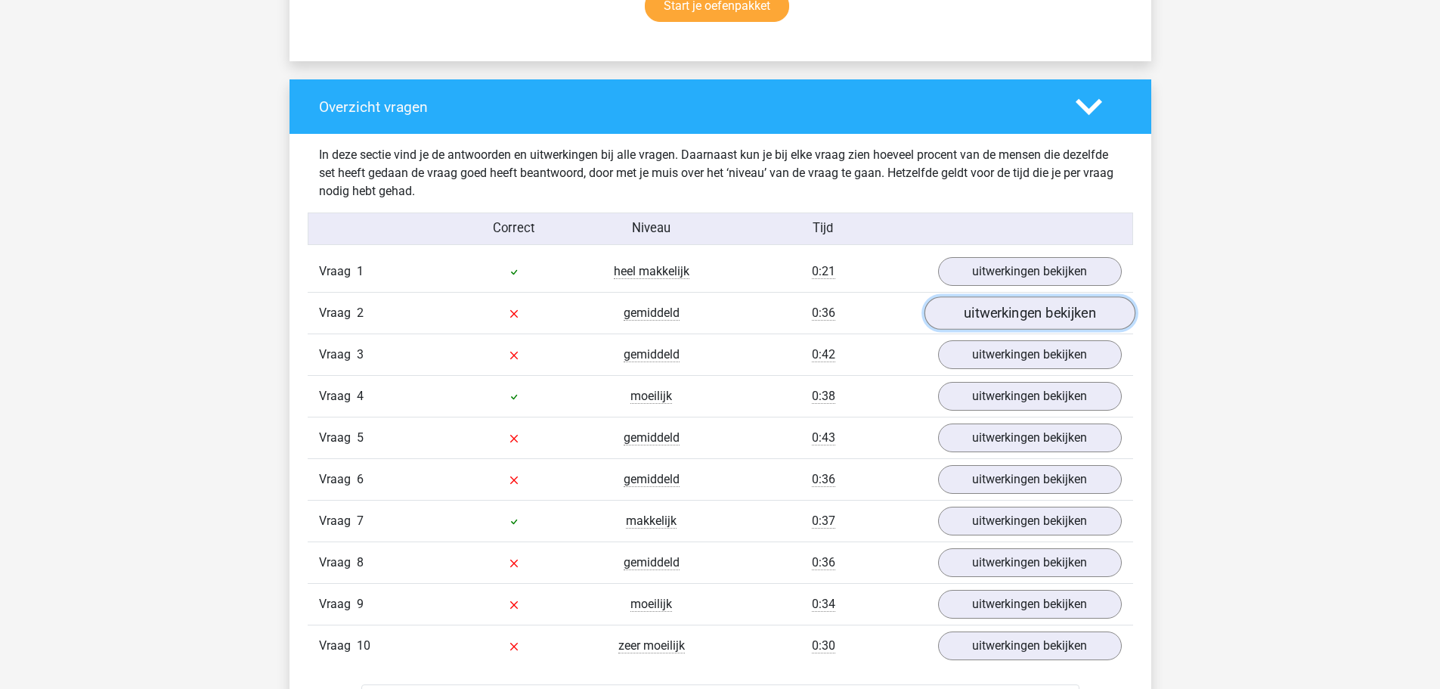
click at [984, 329] on link "uitwerkingen bekijken" at bounding box center [1029, 313] width 211 height 33
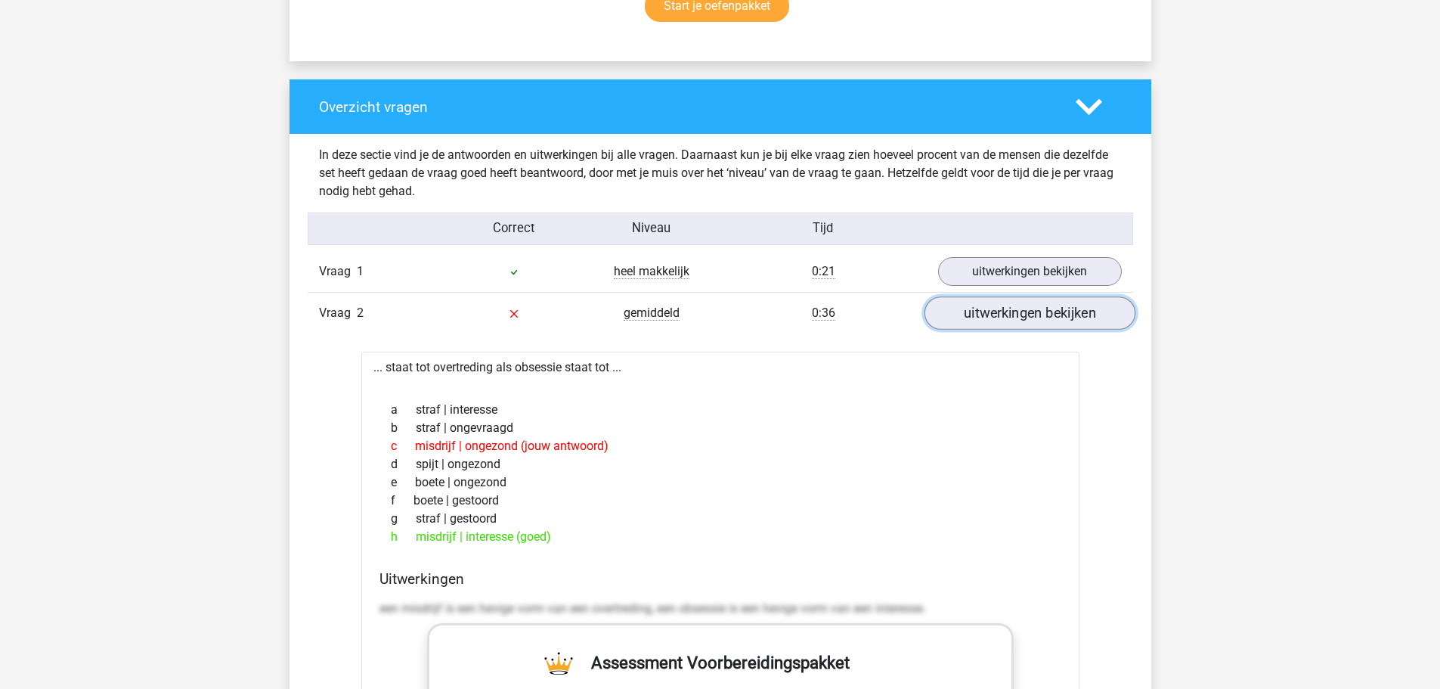
click at [985, 325] on link "uitwerkingen bekijken" at bounding box center [1029, 313] width 211 height 33
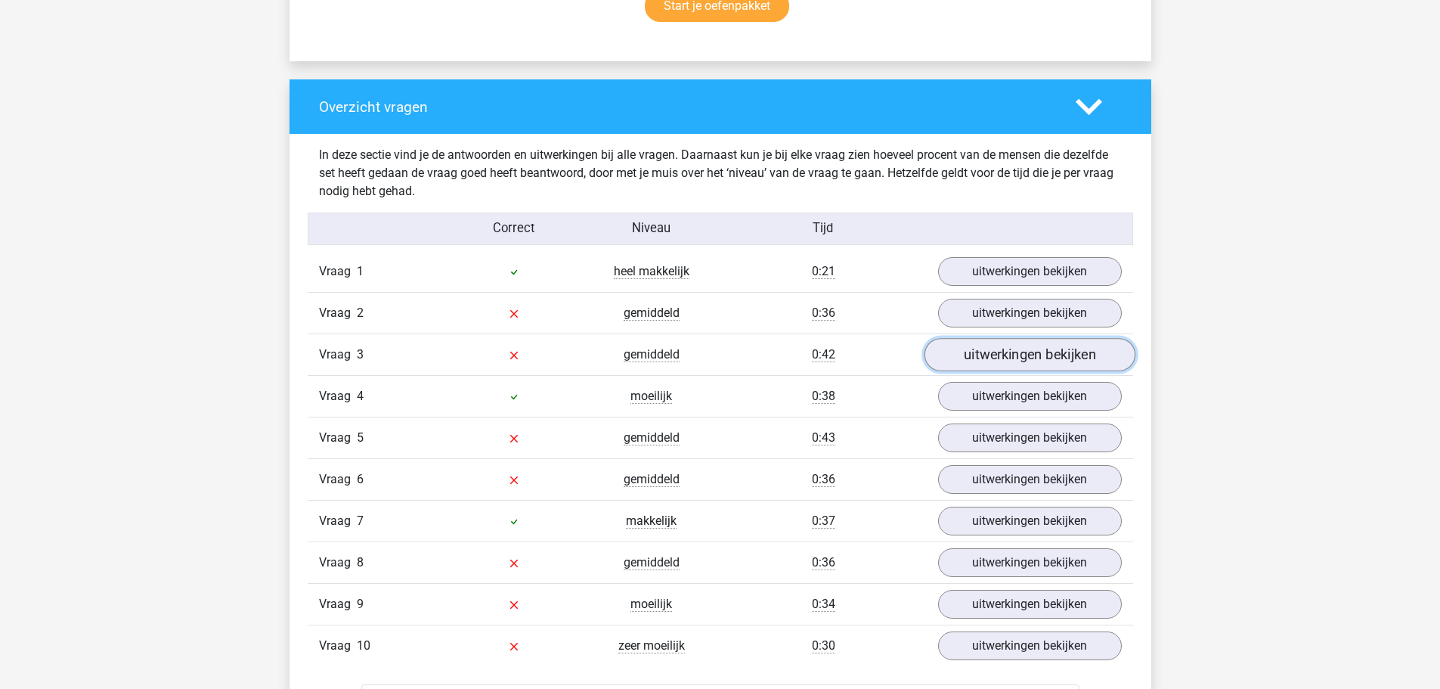
click at [1006, 351] on link "uitwerkingen bekijken" at bounding box center [1029, 355] width 211 height 33
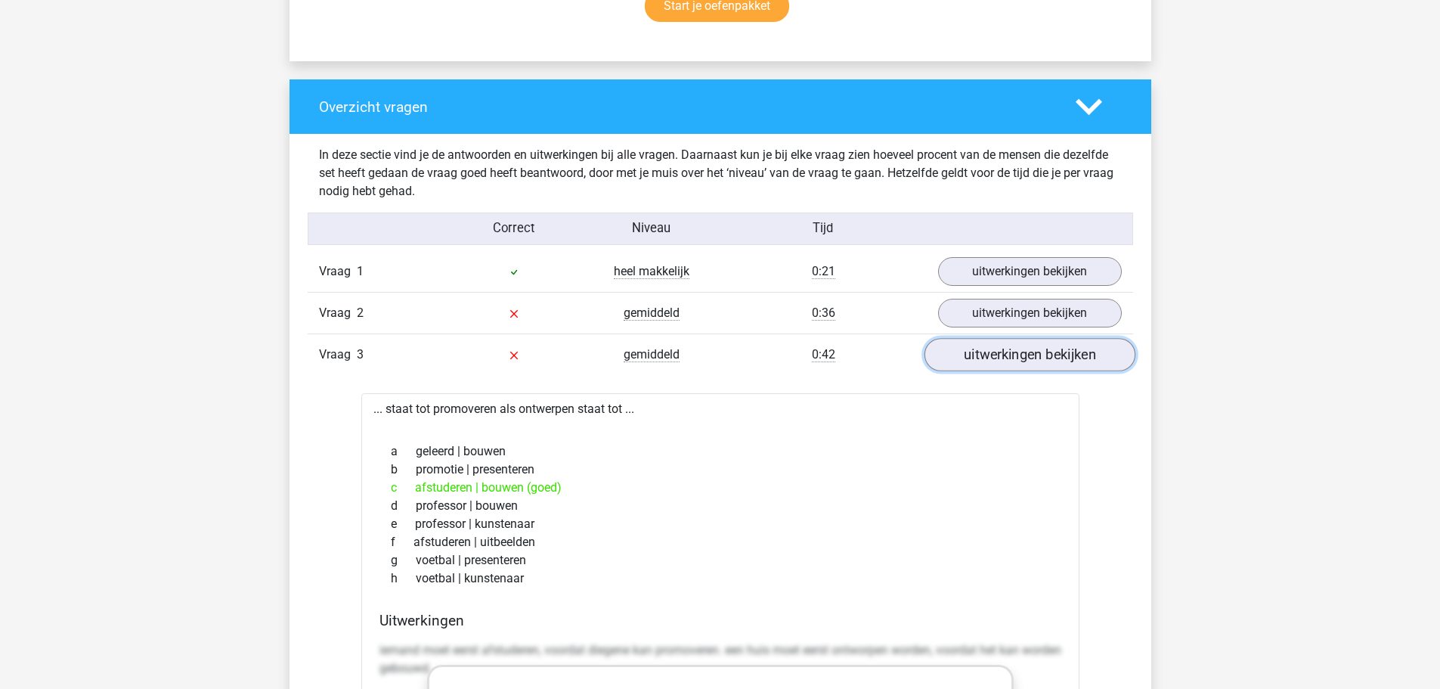
click at [1006, 351] on link "uitwerkingen bekijken" at bounding box center [1029, 355] width 211 height 33
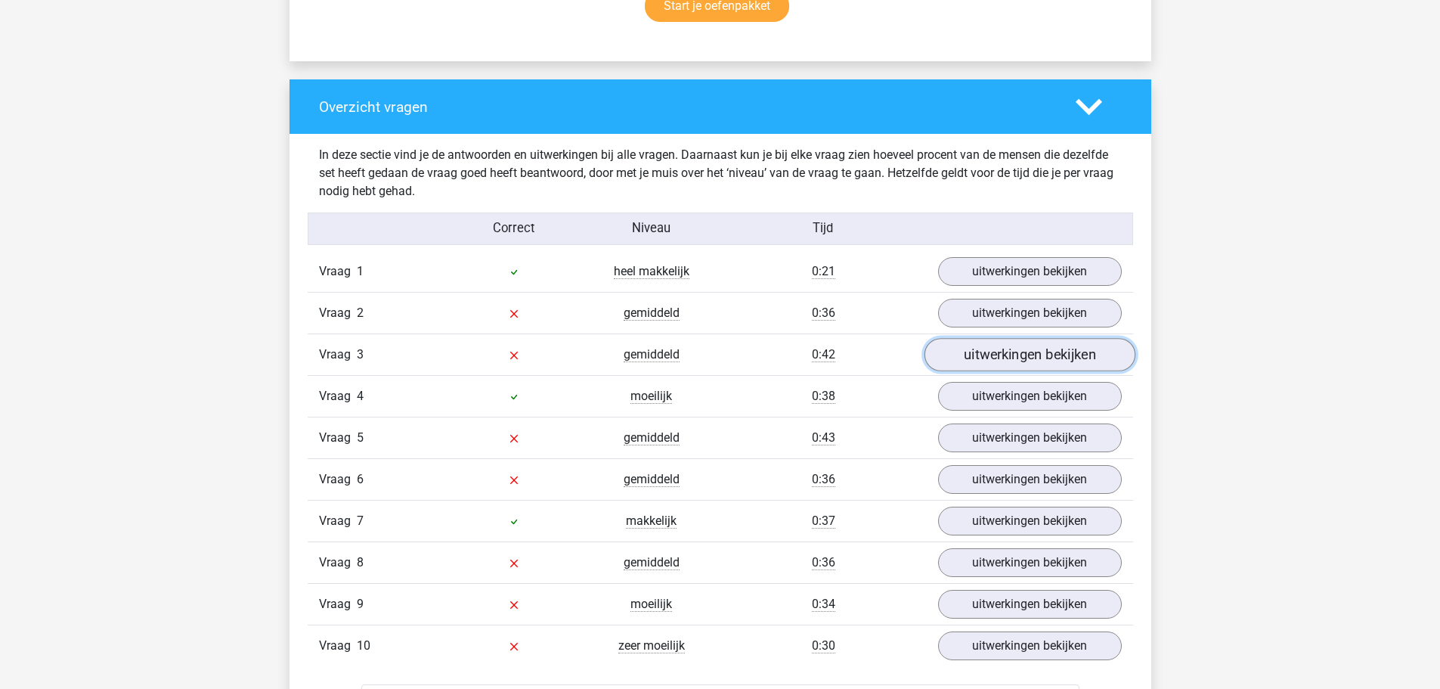
click at [1006, 351] on link "uitwerkingen bekijken" at bounding box center [1029, 355] width 211 height 33
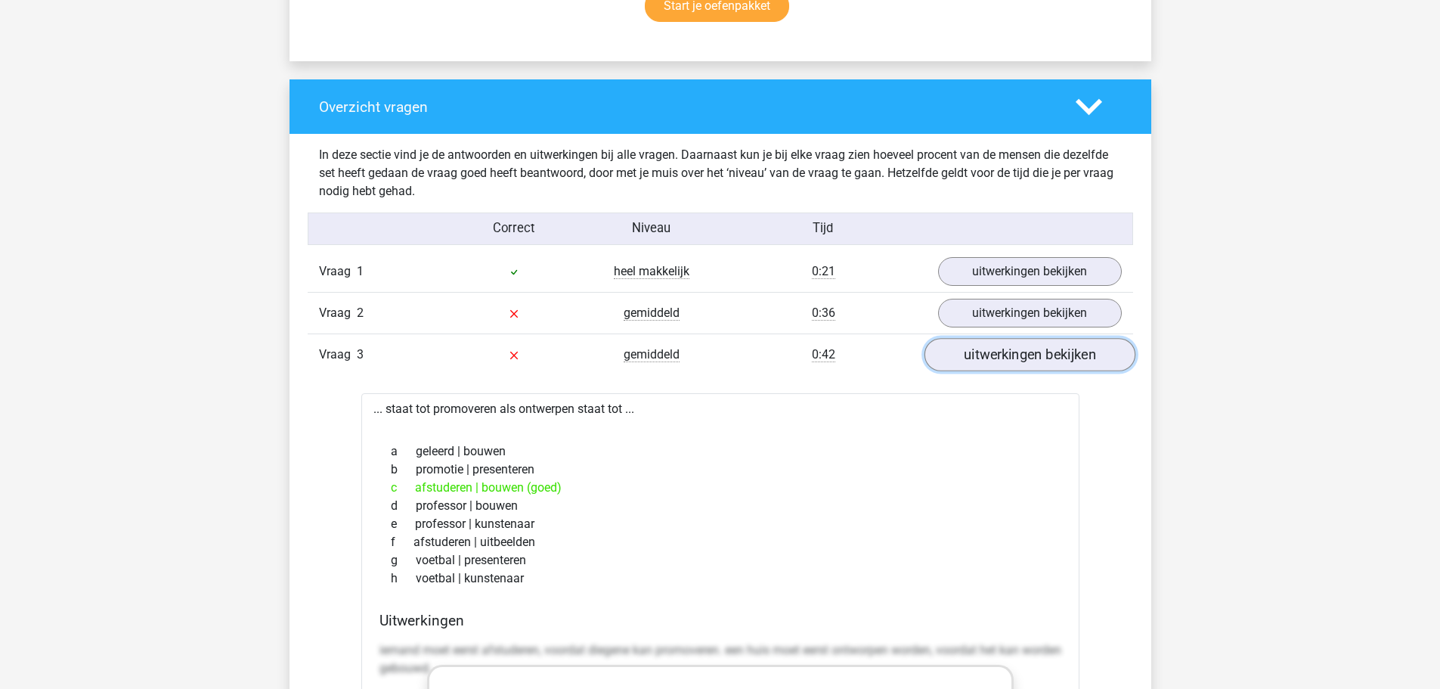
click at [1006, 351] on link "uitwerkingen bekijken" at bounding box center [1029, 355] width 211 height 33
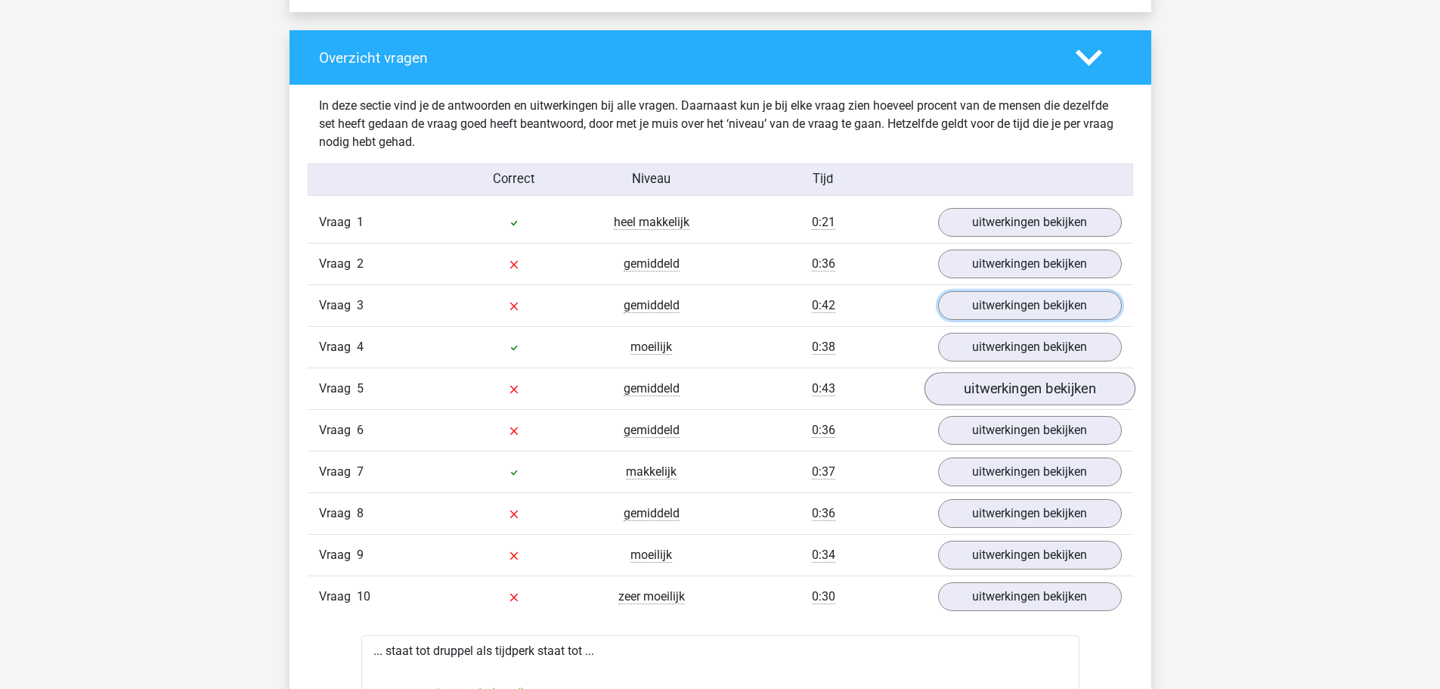
scroll to position [1132, 0]
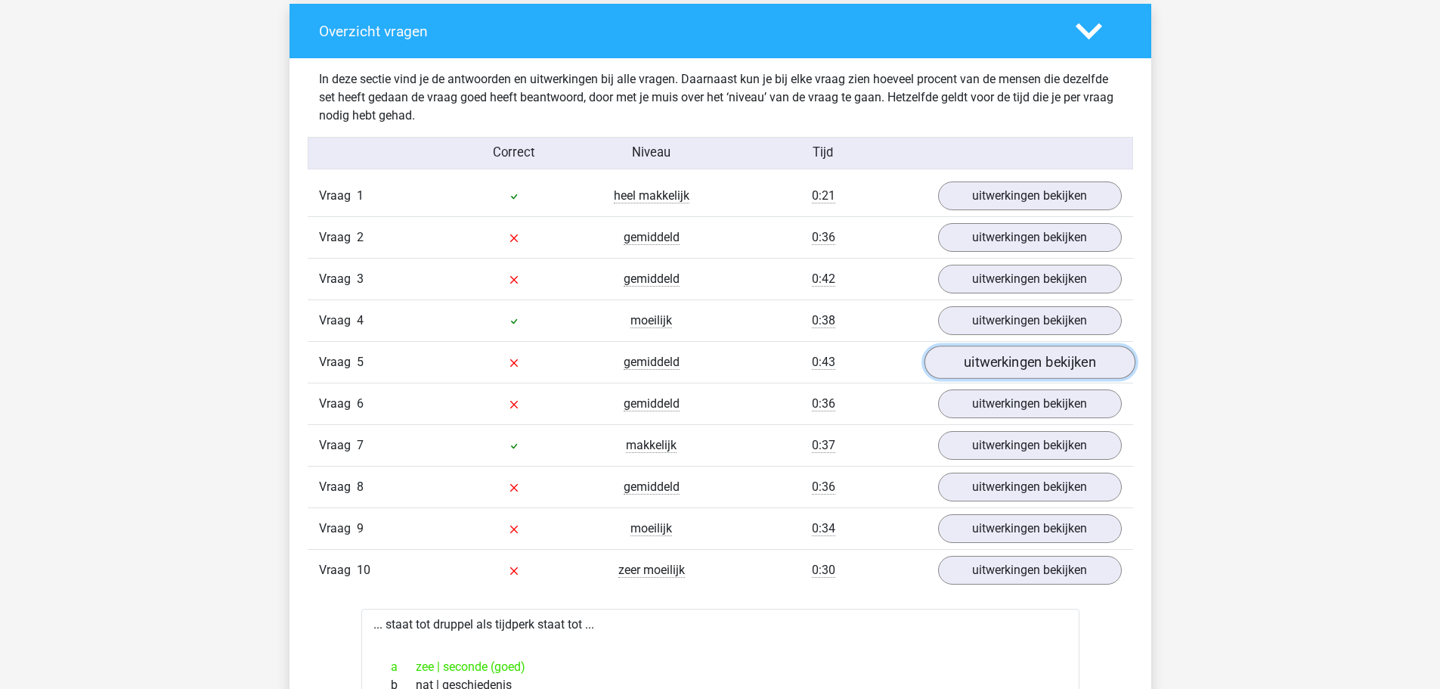
click at [990, 352] on link "uitwerkingen bekijken" at bounding box center [1029, 362] width 211 height 33
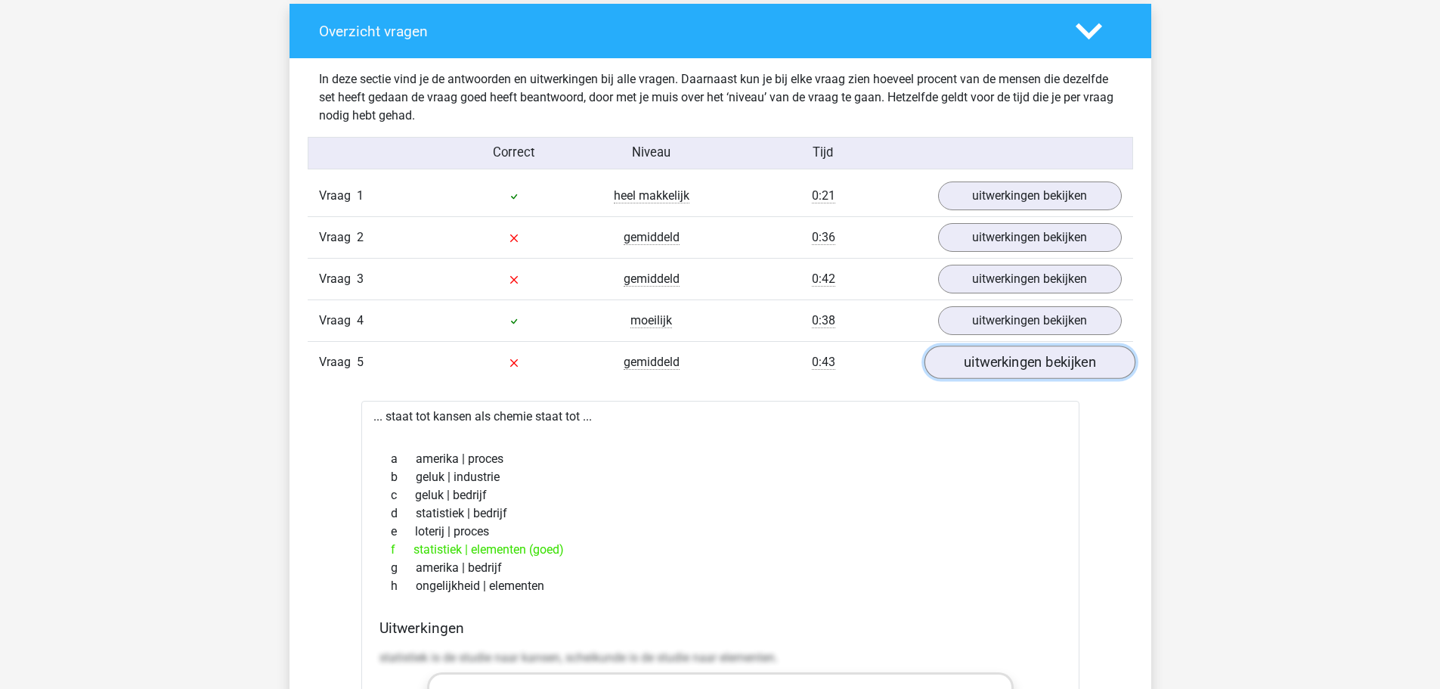
click at [990, 352] on link "uitwerkingen bekijken" at bounding box center [1029, 362] width 211 height 33
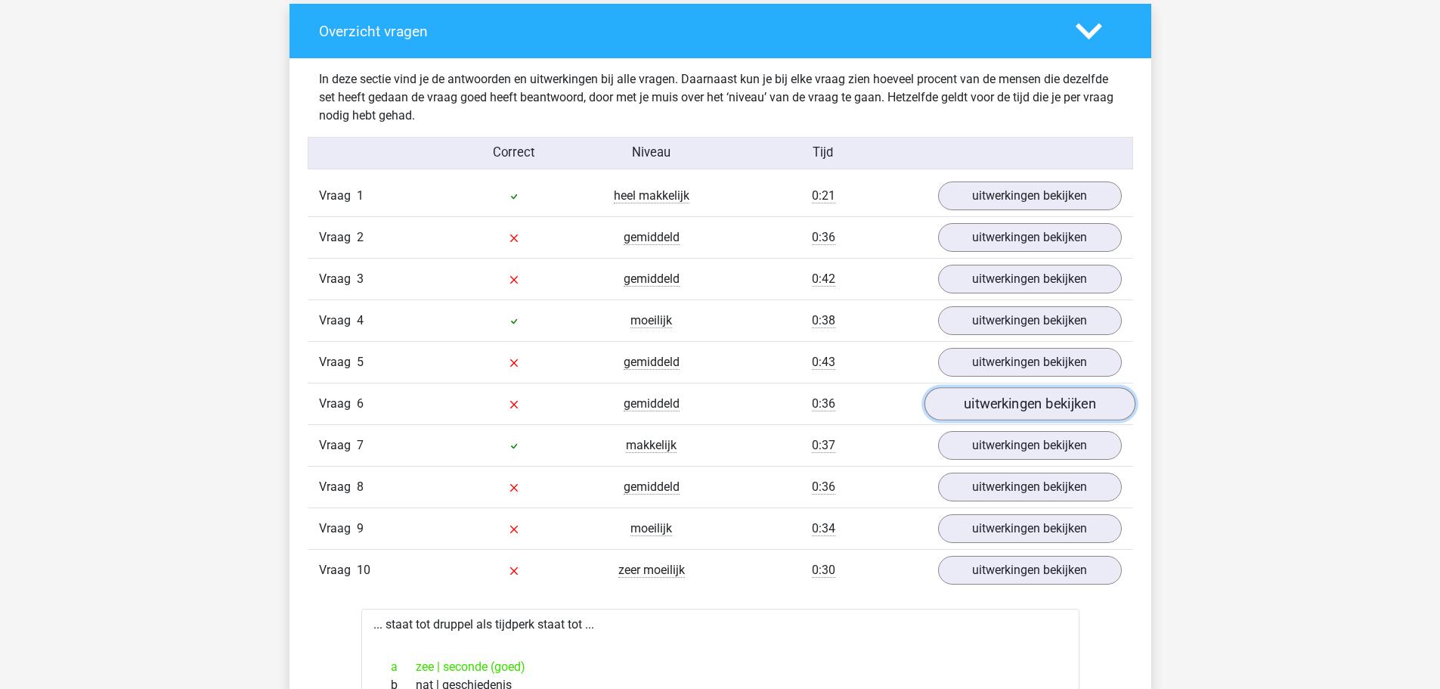
click at [1005, 399] on link "uitwerkingen bekijken" at bounding box center [1029, 404] width 211 height 33
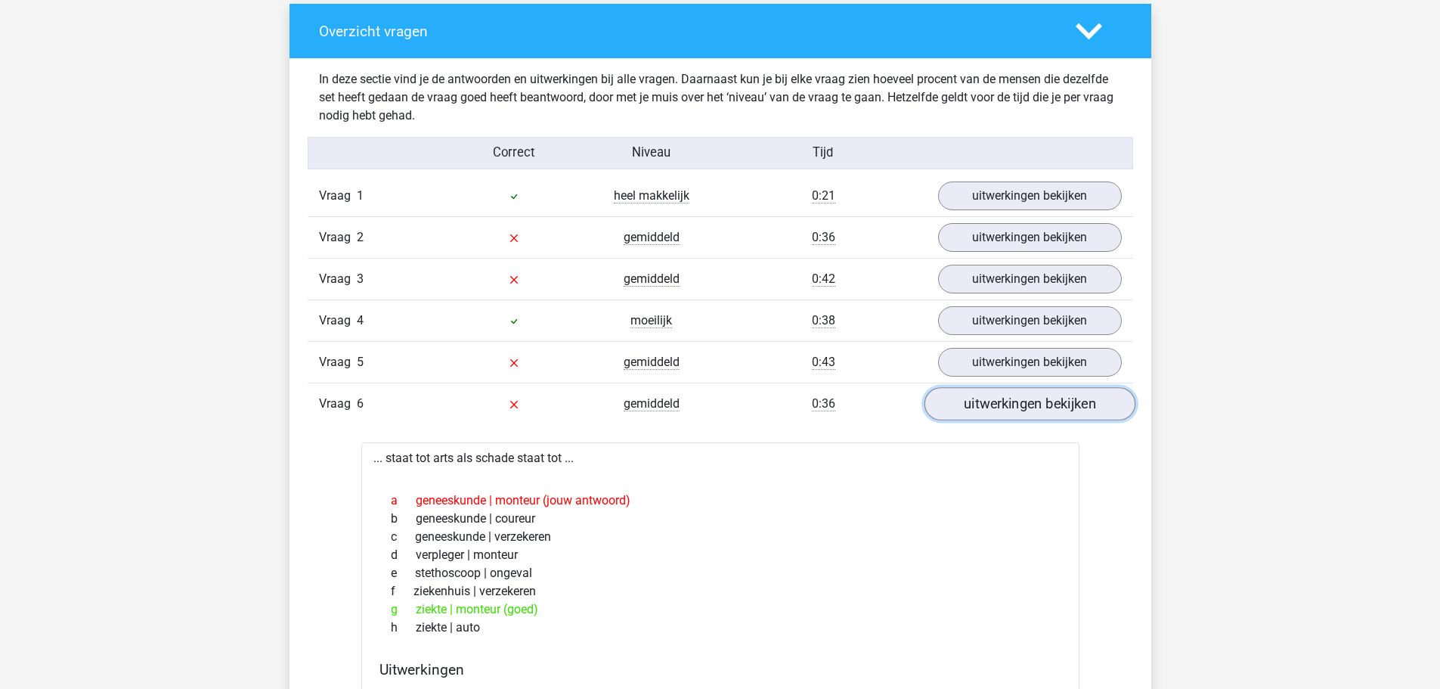
click at [1005, 399] on link "uitwerkingen bekijken" at bounding box center [1029, 404] width 211 height 33
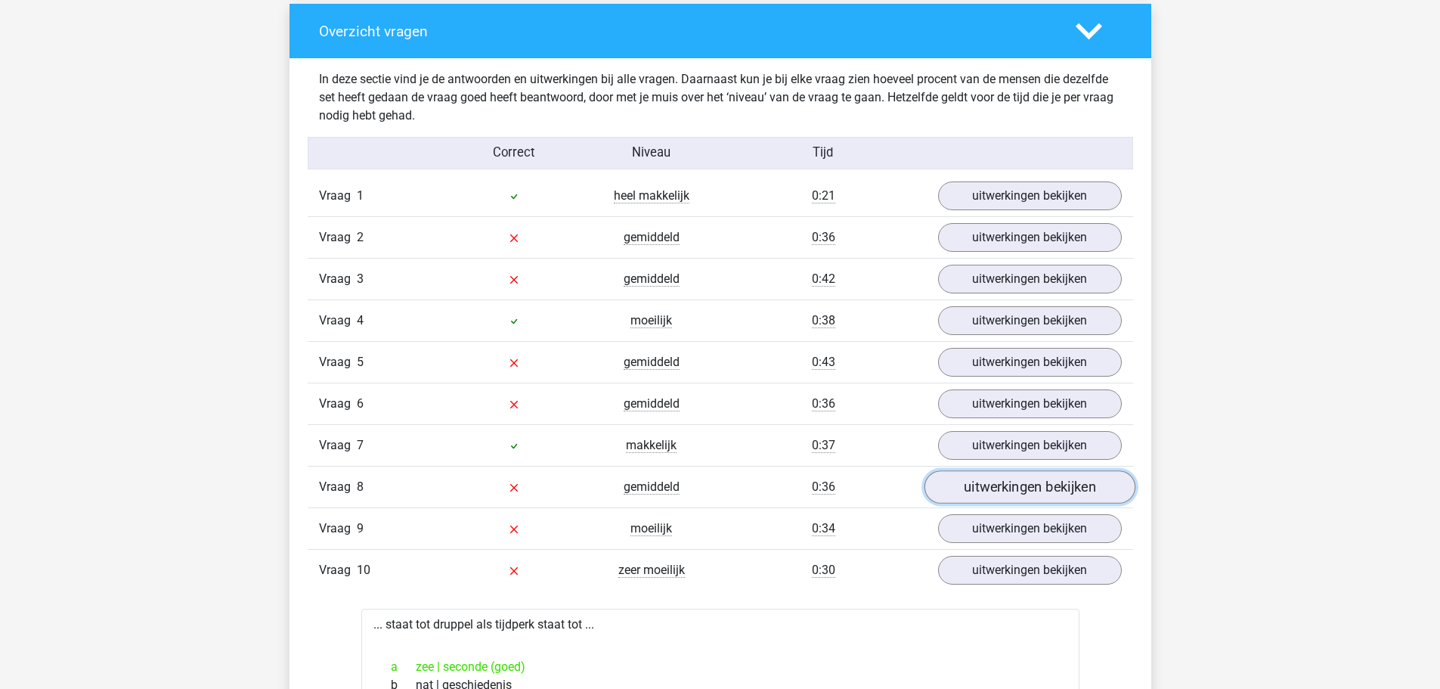
click at [1009, 485] on link "uitwerkingen bekijken" at bounding box center [1029, 487] width 211 height 33
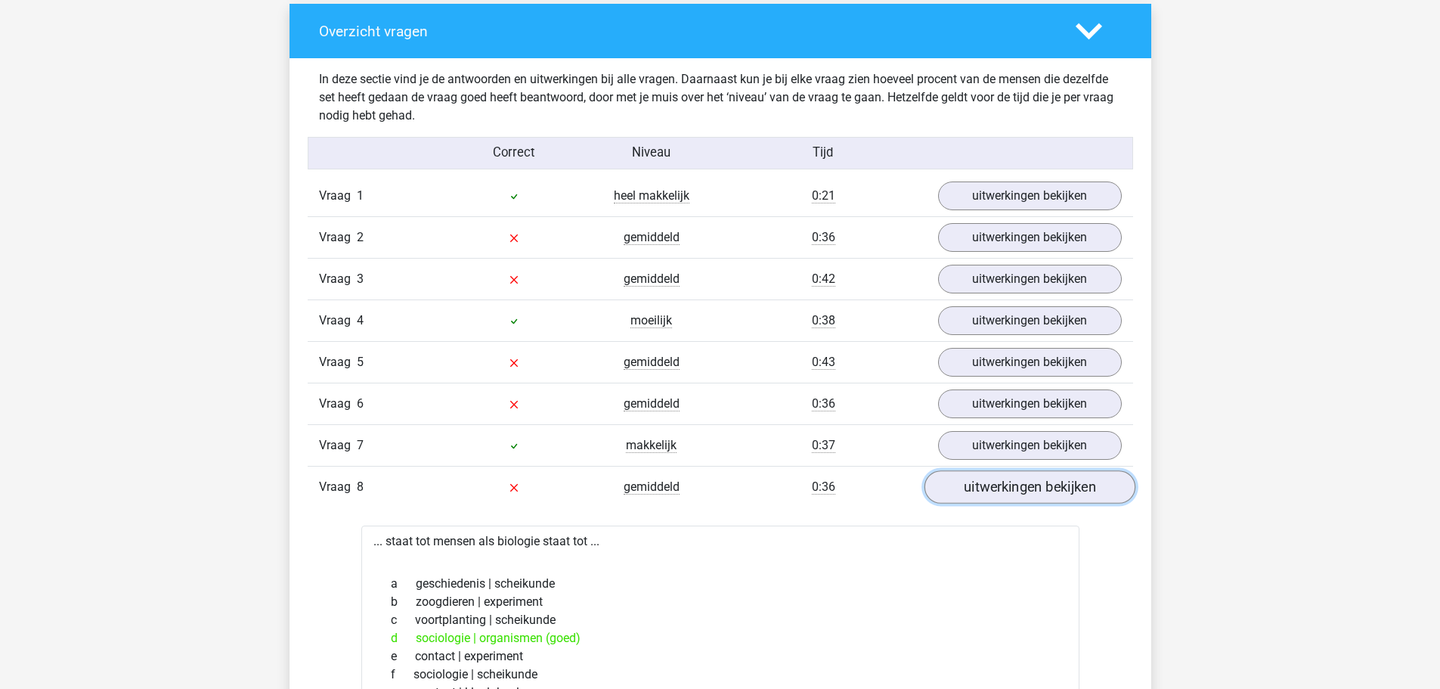
scroll to position [1207, 0]
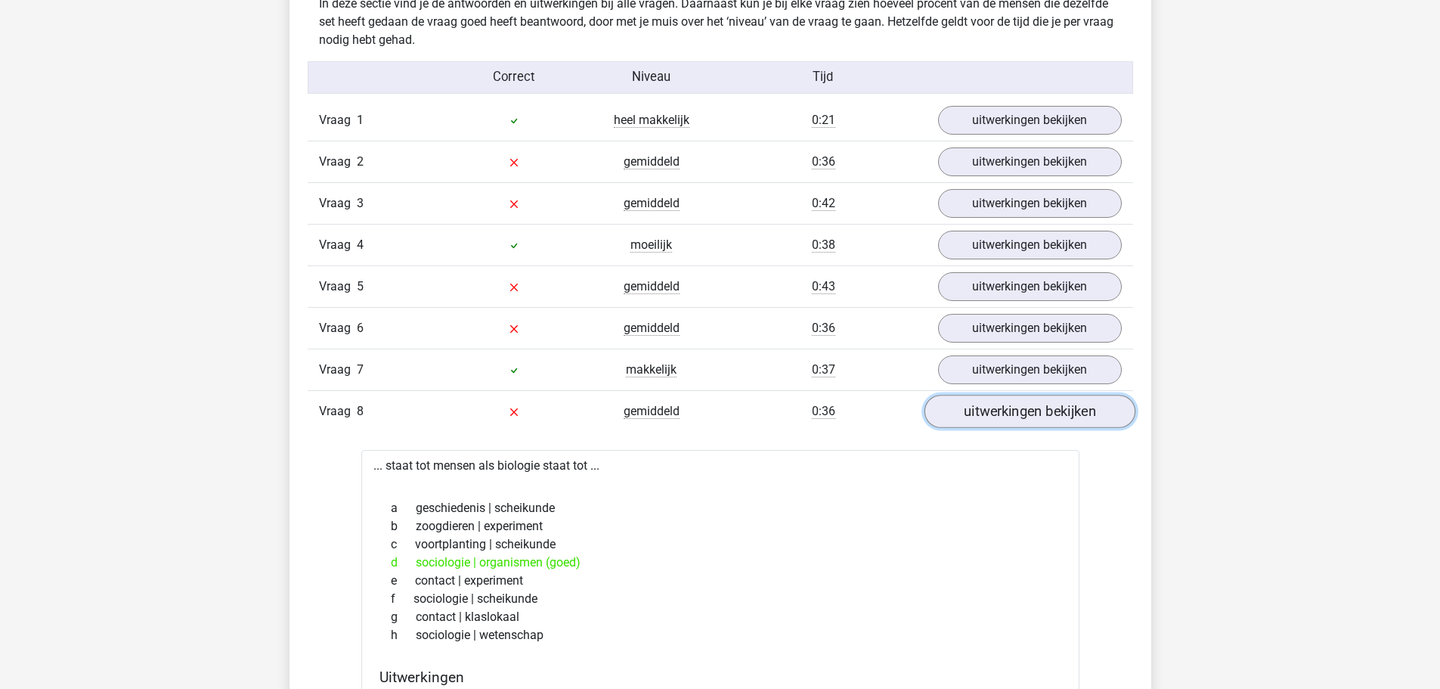
click at [1006, 411] on link "uitwerkingen bekijken" at bounding box center [1029, 411] width 211 height 33
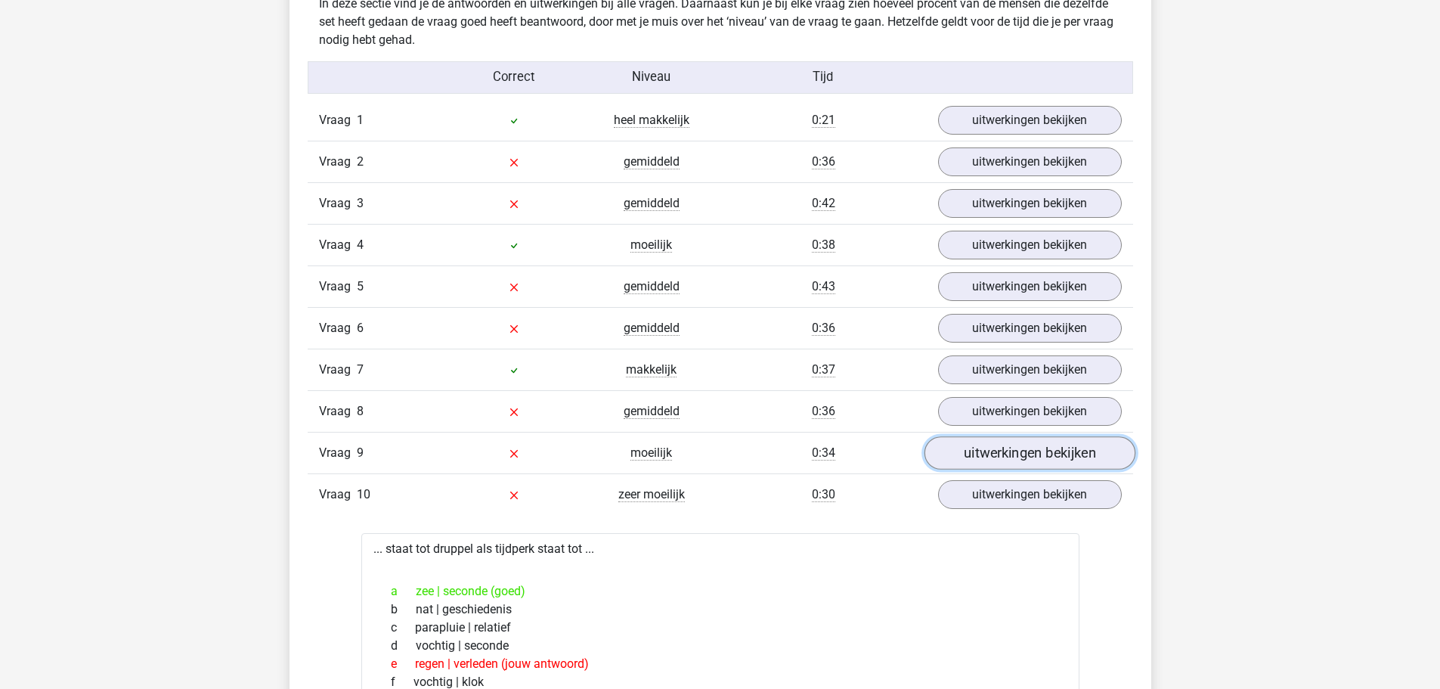
click at [1006, 460] on link "uitwerkingen bekijken" at bounding box center [1029, 453] width 211 height 33
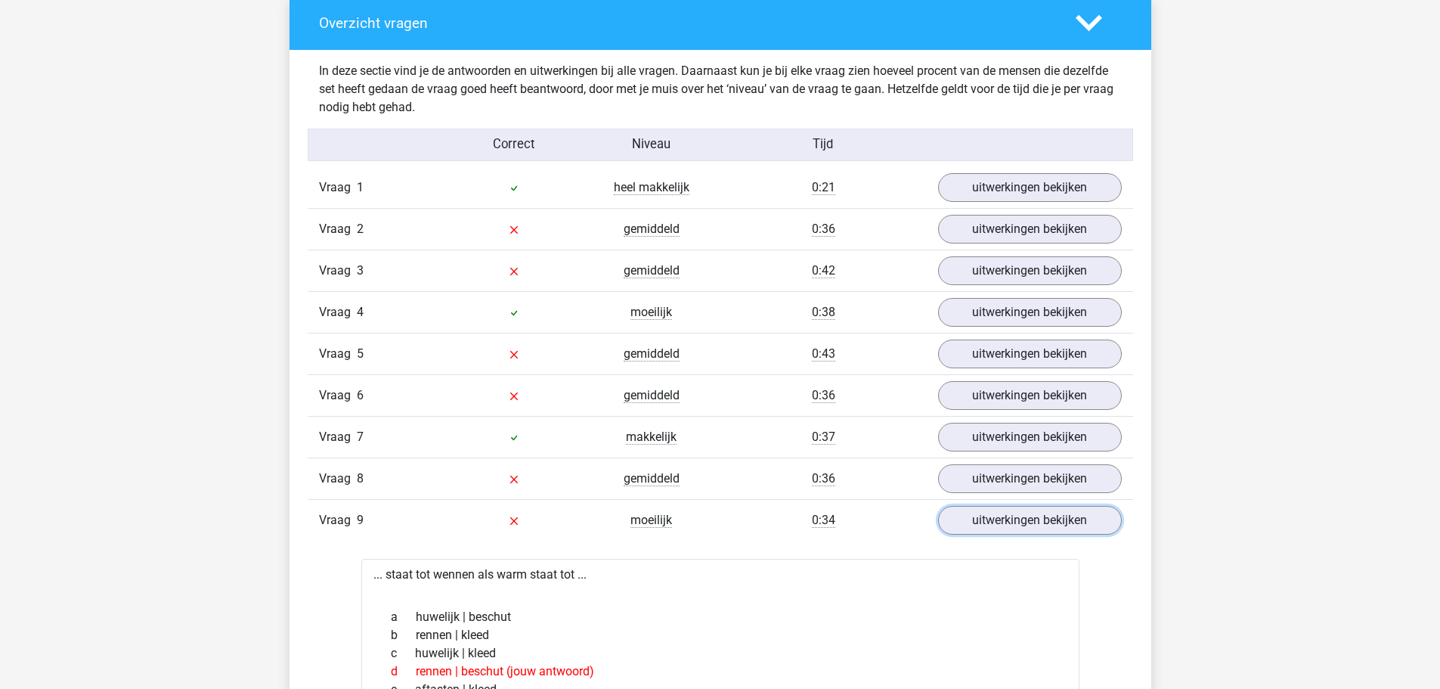
scroll to position [1132, 0]
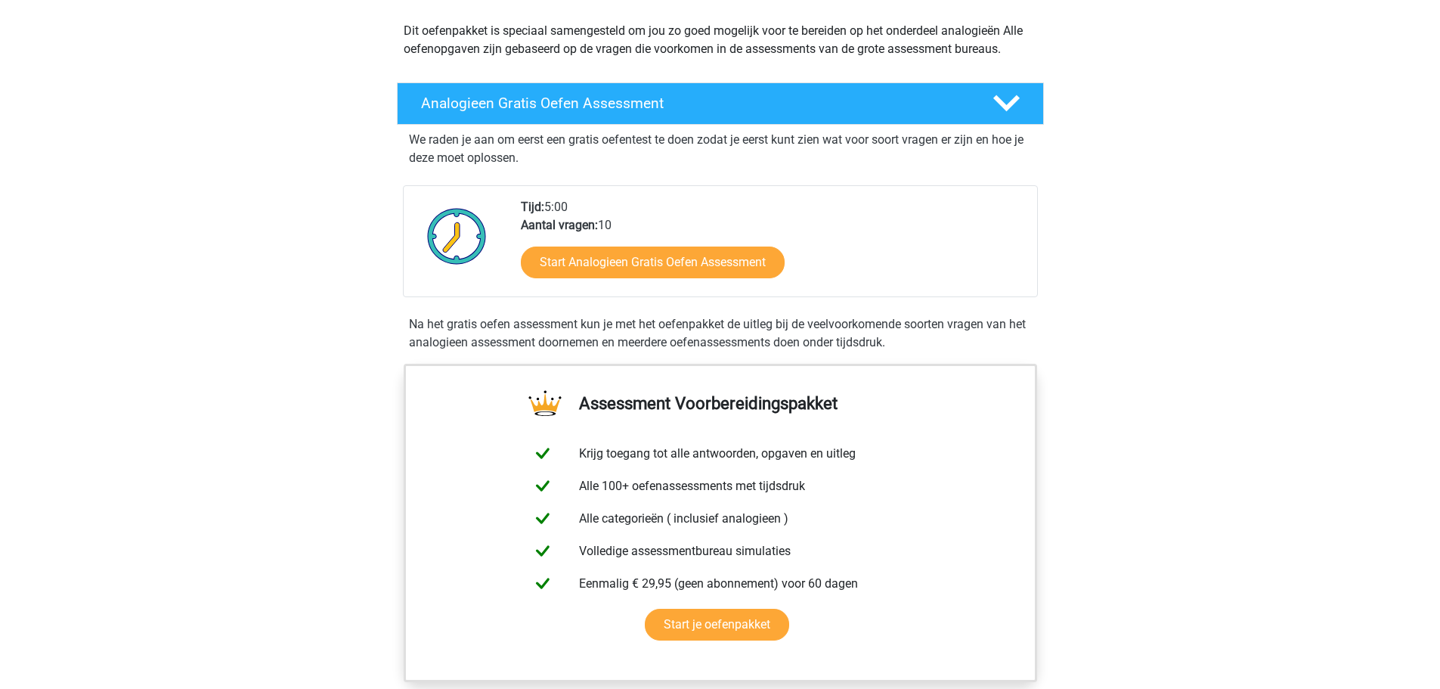
scroll to position [529, 0]
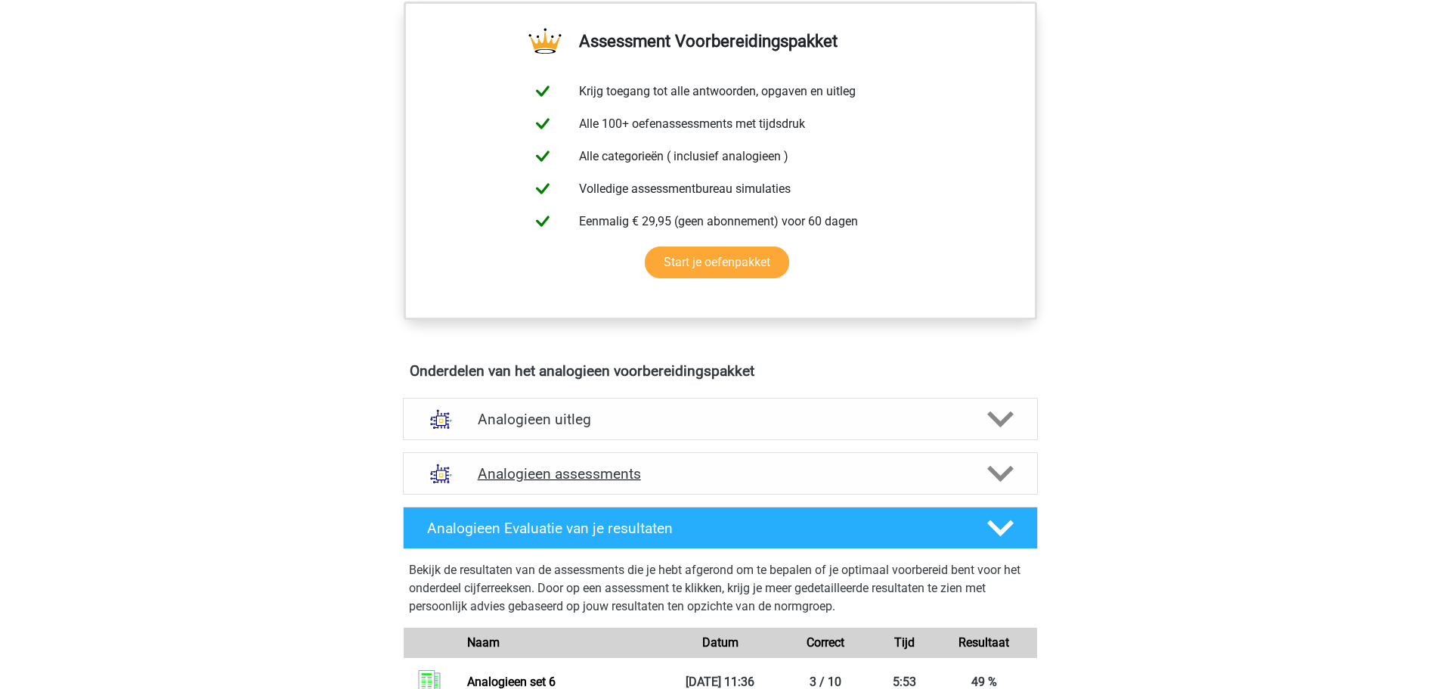
click at [528, 469] on h4 "Analogieen assessments" at bounding box center [720, 473] width 485 height 17
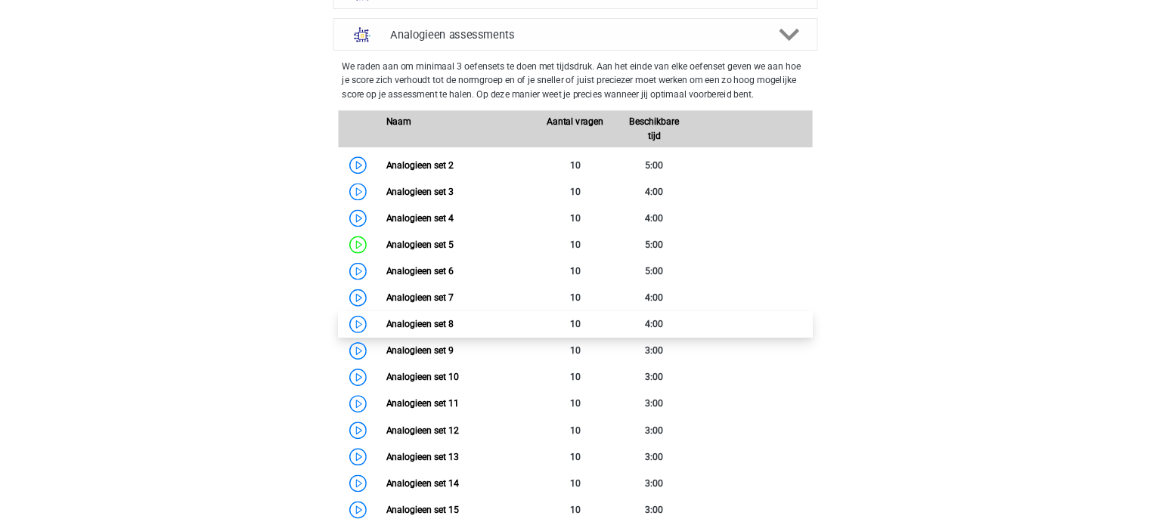
scroll to position [983, 0]
